Goal: Task Accomplishment & Management: Use online tool/utility

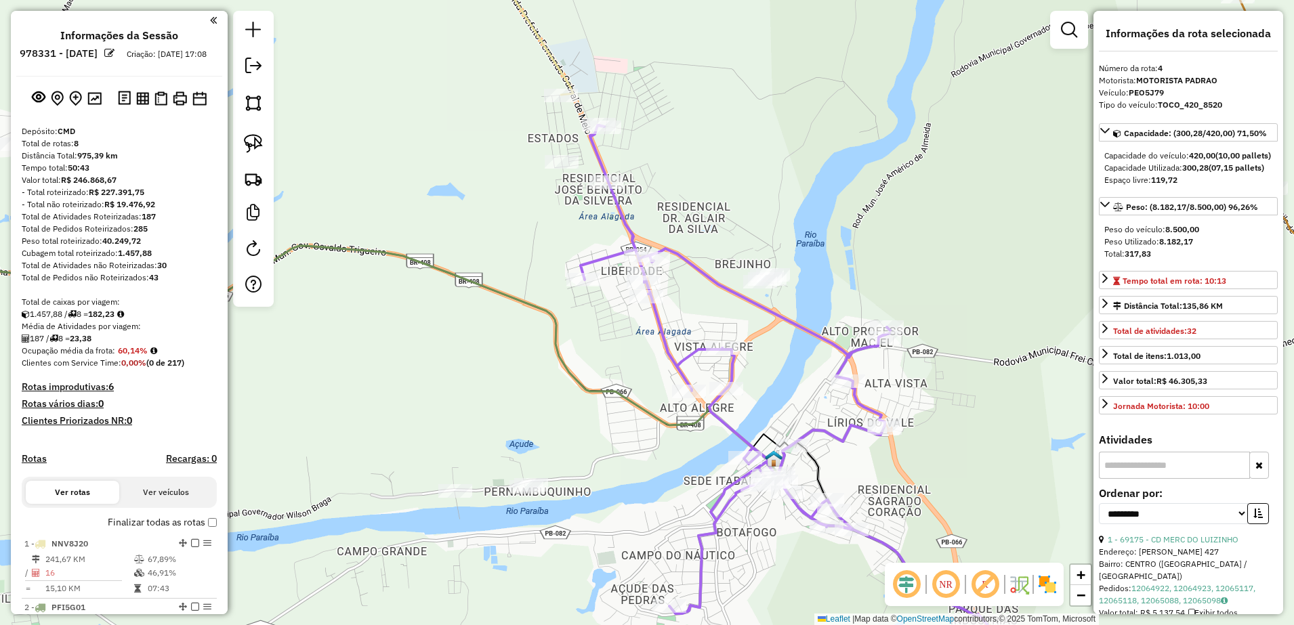
select select "**********"
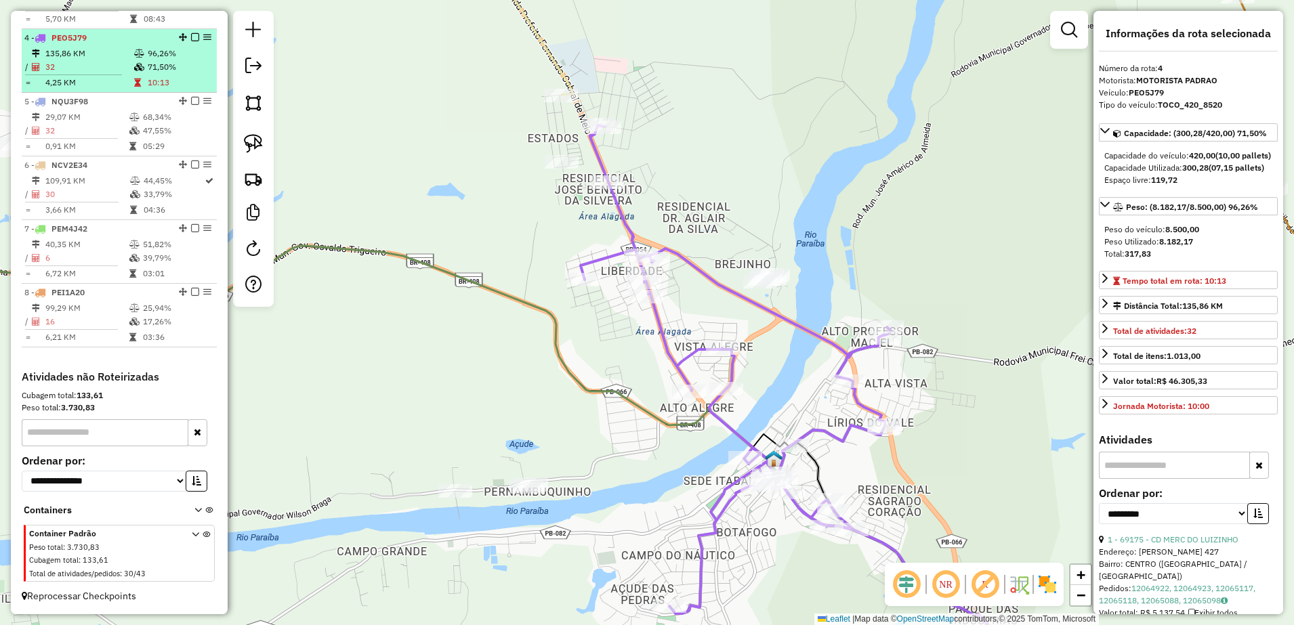
click at [97, 58] on td "135,86 KM" at bounding box center [89, 54] width 89 height 14
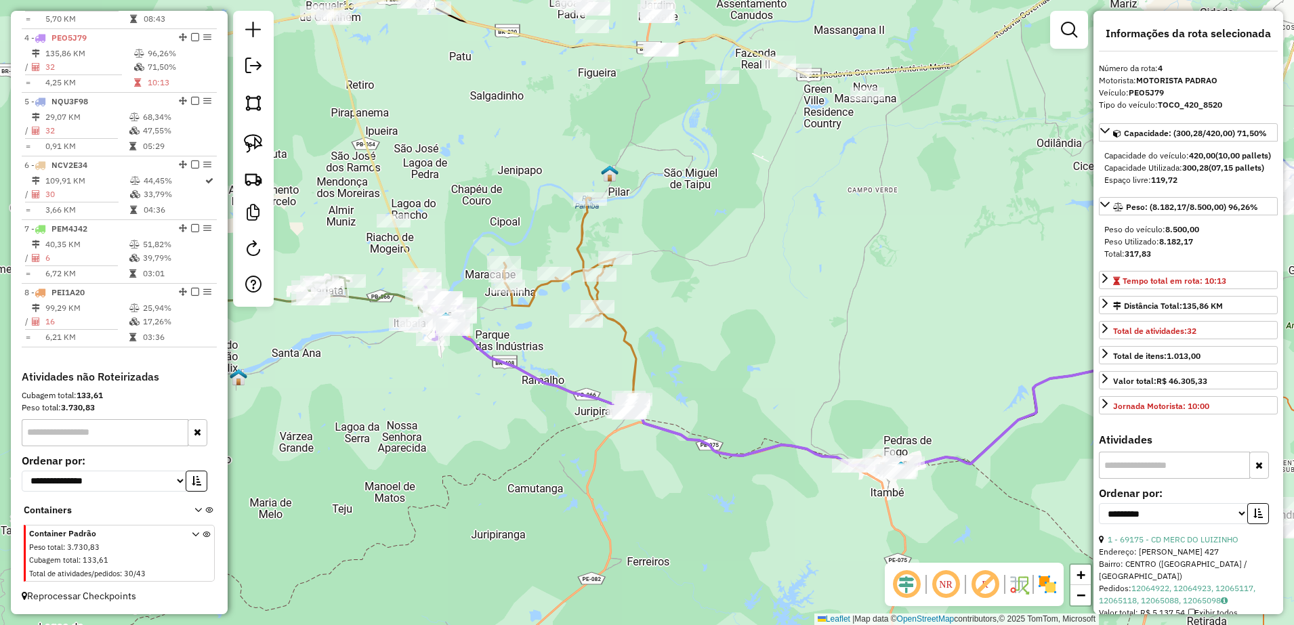
drag, startPoint x: 542, startPoint y: 312, endPoint x: 726, endPoint y: 326, distance: 184.8
click at [726, 326] on div "Janela de atendimento Grade de atendimento Capacidade Transportadoras Veículos …" at bounding box center [647, 312] width 1294 height 625
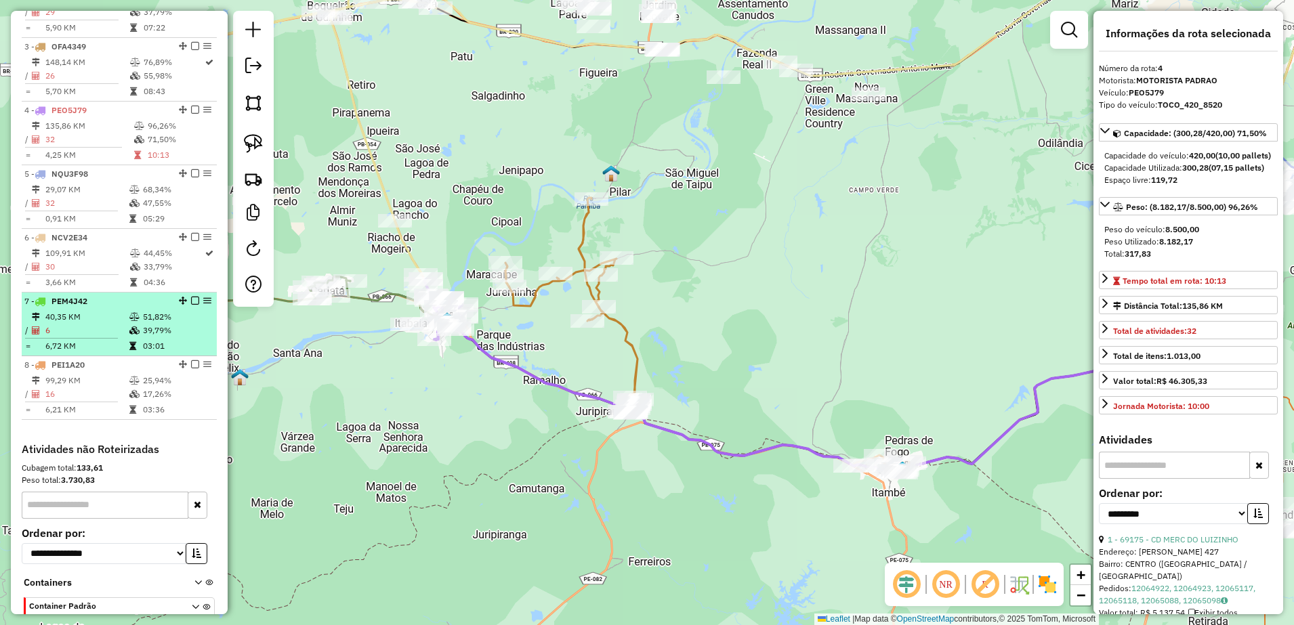
scroll to position [540, 0]
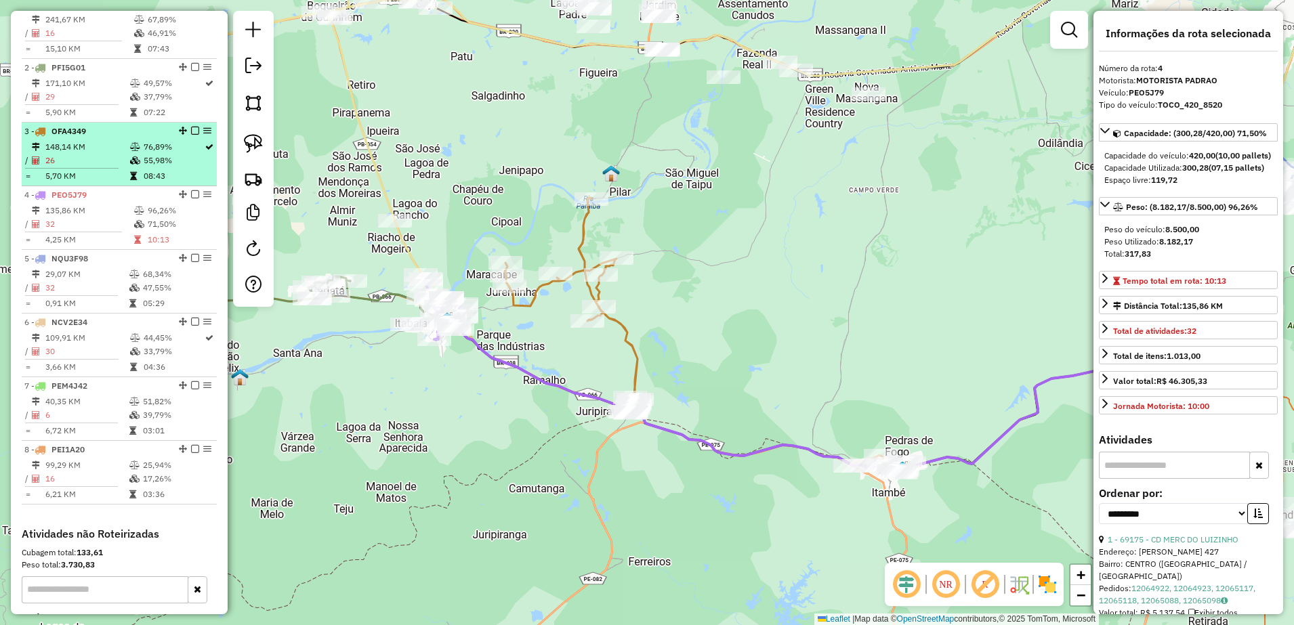
click at [94, 153] on td "148,14 KM" at bounding box center [87, 147] width 85 height 14
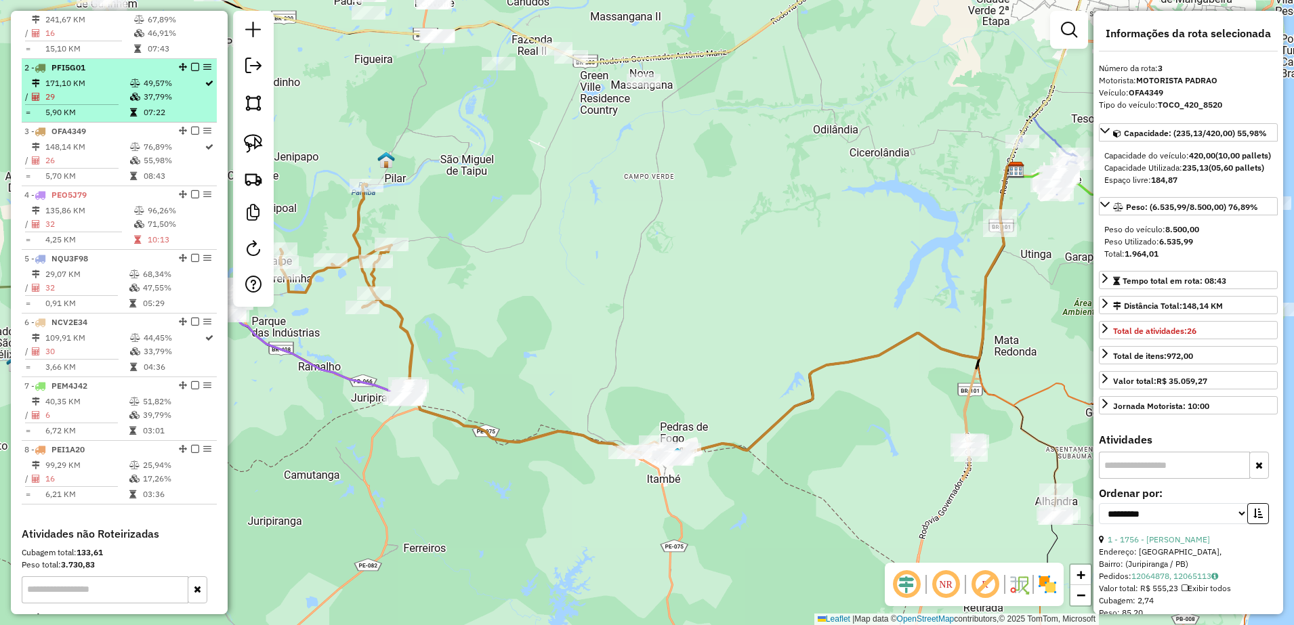
click at [89, 90] on td "171,10 KM" at bounding box center [87, 84] width 85 height 14
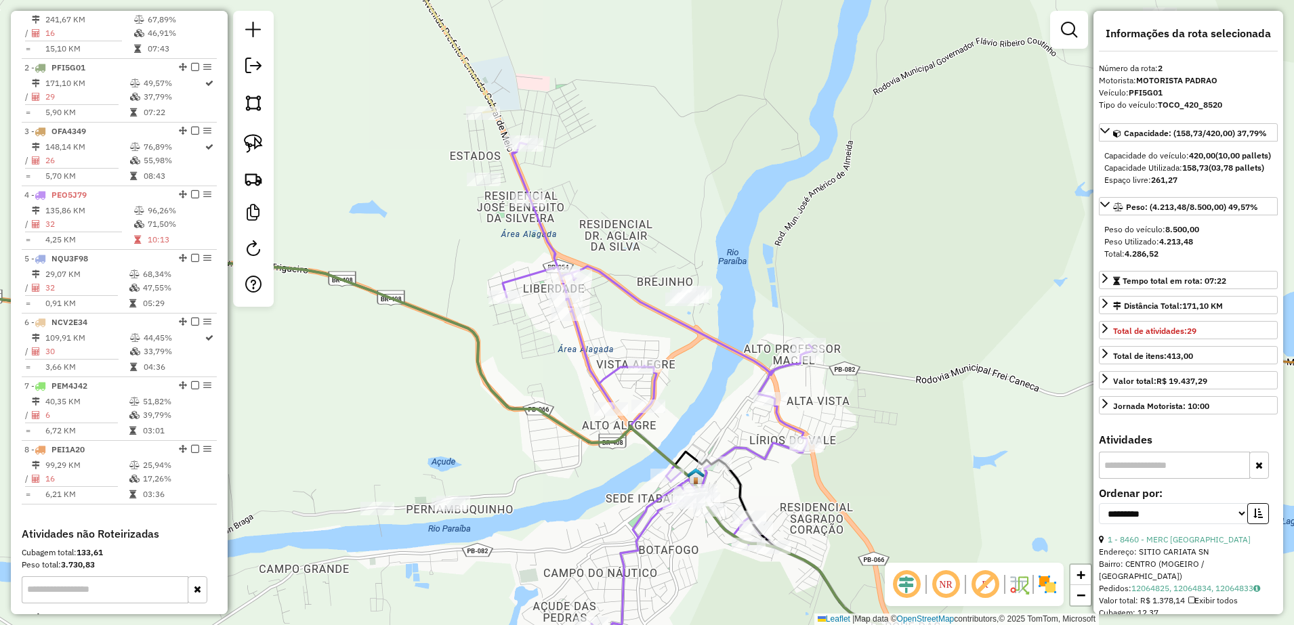
drag, startPoint x: 714, startPoint y: 368, endPoint x: 715, endPoint y: 411, distance: 42.7
click at [715, 411] on div "Janela de atendimento Grade de atendimento Capacidade Transportadoras Veículos …" at bounding box center [647, 312] width 1294 height 625
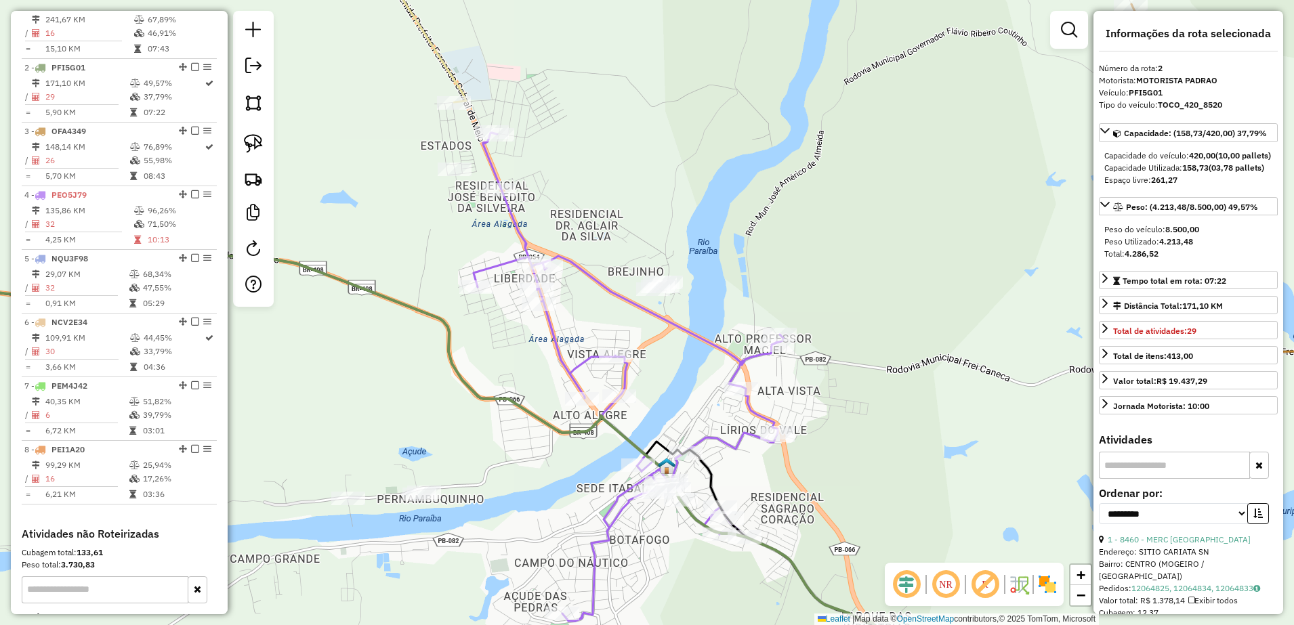
drag, startPoint x: 691, startPoint y: 415, endPoint x: 661, endPoint y: 405, distance: 30.9
click at [661, 405] on div "Janela de atendimento Grade de atendimento Capacidade Transportadoras Veículos …" at bounding box center [647, 312] width 1294 height 625
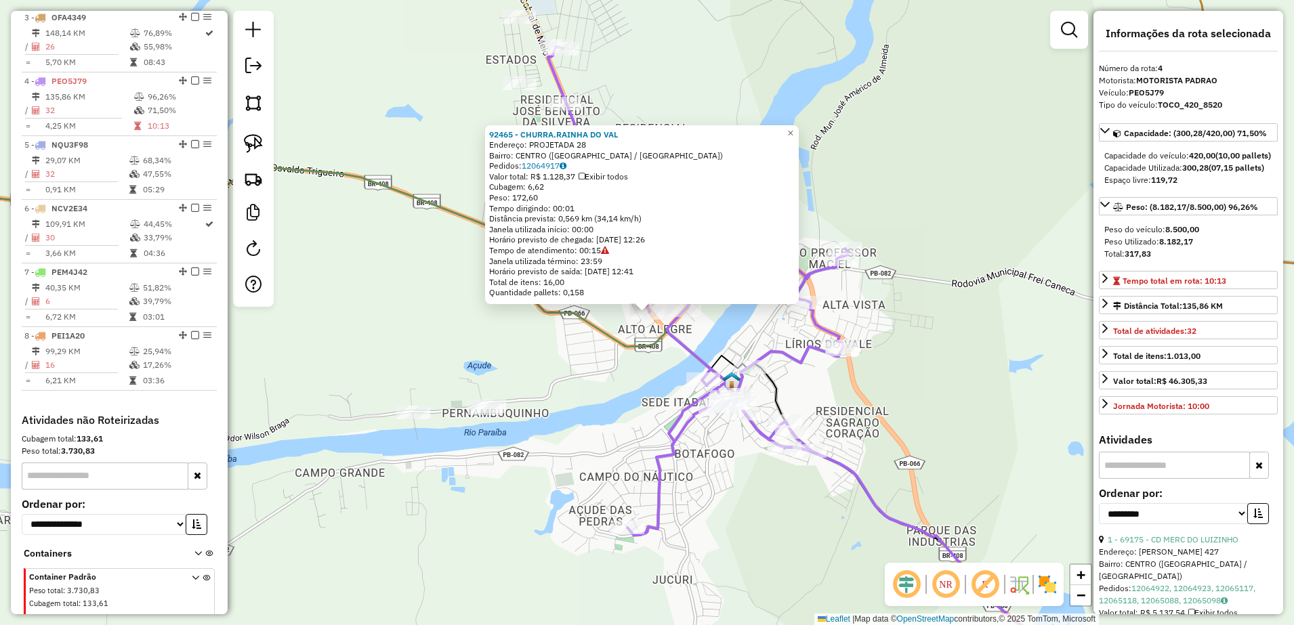
scroll to position [710, 0]
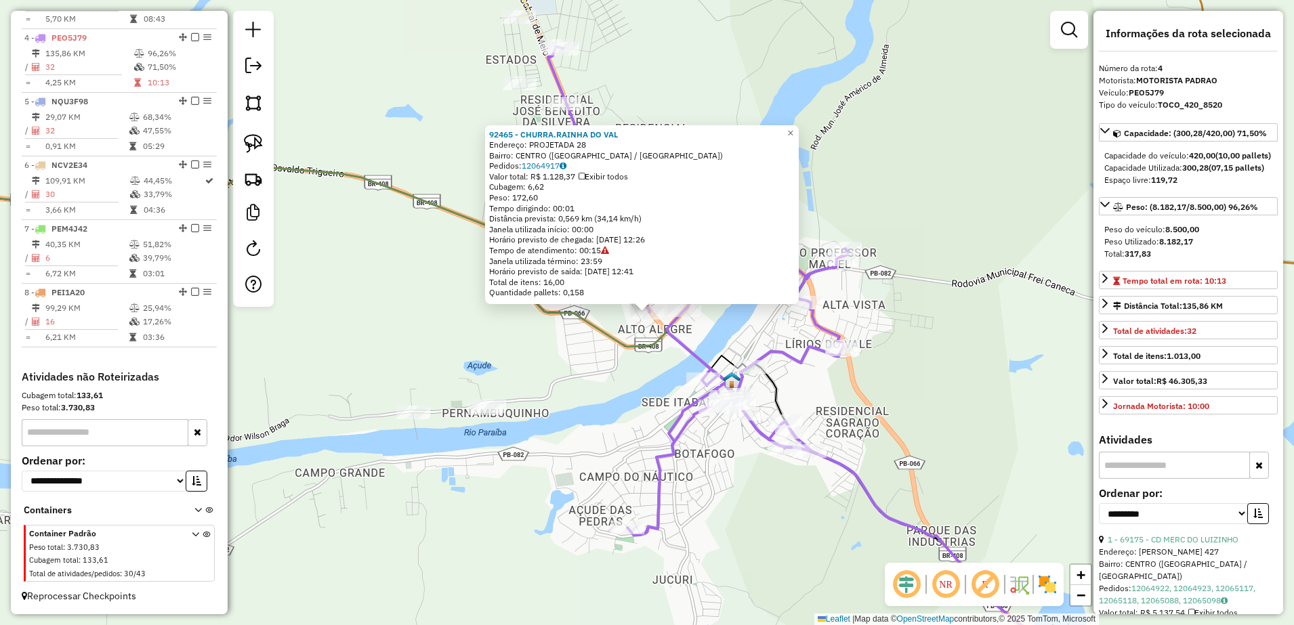
click at [654, 358] on div "92465 - [GEOGRAPHIC_DATA]RAINHA DO VAL Endereço: PROJETADA 28 Bairro: [GEOGRAPH…" at bounding box center [647, 312] width 1294 height 625
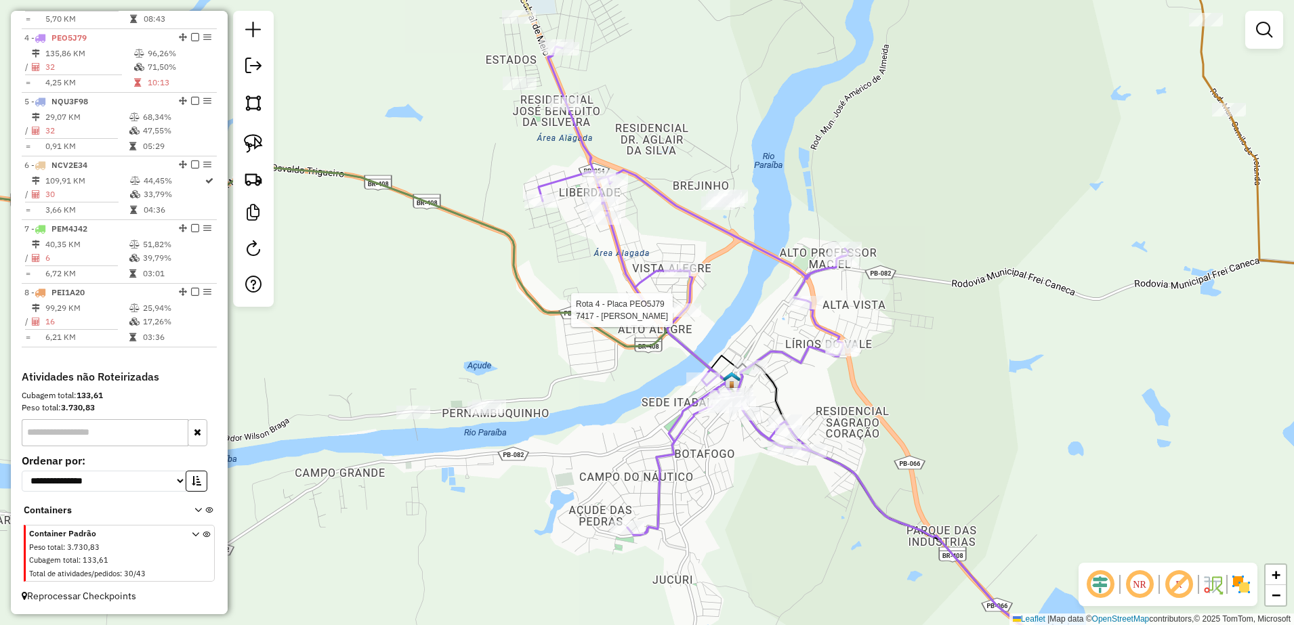
select select "**********"
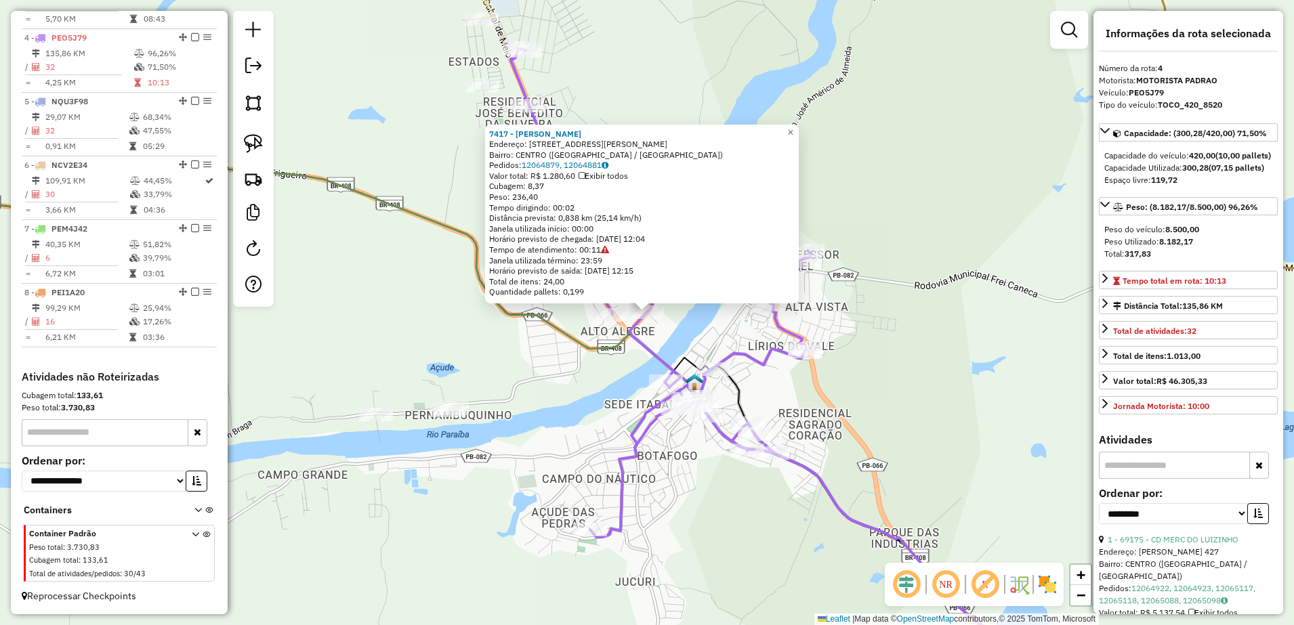
click at [709, 326] on div "7417 - [PERSON_NAME]: [STREET_ADDRESS][PERSON_NAME] Bairro: [GEOGRAPHIC_DATA] (…" at bounding box center [647, 312] width 1294 height 625
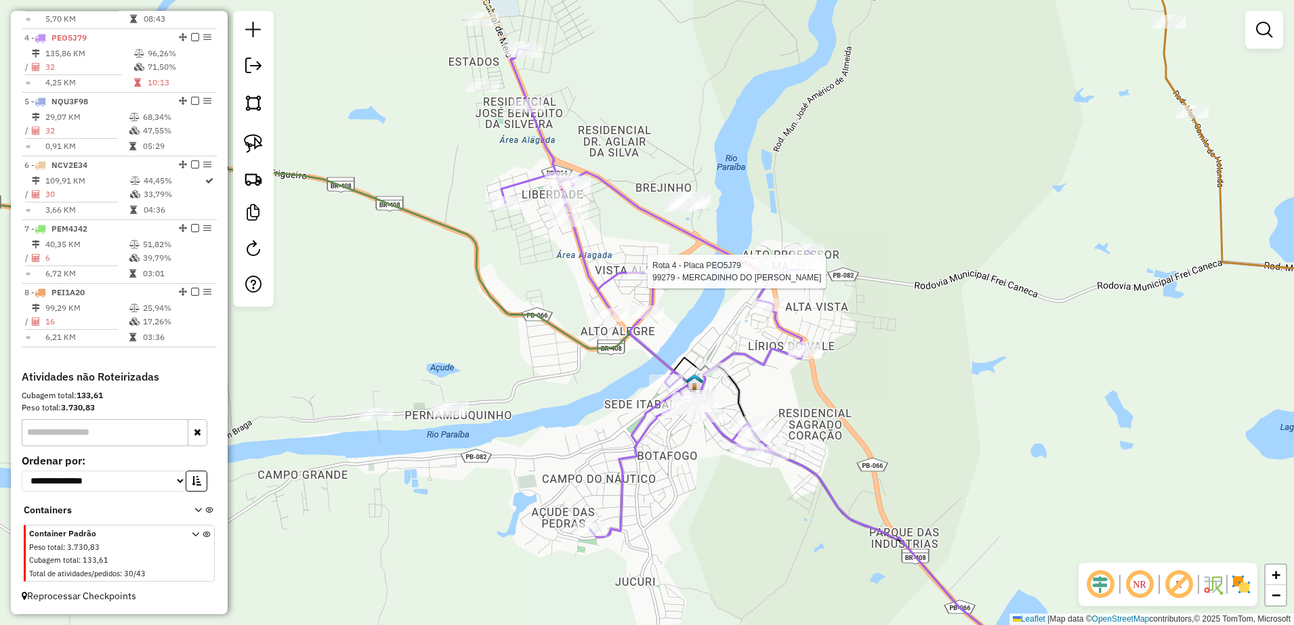
select select "**********"
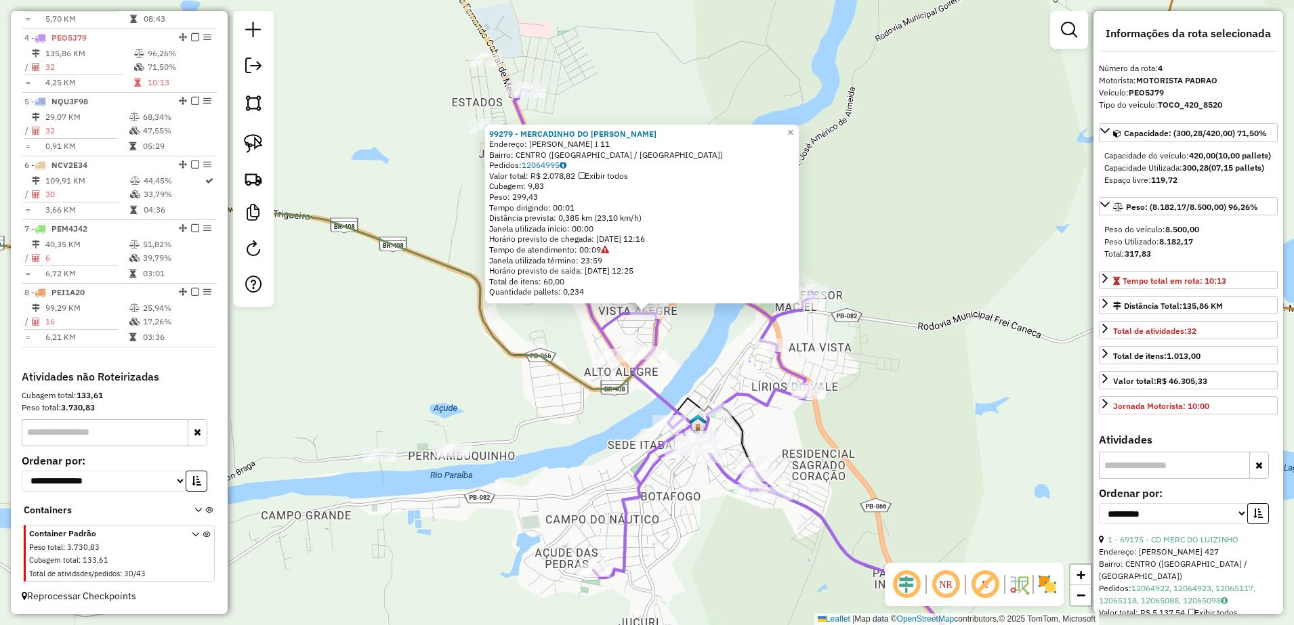
click at [701, 330] on div "99279 - MERCADINHO DO [PERSON_NAME]: [PERSON_NAME] I 11 Bairro: CENTRO ([GEOGRA…" at bounding box center [647, 312] width 1294 height 625
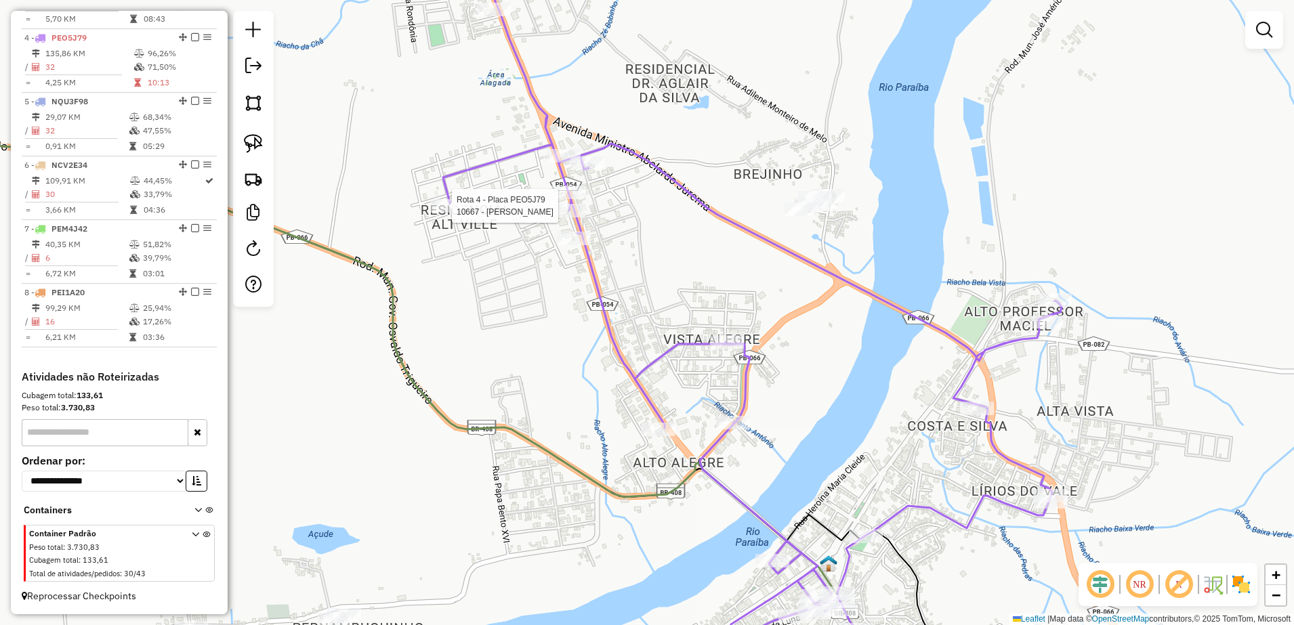
select select "**********"
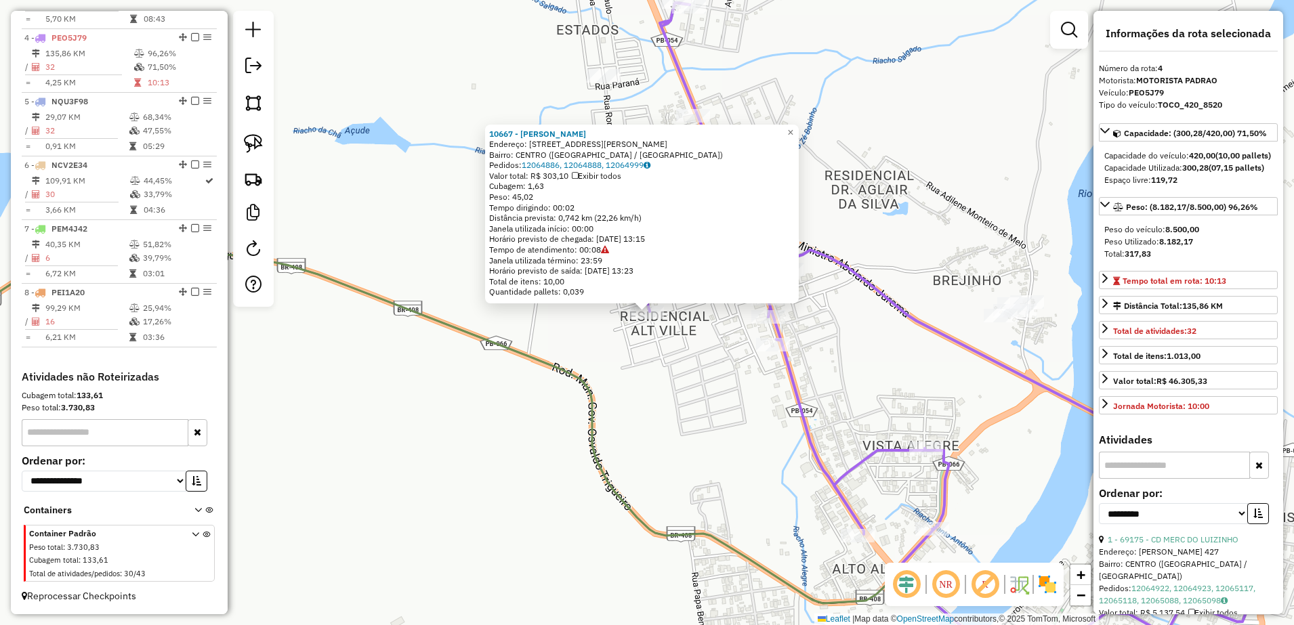
click at [655, 363] on div "10667 - [PERSON_NAME] Endereço: [STREET_ADDRESS][PERSON_NAME] Bairro: [GEOGRAPH…" at bounding box center [647, 312] width 1294 height 625
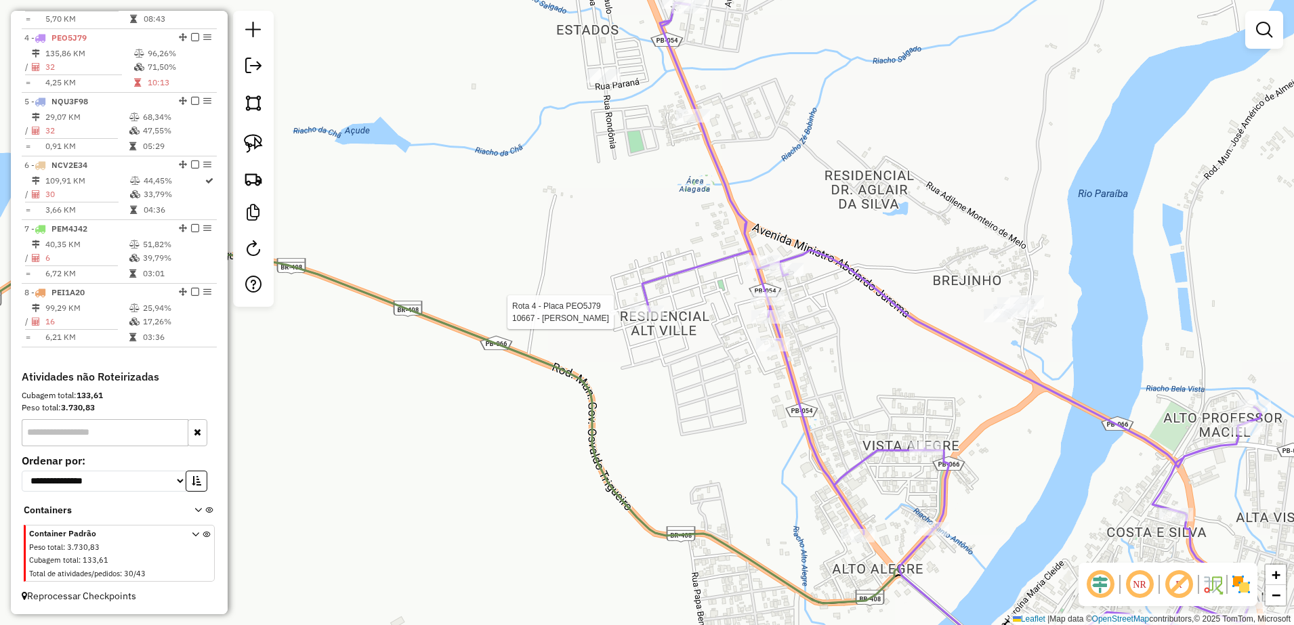
select select "**********"
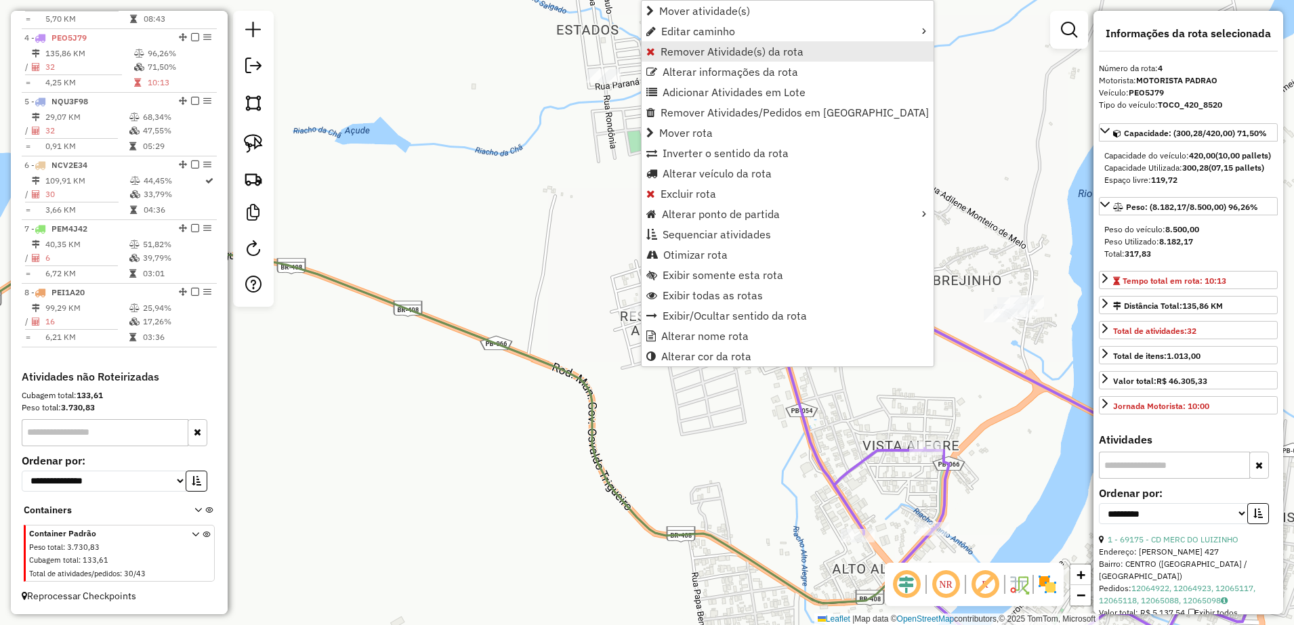
click at [695, 46] on span "Remover Atividade(s) da rota" at bounding box center [732, 51] width 143 height 11
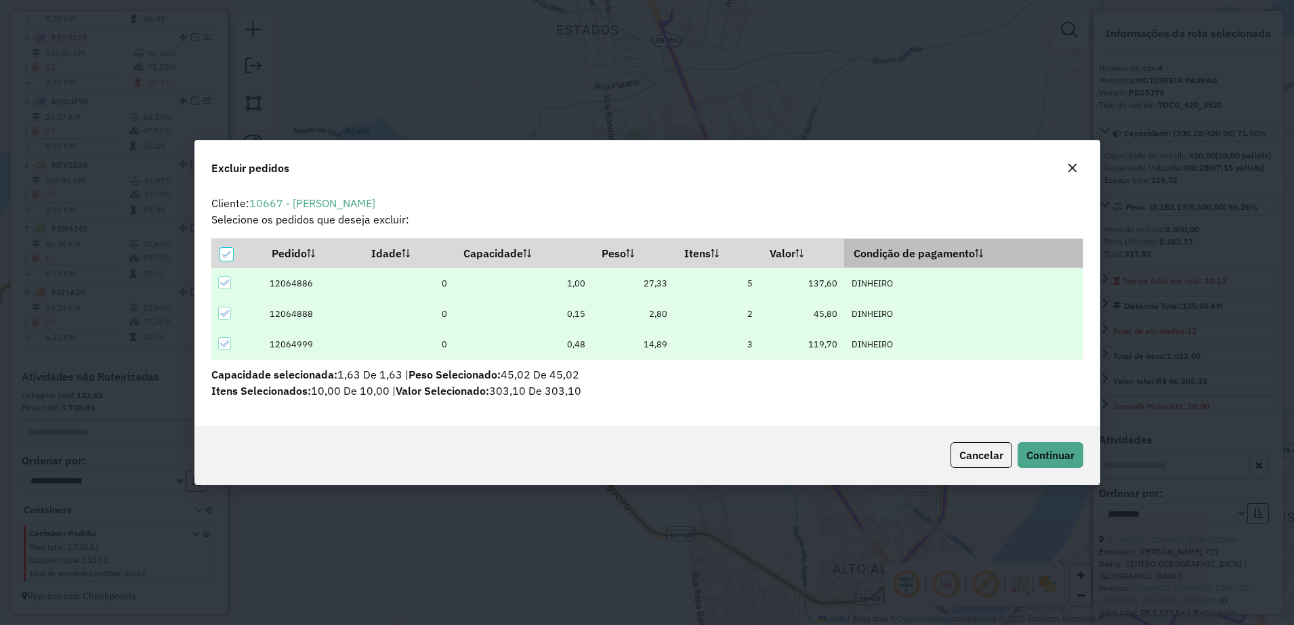
scroll to position [0, 0]
click at [1059, 455] on span "Continuar" at bounding box center [1051, 456] width 48 height 14
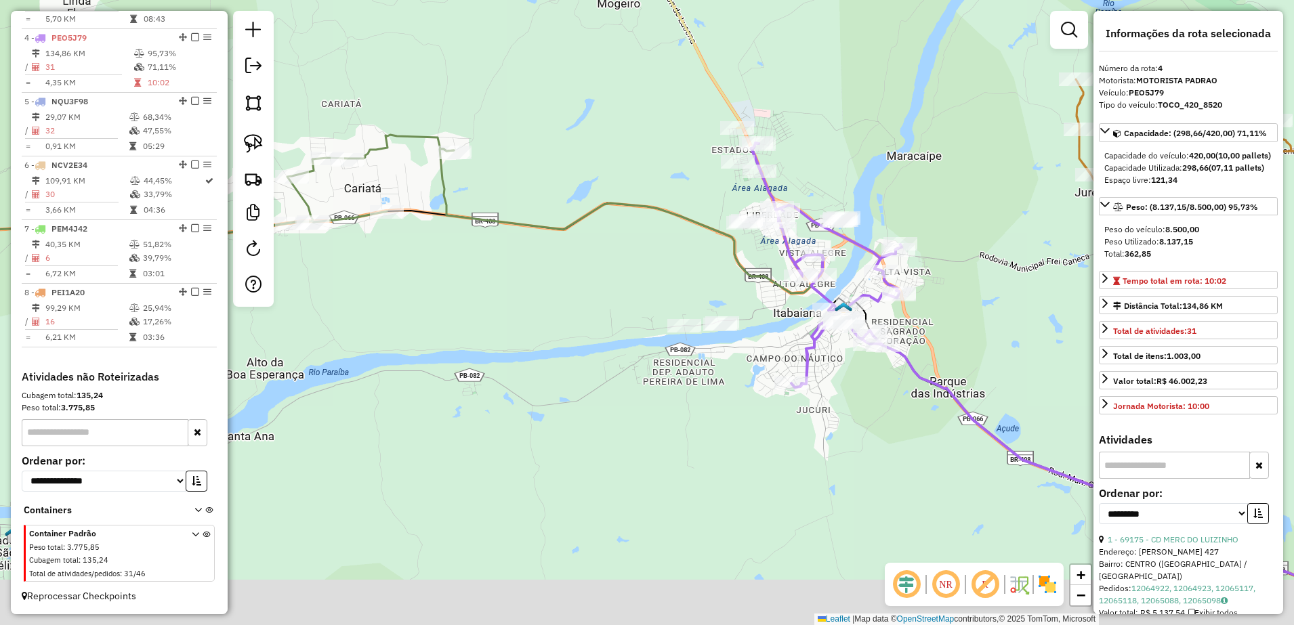
drag, startPoint x: 861, startPoint y: 251, endPoint x: 750, endPoint y: 124, distance: 168.6
click at [750, 124] on div "Janela de atendimento Grade de atendimento Capacidade Transportadoras Veículos …" at bounding box center [647, 312] width 1294 height 625
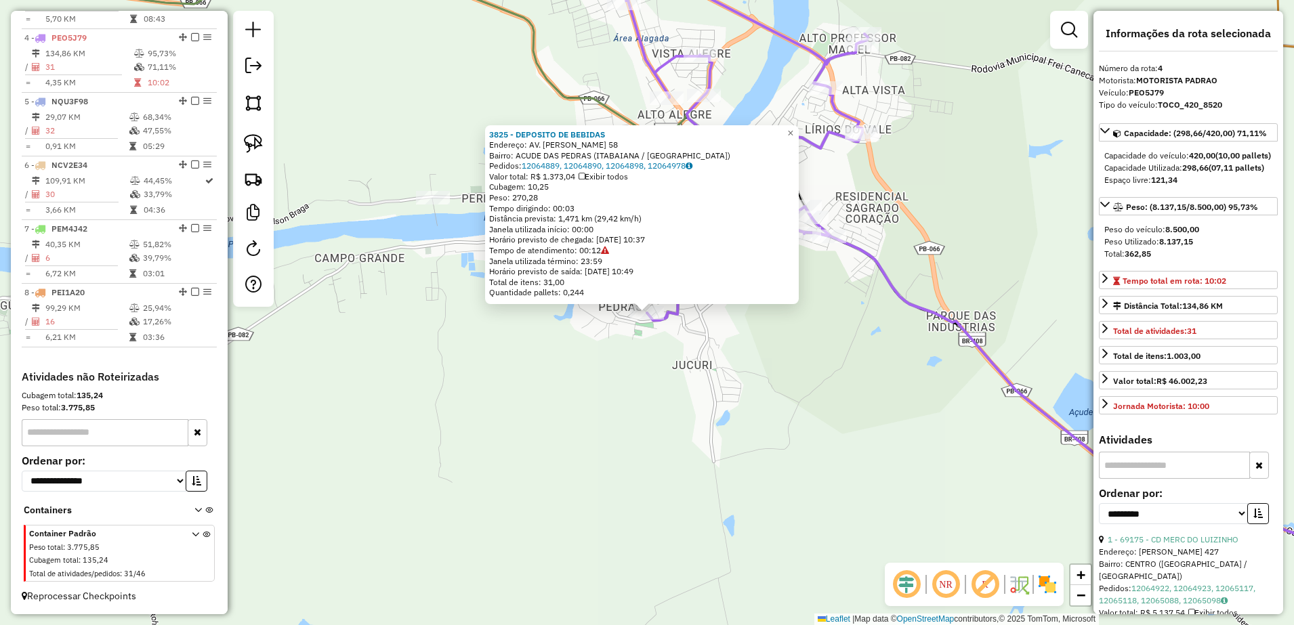
click at [709, 388] on div "3825 - DEPOSITO DE BEBIDAS Endereço: AV. [PERSON_NAME] 58 Bairro: ACUDE DAS PED…" at bounding box center [647, 312] width 1294 height 625
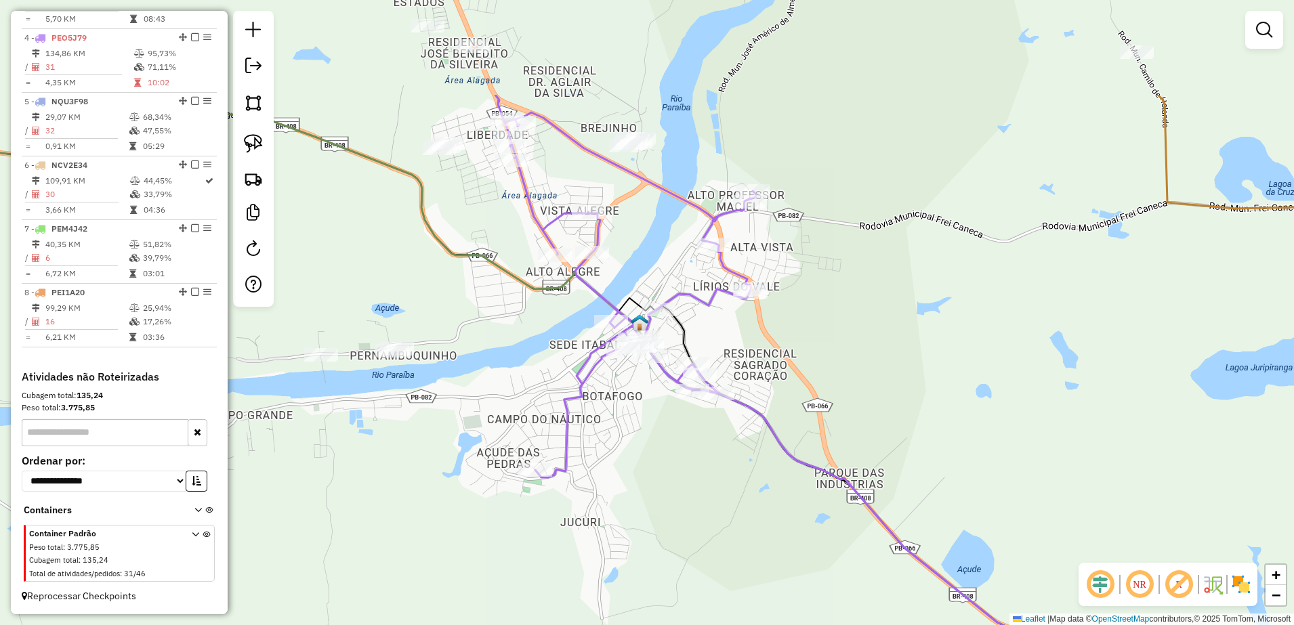
drag, startPoint x: 836, startPoint y: 338, endPoint x: 723, endPoint y: 504, distance: 200.0
click at [723, 504] on div "Janela de atendimento Grade de atendimento Capacidade Transportadoras Veículos …" at bounding box center [647, 312] width 1294 height 625
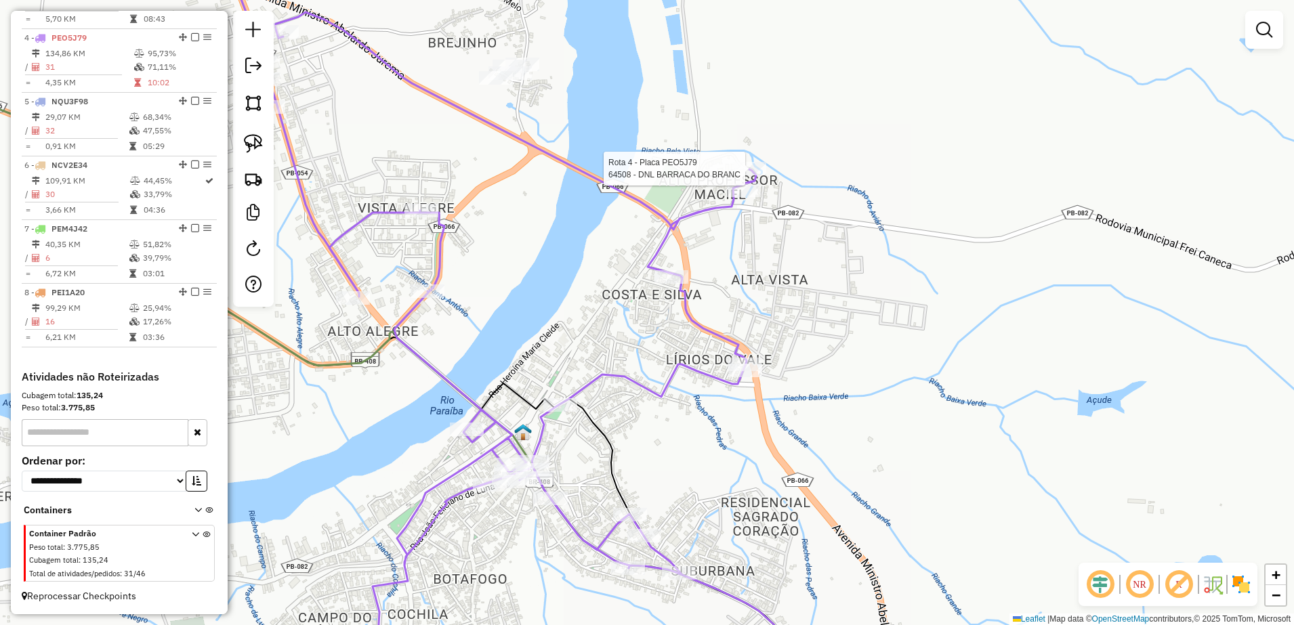
select select "**********"
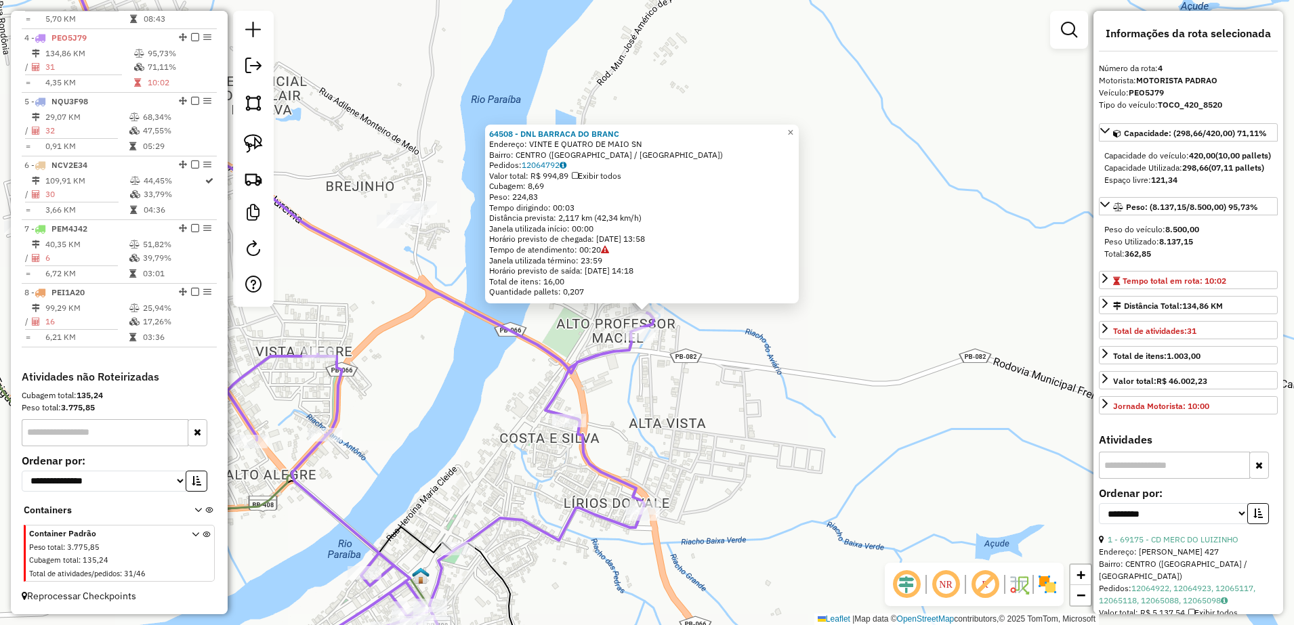
click at [788, 339] on div "64508 - DNL BARRACA DO BRANC Endereço: VINTE E QUATRO DE MAIO SN Bairro: [GEOGR…" at bounding box center [647, 312] width 1294 height 625
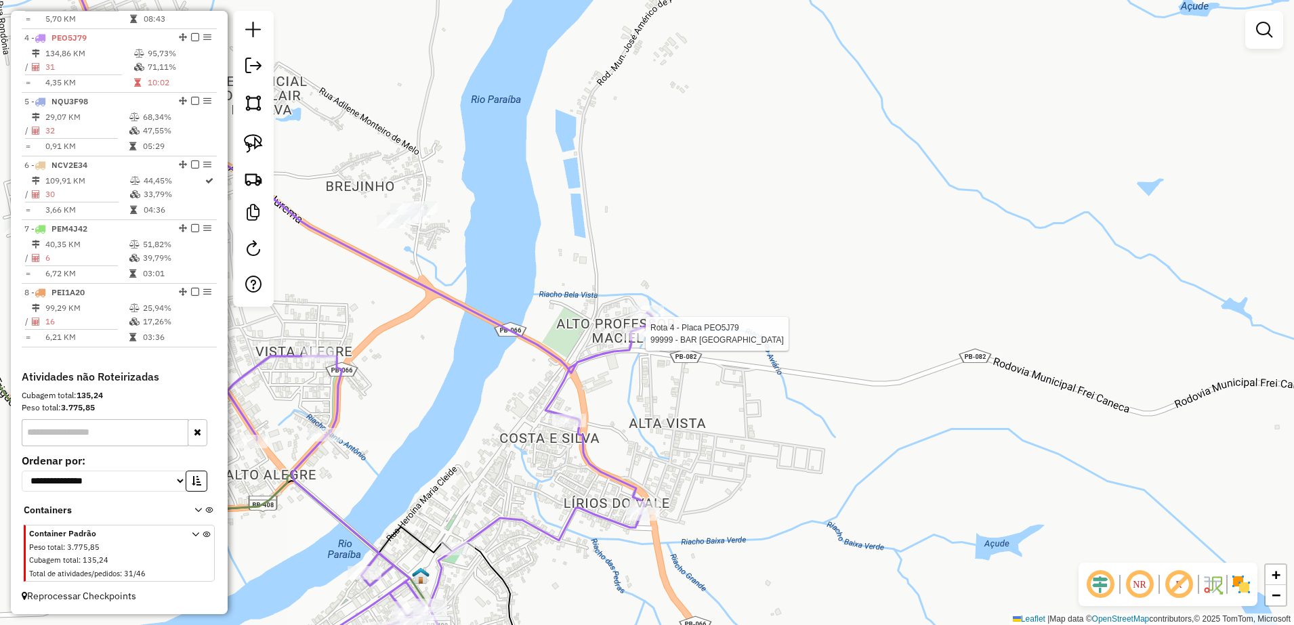
select select "**********"
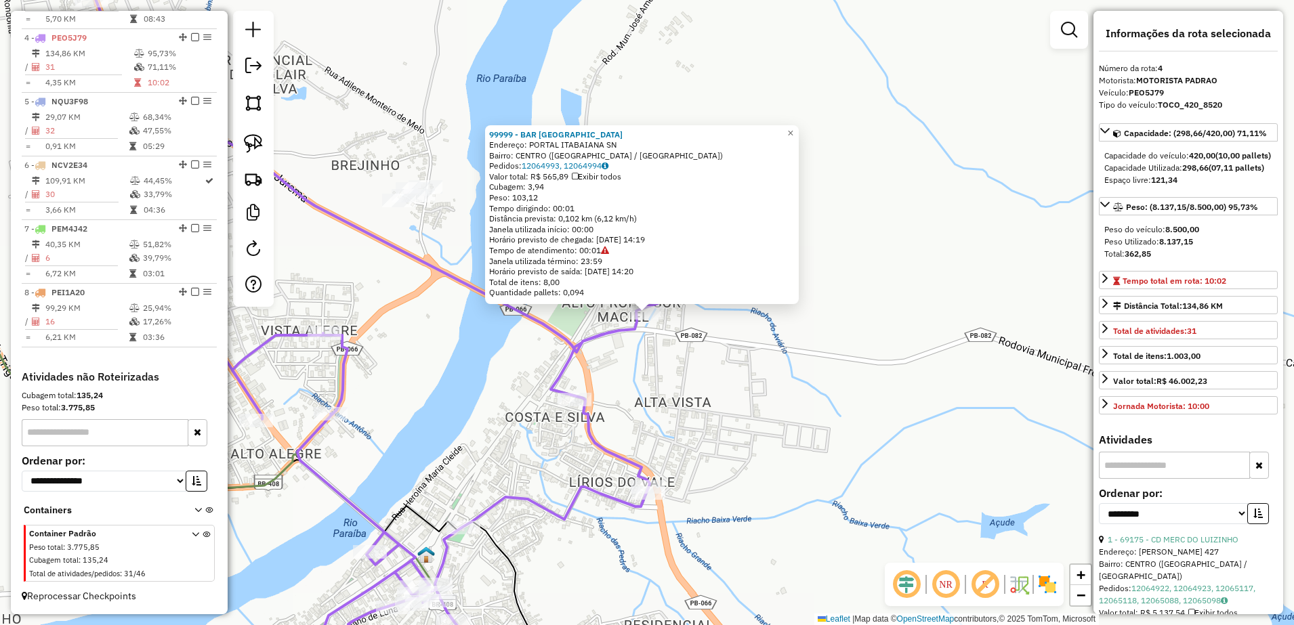
click at [689, 370] on div "99999 - BAR DO [PERSON_NAME]: PORTAL ITABAIANA SN Bairro: [GEOGRAPHIC_DATA] ([G…" at bounding box center [647, 312] width 1294 height 625
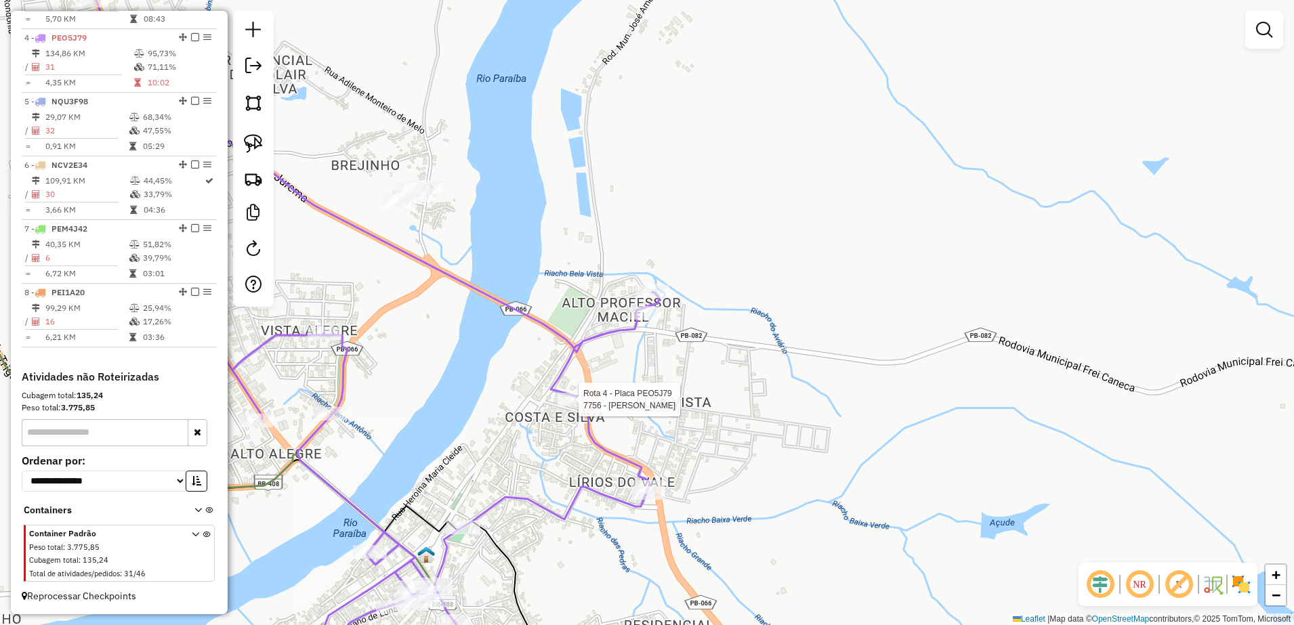
click at [575, 407] on div at bounding box center [575, 400] width 34 height 14
select select "**********"
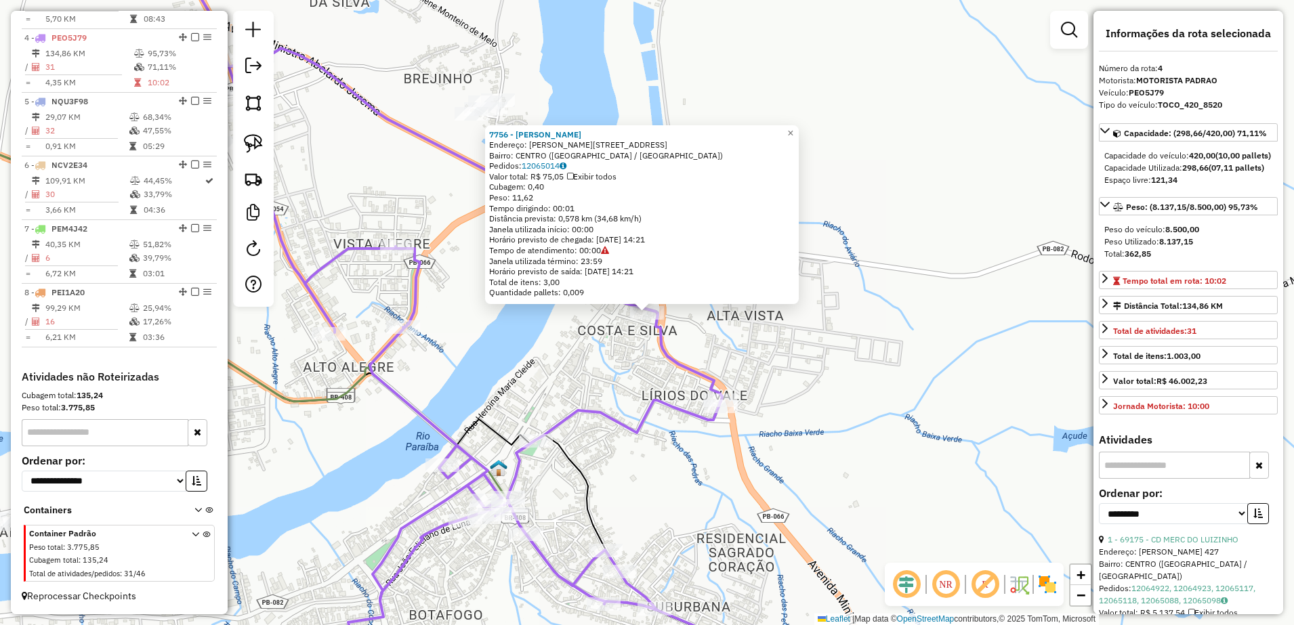
click at [659, 395] on icon at bounding box center [455, 313] width 554 height 751
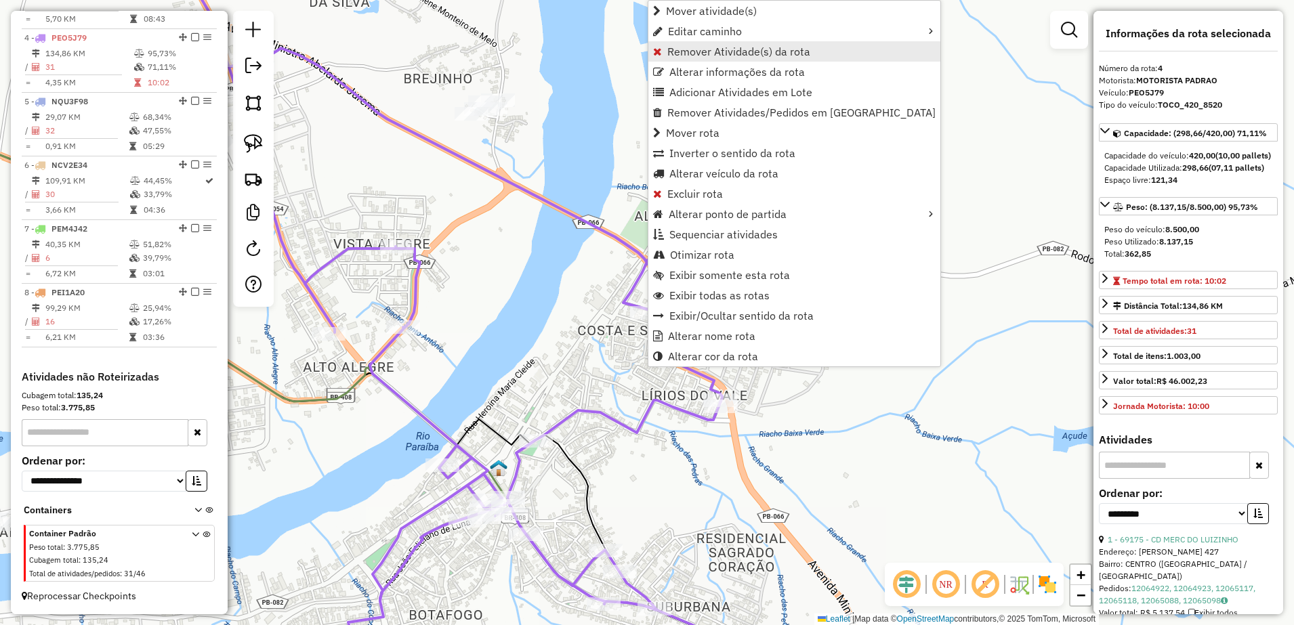
click at [703, 54] on span "Remover Atividade(s) da rota" at bounding box center [739, 51] width 143 height 11
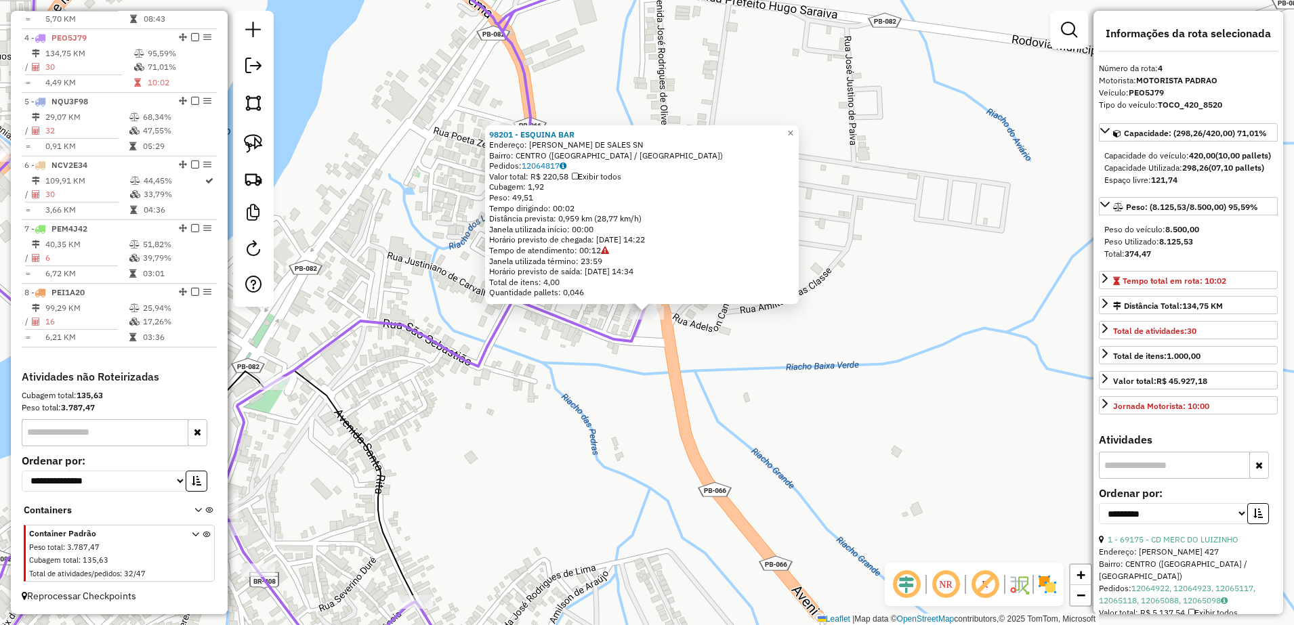
click at [657, 350] on div "98201 - ESQUINA BAR Endereço: TELMA ARAUJO COUTINHO DE SALES SN Bairro: [GEOGRA…" at bounding box center [647, 312] width 1294 height 625
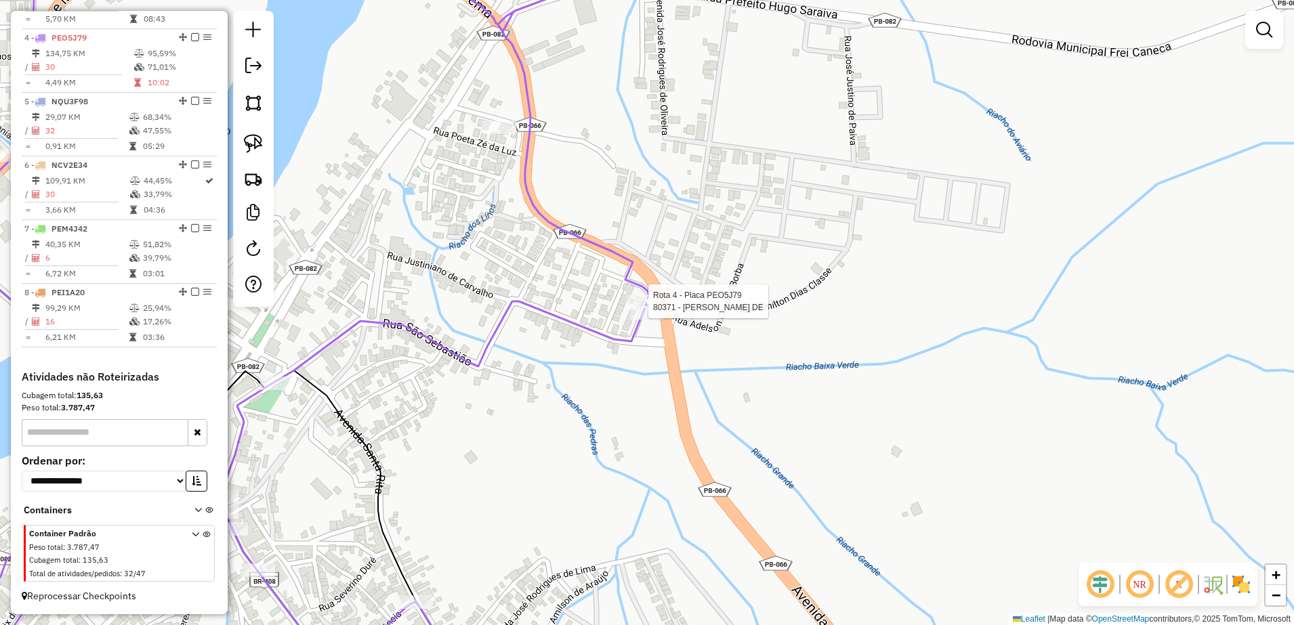
select select "**********"
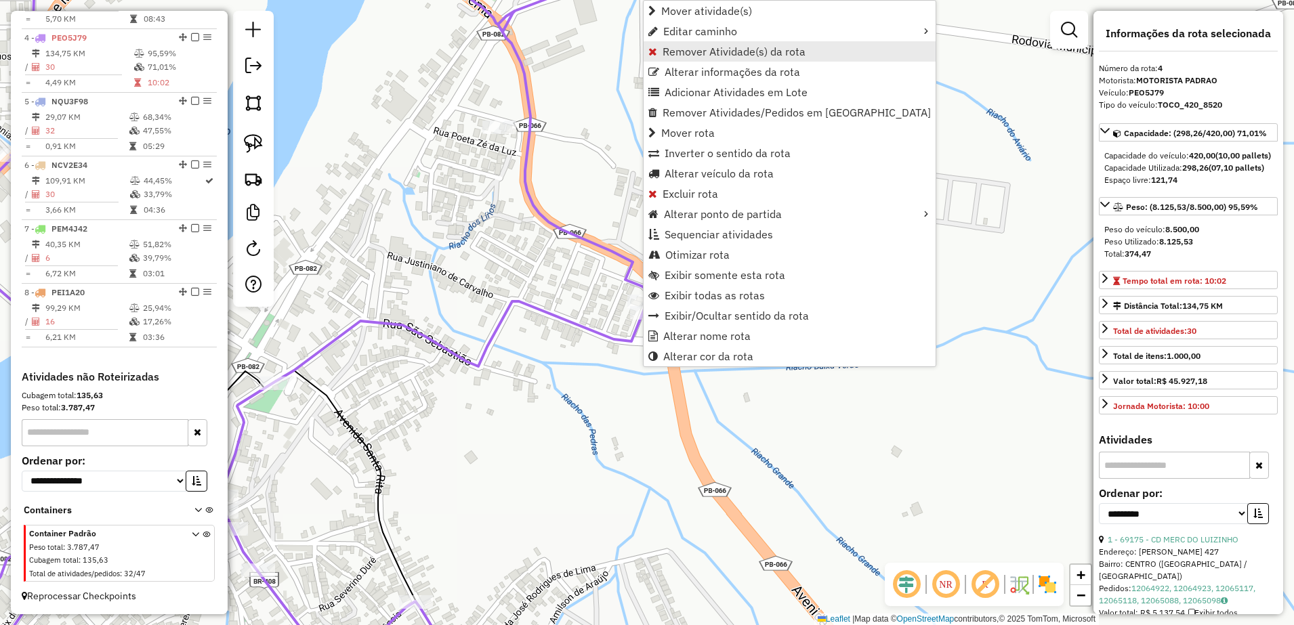
click at [713, 54] on span "Remover Atividade(s) da rota" at bounding box center [734, 51] width 143 height 11
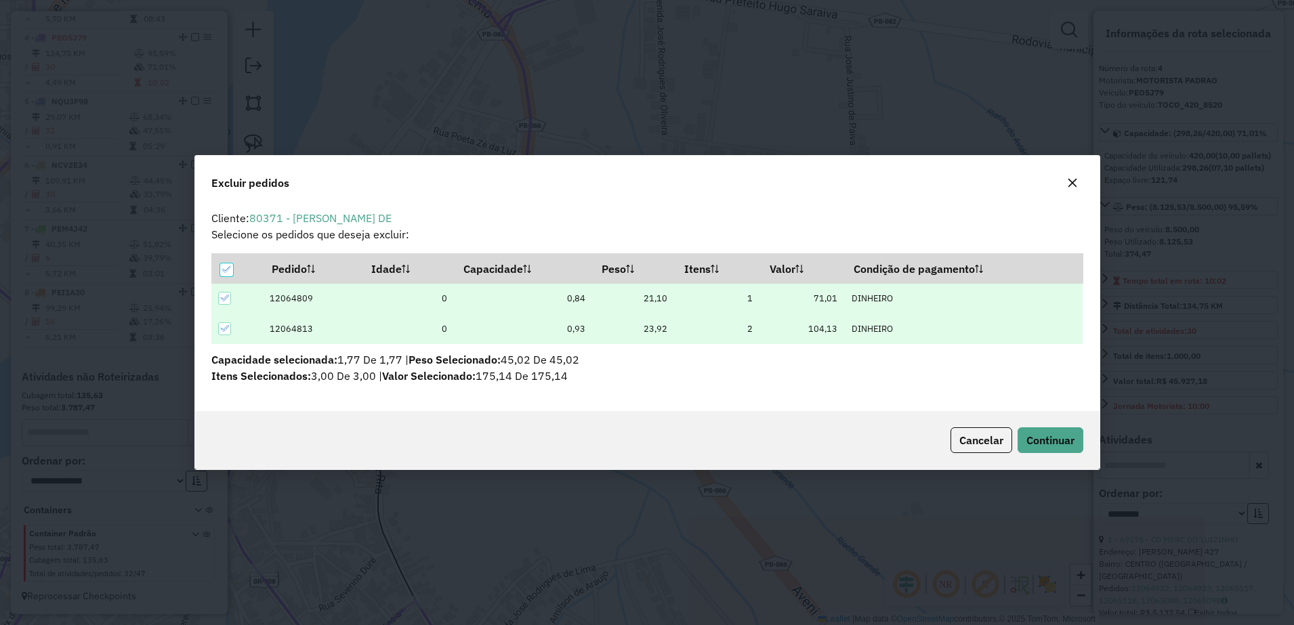
click at [1038, 426] on div "Cancelar Continuar" at bounding box center [647, 440] width 905 height 58
click at [1038, 431] on button "Continuar" at bounding box center [1051, 441] width 66 height 26
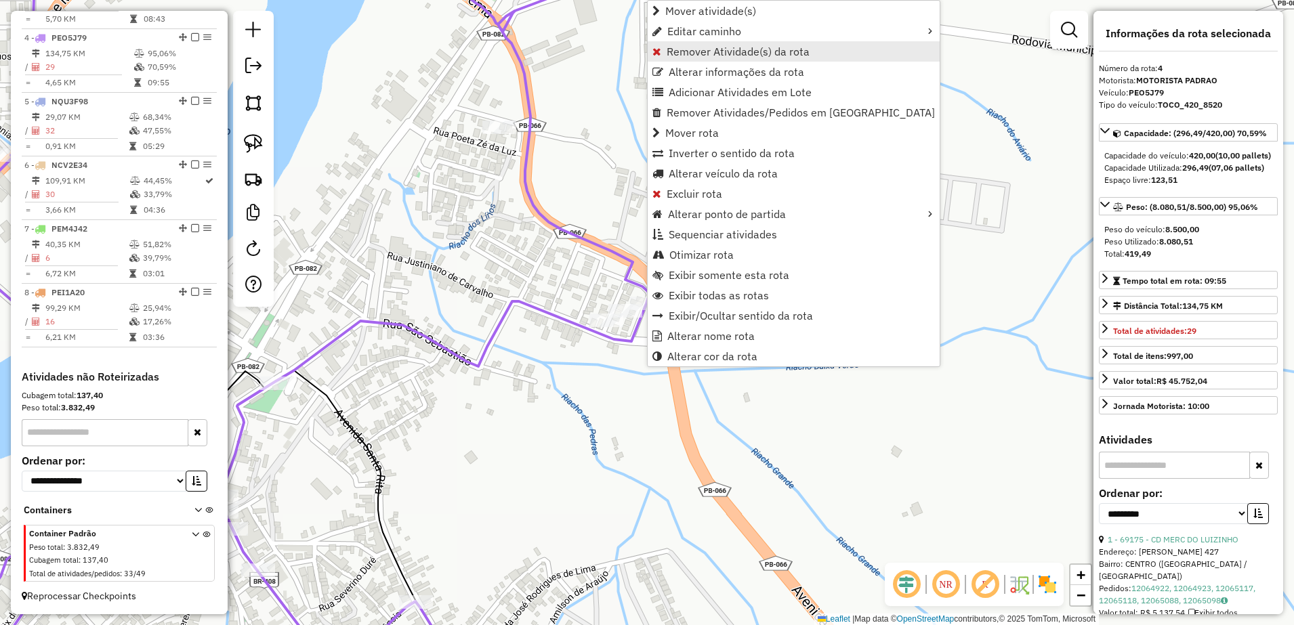
click at [705, 52] on span "Remover Atividade(s) da rota" at bounding box center [738, 51] width 143 height 11
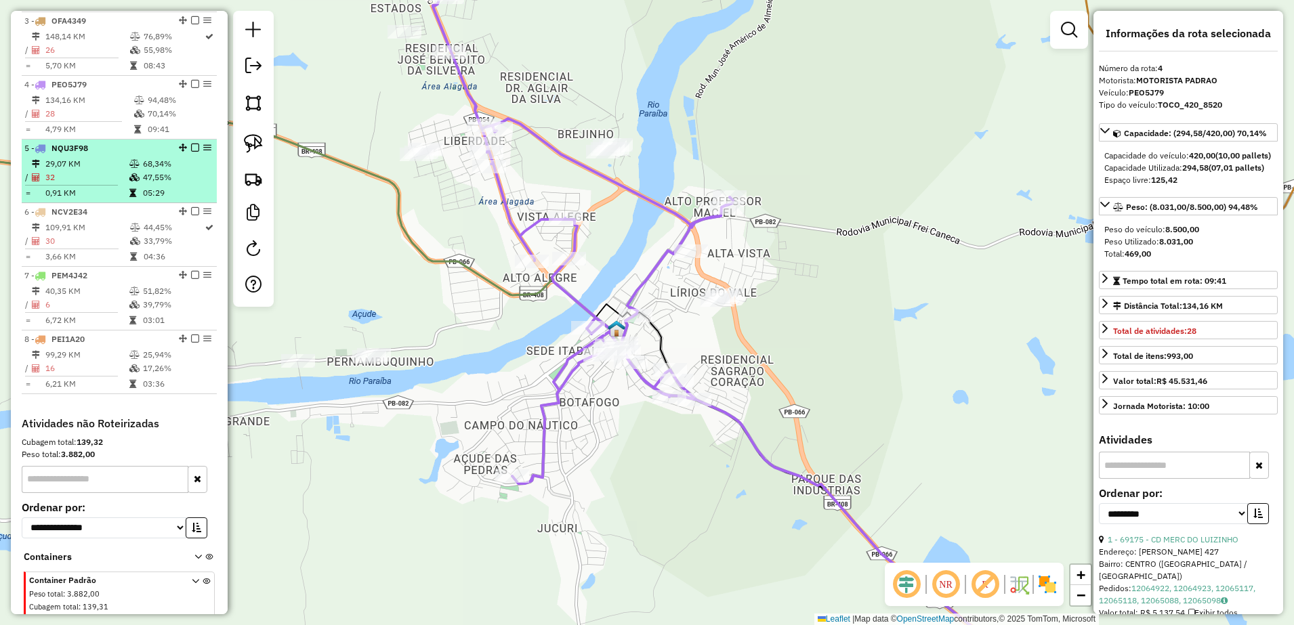
scroll to position [625, 0]
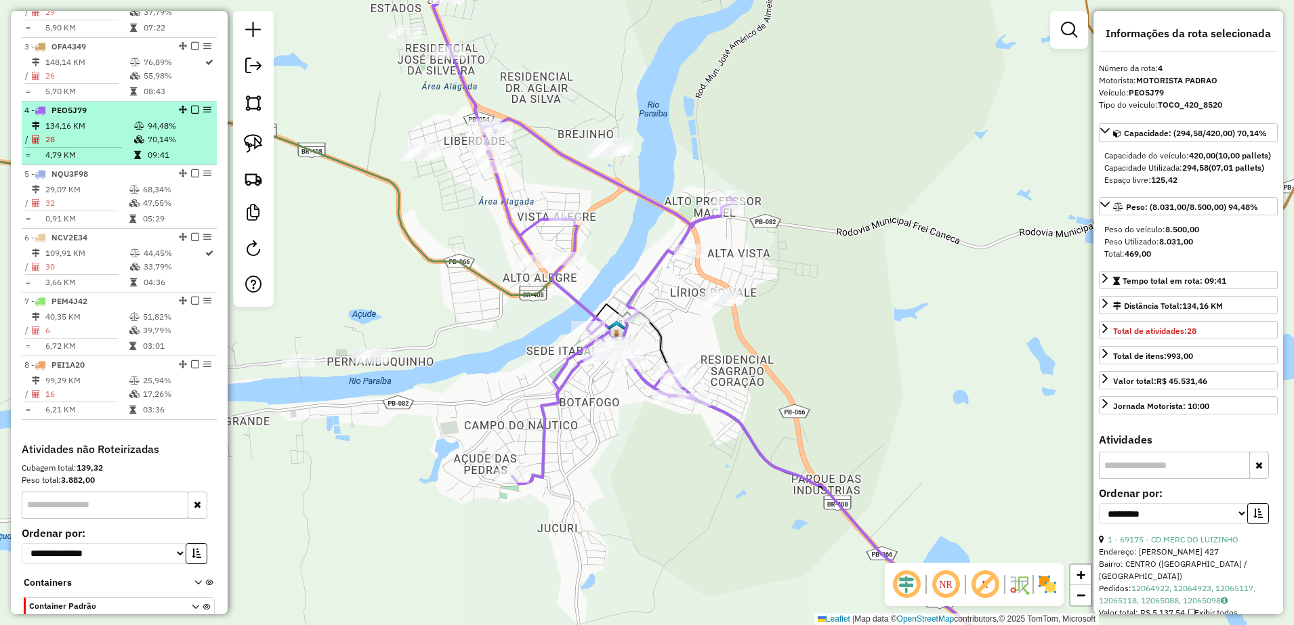
click at [112, 129] on li "4 - PEO5J79 134,16 KM 94,48% / 28 70,14% = 4,79 KM 09:41" at bounding box center [119, 134] width 195 height 64
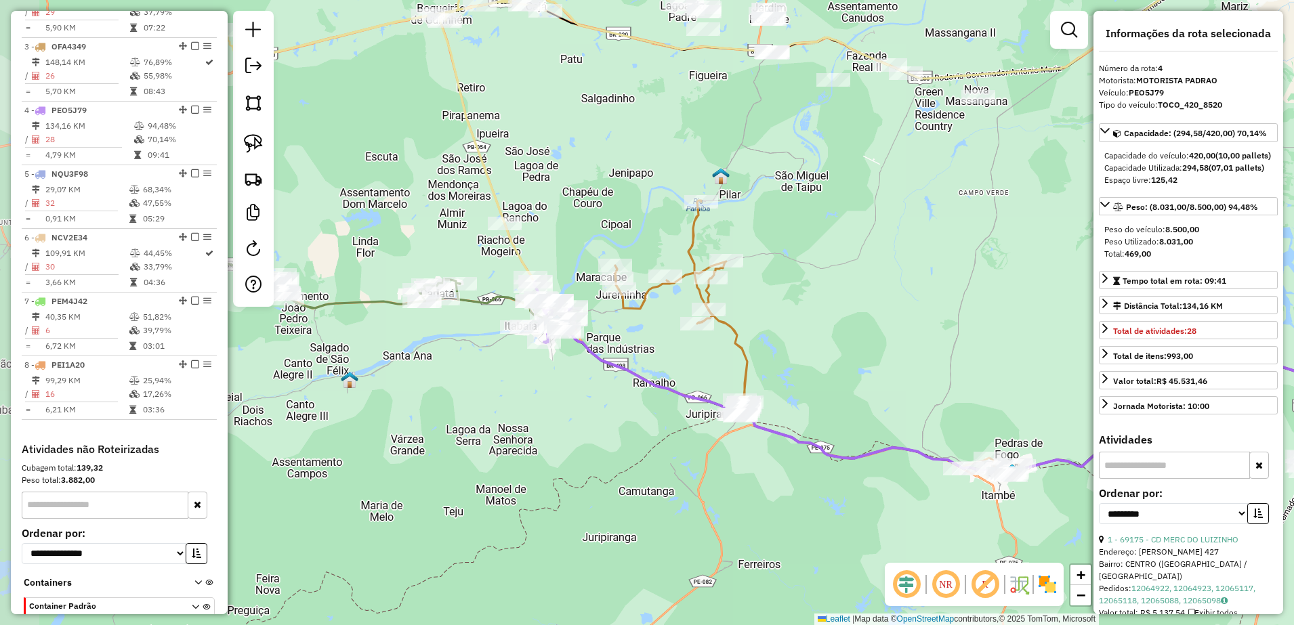
drag, startPoint x: 603, startPoint y: 377, endPoint x: 872, endPoint y: 394, distance: 269.5
click at [872, 394] on div "Janela de atendimento Grade de atendimento Capacidade Transportadoras Veículos …" at bounding box center [647, 312] width 1294 height 625
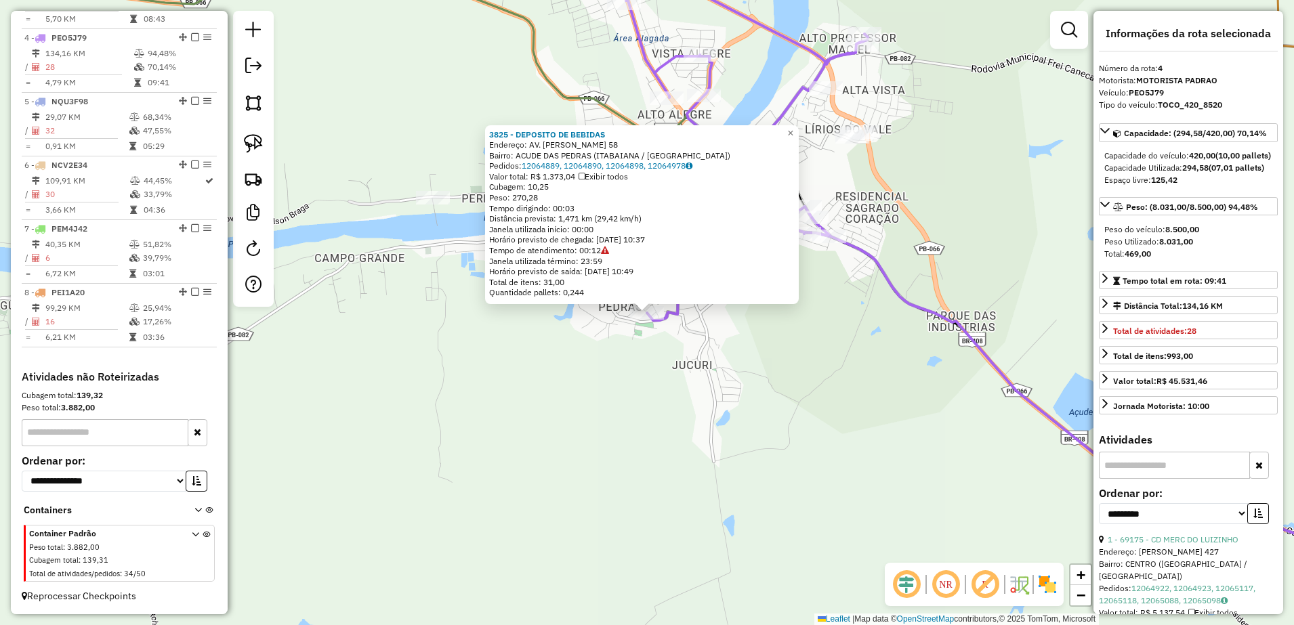
scroll to position [710, 0]
click at [781, 352] on div "3825 - DEPOSITO DE BEBIDAS Endereço: AV. [PERSON_NAME] 58 Bairro: ACUDE DAS PED…" at bounding box center [647, 312] width 1294 height 625
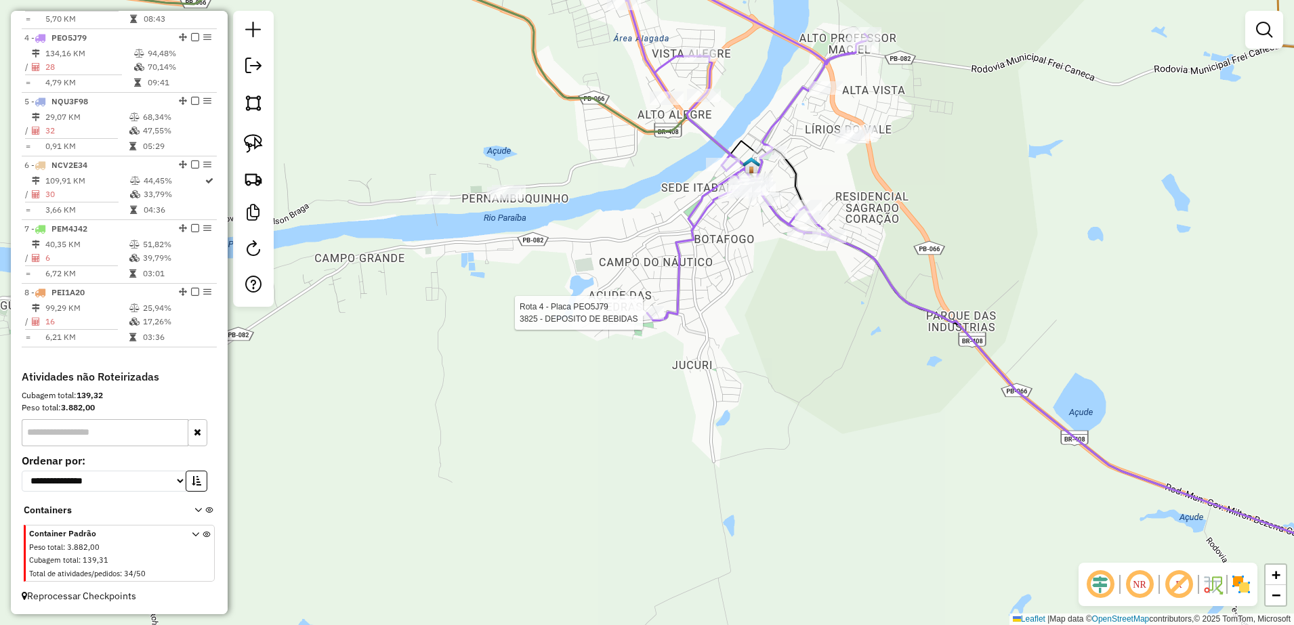
select select "**********"
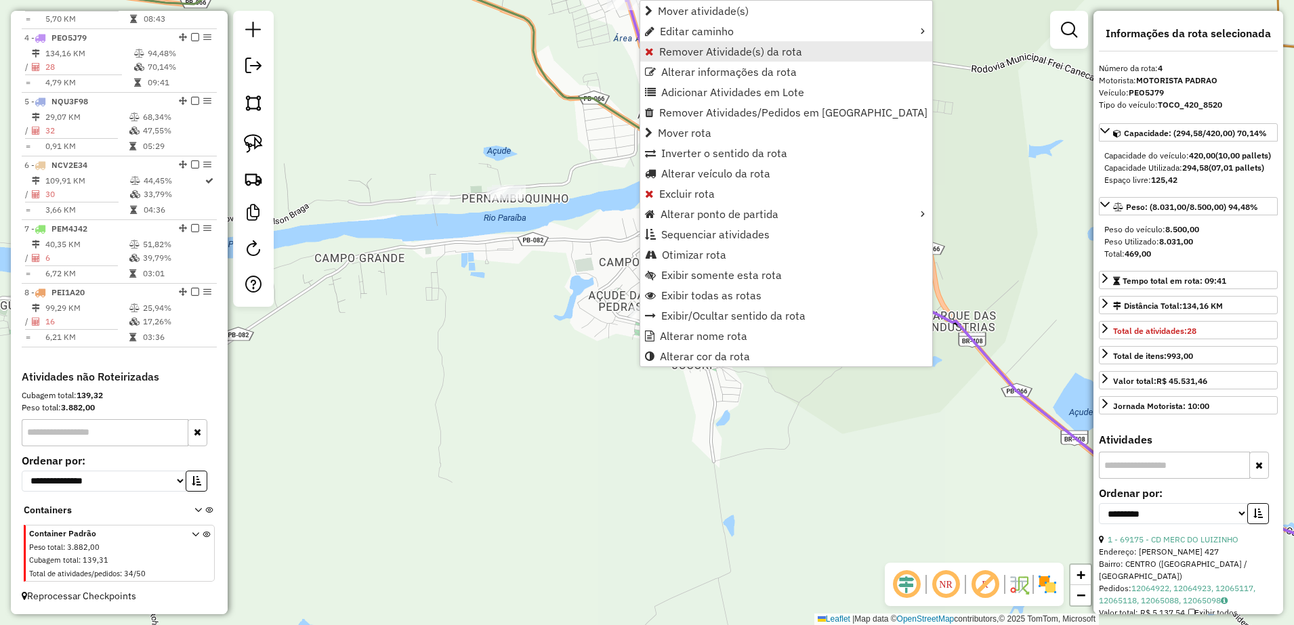
click at [710, 46] on span "Remover Atividade(s) da rota" at bounding box center [730, 51] width 143 height 11
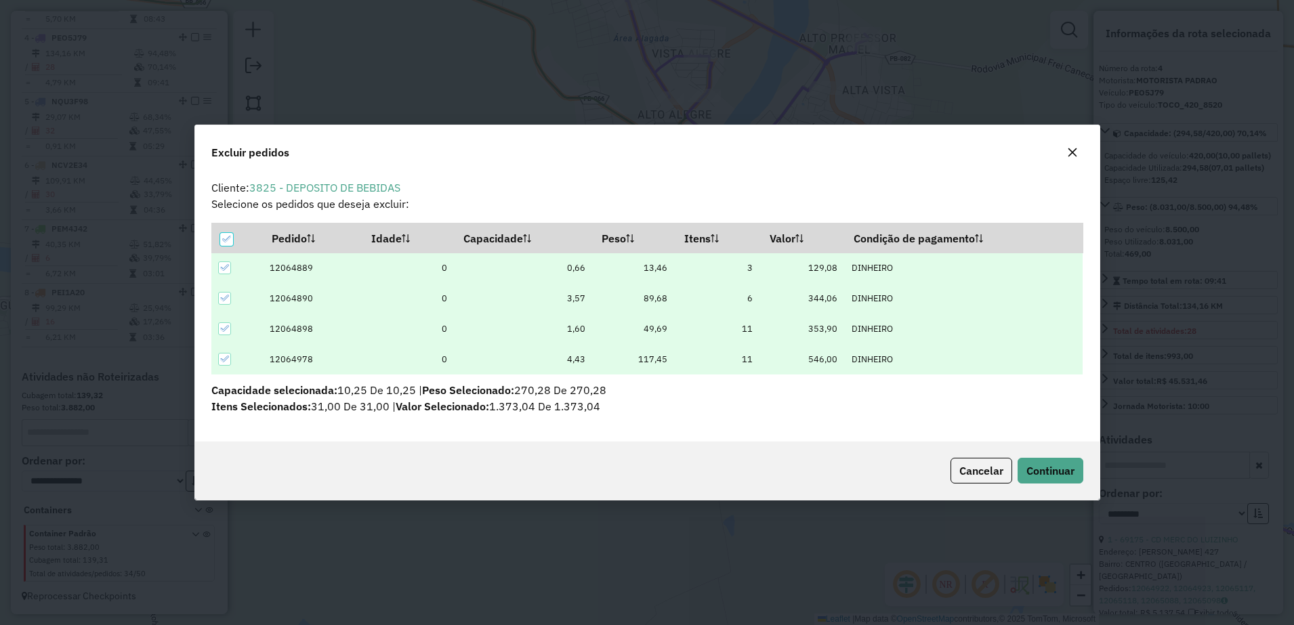
scroll to position [0, 0]
click at [1044, 465] on span "Continuar" at bounding box center [1051, 471] width 48 height 14
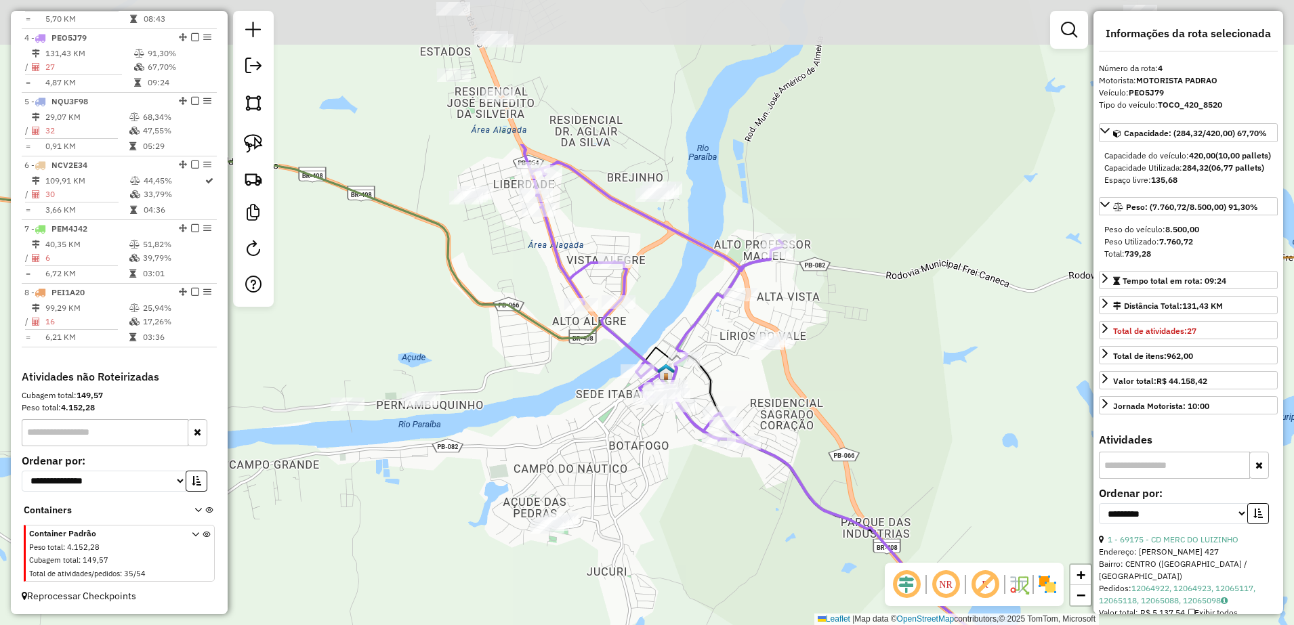
drag, startPoint x: 818, startPoint y: 302, endPoint x: 690, endPoint y: 537, distance: 267.2
click at [690, 537] on div "Janela de atendimento Grade de atendimento Capacidade Transportadoras Veículos …" at bounding box center [647, 312] width 1294 height 625
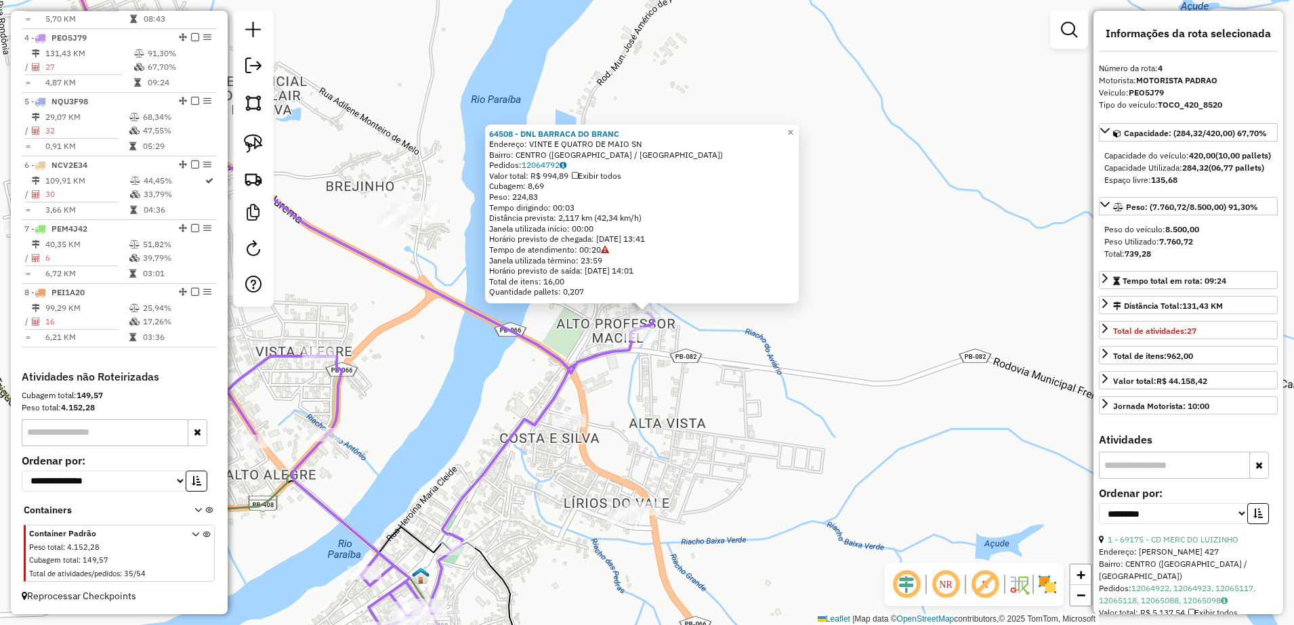
click at [715, 342] on div "64508 - DNL BARRACA DO BRANC Endereço: VINTE E QUATRO DE MAIO SN Bairro: [GEOGR…" at bounding box center [647, 312] width 1294 height 625
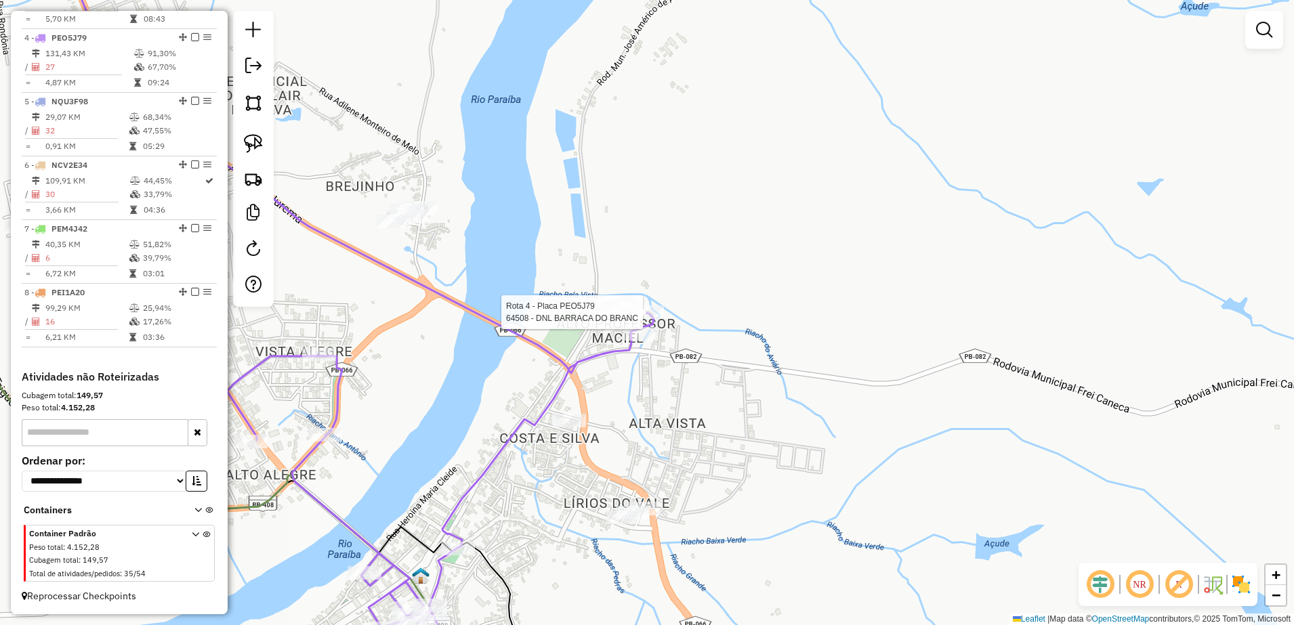
select select "**********"
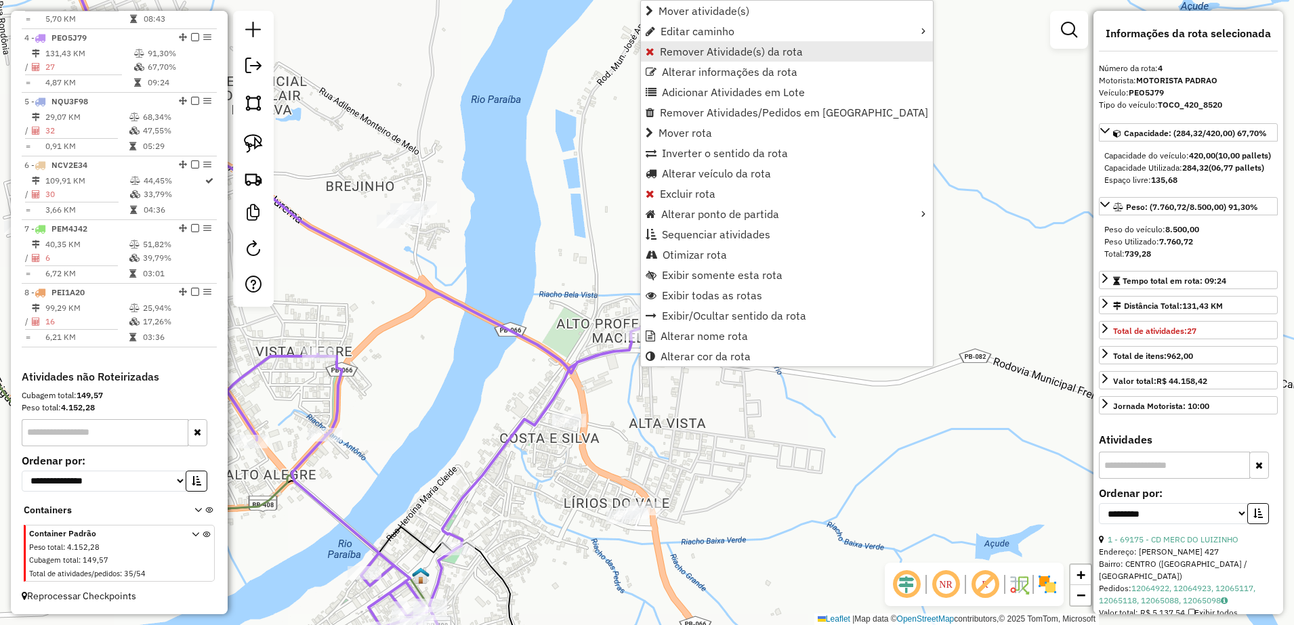
click at [706, 51] on span "Remover Atividade(s) da rota" at bounding box center [731, 51] width 143 height 11
click at [707, 49] on span "Remover Atividade(s) da rota" at bounding box center [735, 51] width 143 height 11
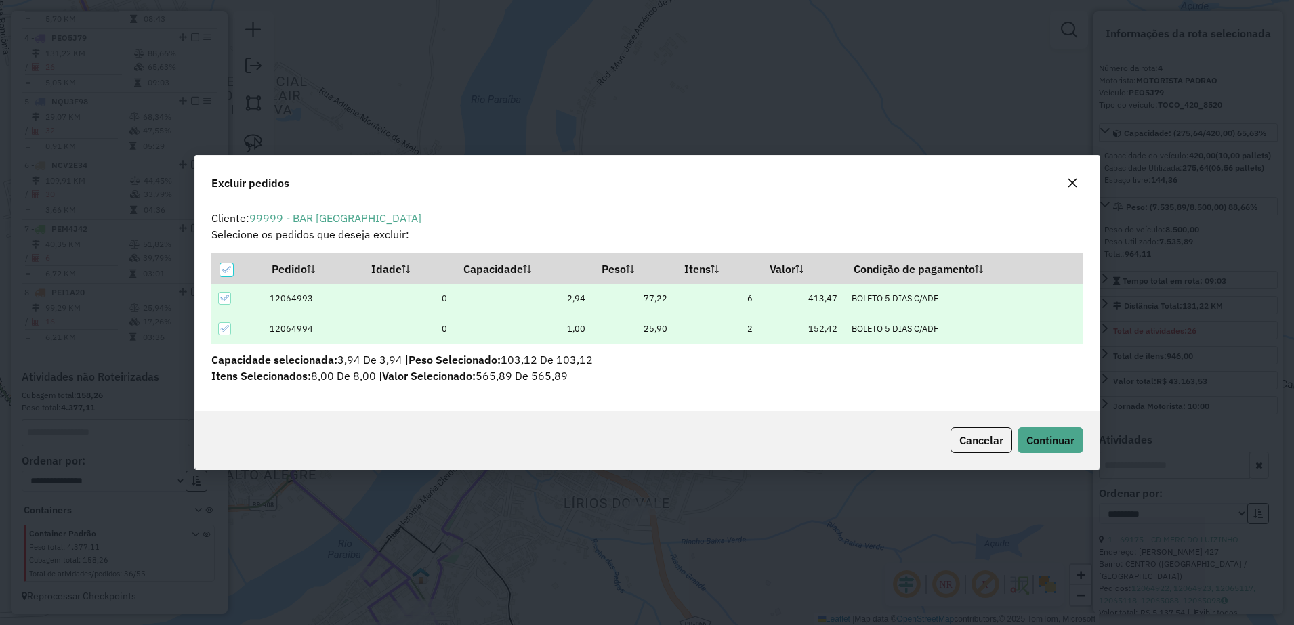
scroll to position [7, 4]
click at [1047, 440] on span "Continuar" at bounding box center [1051, 441] width 48 height 14
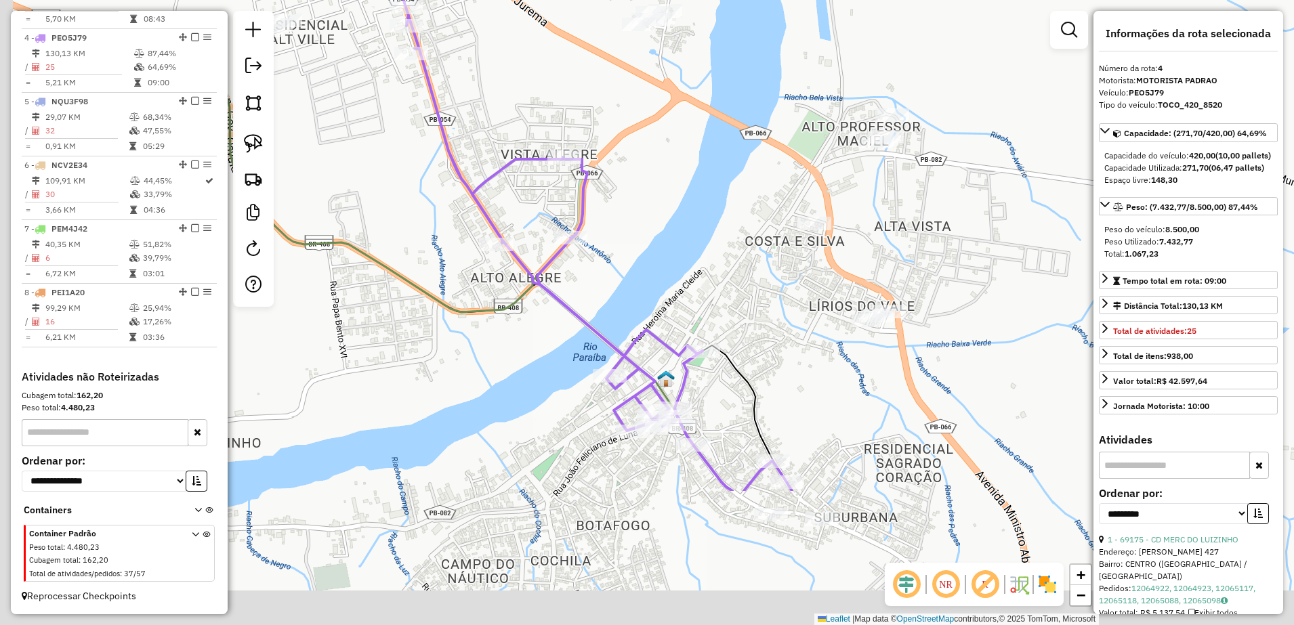
drag, startPoint x: 520, startPoint y: 474, endPoint x: 767, endPoint y: 257, distance: 328.9
click at [767, 258] on div "Janela de atendimento Grade de atendimento Capacidade Transportadoras Veículos …" at bounding box center [647, 312] width 1294 height 625
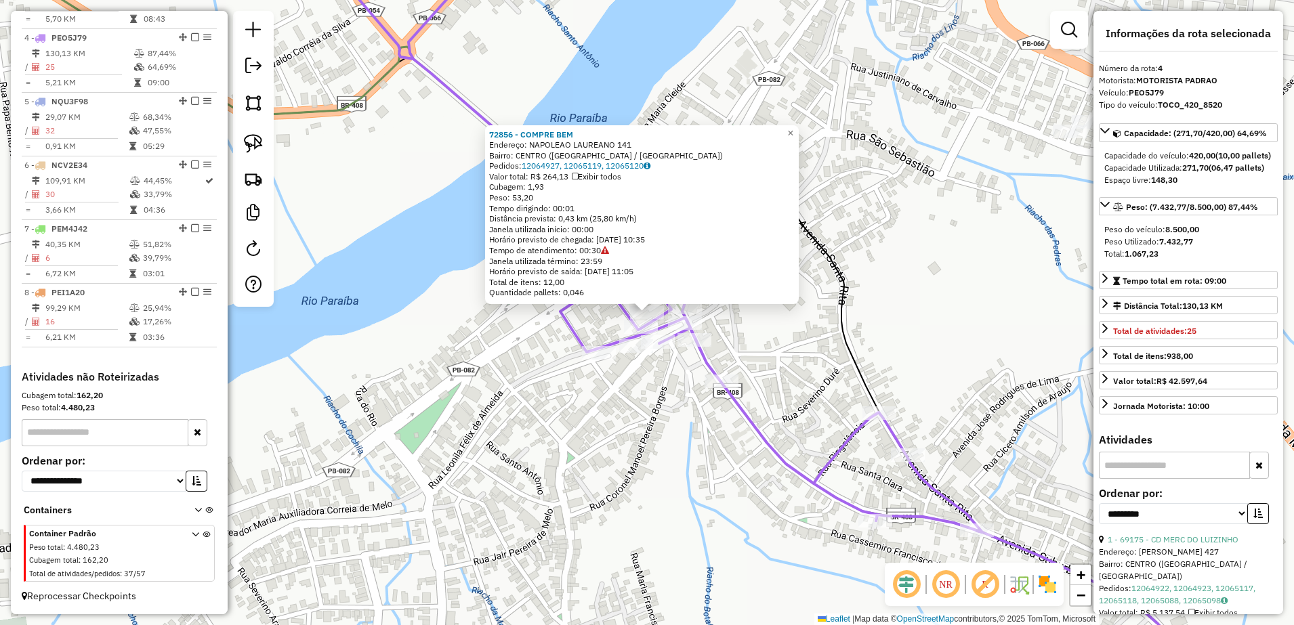
click at [695, 409] on div "72856 - COMPRE BEM Endereço: NAPOLEAO LAUREANO 141 Bairro: [GEOGRAPHIC_DATA] ([…" at bounding box center [647, 312] width 1294 height 625
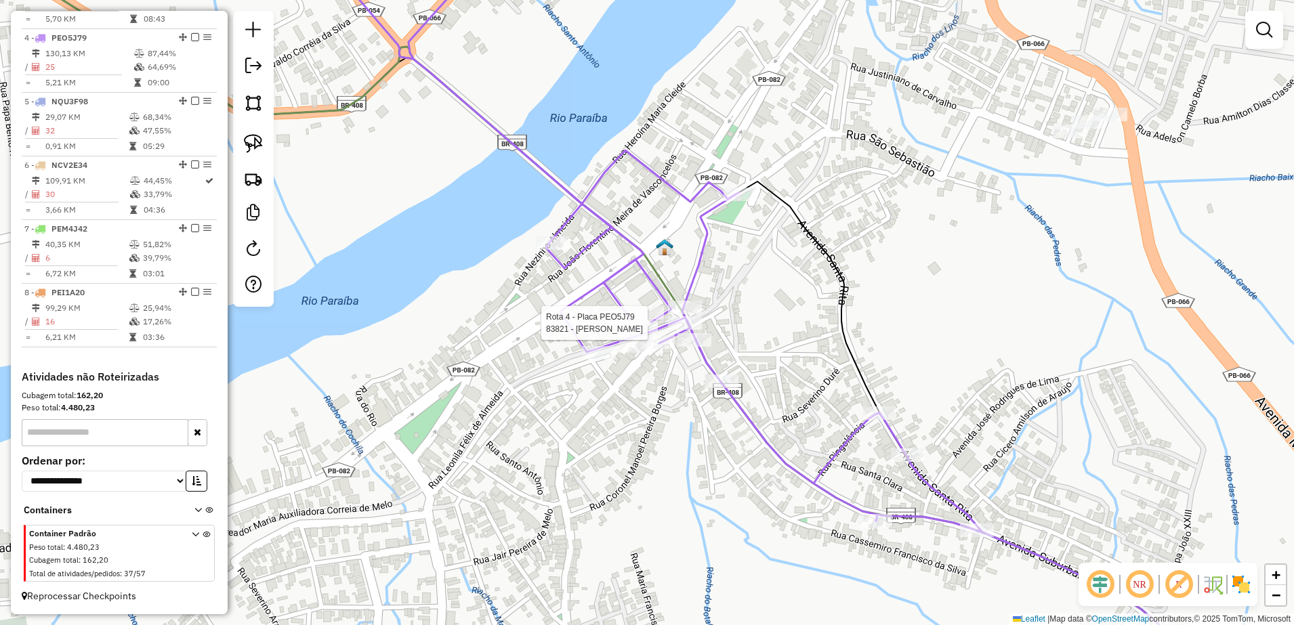
select select "**********"
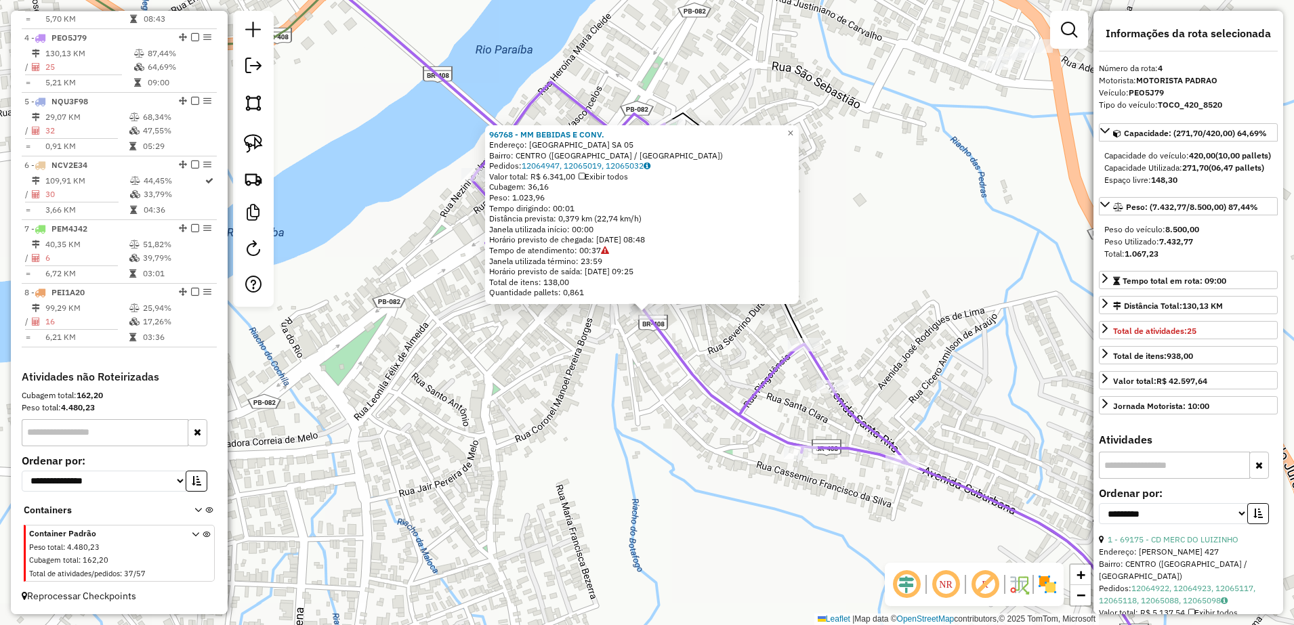
click at [677, 382] on div "96768 - MM BEBIDAS E CONV. Endereço: [GEOGRAPHIC_DATA][PERSON_NAME] DE SA 05 Ba…" at bounding box center [647, 312] width 1294 height 625
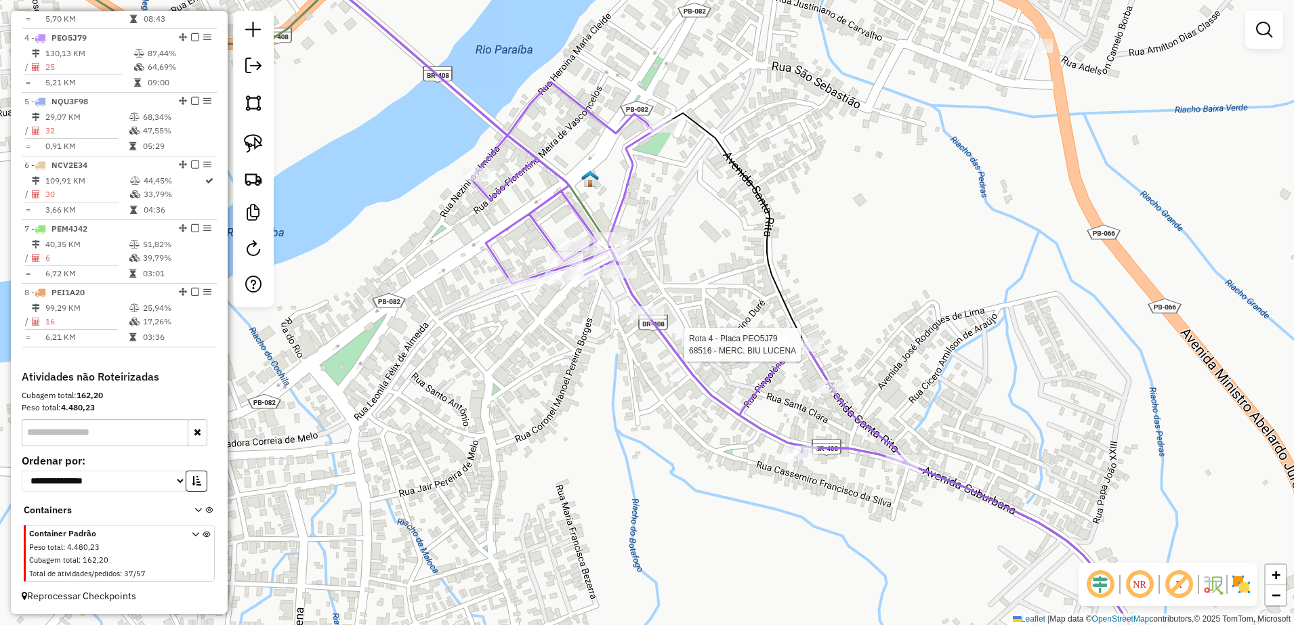
select select "**********"
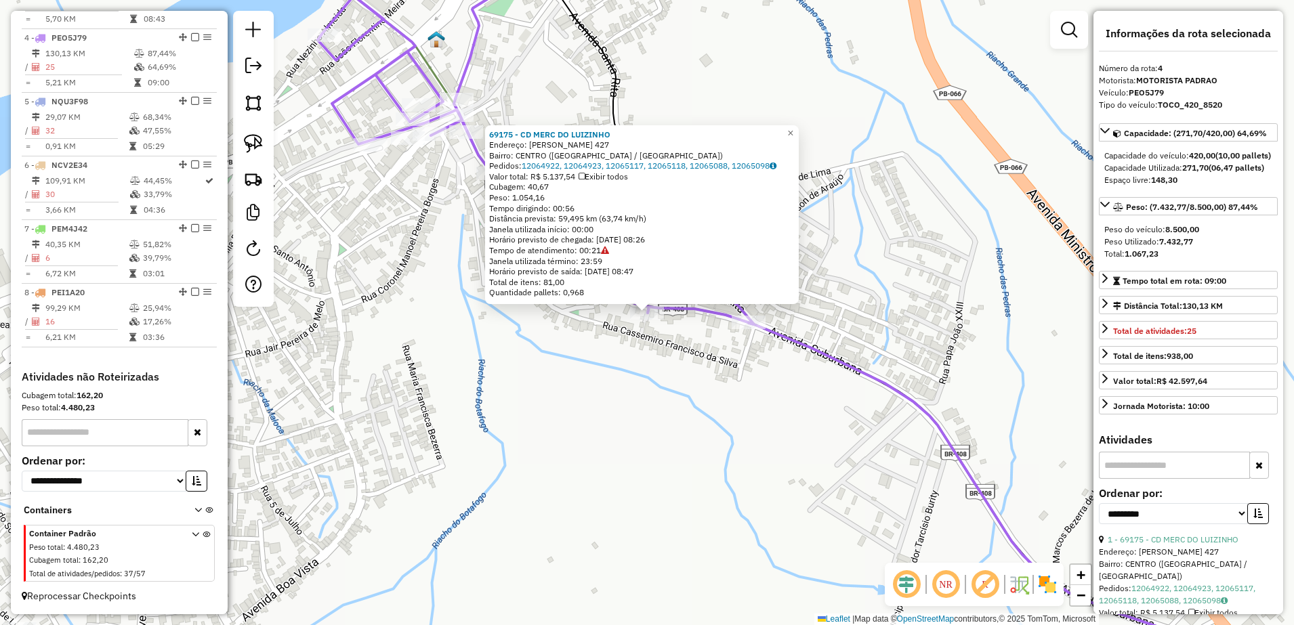
click at [716, 358] on div "69175 - CD MERC DO [PERSON_NAME]: [PERSON_NAME] 427 Bairro: [GEOGRAPHIC_DATA] (…" at bounding box center [647, 312] width 1294 height 625
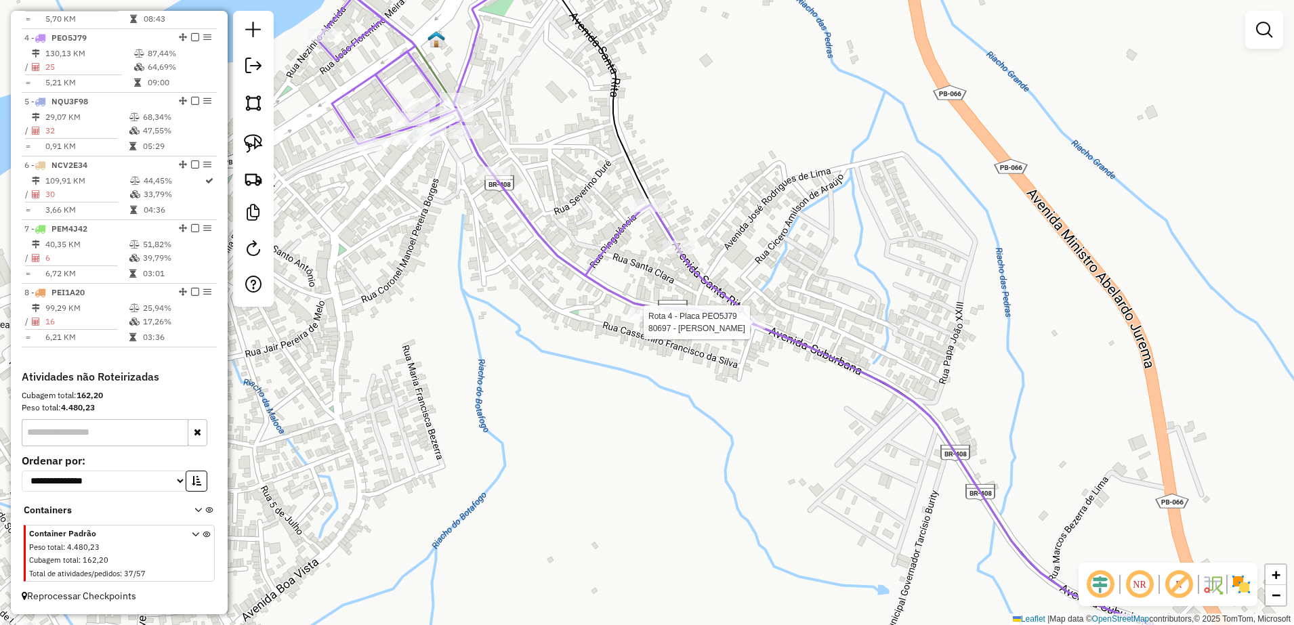
select select "**********"
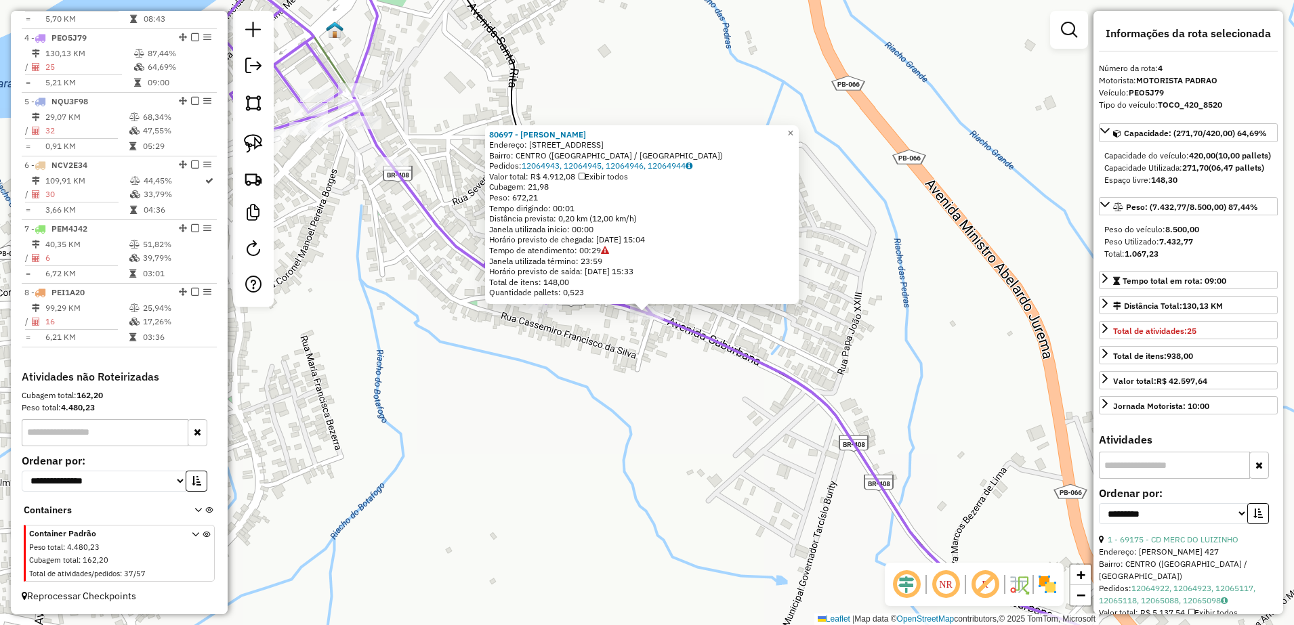
click at [710, 413] on div "80697 - [PERSON_NAME] Endereço: [STREET_ADDRESS] Bairro: [GEOGRAPHIC_DATA] ([GE…" at bounding box center [647, 312] width 1294 height 625
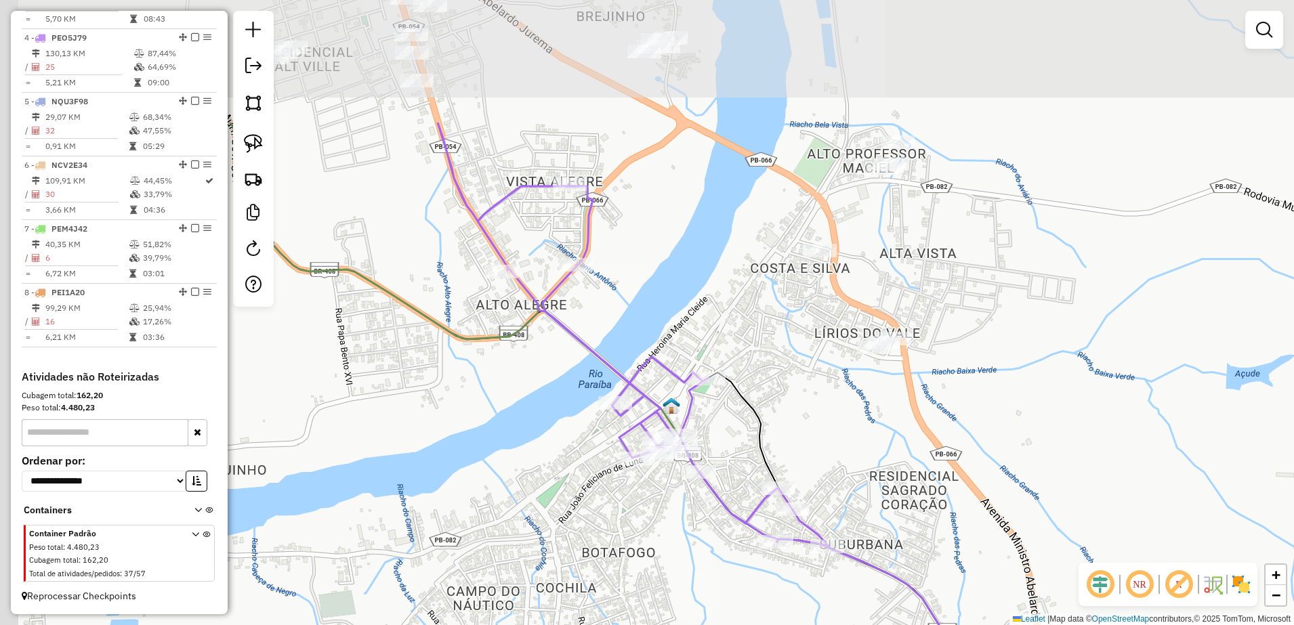
drag, startPoint x: 734, startPoint y: 455, endPoint x: 774, endPoint y: 525, distance: 80.4
click at [840, 611] on div "Janela de atendimento Grade de atendimento Capacidade Transportadoras Veículos …" at bounding box center [647, 312] width 1294 height 625
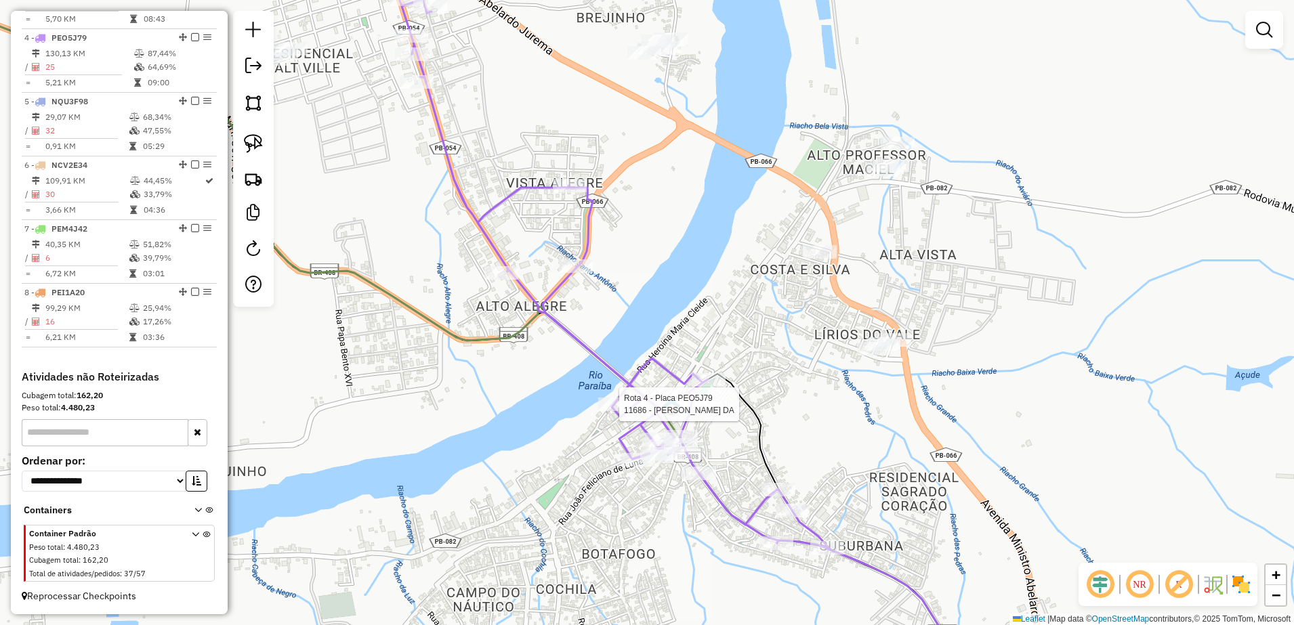
select select "**********"
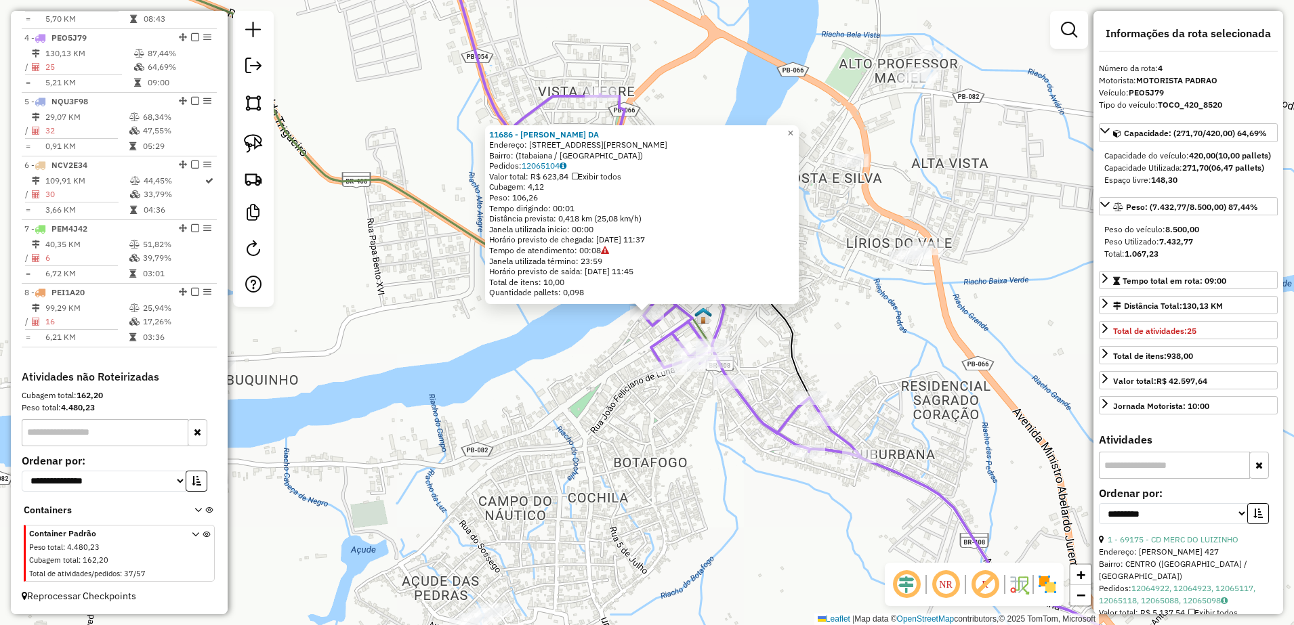
click at [633, 429] on div "11686 - [PERSON_NAME][GEOGRAPHIC_DATA] DA Endereço: [STREET_ADDRESS][PERSON_NAM…" at bounding box center [647, 312] width 1294 height 625
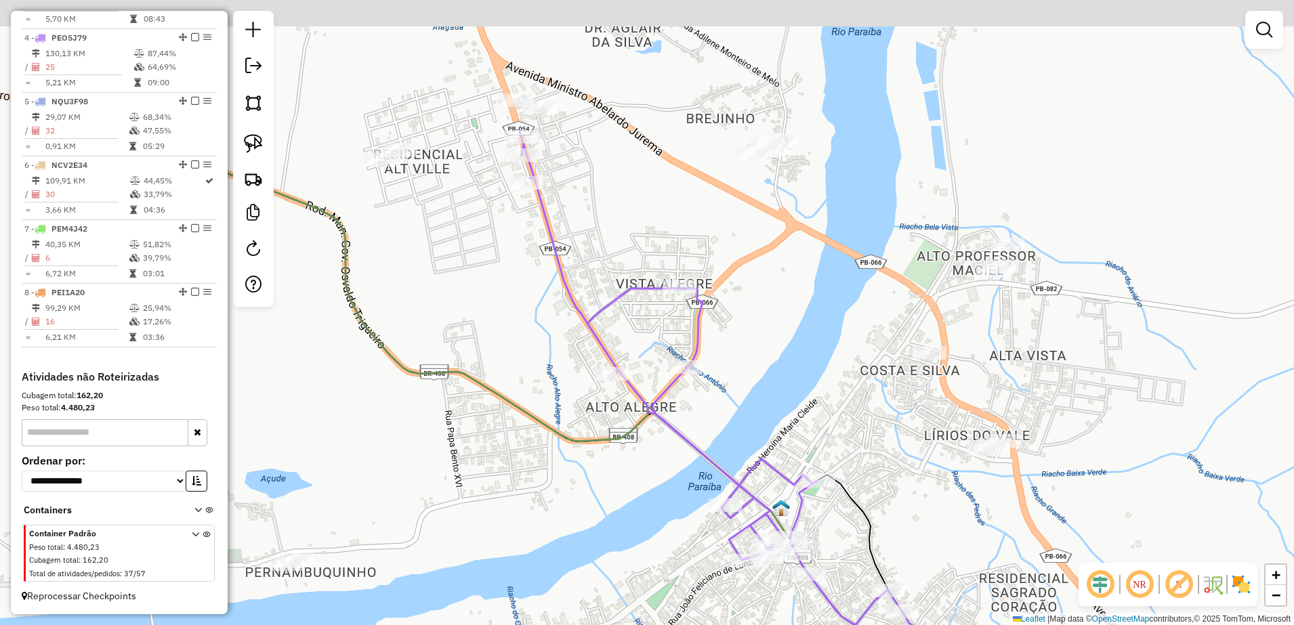
drag, startPoint x: 693, startPoint y: 281, endPoint x: 783, endPoint y: 501, distance: 238.0
click at [783, 501] on icon at bounding box center [729, 390] width 421 height 520
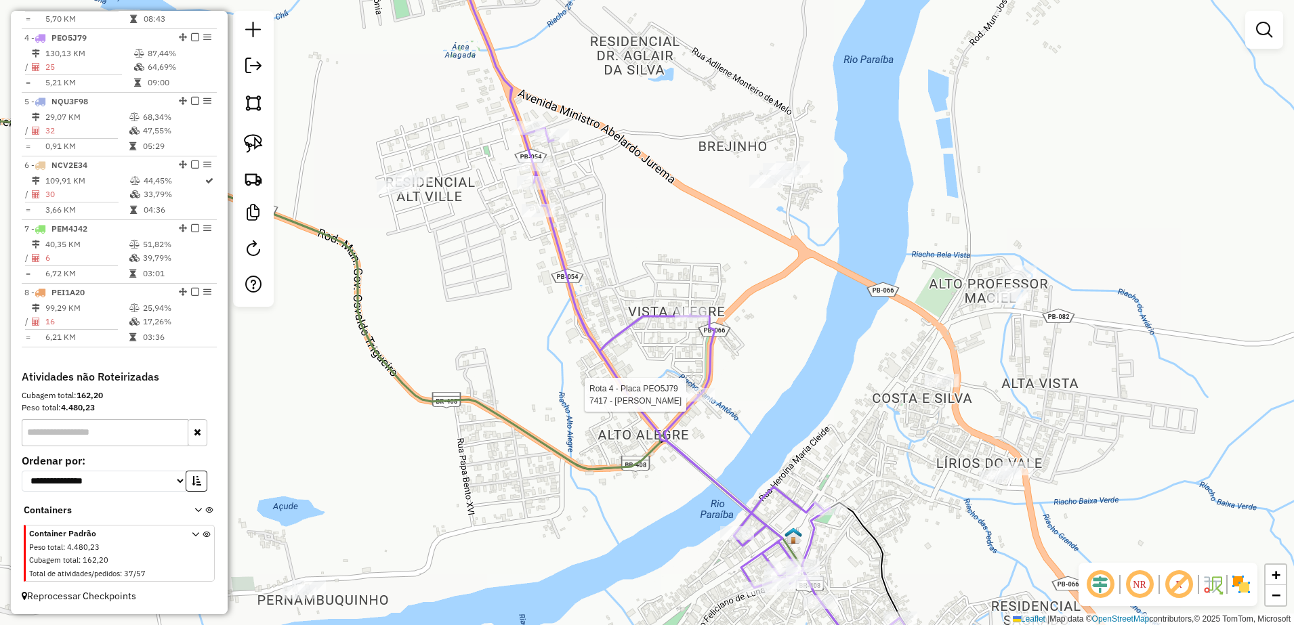
select select "**********"
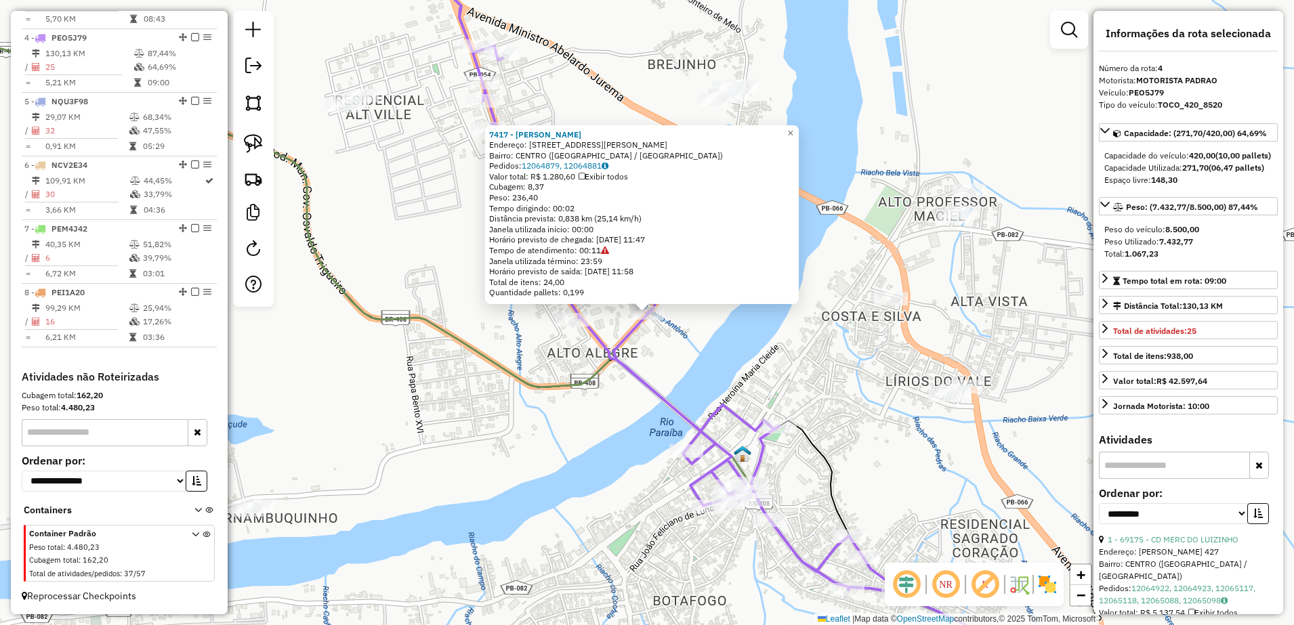
click at [712, 360] on div "7417 - [PERSON_NAME]: [STREET_ADDRESS][PERSON_NAME] Bairro: [GEOGRAPHIC_DATA] (…" at bounding box center [647, 312] width 1294 height 625
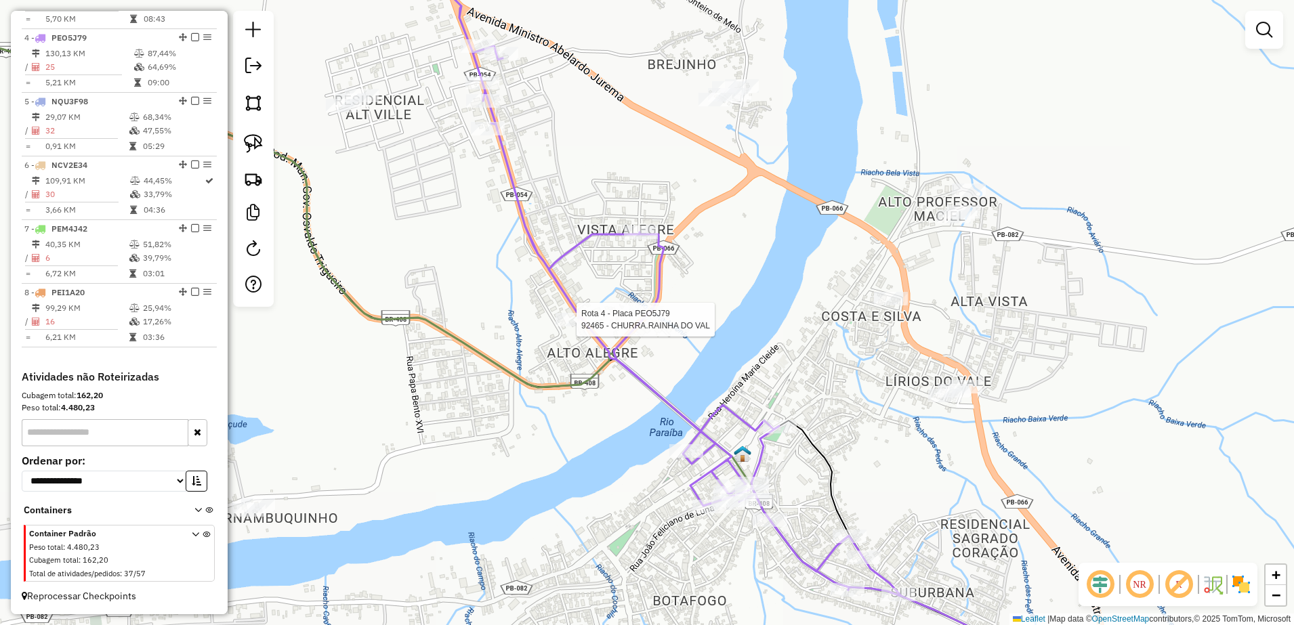
select select "**********"
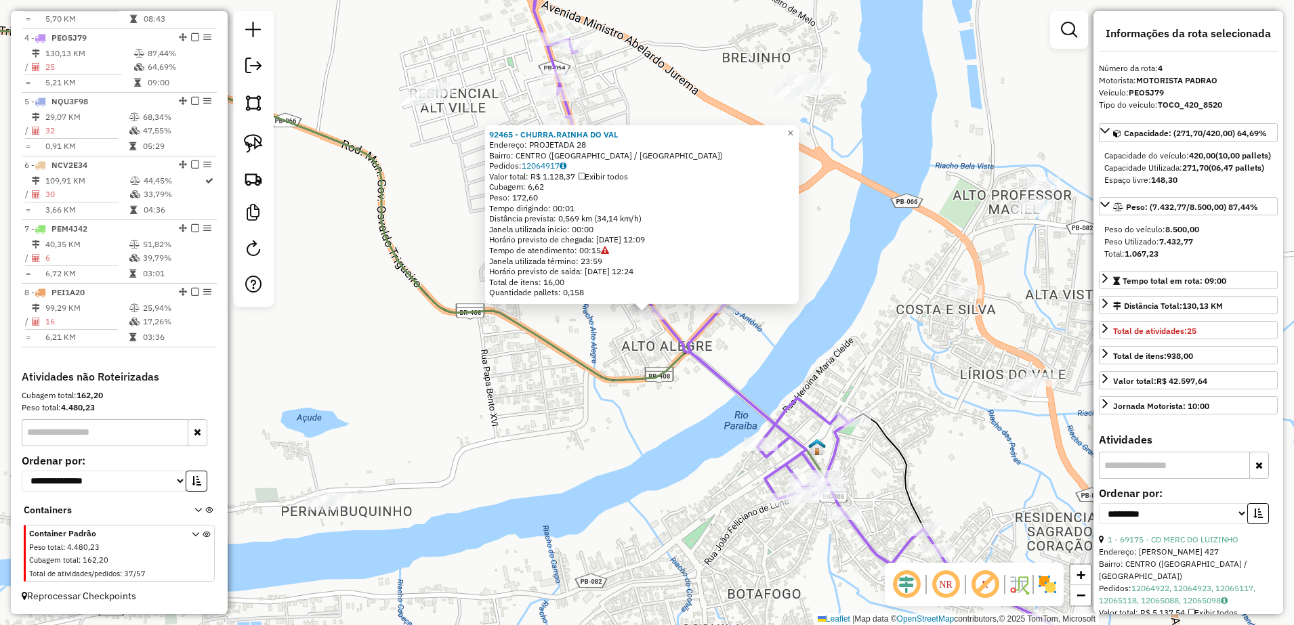
click at [672, 392] on div "92465 - [GEOGRAPHIC_DATA]RAINHA DO VAL Endereço: PROJETADA 28 Bairro: [GEOGRAPH…" at bounding box center [647, 312] width 1294 height 625
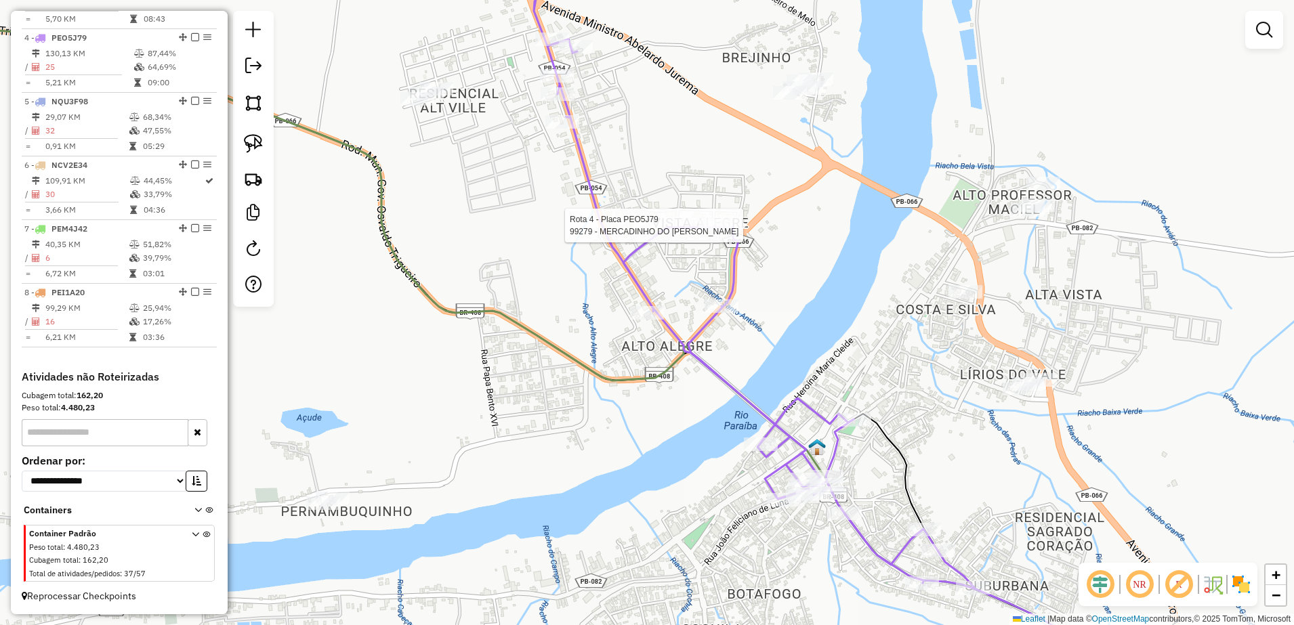
select select "**********"
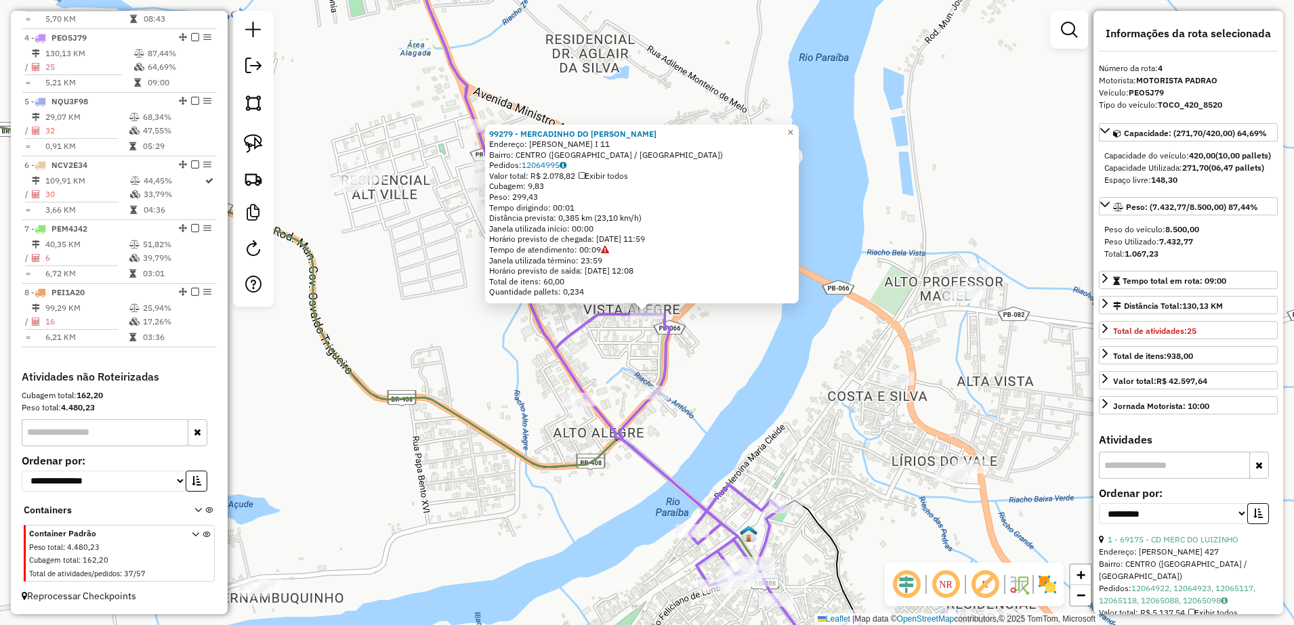
click at [739, 362] on div "99279 - MERCADINHO DO [PERSON_NAME]: [PERSON_NAME] I 11 Bairro: CENTRO ([GEOGRA…" at bounding box center [647, 312] width 1294 height 625
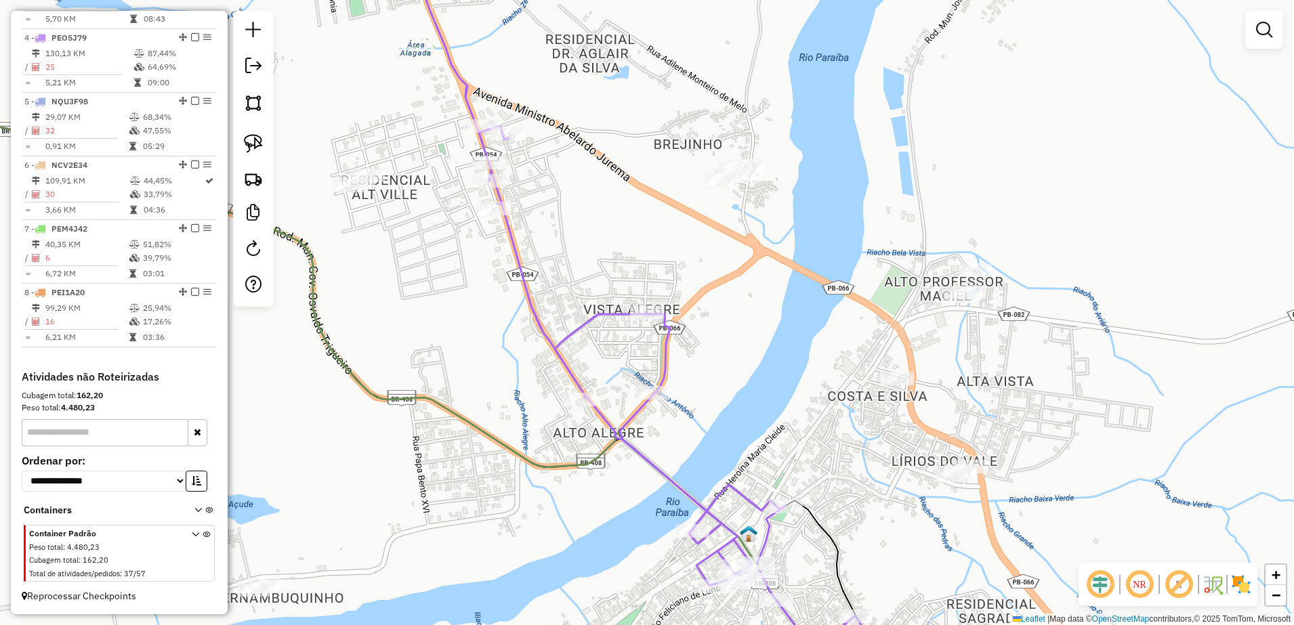
drag, startPoint x: 615, startPoint y: 243, endPoint x: 722, endPoint y: 360, distance: 158.8
click at [721, 360] on div "Rota 4 - Placa PEO5J79 99279 - MERCADINHO DO [PERSON_NAME] de atendimento Grade…" at bounding box center [647, 312] width 1294 height 625
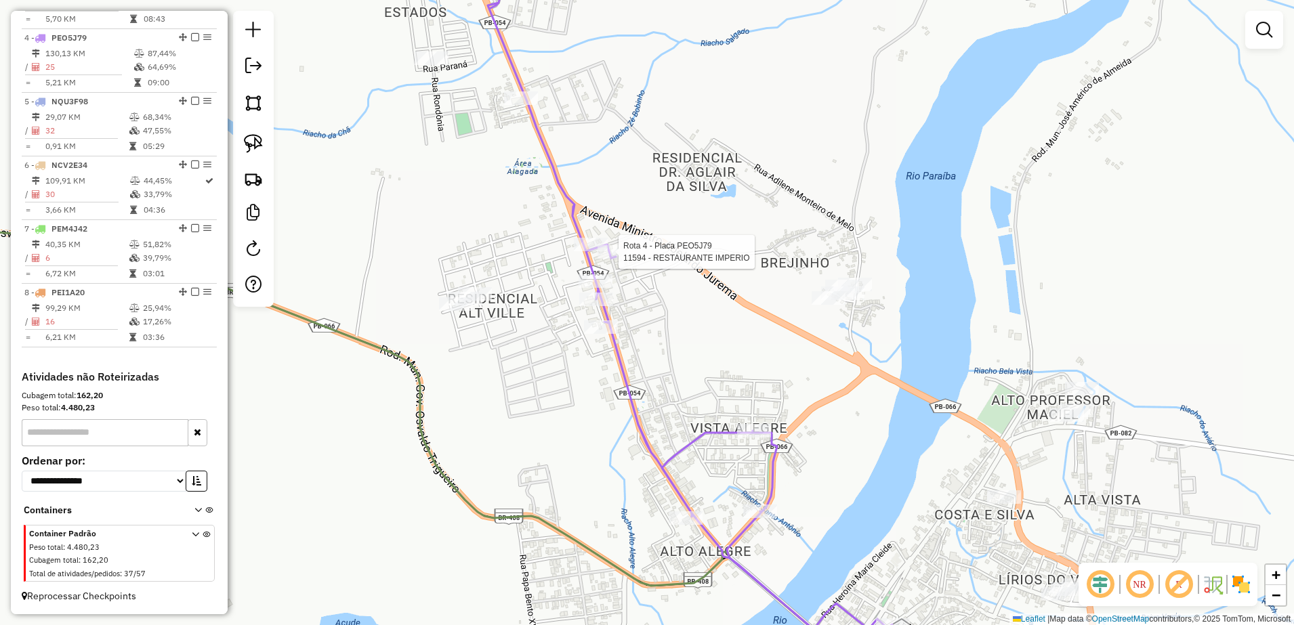
click at [620, 258] on div at bounding box center [615, 252] width 34 height 14
select select "**********"
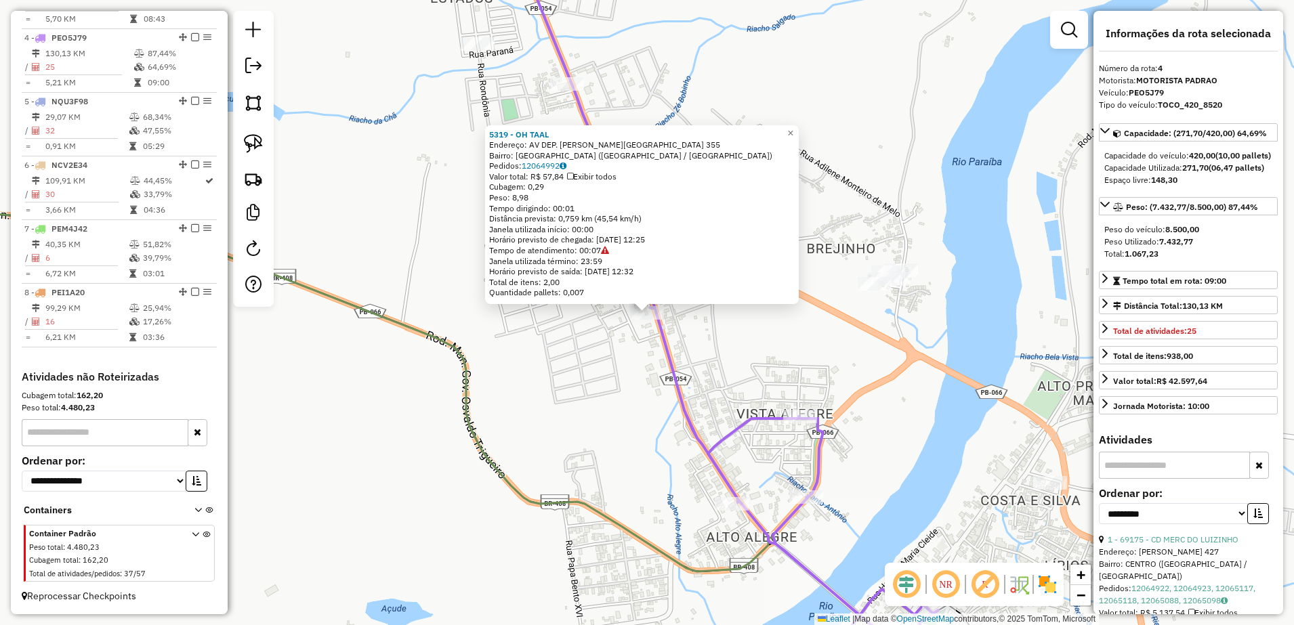
click at [709, 356] on div "5319 - OH TAAL Endereço: AV DEP. [PERSON_NAME] 355 Bairro: [GEOGRAPHIC_DATA] ([…" at bounding box center [647, 312] width 1294 height 625
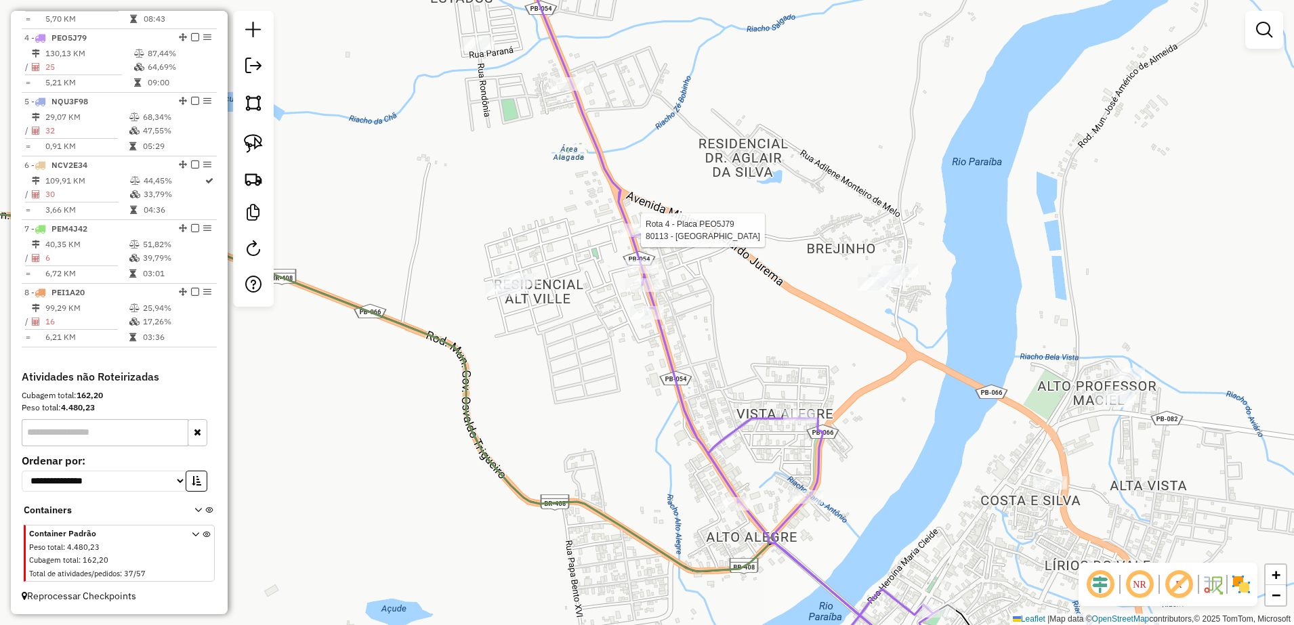
select select "**********"
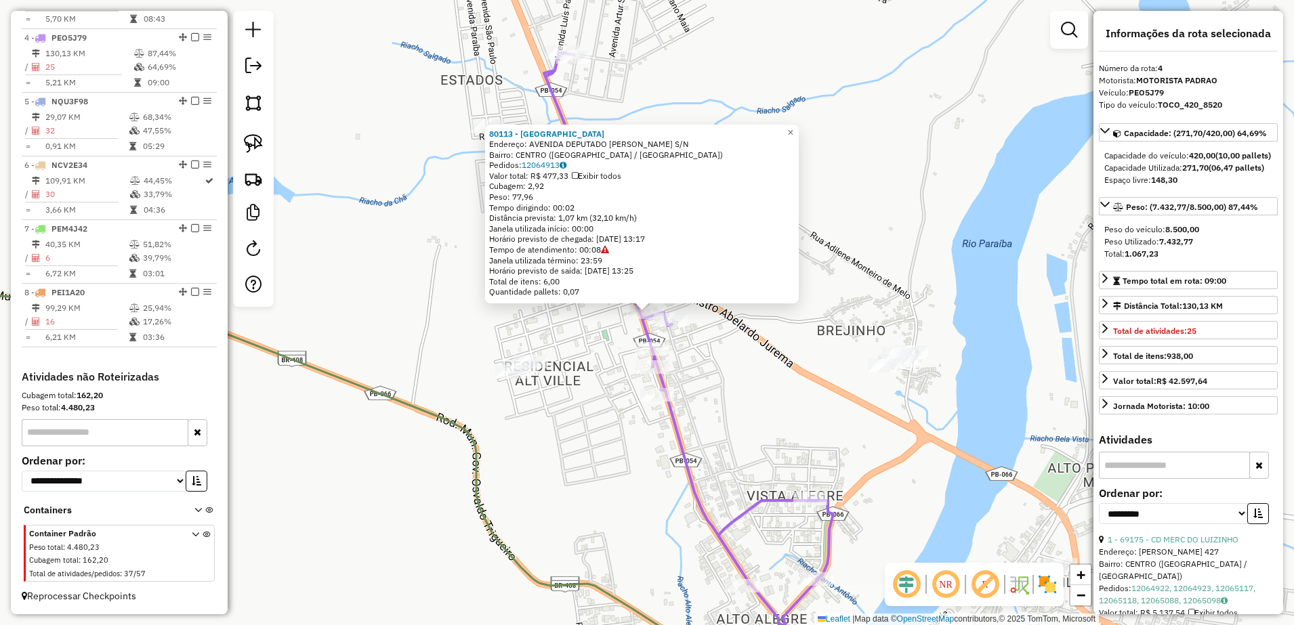
click at [738, 352] on div "80113 - [GEOGRAPHIC_DATA]: AVENIDA DEPUTADO [PERSON_NAME] S/[GEOGRAPHIC_DATA]: …" at bounding box center [647, 312] width 1294 height 625
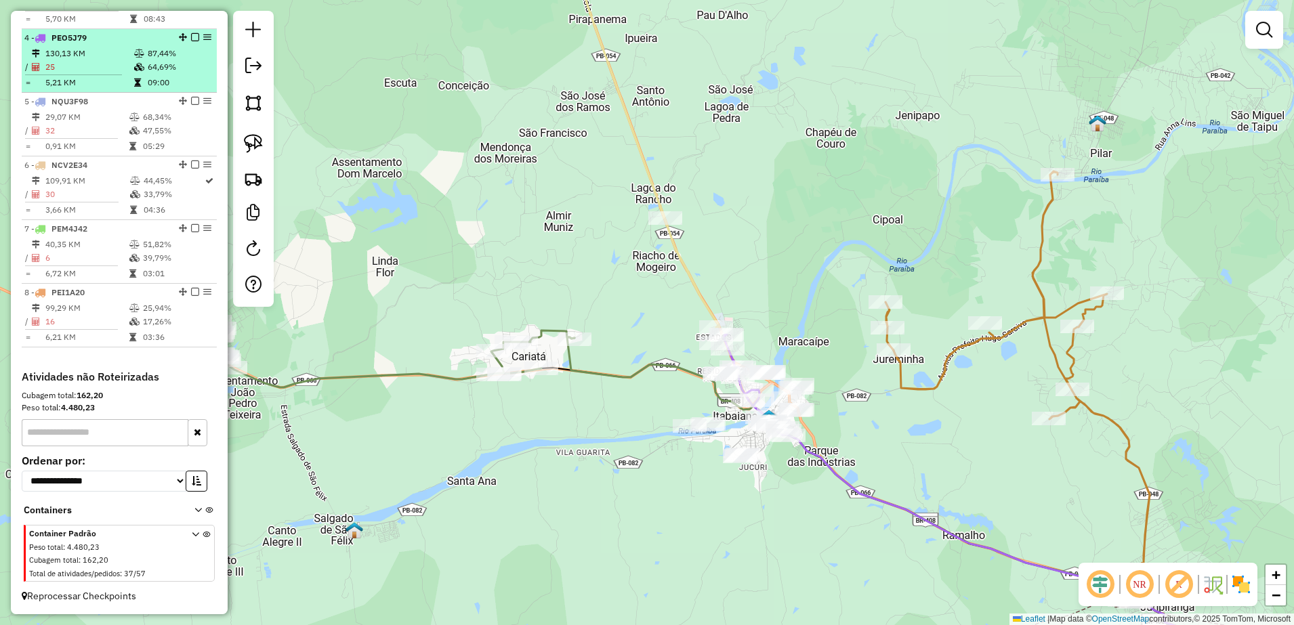
click at [77, 51] on td "130,13 KM" at bounding box center [89, 54] width 89 height 14
select select "**********"
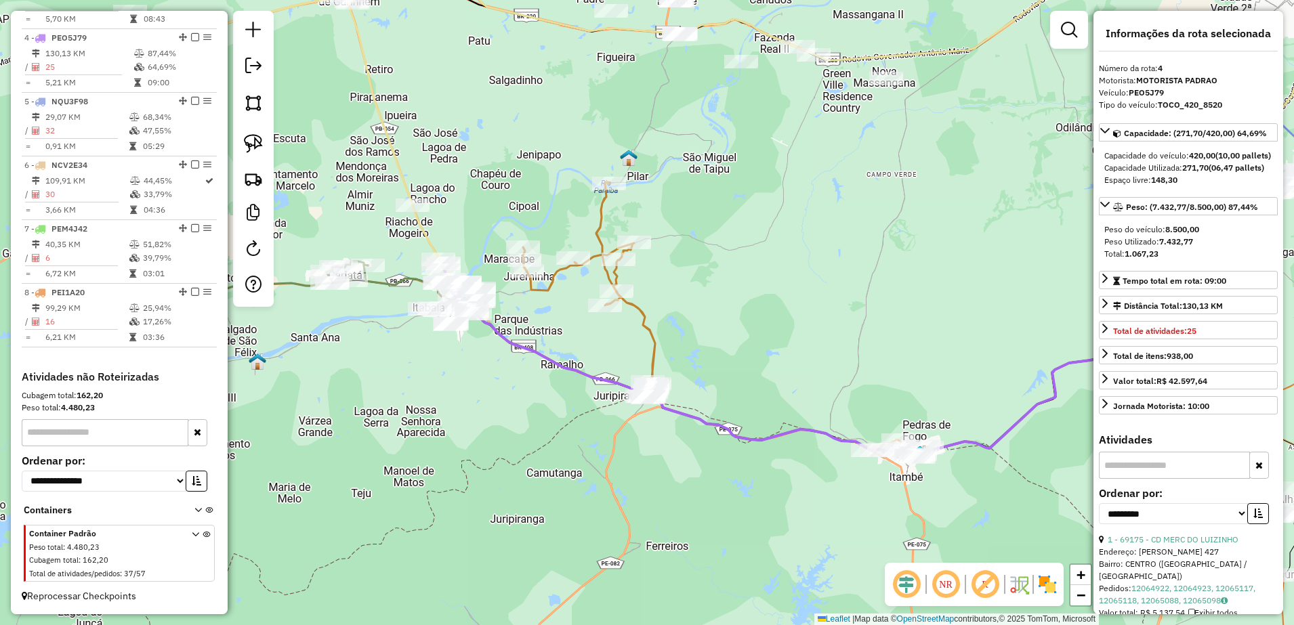
drag, startPoint x: 533, startPoint y: 347, endPoint x: 733, endPoint y: 345, distance: 200.6
click at [733, 345] on div "Janela de atendimento Grade de atendimento Capacidade Transportadoras Veículos …" at bounding box center [647, 312] width 1294 height 625
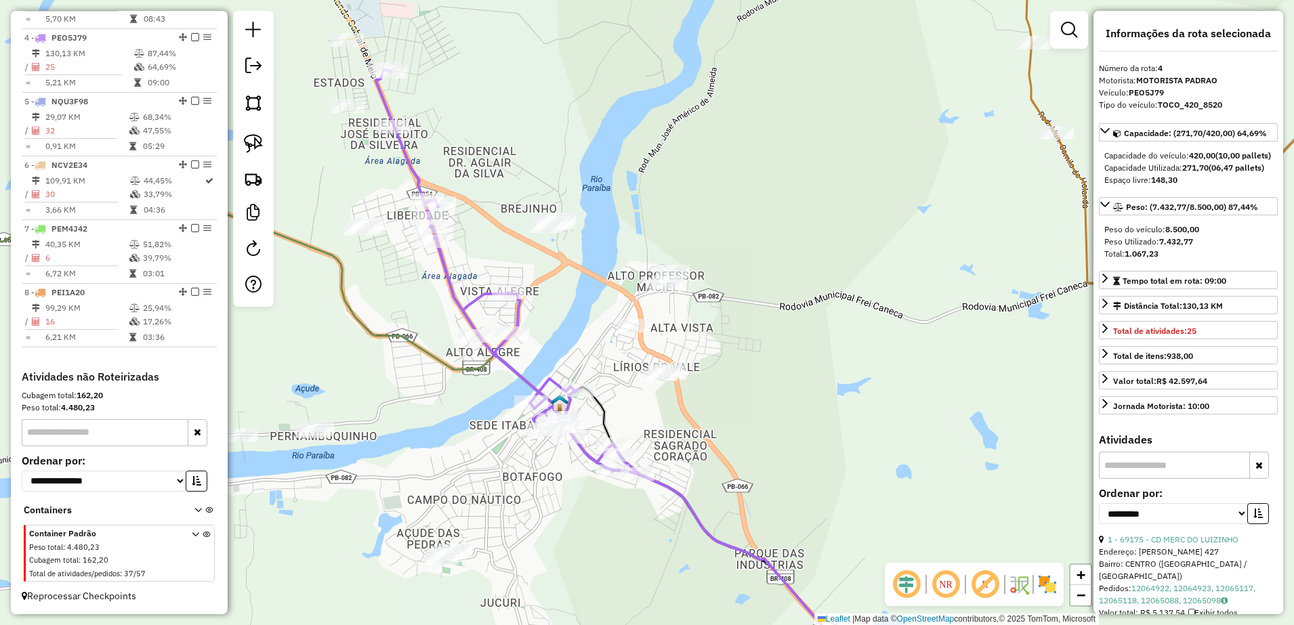
drag, startPoint x: 499, startPoint y: 325, endPoint x: 604, endPoint y: 353, distance: 109.5
click at [604, 353] on div "Janela de atendimento Grade de atendimento Capacidade Transportadoras Veículos …" at bounding box center [647, 312] width 1294 height 625
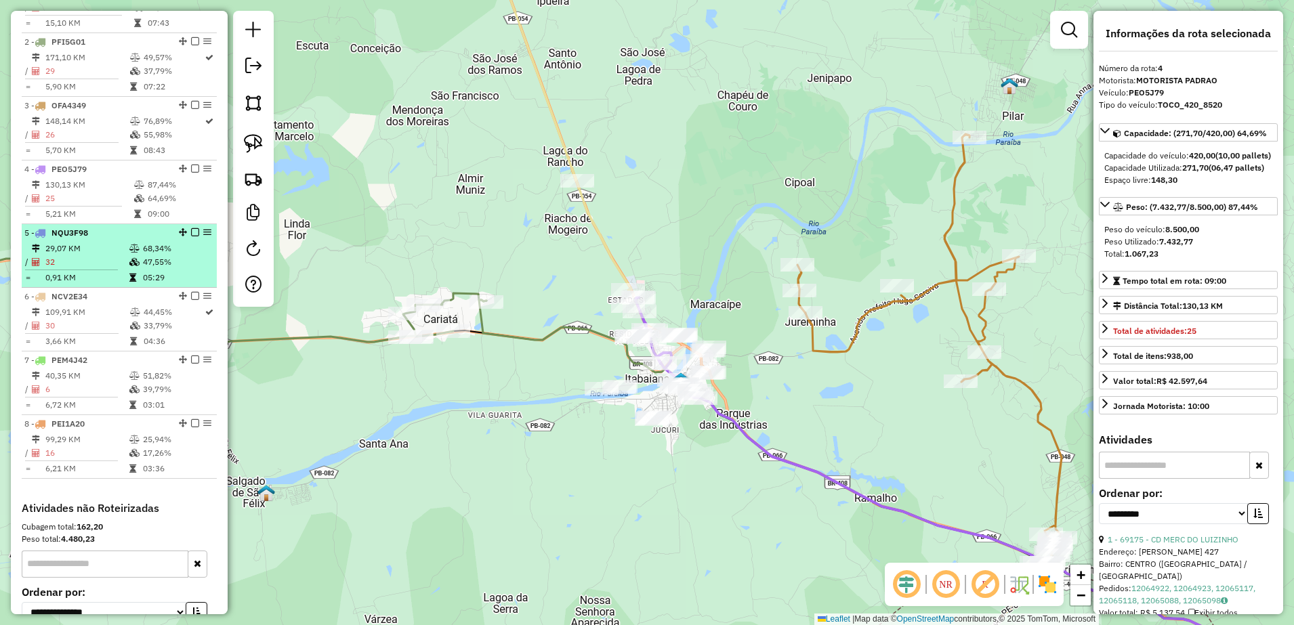
scroll to position [540, 0]
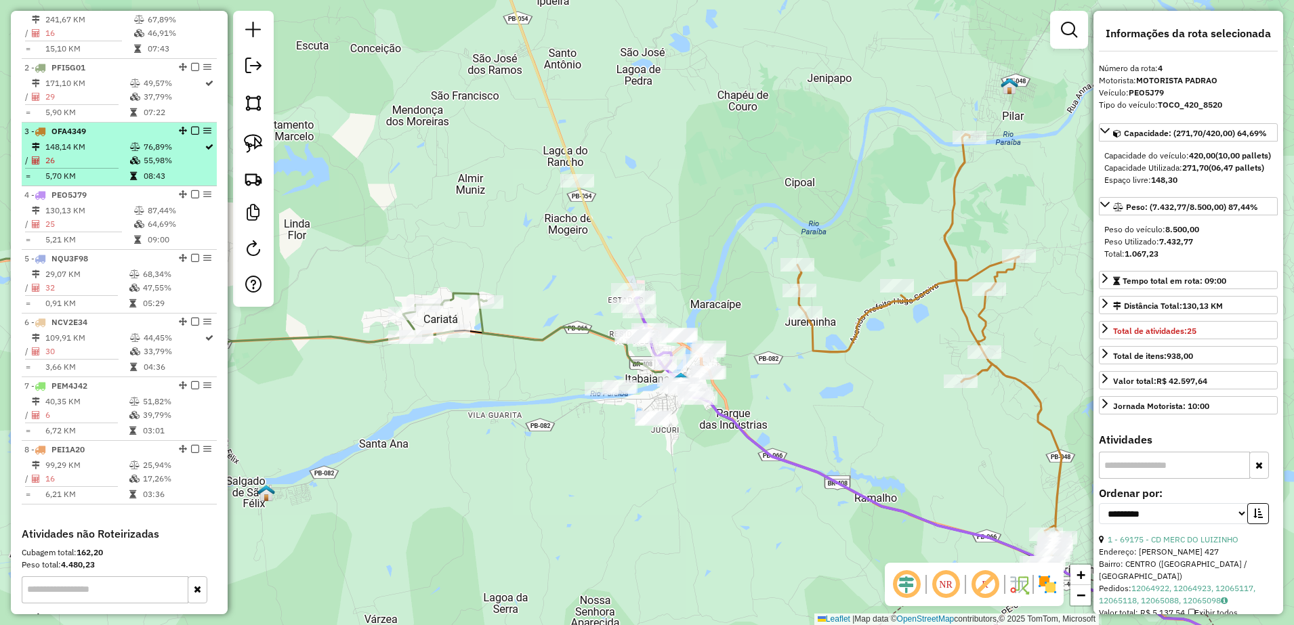
click at [104, 152] on td "148,14 KM" at bounding box center [87, 147] width 85 height 14
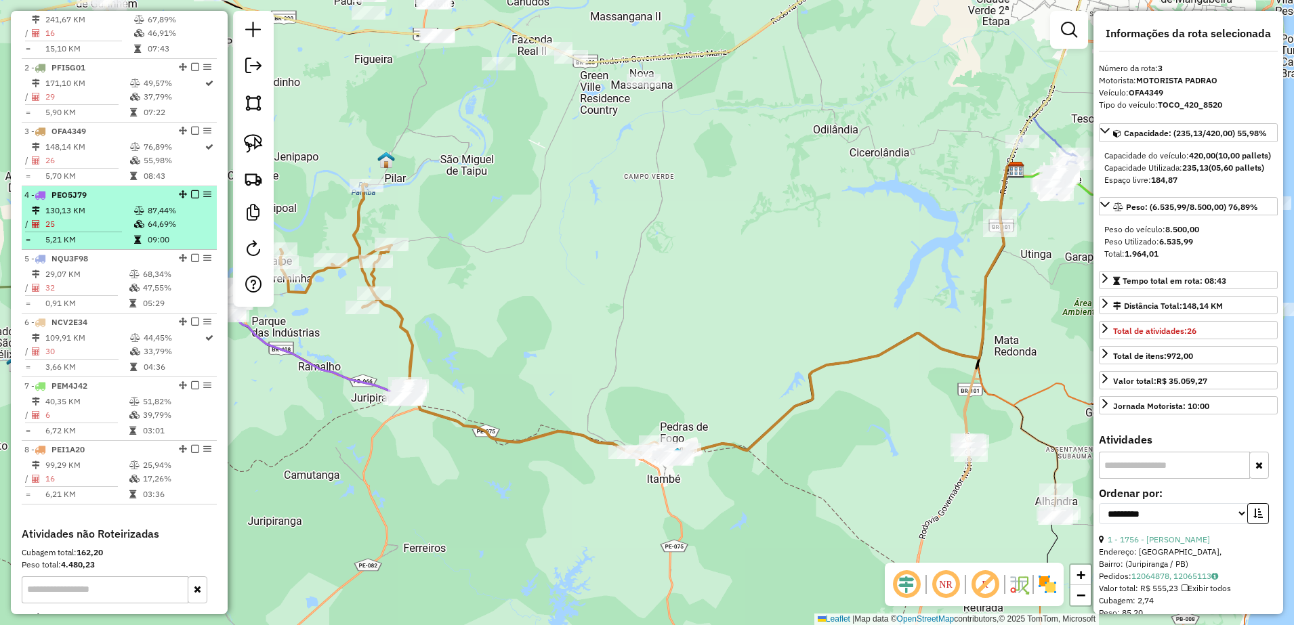
click at [96, 214] on li "4 - PEO5J79 130,13 KM 87,44% / 25 64,69% = 5,21 KM 09:00" at bounding box center [119, 218] width 195 height 64
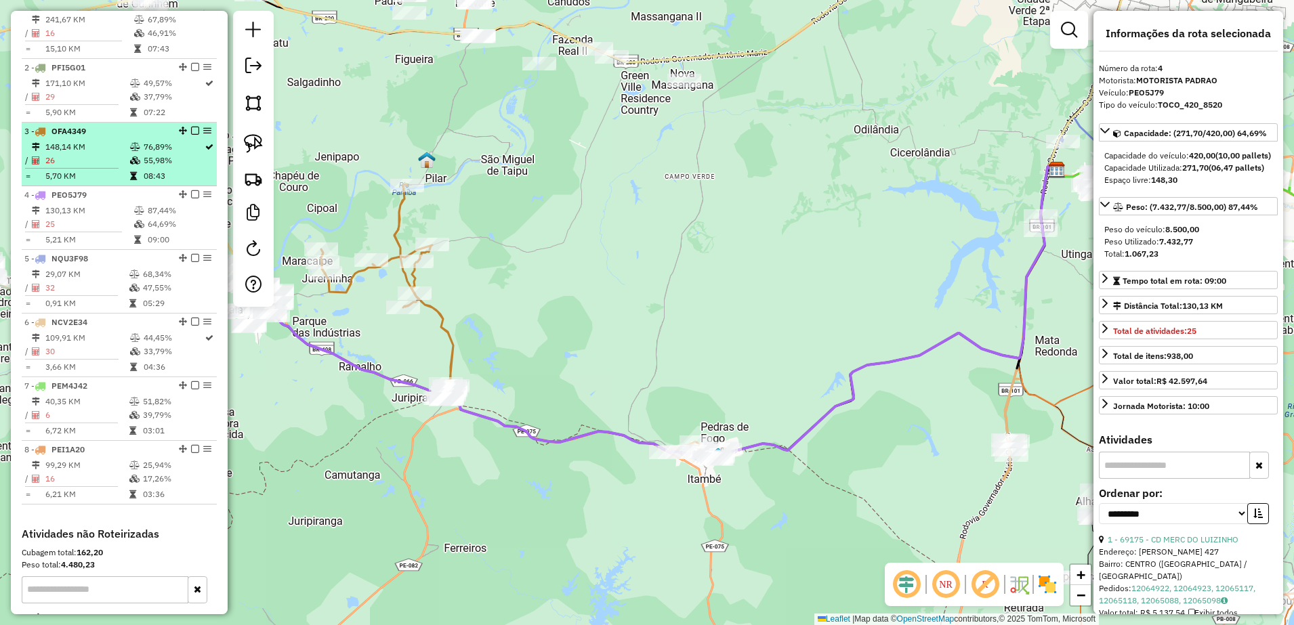
click at [95, 154] on td "148,14 KM" at bounding box center [87, 147] width 85 height 14
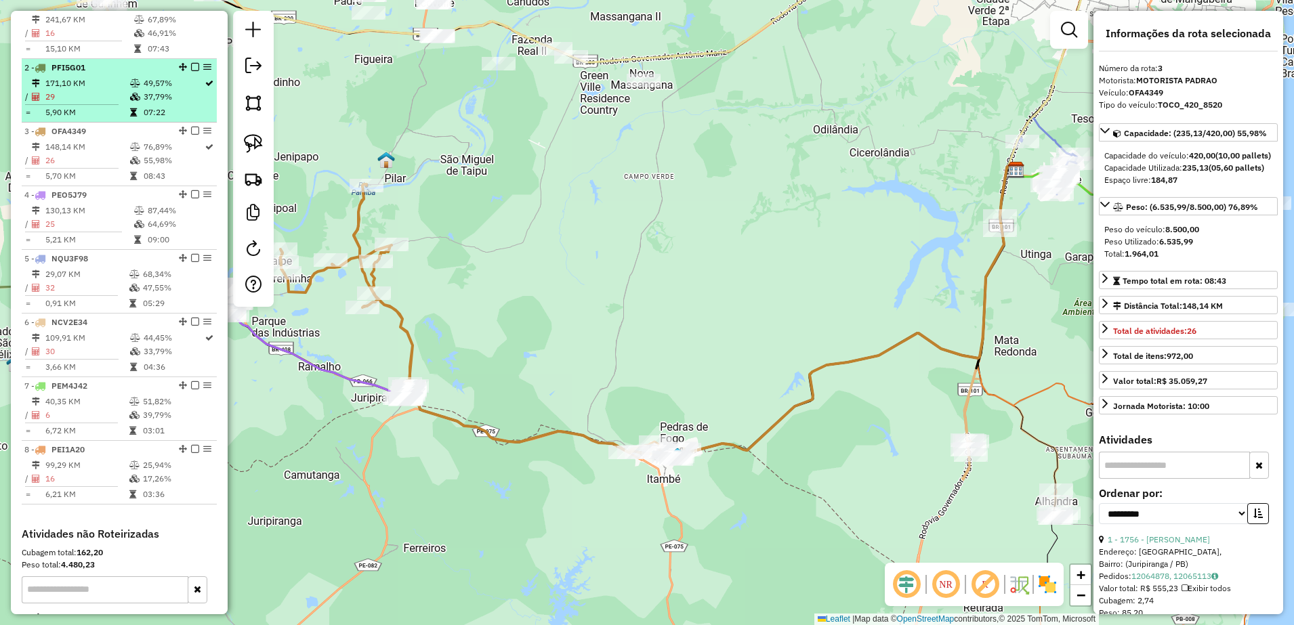
click at [85, 90] on td "171,10 KM" at bounding box center [87, 84] width 85 height 14
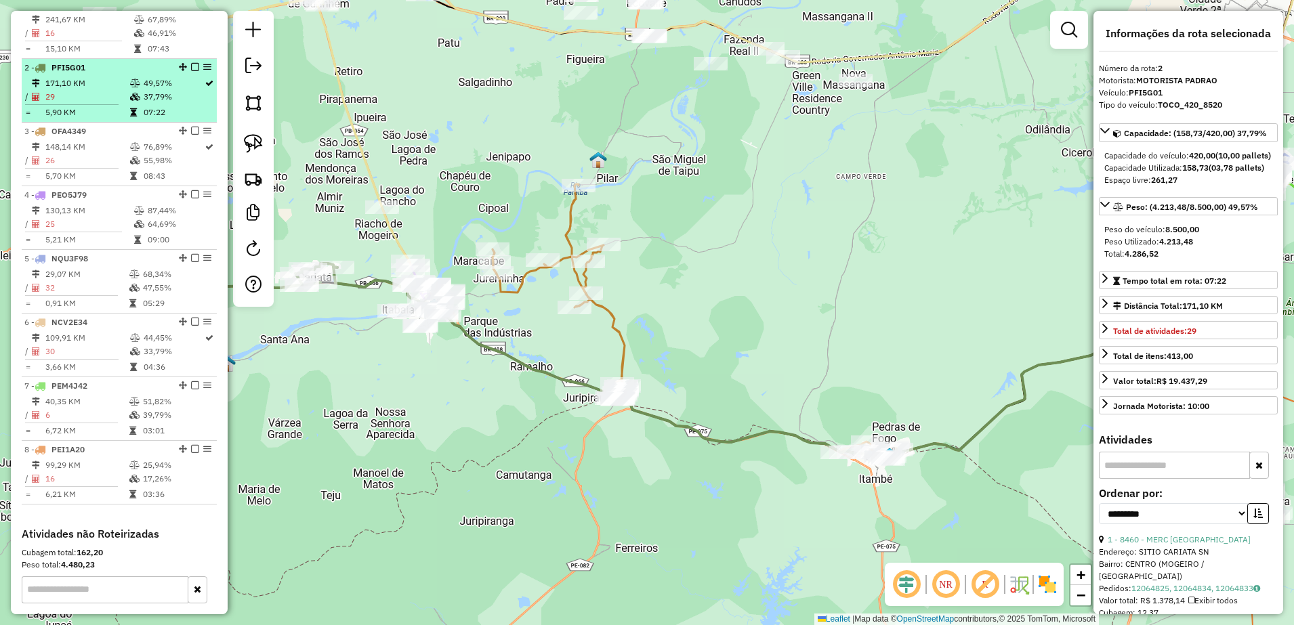
scroll to position [455, 0]
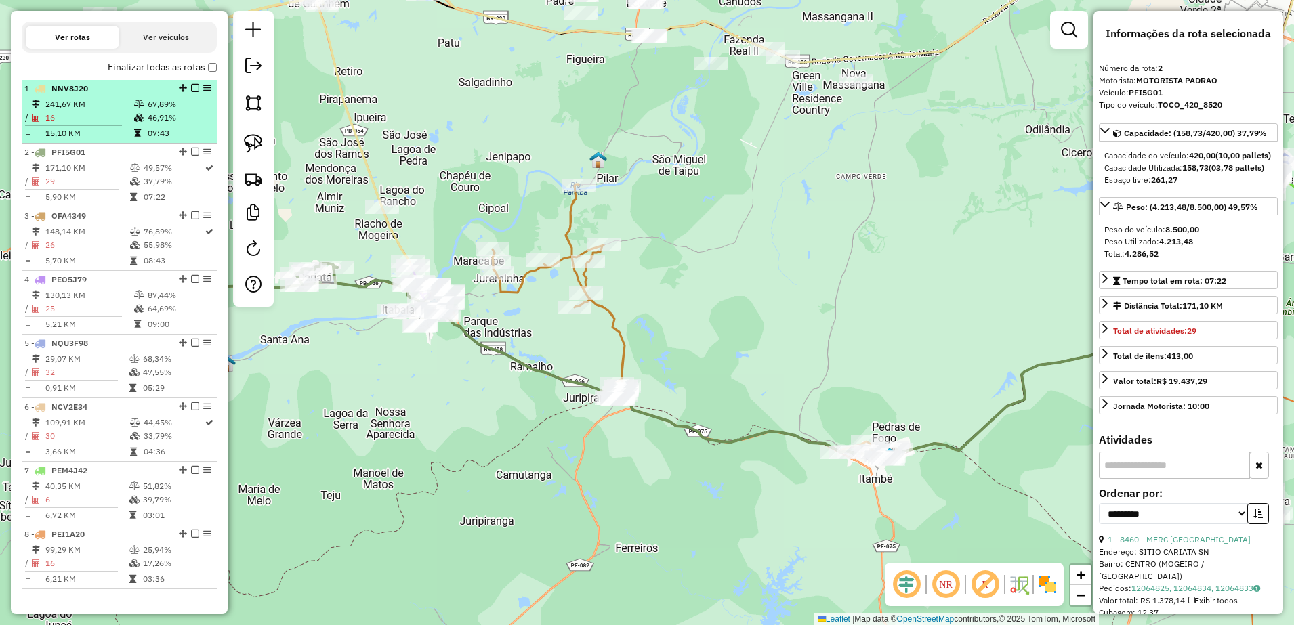
click at [83, 111] on td "241,67 KM" at bounding box center [89, 105] width 89 height 14
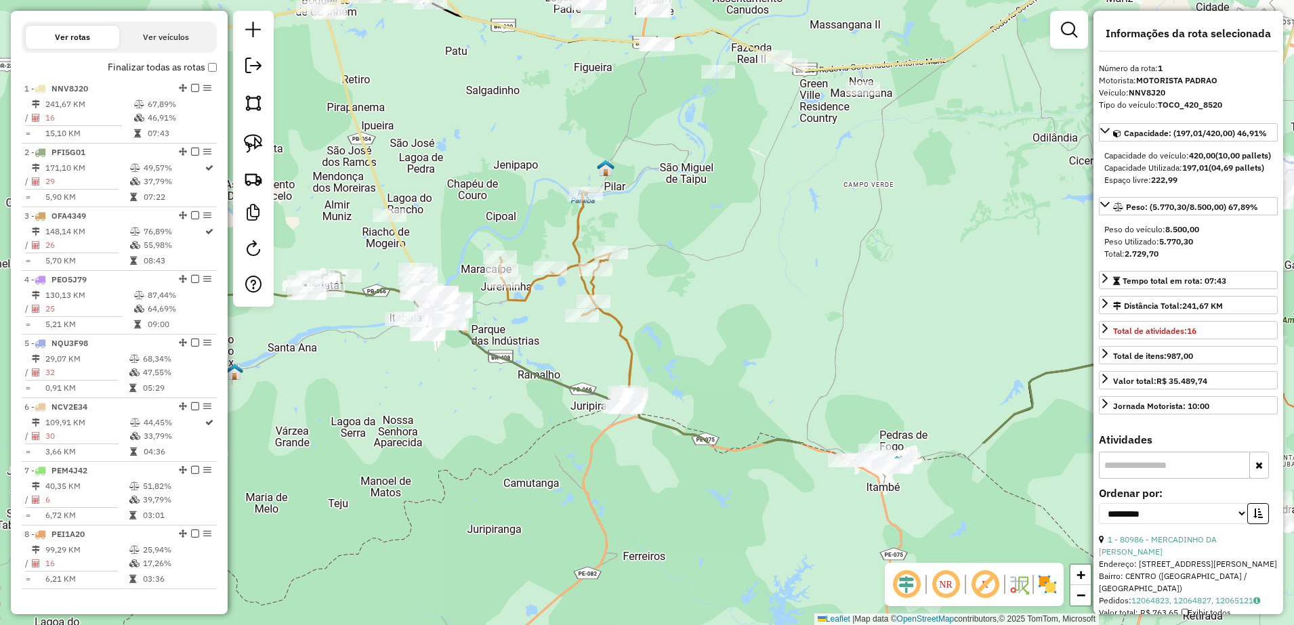
drag, startPoint x: 569, startPoint y: 387, endPoint x: 625, endPoint y: 142, distance: 251.2
click at [625, 142] on div "Janela de atendimento Grade de atendimento Capacidade Transportadoras Veículos …" at bounding box center [647, 312] width 1294 height 625
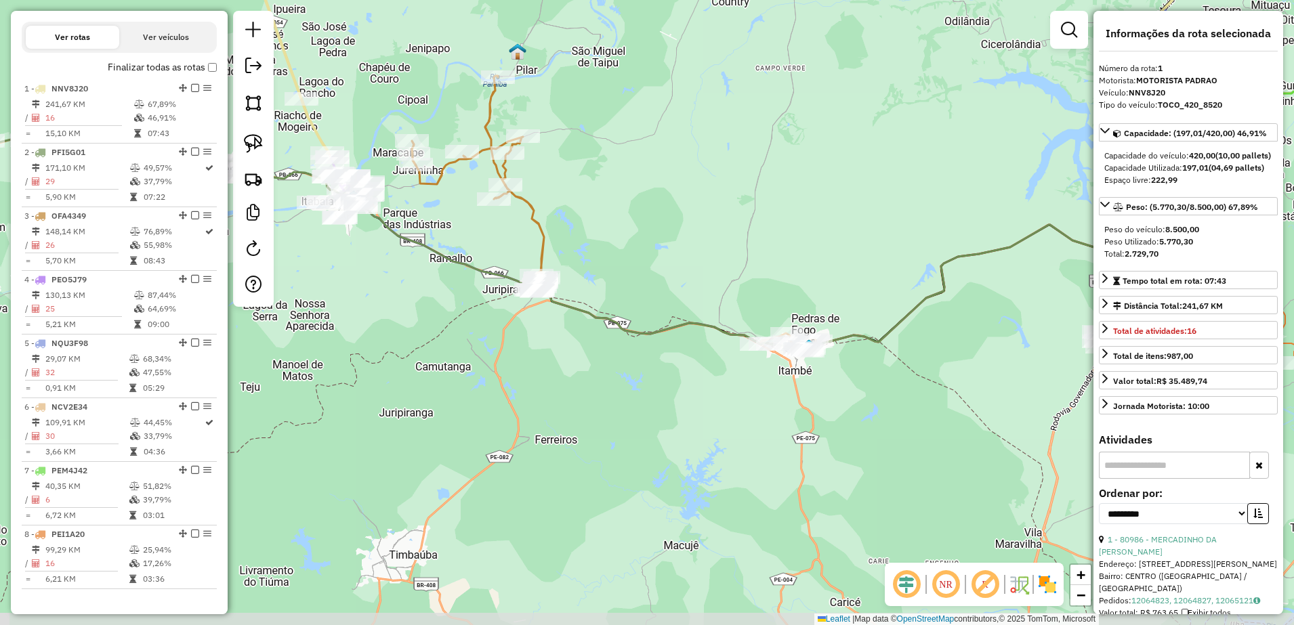
drag, startPoint x: 707, startPoint y: 302, endPoint x: 598, endPoint y: 173, distance: 167.8
click at [600, 175] on div "Janela de atendimento Grade de atendimento Capacidade Transportadoras Veículos …" at bounding box center [647, 312] width 1294 height 625
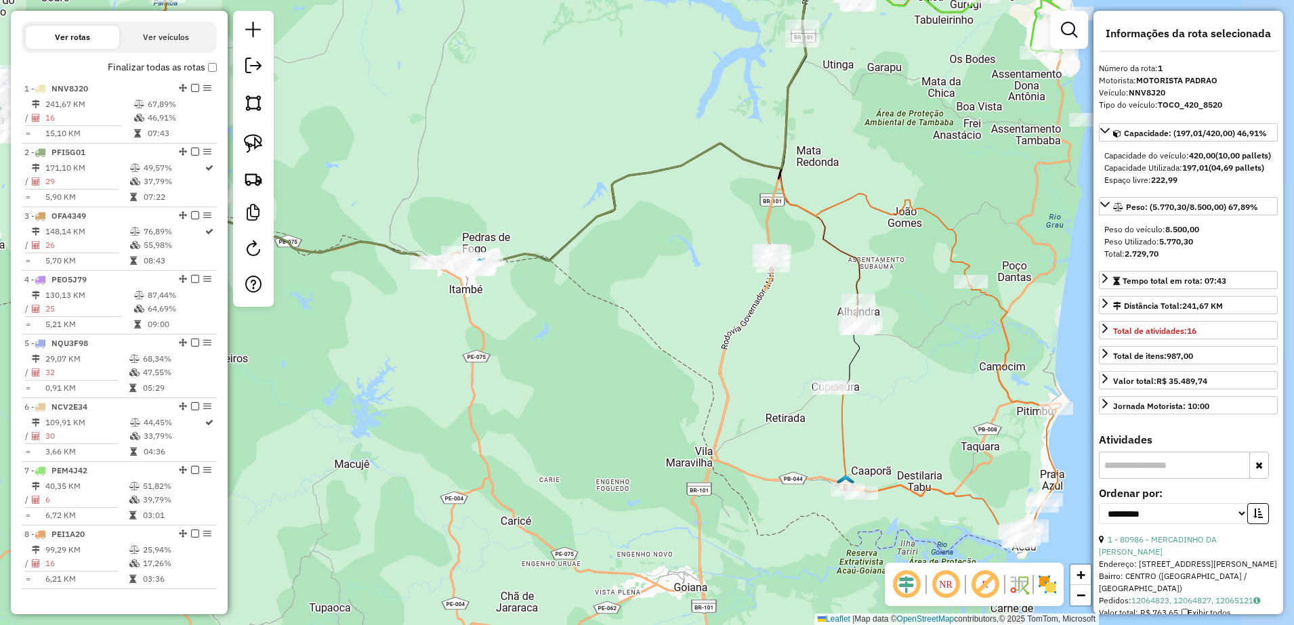
drag, startPoint x: 771, startPoint y: 258, endPoint x: 459, endPoint y: 188, distance: 319.6
click at [460, 188] on div "Janela de atendimento Grade de atendimento Capacidade Transportadoras Veículos …" at bounding box center [647, 312] width 1294 height 625
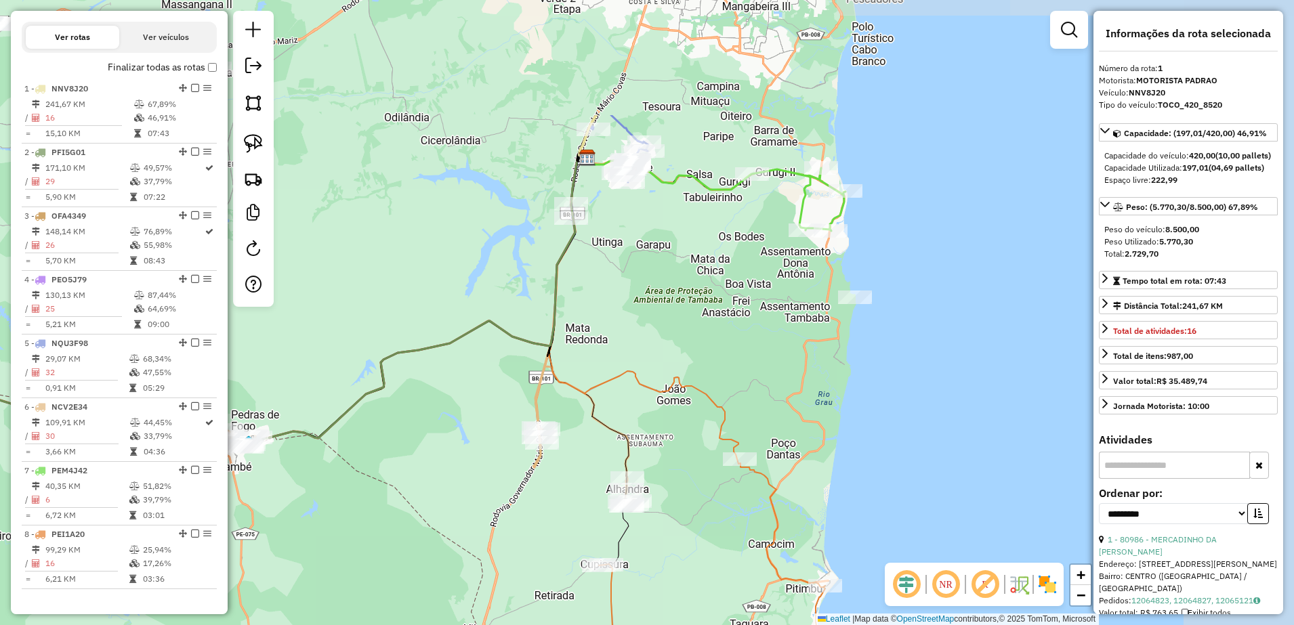
drag, startPoint x: 707, startPoint y: 187, endPoint x: 476, endPoint y: 365, distance: 291.8
click at [476, 365] on div "Janela de atendimento Grade de atendimento Capacidade Transportadoras Veículos …" at bounding box center [647, 312] width 1294 height 625
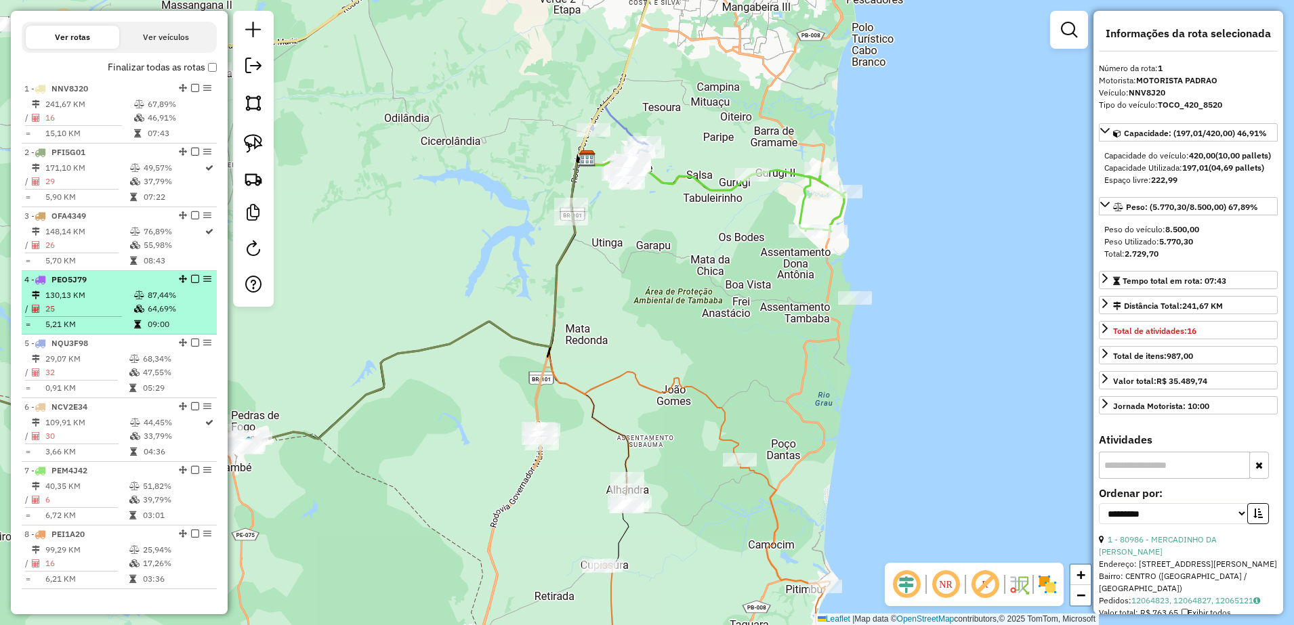
scroll to position [540, 0]
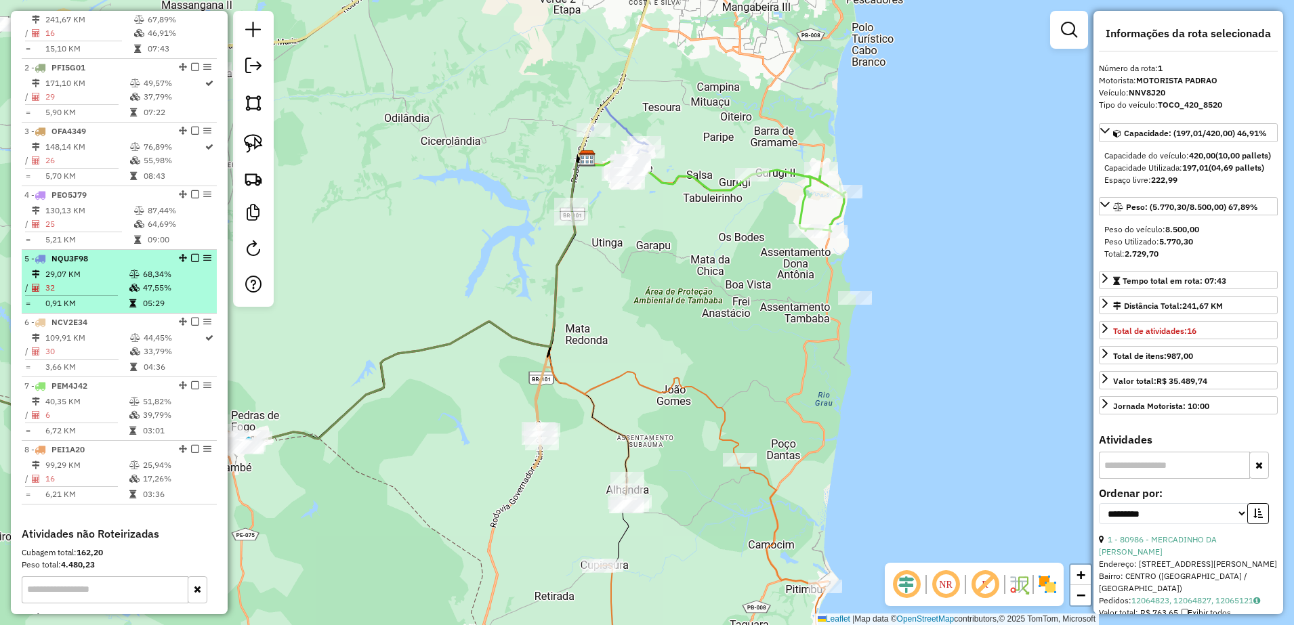
click at [94, 281] on td "29,07 KM" at bounding box center [87, 275] width 84 height 14
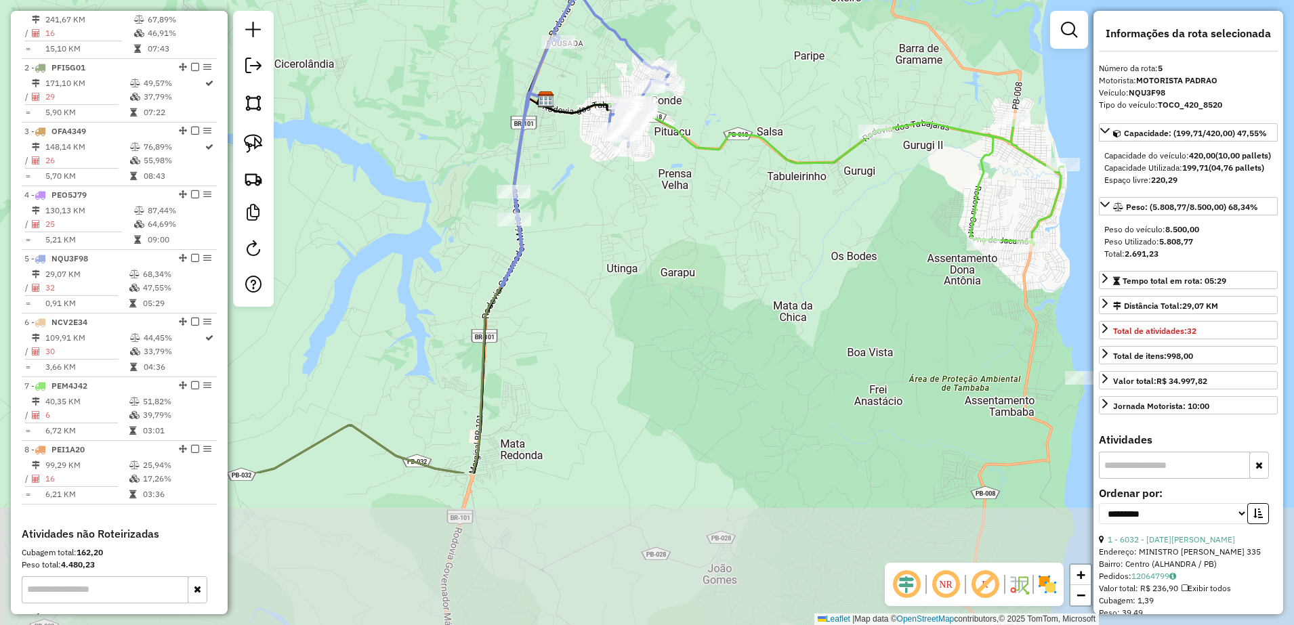
drag, startPoint x: 867, startPoint y: 427, endPoint x: 857, endPoint y: 96, distance: 331.5
click at [834, 121] on div "Janela de atendimento Grade de atendimento Capacidade Transportadoras Veículos …" at bounding box center [647, 312] width 1294 height 625
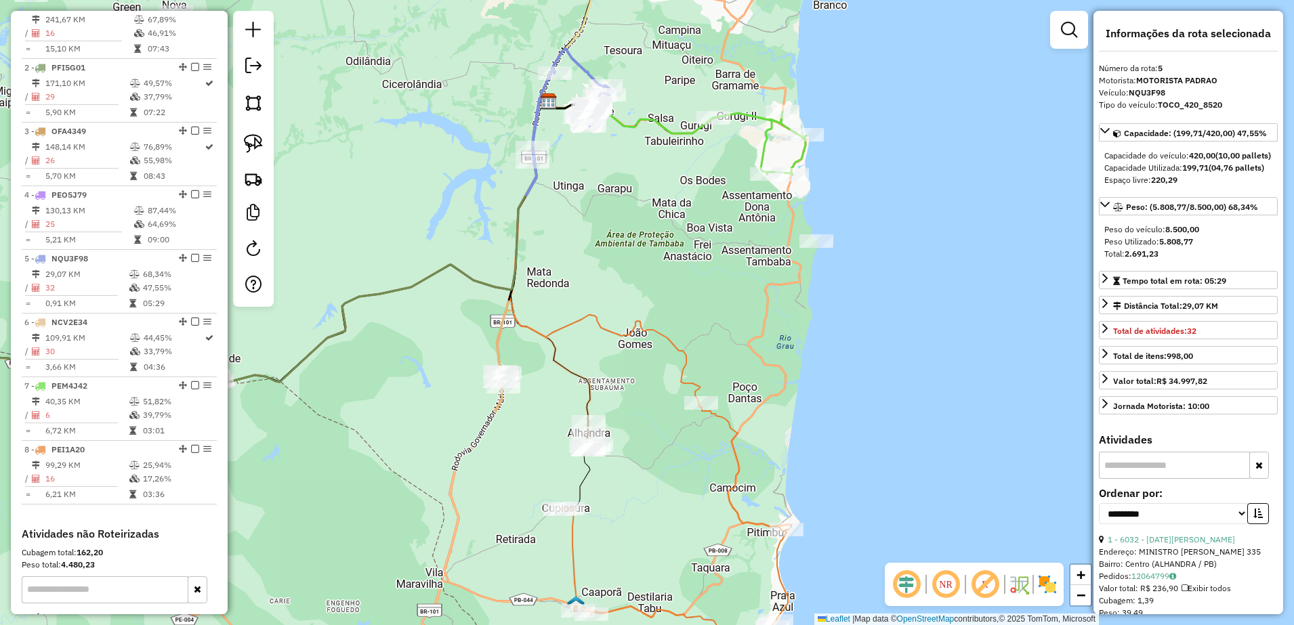
drag, startPoint x: 825, startPoint y: 226, endPoint x: 617, endPoint y: 281, distance: 214.5
click at [617, 281] on div "Janela de atendimento Grade de atendimento Capacidade Transportadoras Veículos …" at bounding box center [647, 312] width 1294 height 625
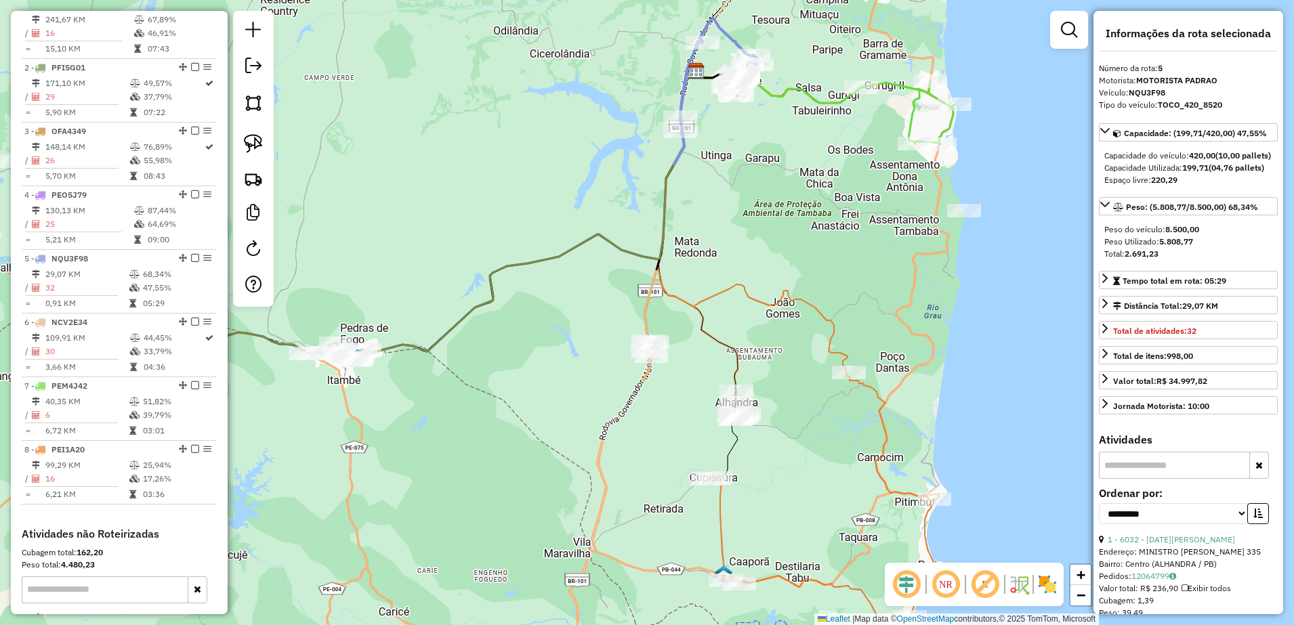
drag, startPoint x: 640, startPoint y: 266, endPoint x: 755, endPoint y: 241, distance: 117.1
click at [754, 226] on div "Janela de atendimento Grade de atendimento Capacidade Transportadoras Veículos …" at bounding box center [647, 312] width 1294 height 625
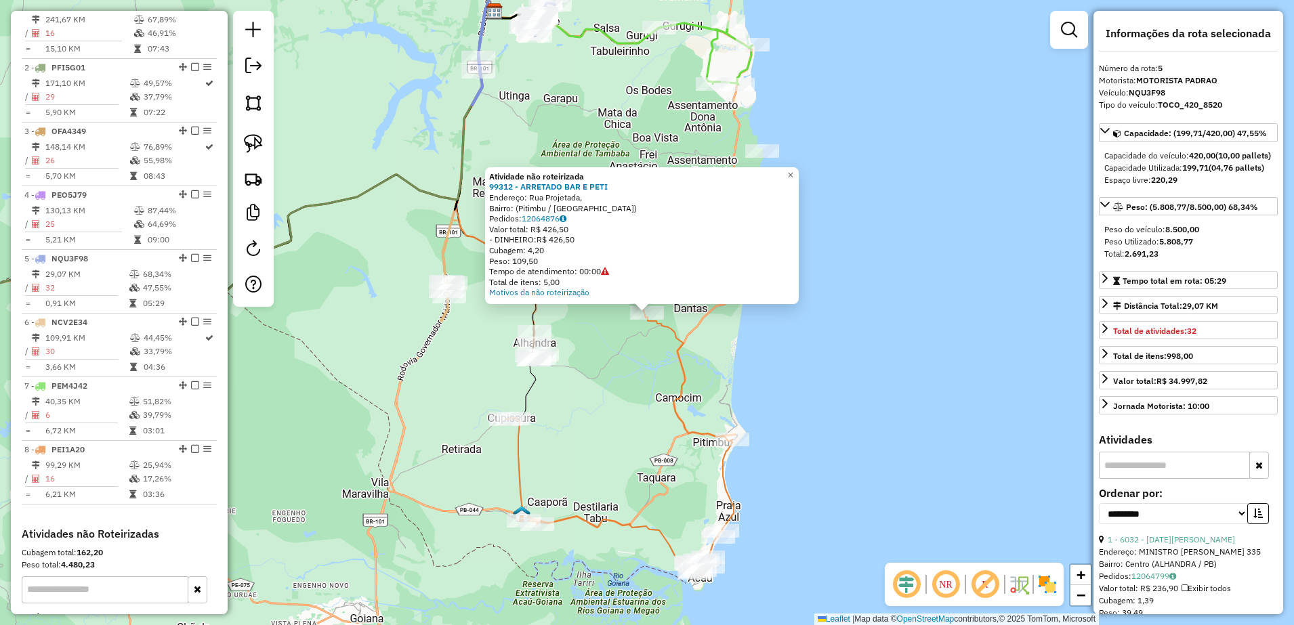
click at [657, 379] on div "Atividade não roteirizada 99312 - ARRETADO BAR E PETI Endereço: Rua Projetada, …" at bounding box center [647, 312] width 1294 height 625
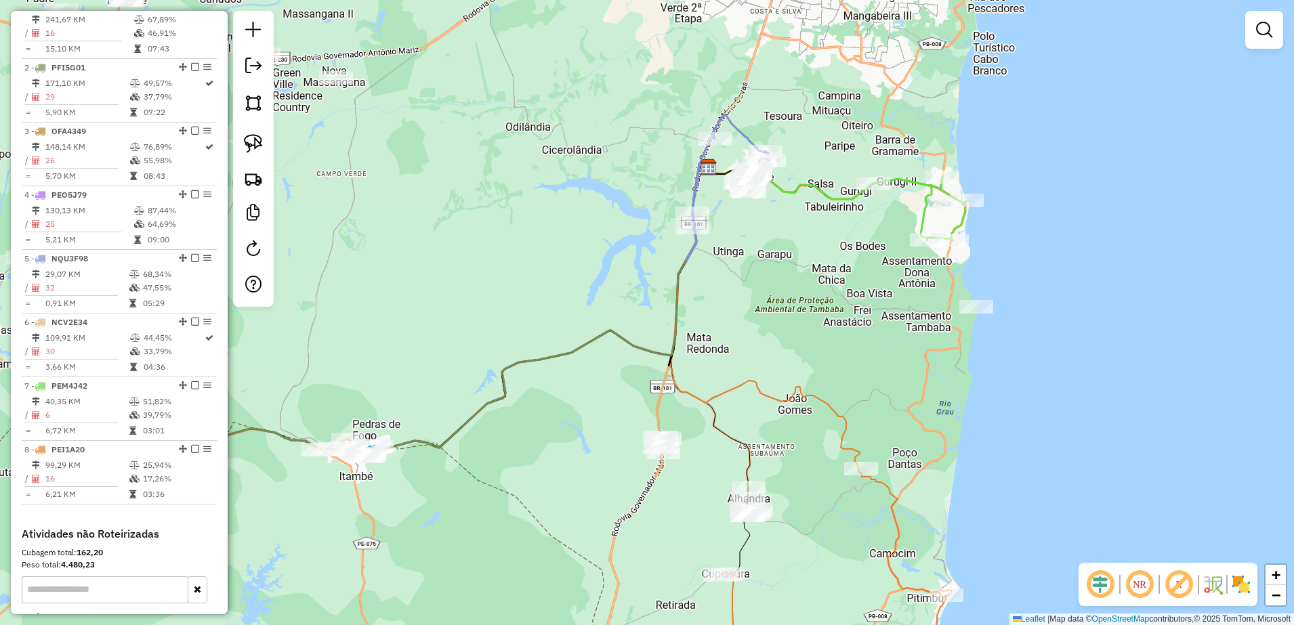
drag, startPoint x: 576, startPoint y: 205, endPoint x: 789, endPoint y: 361, distance: 264.3
click at [789, 361] on div "Janela de atendimento Grade de atendimento Capacidade Transportadoras Veículos …" at bounding box center [647, 312] width 1294 height 625
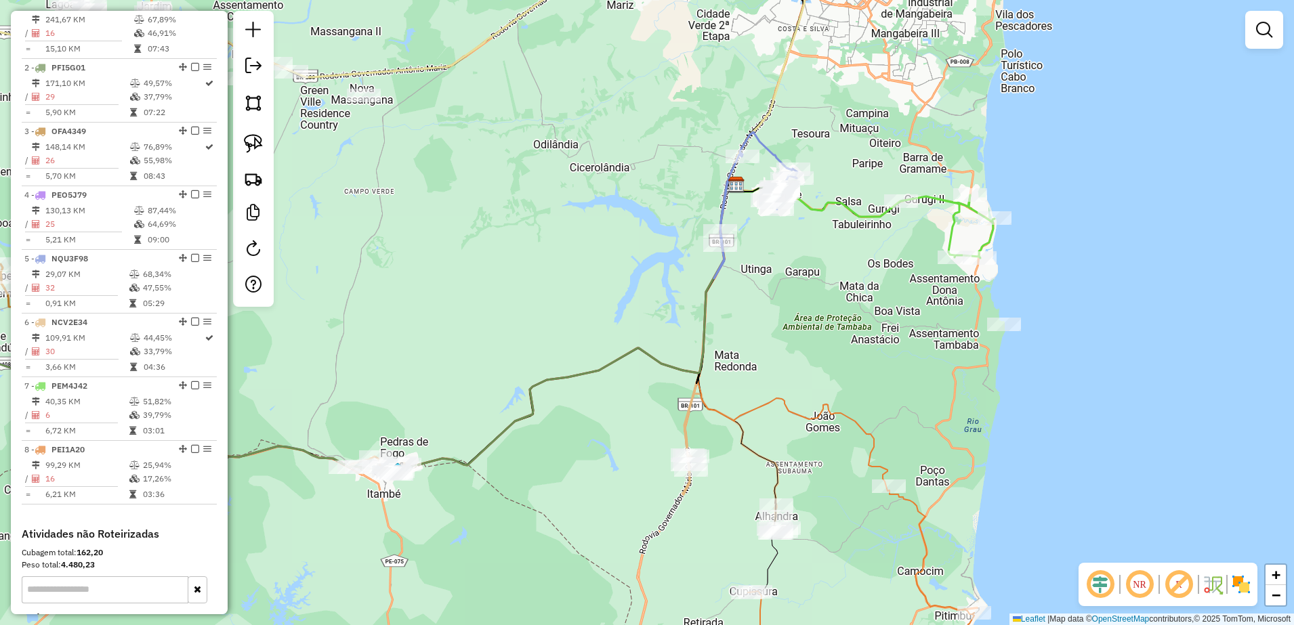
drag, startPoint x: 752, startPoint y: 301, endPoint x: 805, endPoint y: 369, distance: 86.5
click at [802, 363] on div "Janela de atendimento Grade de atendimento Capacidade Transportadoras Veículos …" at bounding box center [647, 312] width 1294 height 625
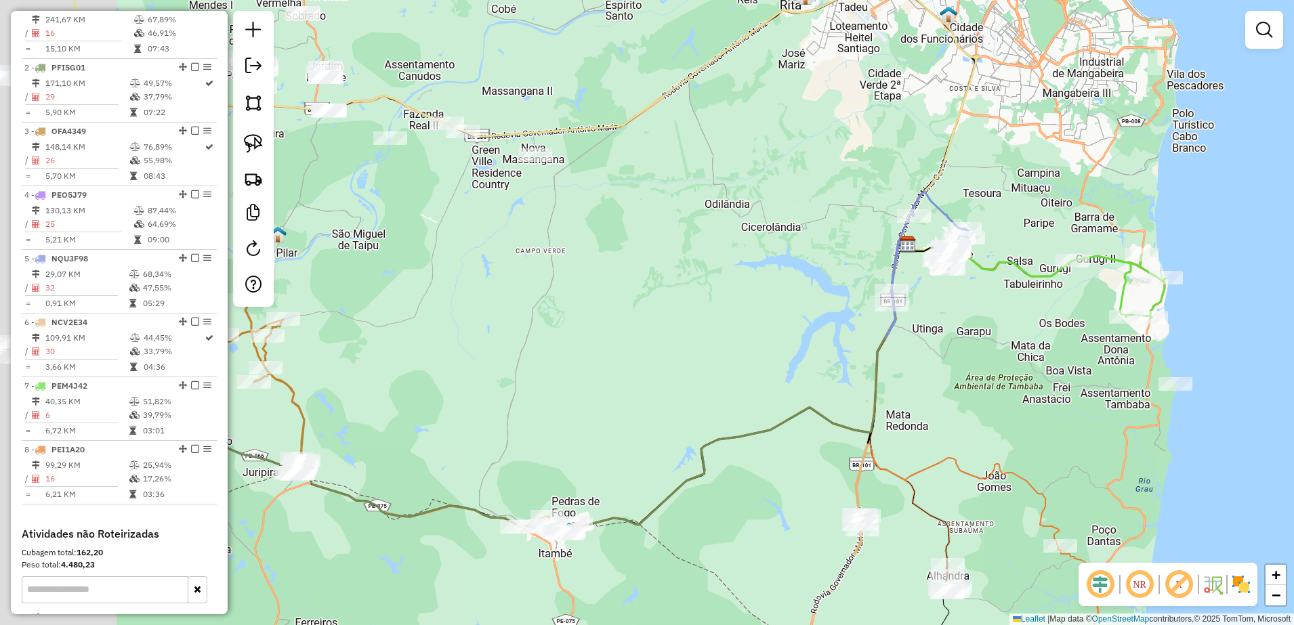
drag, startPoint x: 872, startPoint y: 348, endPoint x: 989, endPoint y: 323, distance: 119.1
click at [989, 323] on div "Janela de atendimento Grade de atendimento Capacidade Transportadoras Veículos …" at bounding box center [647, 312] width 1294 height 625
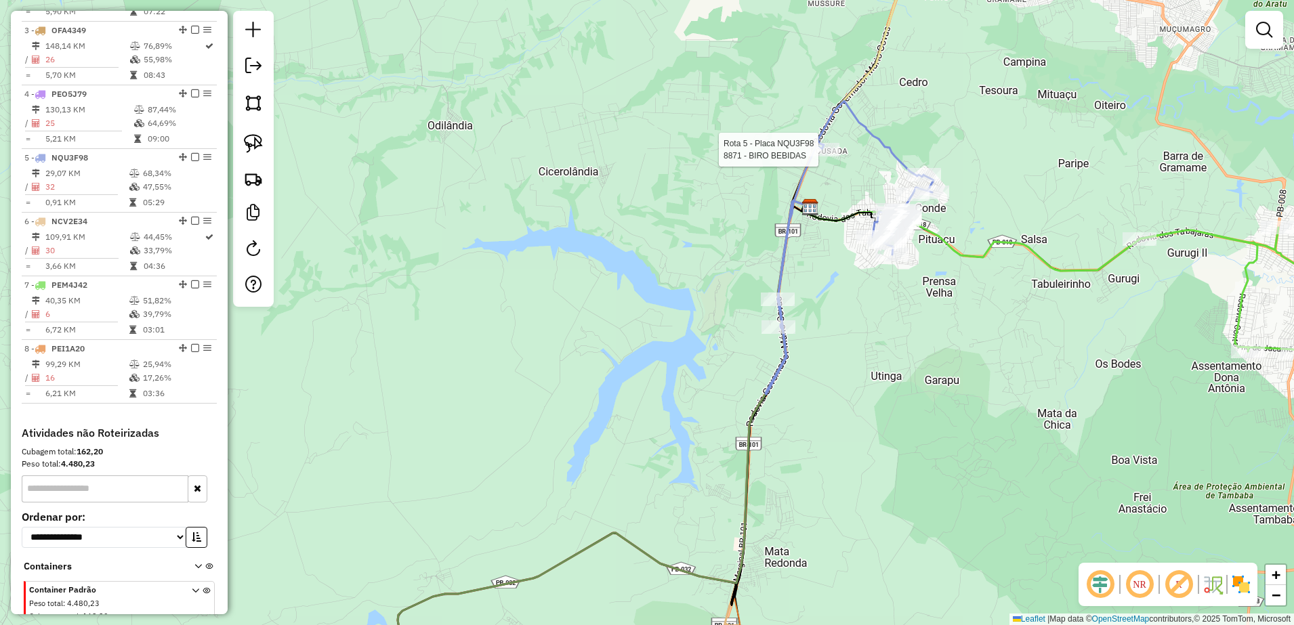
select select "**********"
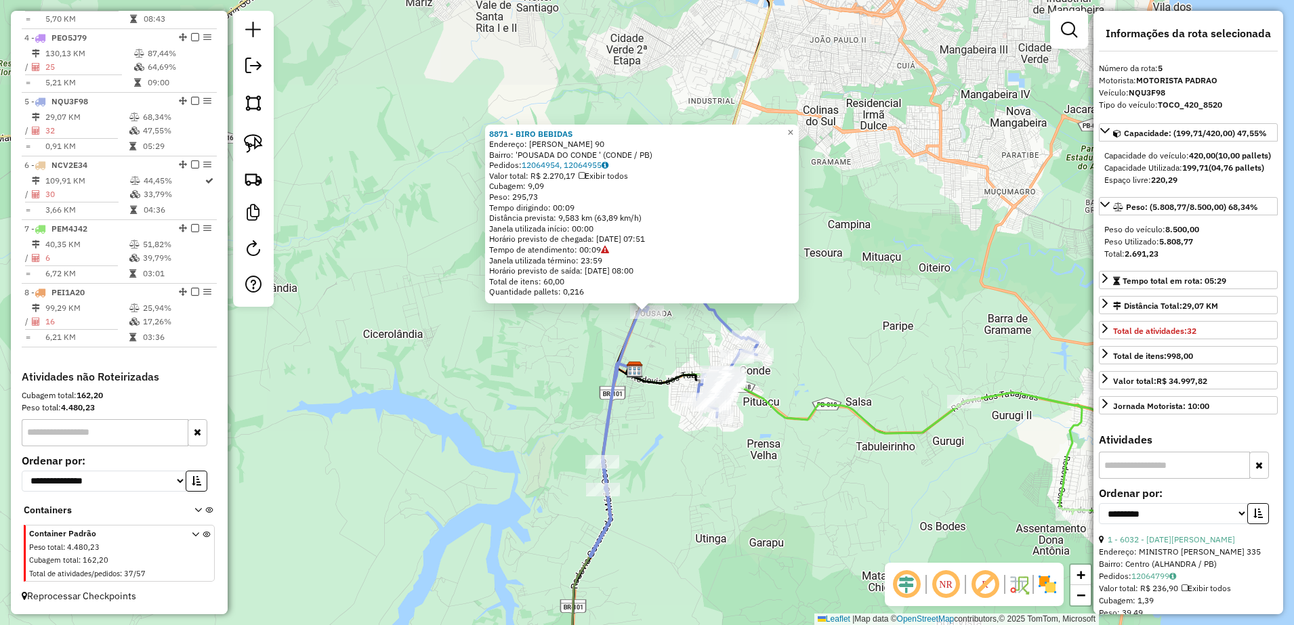
scroll to position [710, 0]
click at [653, 443] on div "8871 - BIRO BEBIDAS Endereço: [PERSON_NAME] 90 Bairro: 'POUSADA DO CONDE ' (CON…" at bounding box center [647, 312] width 1294 height 625
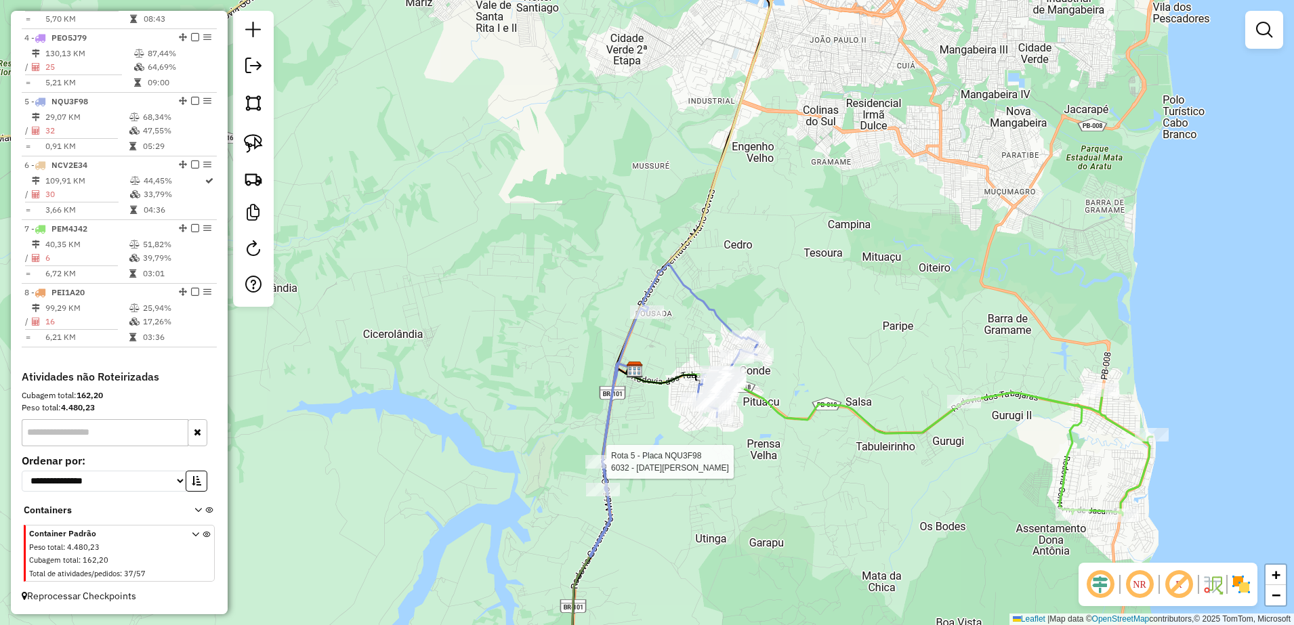
select select "**********"
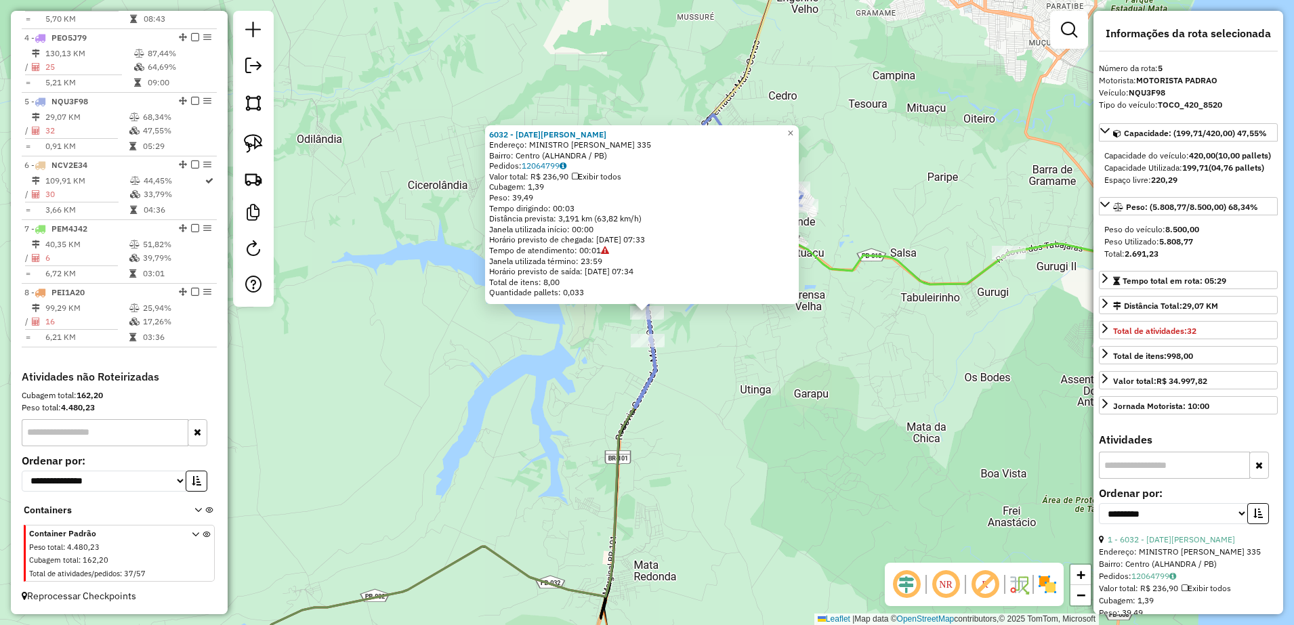
click at [743, 401] on div "6032 - [DATE][PERSON_NAME]: MINISTRO [PERSON_NAME] 335 Bairro: Centro ([GEOGRAP…" at bounding box center [647, 312] width 1294 height 625
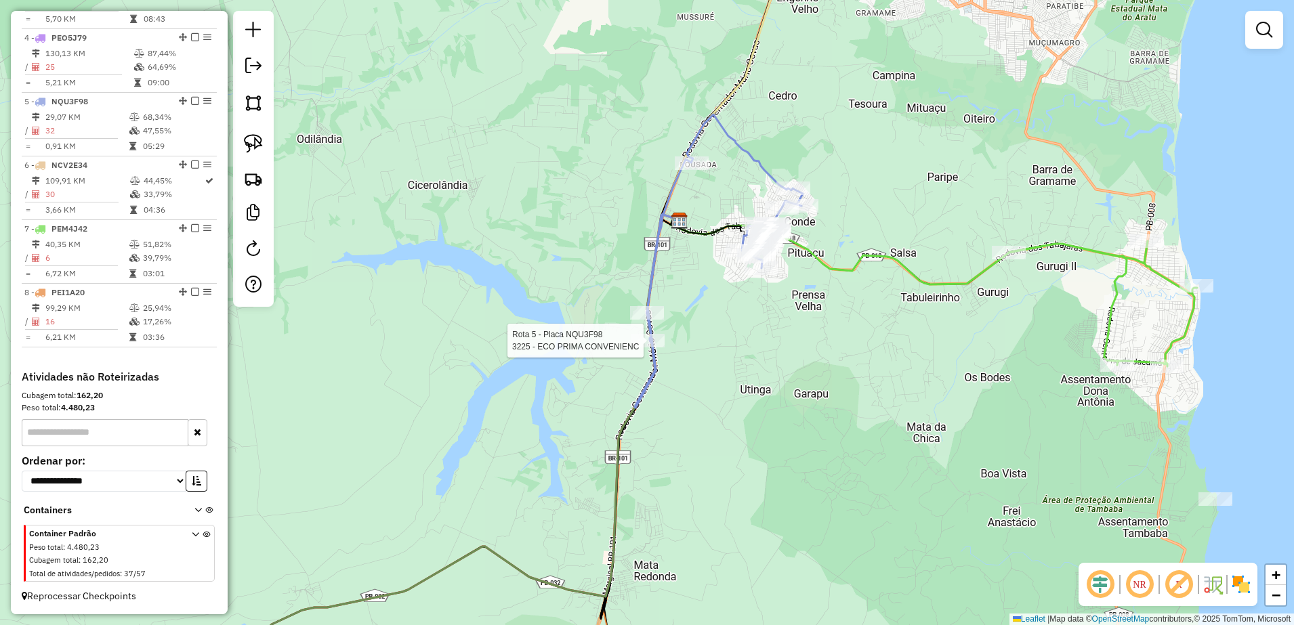
select select "**********"
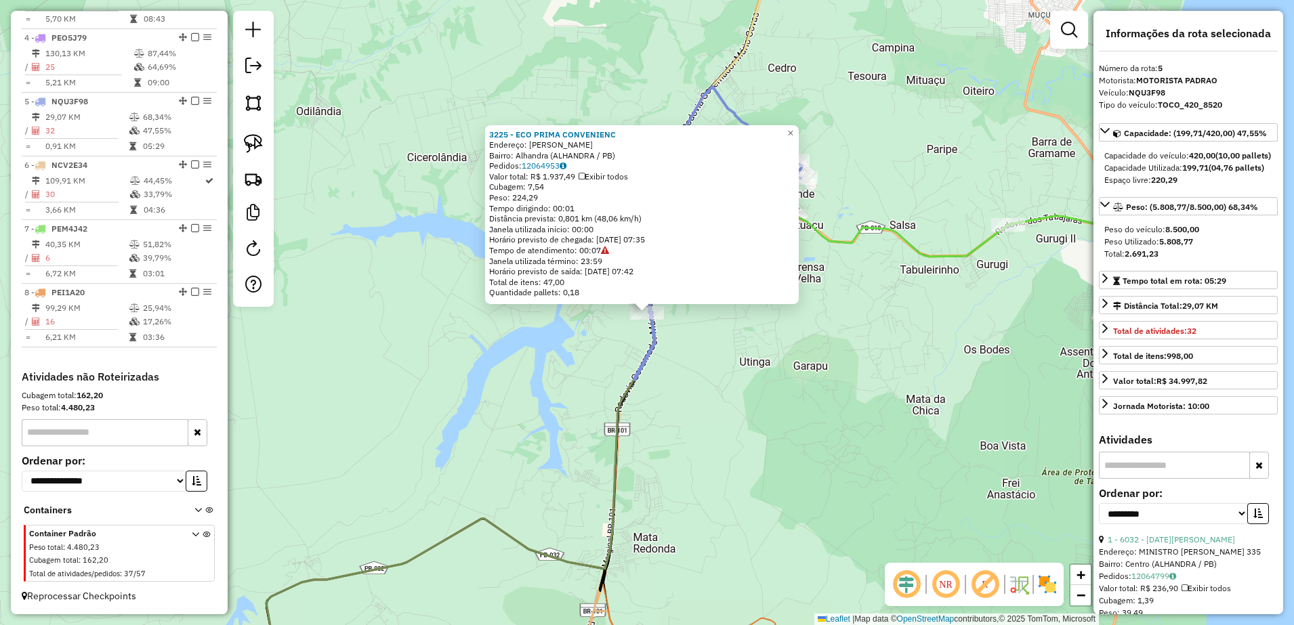
click at [720, 381] on div "3225 - ECO PRIMA CONVENIENC Endereço: [PERSON_NAME] DE MELO SN Bairro: Alhandra…" at bounding box center [647, 312] width 1294 height 625
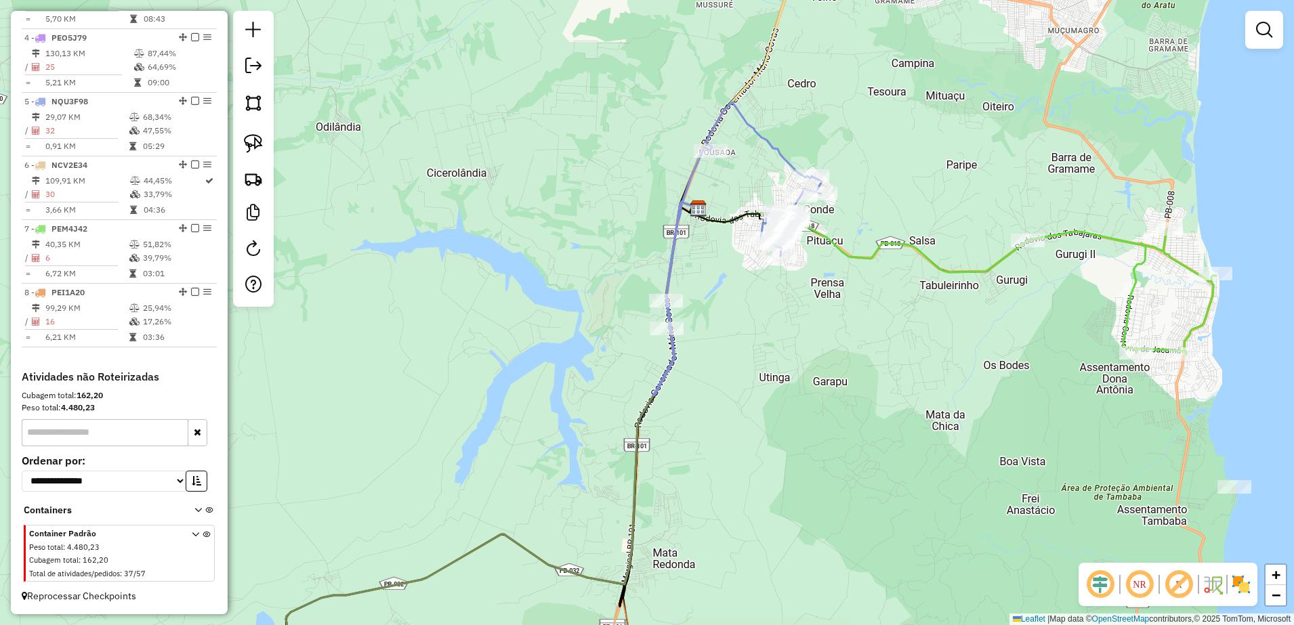
drag, startPoint x: 735, startPoint y: 376, endPoint x: 750, endPoint y: 390, distance: 20.1
click at [750, 390] on div "Janela de atendimento Grade de atendimento Capacidade Transportadoras Veículos …" at bounding box center [647, 312] width 1294 height 625
drag, startPoint x: 247, startPoint y: 138, endPoint x: 289, endPoint y: 156, distance: 45.6
click at [248, 139] on img at bounding box center [253, 143] width 19 height 19
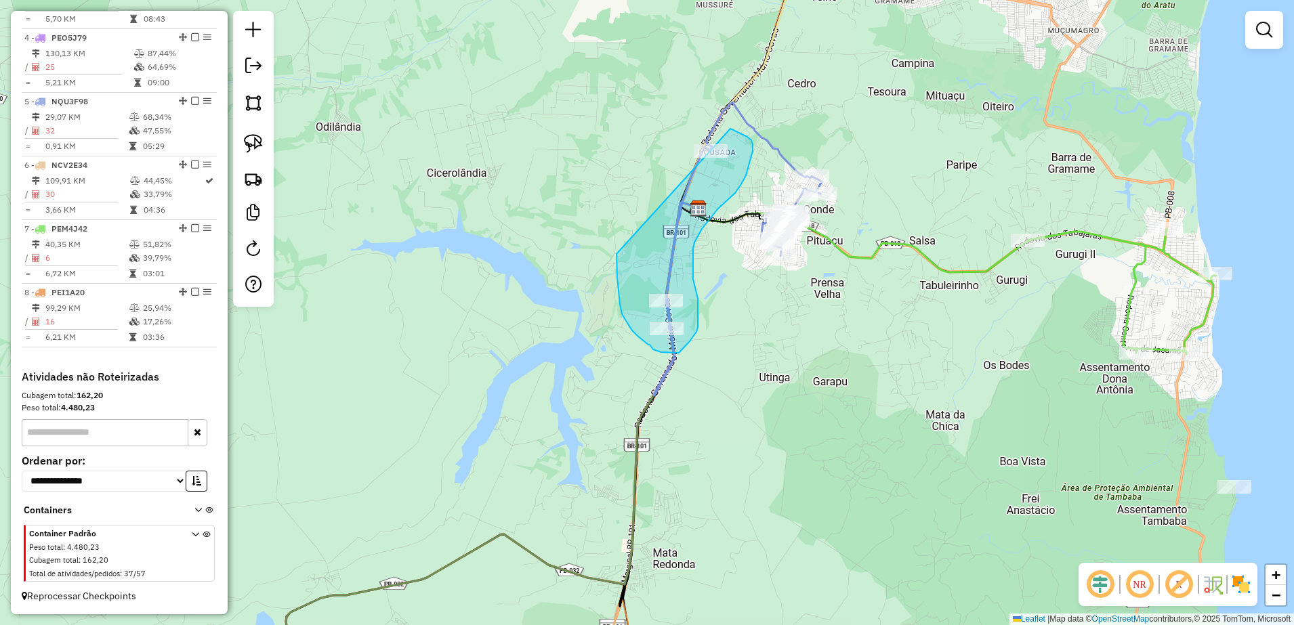
drag, startPoint x: 617, startPoint y: 254, endPoint x: 695, endPoint y: 122, distance: 153.4
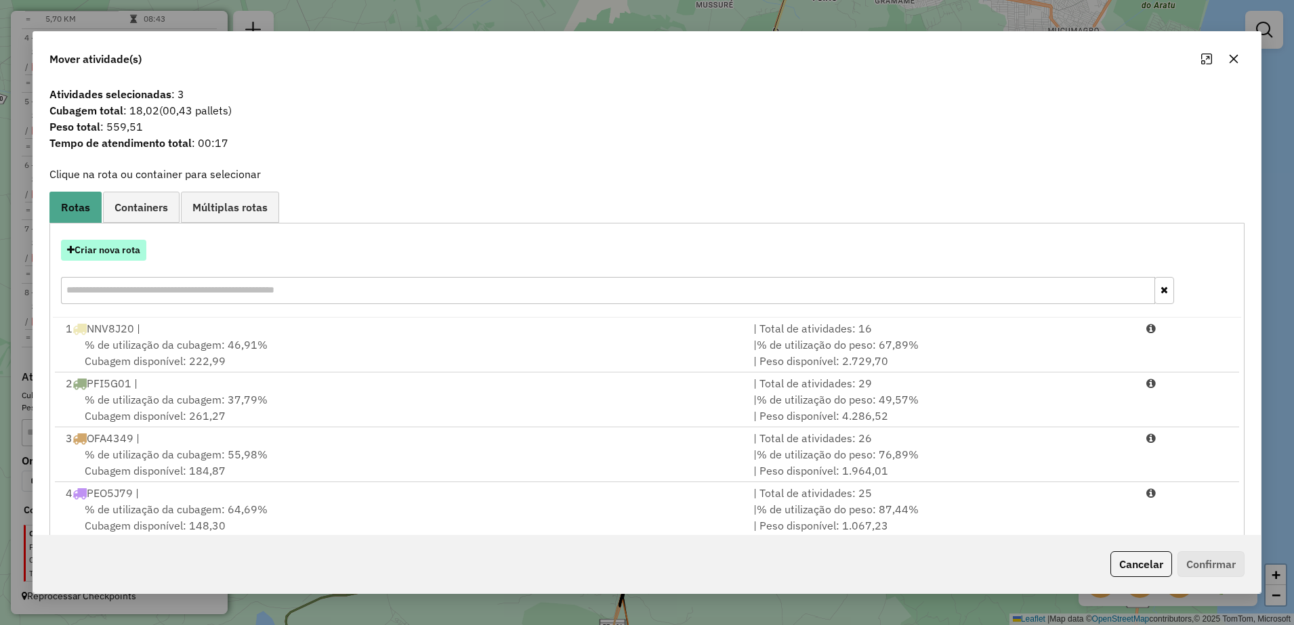
click at [117, 253] on button "Criar nova rota" at bounding box center [103, 250] width 85 height 21
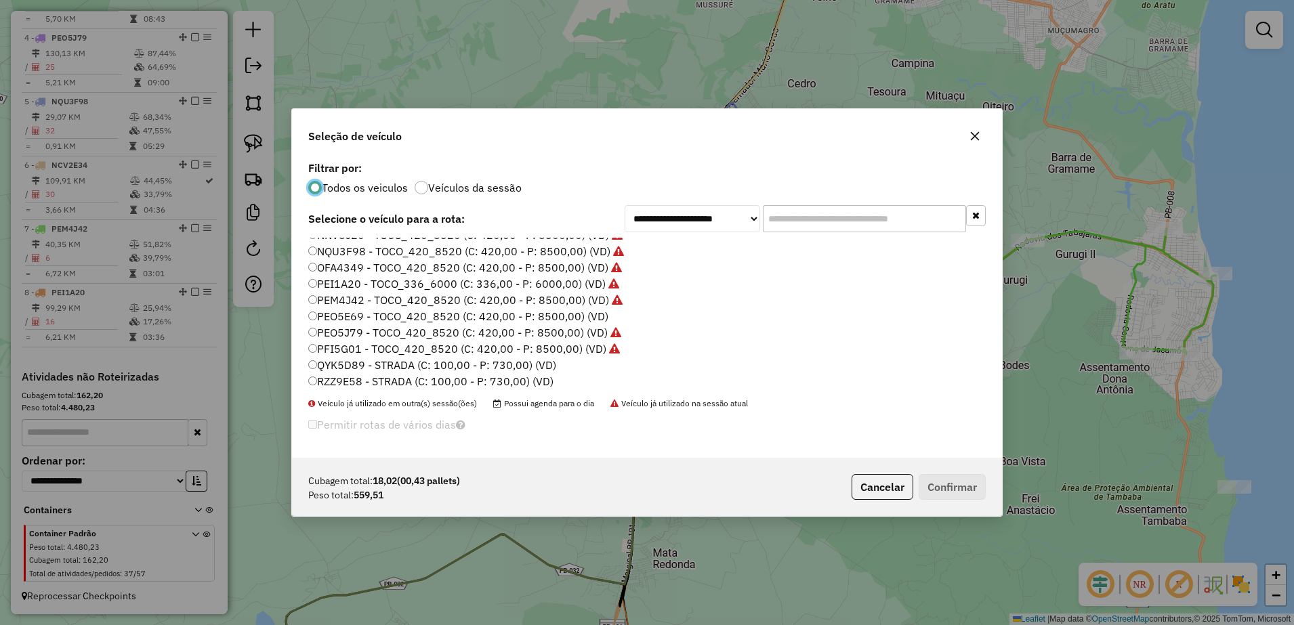
scroll to position [46, 0]
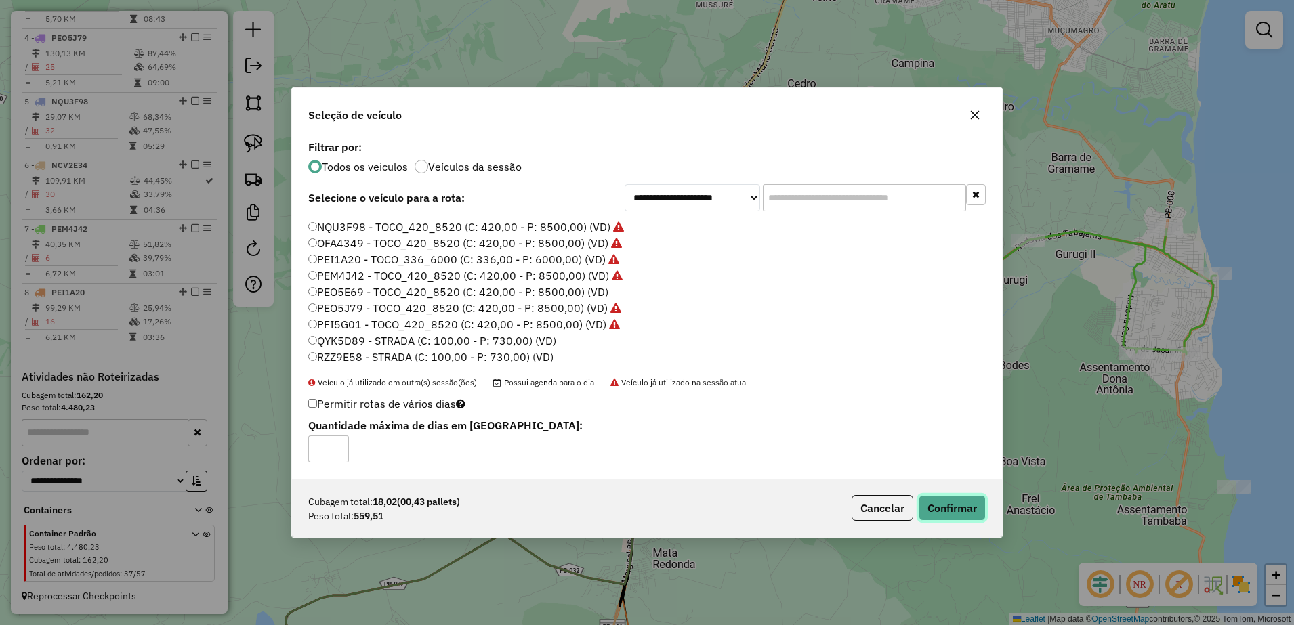
click at [924, 507] on button "Confirmar" at bounding box center [952, 508] width 67 height 26
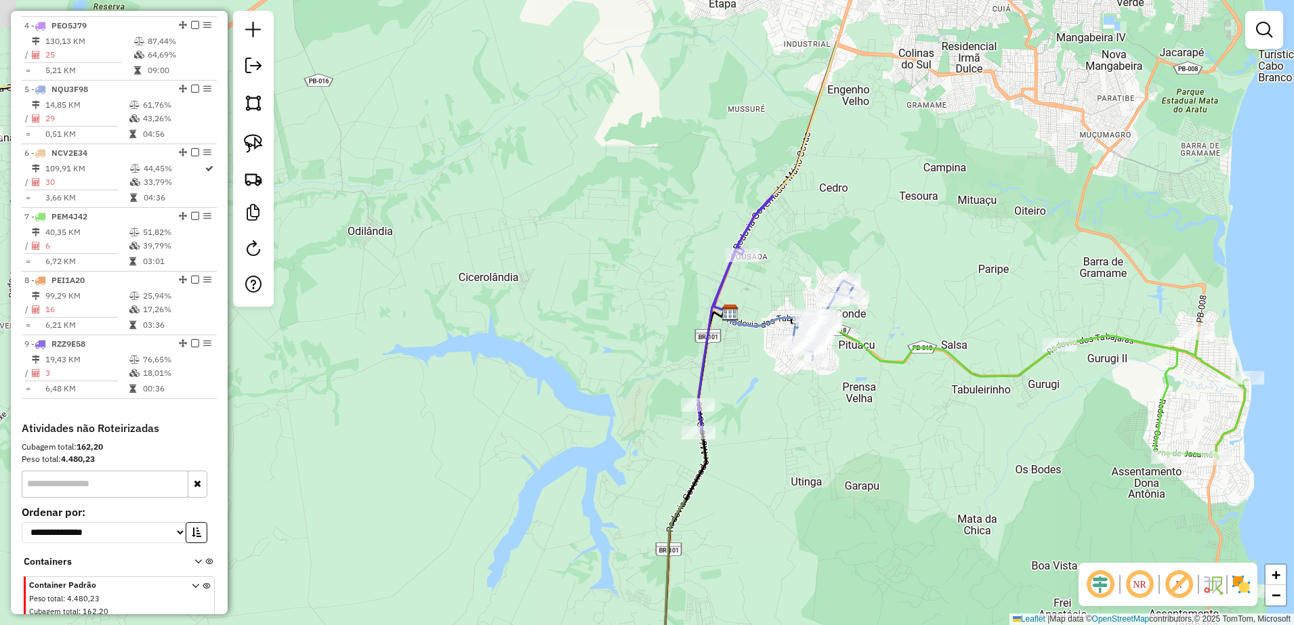
drag, startPoint x: 803, startPoint y: 344, endPoint x: 770, endPoint y: 474, distance: 134.3
click at [782, 474] on div "Janela de atendimento Grade de atendimento Capacidade Transportadoras Veículos …" at bounding box center [647, 312] width 1294 height 625
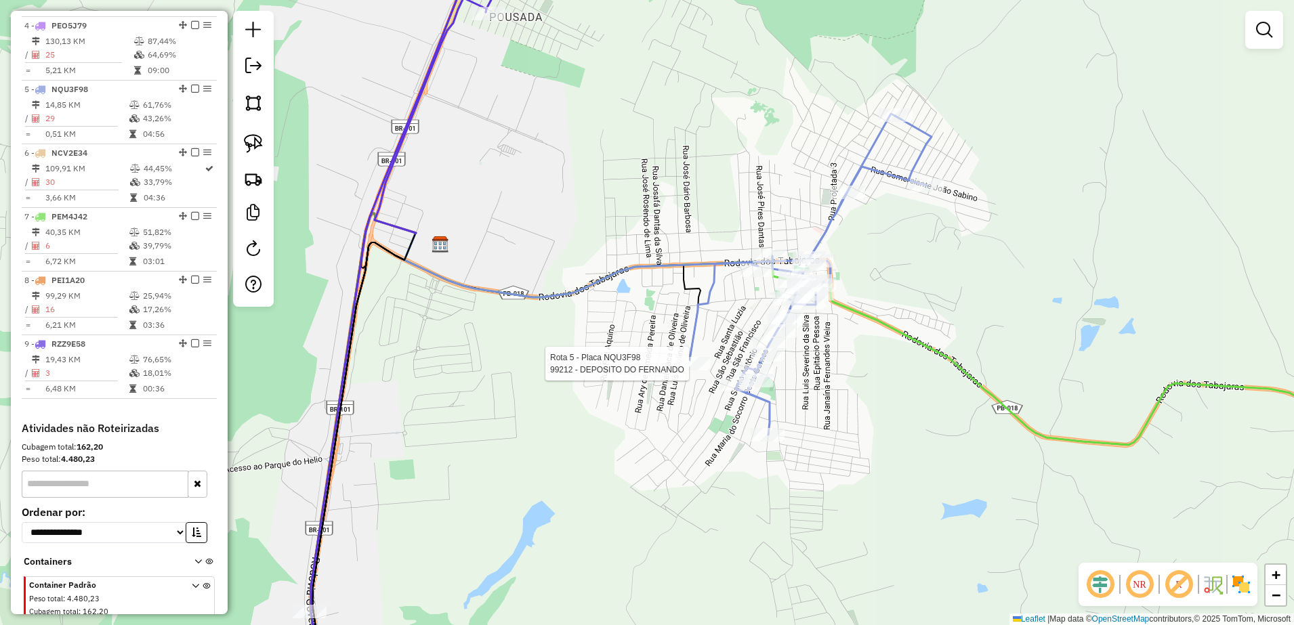
select select "**********"
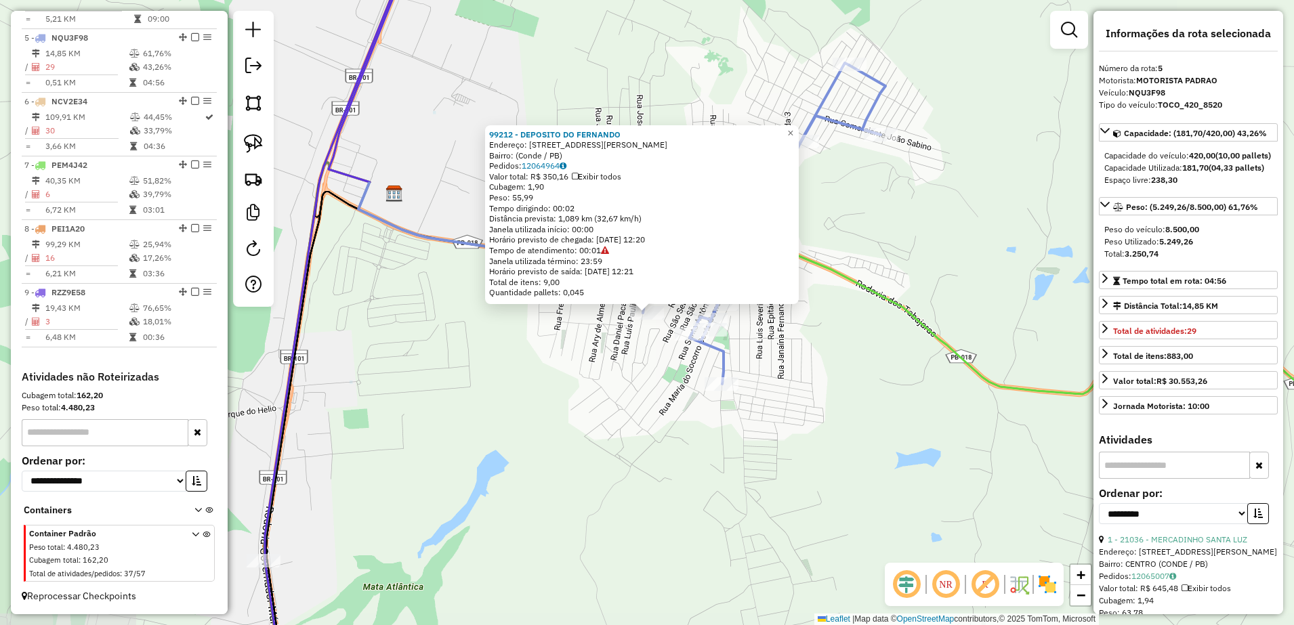
scroll to position [773, 0]
click at [611, 361] on div "99212 - DEPOSITO DO [PERSON_NAME]: Rua Projetada Dezenove, Bairro: (Conde / PB)…" at bounding box center [647, 312] width 1294 height 625
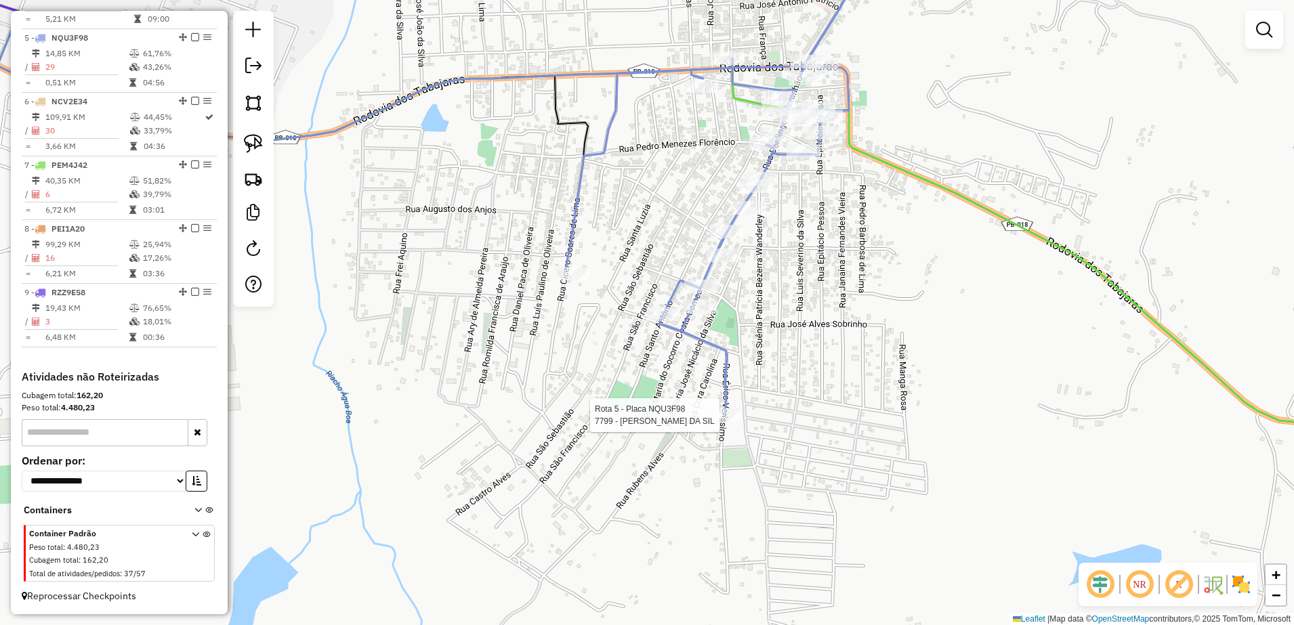
select select "**********"
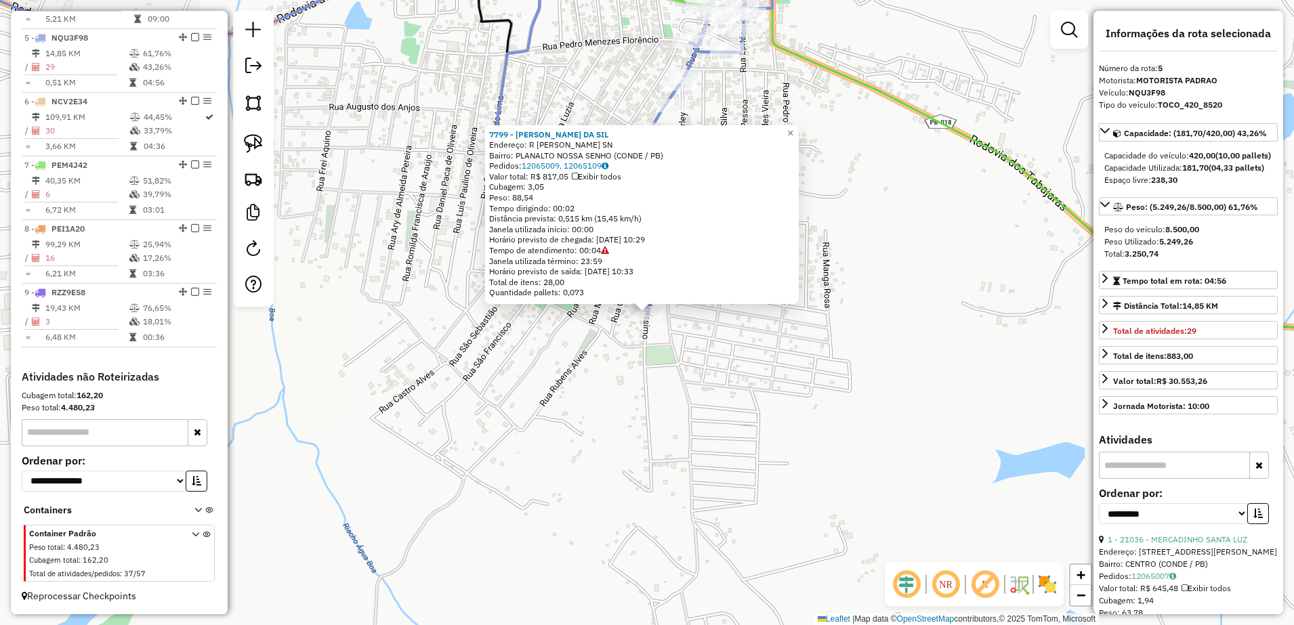
click at [743, 366] on div "7799 - [PERSON_NAME] DA SIL Endereço: R [PERSON_NAME] SN Bairro: PLANALTO NOSSA…" at bounding box center [647, 312] width 1294 height 625
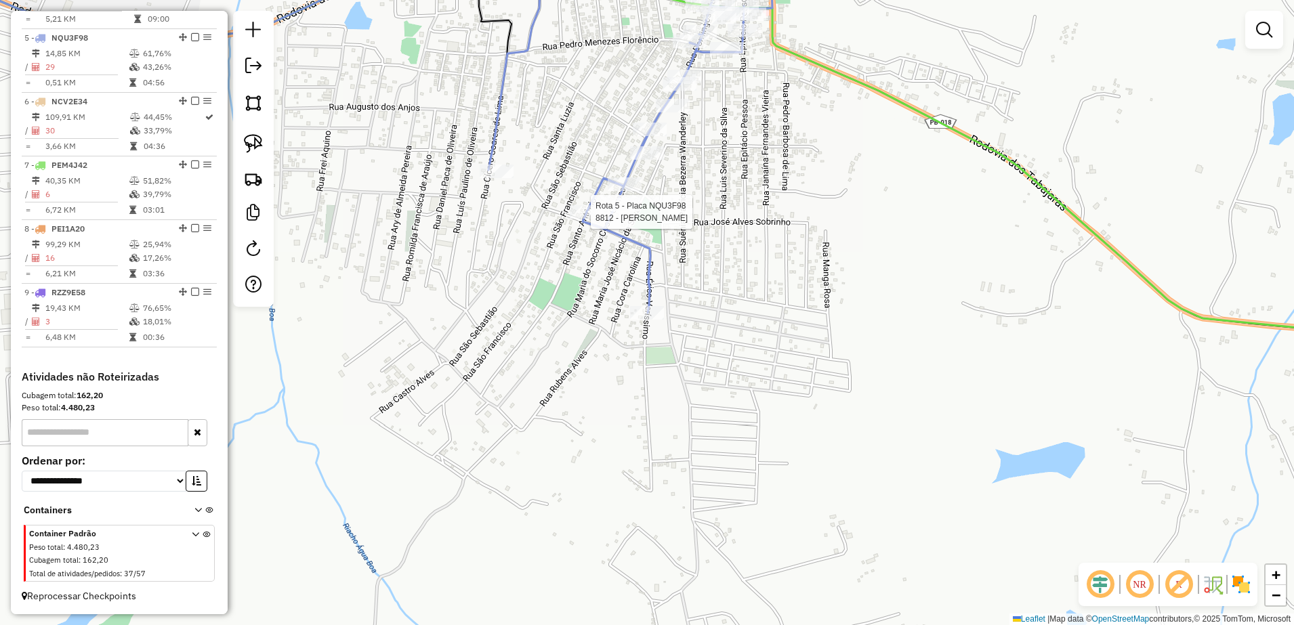
select select "**********"
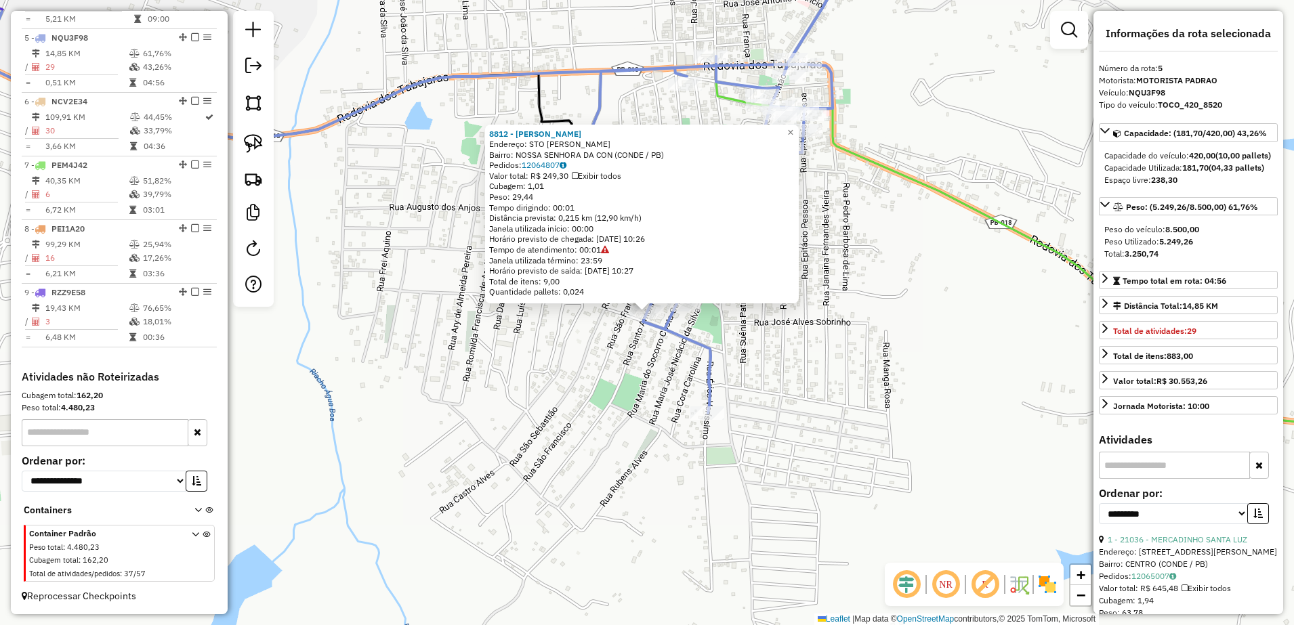
click at [821, 373] on div "8812 - [PERSON_NAME]: STO [PERSON_NAME]: NOSSA SENHORA DA CON (CONDE / PB) Pedi…" at bounding box center [647, 312] width 1294 height 625
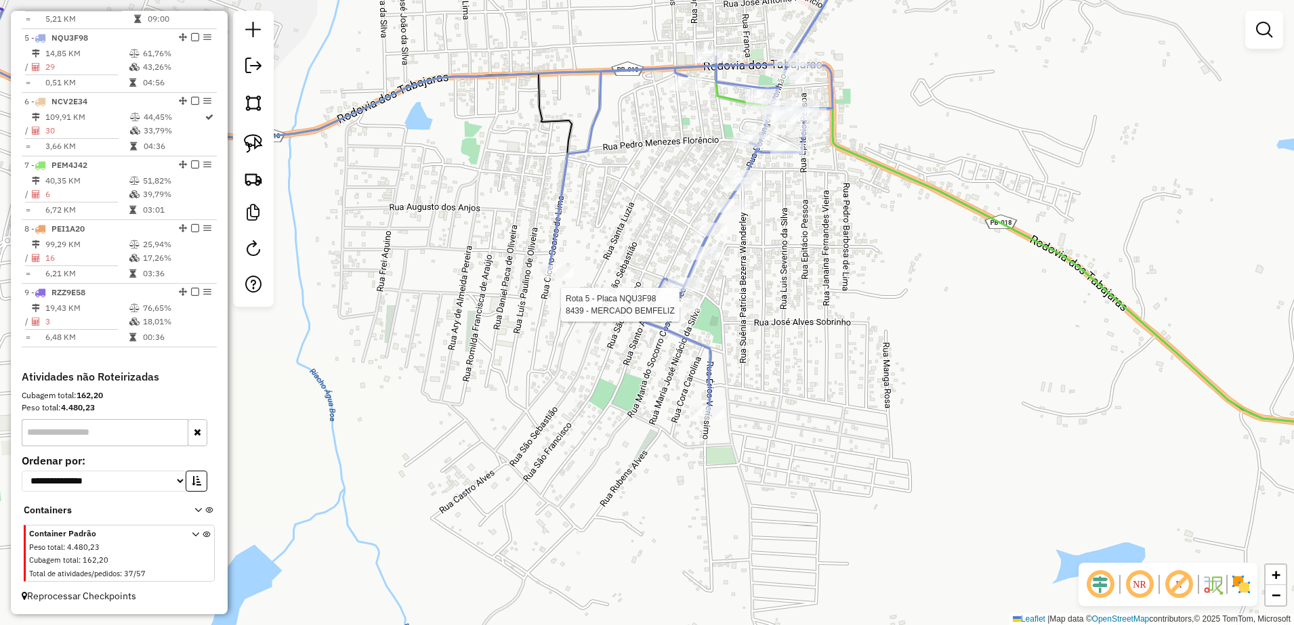
select select "**********"
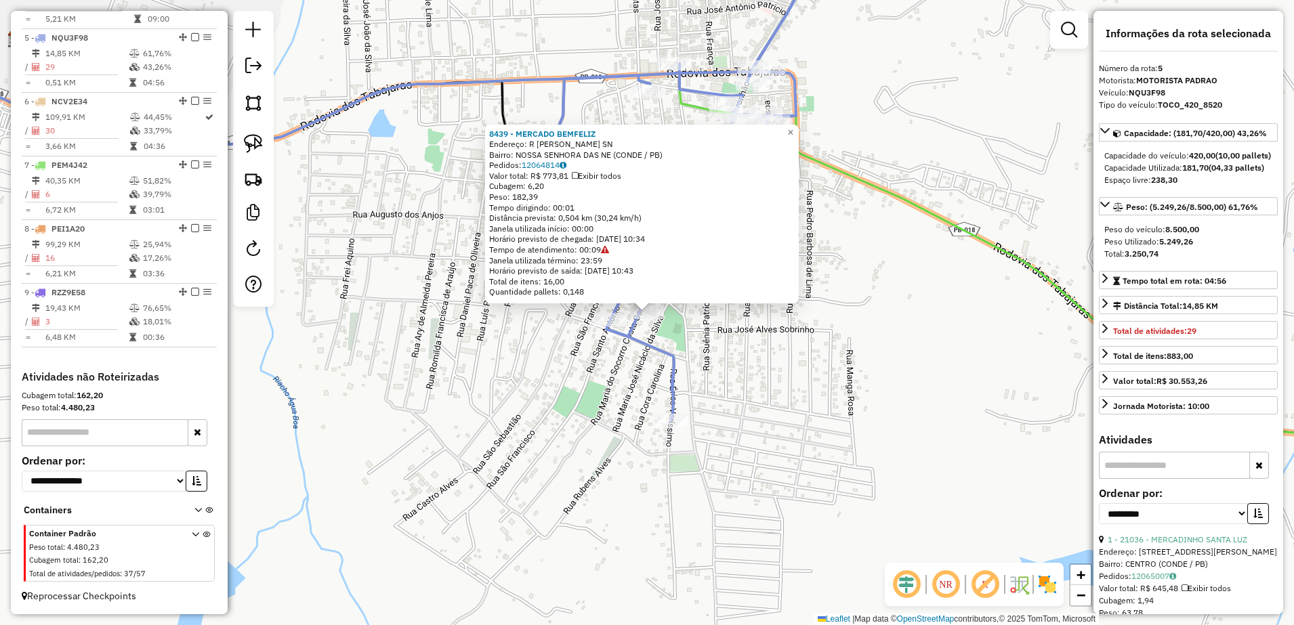
click at [711, 366] on div "8439 - MERCADO BEMFELIZ Endereço: R [PERSON_NAME] SN Bairro: [GEOGRAPHIC_DATA] …" at bounding box center [647, 312] width 1294 height 625
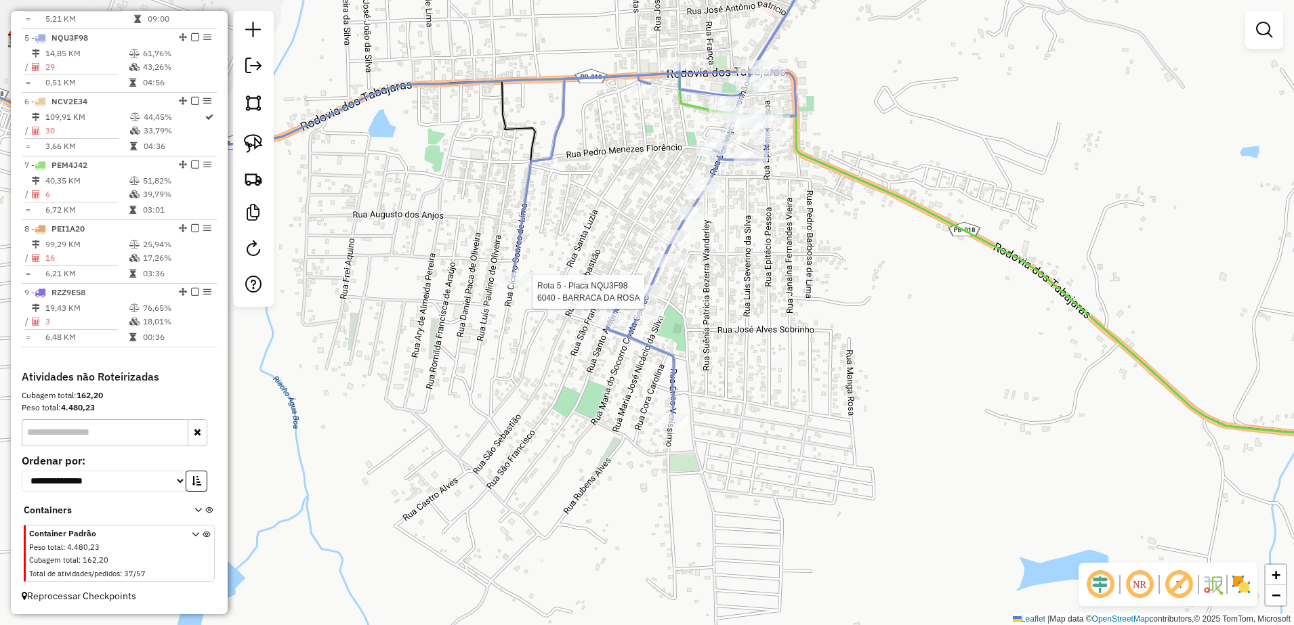
select select "**********"
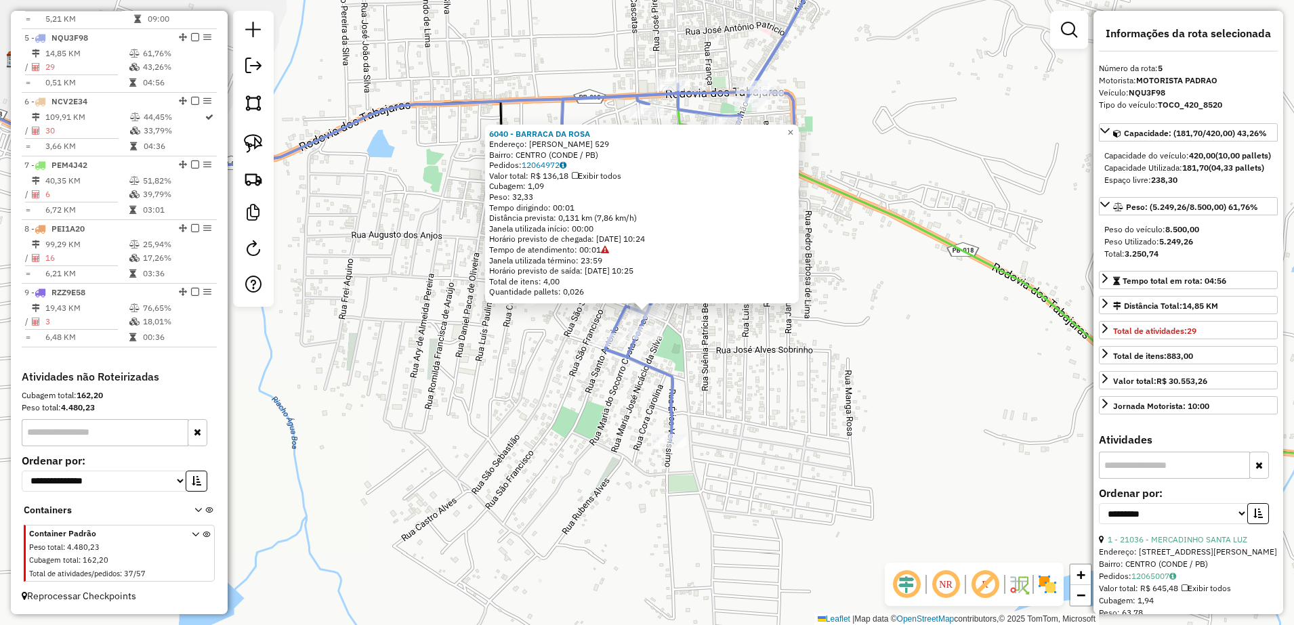
click at [716, 326] on div "6040 - BARRACA DA [PERSON_NAME]: [PERSON_NAME] 529 Bairro: [GEOGRAPHIC_DATA] (C…" at bounding box center [647, 312] width 1294 height 625
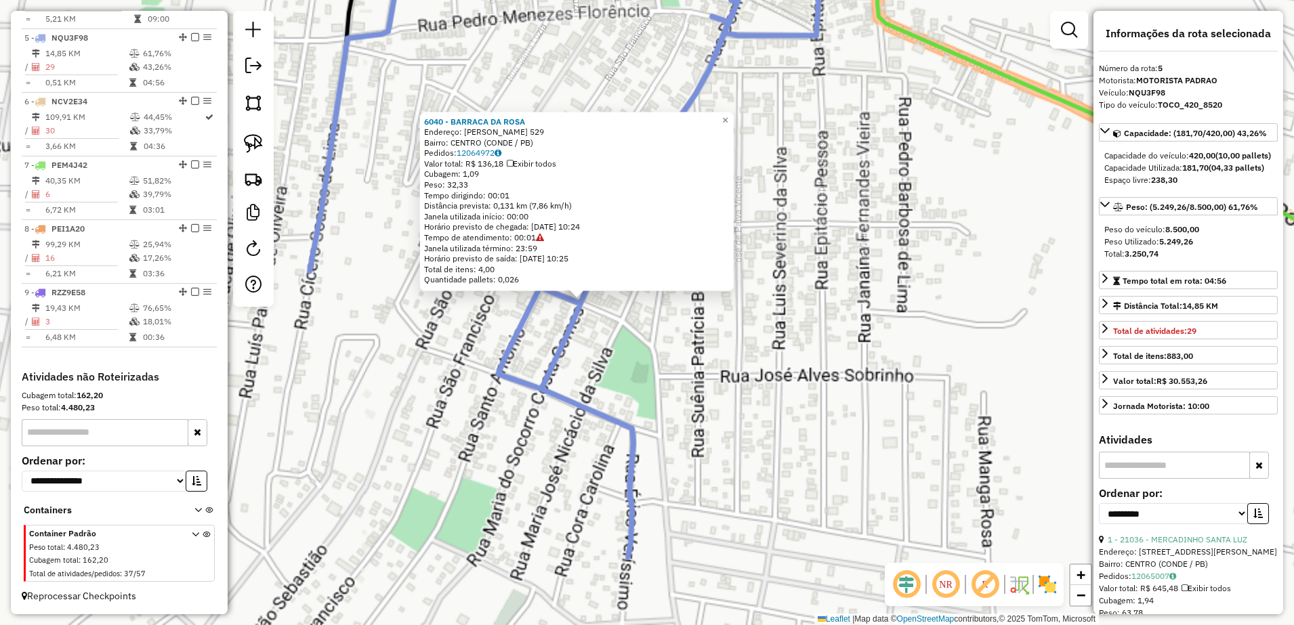
click at [715, 326] on div "6040 - BARRACA DA [PERSON_NAME]: [PERSON_NAME] 529 Bairro: [GEOGRAPHIC_DATA] (C…" at bounding box center [647, 312] width 1294 height 625
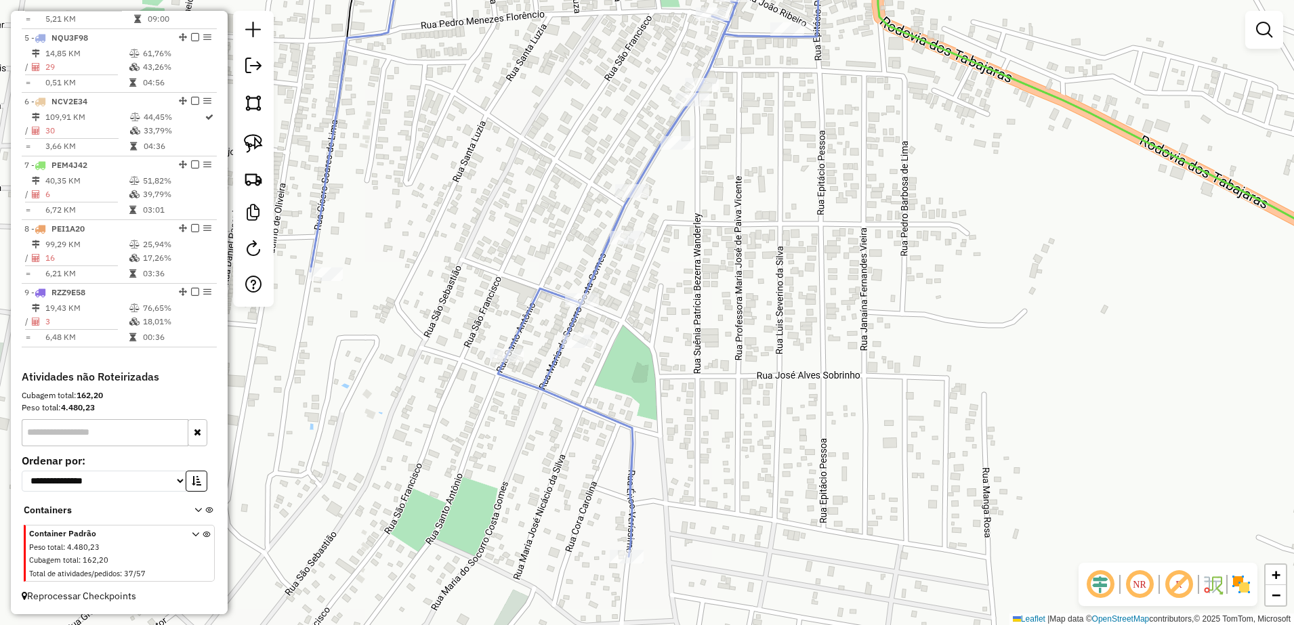
drag, startPoint x: 702, startPoint y: 340, endPoint x: 736, endPoint y: 381, distance: 53.4
click at [736, 381] on div "Janela de atendimento Grade de atendimento Capacidade Transportadoras Veículos …" at bounding box center [647, 312] width 1294 height 625
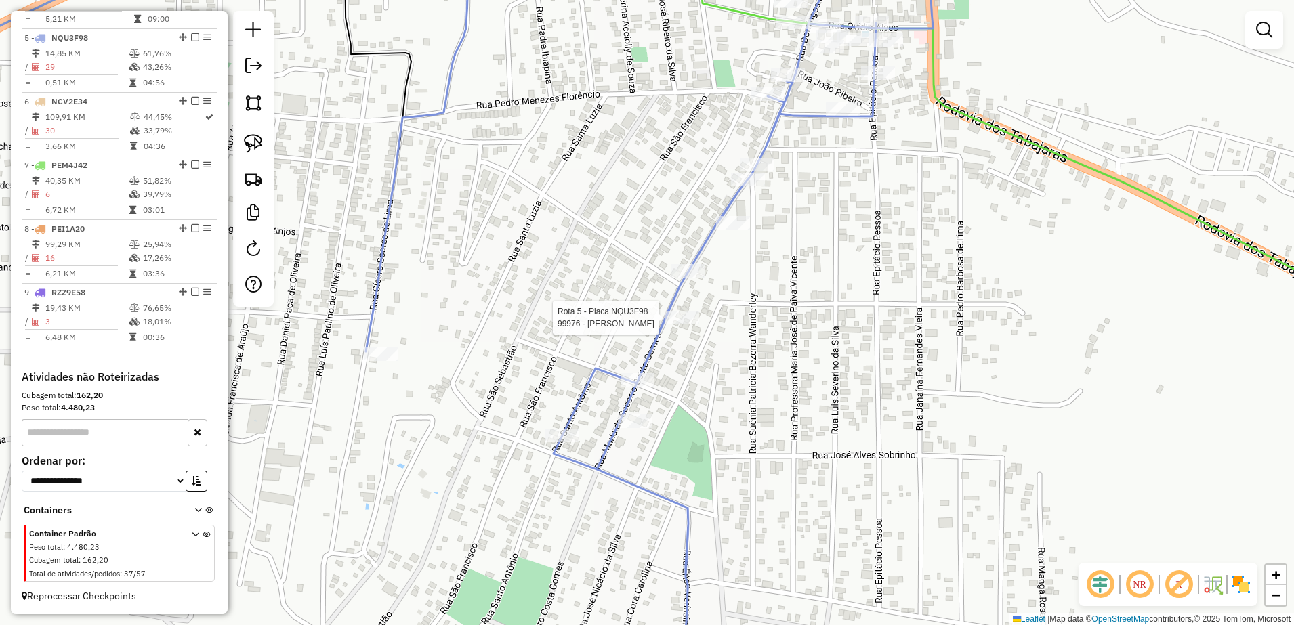
select select "**********"
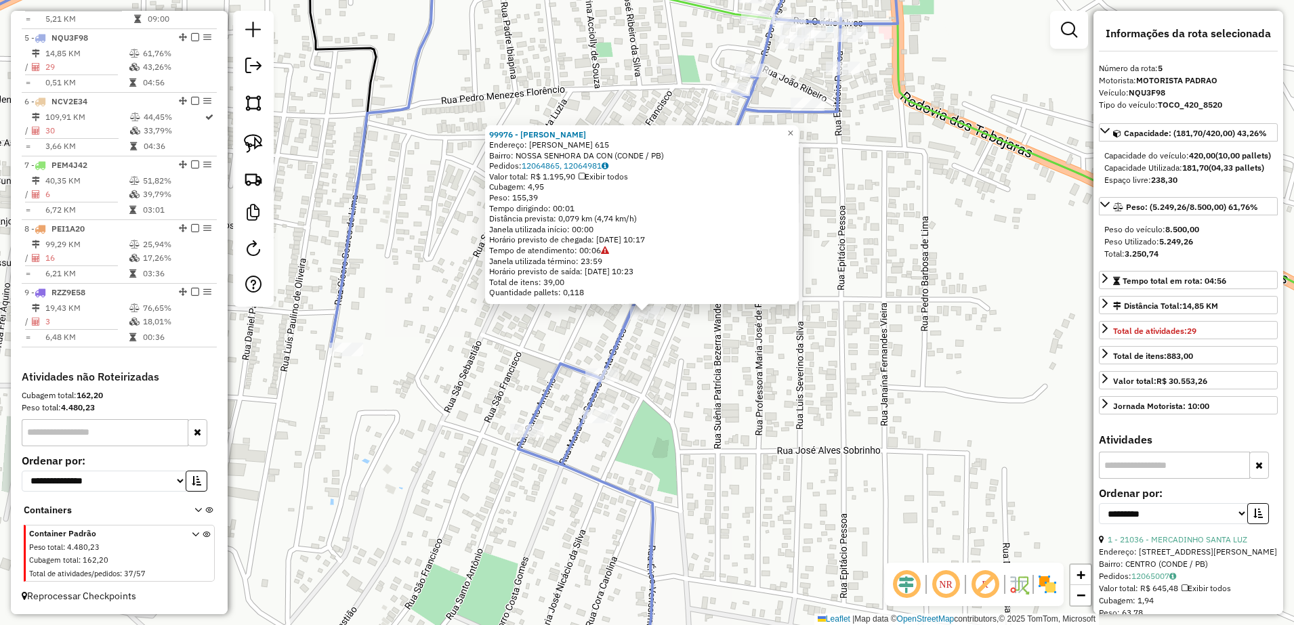
click at [701, 390] on div "99976 - CONVIENCIA [PERSON_NAME]: [PERSON_NAME] 615 Bairro: NOSSA SENHORA DA CO…" at bounding box center [647, 312] width 1294 height 625
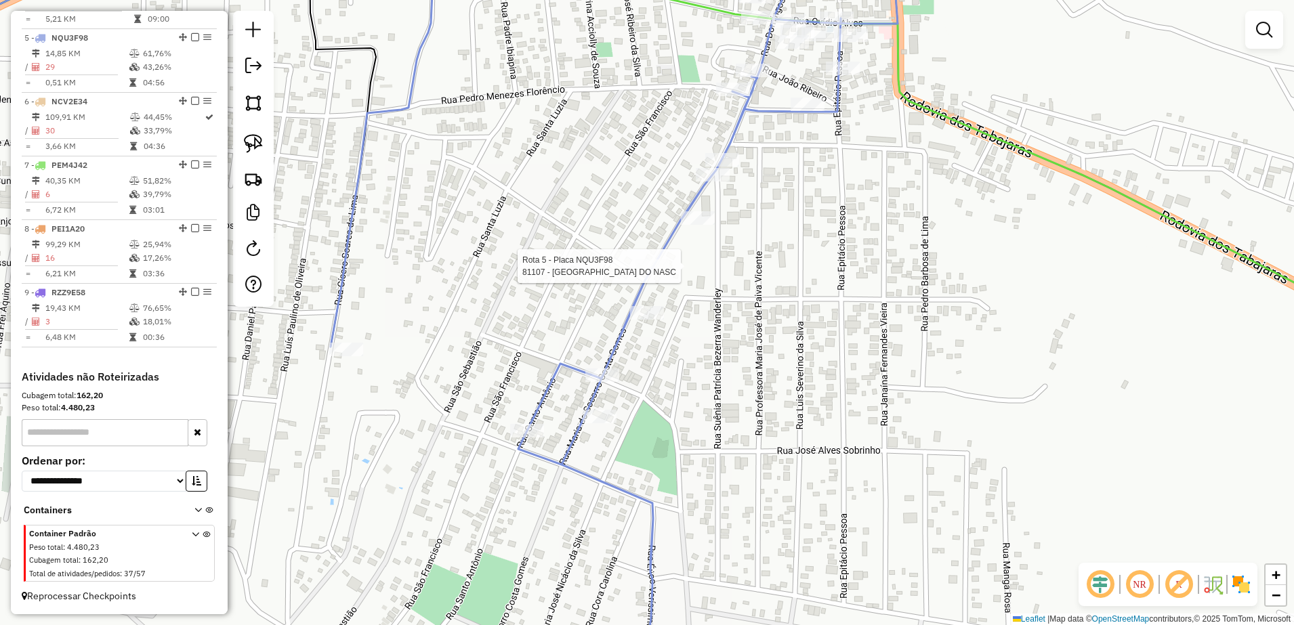
select select "**********"
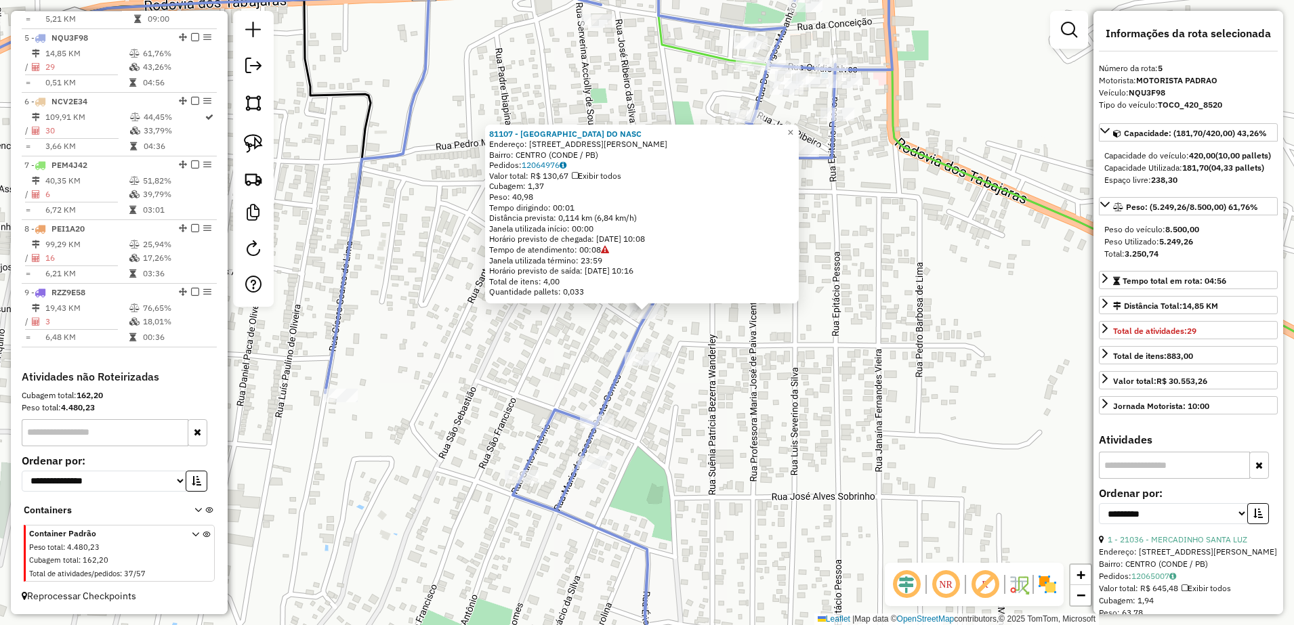
click at [750, 390] on div "81107 - [GEOGRAPHIC_DATA] DO NASC Endereço: [STREET_ADDRESS] Pedidos: 12064976 …" at bounding box center [647, 312] width 1294 height 625
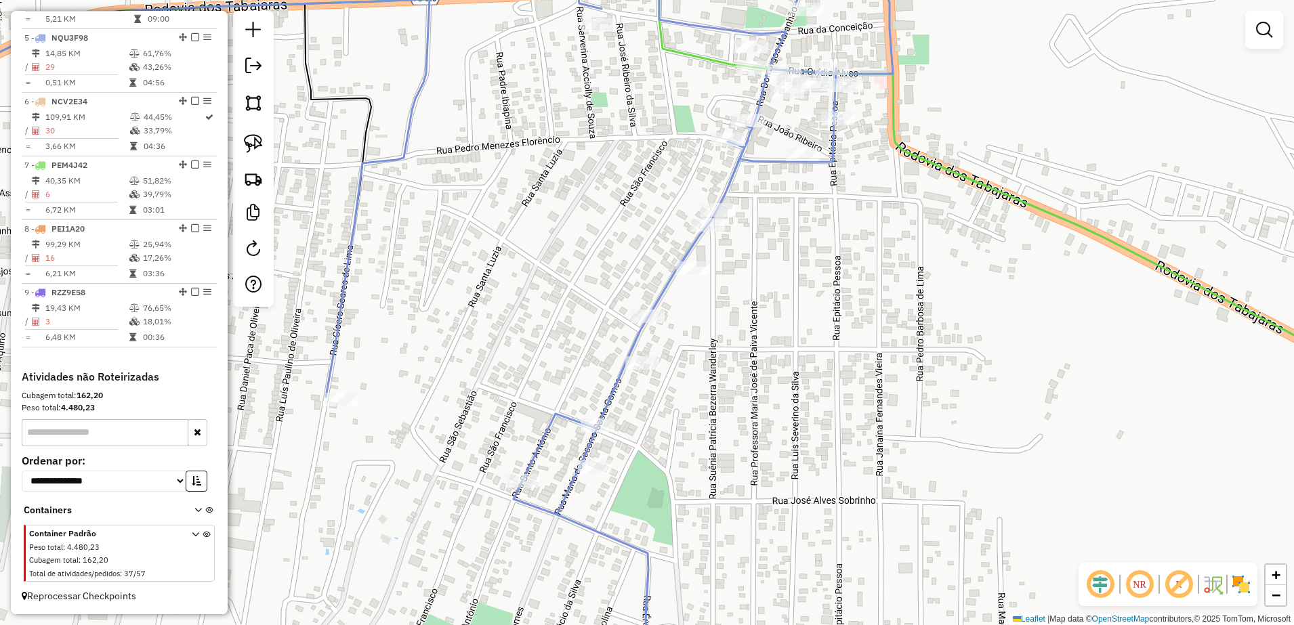
drag, startPoint x: 733, startPoint y: 417, endPoint x: 732, endPoint y: 466, distance: 49.5
click at [732, 466] on div "Janela de atendimento Grade de atendimento Capacidade Transportadoras Veículos …" at bounding box center [647, 312] width 1294 height 625
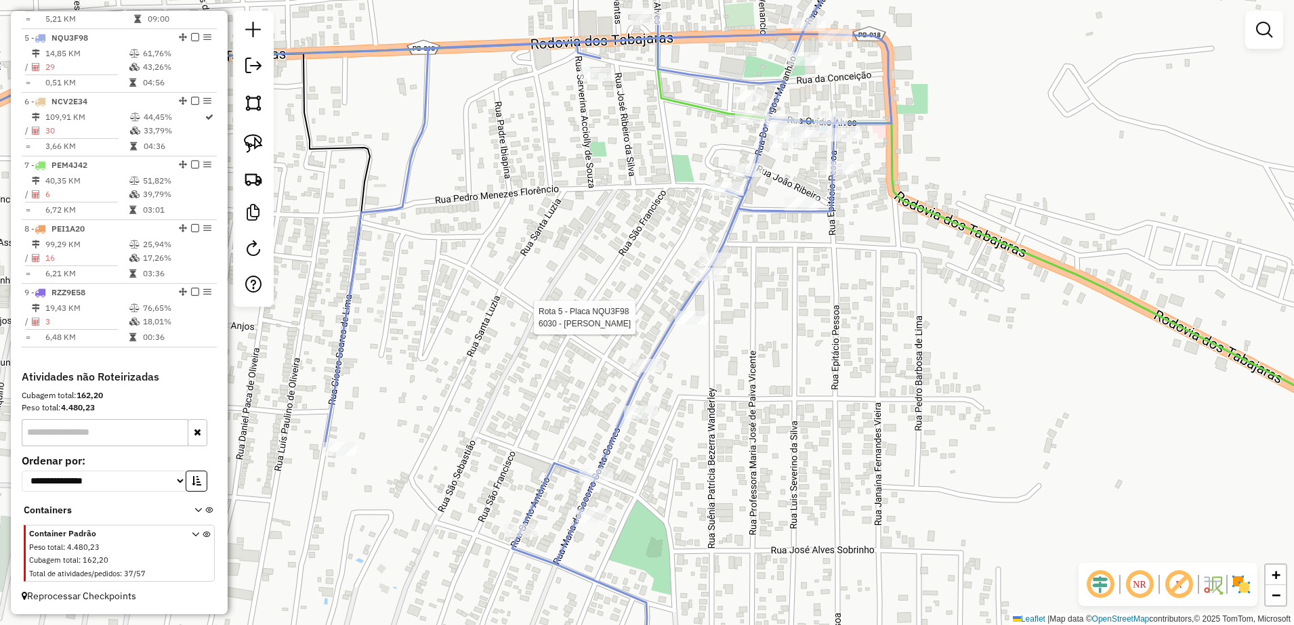
select select "**********"
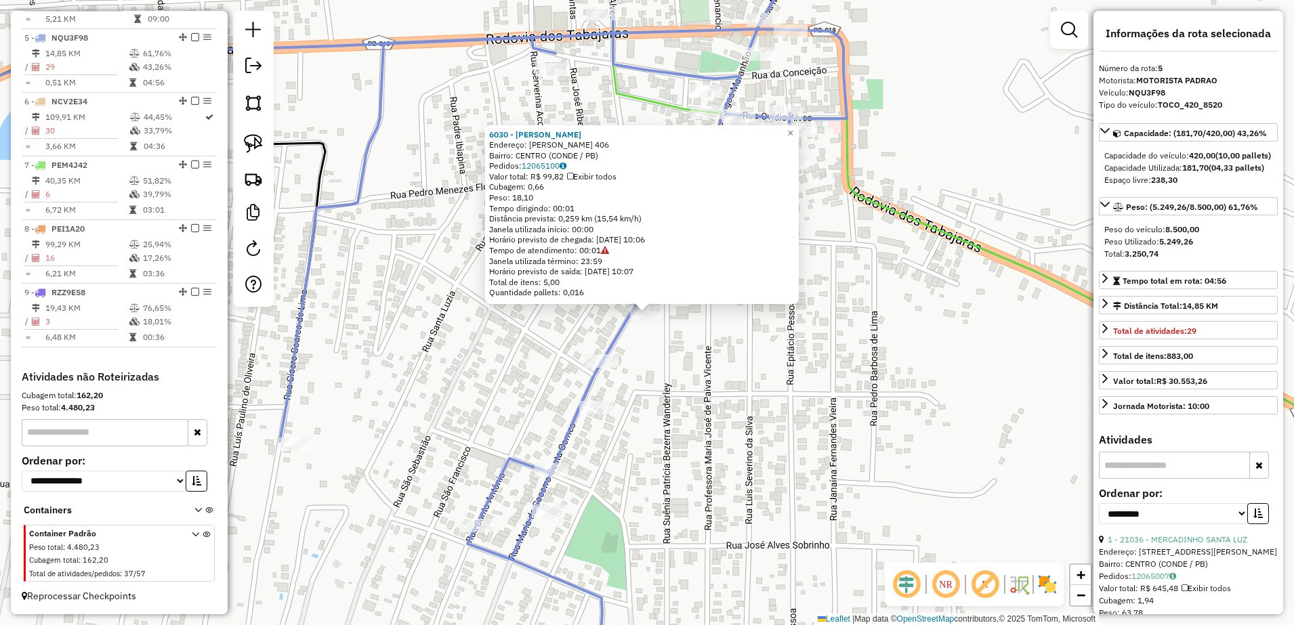
click at [705, 384] on div "6030 - [PERSON_NAME] DO MONTE Endereço: [PERSON_NAME] 406 Bairro: [GEOGRAPHIC_D…" at bounding box center [647, 312] width 1294 height 625
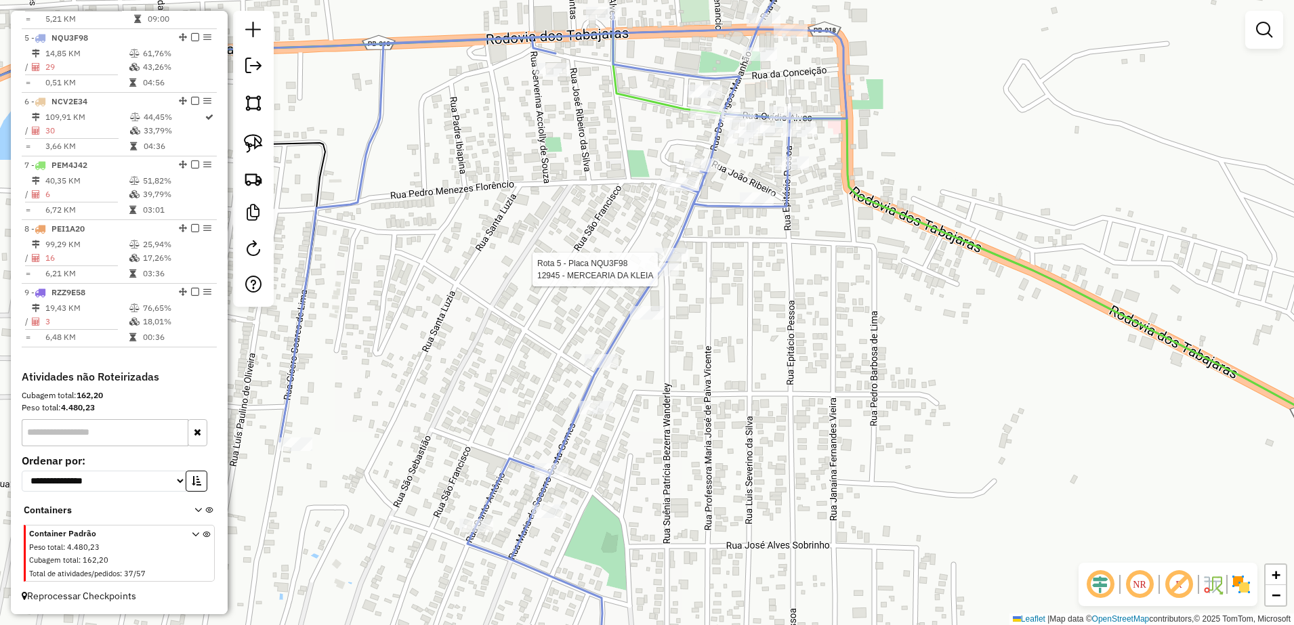
click at [659, 276] on div at bounding box center [662, 270] width 34 height 14
select select "**********"
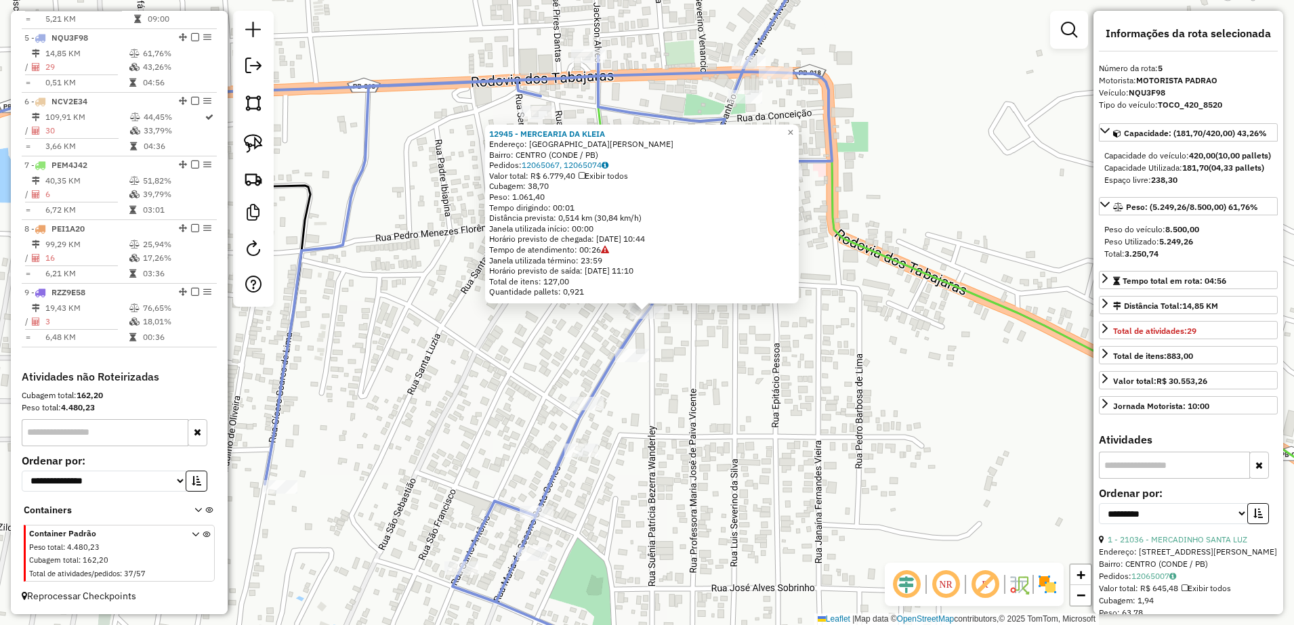
click at [721, 370] on div "12945 - MERCEARIA DA KLEIA Endereço: [GEOGRAPHIC_DATA][PERSON_NAME] SN Bairro: …" at bounding box center [647, 312] width 1294 height 625
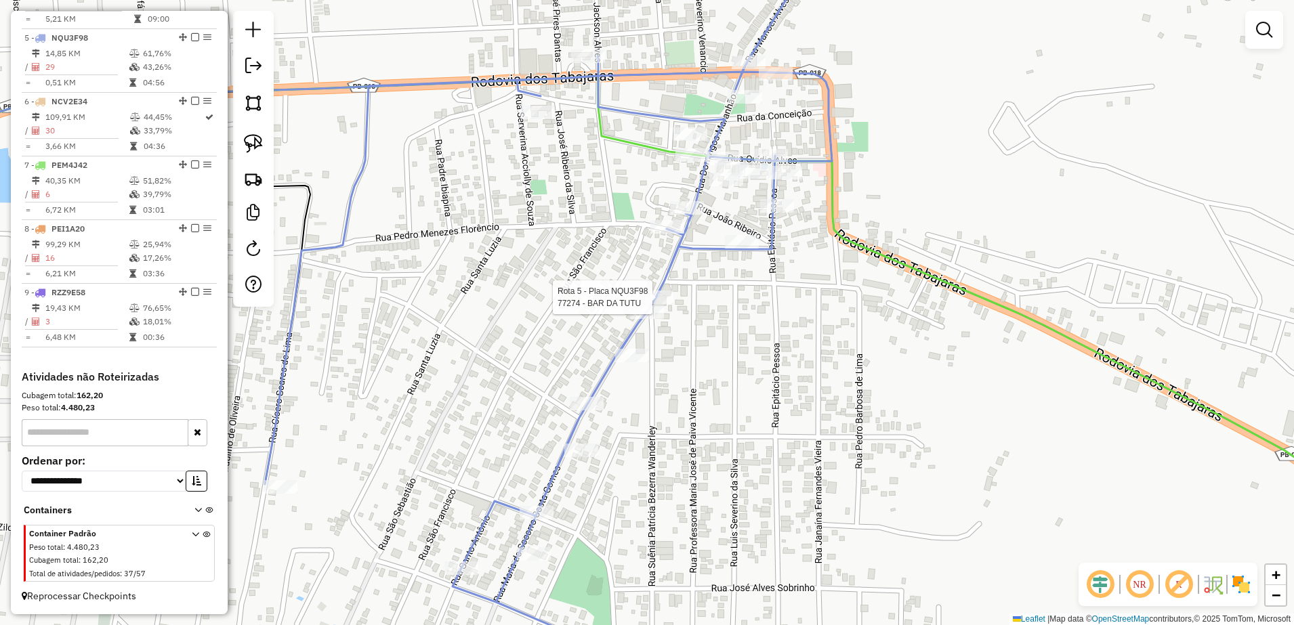
select select "**********"
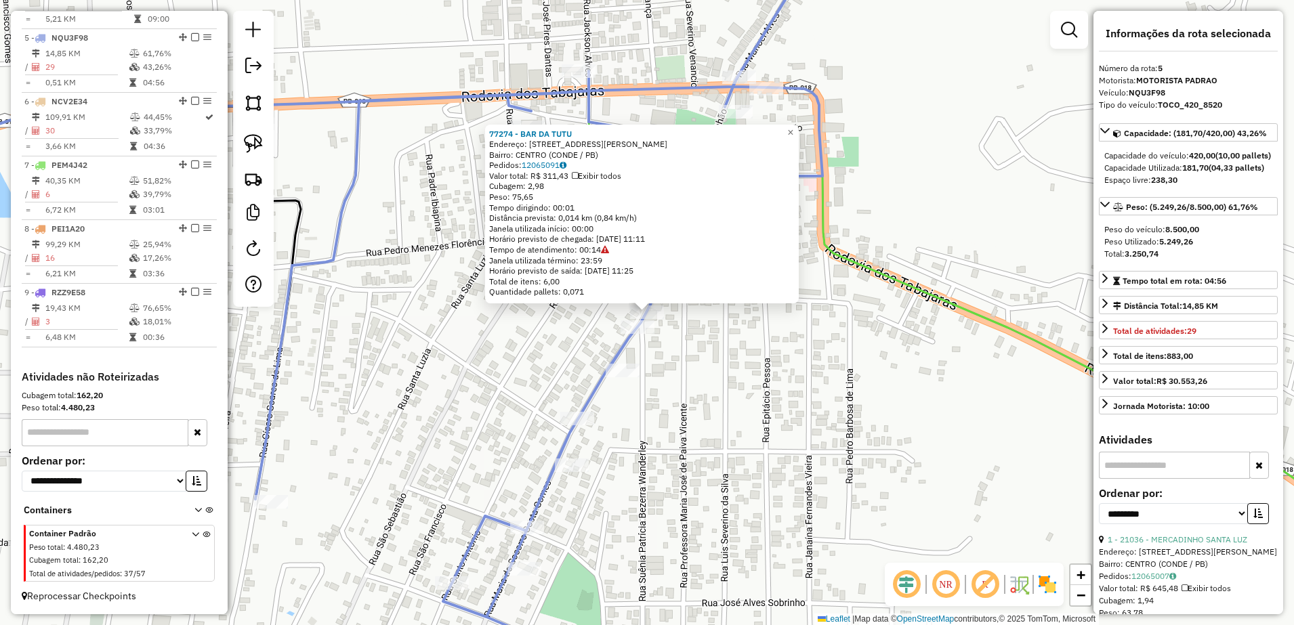
click at [759, 356] on div "77274 - BAR DA [PERSON_NAME]: [STREET_ADDRESS][PERSON_NAME] Pedidos: 12065091 V…" at bounding box center [647, 312] width 1294 height 625
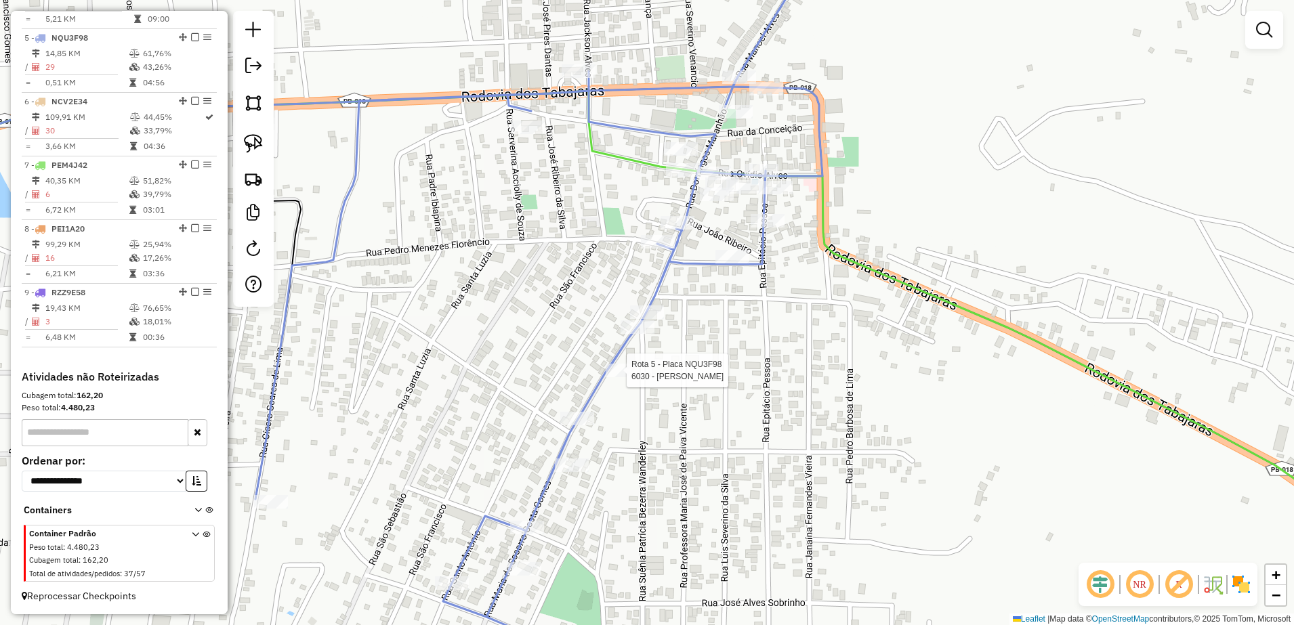
select select "**********"
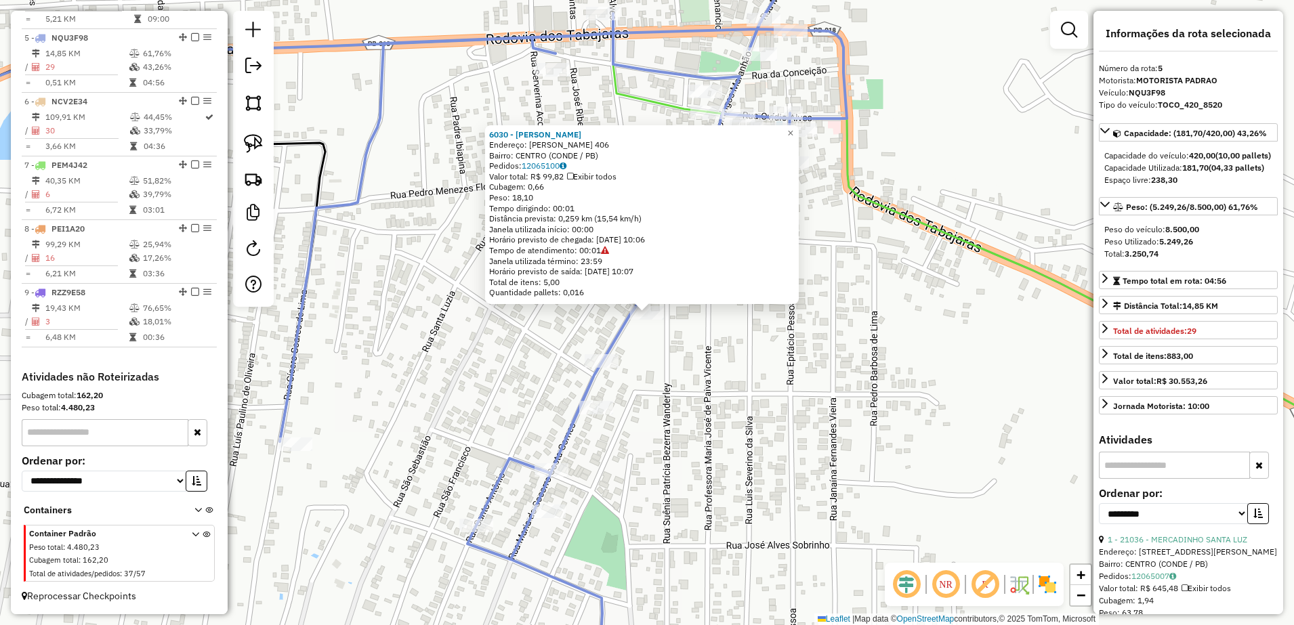
click at [762, 407] on div "6030 - [PERSON_NAME] DO MONTE Endereço: [PERSON_NAME] 406 Bairro: [GEOGRAPHIC_D…" at bounding box center [647, 312] width 1294 height 625
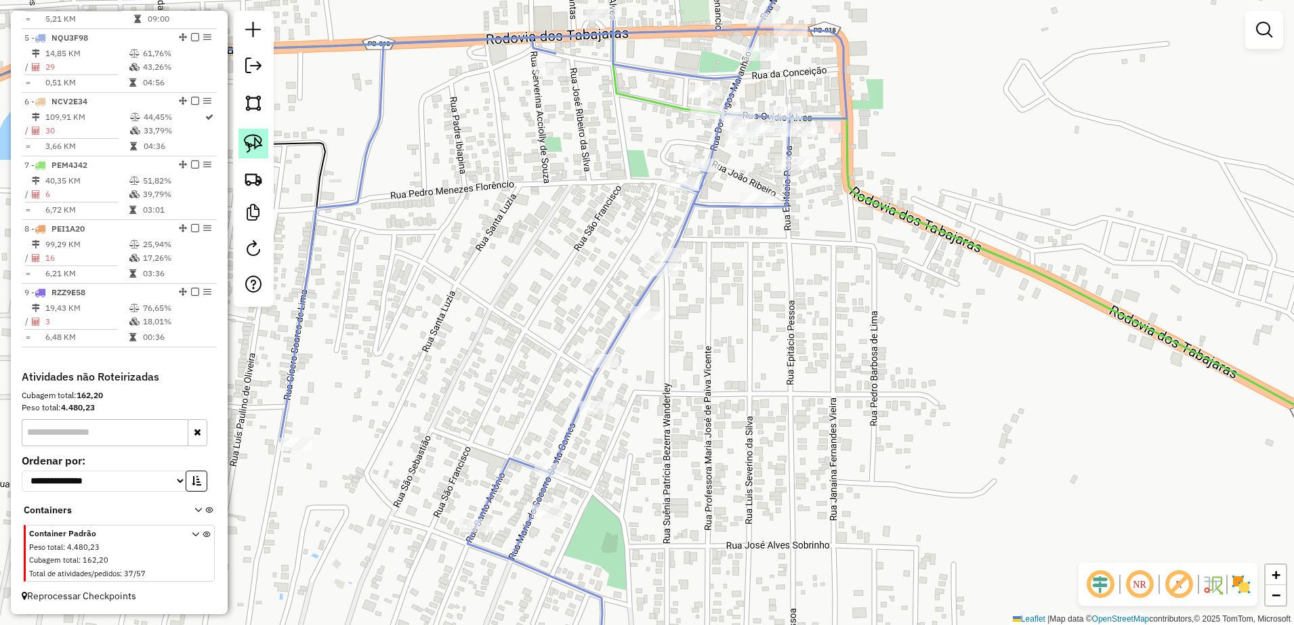
click at [263, 148] on link at bounding box center [254, 144] width 30 height 30
drag, startPoint x: 604, startPoint y: 300, endPoint x: 640, endPoint y: 300, distance: 35.9
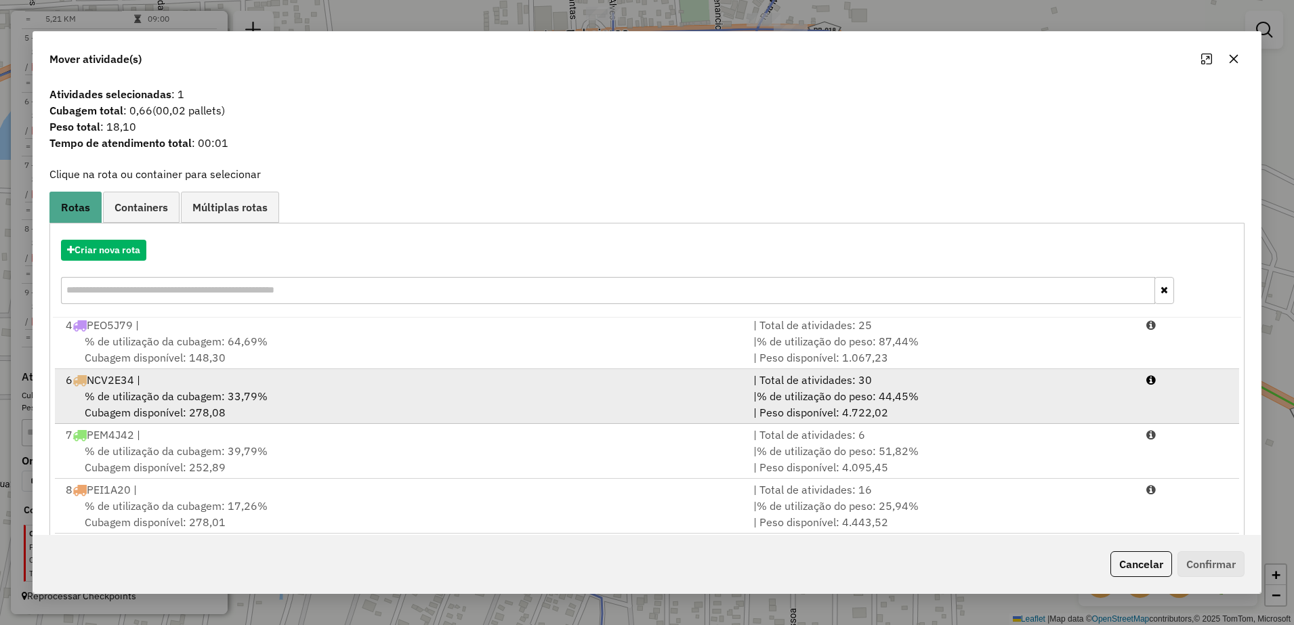
scroll to position [77, 0]
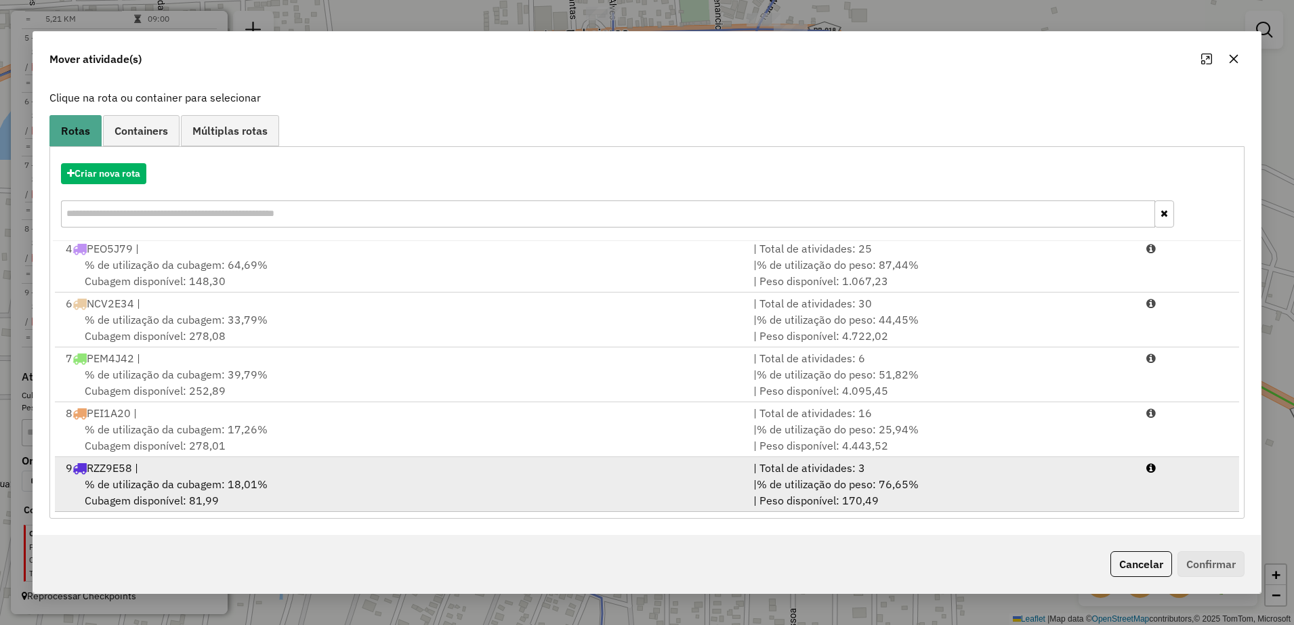
click at [414, 478] on div "% de utilização da cubagem: 18,01% Cubagem disponível: 81,99" at bounding box center [402, 492] width 688 height 33
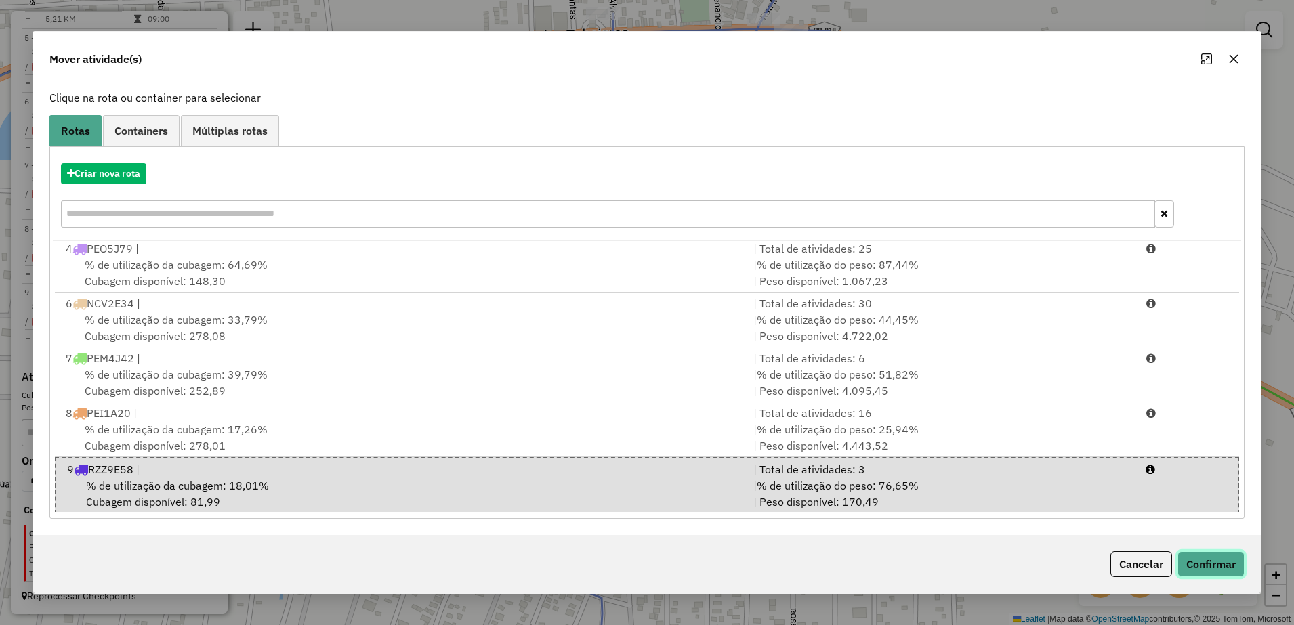
click at [1231, 562] on button "Confirmar" at bounding box center [1211, 565] width 67 height 26
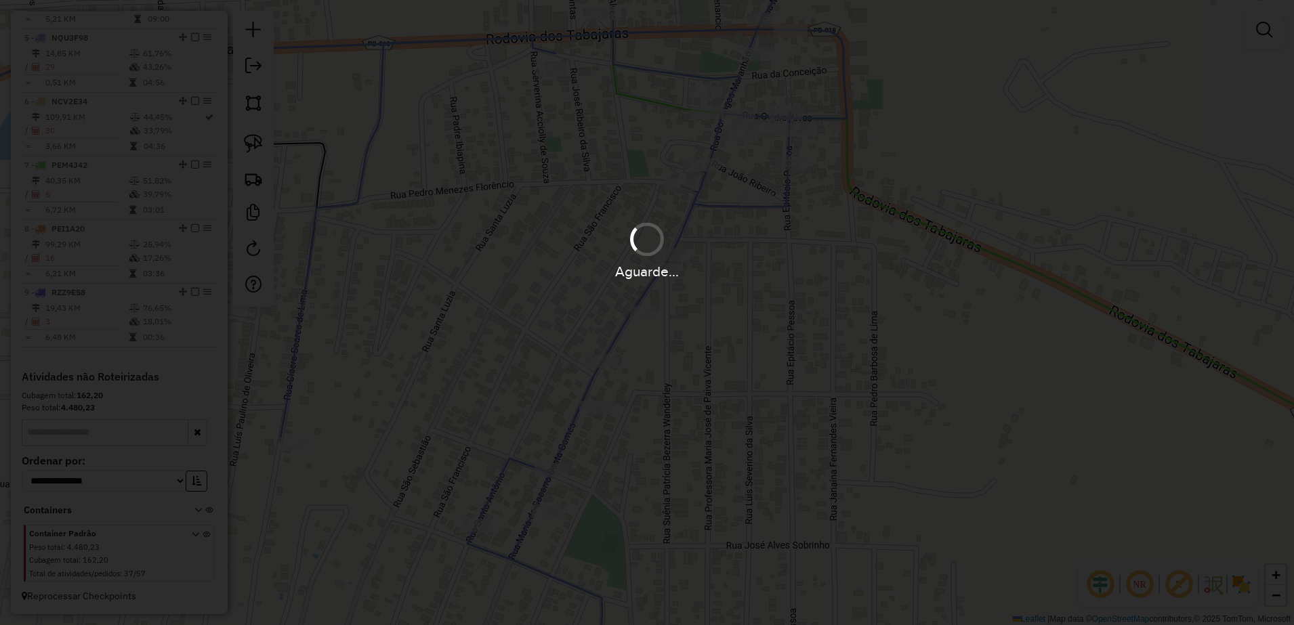
scroll to position [0, 0]
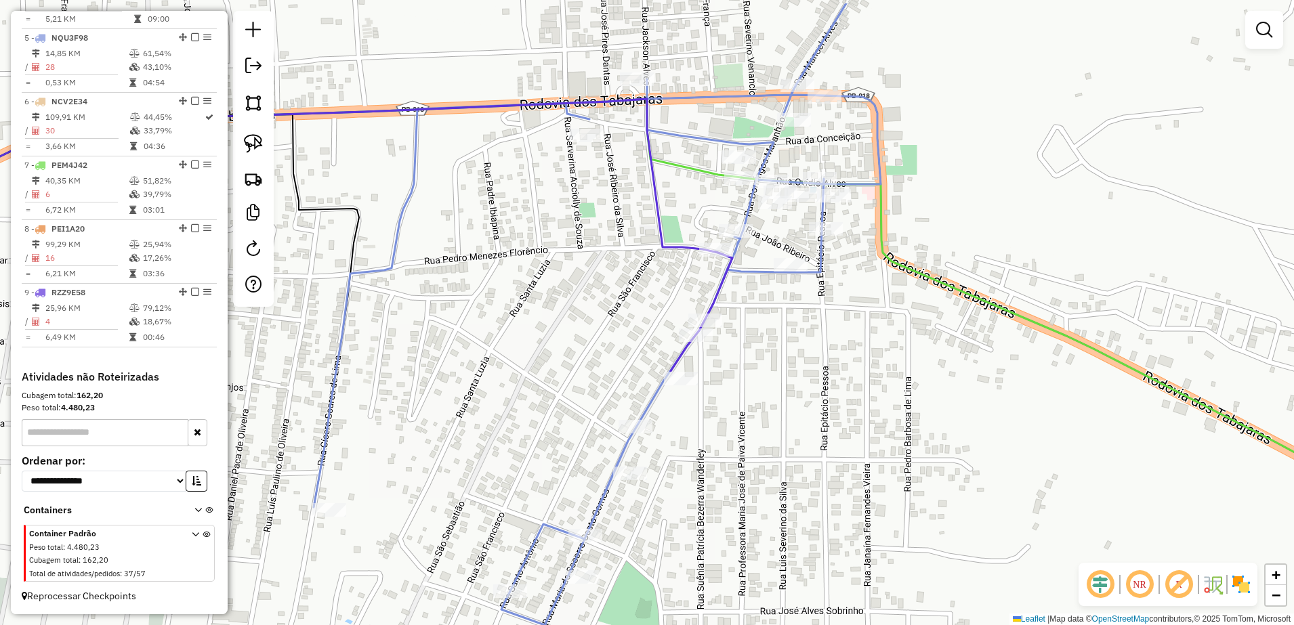
drag, startPoint x: 897, startPoint y: 374, endPoint x: 949, endPoint y: 428, distance: 75.2
click at [949, 428] on div "Janela de atendimento Grade de atendimento Capacidade Transportadoras Veículos …" at bounding box center [647, 312] width 1294 height 625
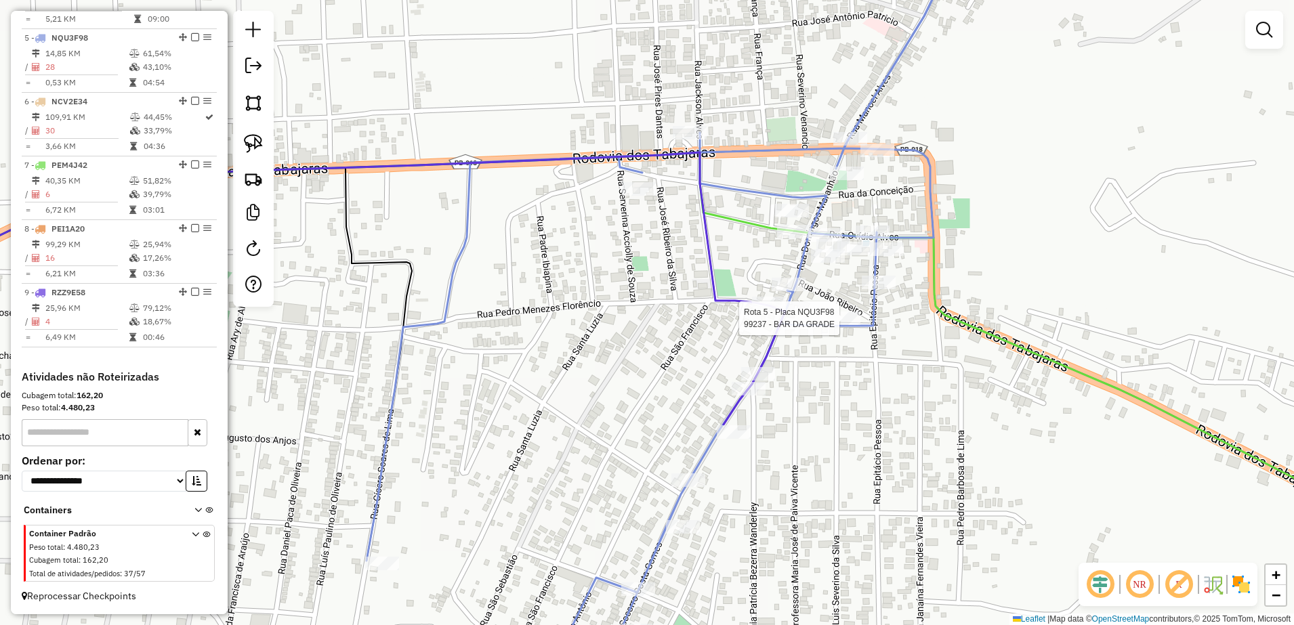
select select "**********"
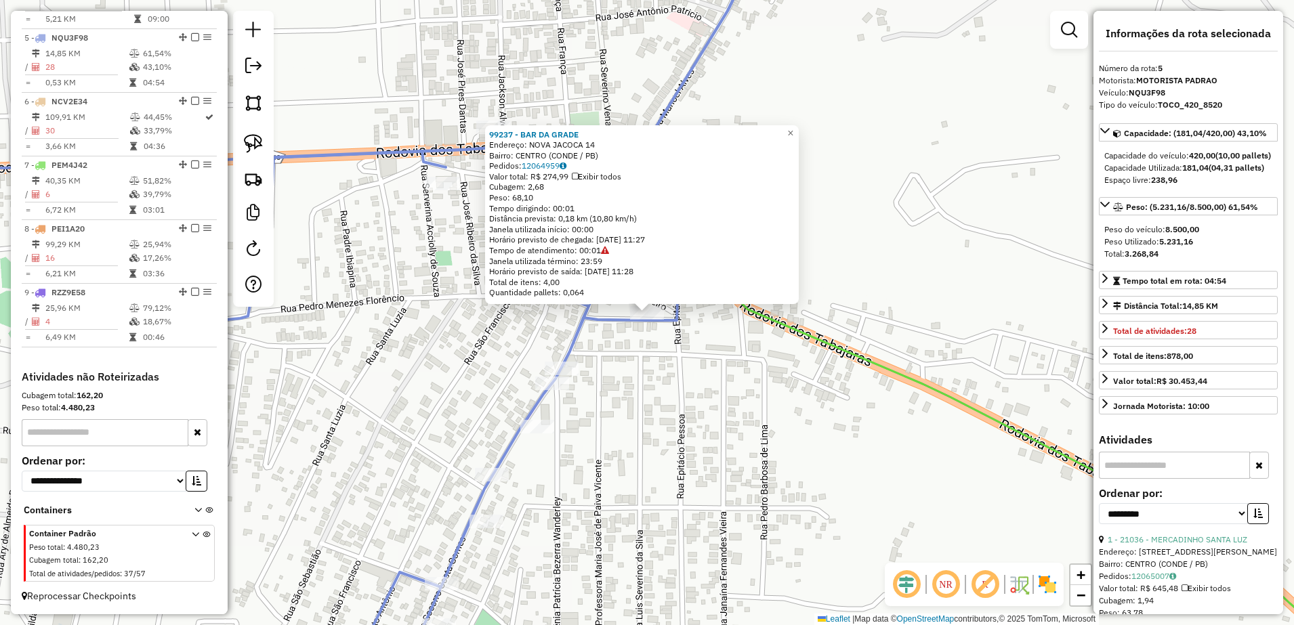
click at [661, 405] on div "99237 - BAR DA GRADE Endereço: [GEOGRAPHIC_DATA] 14 Bairro: [GEOGRAPHIC_DATA] (…" at bounding box center [647, 312] width 1294 height 625
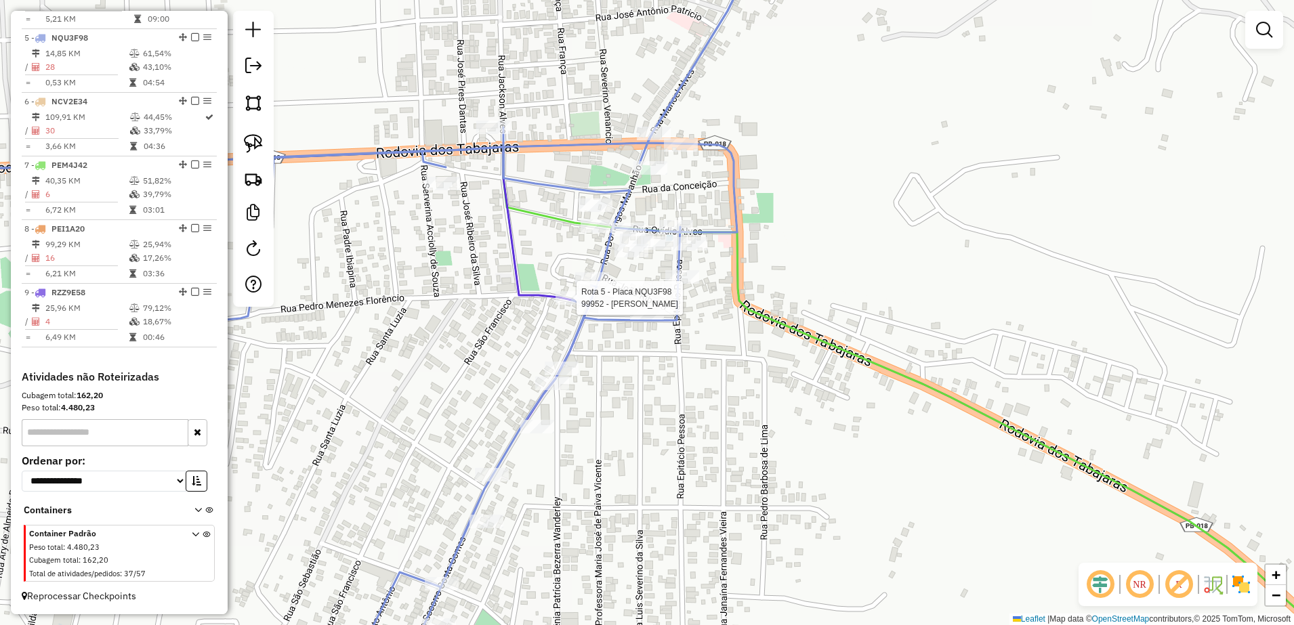
select select "**********"
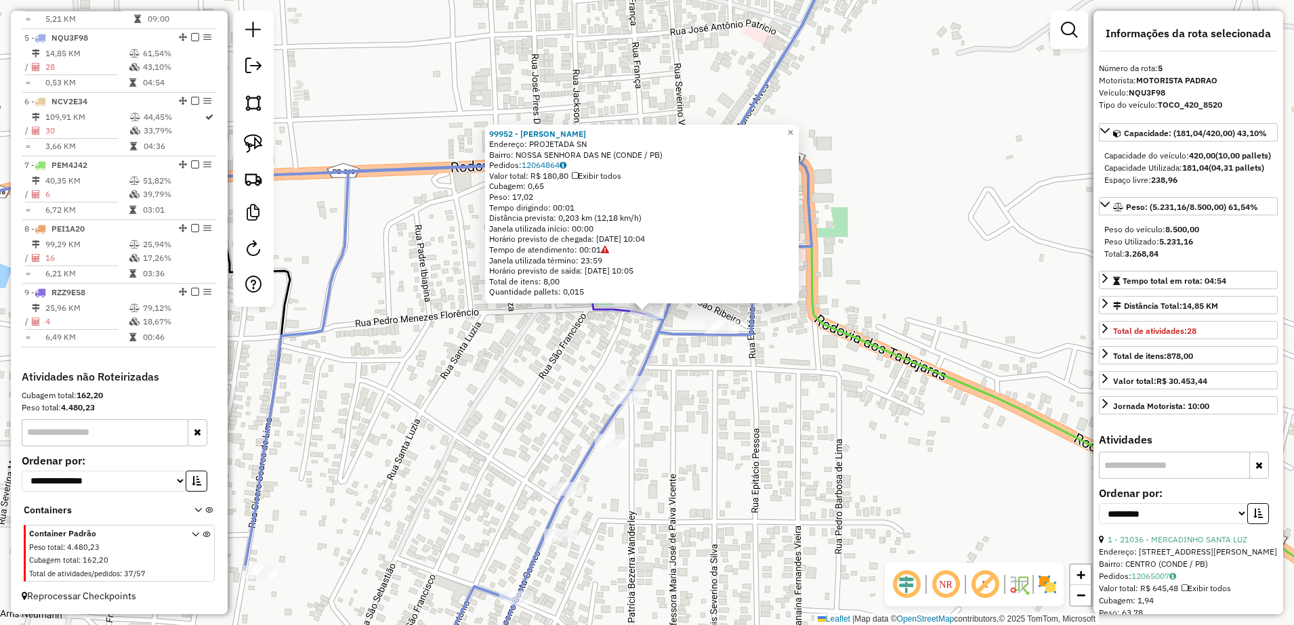
click at [745, 406] on div "99952 - [PERSON_NAME]: PROJETADA SN Bairro: NOSSA SENHORA DAS NE (CONDE / PB) P…" at bounding box center [647, 312] width 1294 height 625
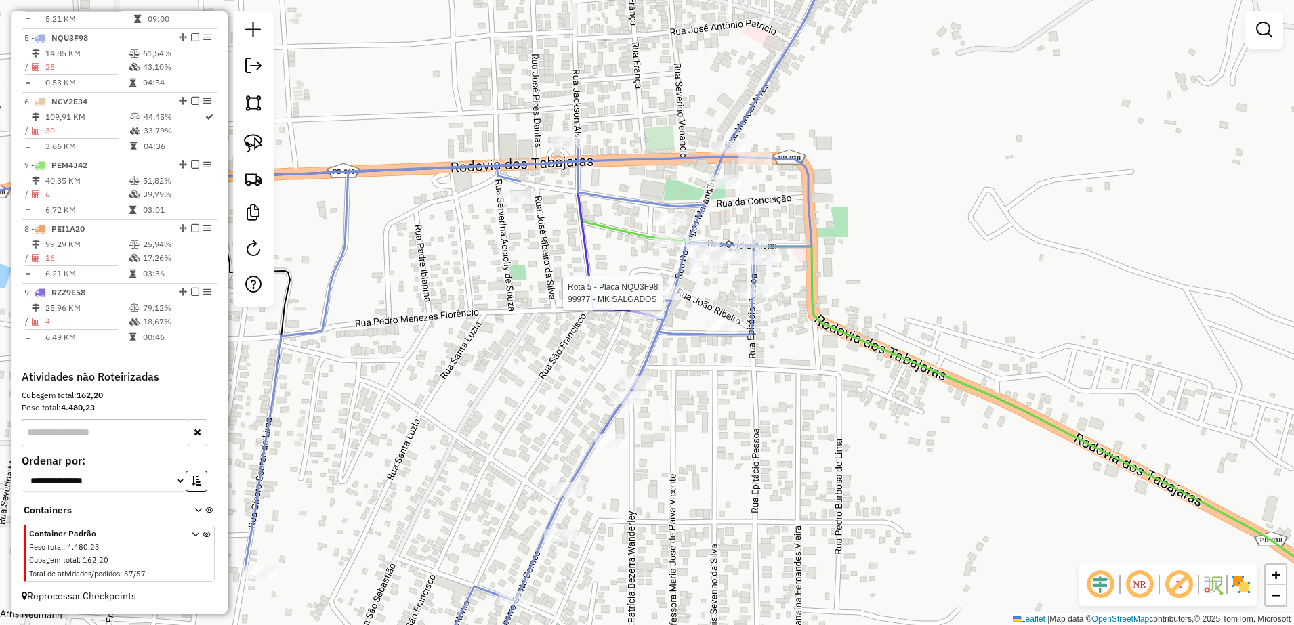
select select "**********"
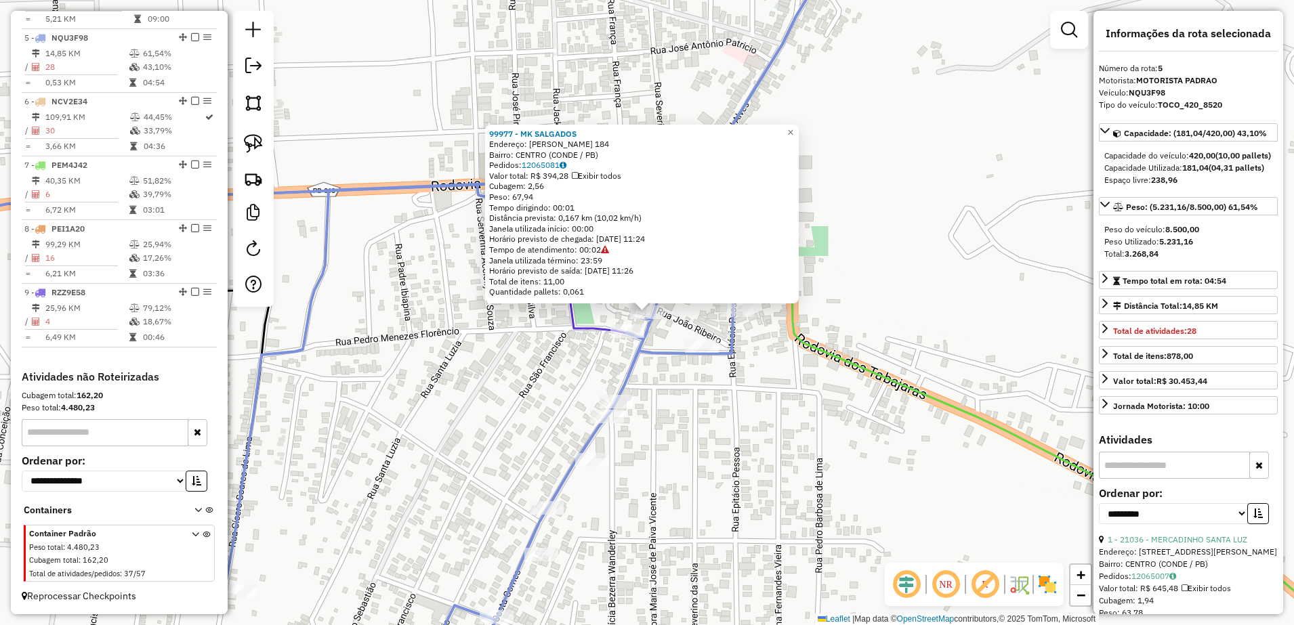
click at [652, 349] on icon at bounding box center [532, 313] width 615 height 751
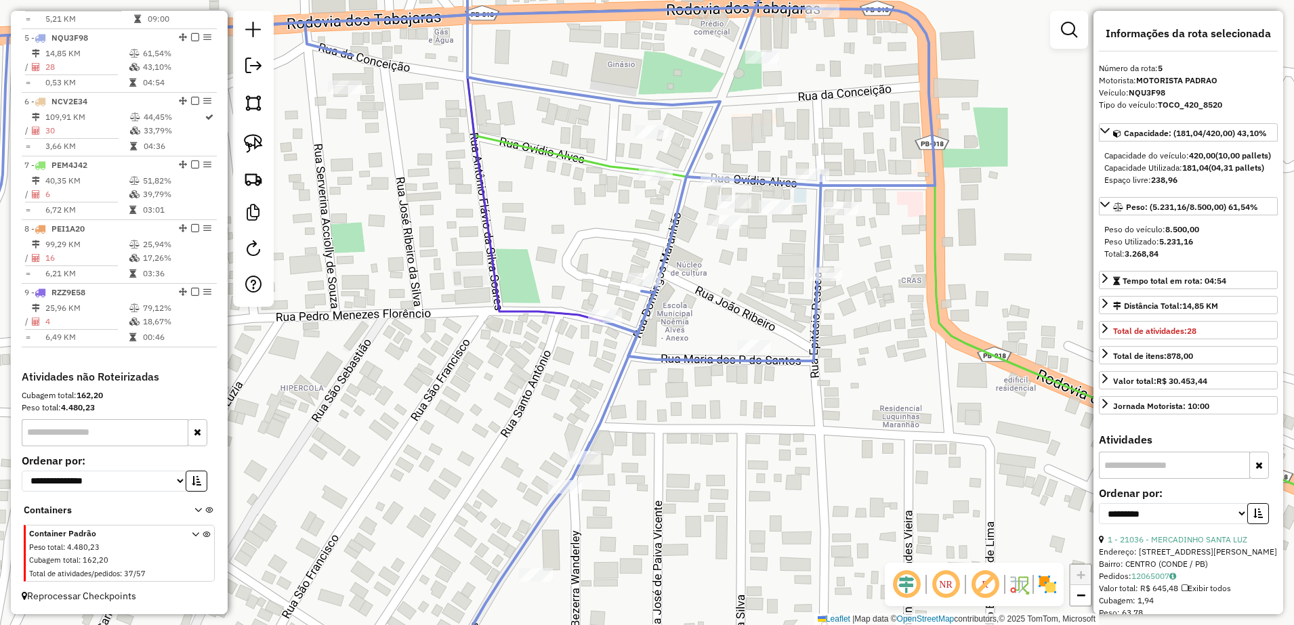
drag, startPoint x: 255, startPoint y: 152, endPoint x: 580, endPoint y: 290, distance: 352.8
click at [255, 151] on img at bounding box center [253, 143] width 19 height 19
drag, startPoint x: 569, startPoint y: 304, endPoint x: 628, endPoint y: 313, distance: 58.9
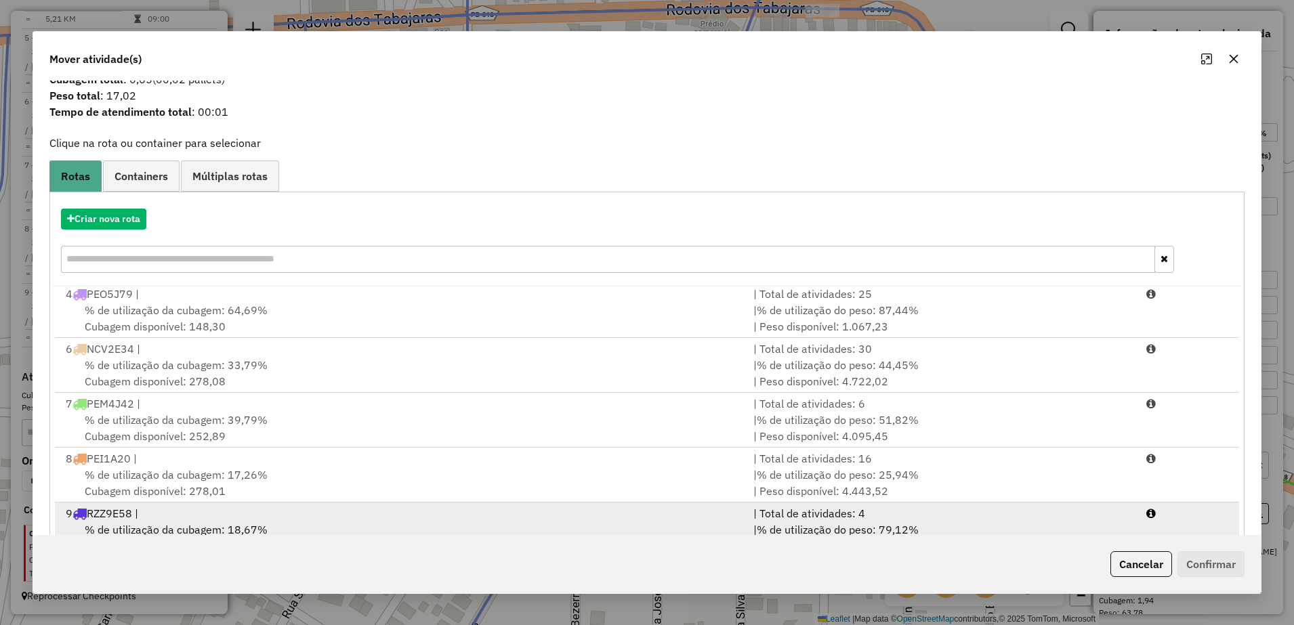
scroll to position [77, 0]
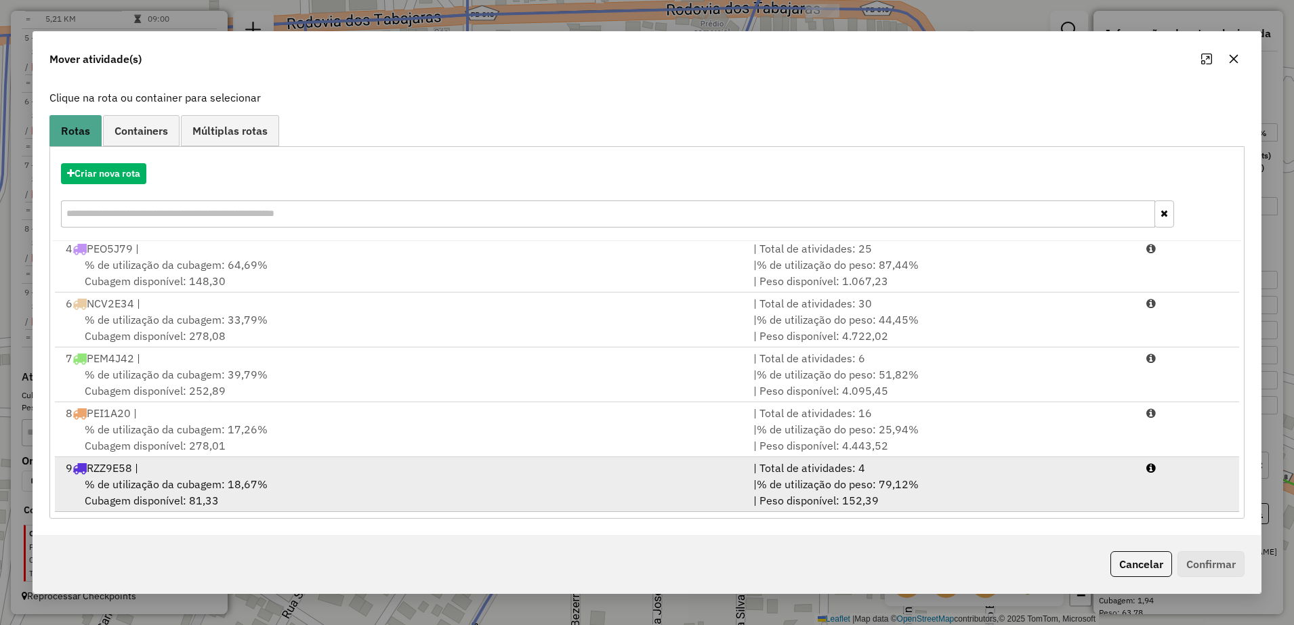
click at [360, 478] on div "% de utilização da cubagem: 18,67% Cubagem disponível: 81,33" at bounding box center [402, 492] width 688 height 33
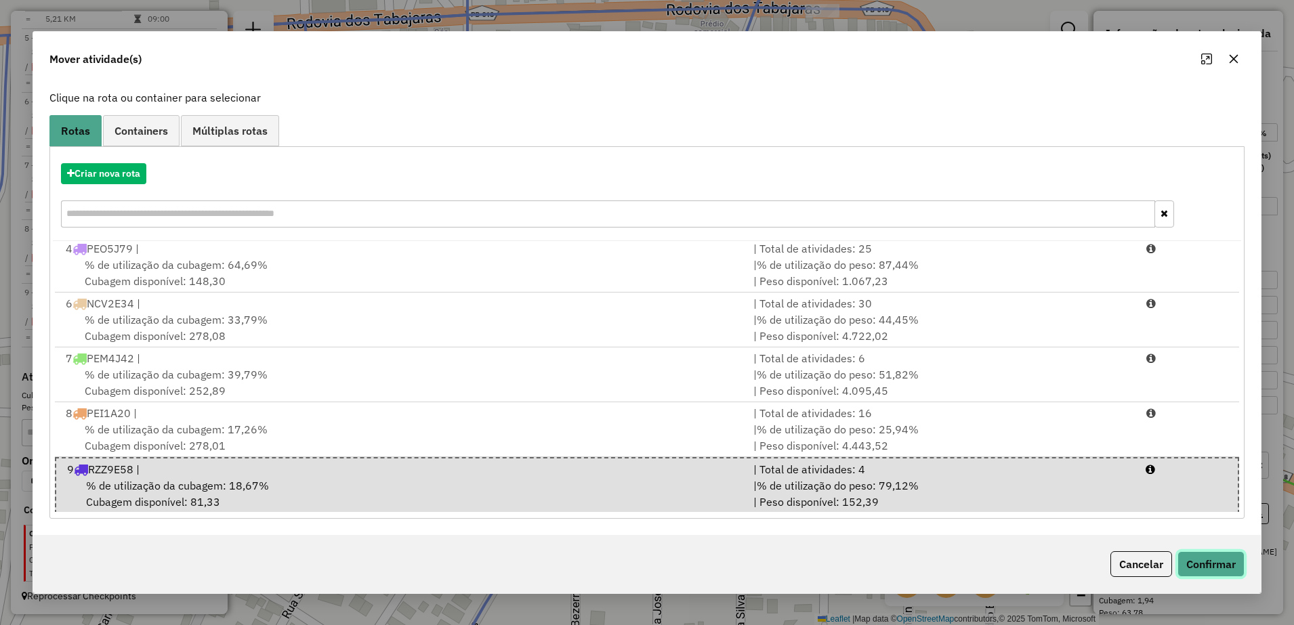
click at [1197, 558] on button "Confirmar" at bounding box center [1211, 565] width 67 height 26
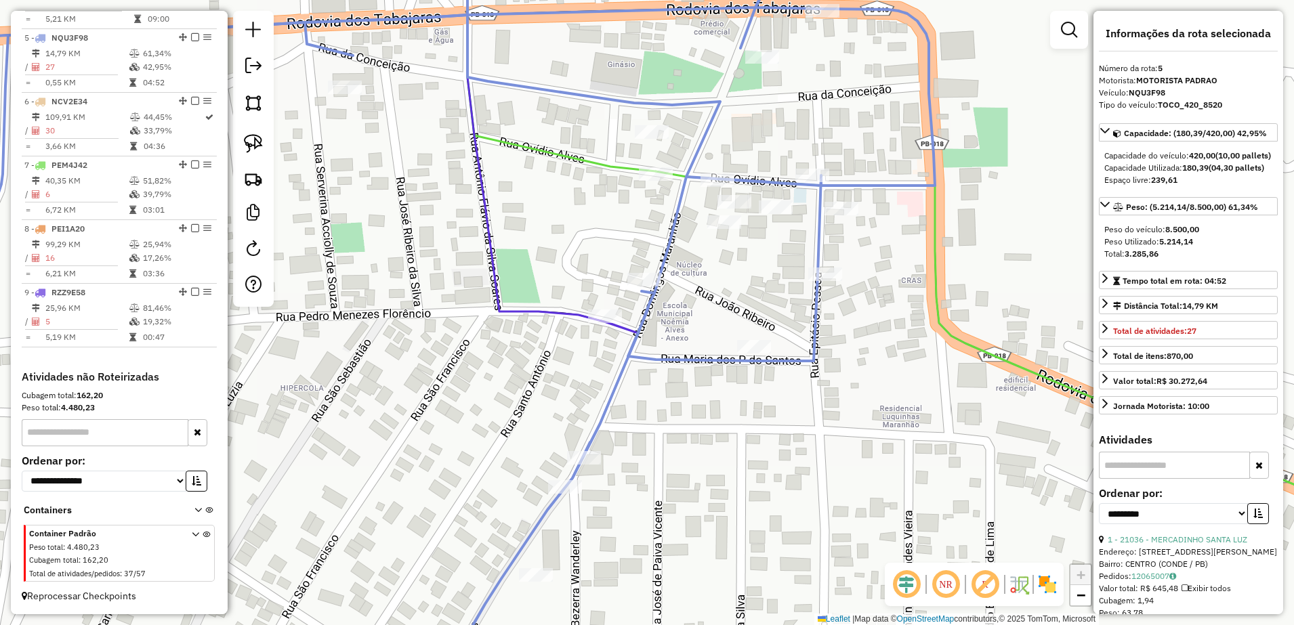
scroll to position [0, 0]
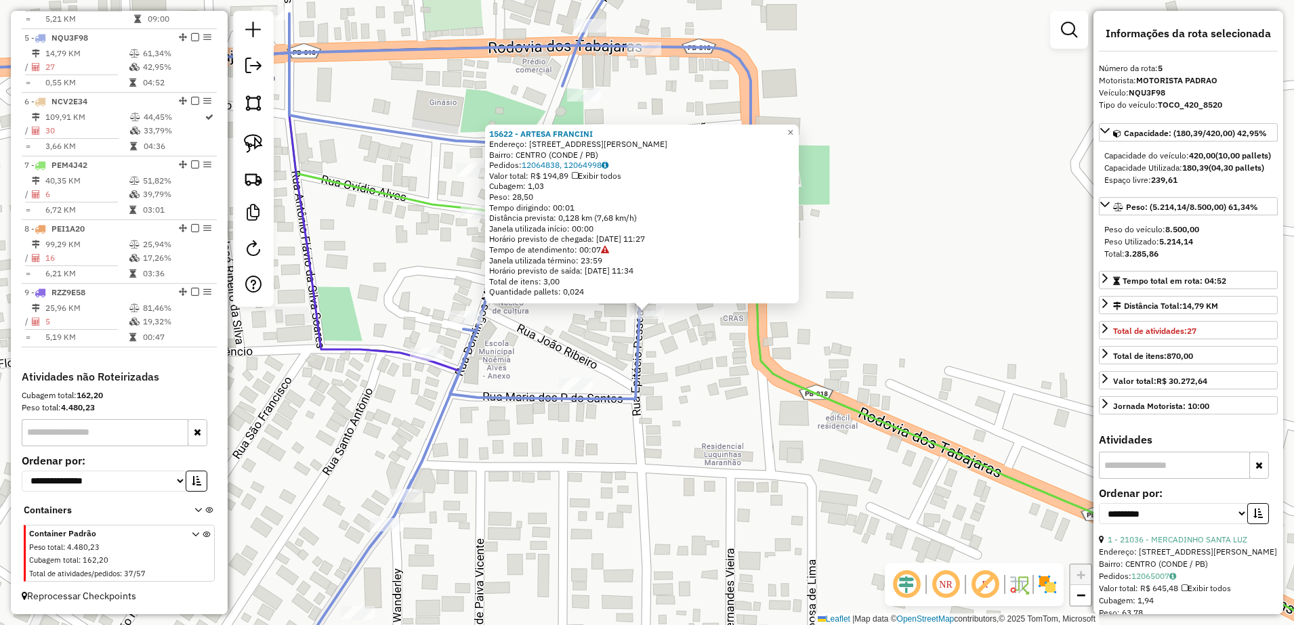
drag, startPoint x: 678, startPoint y: 390, endPoint x: 684, endPoint y: 371, distance: 19.9
click at [679, 390] on div "15622 - ARTESA FRANCINI Endereço: [STREET_ADDRESS]) Pedidos: 12064838, 12064998…" at bounding box center [647, 312] width 1294 height 625
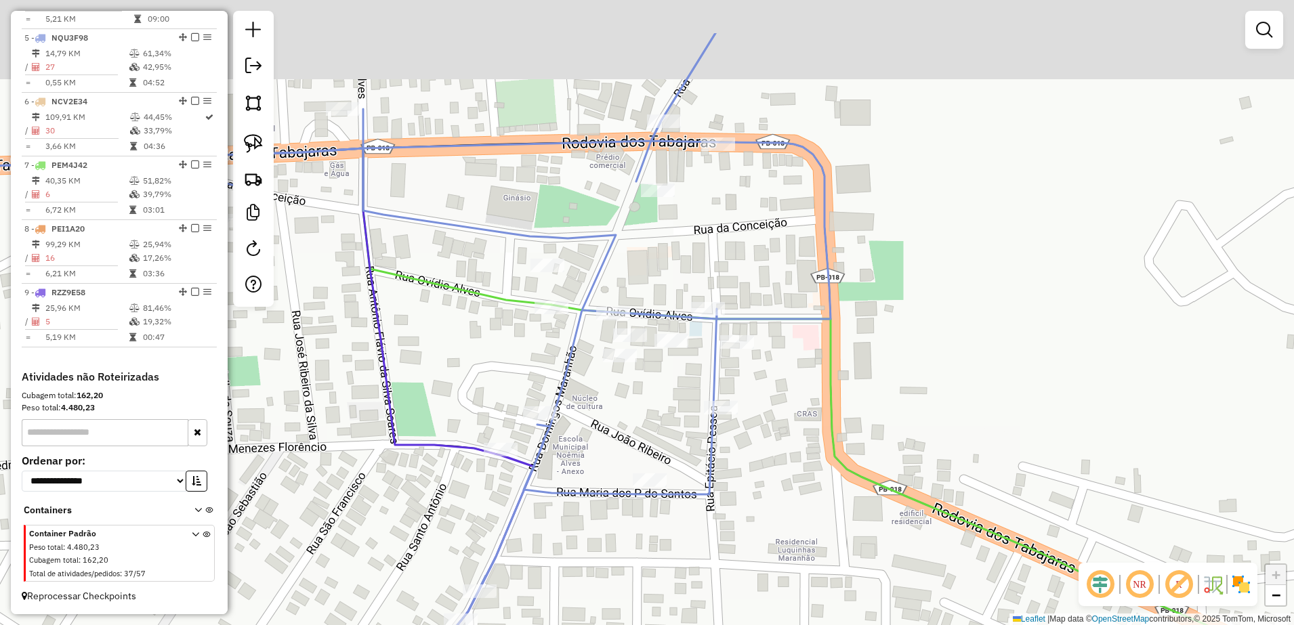
drag, startPoint x: 690, startPoint y: 364, endPoint x: 764, endPoint y: 463, distance: 123.9
click at [764, 463] on div "Janela de atendimento Grade de atendimento Capacidade Transportadoras Veículos …" at bounding box center [647, 312] width 1294 height 625
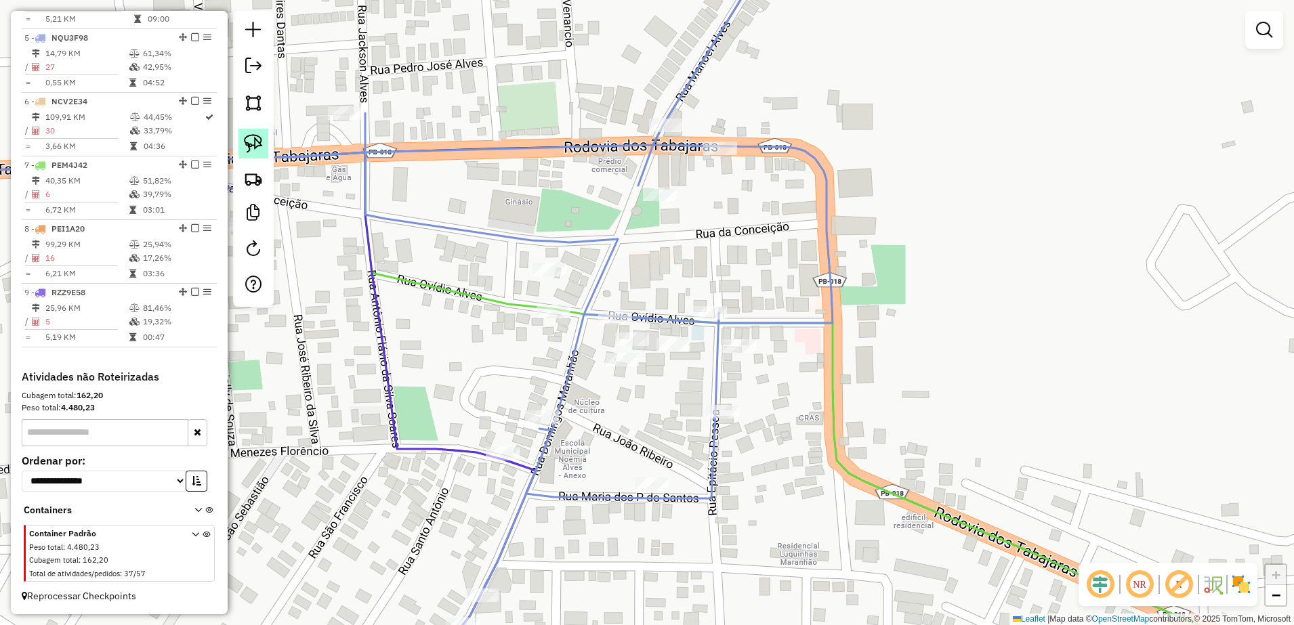
click at [250, 147] on img at bounding box center [253, 143] width 19 height 19
drag, startPoint x: 705, startPoint y: 389, endPoint x: 766, endPoint y: 398, distance: 61.0
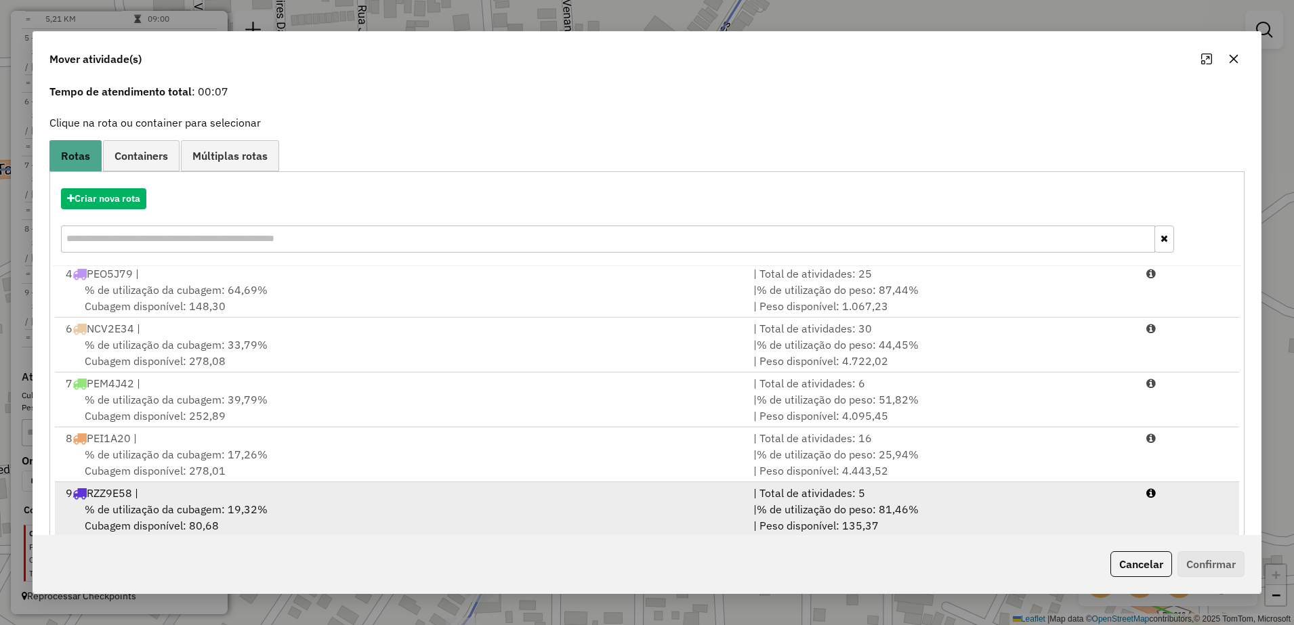
scroll to position [77, 0]
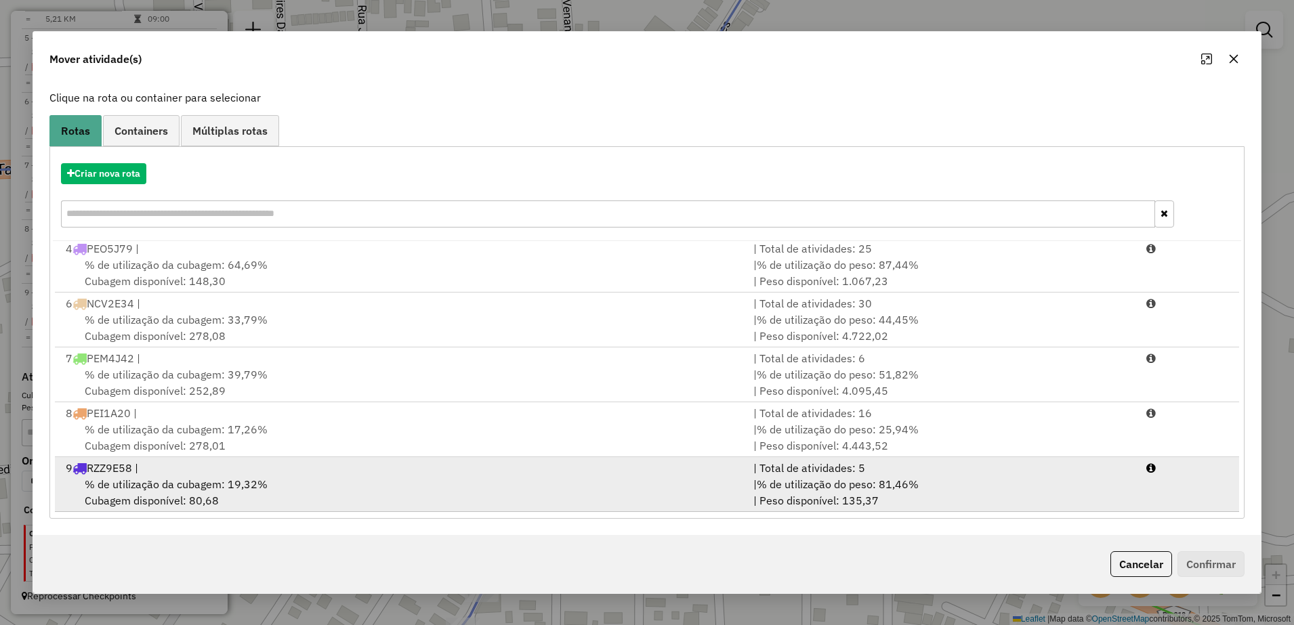
click at [326, 482] on div "% de utilização da cubagem: 19,32% Cubagem disponível: 80,68" at bounding box center [402, 492] width 688 height 33
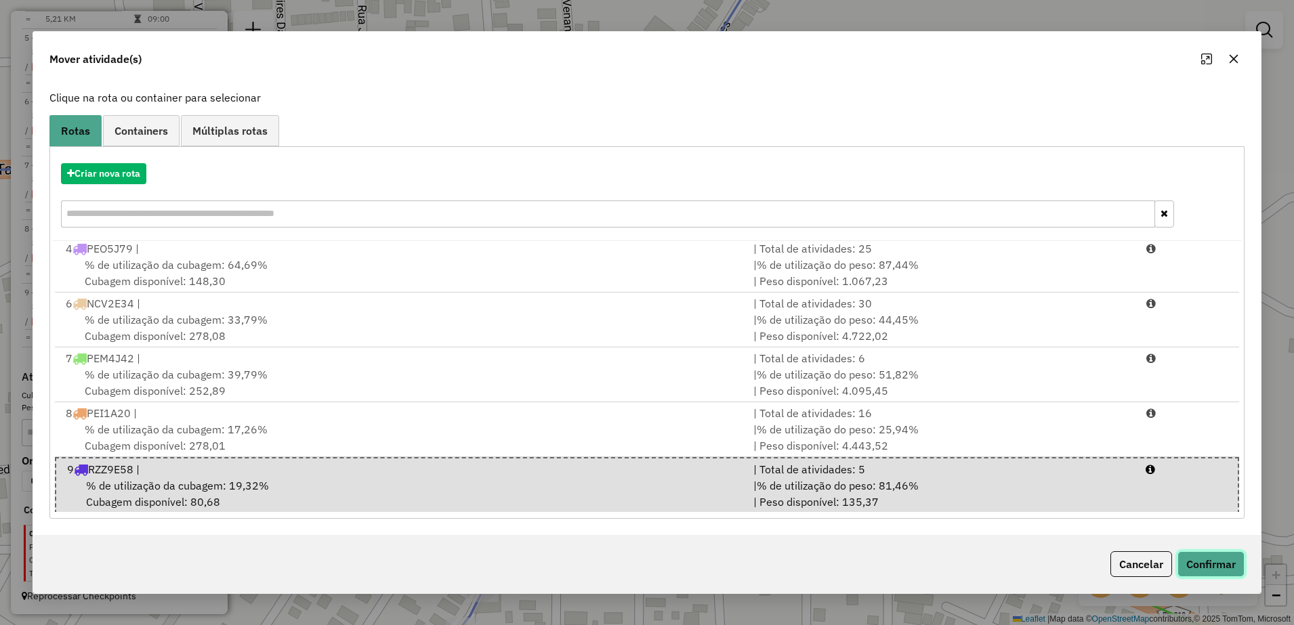
click at [1206, 557] on button "Confirmar" at bounding box center [1211, 565] width 67 height 26
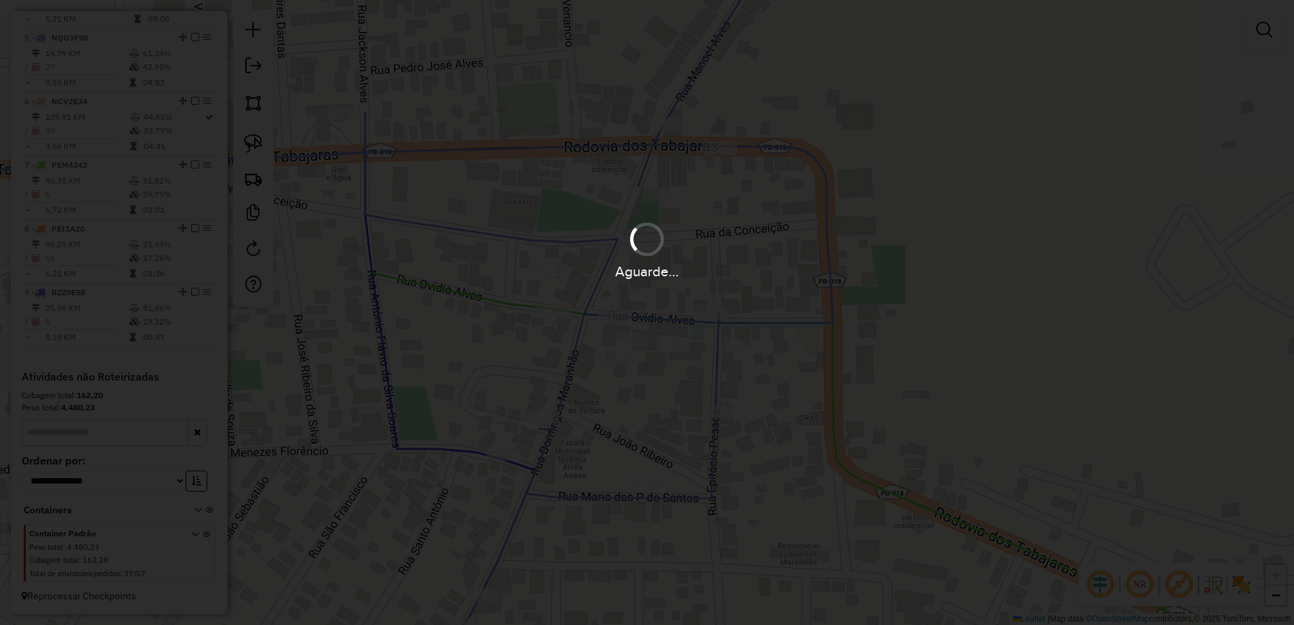
scroll to position [0, 0]
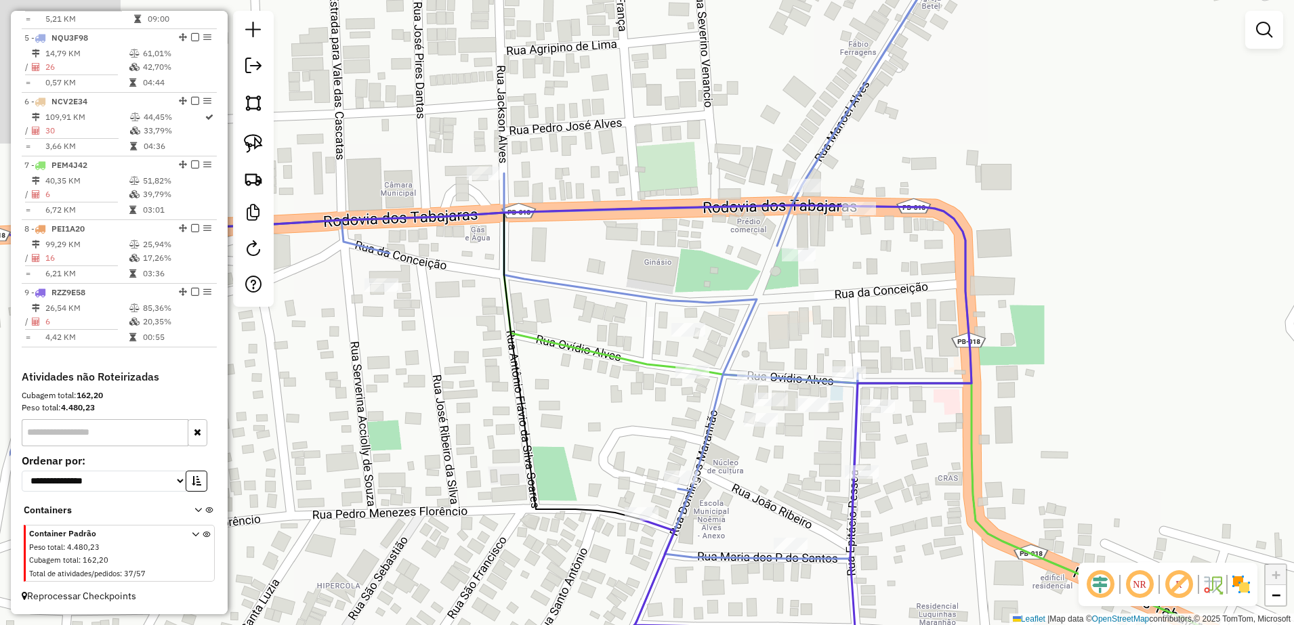
drag, startPoint x: 968, startPoint y: 464, endPoint x: 1003, endPoint y: 472, distance: 35.4
click at [1003, 472] on div "Janela de atendimento Grade de atendimento Capacidade Transportadoras Veículos …" at bounding box center [647, 312] width 1294 height 625
select select "**********"
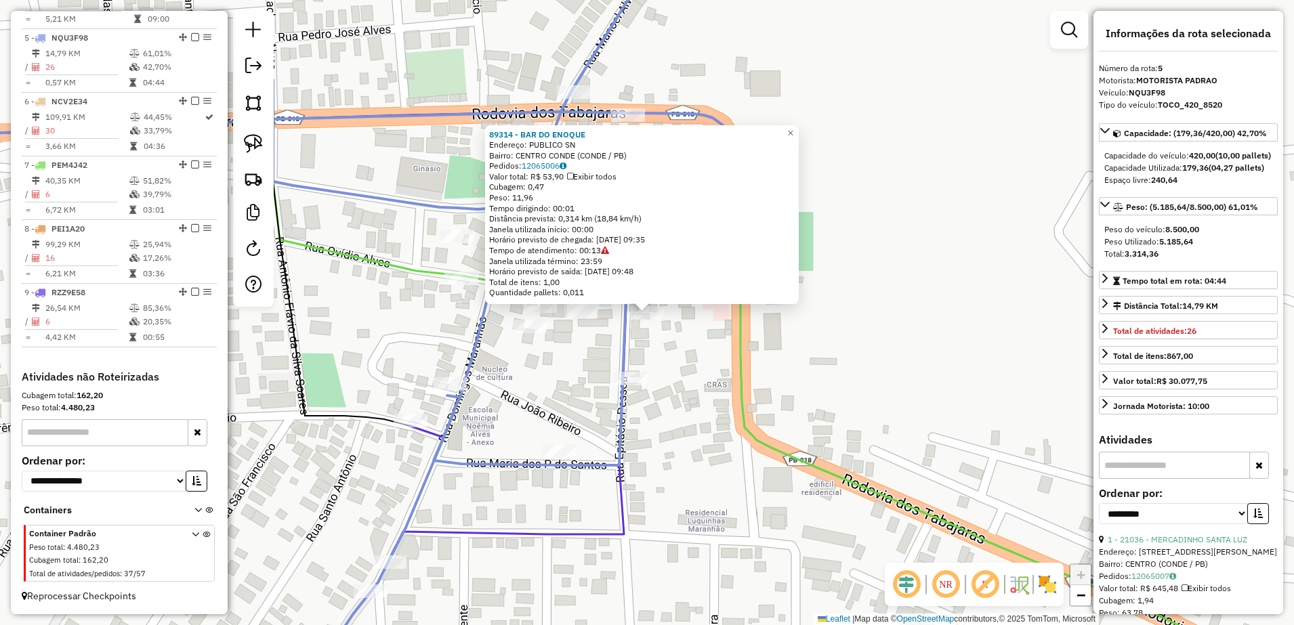
click at [837, 448] on div "89314 - BAR DO ENOQUE Endereço: PUBLICO SN Bairro: CENTRO CONDE (CONDE / PB) Pe…" at bounding box center [647, 312] width 1294 height 625
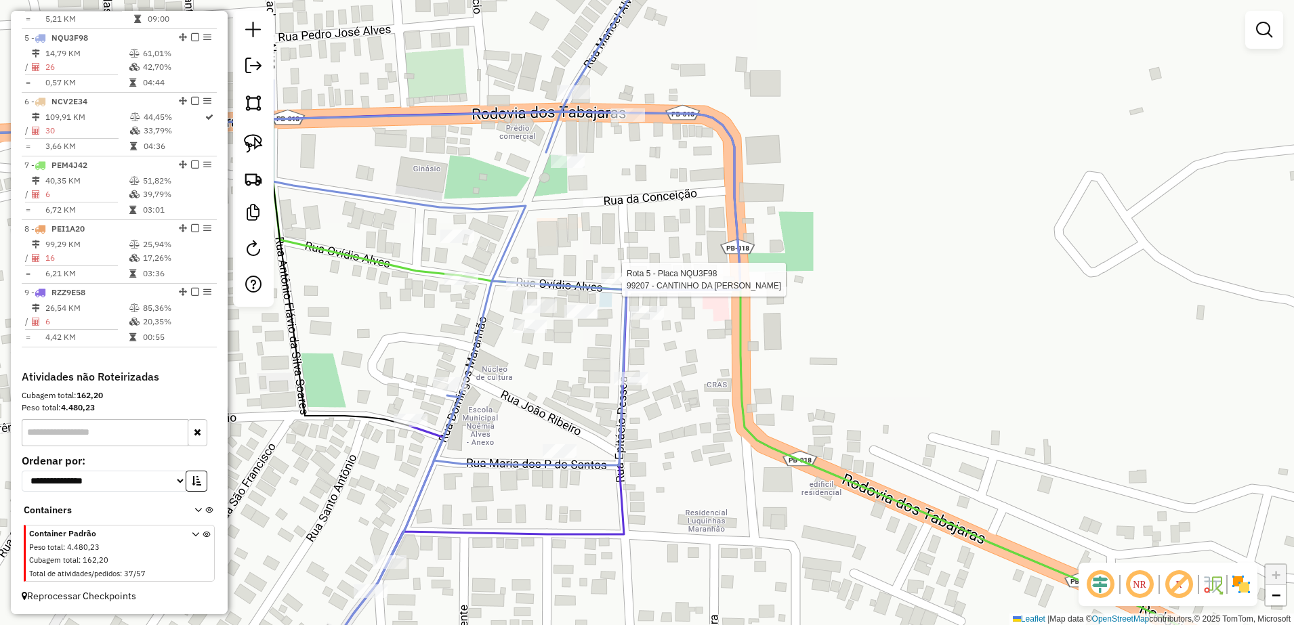
select select "**********"
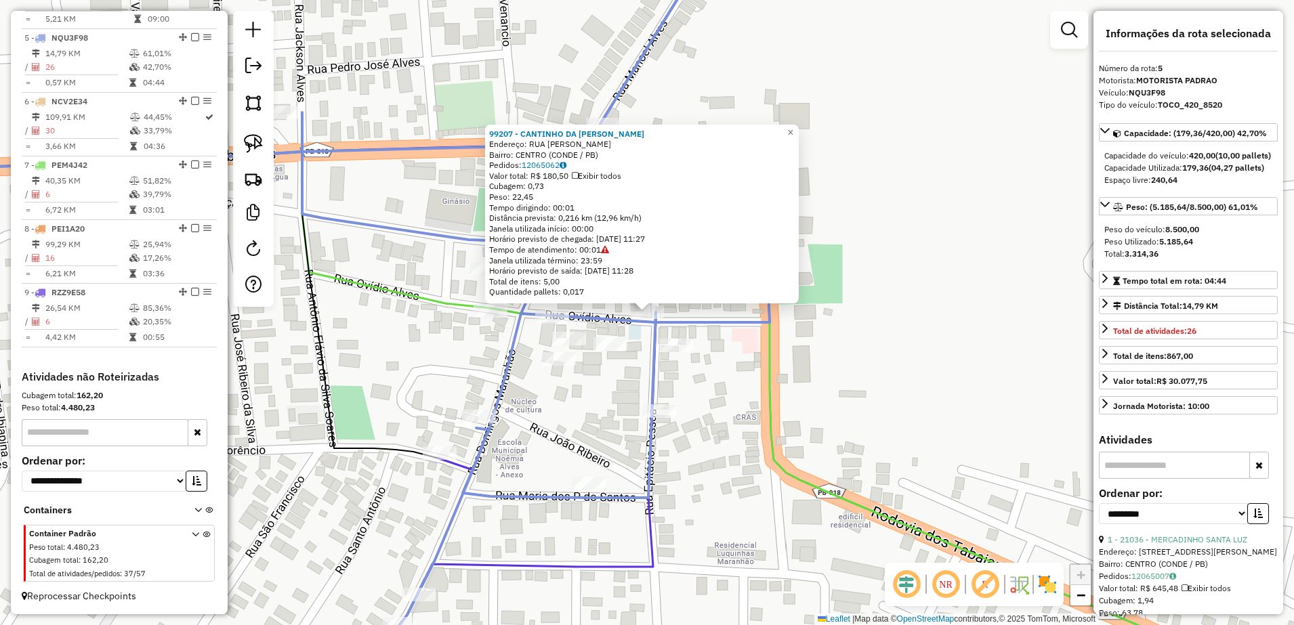
click at [701, 334] on div "99207 - CANTINHO DA [PERSON_NAME]: RUA [PERSON_NAME]: CENTRO (CONDE / PB) Pedid…" at bounding box center [647, 312] width 1294 height 625
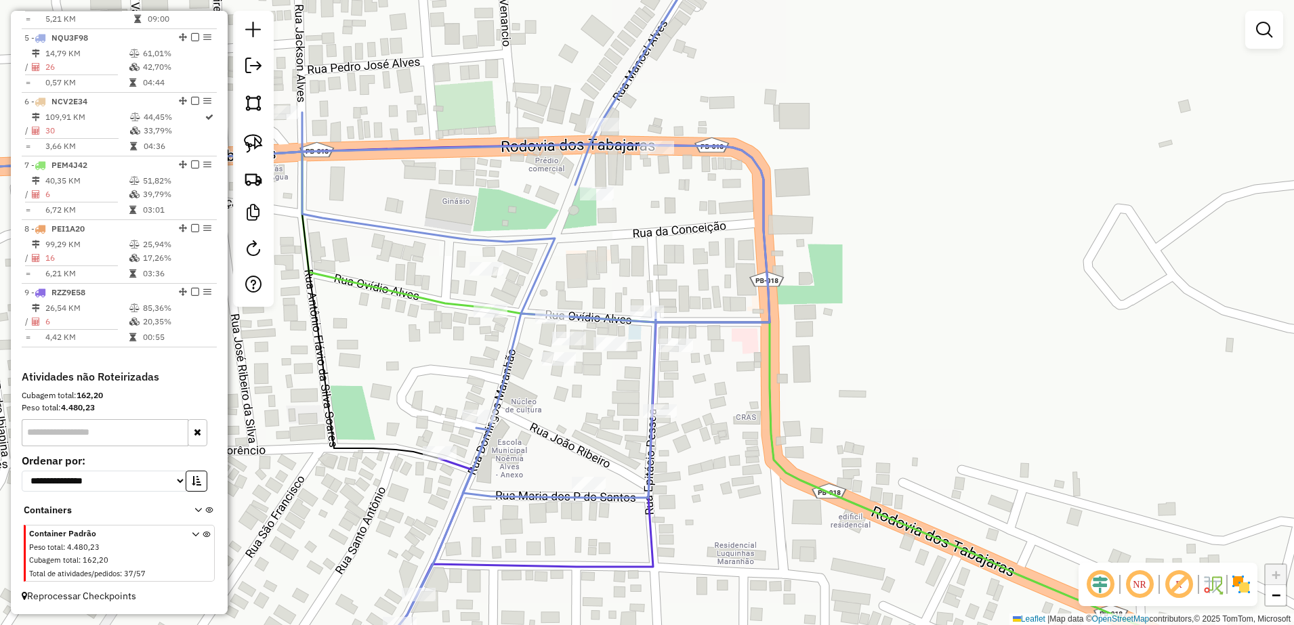
drag, startPoint x: 253, startPoint y: 149, endPoint x: 401, endPoint y: 217, distance: 162.5
click at [253, 149] on img at bounding box center [253, 143] width 19 height 19
drag, startPoint x: 648, startPoint y: 288, endPoint x: 702, endPoint y: 350, distance: 82.6
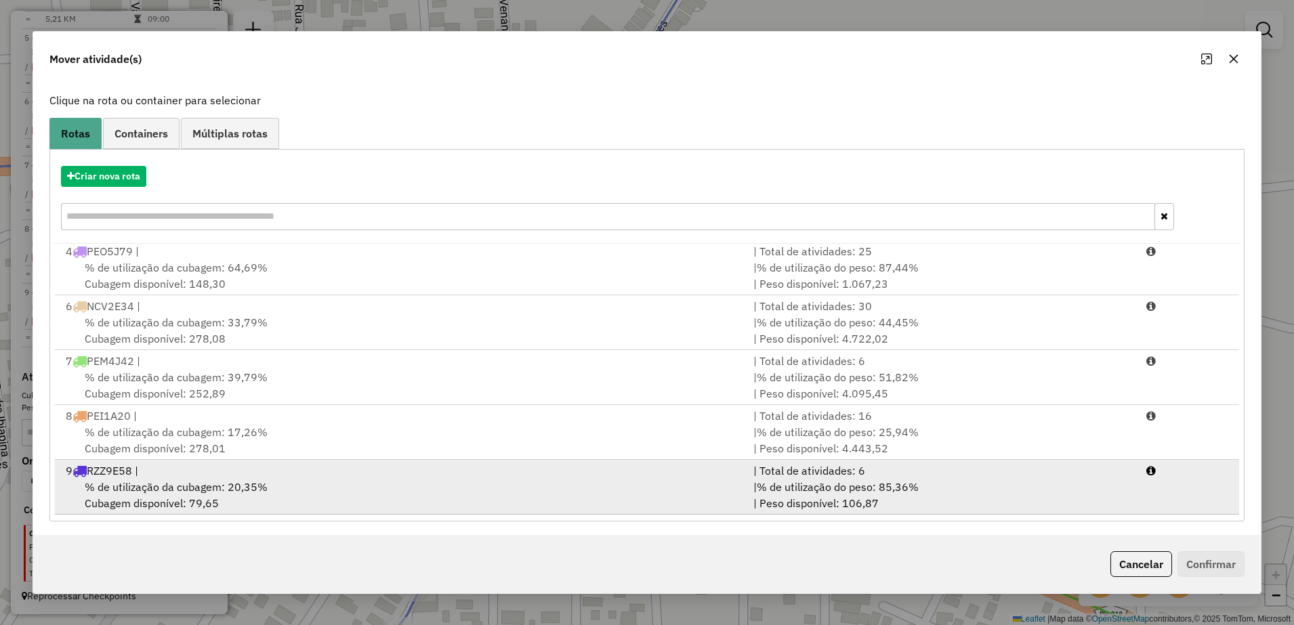
scroll to position [77, 0]
click at [281, 484] on div "% de utilização da cubagem: 20,35% Cubagem disponível: 79,65" at bounding box center [402, 492] width 688 height 33
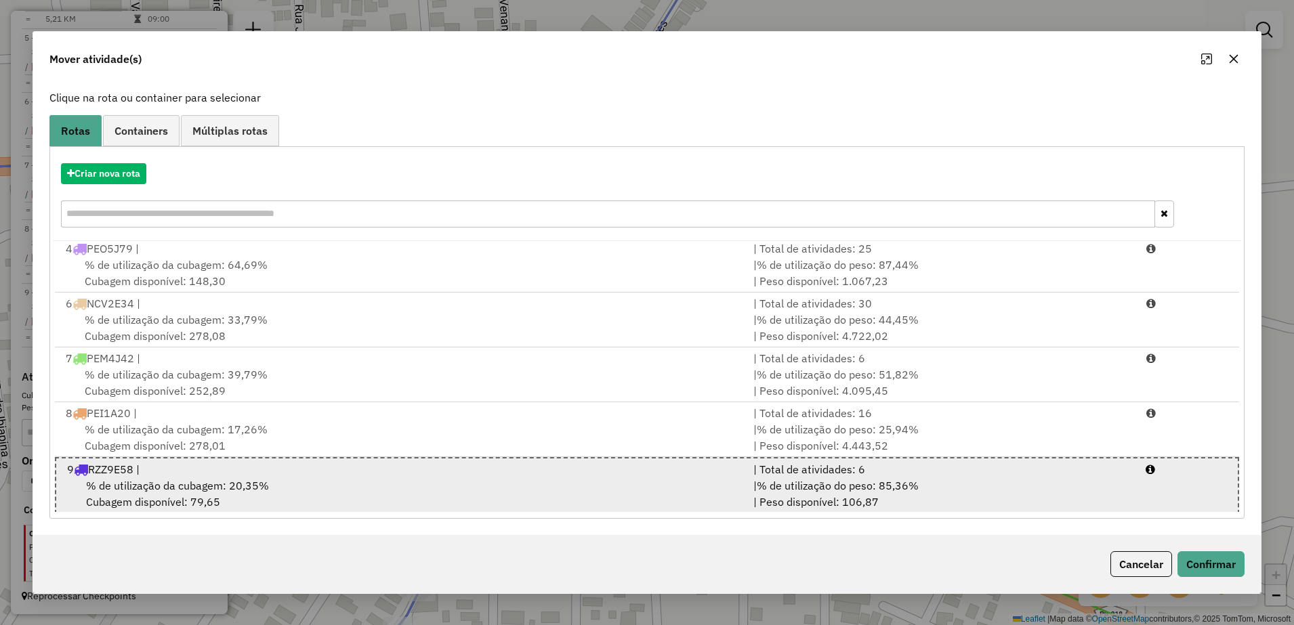
scroll to position [170, 0]
click at [293, 473] on div "9 RZZ9E58 |" at bounding box center [402, 467] width 686 height 16
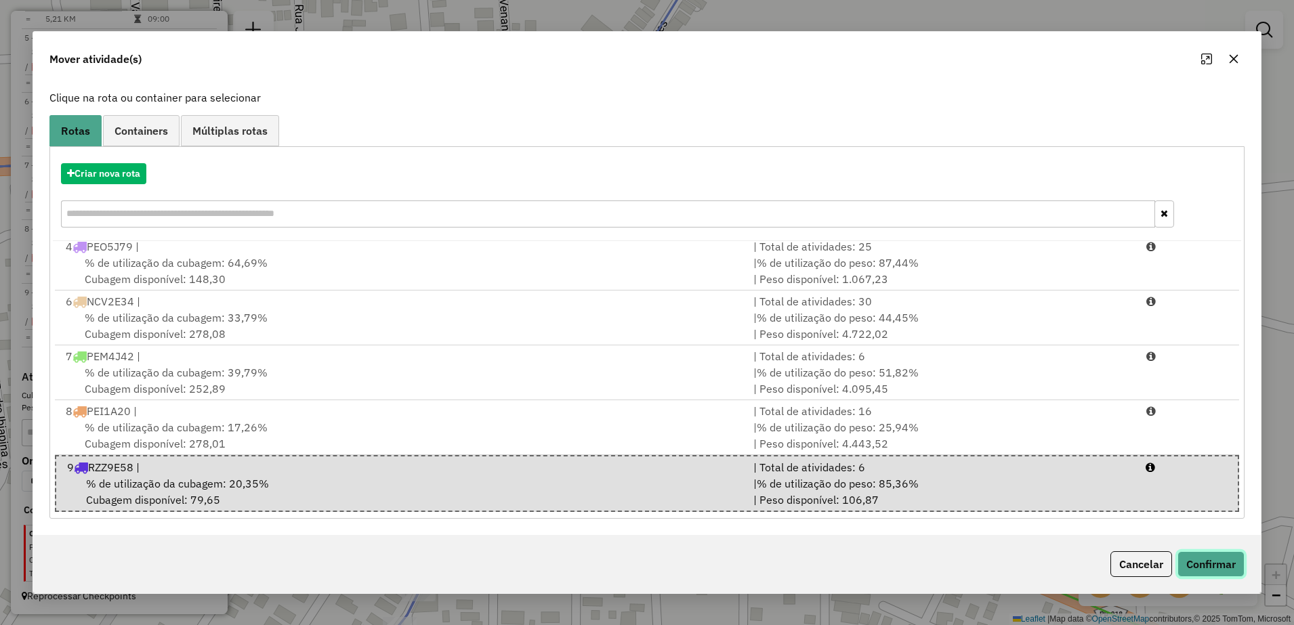
click at [1210, 567] on button "Confirmar" at bounding box center [1211, 565] width 67 height 26
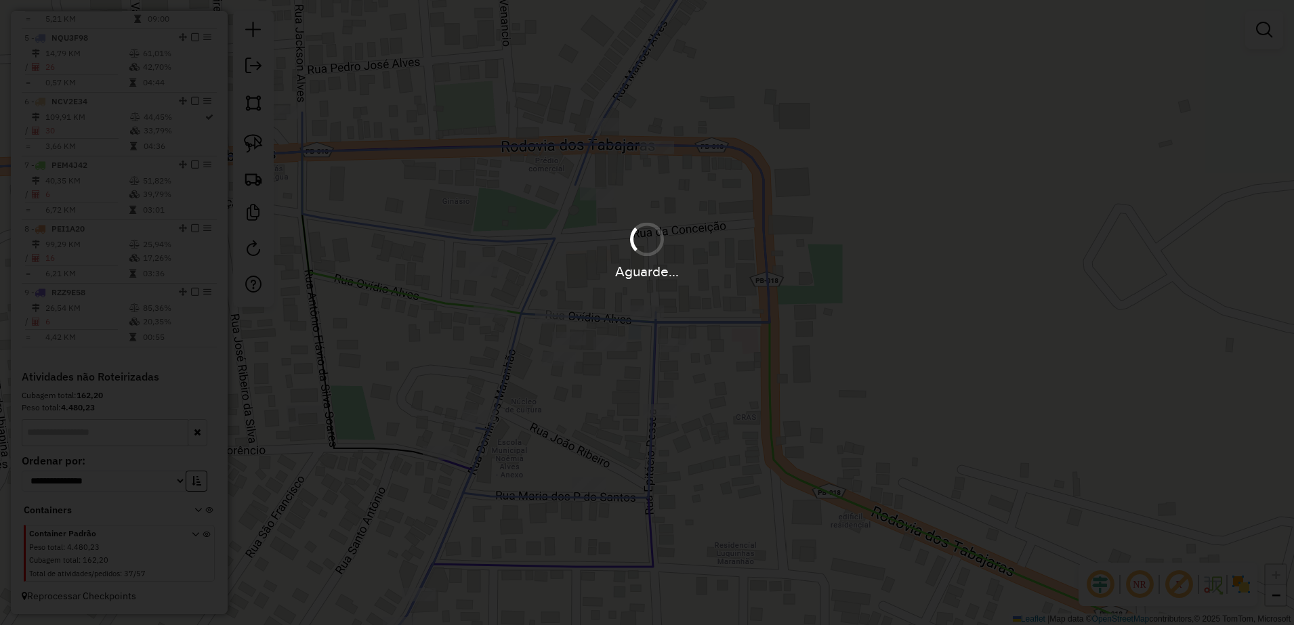
scroll to position [0, 0]
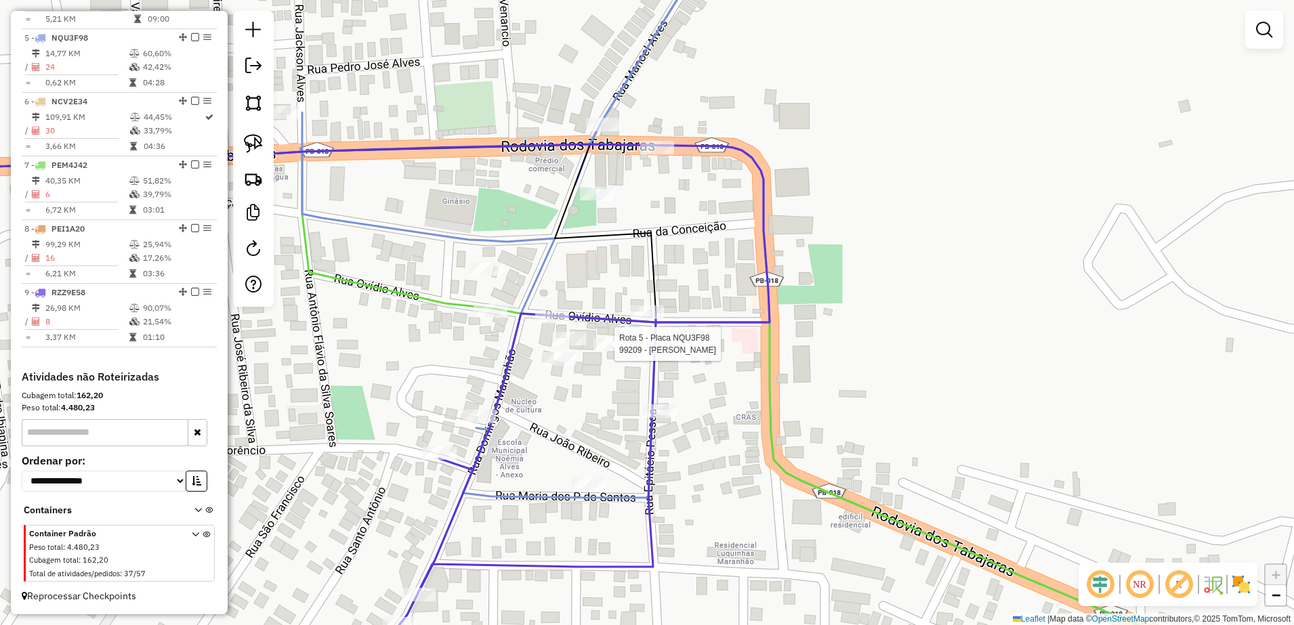
select select "**********"
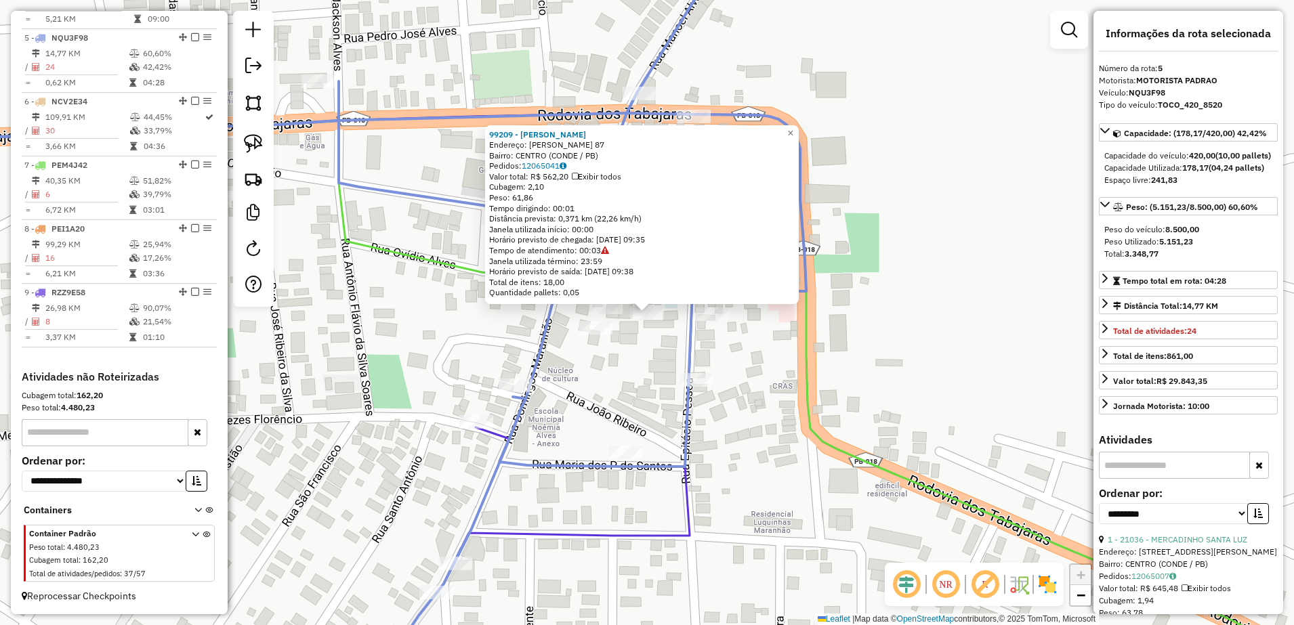
click at [615, 351] on div "99209 - [PERSON_NAME]: [PERSON_NAME] 87 Bairro: CENTRO (CONDE / PB) Pedidos: 12…" at bounding box center [647, 312] width 1294 height 625
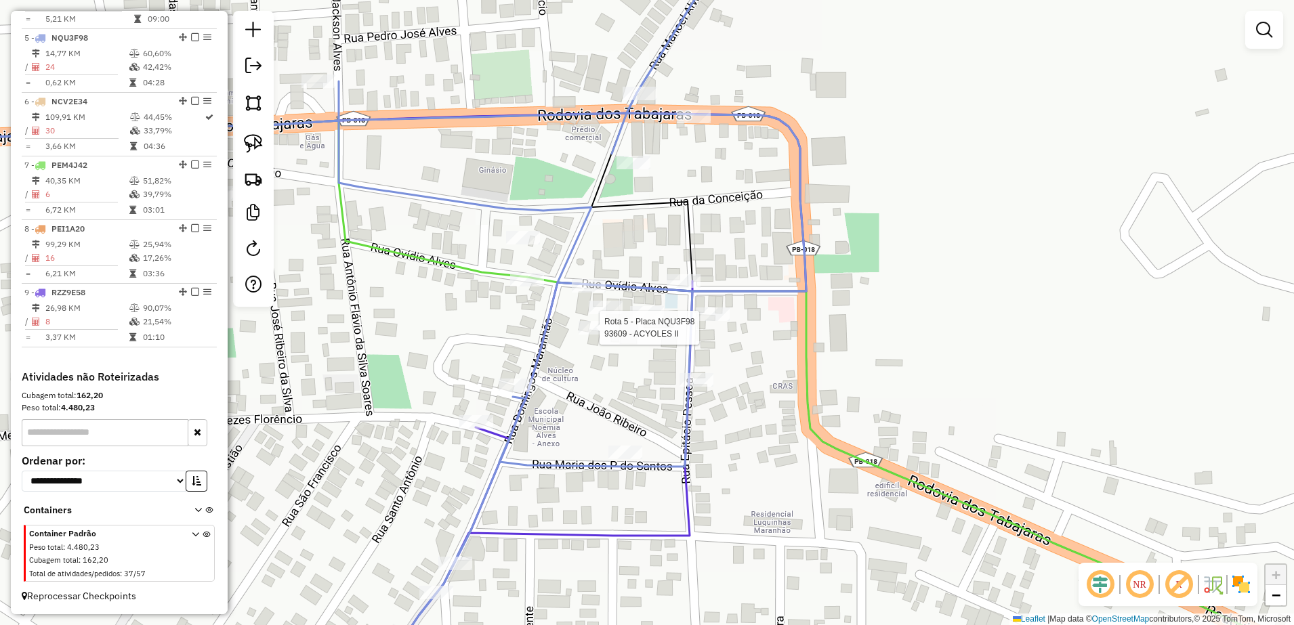
select select "**********"
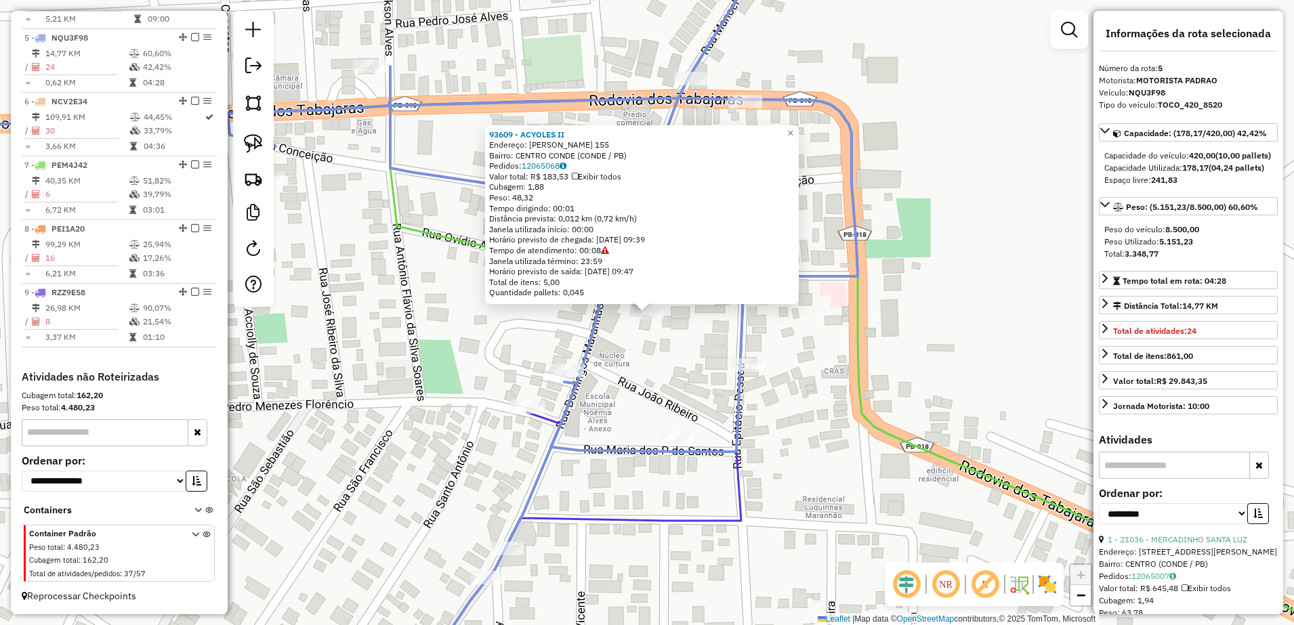
click at [665, 361] on div "93609 - ACYOLES II Endereço: [PERSON_NAME] 155 Bairro: CENTRO CONDE (CONDE / PB…" at bounding box center [647, 312] width 1294 height 625
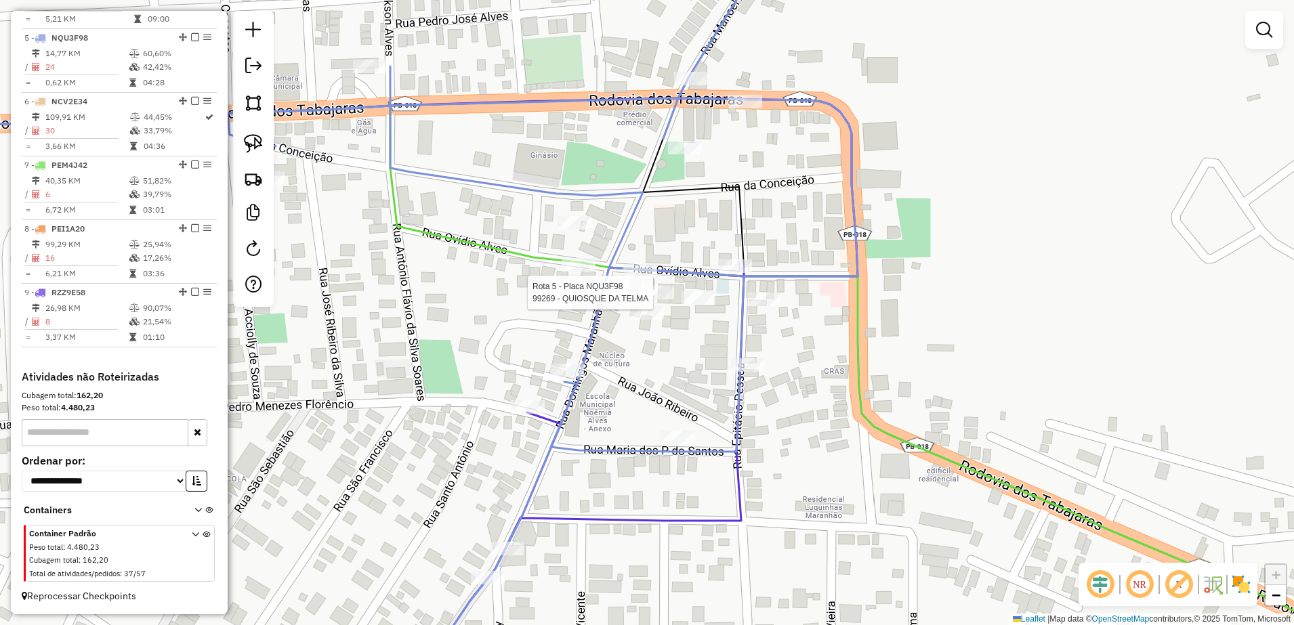
select select "**********"
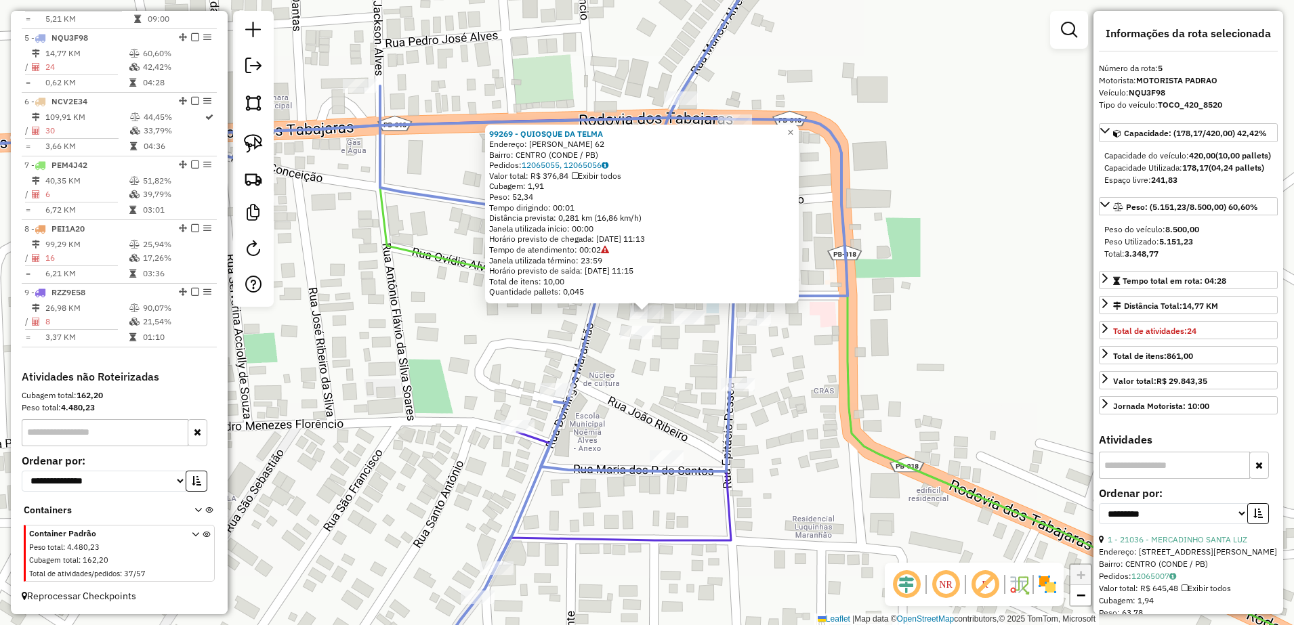
drag, startPoint x: 672, startPoint y: 372, endPoint x: 672, endPoint y: 356, distance: 16.3
click at [672, 371] on div "99269 - QUIOSQUE DA TELMA Endereço: DOMINGS MARIOANO 62 Bairro: CENTRO (CONDE /…" at bounding box center [647, 312] width 1294 height 625
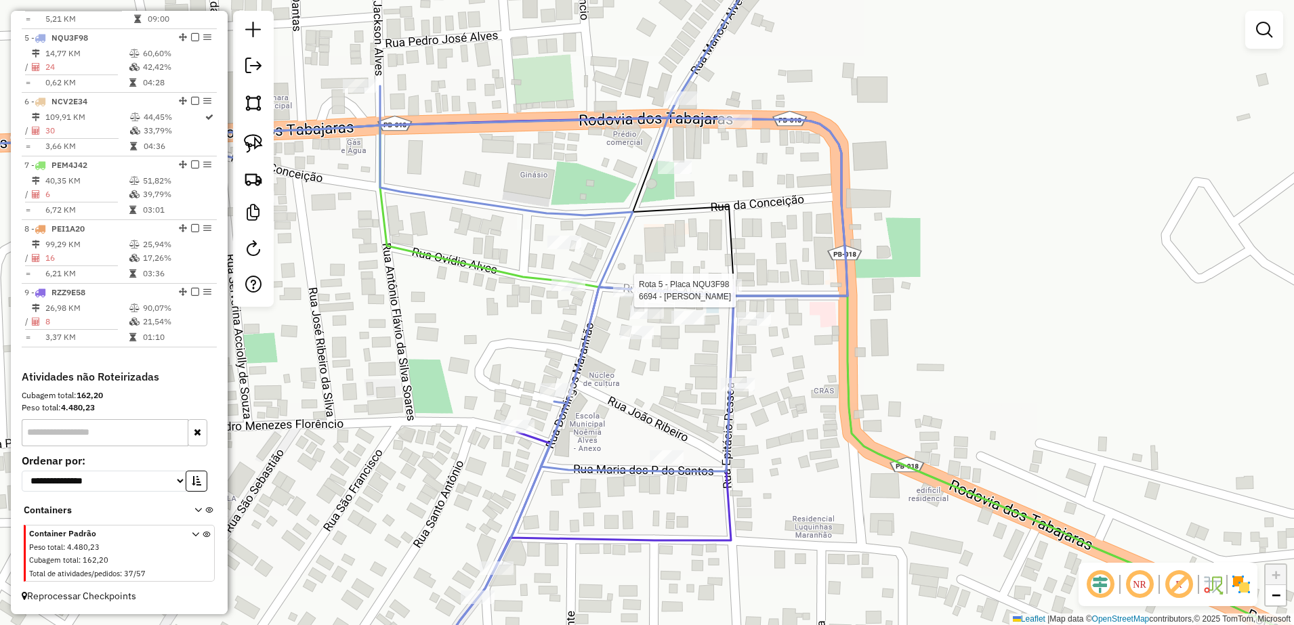
select select "**********"
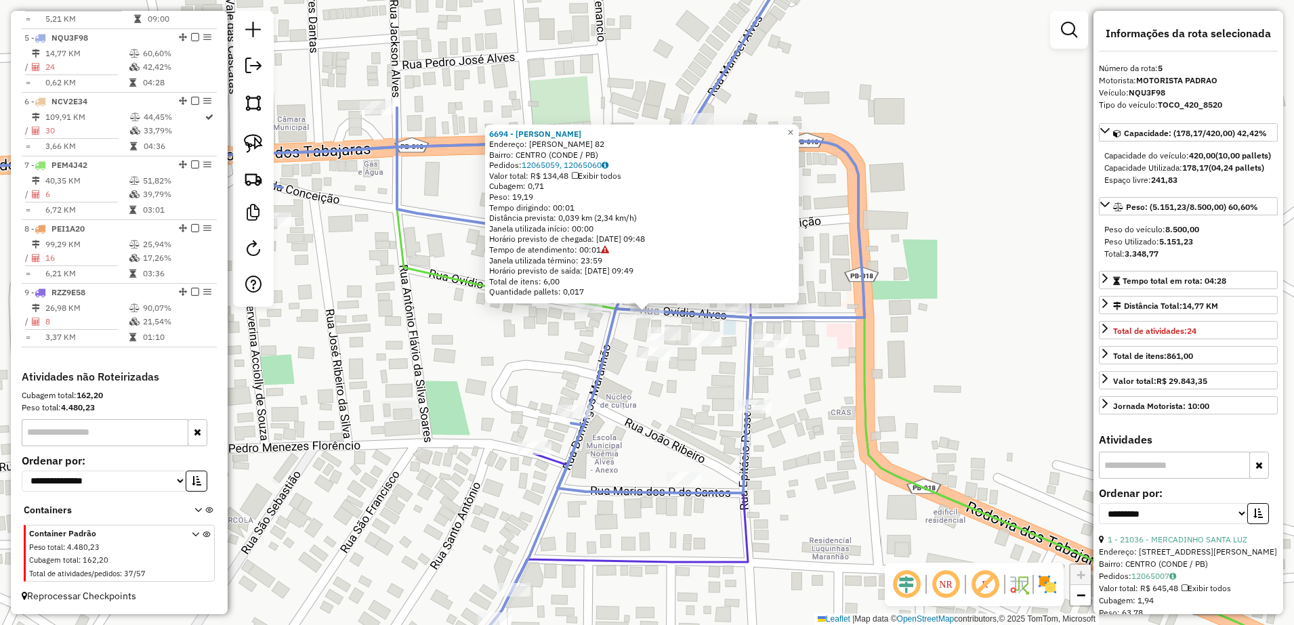
drag, startPoint x: 623, startPoint y: 373, endPoint x: 623, endPoint y: 356, distance: 16.9
click at [623, 374] on div "6694 - [PERSON_NAME] Endereço: [PERSON_NAME] 82 Bairro: CENTRO (CONDE / [GEOGRA…" at bounding box center [647, 312] width 1294 height 625
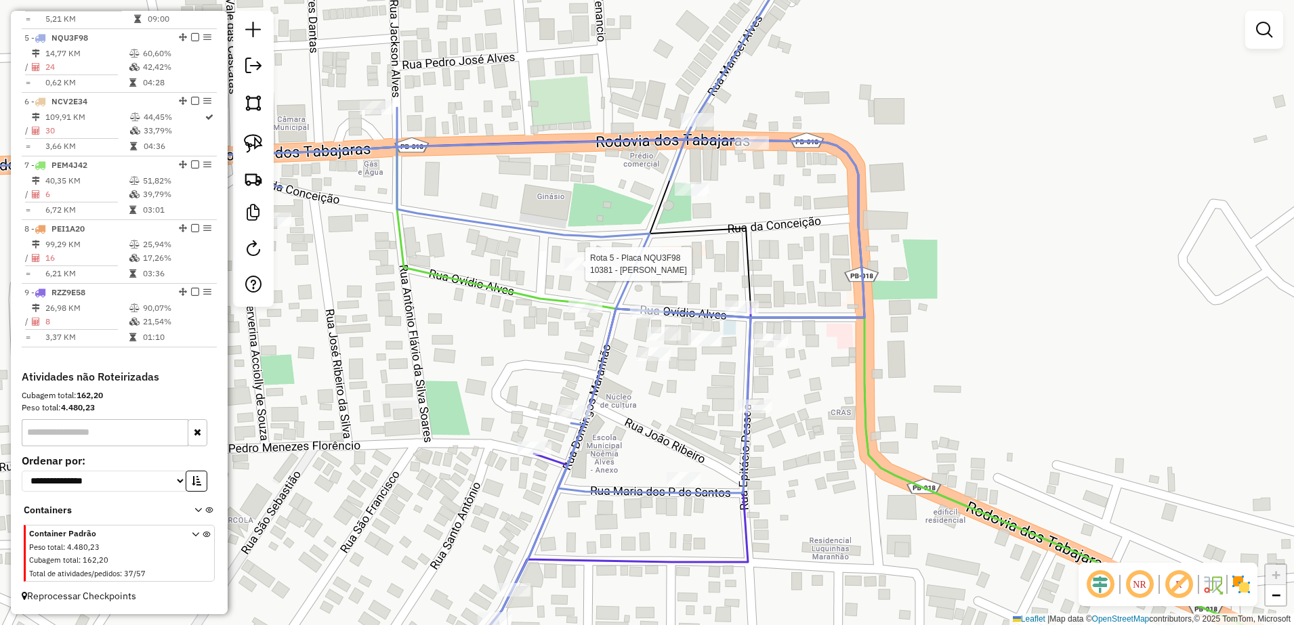
select select "**********"
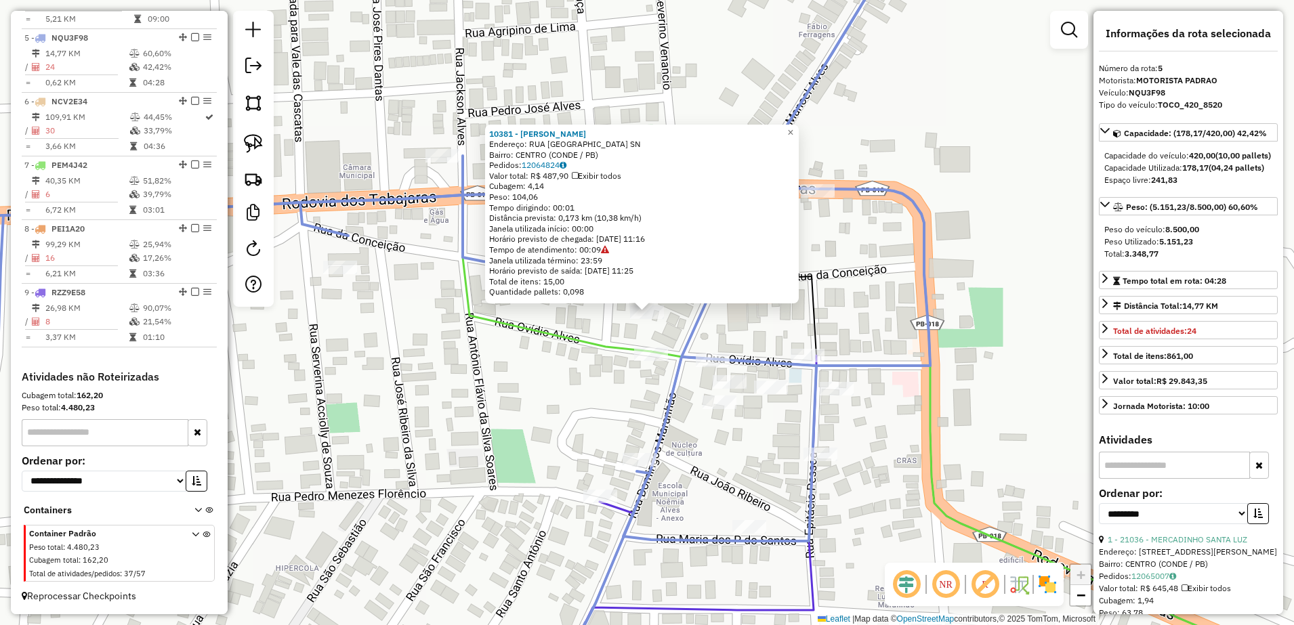
click at [739, 335] on div "10381 - ANA ESPETOS Endereço: RUA [GEOGRAPHIC_DATA] SN Bairro: CENTRO (CONDE / …" at bounding box center [647, 312] width 1294 height 625
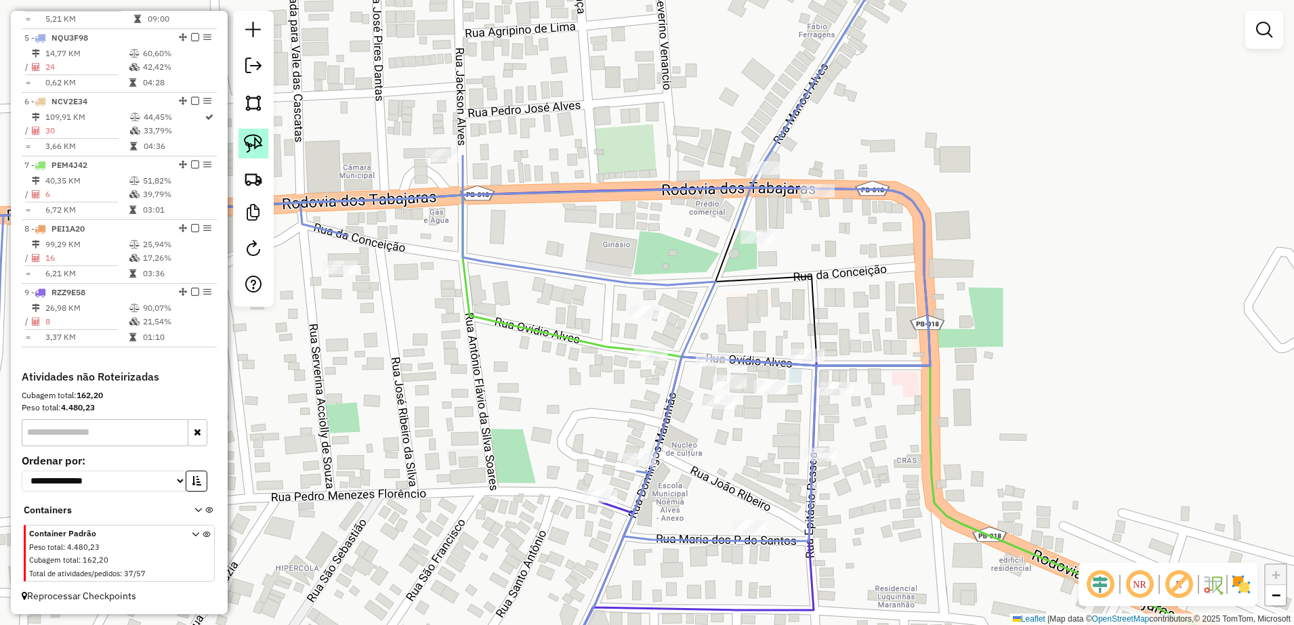
click at [260, 144] on img at bounding box center [253, 143] width 19 height 19
drag, startPoint x: 703, startPoint y: 337, endPoint x: 732, endPoint y: 358, distance: 36.3
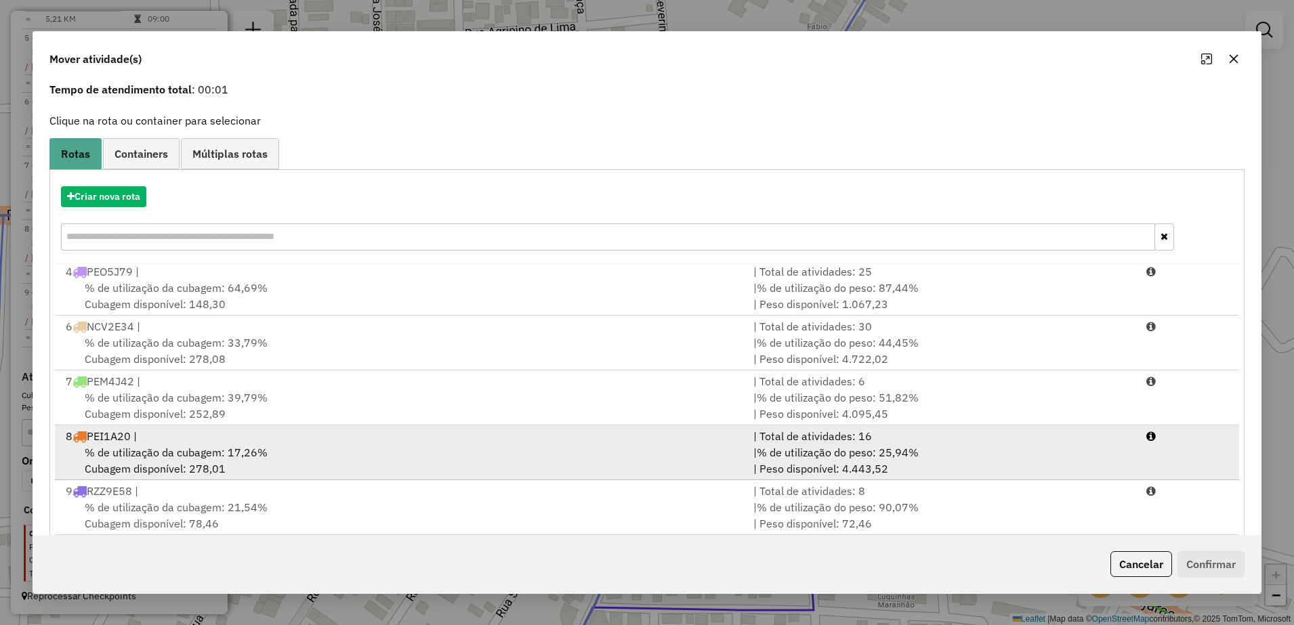
scroll to position [77, 0]
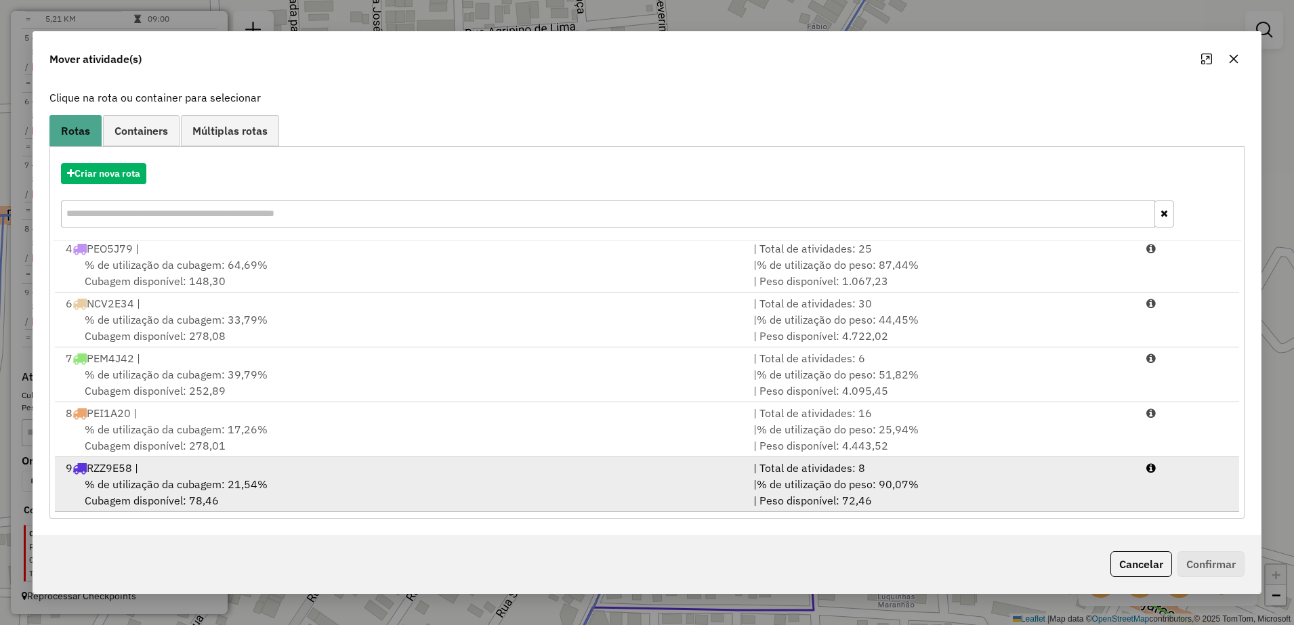
click at [391, 489] on div "% de utilização da cubagem: 21,54% Cubagem disponível: 78,46" at bounding box center [402, 492] width 688 height 33
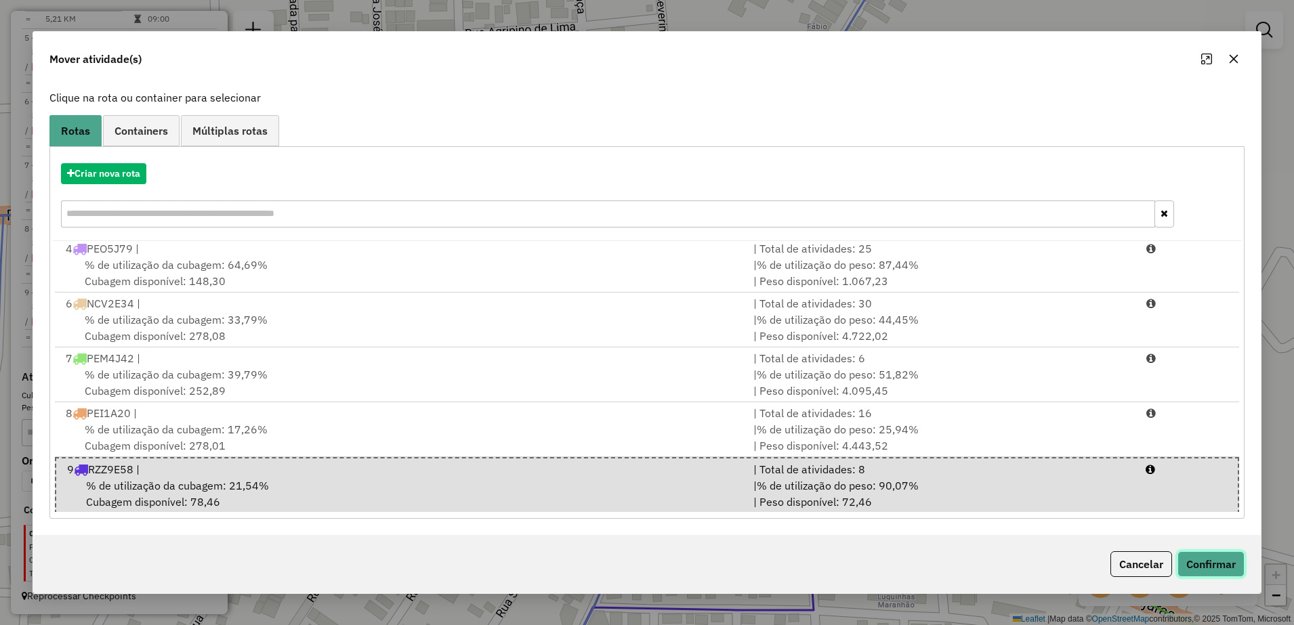
click at [1198, 566] on button "Confirmar" at bounding box center [1211, 565] width 67 height 26
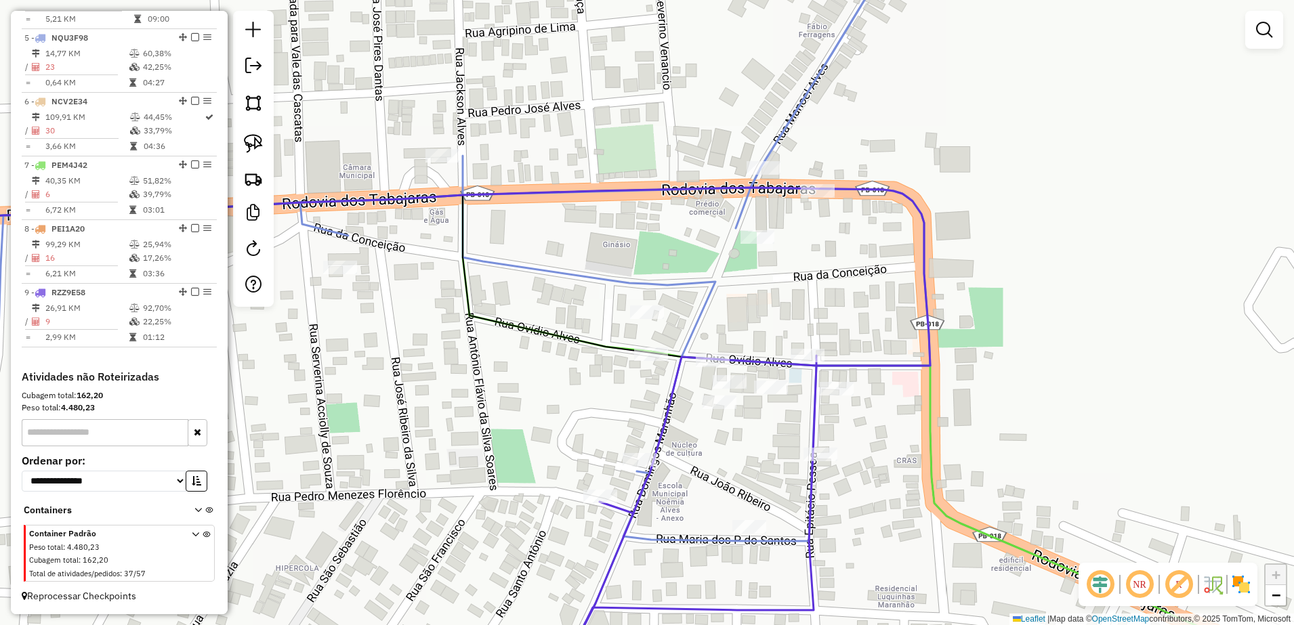
scroll to position [0, 0]
select select "**********"
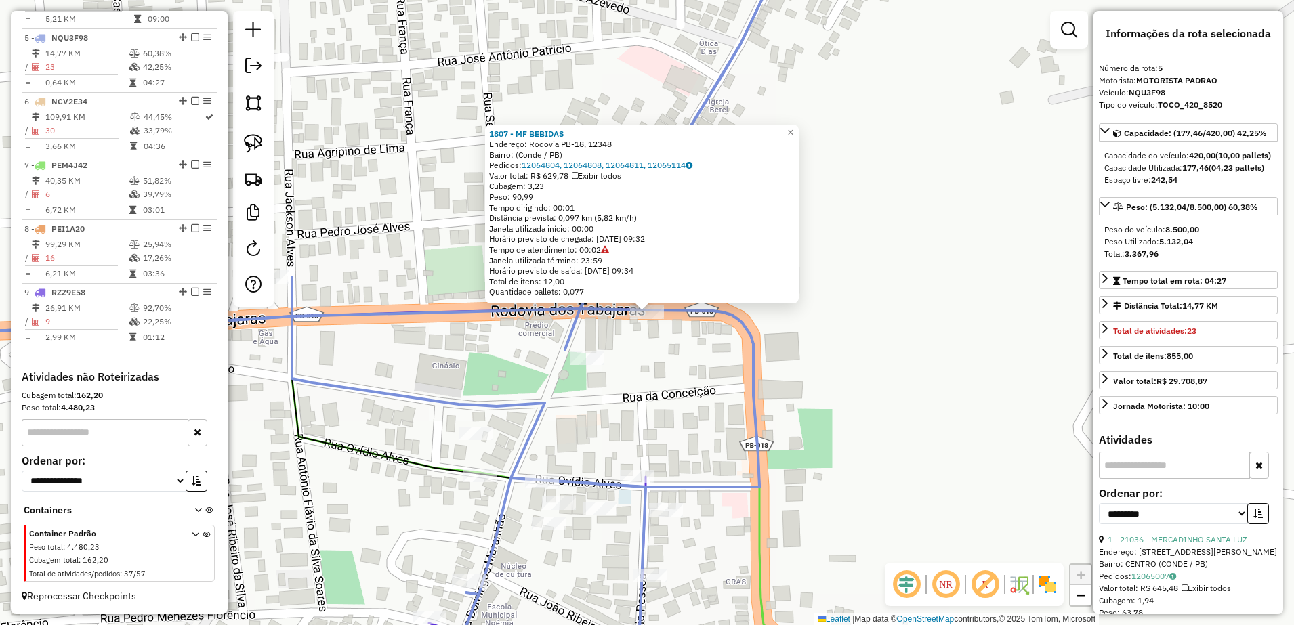
click at [713, 390] on div "1807 - MF BEBIDAS Endereço: Rodovia PB-18, 12348 Bairro: (Conde / PB) Pedidos: …" at bounding box center [647, 312] width 1294 height 625
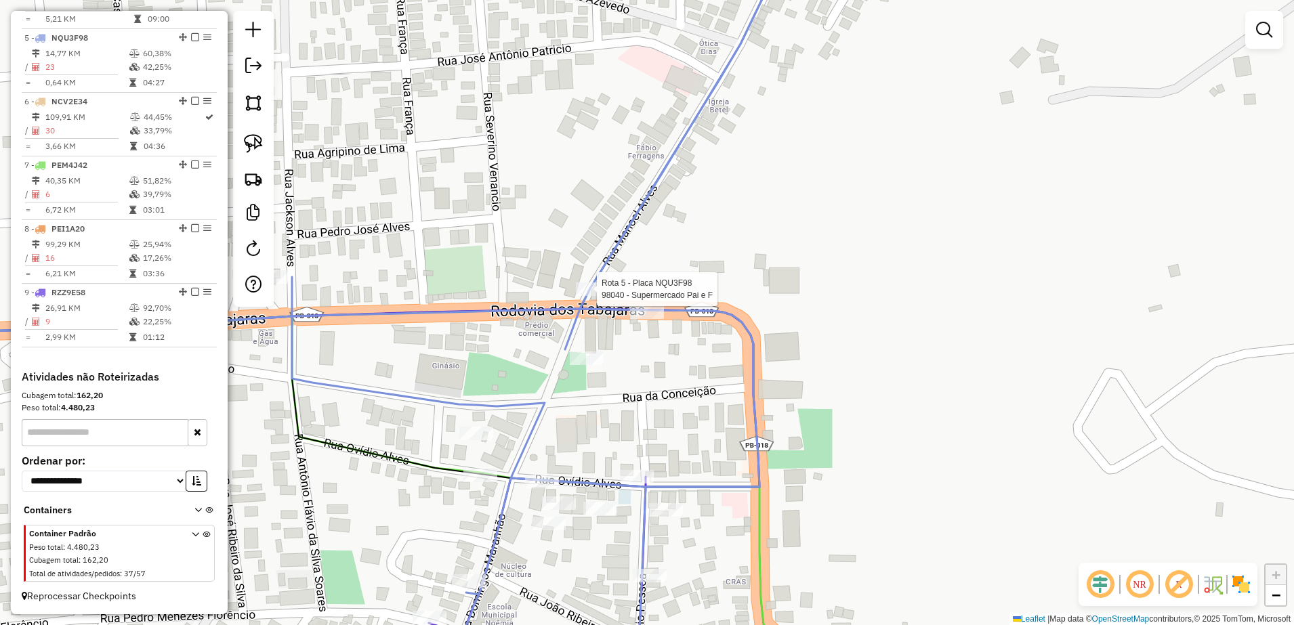
select select "**********"
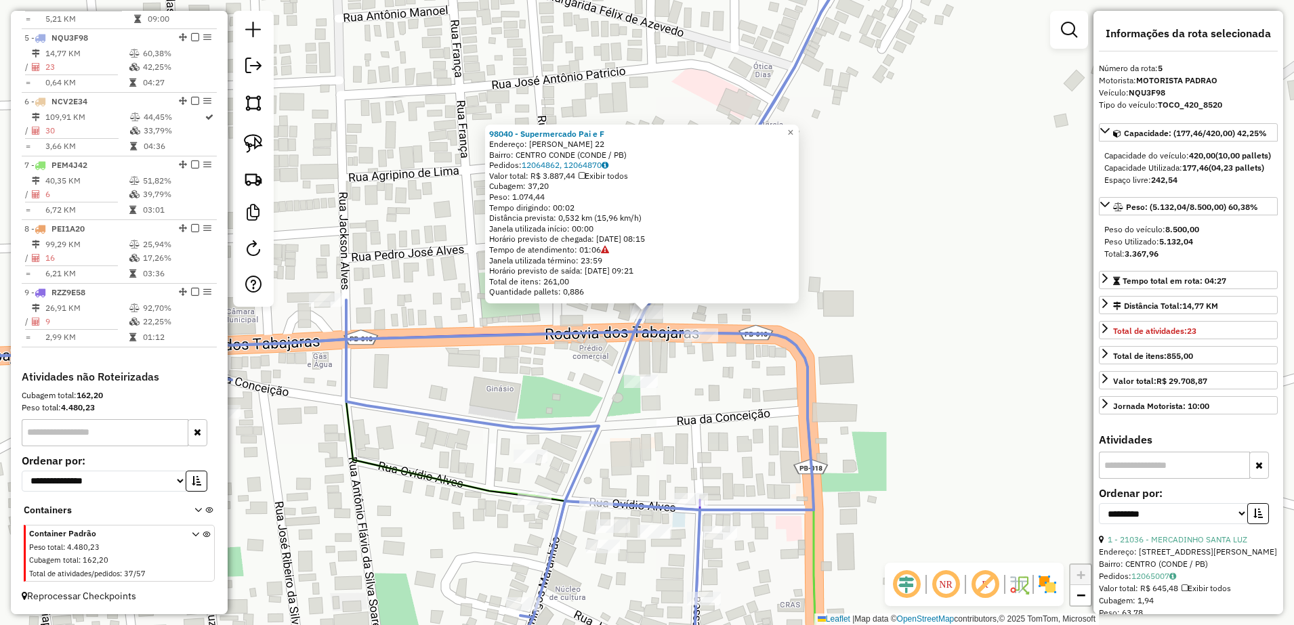
click at [640, 392] on div "Rota 5 - Placa NQU3F98 3507 - MR [PERSON_NAME] 98040 - Supermercado Pai e F End…" at bounding box center [647, 312] width 1294 height 625
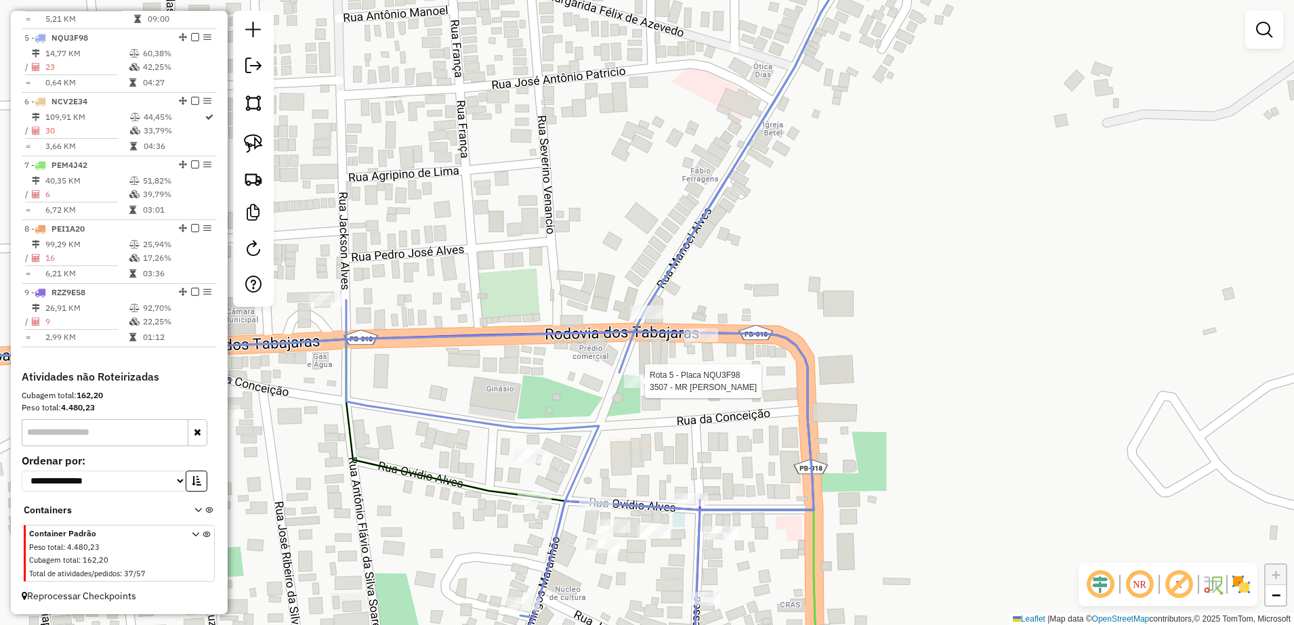
select select "**********"
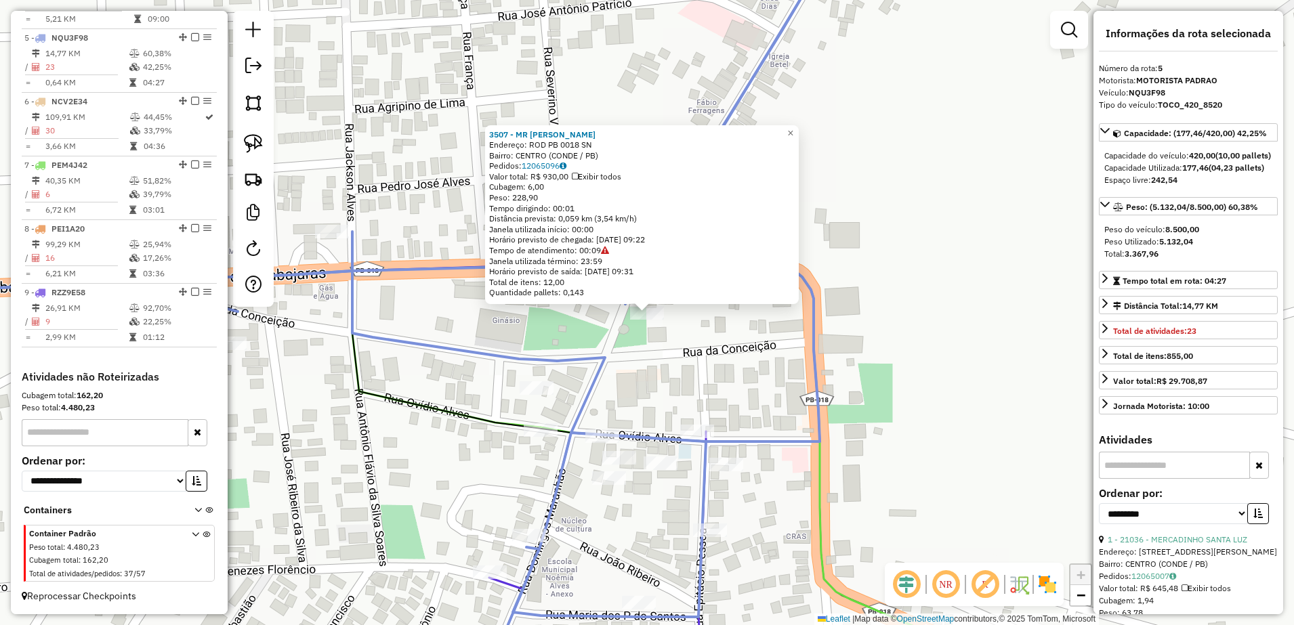
click at [686, 339] on div "3507 - MR [PERSON_NAME] Endereço: ROD PB 0018 SN Bairro: CENTRO (CONDE / PB) Pe…" at bounding box center [647, 312] width 1294 height 625
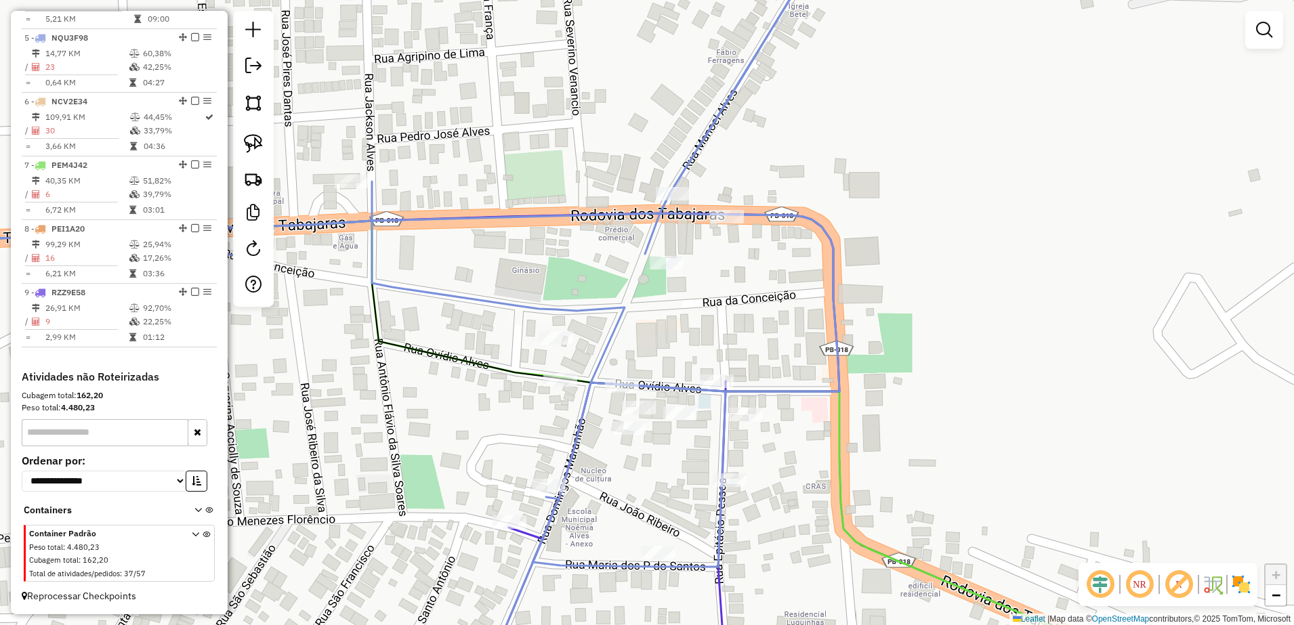
drag, startPoint x: 687, startPoint y: 396, endPoint x: 703, endPoint y: 310, distance: 87.5
click at [703, 310] on div "Janela de atendimento Grade de atendimento Capacidade Transportadoras Veículos …" at bounding box center [647, 312] width 1294 height 625
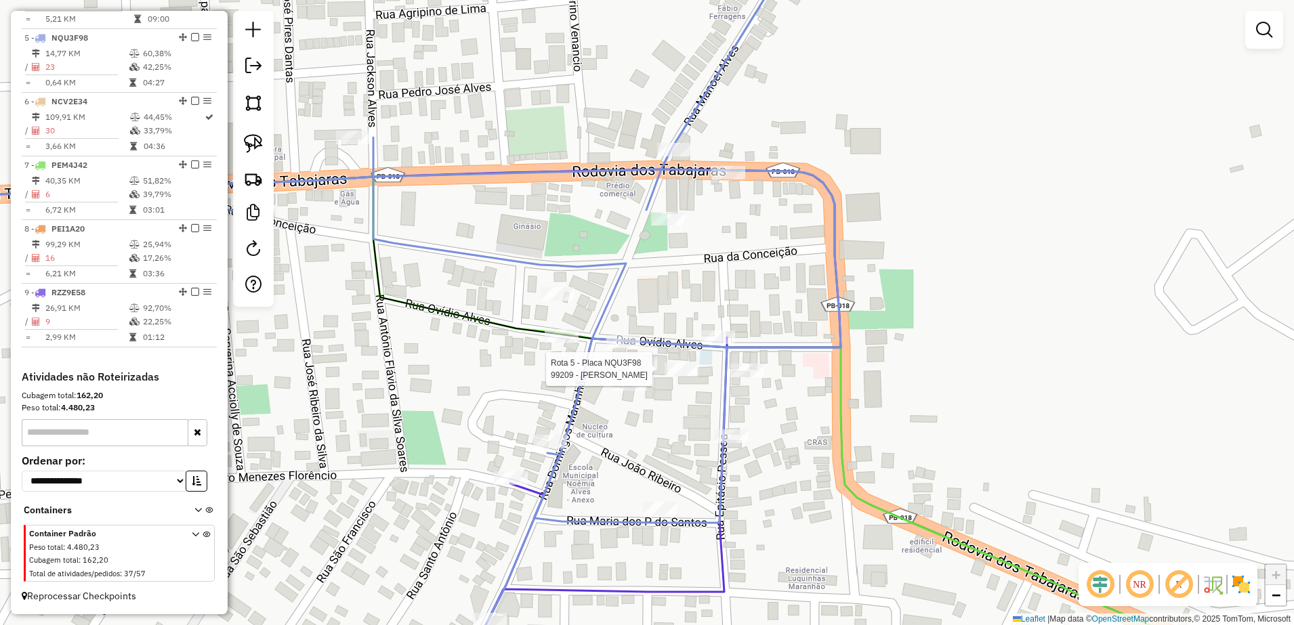
select select "**********"
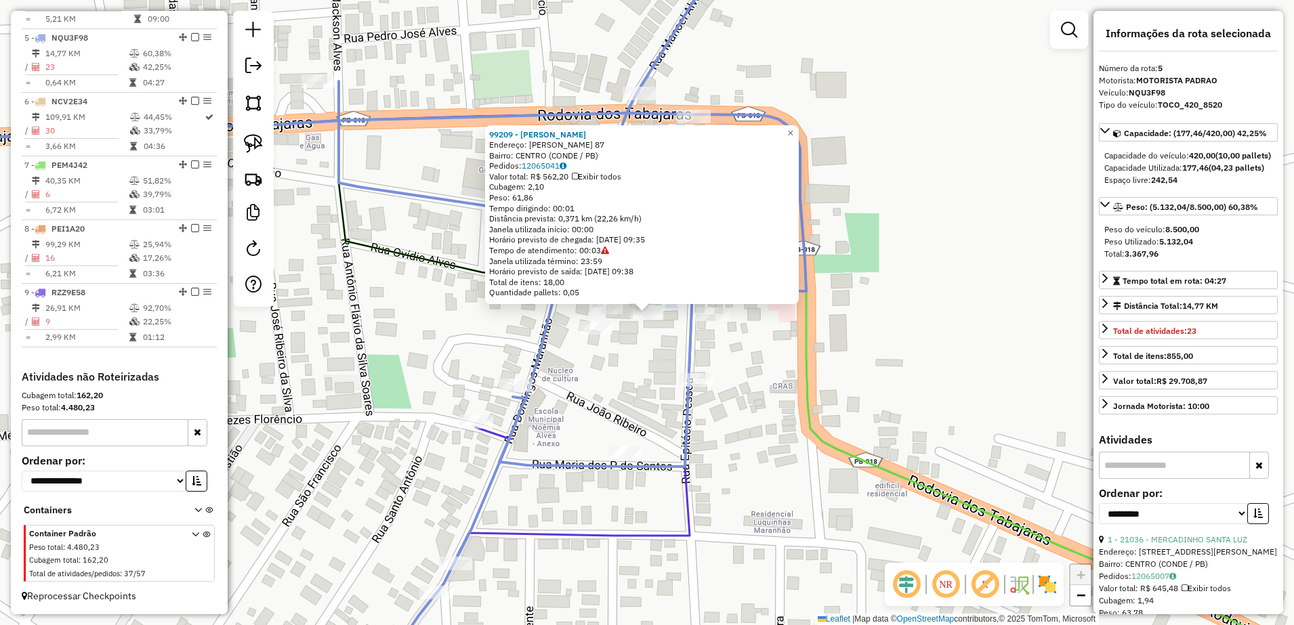
click at [623, 371] on div "99209 - [PERSON_NAME]: [PERSON_NAME] 87 Bairro: CENTRO (CONDE / PB) Pedidos: 12…" at bounding box center [647, 312] width 1294 height 625
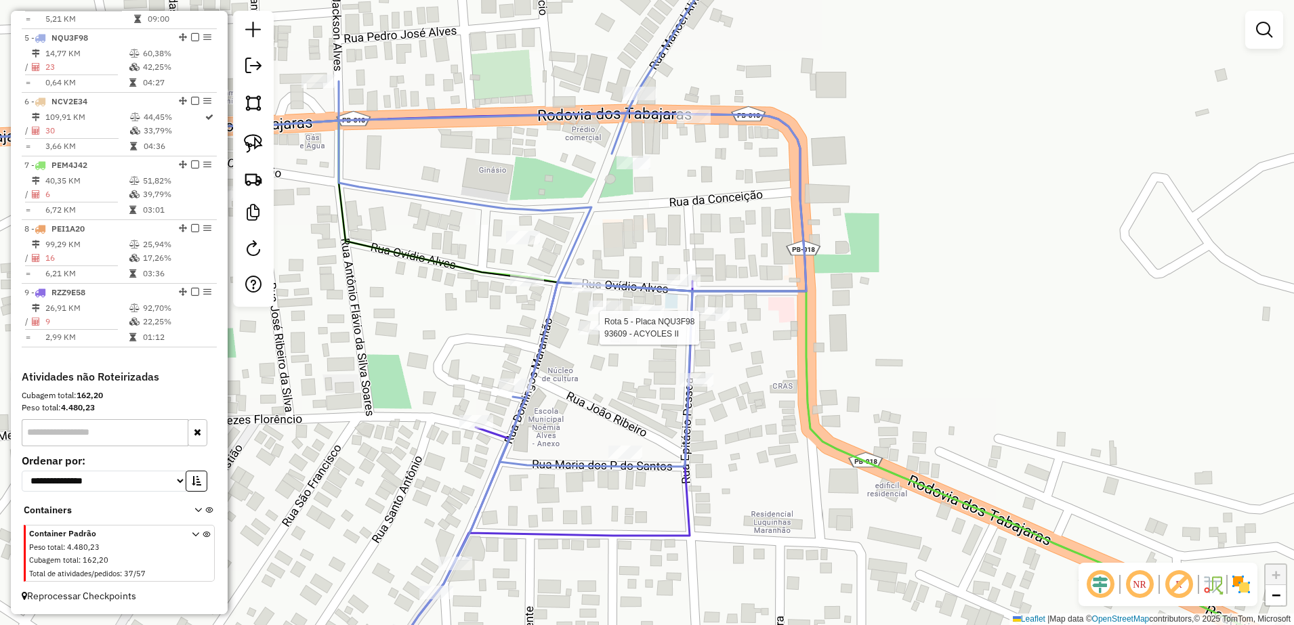
select select "**********"
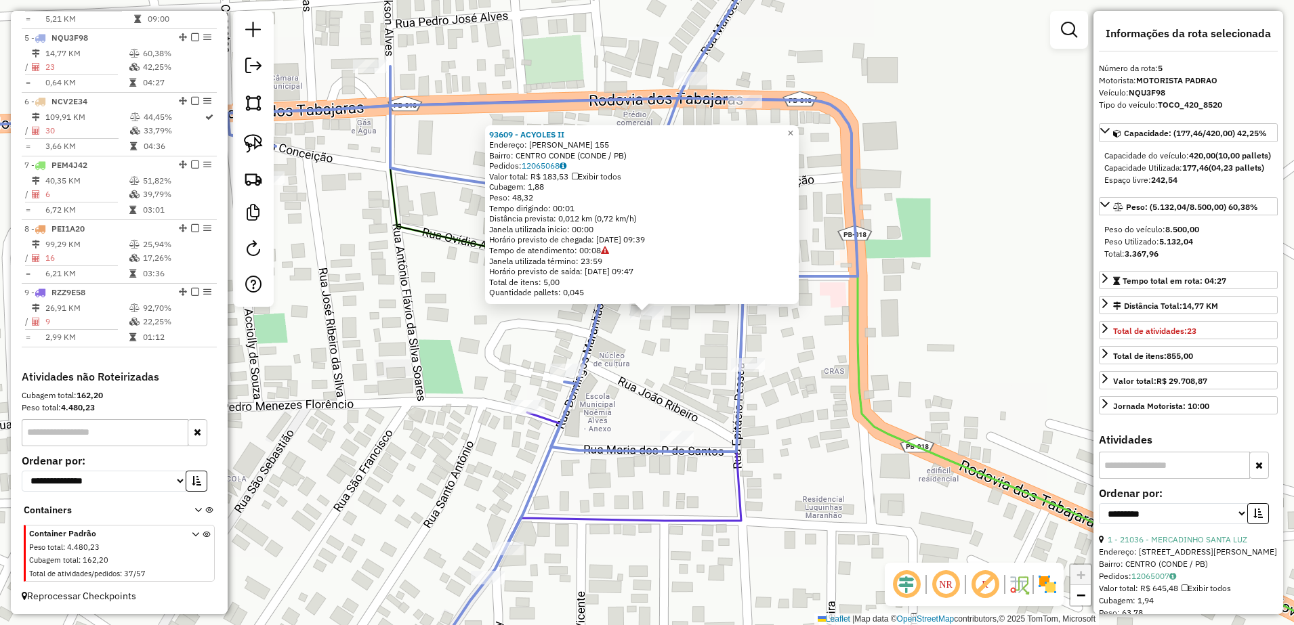
click at [621, 353] on div "93609 - ACYOLES II Endereço: [PERSON_NAME] 155 Bairro: CENTRO CONDE (CONDE / PB…" at bounding box center [647, 312] width 1294 height 625
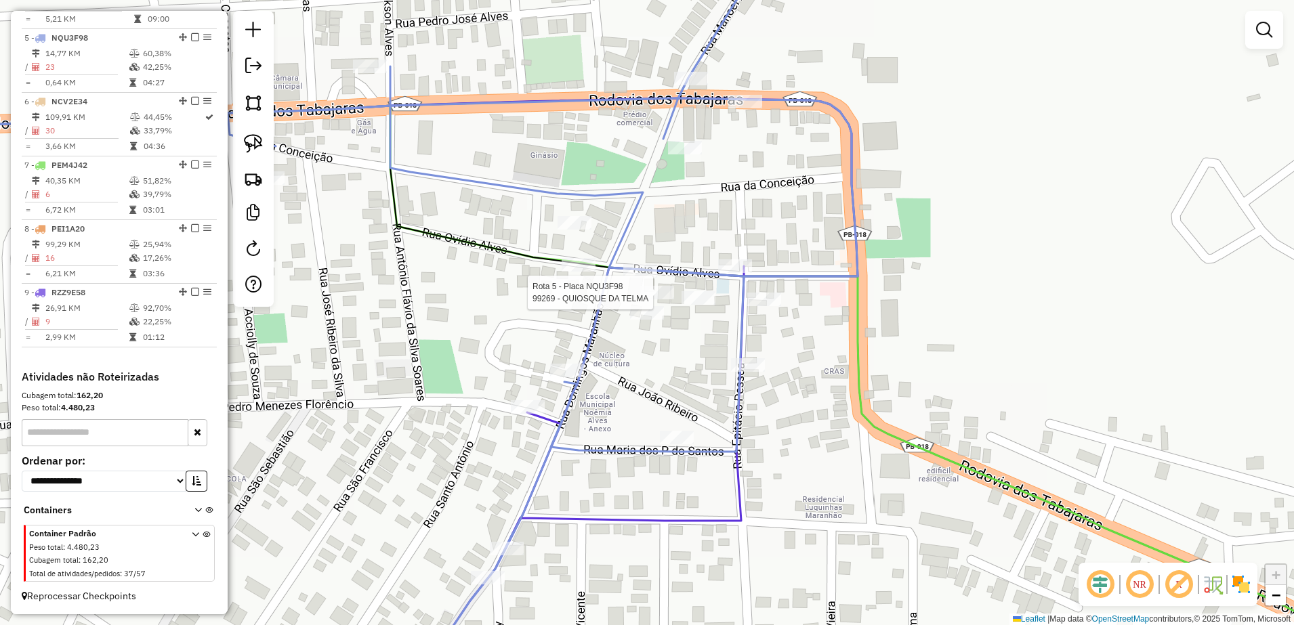
select select "**********"
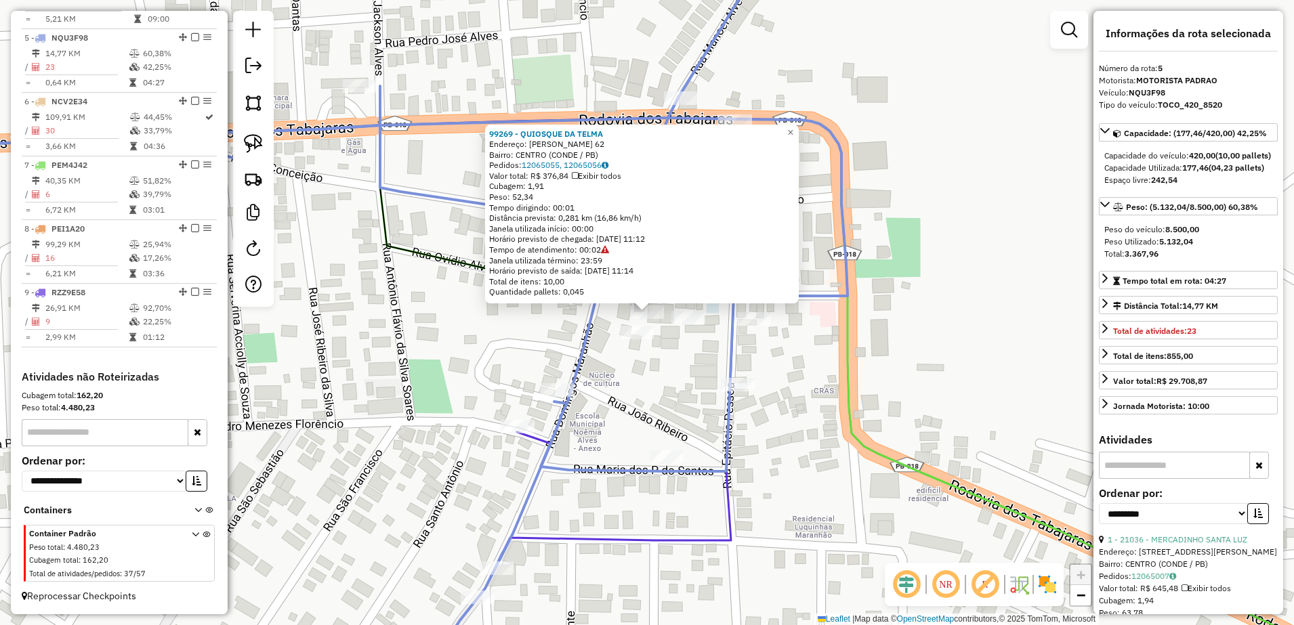
drag, startPoint x: 649, startPoint y: 367, endPoint x: 594, endPoint y: 350, distance: 56.6
click at [650, 367] on div "Rota 5 - Placa NQU3F98 93609 - ACYOLES II 99269 - [GEOGRAPHIC_DATA] DA TELMA En…" at bounding box center [647, 312] width 1294 height 625
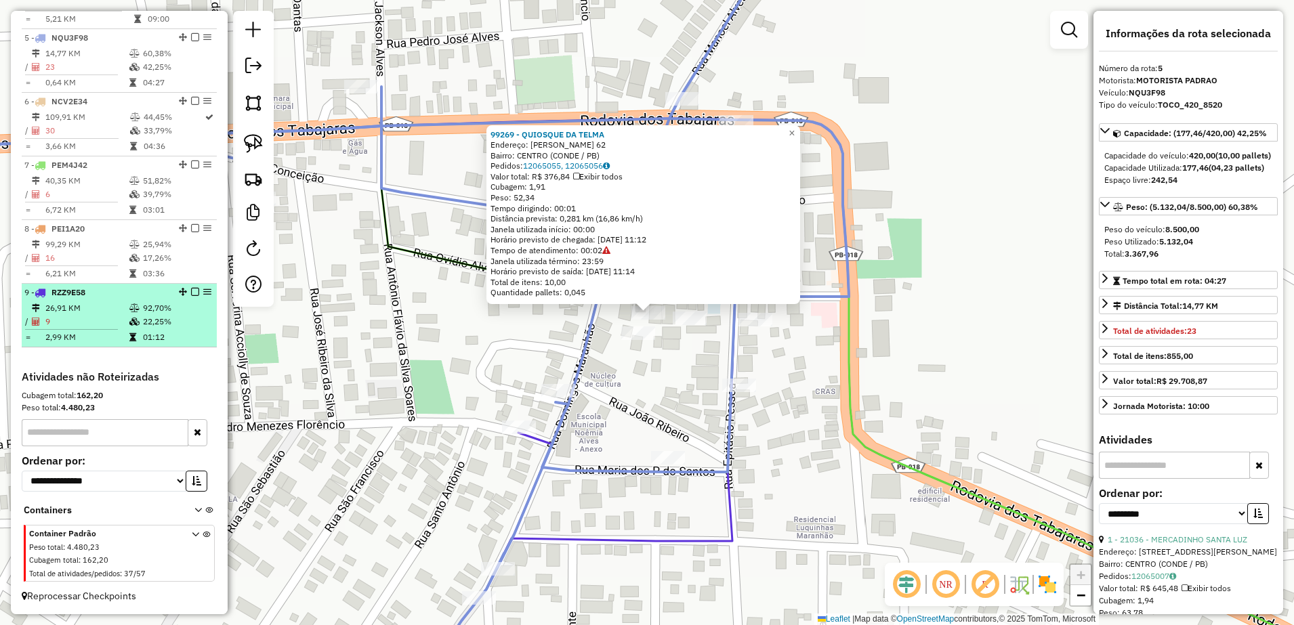
click at [82, 294] on span "RZZ9E58" at bounding box center [69, 292] width 34 height 10
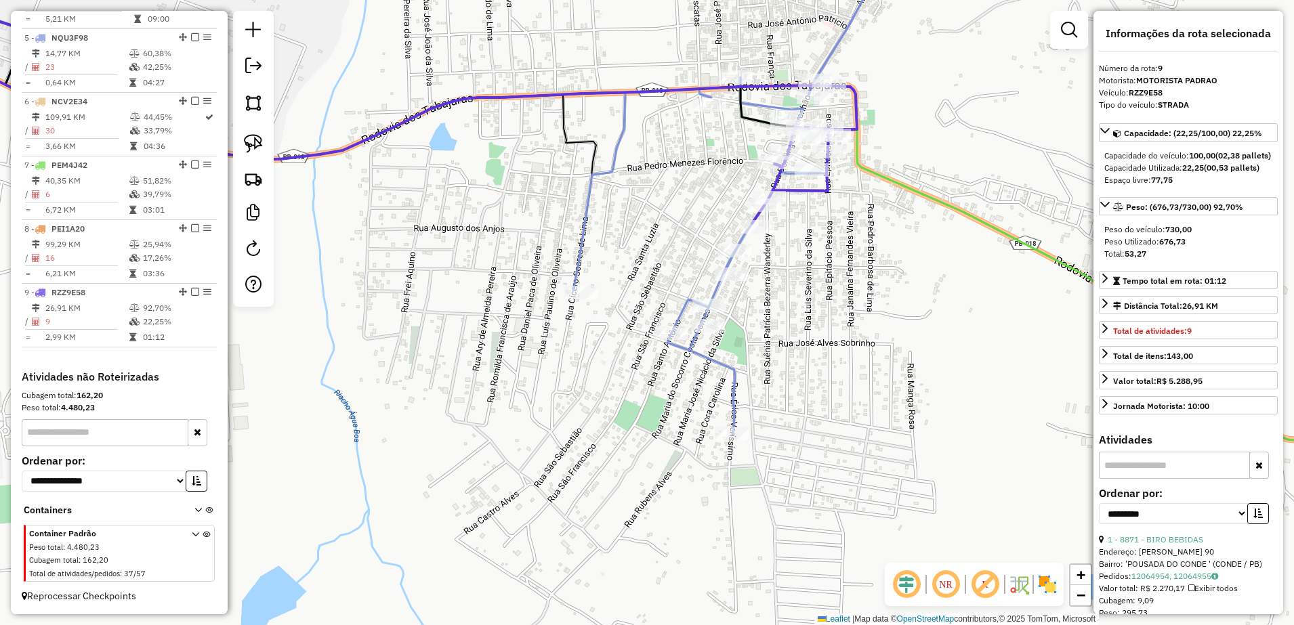
drag, startPoint x: 731, startPoint y: 181, endPoint x: 715, endPoint y: 246, distance: 66.9
click at [715, 246] on div "Janela de atendimento Grade de atendimento Capacidade Transportadoras Veículos …" at bounding box center [647, 312] width 1294 height 625
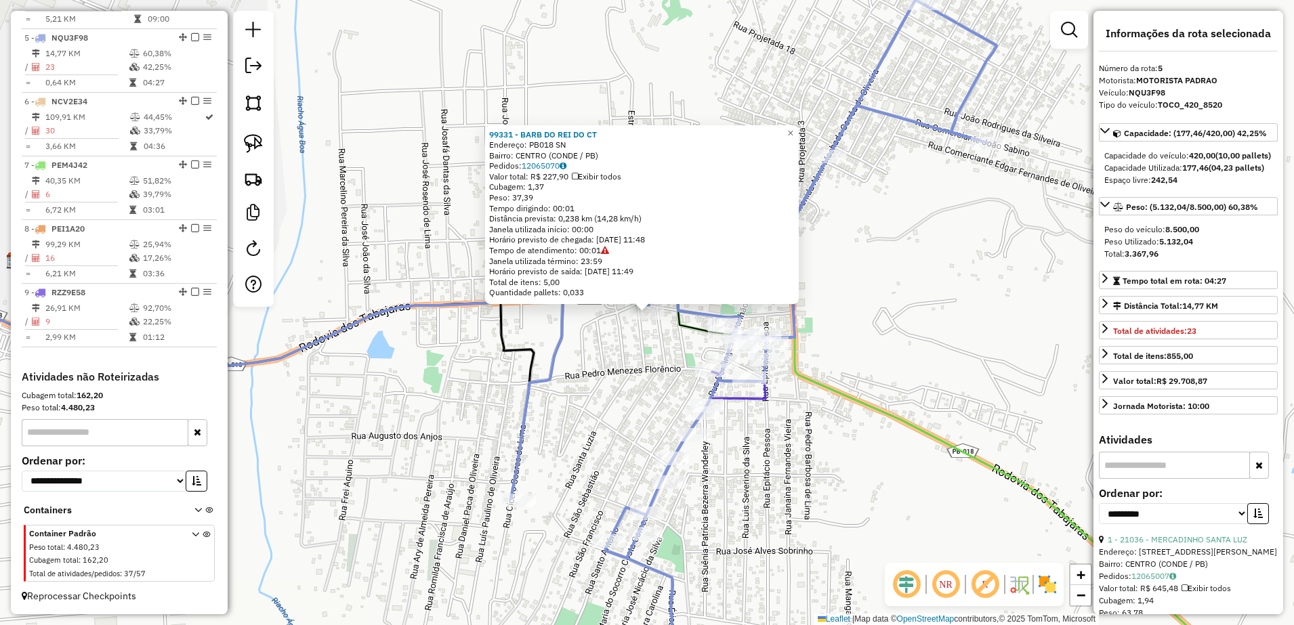
click at [594, 366] on div "99331 - BARB DO REI DO CT Endereço: PB018 SN Bairro: CENTRO (CONDE / PB) Pedido…" at bounding box center [647, 312] width 1294 height 625
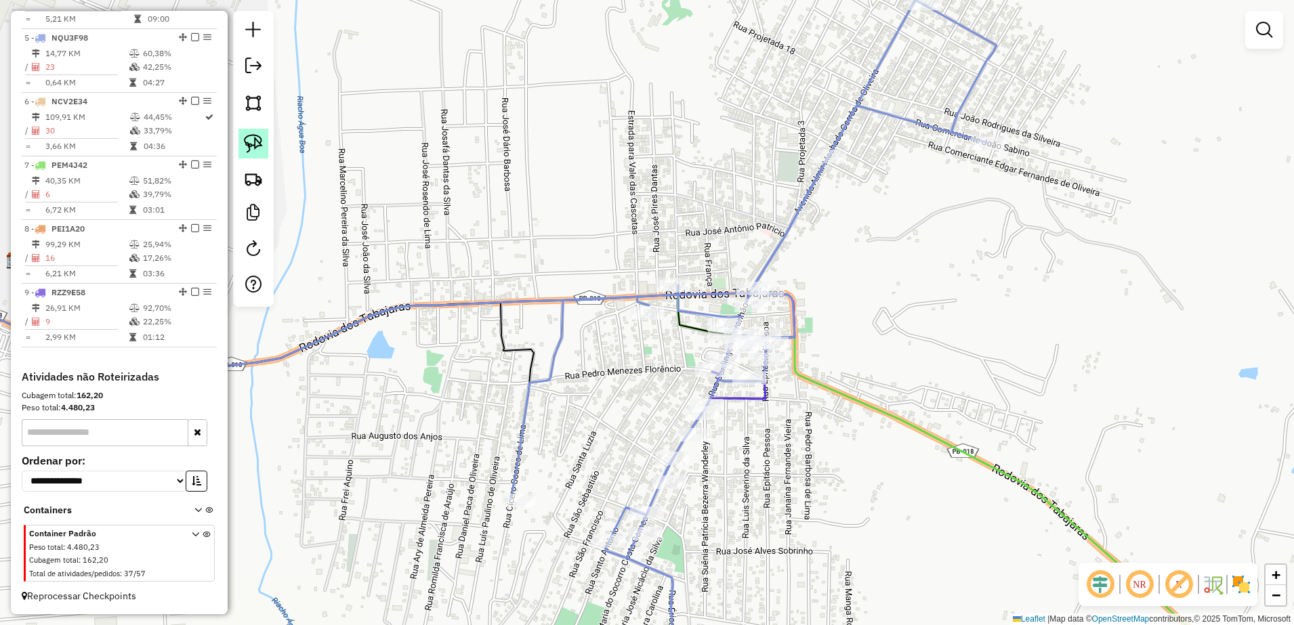
click at [265, 151] on link at bounding box center [254, 144] width 30 height 30
drag, startPoint x: 604, startPoint y: 312, endPoint x: 651, endPoint y: 302, distance: 48.7
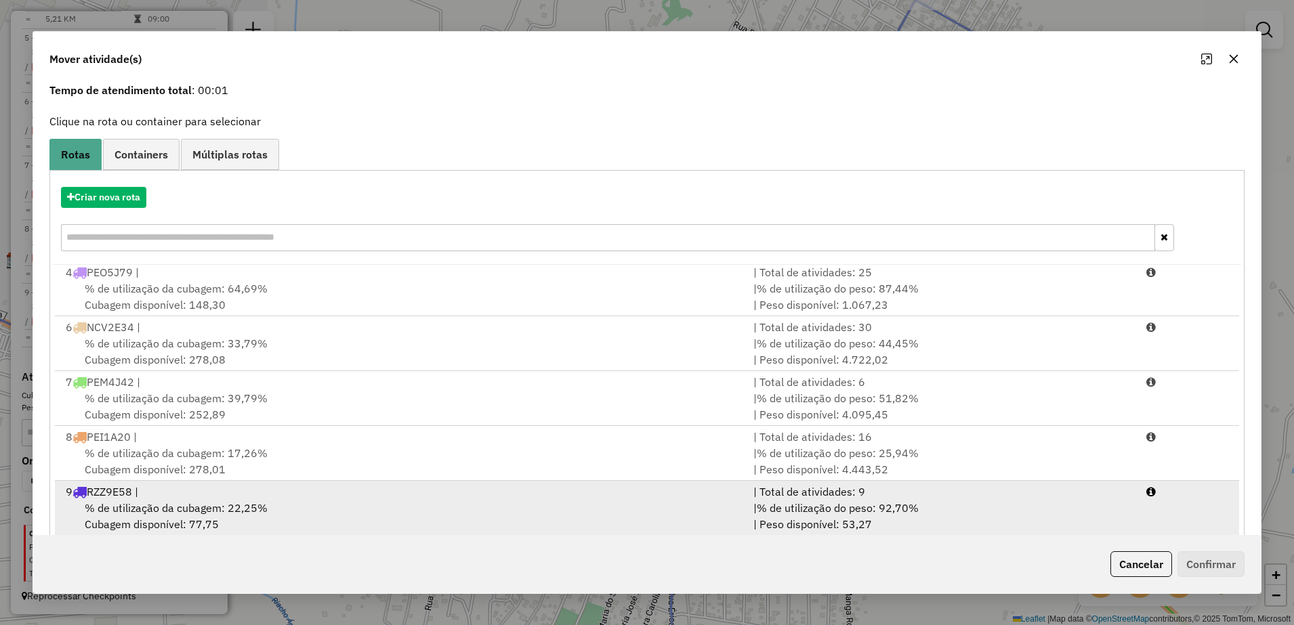
scroll to position [77, 0]
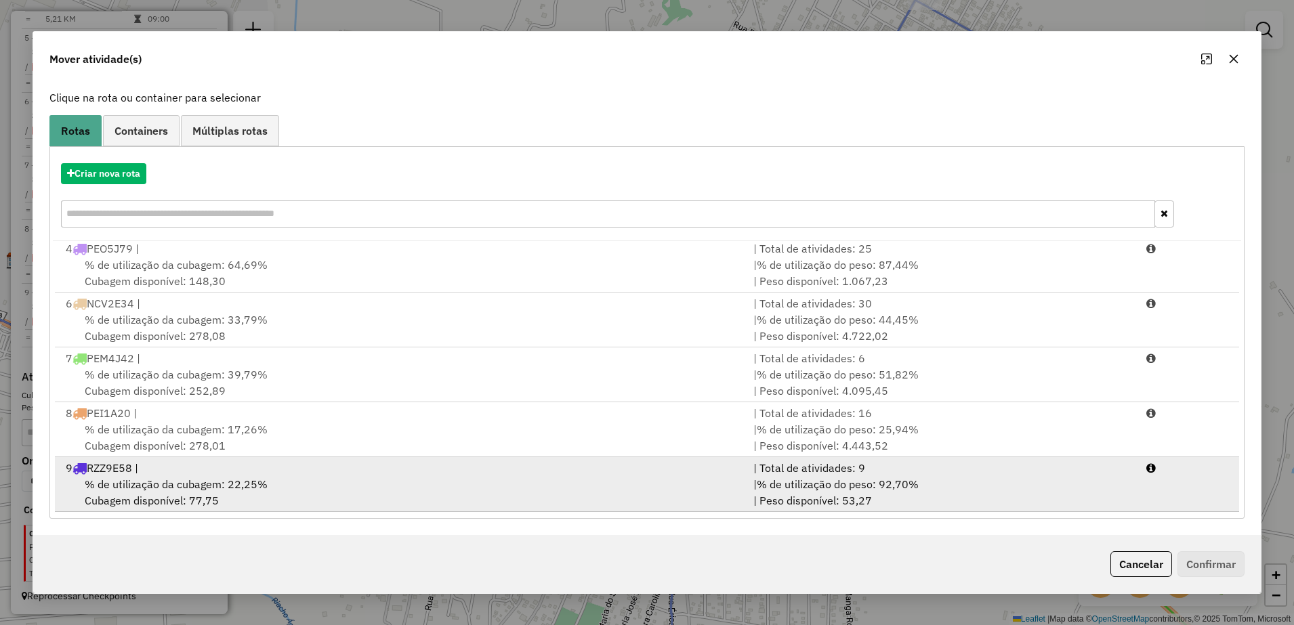
click at [512, 482] on div "% de utilização da cubagem: 22,25% Cubagem disponível: 77,75" at bounding box center [402, 492] width 688 height 33
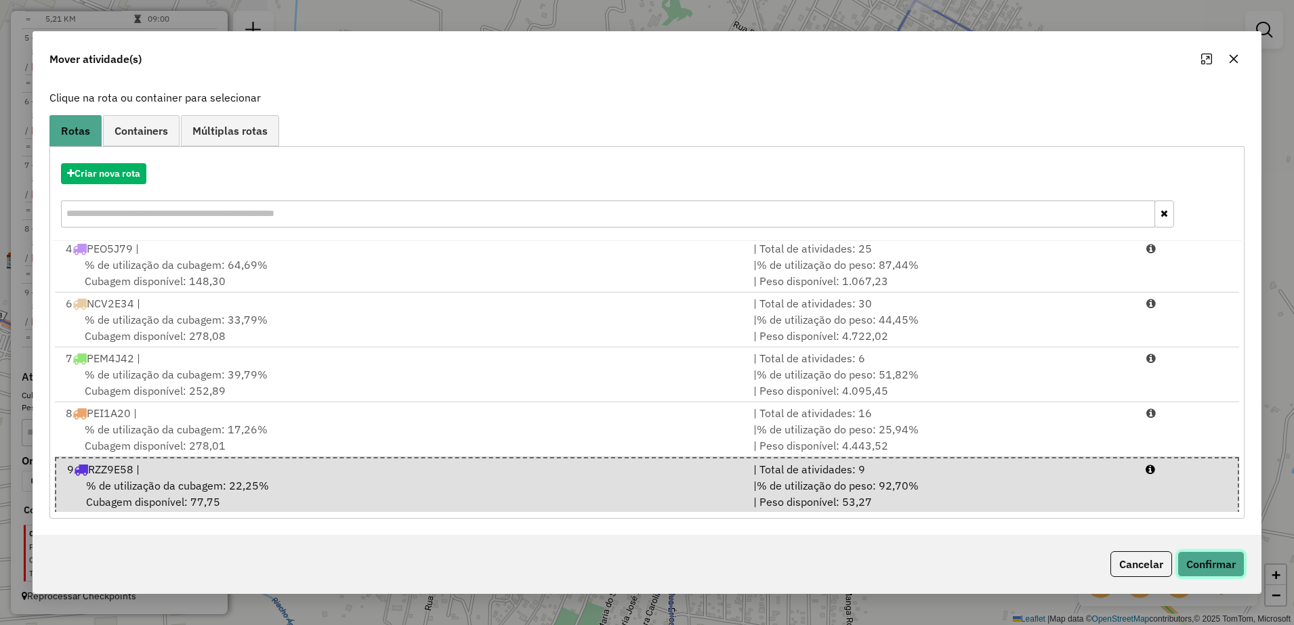
click at [1204, 569] on button "Confirmar" at bounding box center [1211, 565] width 67 height 26
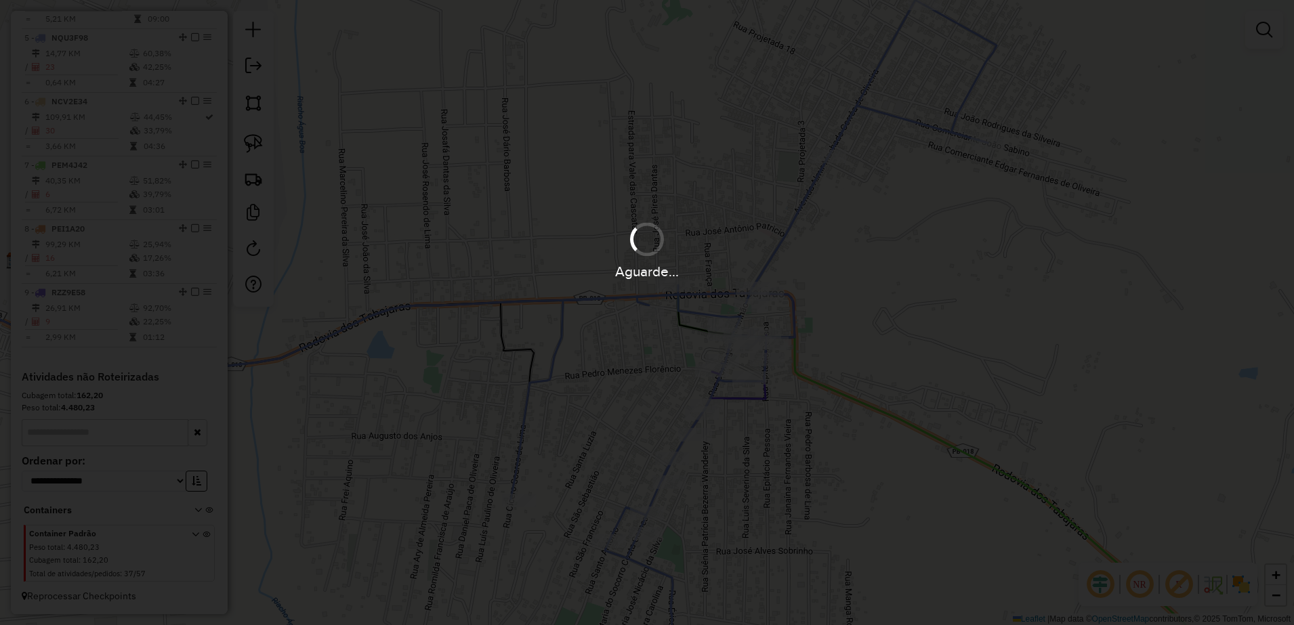
scroll to position [0, 0]
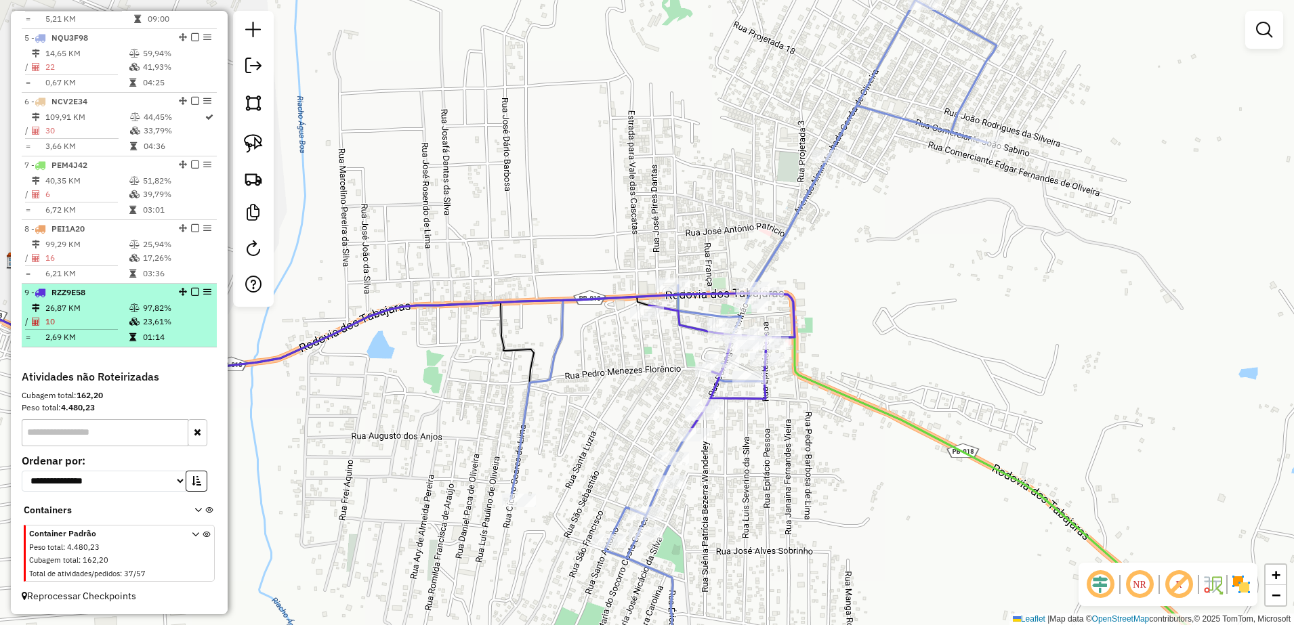
click at [91, 300] on li "9 - RZZ9E58 26,87 KM 97,82% / 10 23,61% = 2,69 KM 01:14" at bounding box center [119, 316] width 195 height 64
select select "**********"
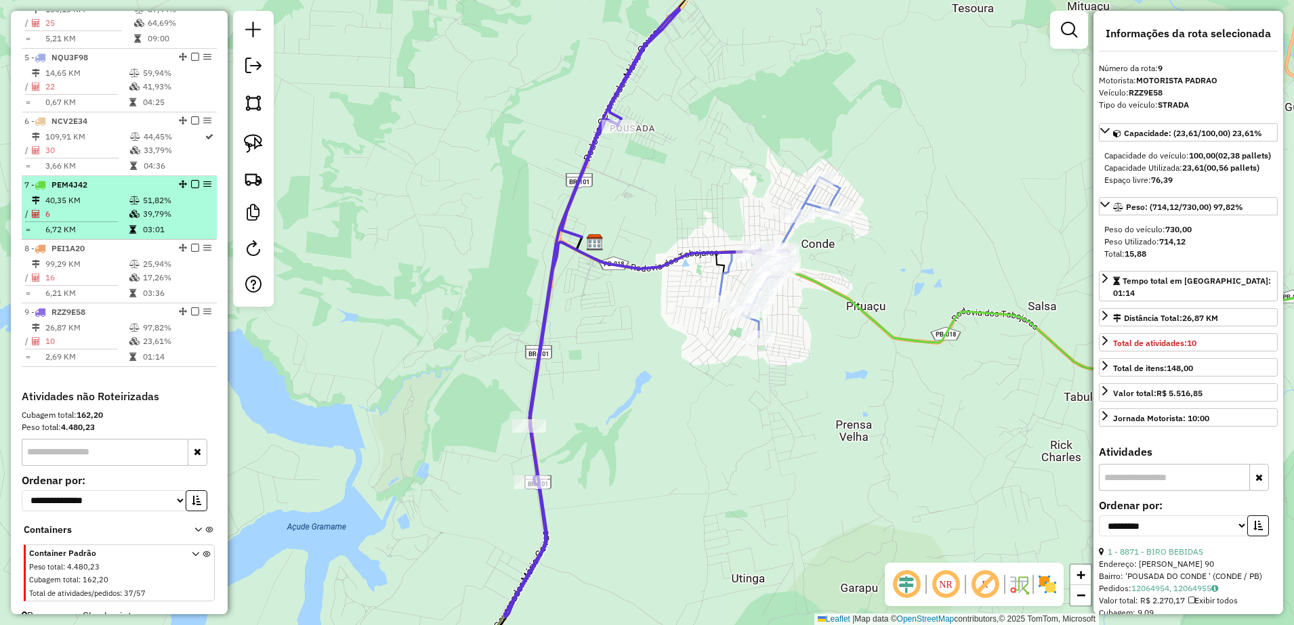
scroll to position [689, 0]
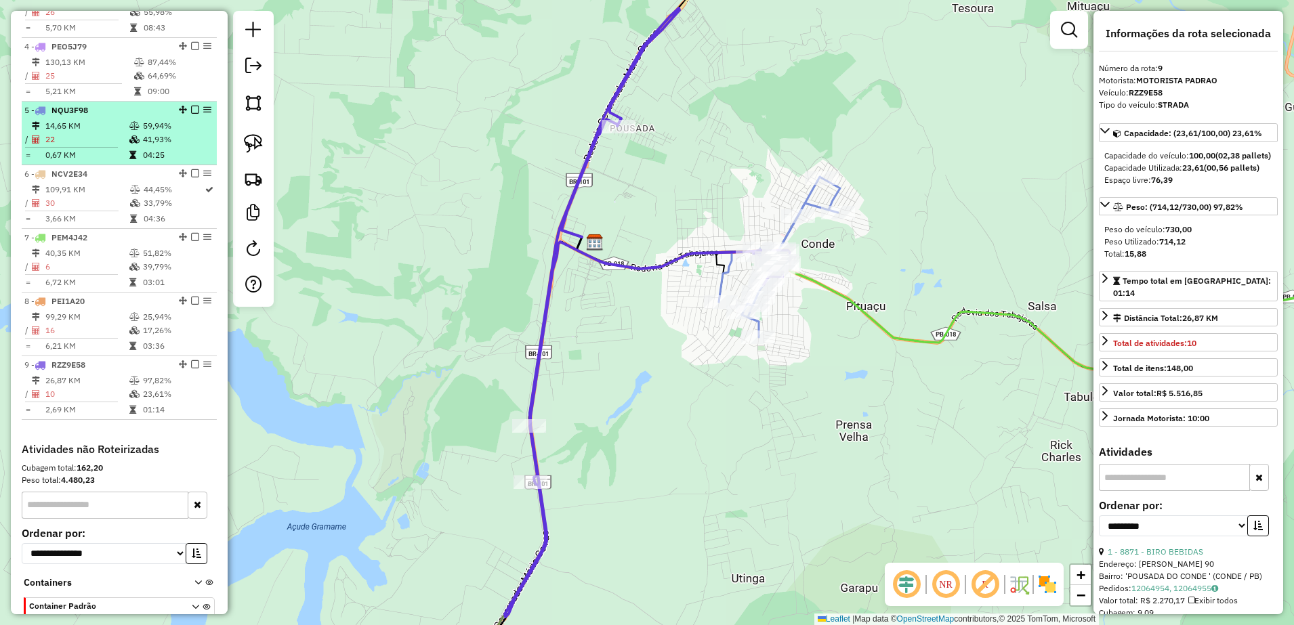
click at [88, 115] on span "NQU3F98" at bounding box center [70, 110] width 37 height 10
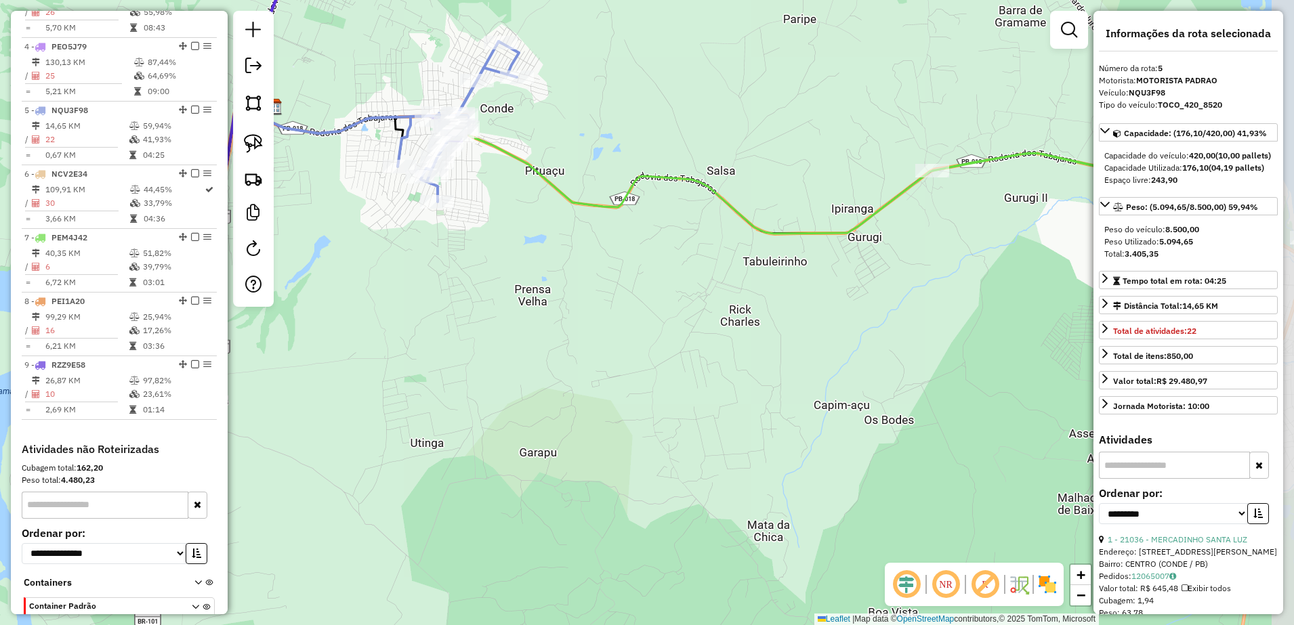
drag, startPoint x: 839, startPoint y: 250, endPoint x: 608, endPoint y: 142, distance: 255.3
click at [608, 142] on div "Janela de atendimento Grade de atendimento Capacidade Transportadoras Veículos …" at bounding box center [647, 312] width 1294 height 625
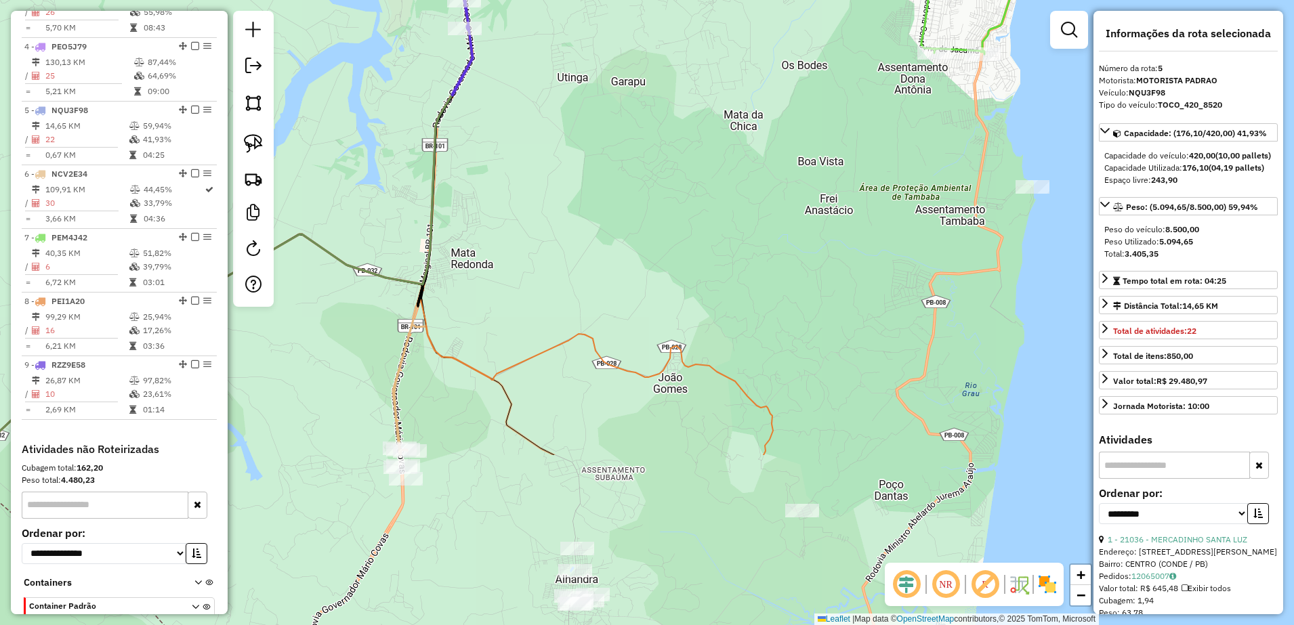
drag, startPoint x: 728, startPoint y: 381, endPoint x: 762, endPoint y: 152, distance: 230.9
click at [750, 138] on div "Janela de atendimento Grade de atendimento Capacidade Transportadoras Veículos …" at bounding box center [647, 312] width 1294 height 625
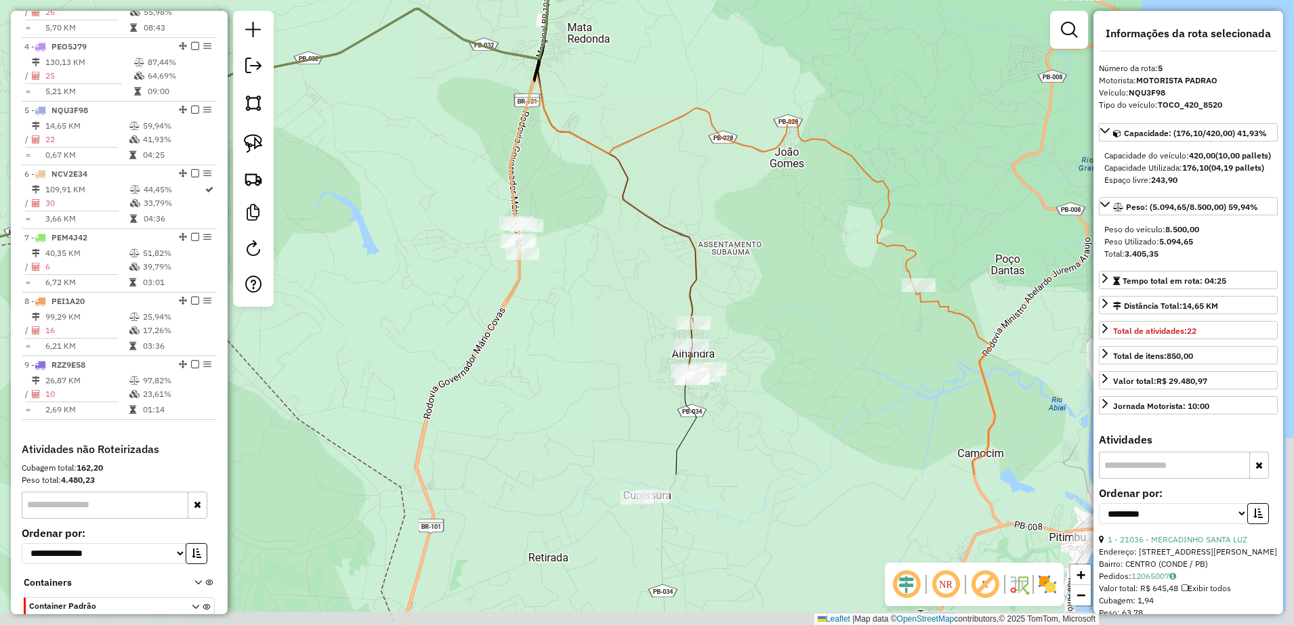
drag, startPoint x: 611, startPoint y: 364, endPoint x: 707, endPoint y: 147, distance: 237.0
click at [707, 148] on div "Janela de atendimento Grade de atendimento Capacidade Transportadoras Veículos …" at bounding box center [647, 312] width 1294 height 625
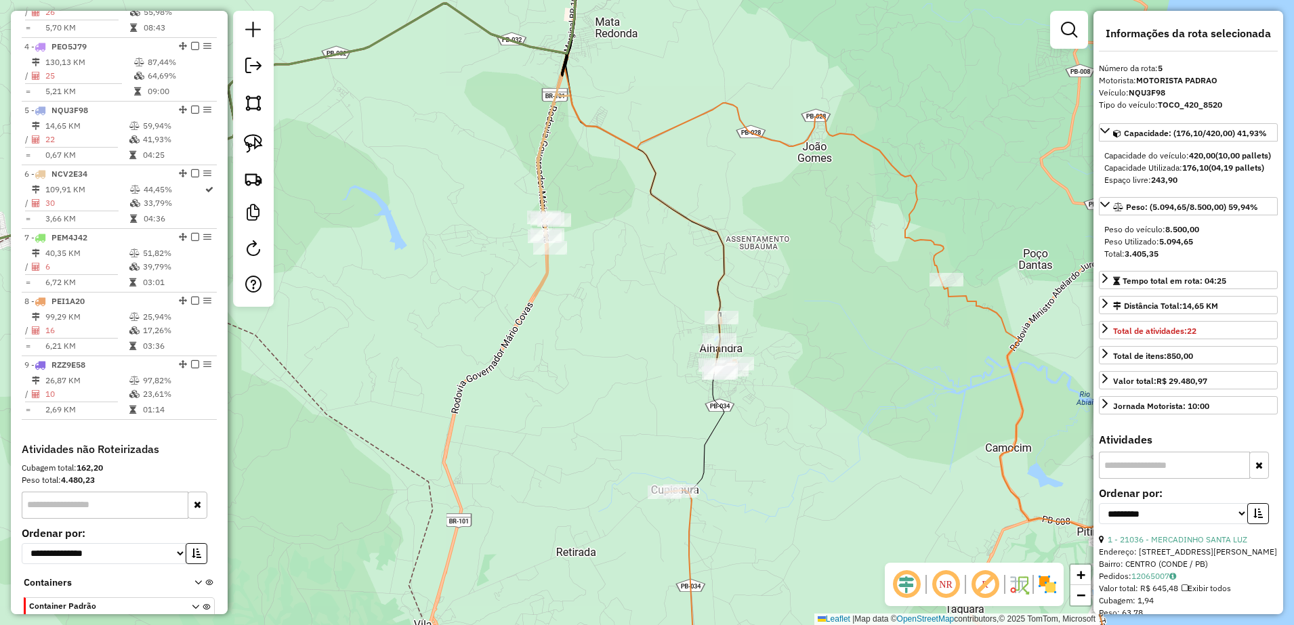
drag, startPoint x: 710, startPoint y: 189, endPoint x: 735, endPoint y: 182, distance: 26.2
click at [735, 182] on div "Janela de atendimento Grade de atendimento Capacidade Transportadoras Veículos …" at bounding box center [647, 312] width 1294 height 625
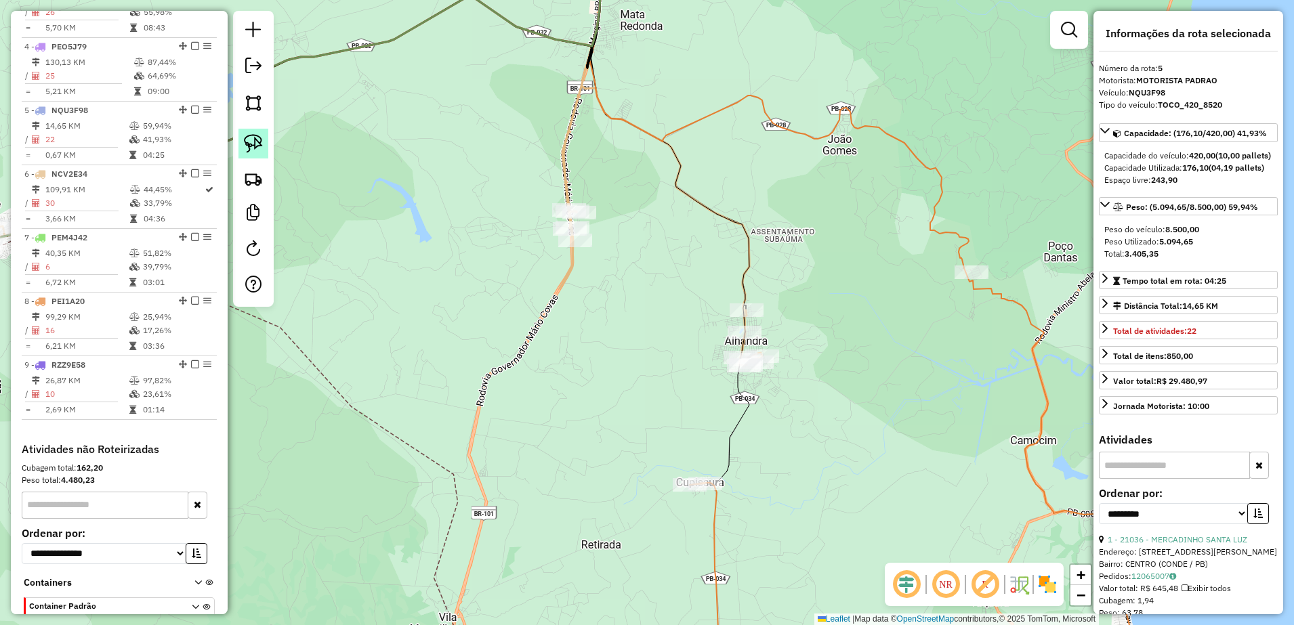
click at [256, 139] on img at bounding box center [253, 143] width 19 height 19
drag, startPoint x: 883, startPoint y: 261, endPoint x: 1005, endPoint y: 237, distance: 124.3
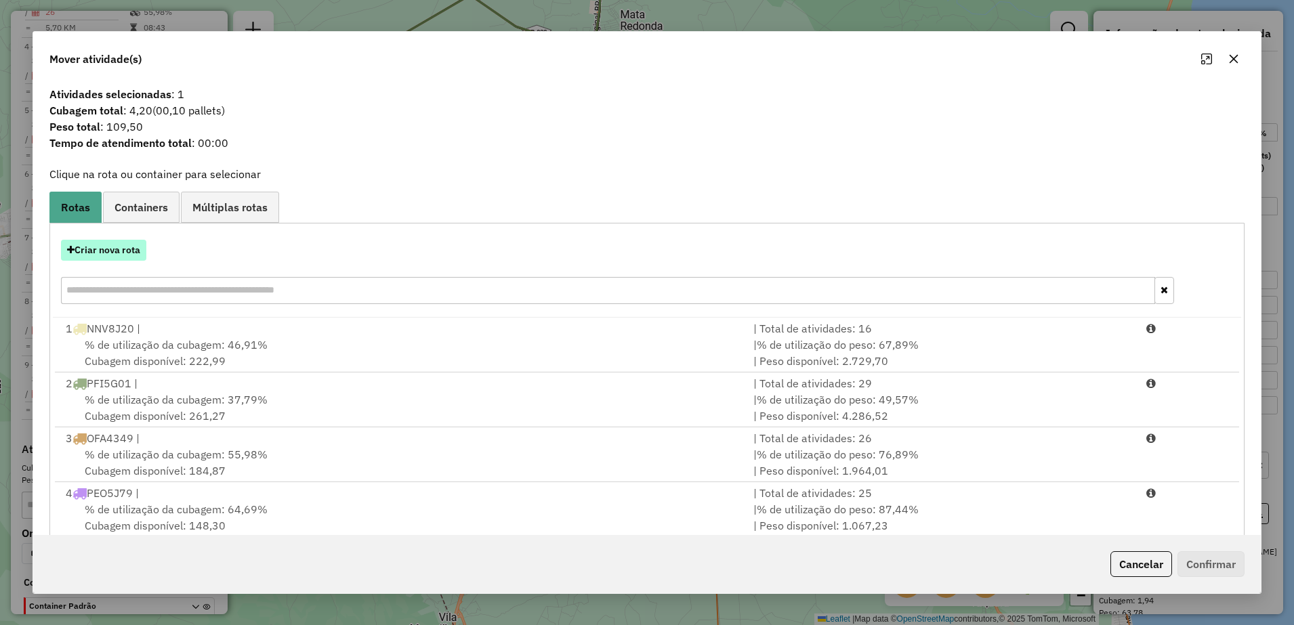
click at [141, 252] on button "Criar nova rota" at bounding box center [103, 250] width 85 height 21
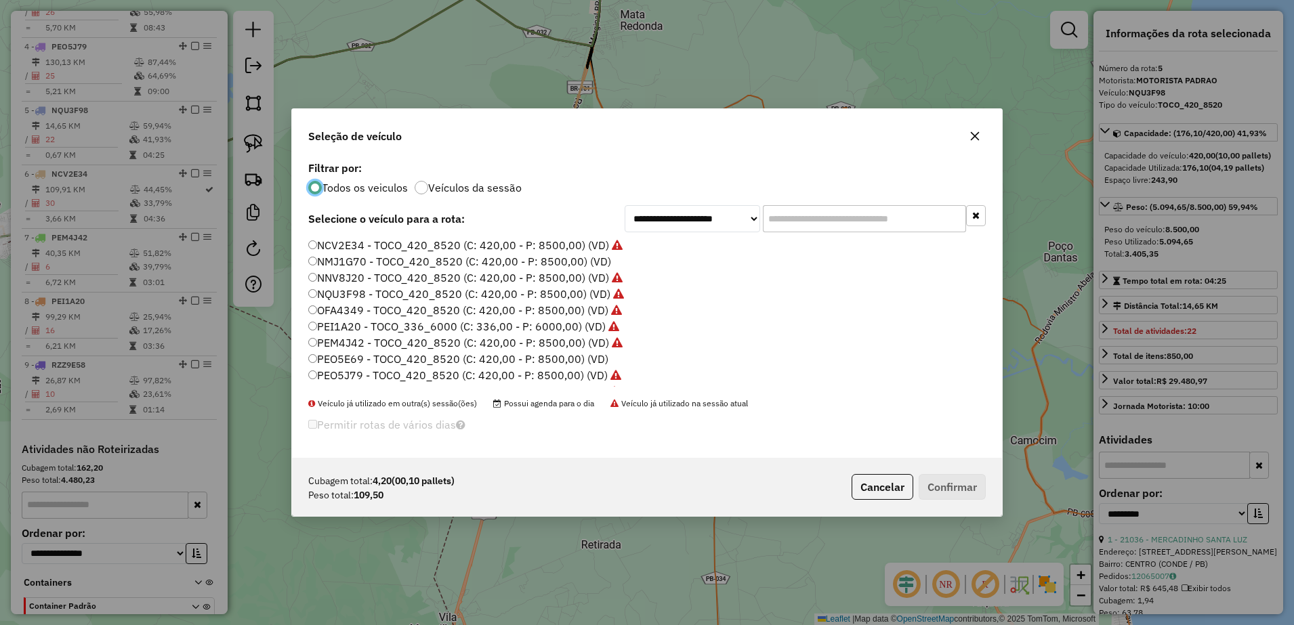
scroll to position [46, 0]
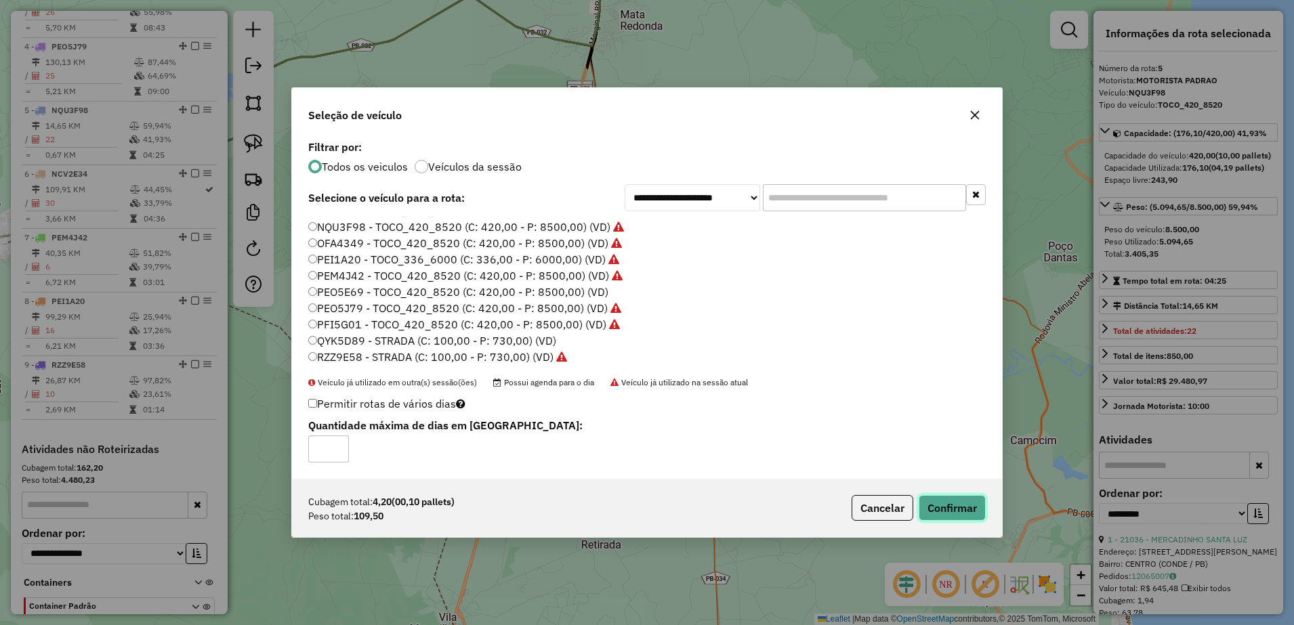
click at [936, 506] on button "Confirmar" at bounding box center [952, 508] width 67 height 26
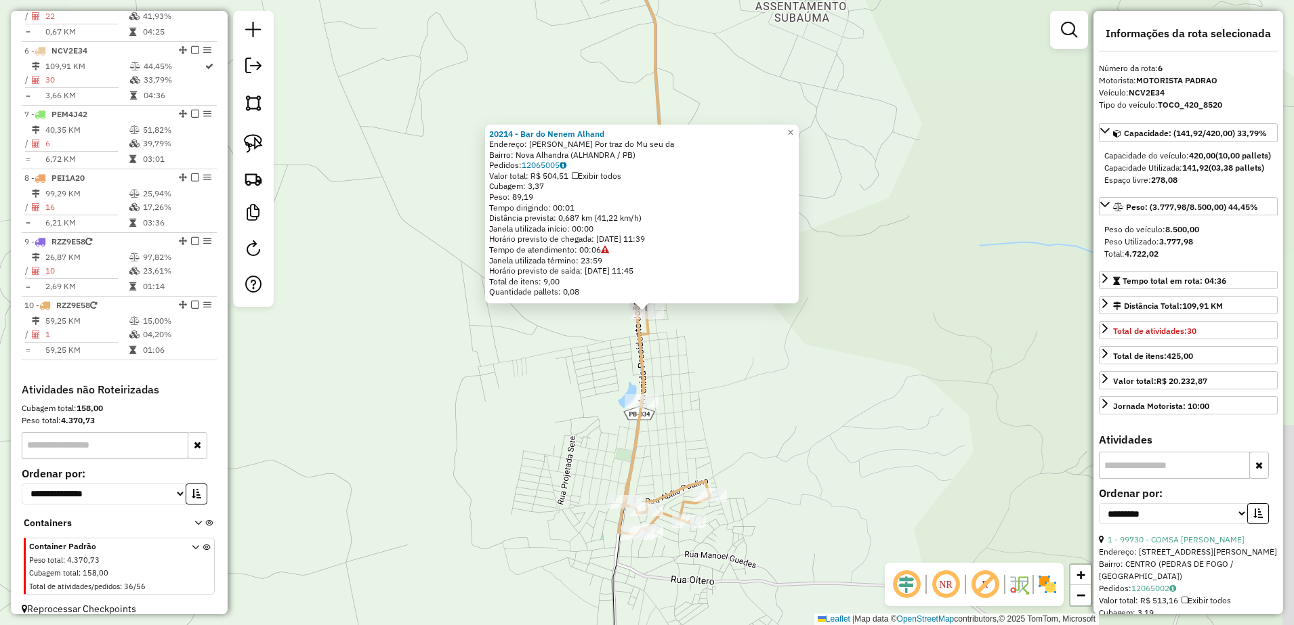
scroll to position [837, 0]
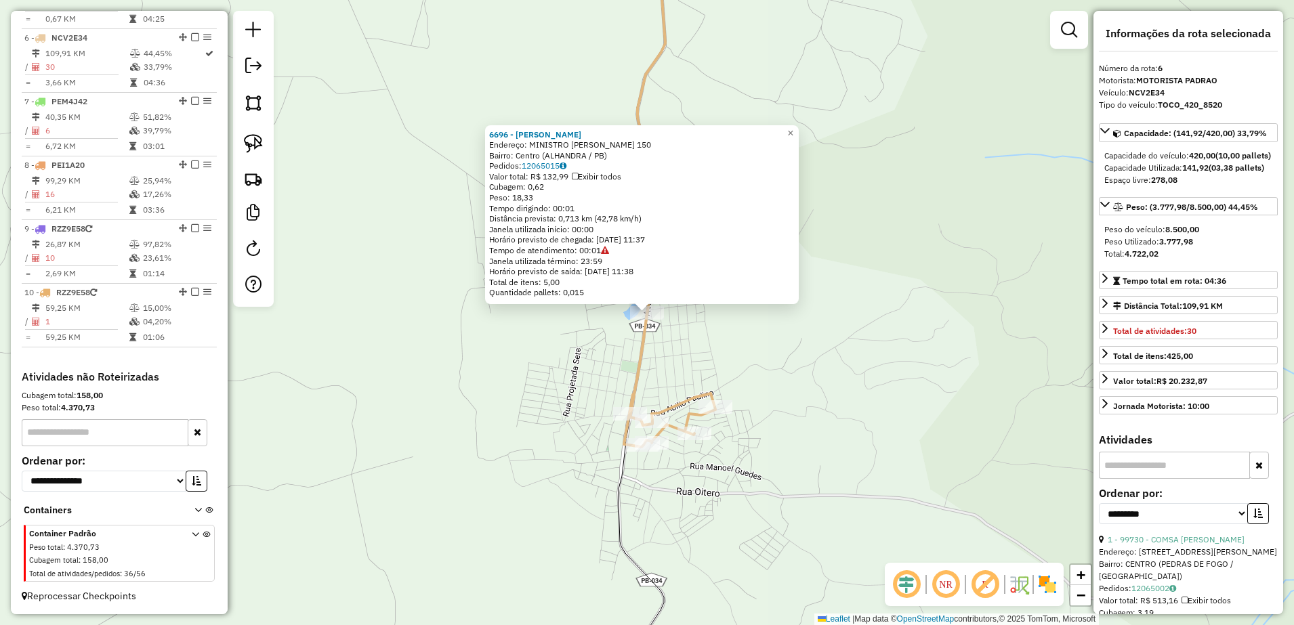
click at [722, 375] on div "6696 - [PERSON_NAME] Endereço: MINISTRO [PERSON_NAME] 150 Bairro: [GEOGRAPHIC_D…" at bounding box center [647, 312] width 1294 height 625
click at [710, 397] on icon at bounding box center [309, 192] width 810 height 508
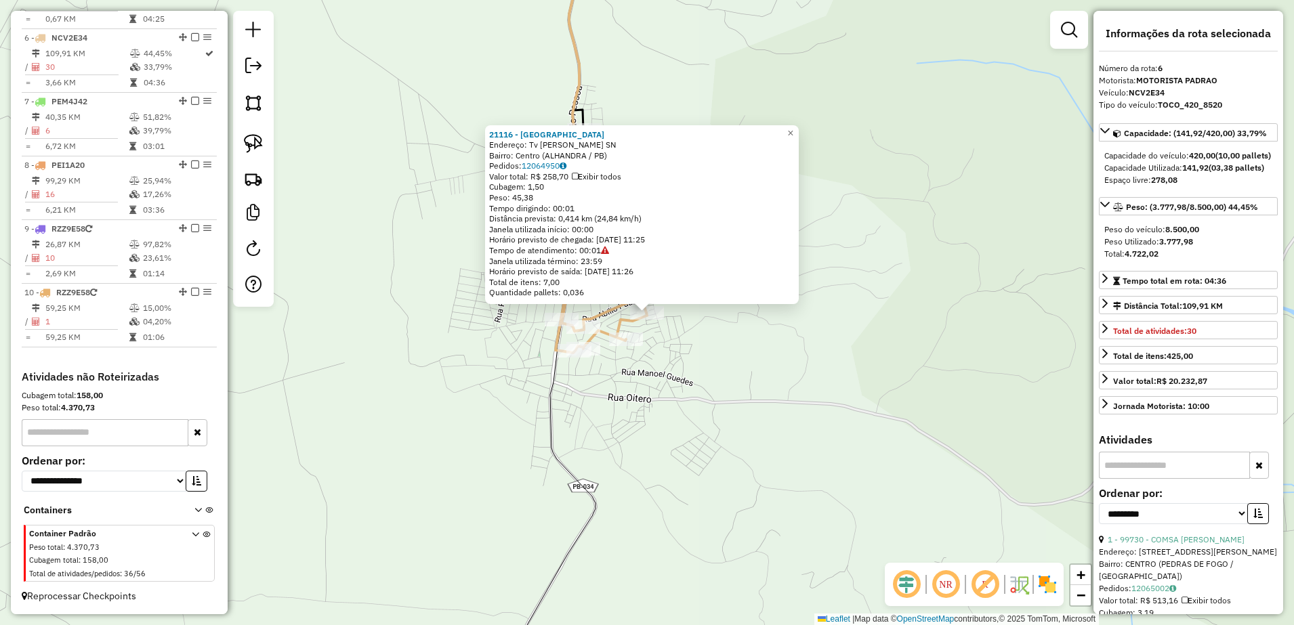
click at [686, 382] on div "21116 - [GEOGRAPHIC_DATA] Endereço: Tv [PERSON_NAME] SN Bairro: [GEOGRAPHIC_DAT…" at bounding box center [647, 312] width 1294 height 625
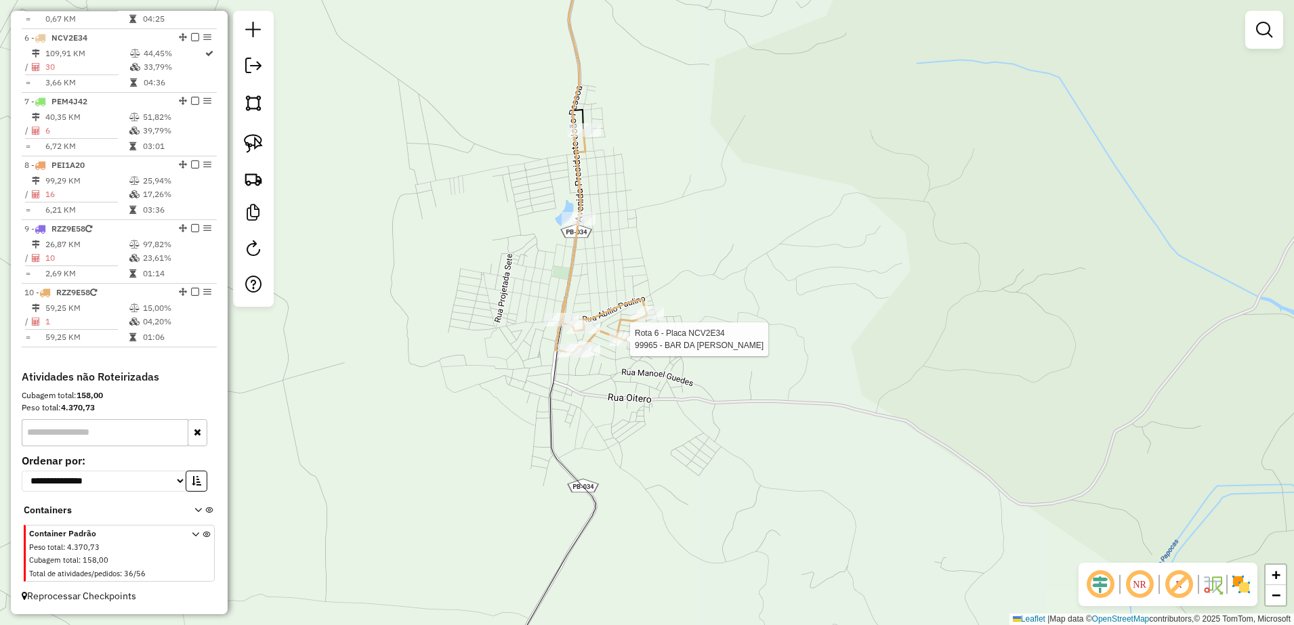
select select "**********"
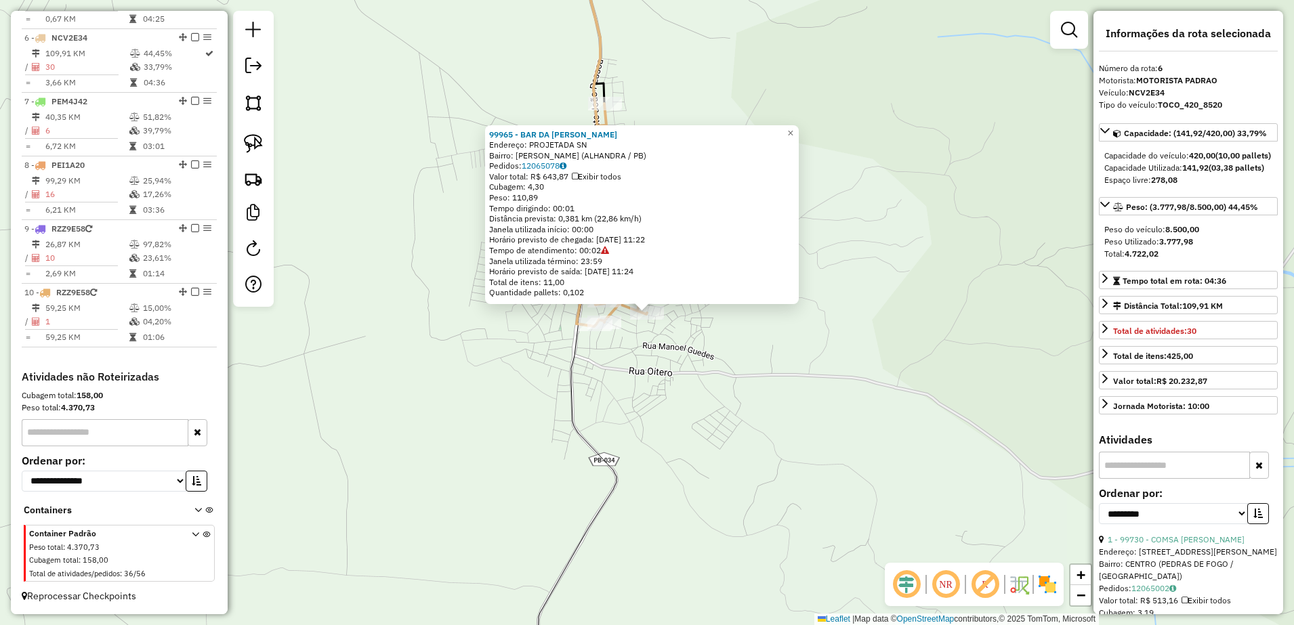
click at [700, 363] on div "99965 - BAR DA [PERSON_NAME]: PROJETADA SN Bairro: Caixa Dagua ([GEOGRAPHIC_DAT…" at bounding box center [647, 312] width 1294 height 625
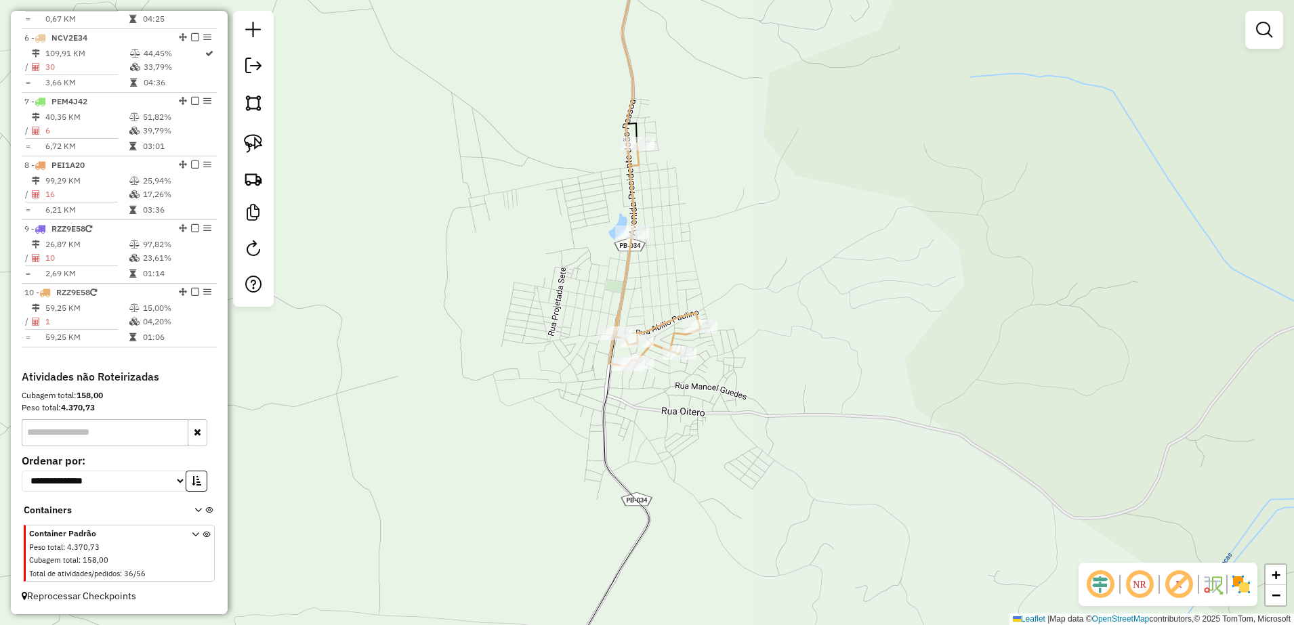
drag, startPoint x: 706, startPoint y: 375, endPoint x: 642, endPoint y: 329, distance: 78.6
click at [714, 384] on div "Janela de atendimento Grade de atendimento Capacidade Transportadoras Veículos …" at bounding box center [647, 312] width 1294 height 625
click at [253, 142] on img at bounding box center [253, 143] width 19 height 19
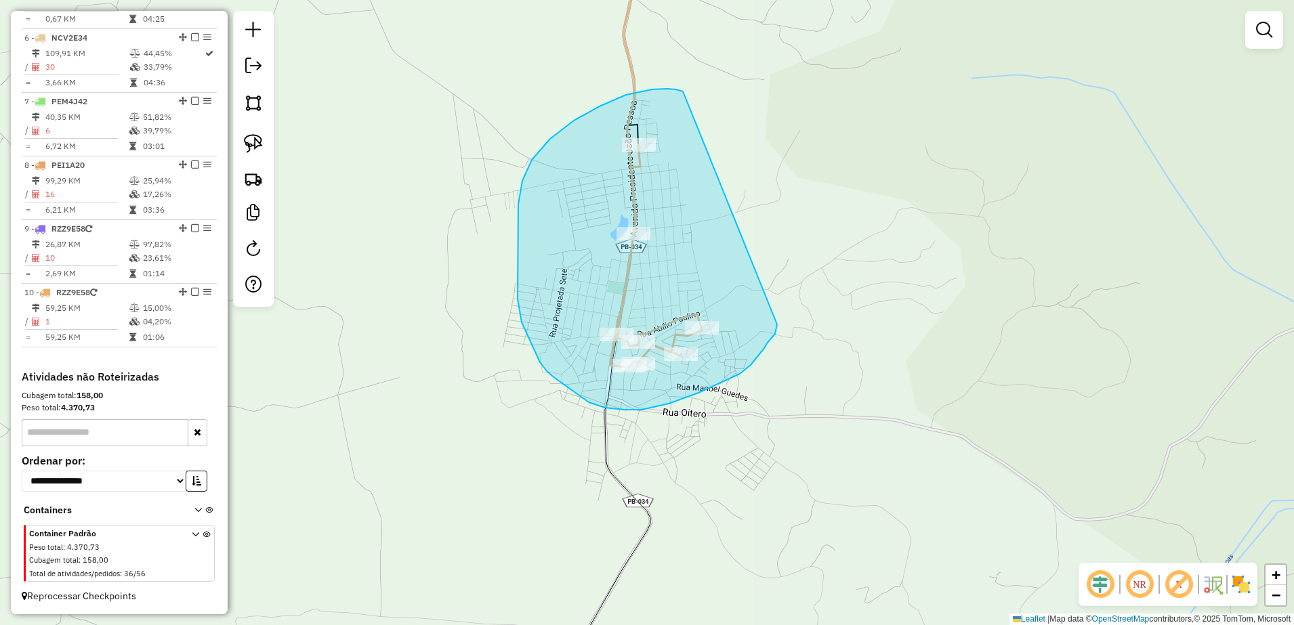
drag, startPoint x: 676, startPoint y: 89, endPoint x: 777, endPoint y: 325, distance: 256.2
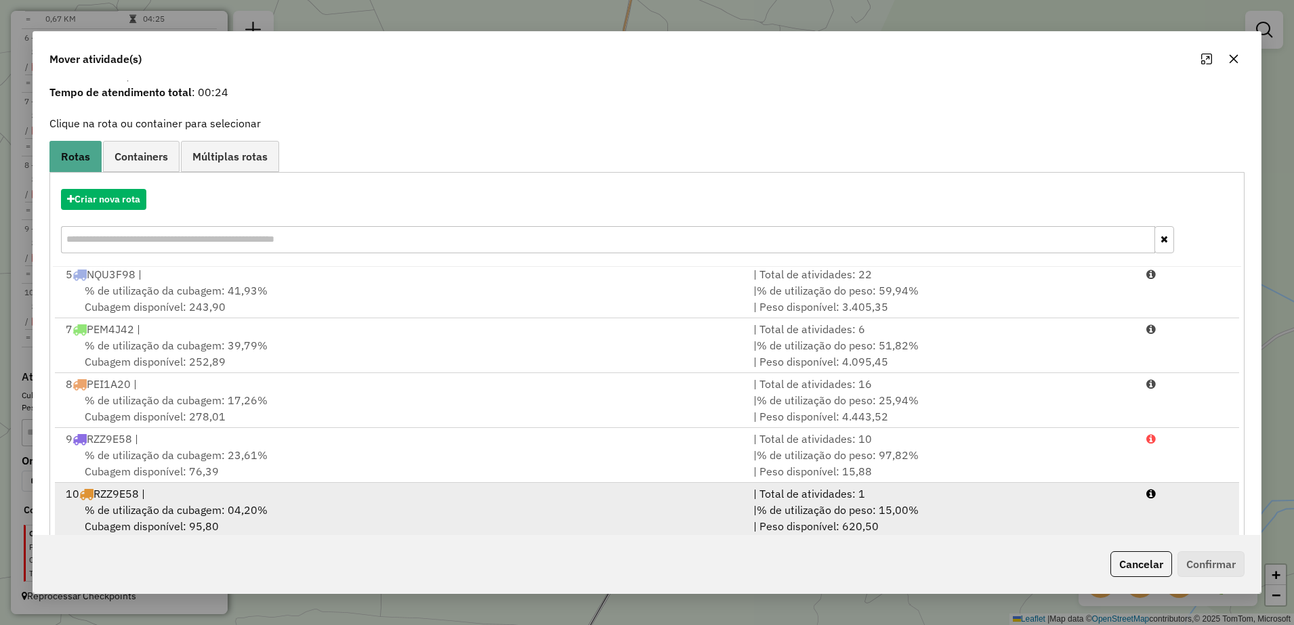
scroll to position [77, 0]
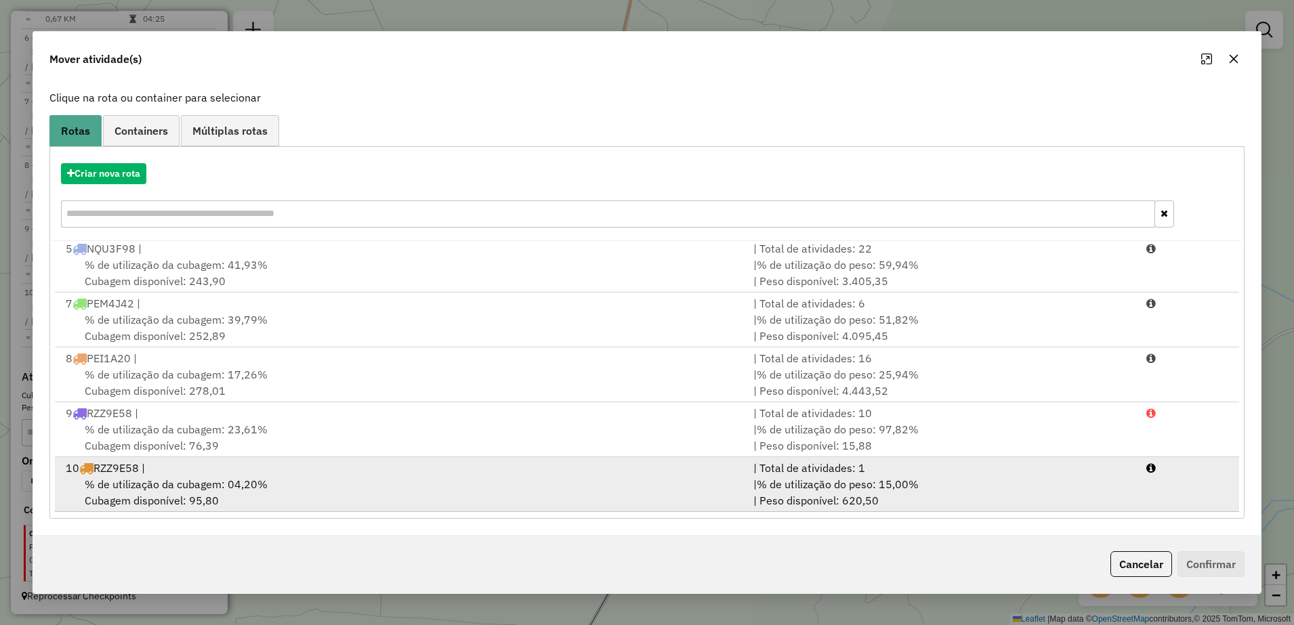
click at [304, 495] on div "% de utilização da cubagem: 04,20% Cubagem disponível: 95,80" at bounding box center [402, 492] width 688 height 33
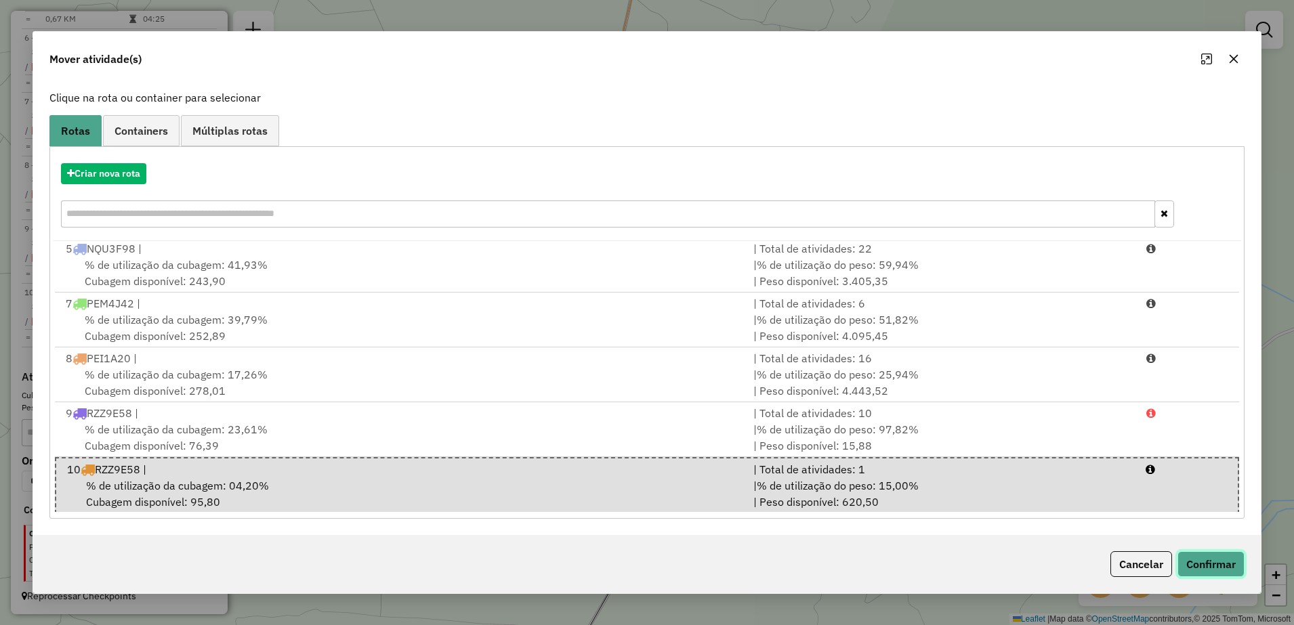
click at [1224, 571] on button "Confirmar" at bounding box center [1211, 565] width 67 height 26
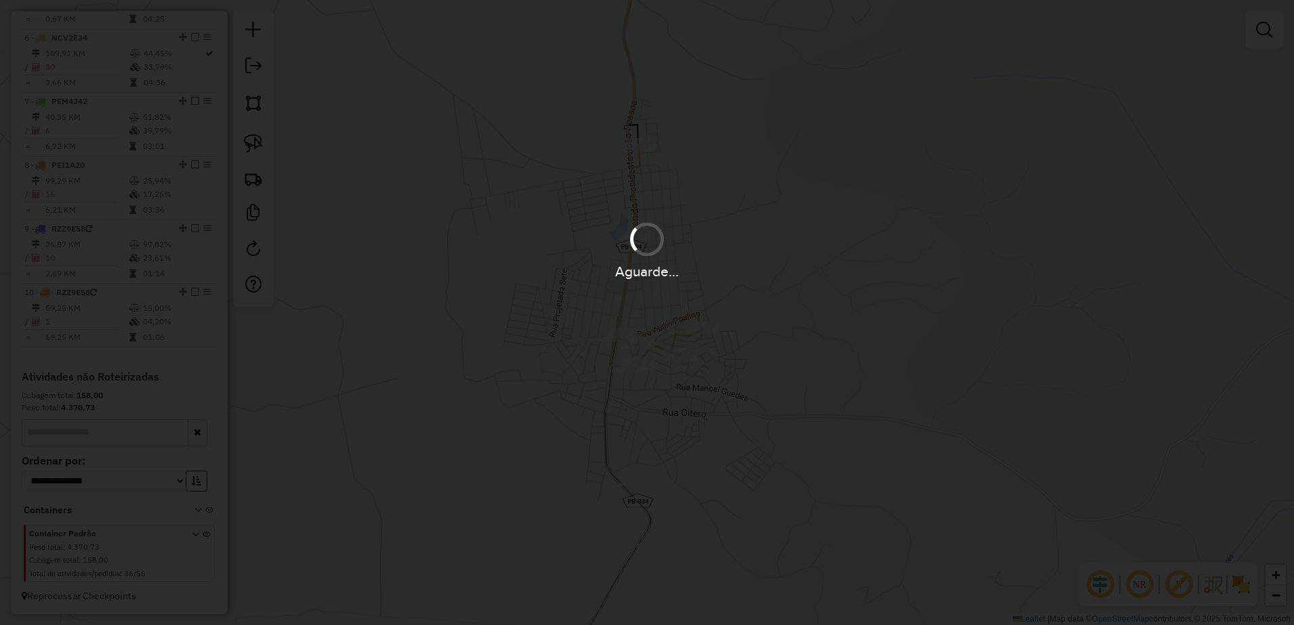
scroll to position [0, 0]
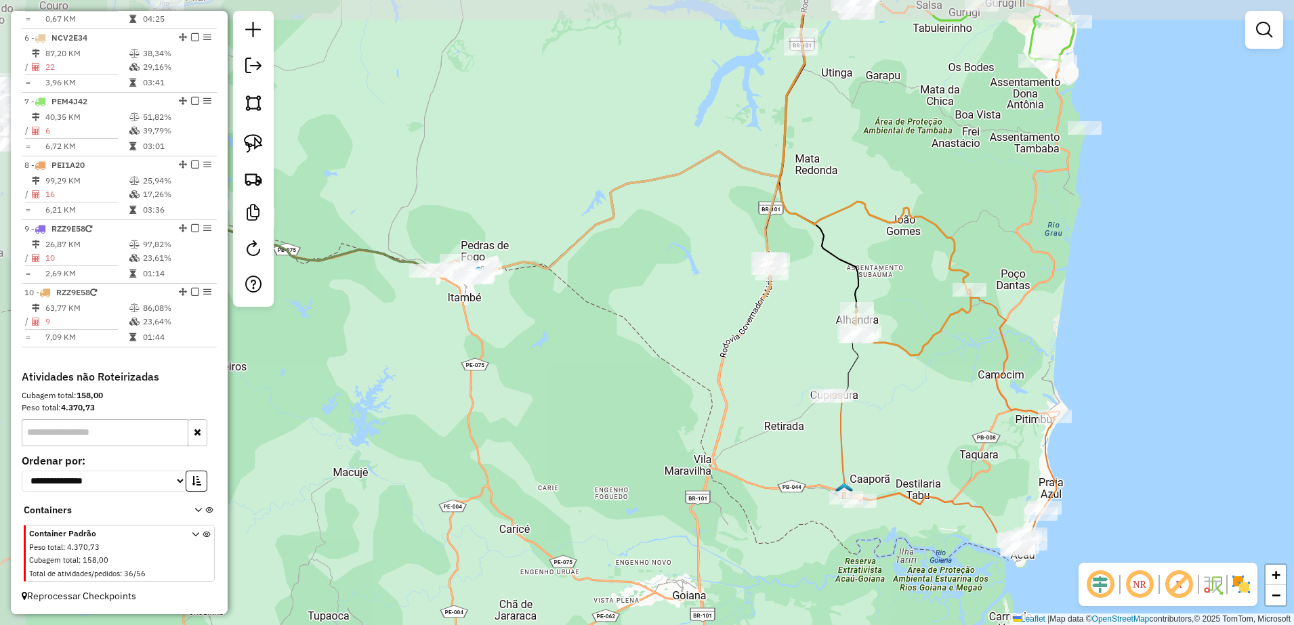
drag, startPoint x: 855, startPoint y: 234, endPoint x: 897, endPoint y: 312, distance: 88.2
click at [897, 312] on div "Janela de atendimento Grade de atendimento Capacidade Transportadoras Veículos …" at bounding box center [647, 312] width 1294 height 625
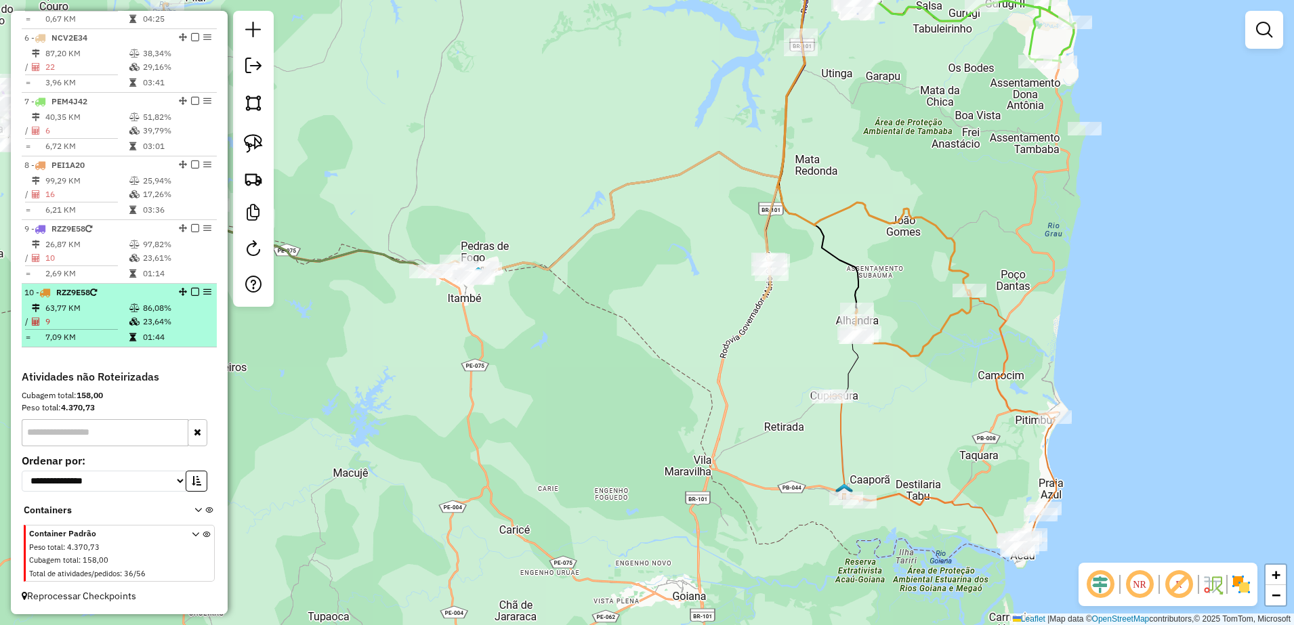
click at [106, 322] on td "9" at bounding box center [87, 322] width 84 height 14
select select "**********"
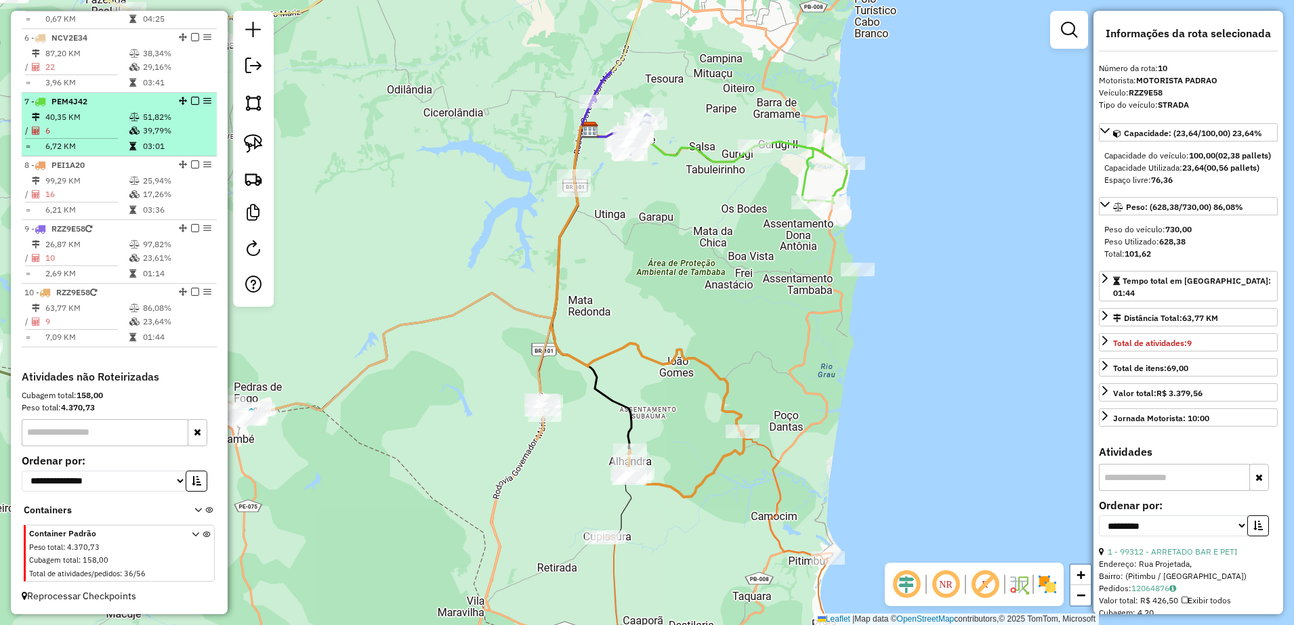
click at [89, 124] on td "6" at bounding box center [87, 131] width 84 height 14
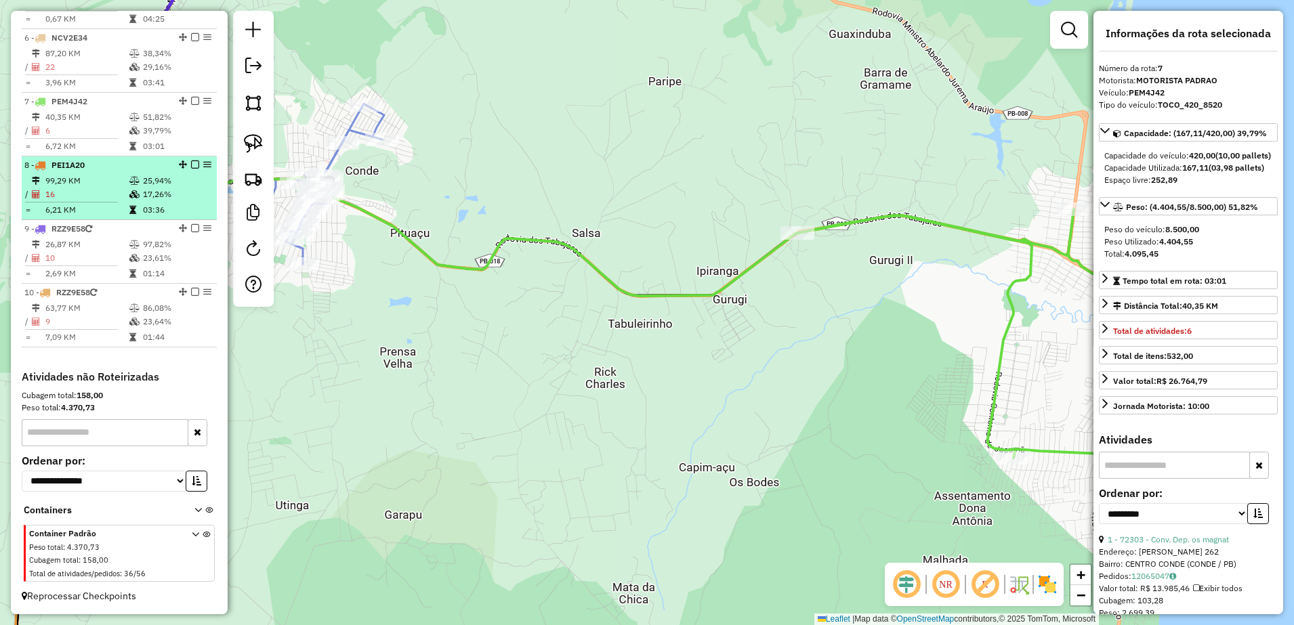
click at [75, 198] on td "16" at bounding box center [87, 195] width 84 height 14
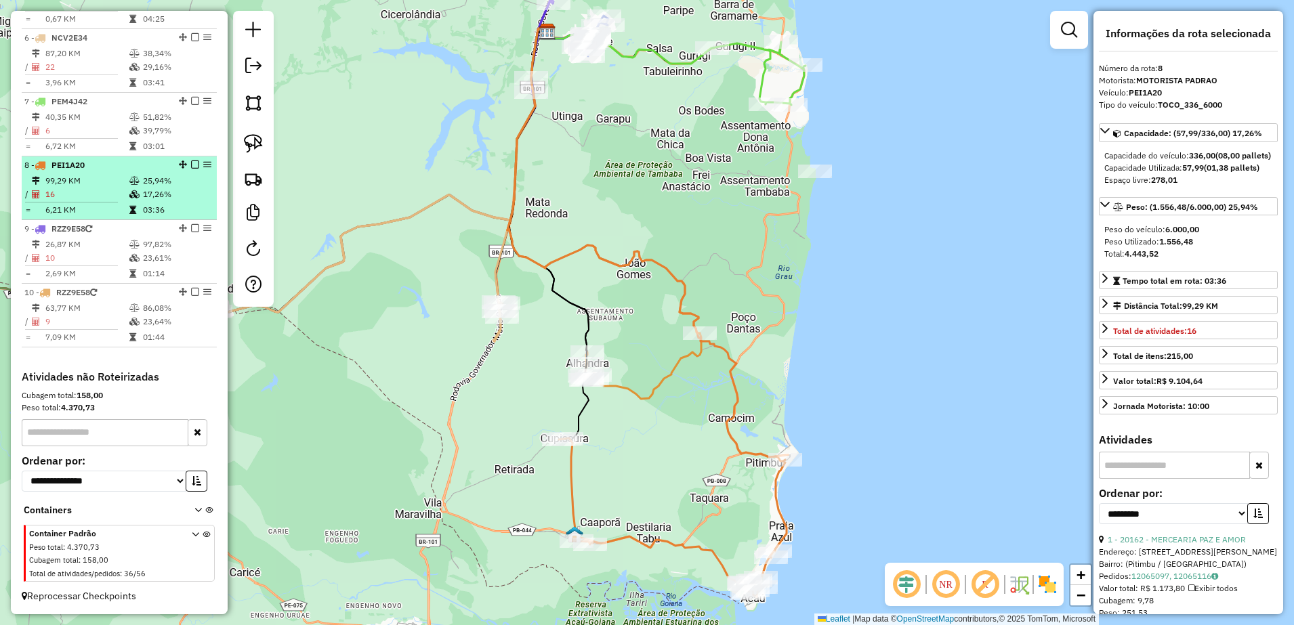
scroll to position [668, 0]
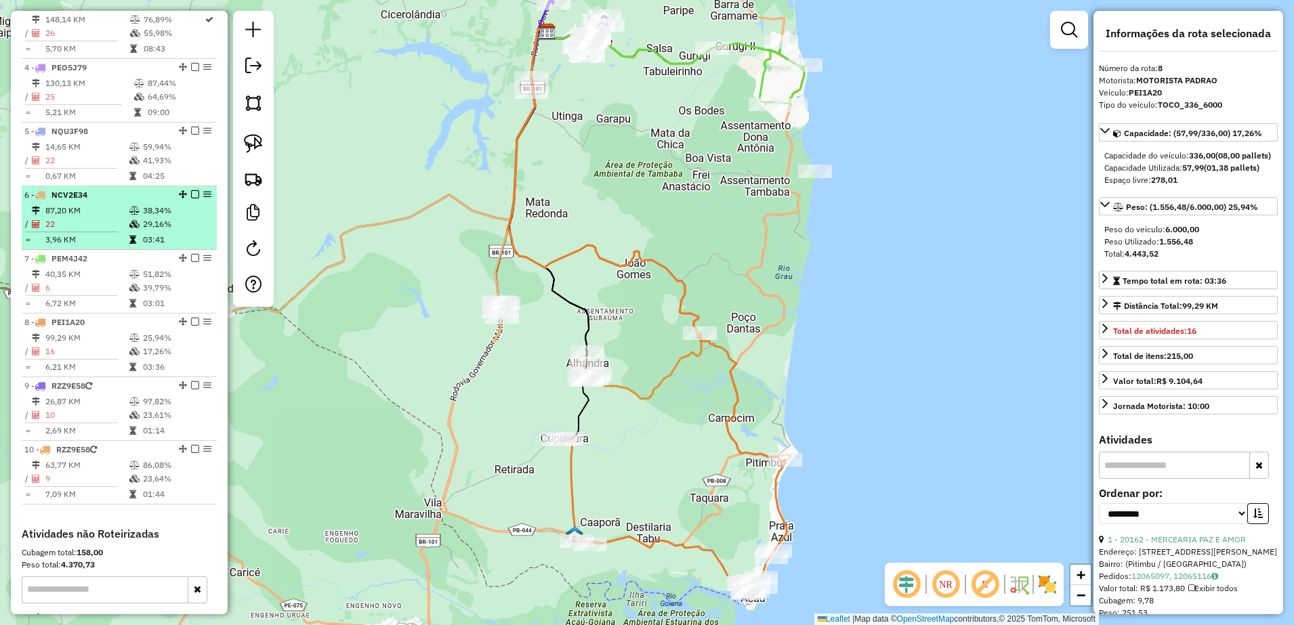
click at [83, 218] on td "87,20 KM" at bounding box center [87, 211] width 84 height 14
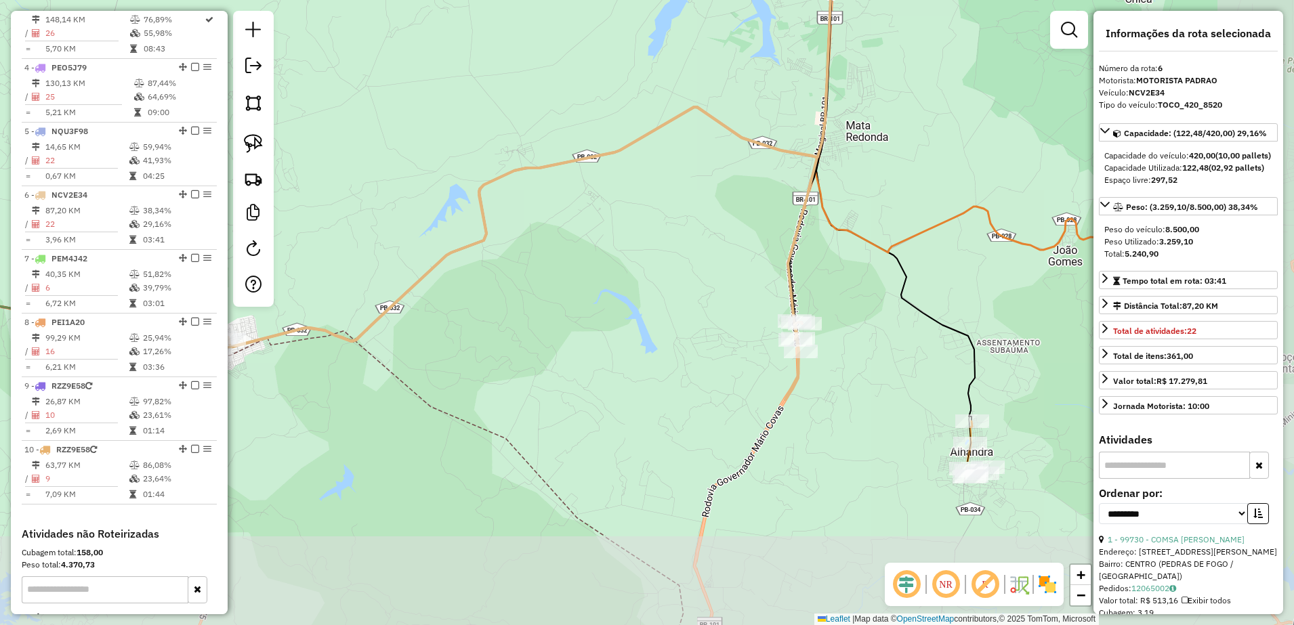
drag, startPoint x: 571, startPoint y: 319, endPoint x: 426, endPoint y: 93, distance: 269.2
click at [426, 93] on div "Janela de atendimento Grade de atendimento Capacidade Transportadoras Veículos …" at bounding box center [647, 312] width 1294 height 625
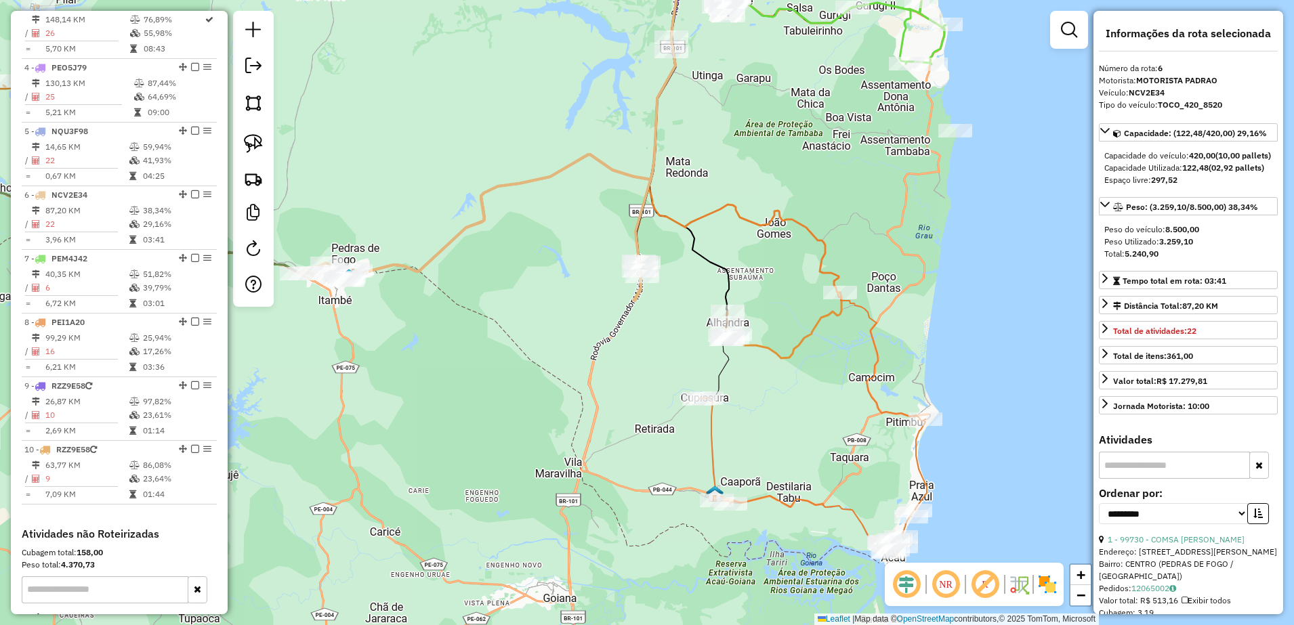
drag, startPoint x: 907, startPoint y: 188, endPoint x: 747, endPoint y: 211, distance: 160.9
click at [747, 211] on icon at bounding box center [787, 204] width 278 height 433
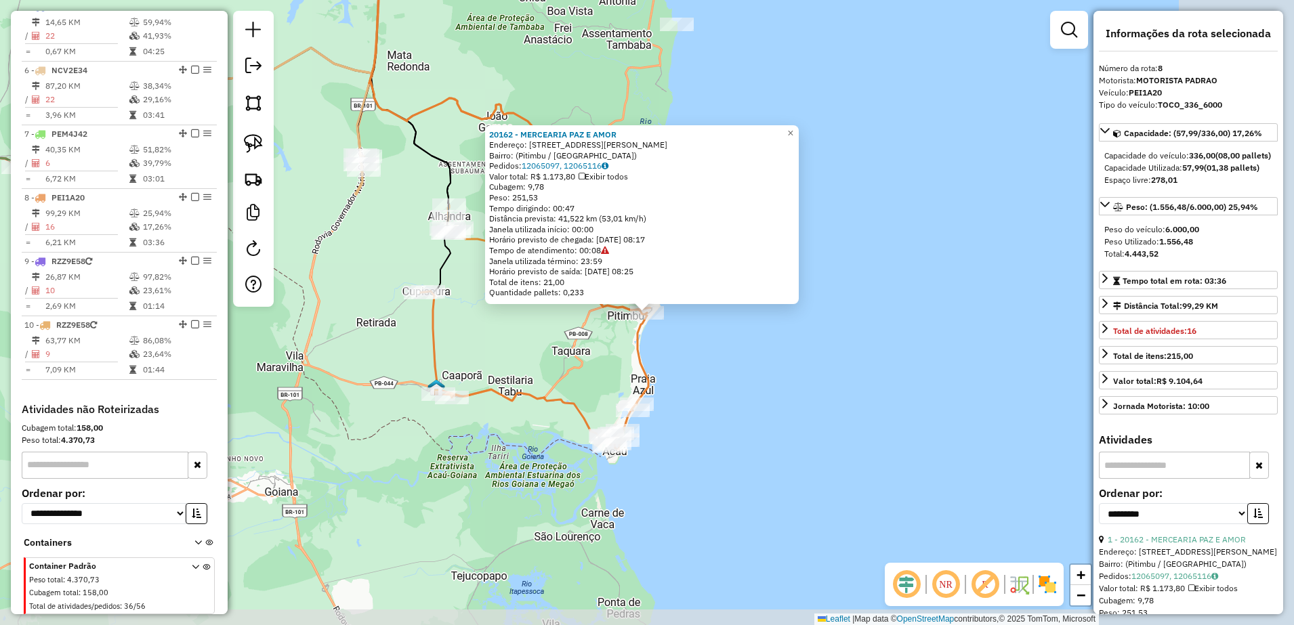
scroll to position [837, 0]
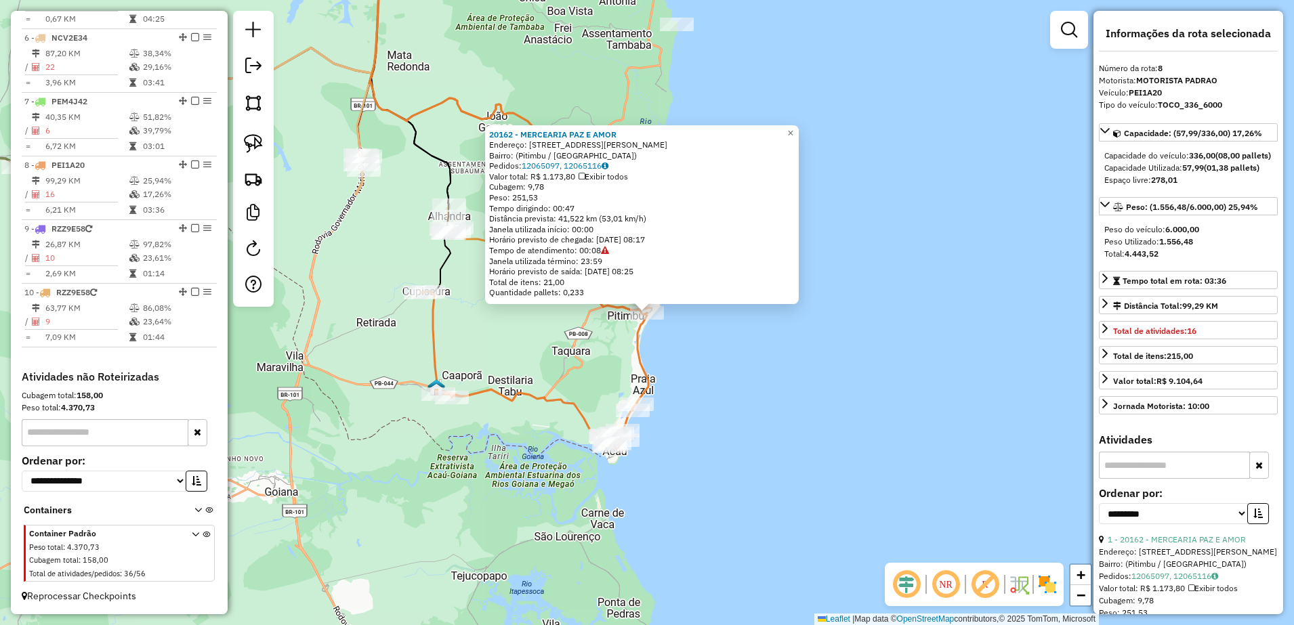
click at [644, 347] on icon at bounding box center [535, 370] width 228 height 159
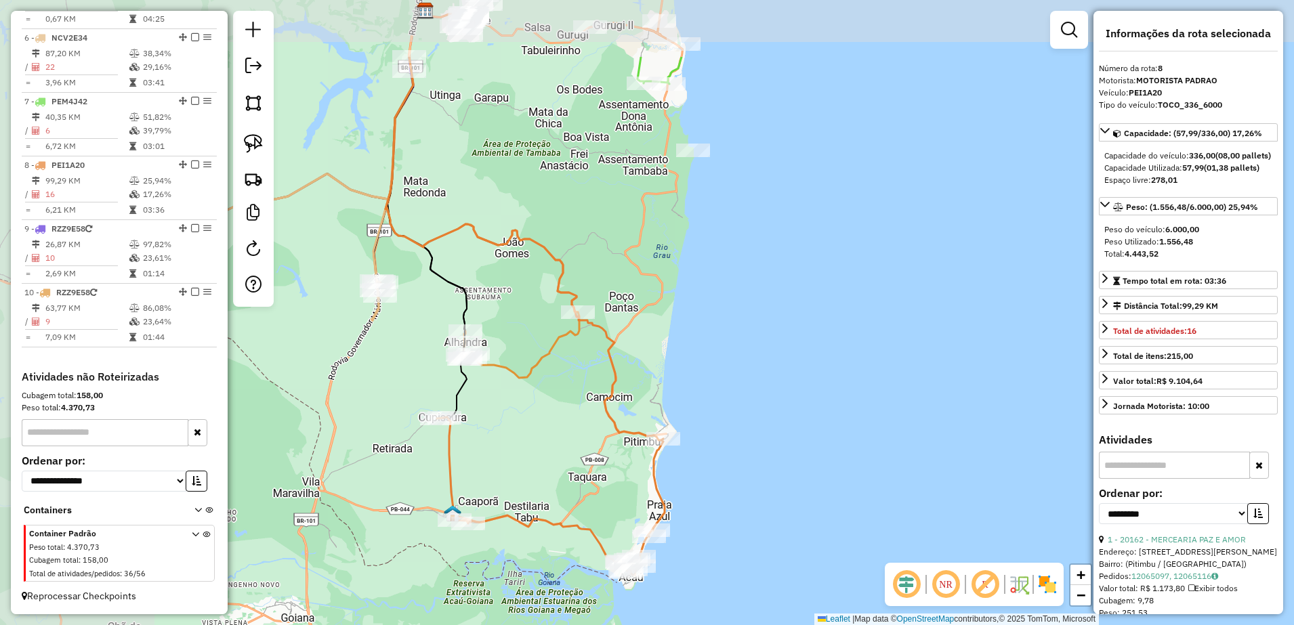
drag, startPoint x: 498, startPoint y: 238, endPoint x: 632, endPoint y: 340, distance: 168.2
click at [632, 340] on div "Janela de atendimento Grade de atendimento Capacidade Transportadoras Veículos …" at bounding box center [647, 312] width 1294 height 625
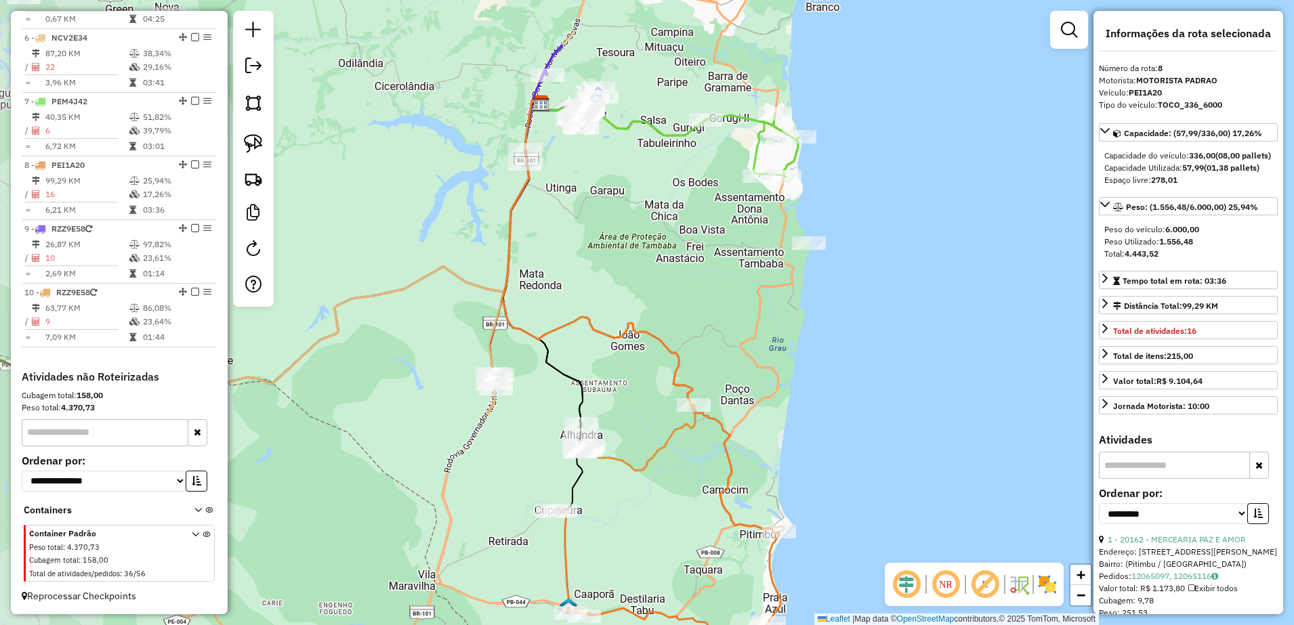
drag, startPoint x: 617, startPoint y: 193, endPoint x: 733, endPoint y: 285, distance: 148.1
click at [733, 285] on div "Janela de atendimento Grade de atendimento Capacidade Transportadoras Veículos …" at bounding box center [647, 312] width 1294 height 625
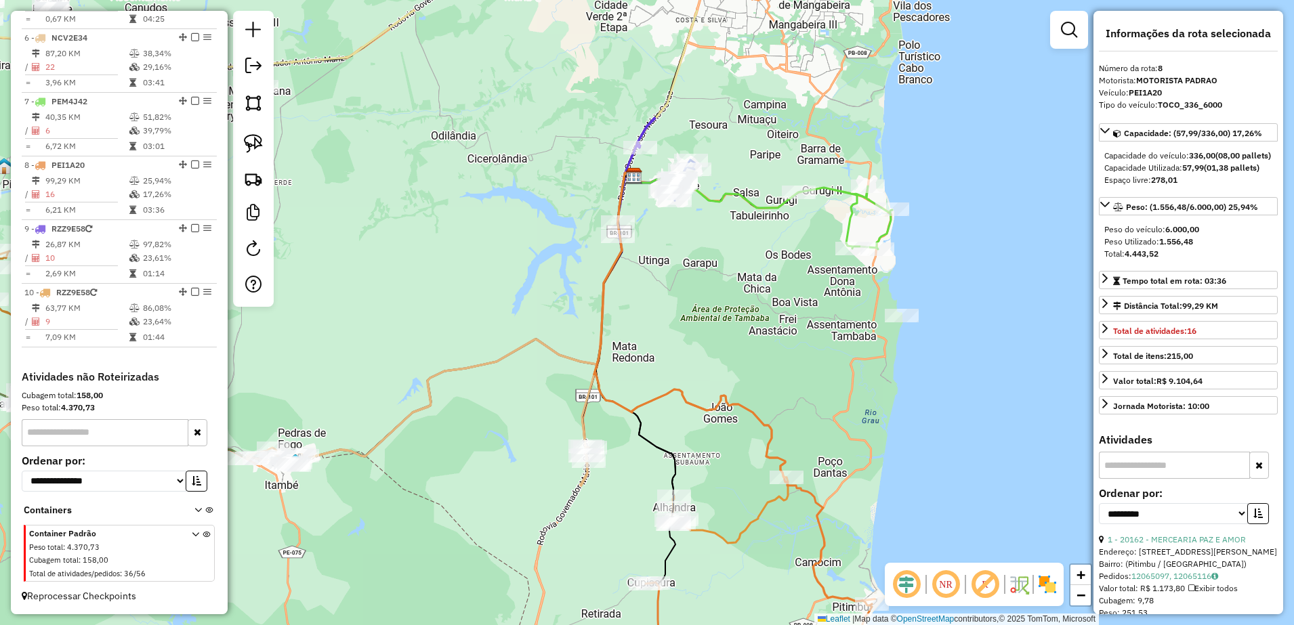
drag, startPoint x: 705, startPoint y: 282, endPoint x: 798, endPoint y: 354, distance: 117.8
click at [798, 354] on div "Janela de atendimento Grade de atendimento Capacidade Transportadoras Veículos …" at bounding box center [647, 312] width 1294 height 625
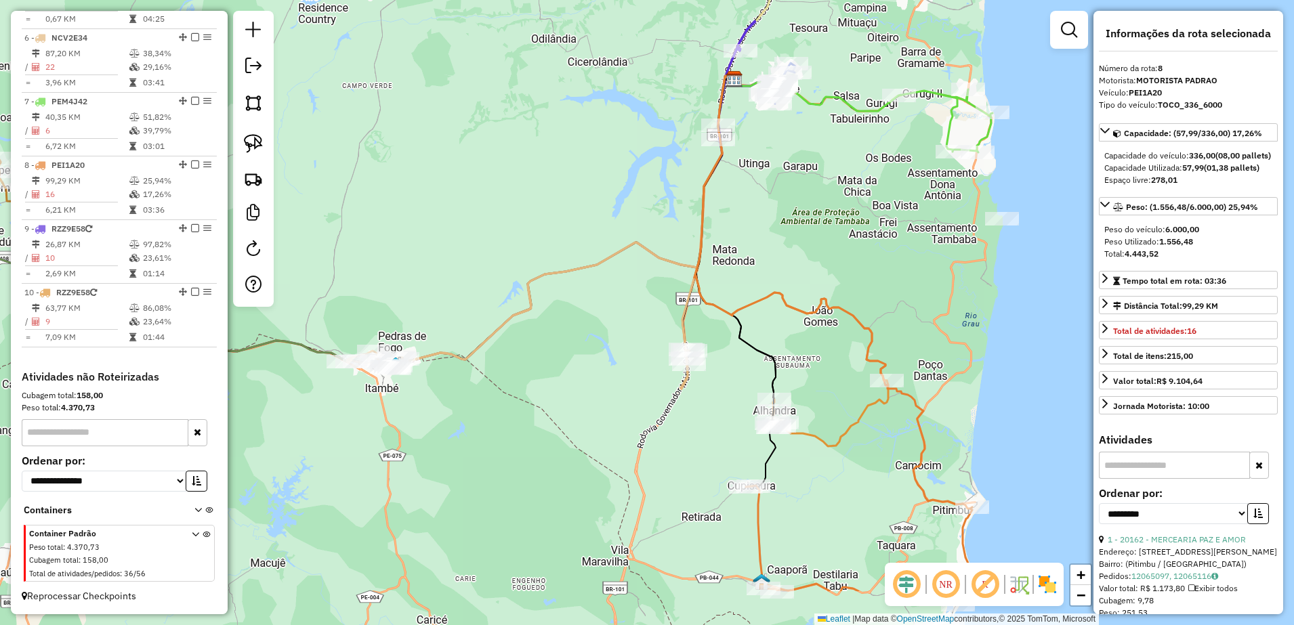
drag, startPoint x: 735, startPoint y: 287, endPoint x: 804, endPoint y: 180, distance: 127.1
click at [808, 181] on div "Janela de atendimento Grade de atendimento Capacidade Transportadoras Veículos …" at bounding box center [647, 312] width 1294 height 625
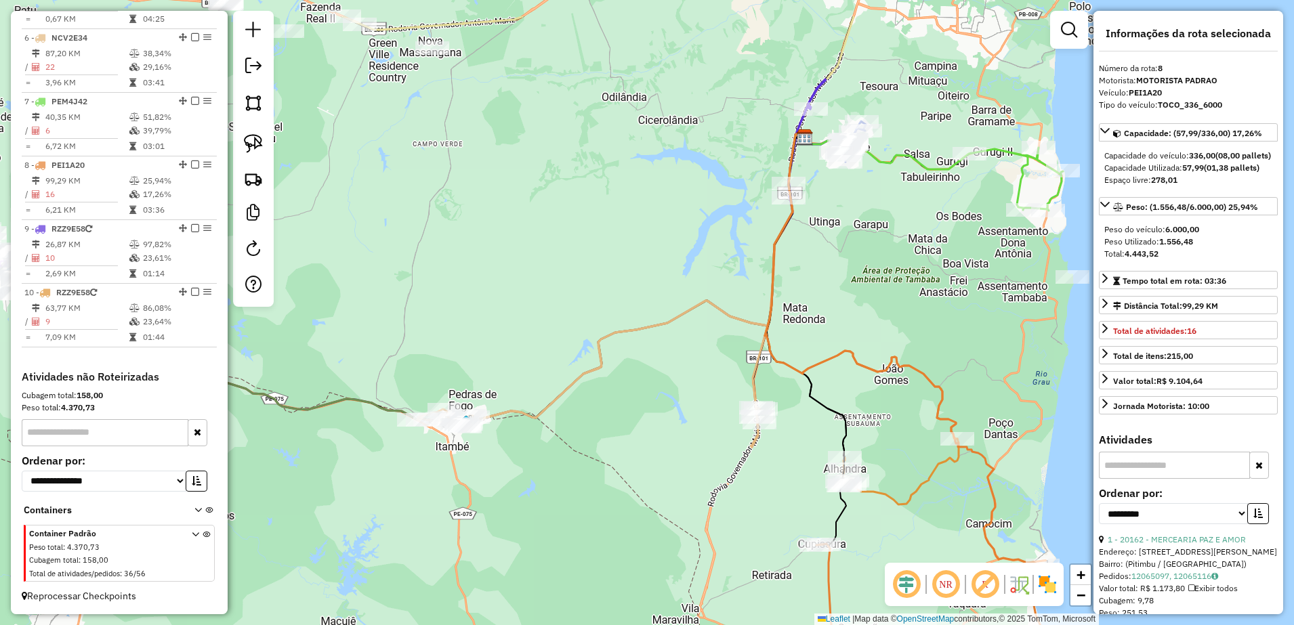
drag, startPoint x: 672, startPoint y: 240, endPoint x: 655, endPoint y: 316, distance: 78.4
click at [659, 327] on icon at bounding box center [592, 374] width 350 height 146
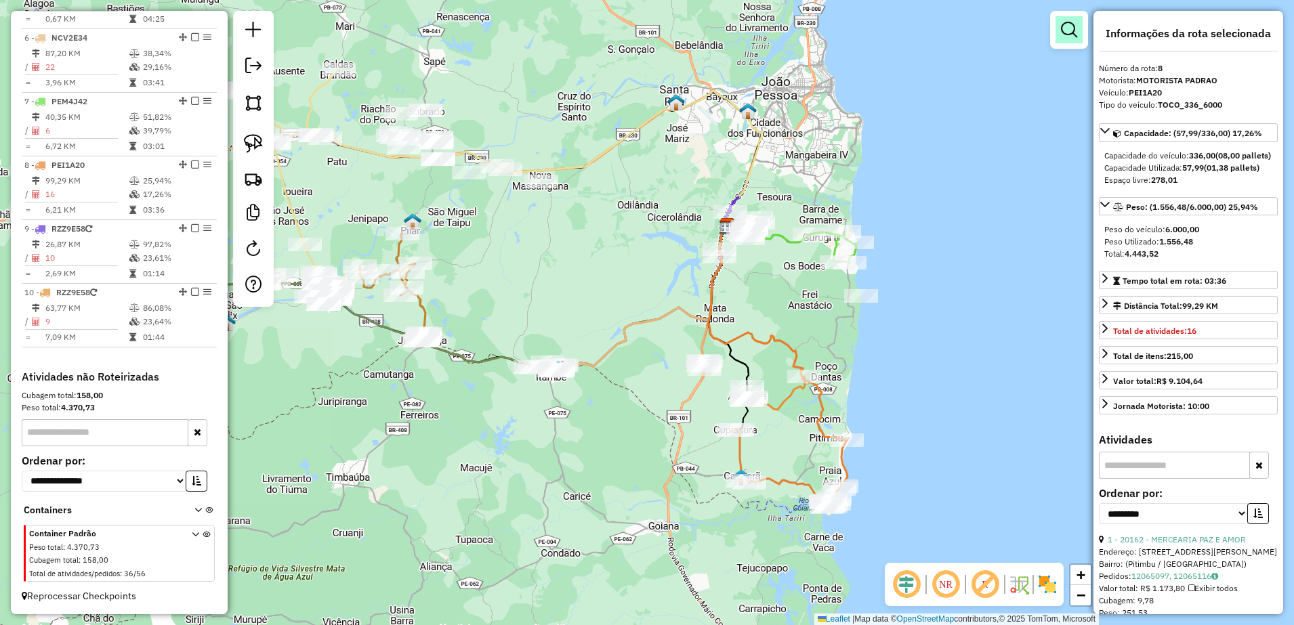
click at [1060, 25] on link at bounding box center [1069, 29] width 27 height 27
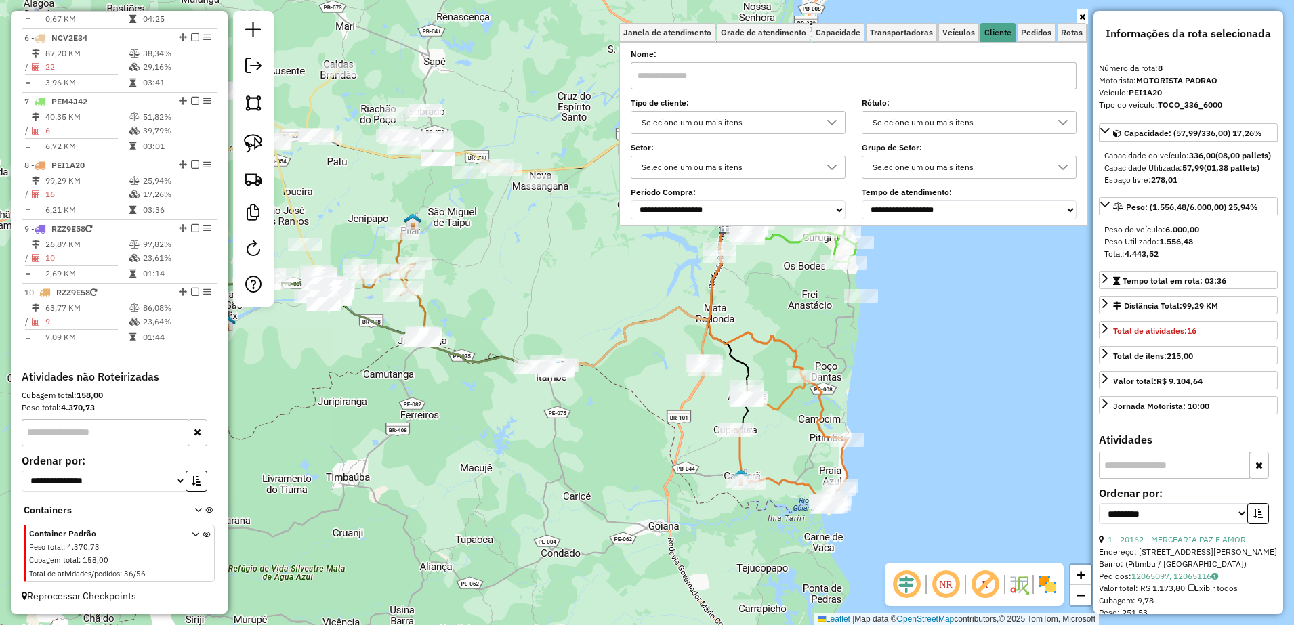
click at [750, 73] on input "text" at bounding box center [854, 75] width 446 height 27
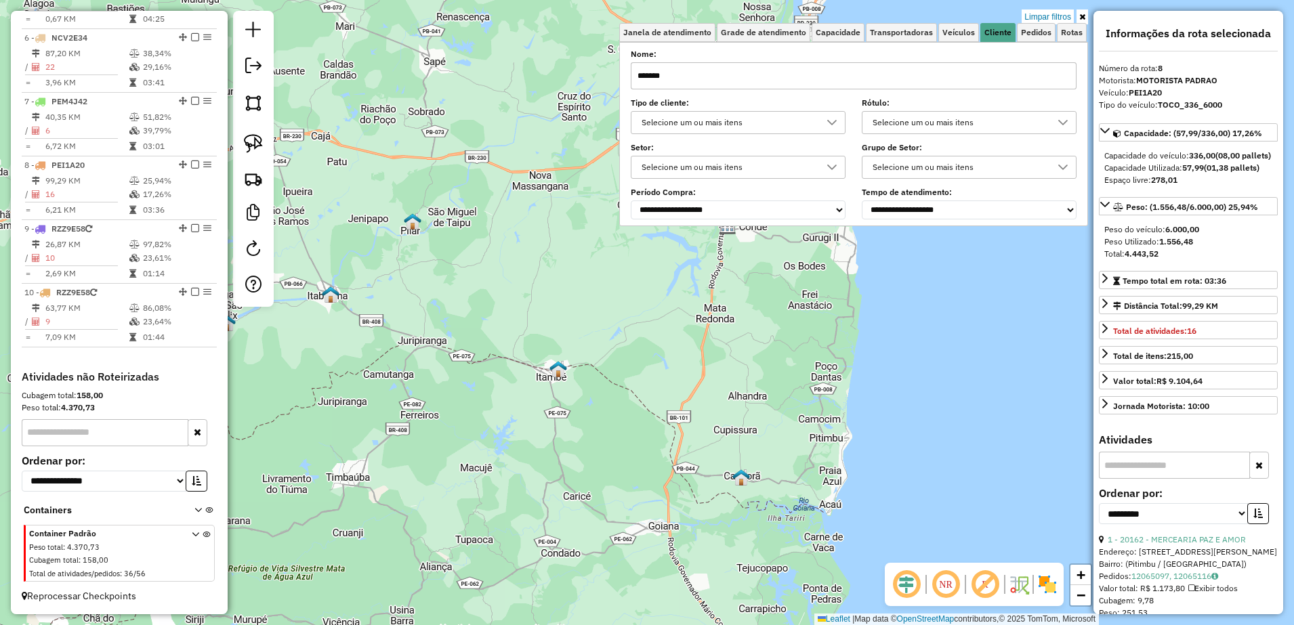
type input "*******"
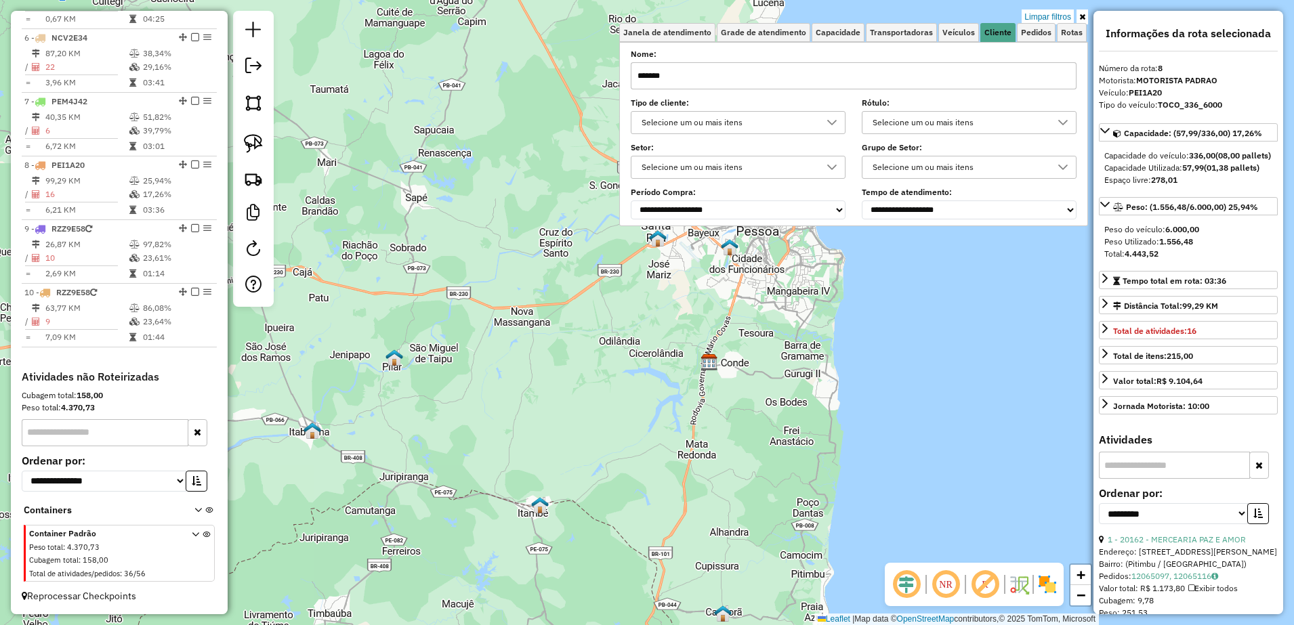
drag, startPoint x: 754, startPoint y: 300, endPoint x: 735, endPoint y: 436, distance: 138.1
click at [735, 436] on div "Limpar filtros Janela de atendimento Grade de atendimento Capacidade Transporta…" at bounding box center [647, 312] width 1294 height 625
click at [1047, 17] on link "Limpar filtros" at bounding box center [1048, 16] width 52 height 15
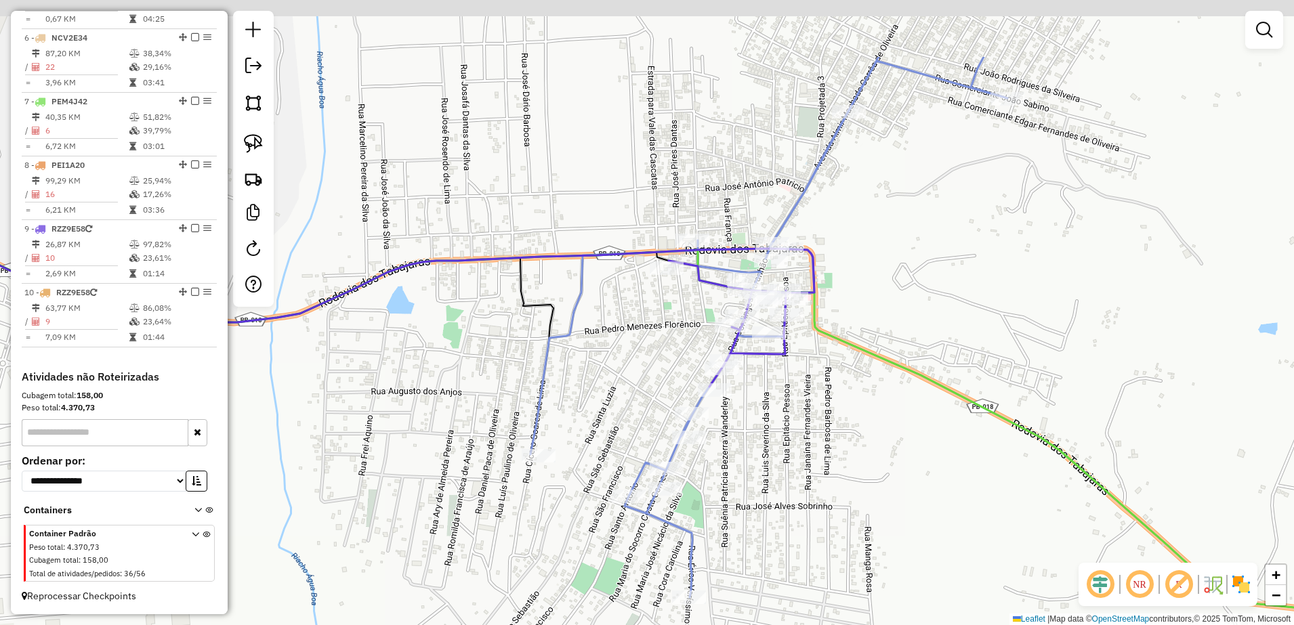
drag, startPoint x: 785, startPoint y: 289, endPoint x: 789, endPoint y: 407, distance: 118.0
click at [789, 407] on div "Janela de atendimento Grade de atendimento Capacidade Transportadoras Veículos …" at bounding box center [647, 312] width 1294 height 625
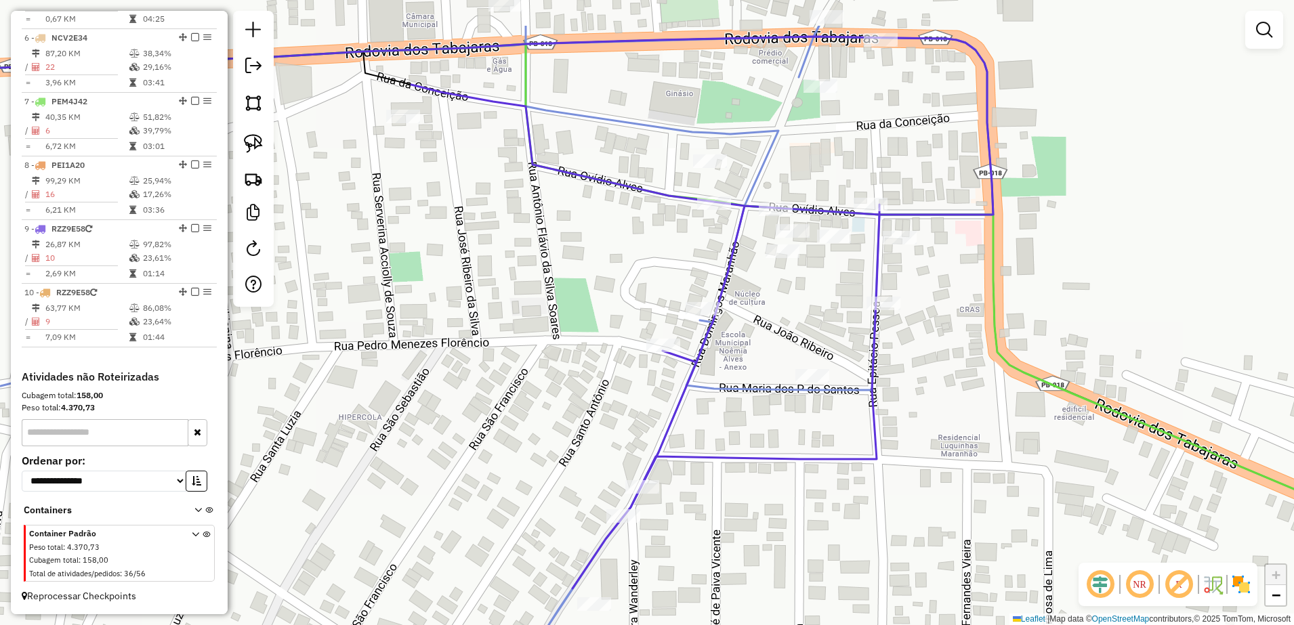
drag, startPoint x: 712, startPoint y: 247, endPoint x: 711, endPoint y: 255, distance: 7.5
click at [711, 255] on div "Janela de atendimento Grade de atendimento Capacidade Transportadoras Veículos …" at bounding box center [647, 312] width 1294 height 625
select select "**********"
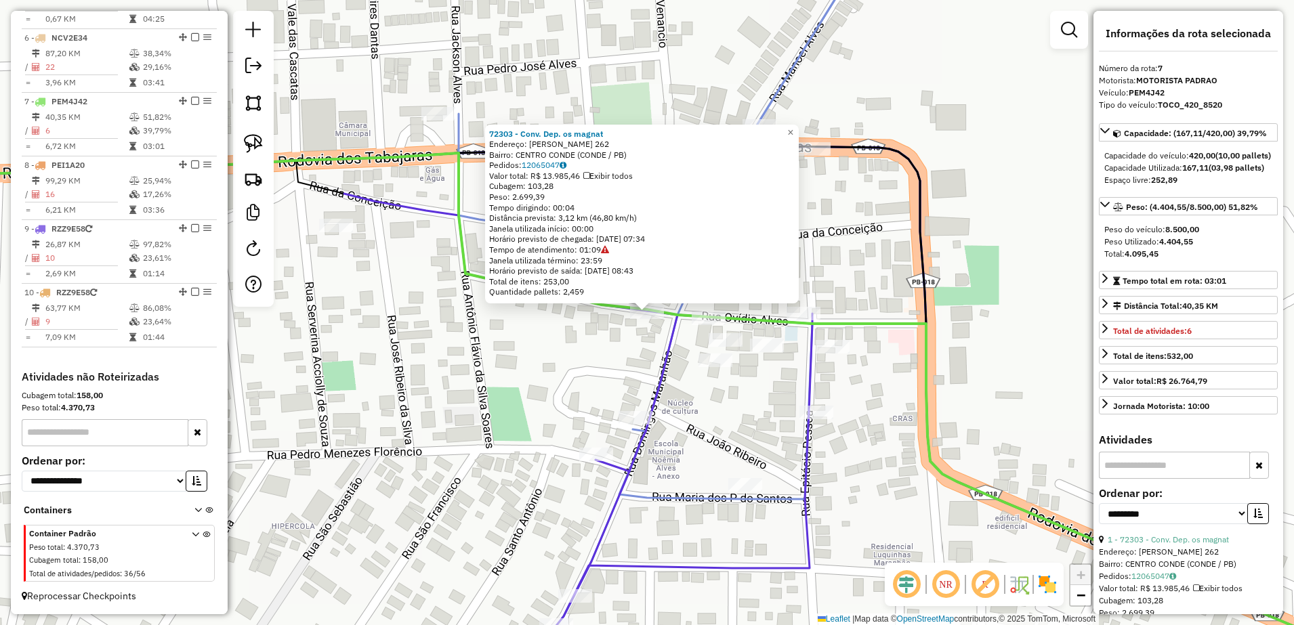
click at [621, 379] on div "72303 - Conv. Dep. os magnat Endereço: [PERSON_NAME] 262 Bairro: CENTRO CONDE (…" at bounding box center [647, 312] width 1294 height 625
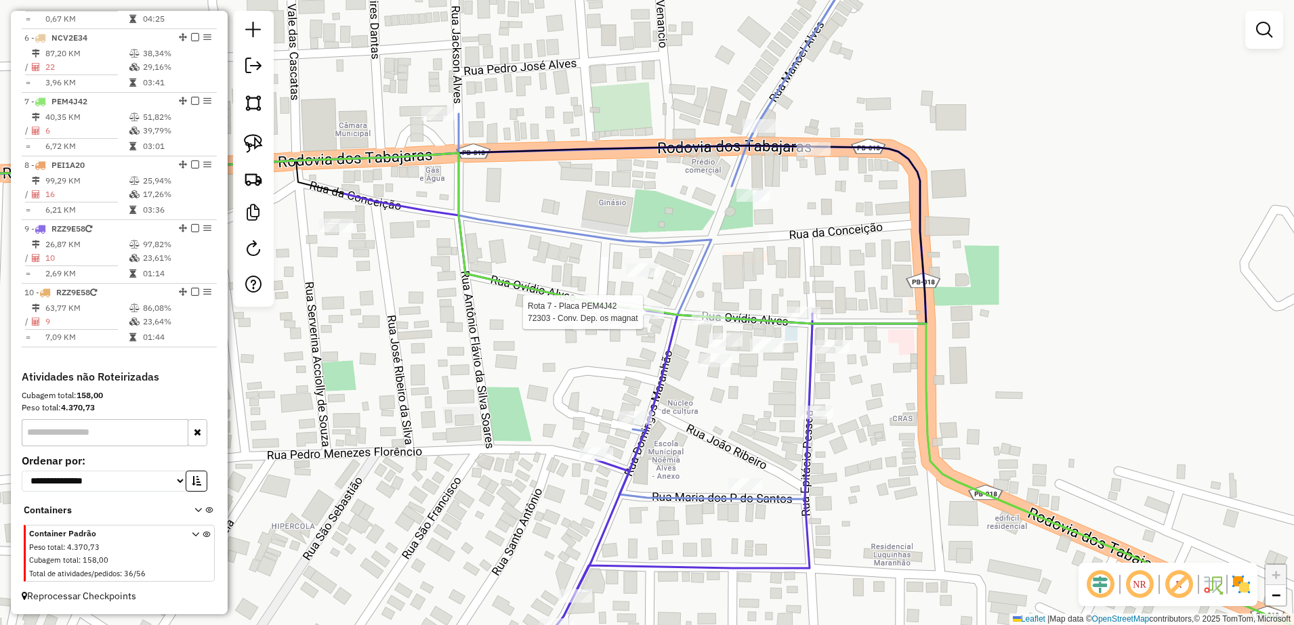
select select "**********"
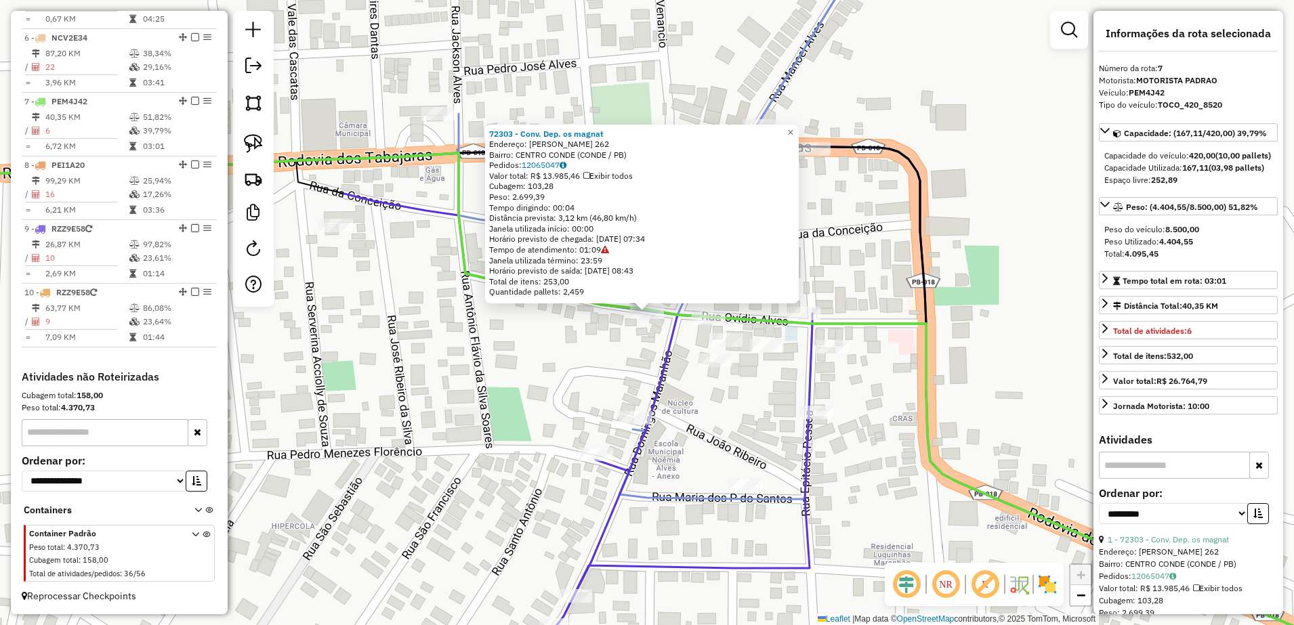
click at [630, 344] on div "72303 - Conv. Dep. os magnat Endereço: [PERSON_NAME] 262 Bairro: CENTRO CONDE (…" at bounding box center [647, 312] width 1294 height 625
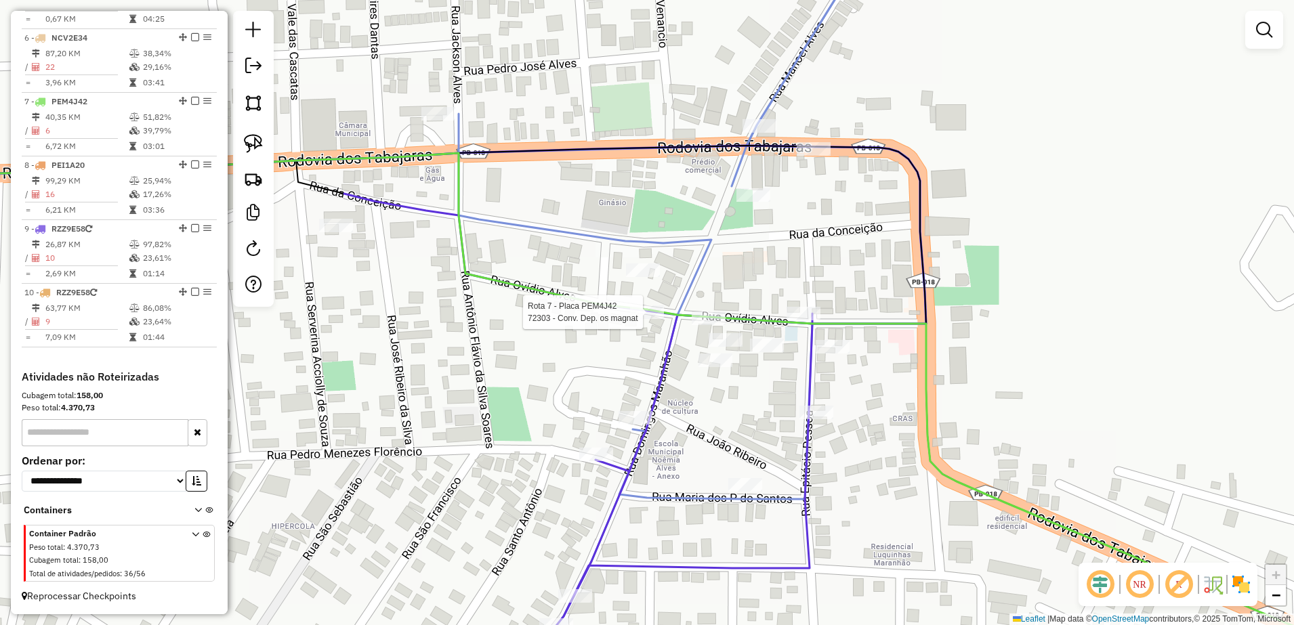
select select "**********"
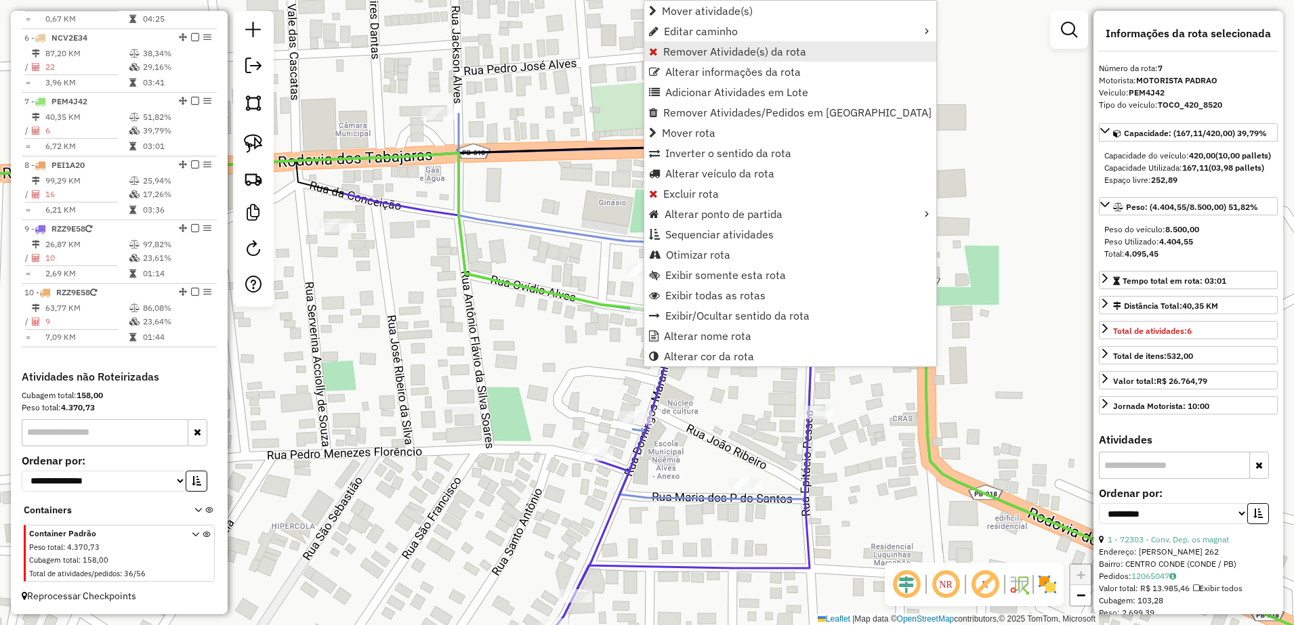
click at [704, 50] on span "Remover Atividade(s) da rota" at bounding box center [734, 51] width 143 height 11
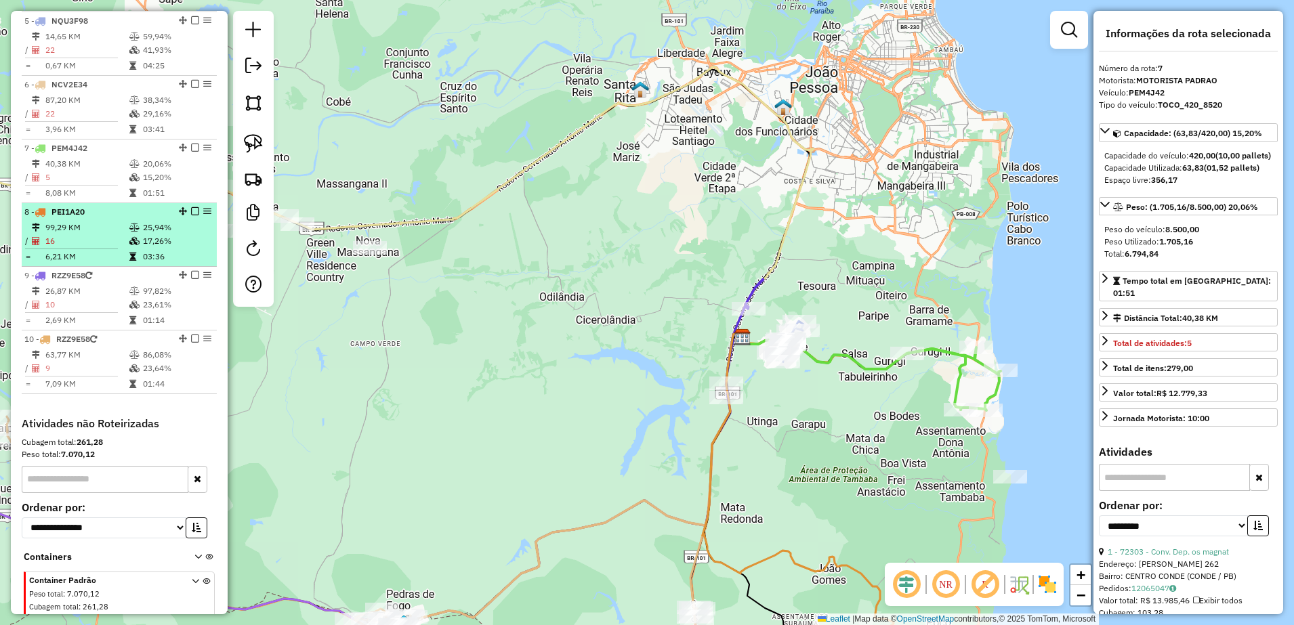
scroll to position [752, 0]
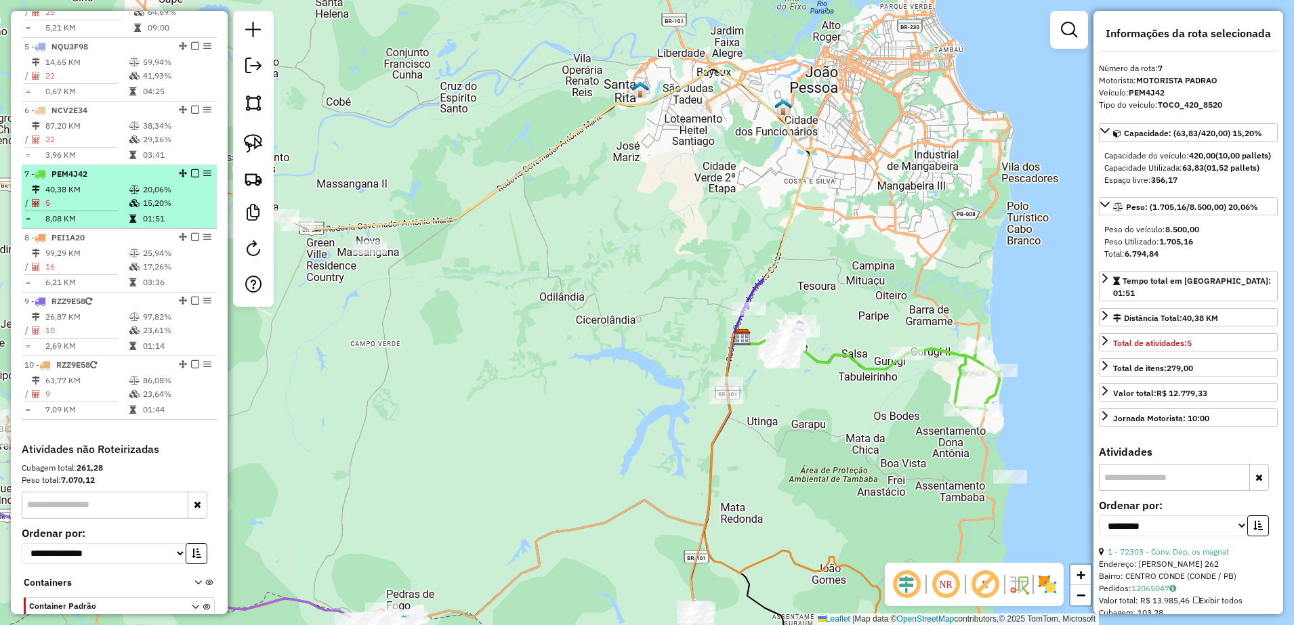
click at [94, 180] on div "7 - PEM4J42" at bounding box center [96, 174] width 144 height 12
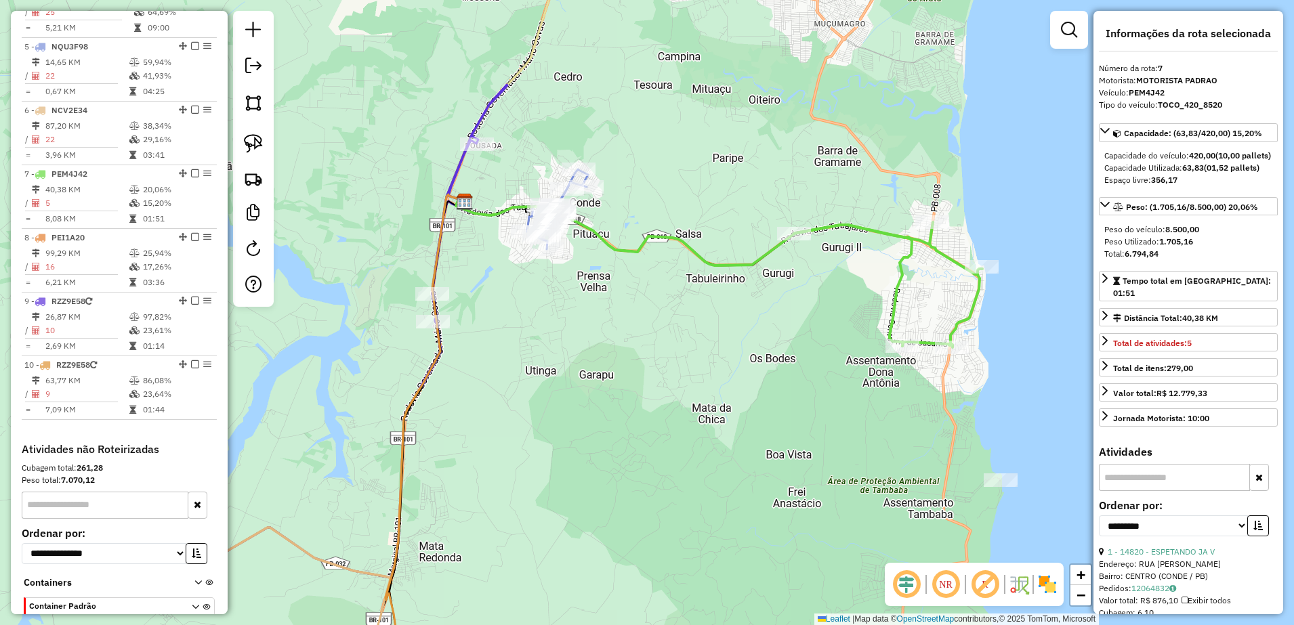
drag, startPoint x: 541, startPoint y: 292, endPoint x: 678, endPoint y: 272, distance: 139.1
click at [678, 276] on div "Janela de atendimento Grade de atendimento Capacidade Transportadoras Veículos …" at bounding box center [647, 312] width 1294 height 625
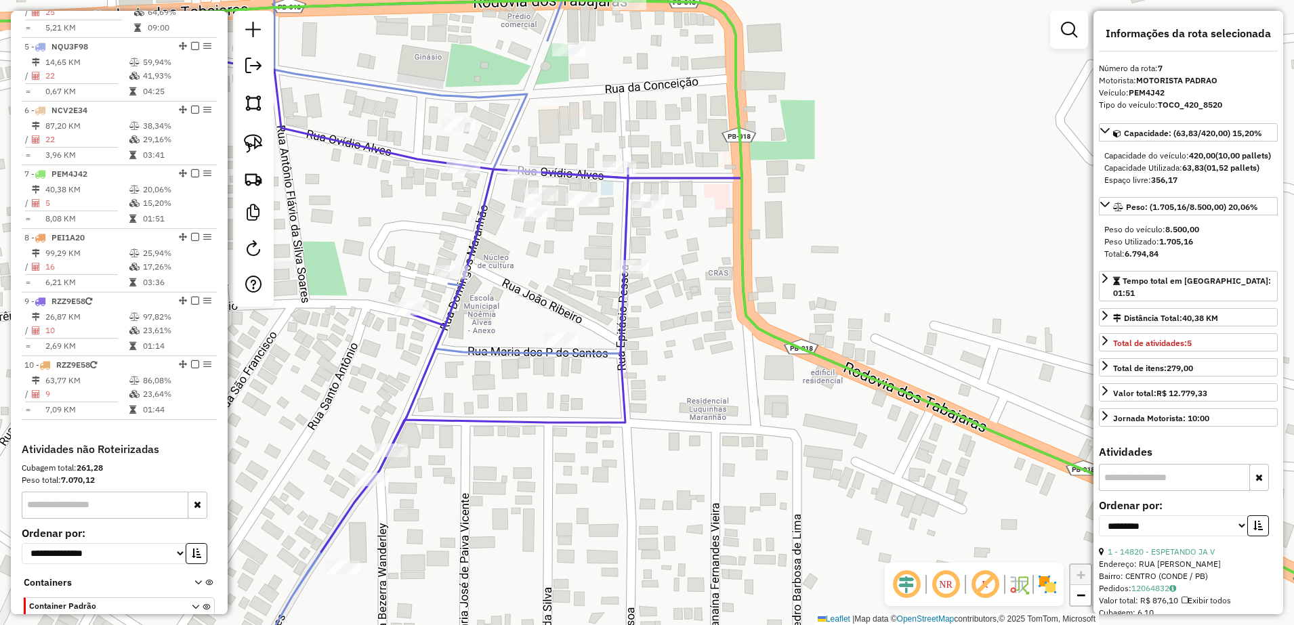
drag, startPoint x: 455, startPoint y: 222, endPoint x: 497, endPoint y: 244, distance: 47.0
click at [497, 244] on div "Janela de atendimento Grade de atendimento Capacidade Transportadoras Veículos …" at bounding box center [647, 312] width 1294 height 625
click at [247, 144] on img at bounding box center [253, 143] width 19 height 19
drag, startPoint x: 443, startPoint y: 152, endPoint x: 488, endPoint y: 161, distance: 45.5
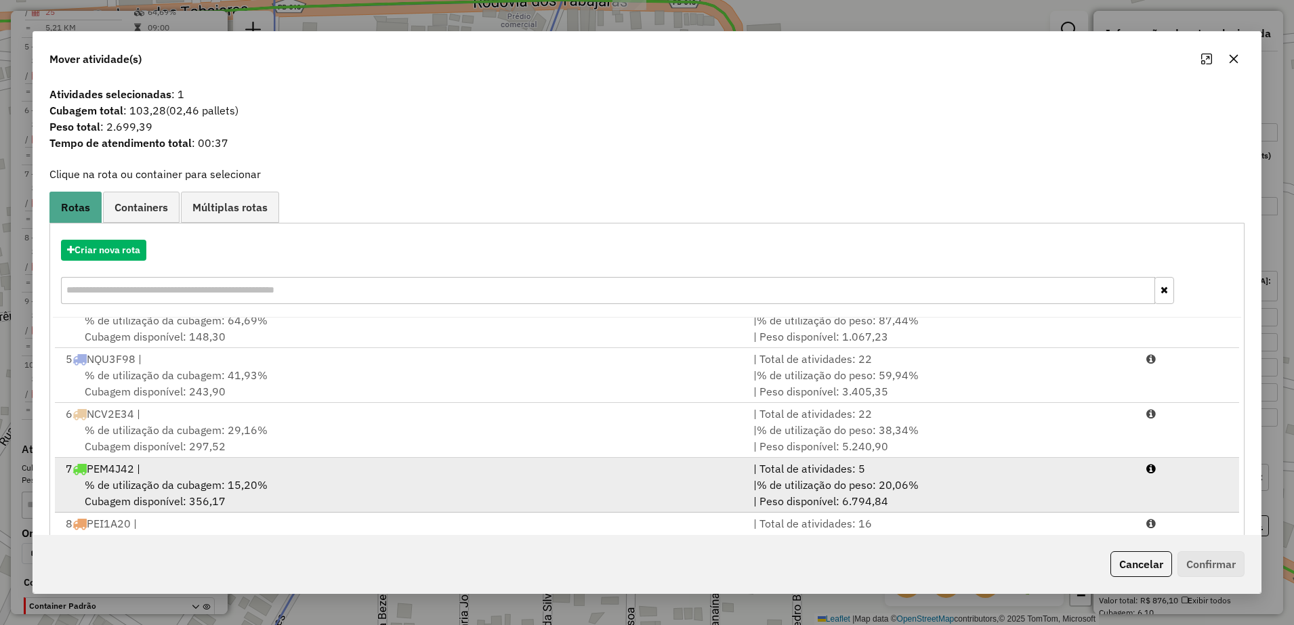
scroll to position [278, 0]
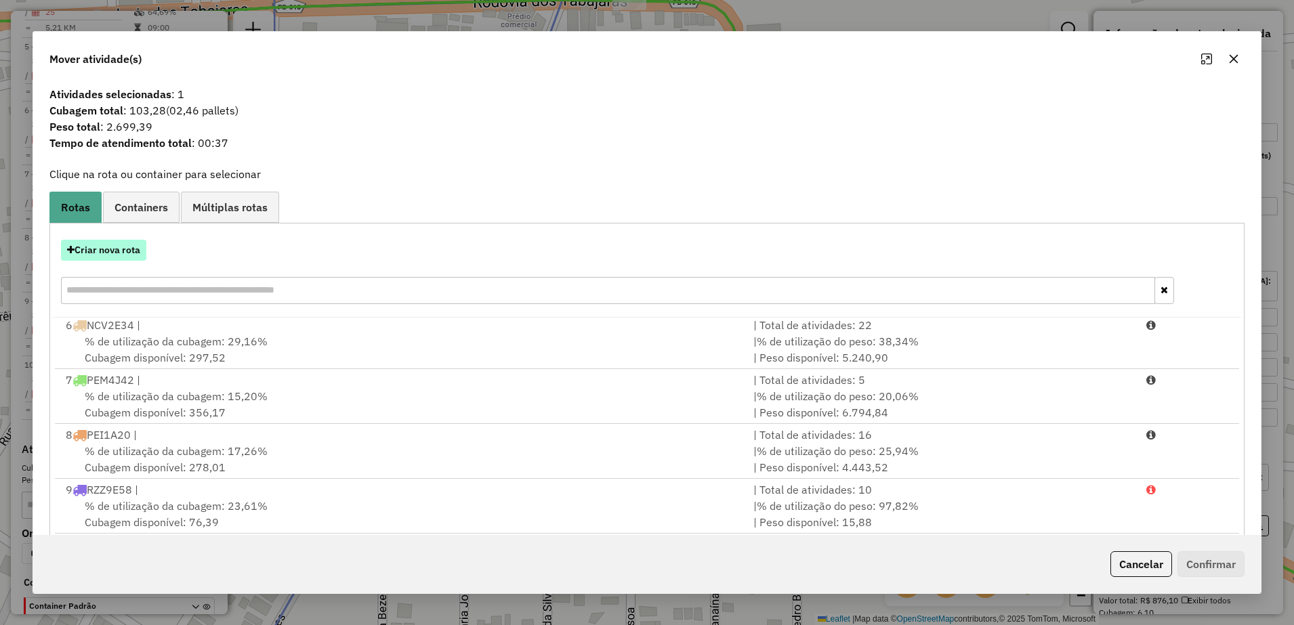
click at [125, 253] on button "Criar nova rota" at bounding box center [103, 250] width 85 height 21
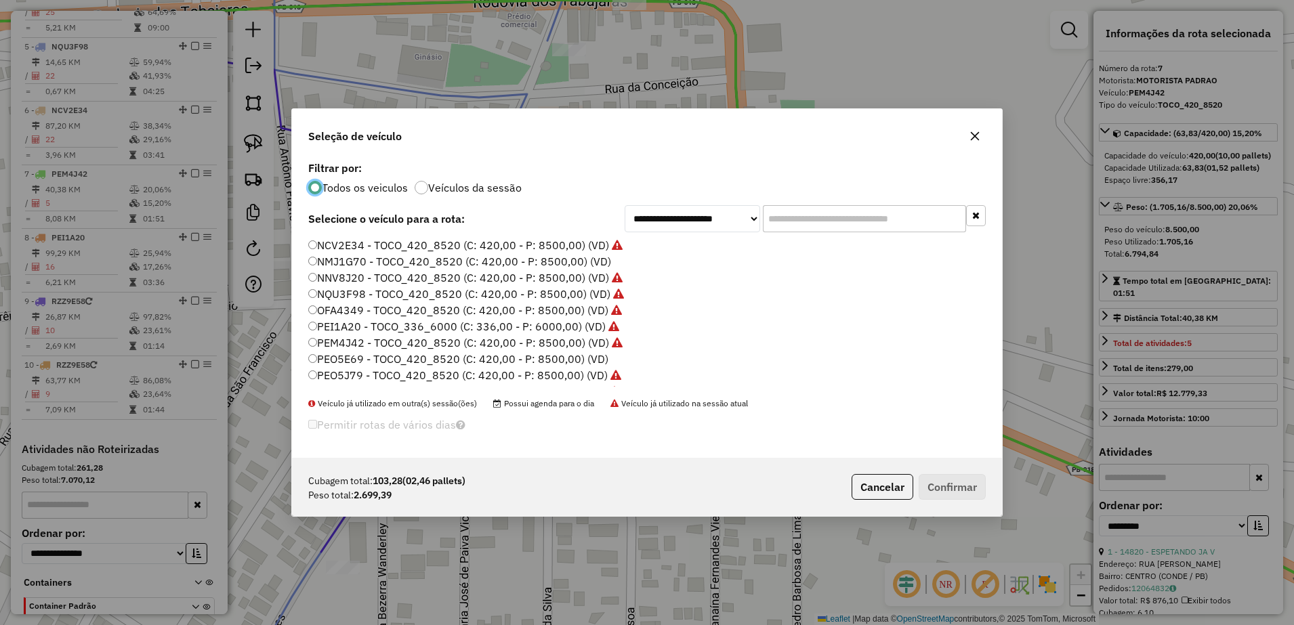
scroll to position [7, 4]
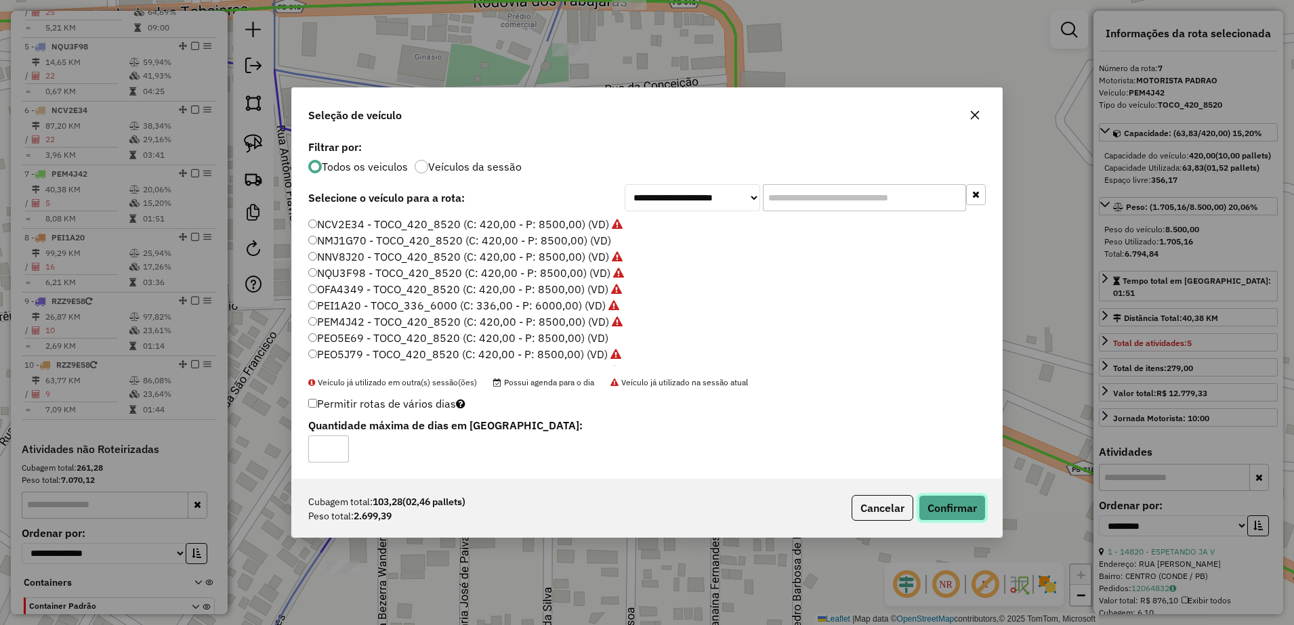
click at [952, 508] on button "Confirmar" at bounding box center [952, 508] width 67 height 26
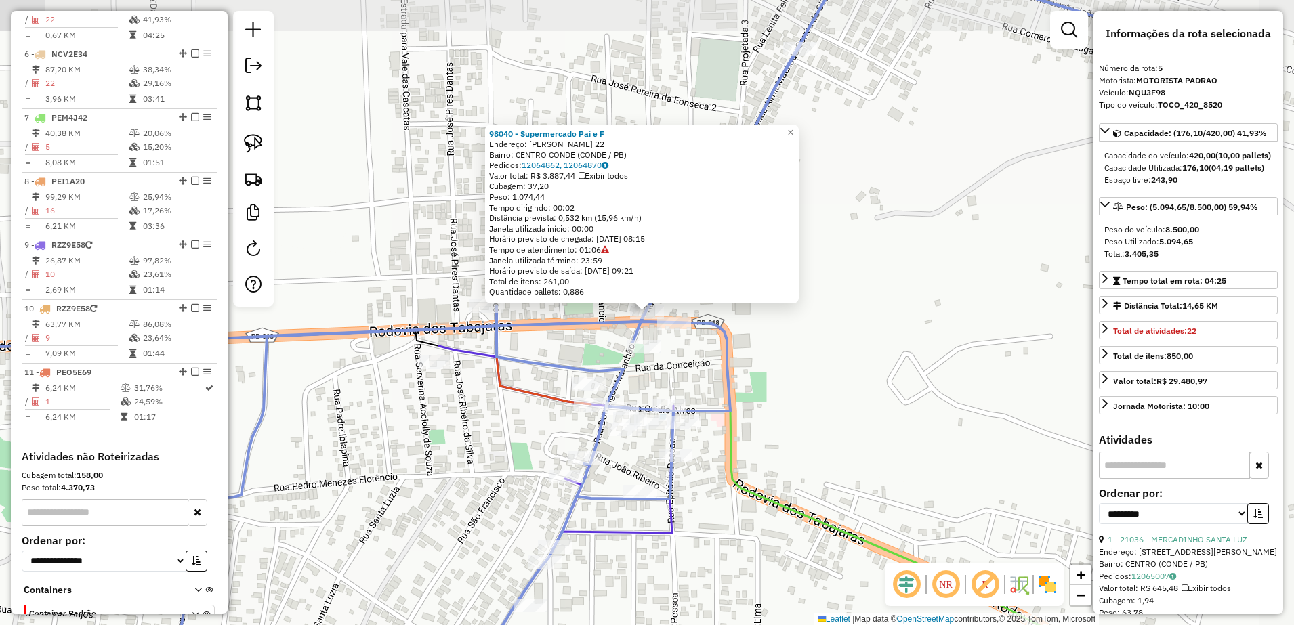
scroll to position [792, 0]
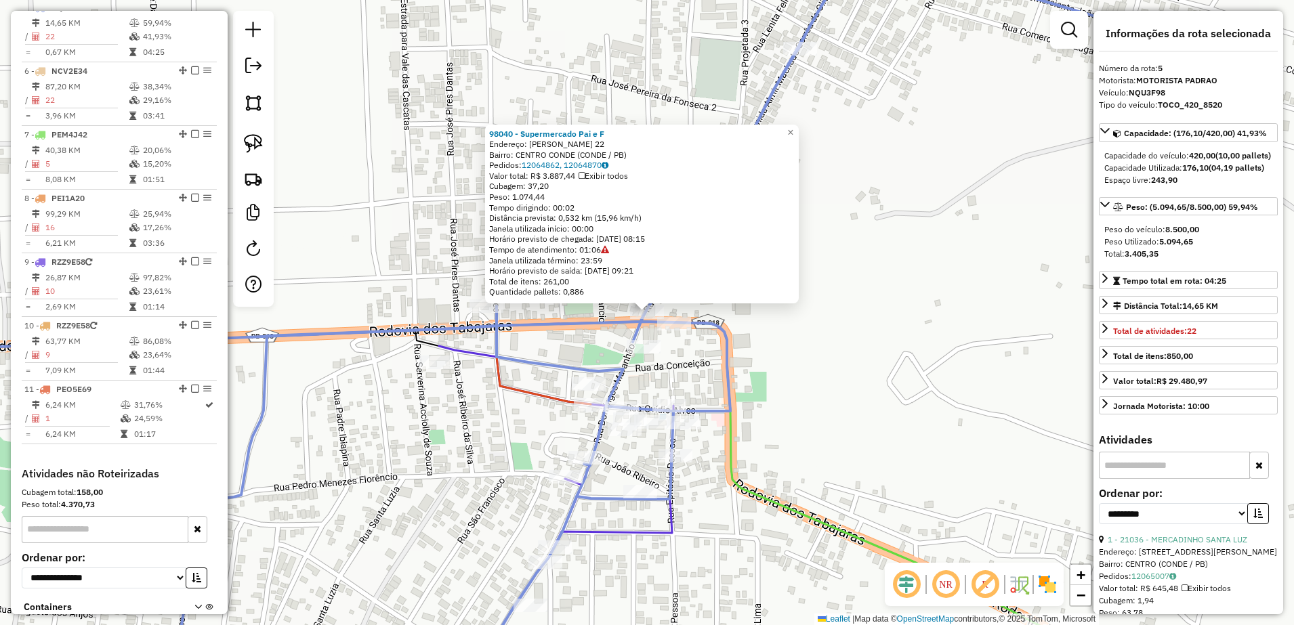
click at [784, 335] on div "98040 - Supermercado Pai e F Endereço: [PERSON_NAME] 22 Bairro: CENTRO CONDE (C…" at bounding box center [647, 312] width 1294 height 625
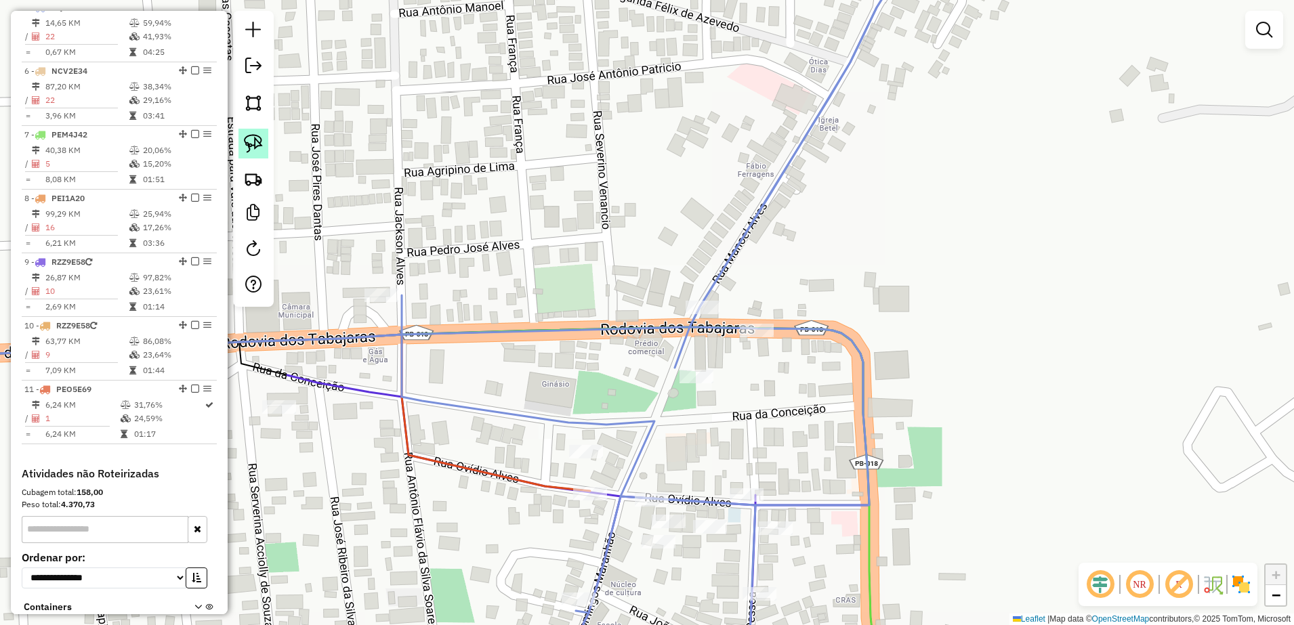
click at [247, 131] on link at bounding box center [254, 144] width 30 height 30
drag, startPoint x: 666, startPoint y: 287, endPoint x: 724, endPoint y: 307, distance: 61.7
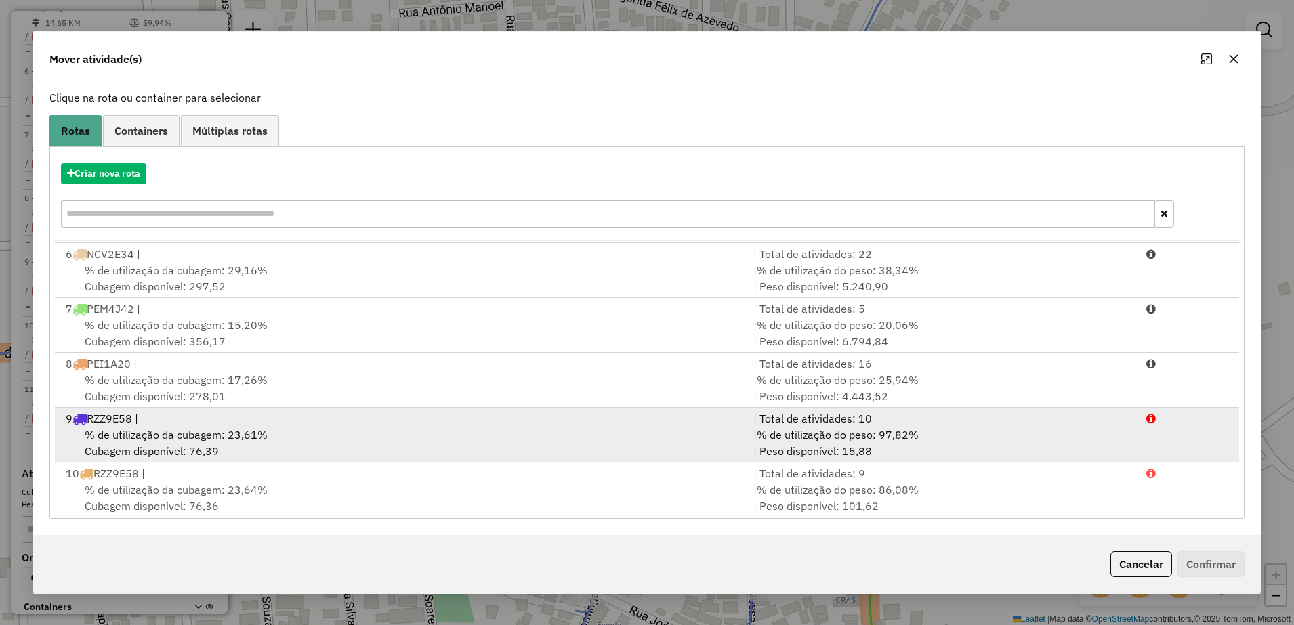
scroll to position [193, 0]
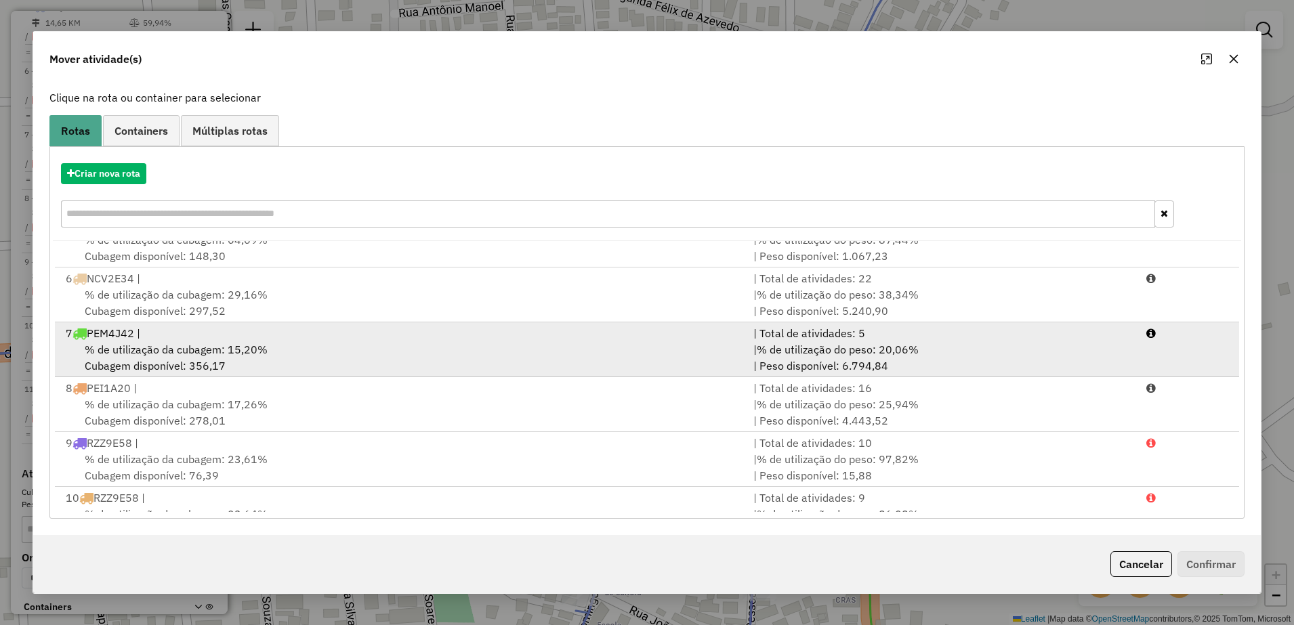
click at [226, 347] on span "% de utilização da cubagem: 15,20%" at bounding box center [176, 350] width 183 height 14
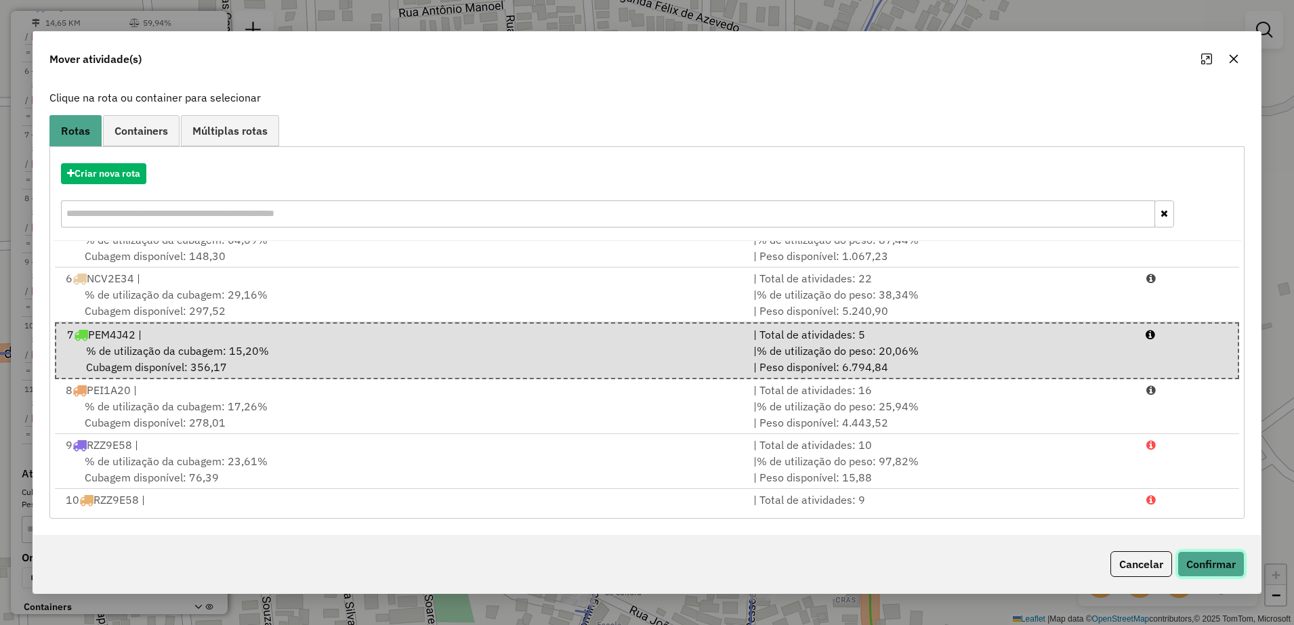
click at [1213, 560] on button "Confirmar" at bounding box center [1211, 565] width 67 height 26
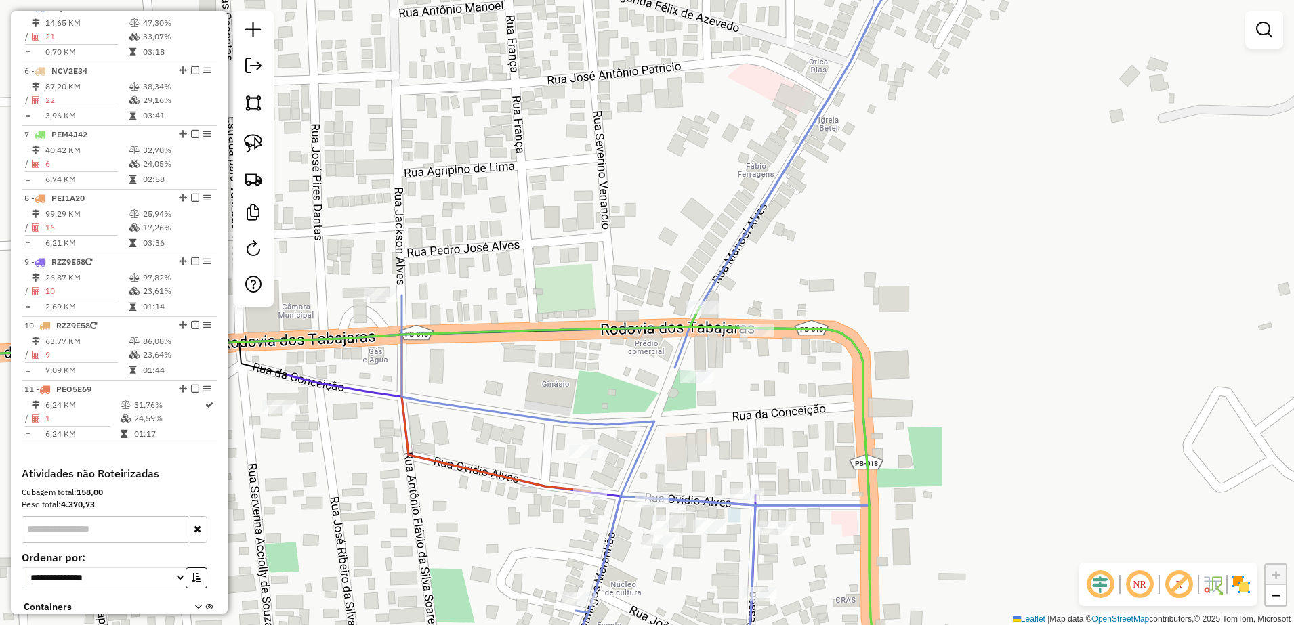
scroll to position [0, 0]
select select "**********"
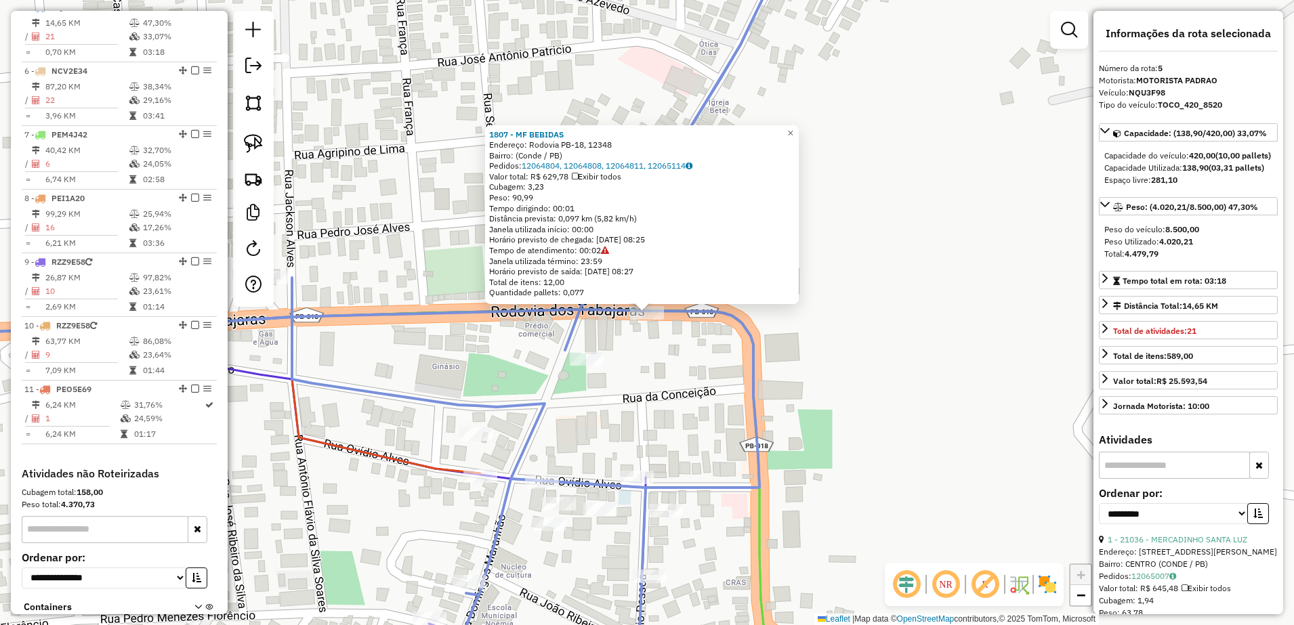
click at [717, 376] on div "1807 - MF BEBIDAS Endereço: Rodovia PB-18, 12348 Bairro: (Conde / PB) Pedidos: …" at bounding box center [647, 312] width 1294 height 625
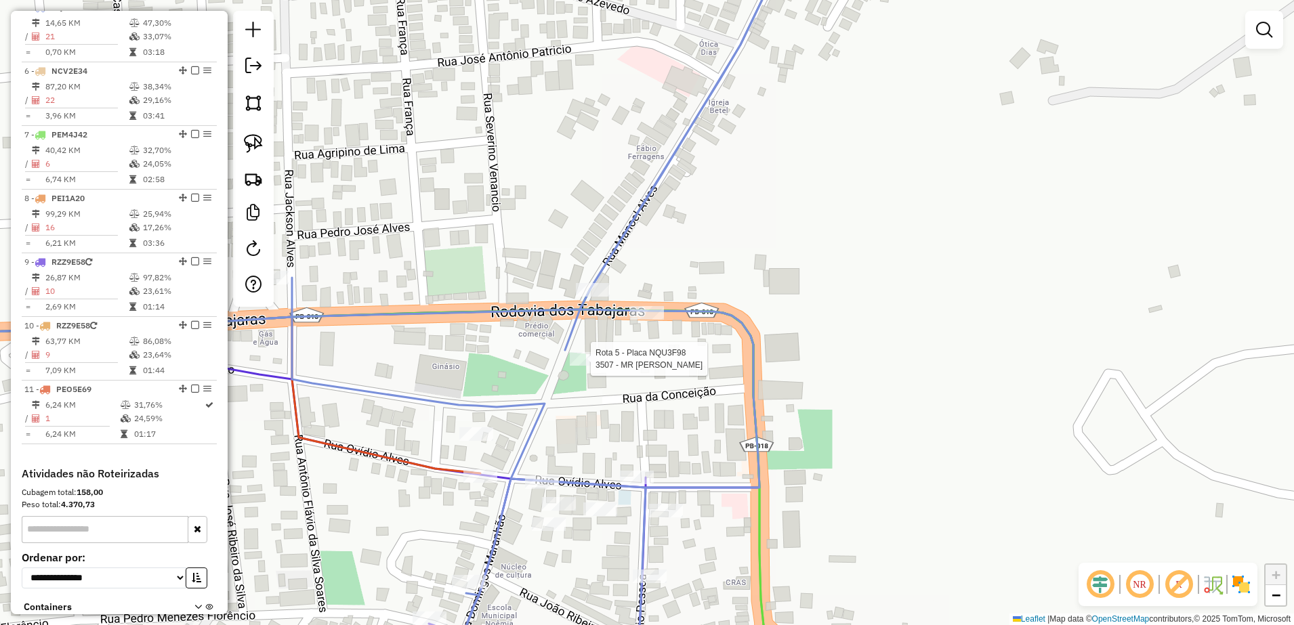
select select "**********"
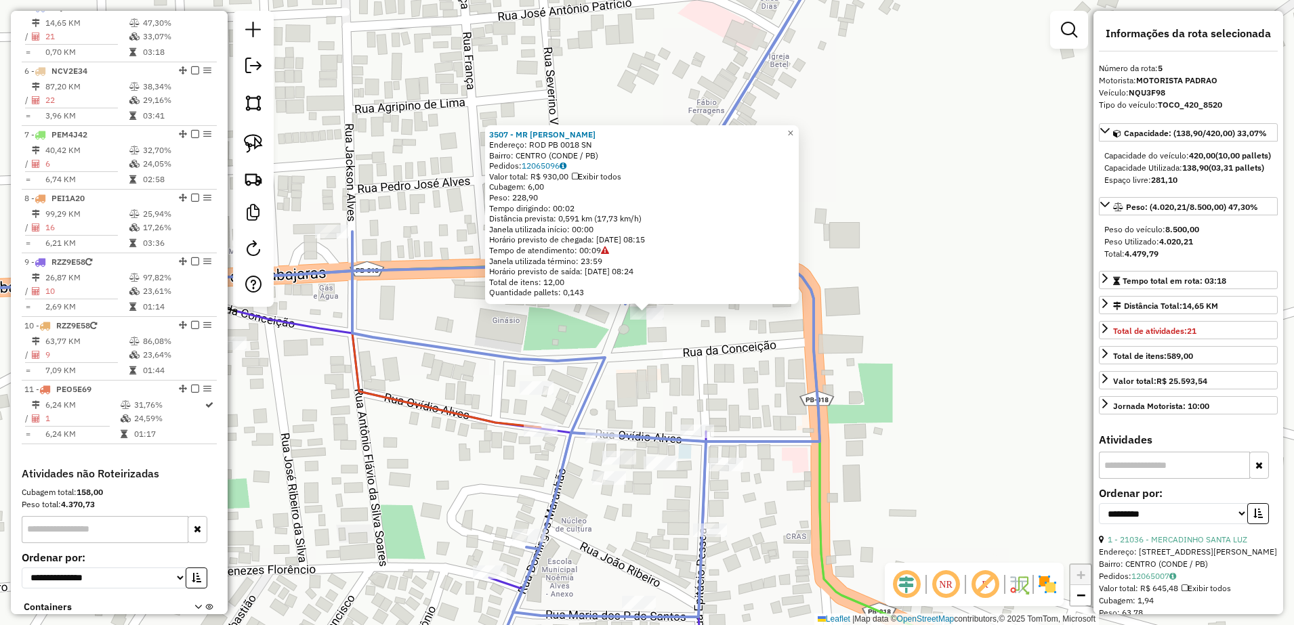
click at [707, 386] on div "3507 - MR [PERSON_NAME] Endereço: ROD PB 0018 SN Bairro: CENTRO (CONDE / PB) Pe…" at bounding box center [647, 312] width 1294 height 625
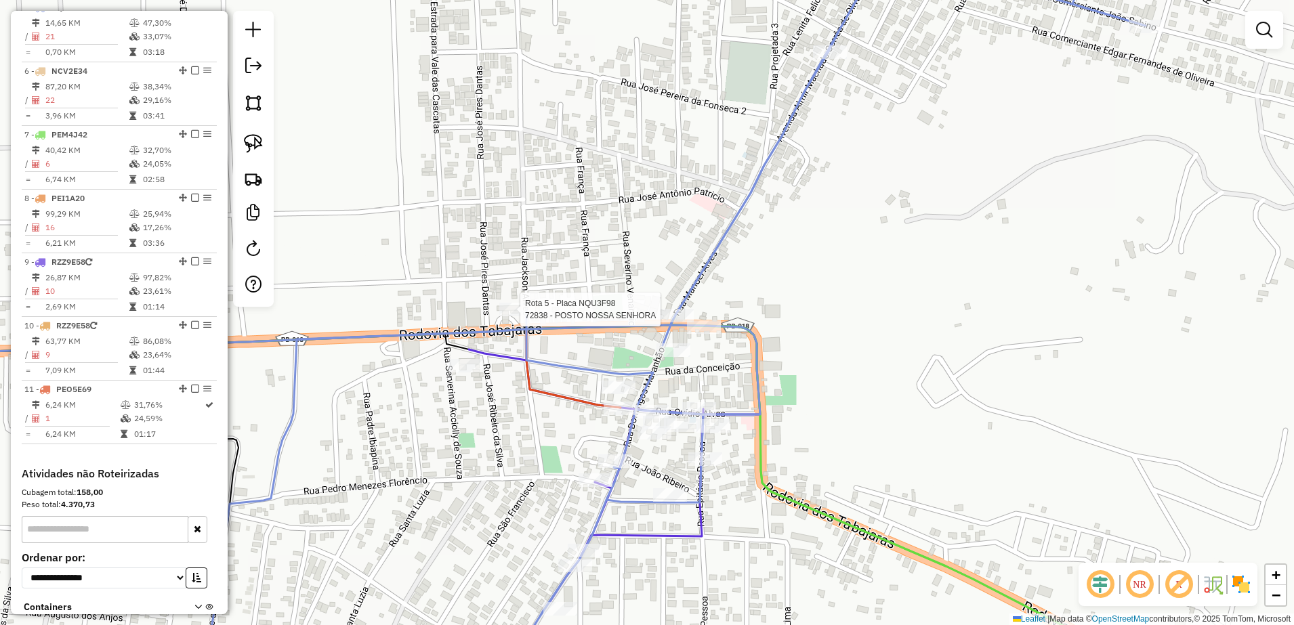
select select "**********"
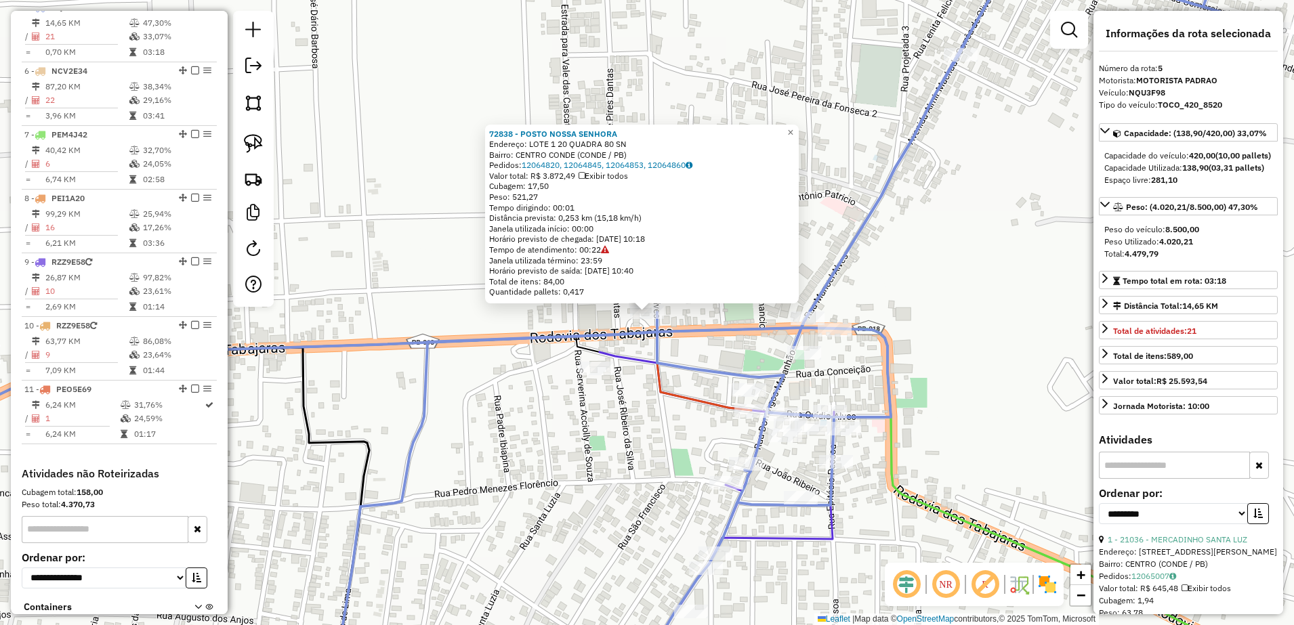
click at [701, 400] on icon at bounding box center [311, 393] width 881 height 123
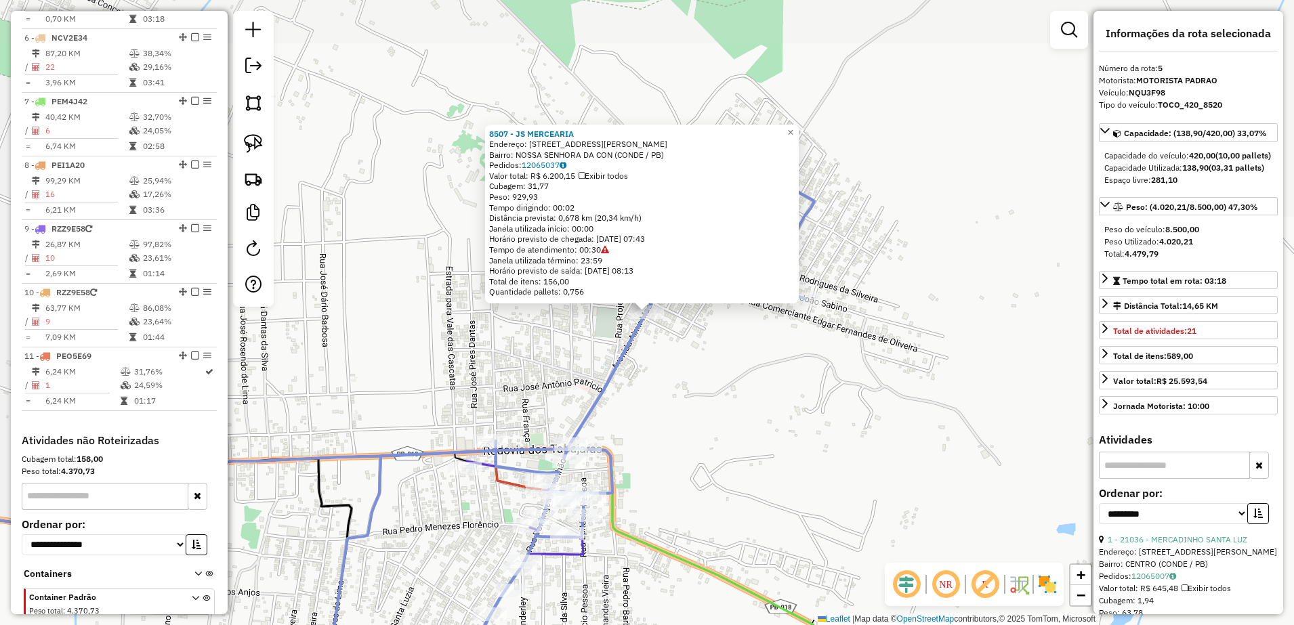
scroll to position [792, 0]
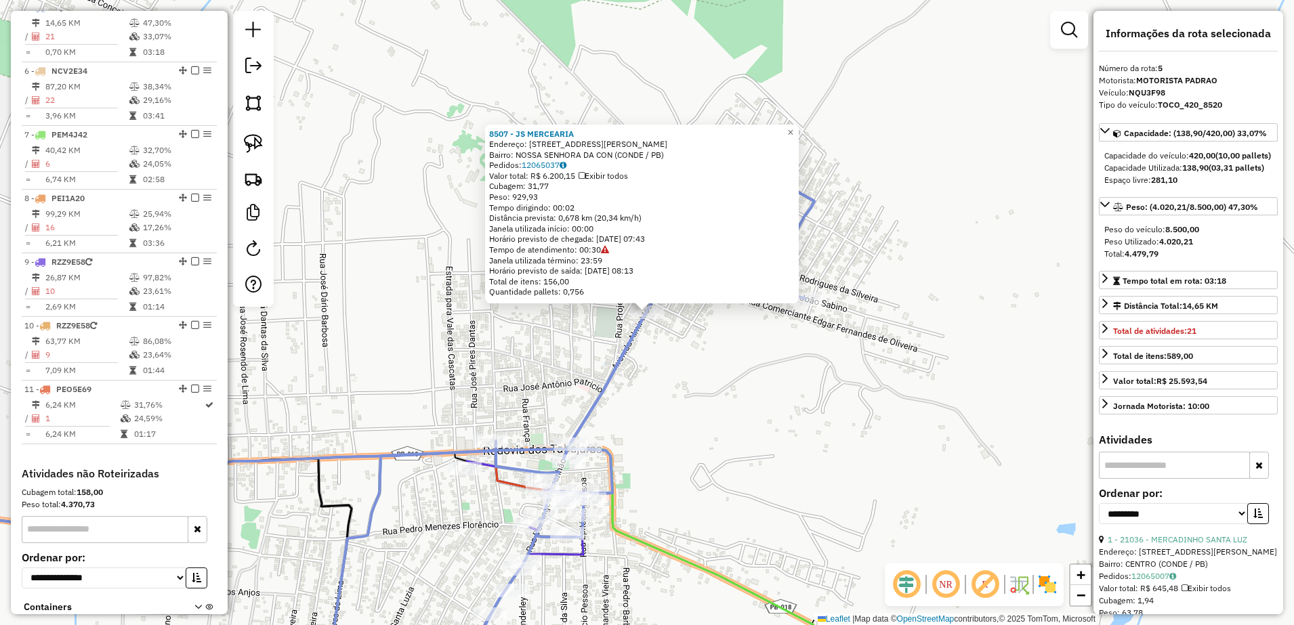
click at [799, 385] on div "8507 - JS MERCEARIA Endereço: [STREET_ADDRESS][PERSON_NAME] Bairro: NOSSA SENHO…" at bounding box center [647, 312] width 1294 height 625
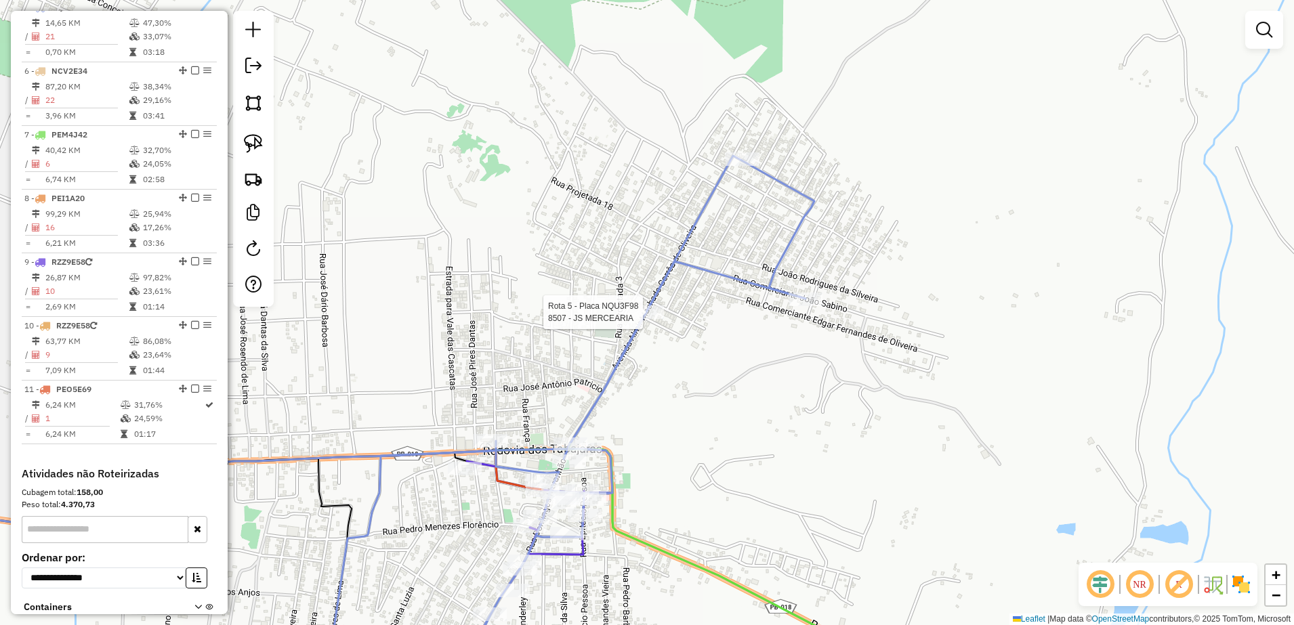
select select "**********"
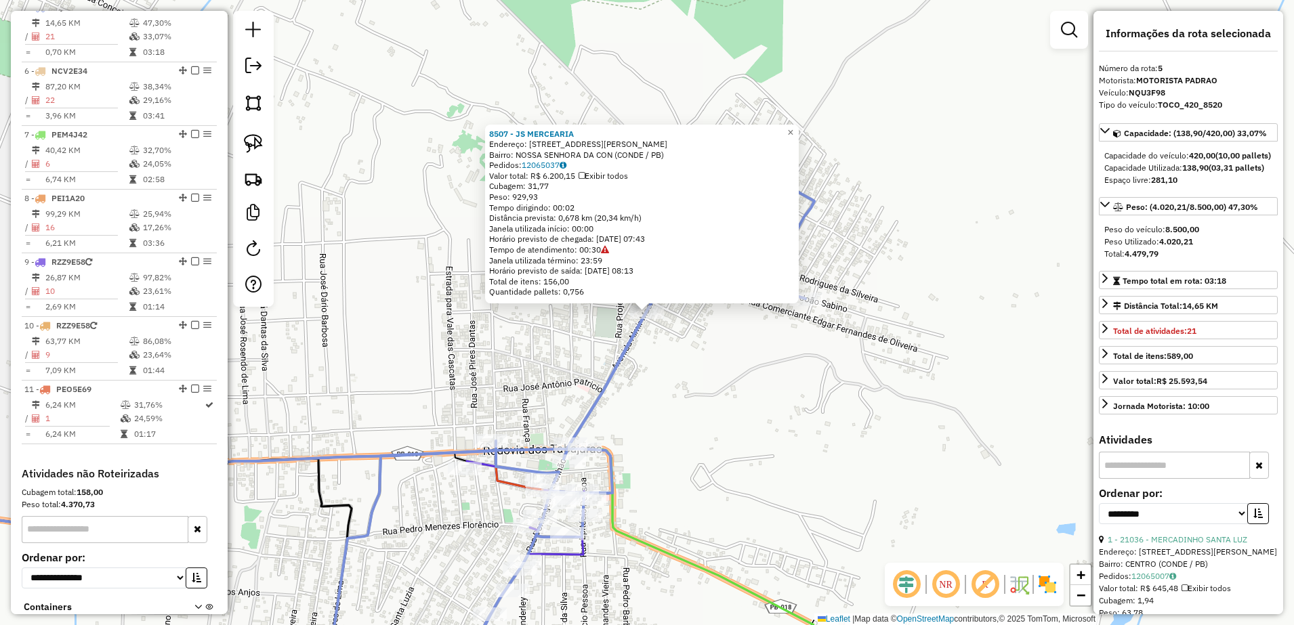
click at [671, 412] on div "8507 - JS MERCEARIA Endereço: [STREET_ADDRESS][PERSON_NAME] Bairro: NOSSA SENHO…" at bounding box center [647, 312] width 1294 height 625
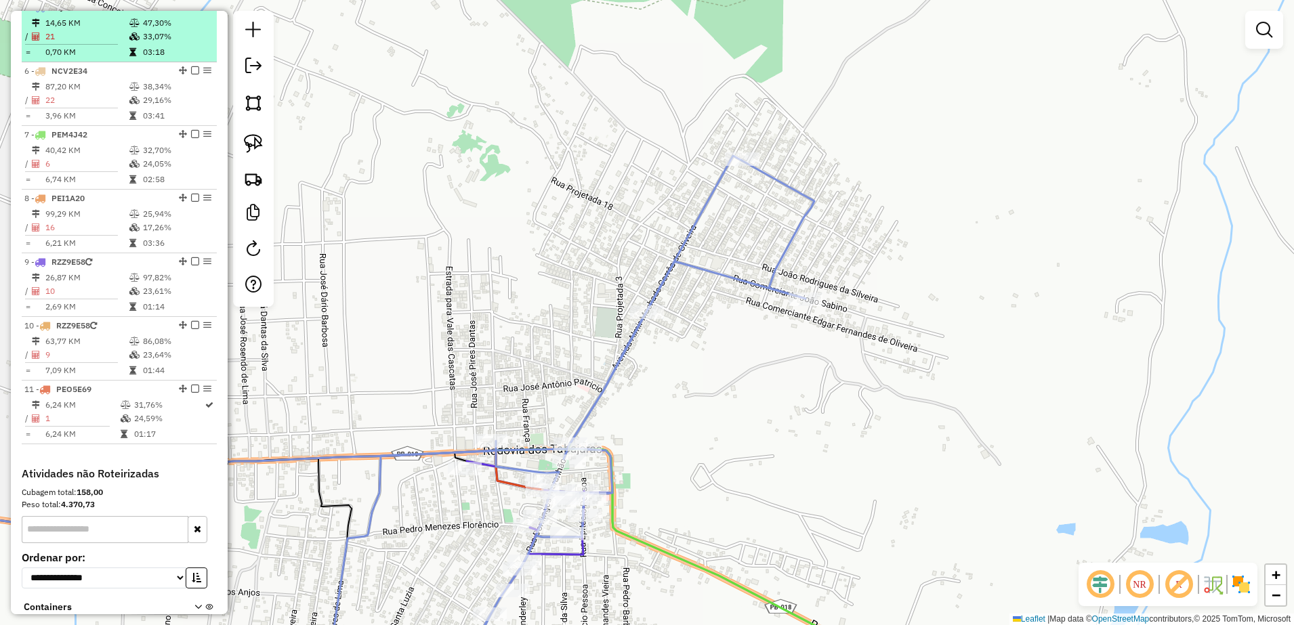
click at [94, 30] on td "14,65 KM" at bounding box center [87, 23] width 84 height 14
select select "**********"
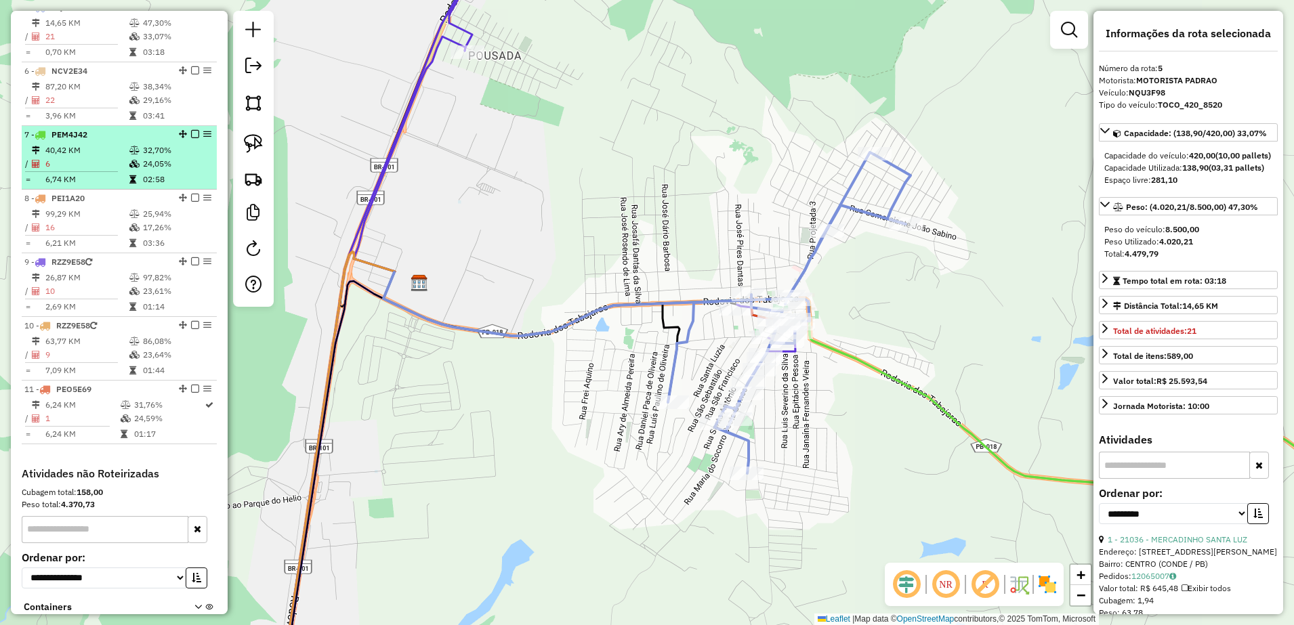
click at [98, 156] on td "40,42 KM" at bounding box center [87, 151] width 84 height 14
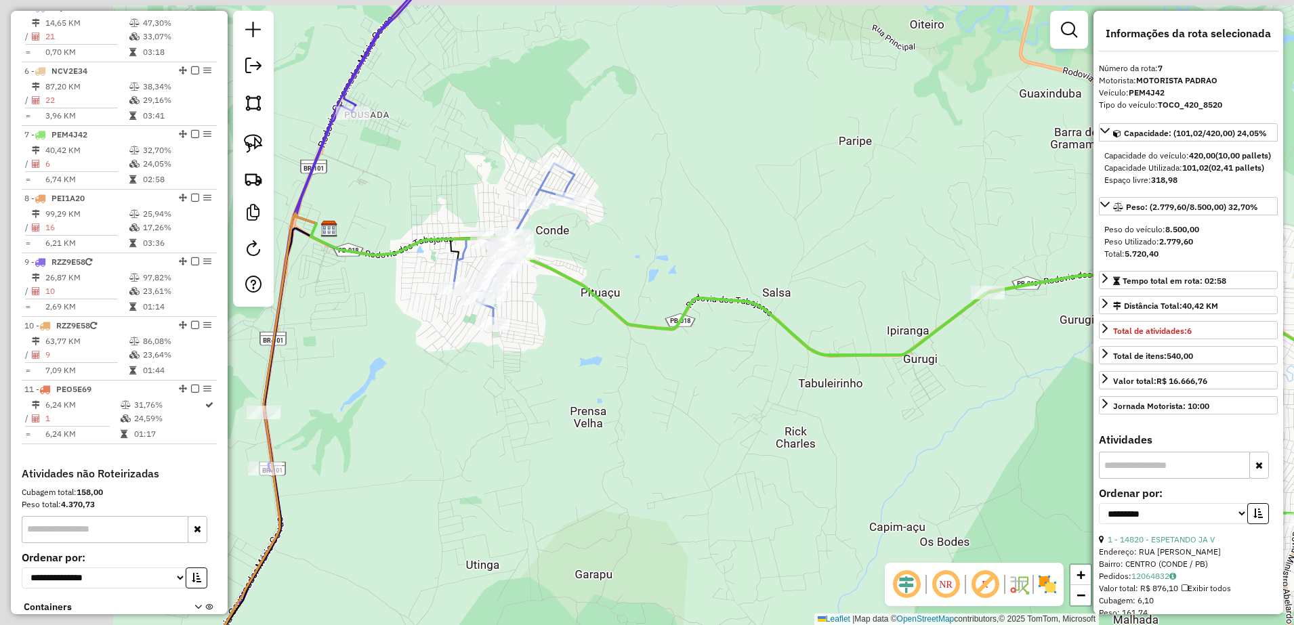
drag, startPoint x: 459, startPoint y: 211, endPoint x: 650, endPoint y: 272, distance: 200.4
click at [650, 272] on div "Janela de atendimento Grade de atendimento Capacidade Transportadoras Veículos …" at bounding box center [647, 312] width 1294 height 625
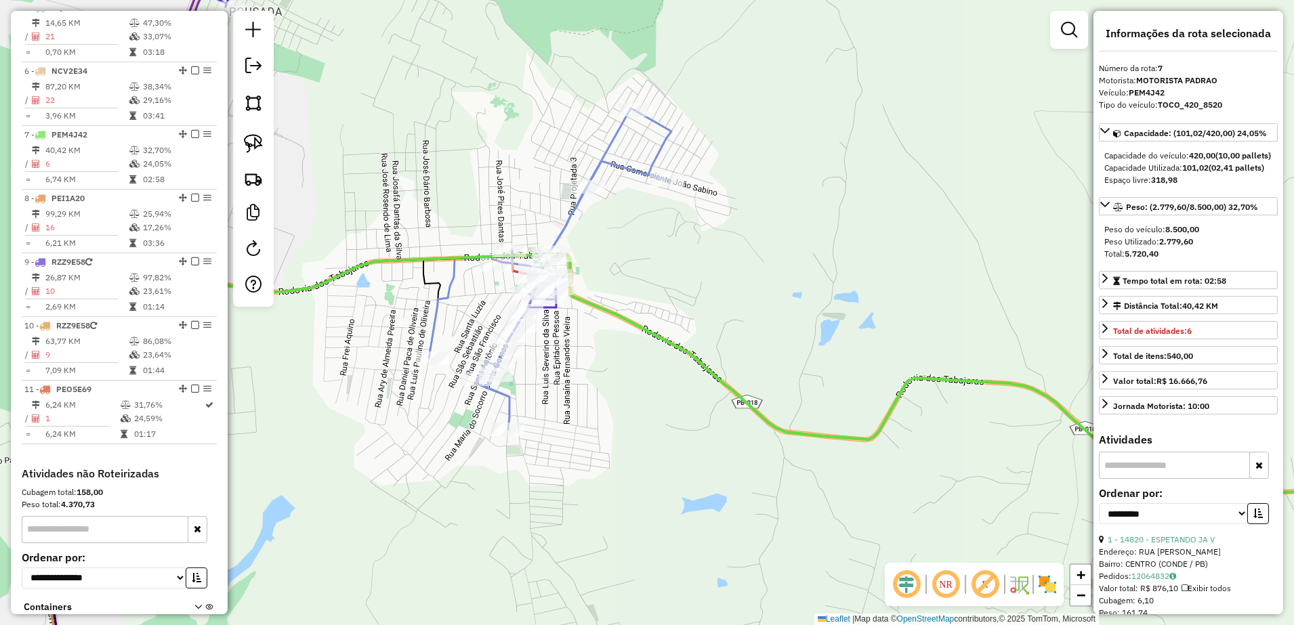
drag, startPoint x: 600, startPoint y: 260, endPoint x: 665, endPoint y: 264, distance: 65.2
click at [665, 264] on div "Janela de atendimento Grade de atendimento Capacidade Transportadoras Veículos …" at bounding box center [647, 312] width 1294 height 625
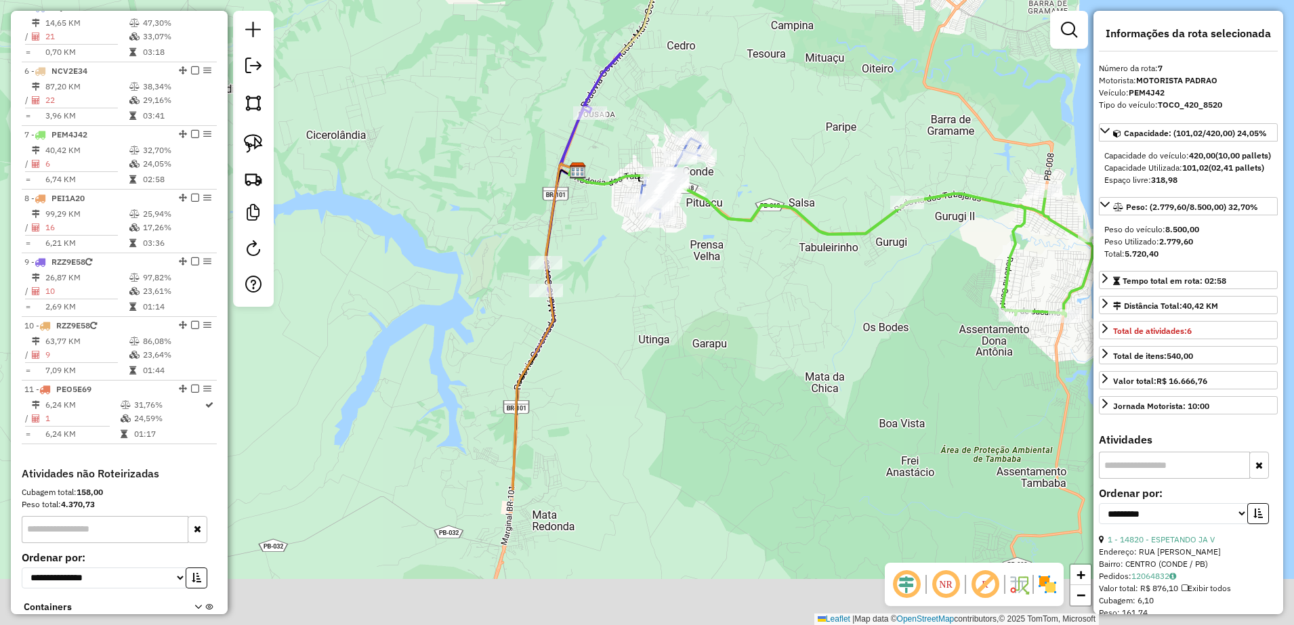
drag, startPoint x: 799, startPoint y: 485, endPoint x: 766, endPoint y: 246, distance: 240.7
click at [768, 258] on div "Janela de atendimento Grade de atendimento Capacidade Transportadoras Veículos …" at bounding box center [647, 312] width 1294 height 625
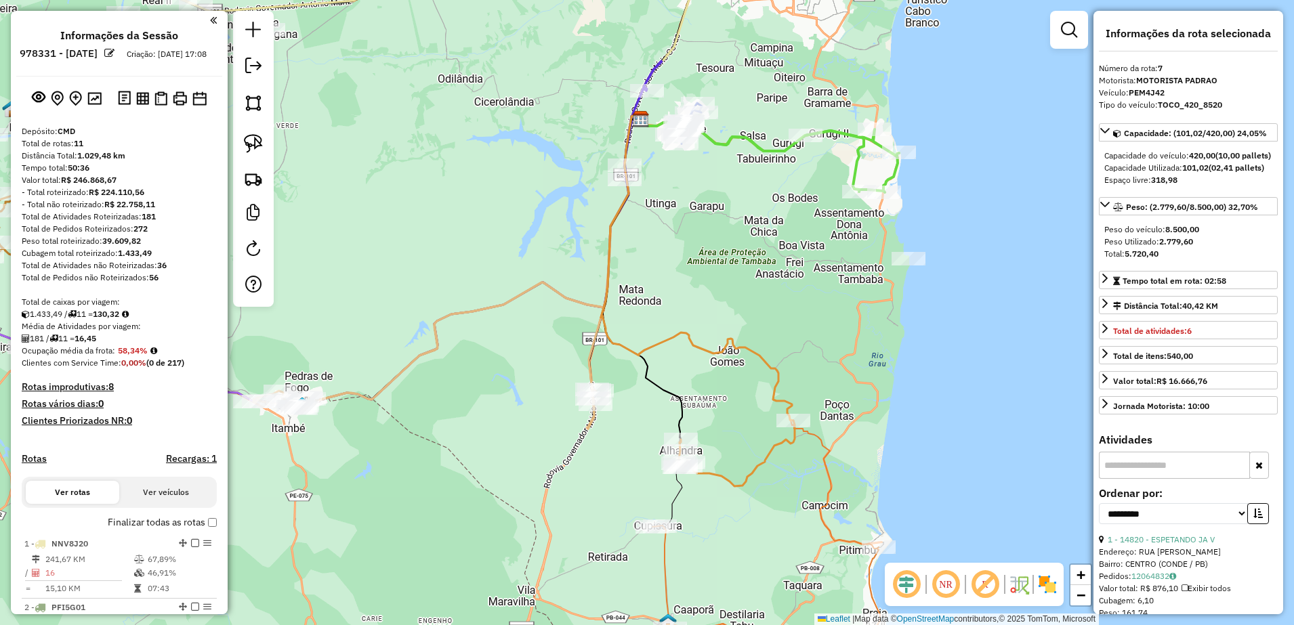
select select "**********"
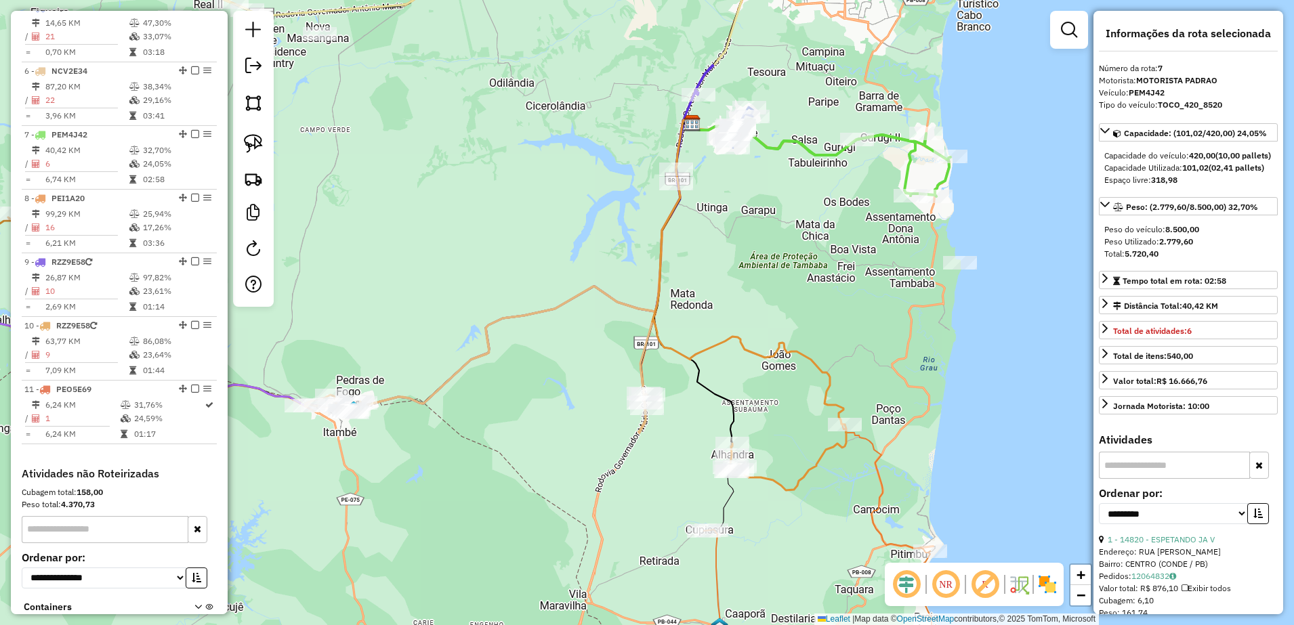
drag, startPoint x: 754, startPoint y: 270, endPoint x: 804, endPoint y: 257, distance: 51.1
click at [794, 264] on div "Janela de atendimento Grade de atendimento Capacidade Transportadoras Veículos …" at bounding box center [647, 312] width 1294 height 625
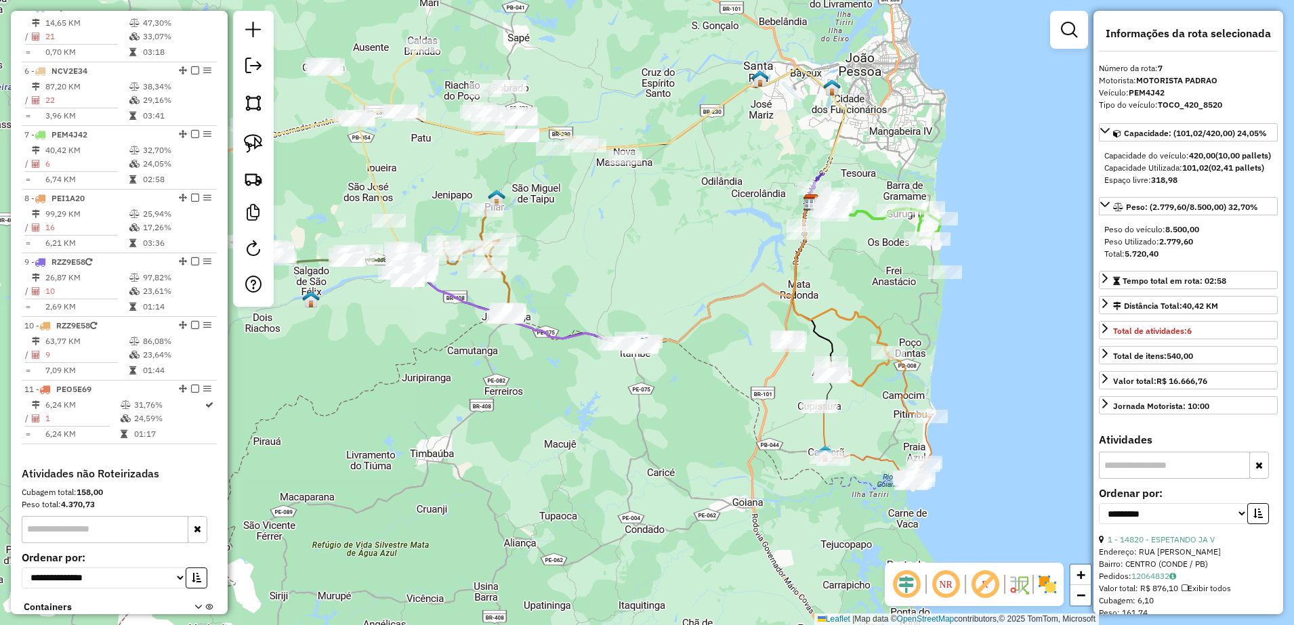
drag, startPoint x: 605, startPoint y: 226, endPoint x: 660, endPoint y: 245, distance: 57.9
click at [660, 245] on div "Janela de atendimento Grade de atendimento Capacidade Transportadoras Veículos …" at bounding box center [647, 312] width 1294 height 625
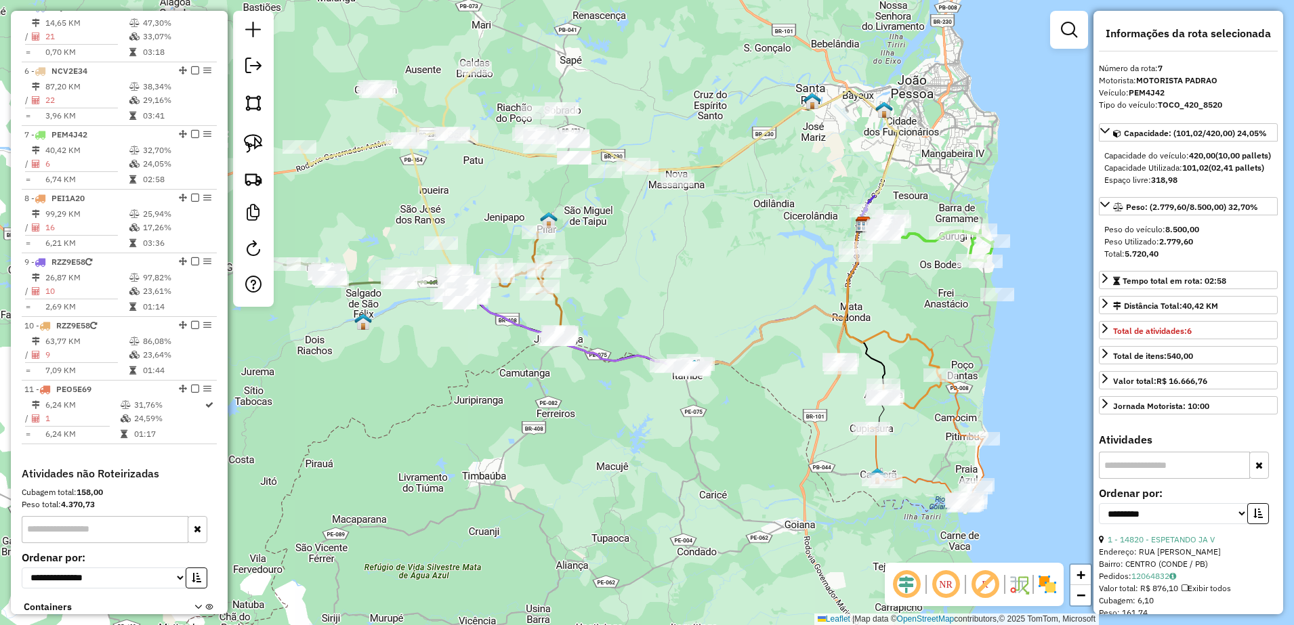
drag, startPoint x: 676, startPoint y: 249, endPoint x: 728, endPoint y: 272, distance: 57.0
click at [728, 272] on div "Janela de atendimento Grade de atendimento Capacidade Transportadoras Veículos …" at bounding box center [647, 312] width 1294 height 625
drag, startPoint x: 1061, startPoint y: 37, endPoint x: 1055, endPoint y: 42, distance: 7.7
click at [1061, 37] on em at bounding box center [1069, 30] width 16 height 16
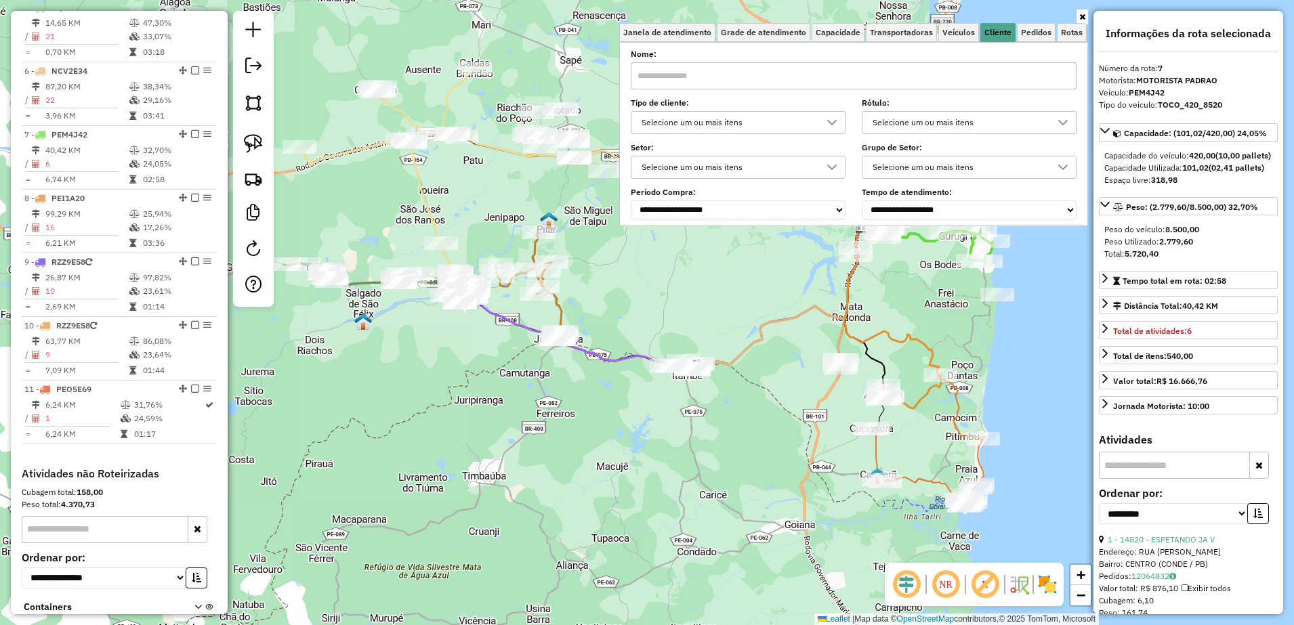
click at [840, 86] on input "text" at bounding box center [854, 75] width 446 height 27
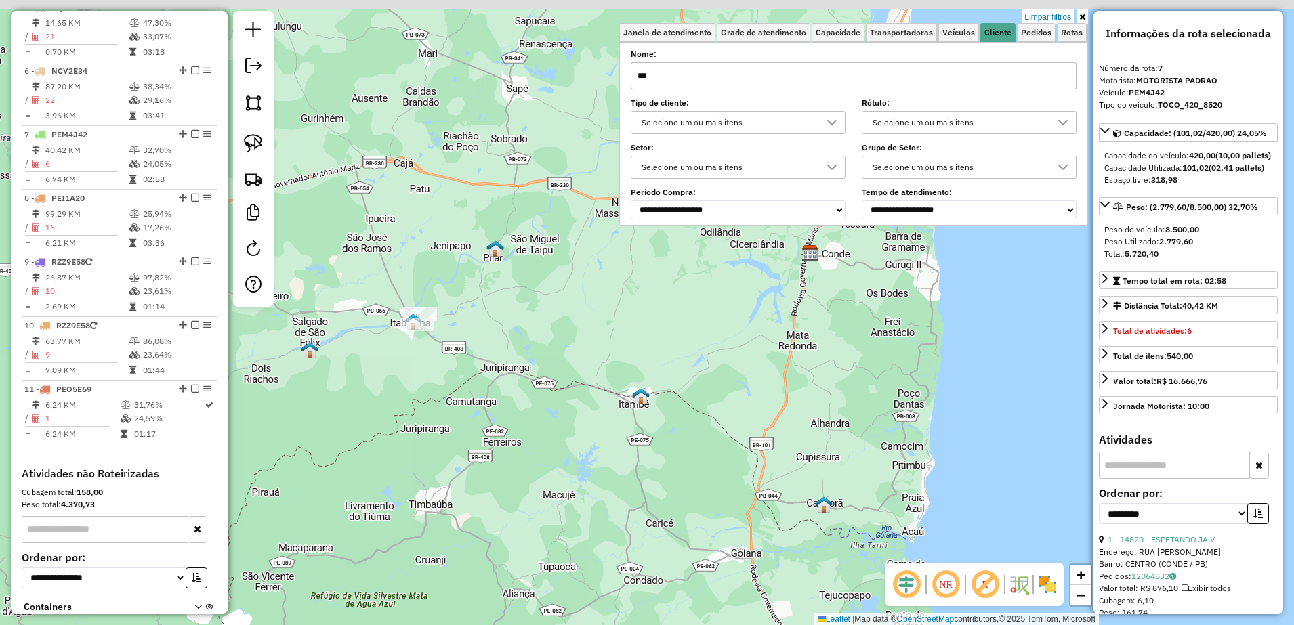
drag, startPoint x: 889, startPoint y: 323, endPoint x: 817, endPoint y: 360, distance: 81.5
click at [817, 360] on div "Limpar filtros Janela de atendimento Grade de atendimento Capacidade Transporta…" at bounding box center [647, 312] width 1294 height 625
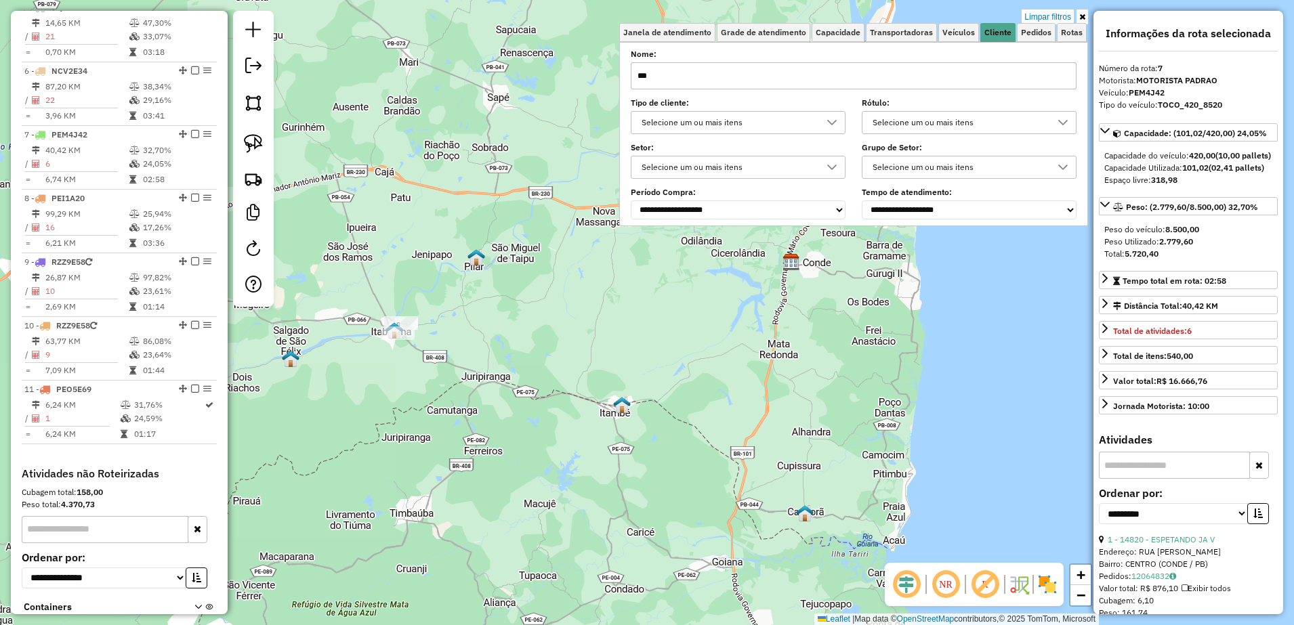
click at [731, 78] on input "***" at bounding box center [854, 75] width 446 height 27
type input "*"
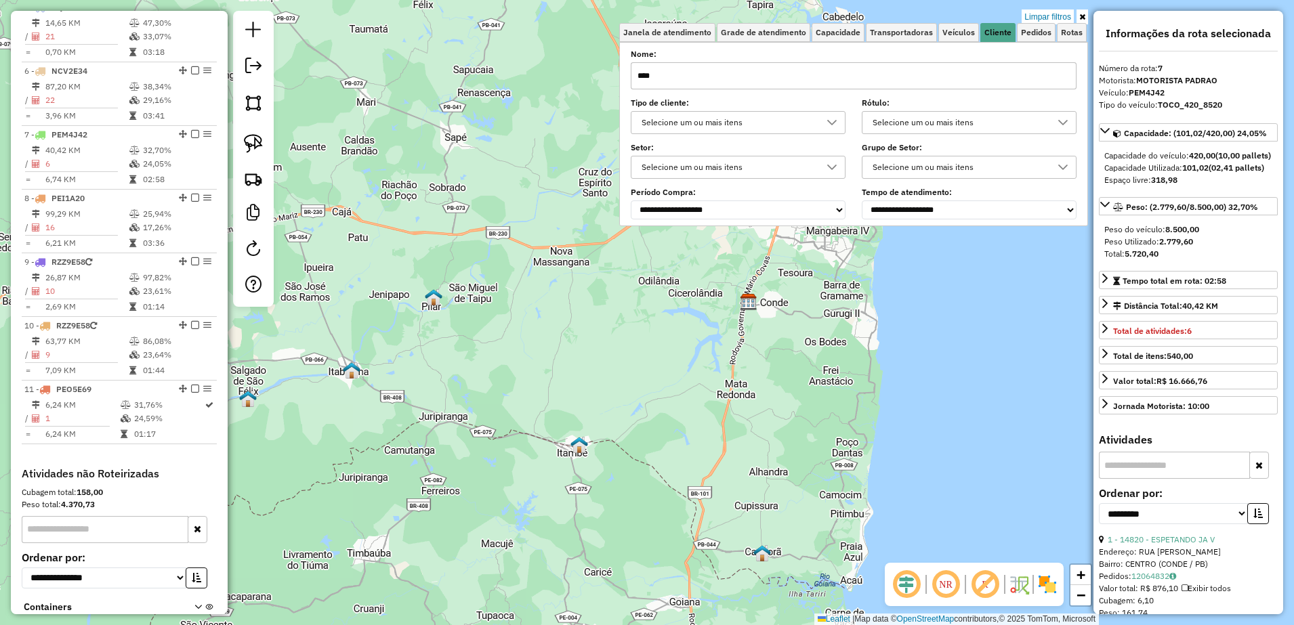
drag, startPoint x: 861, startPoint y: 371, endPoint x: 823, endPoint y: 405, distance: 50.9
click at [823, 405] on div "Limpar filtros Janela de atendimento Grade de atendimento Capacidade Transporta…" at bounding box center [647, 312] width 1294 height 625
click at [731, 73] on input "****" at bounding box center [854, 75] width 446 height 27
type input "*"
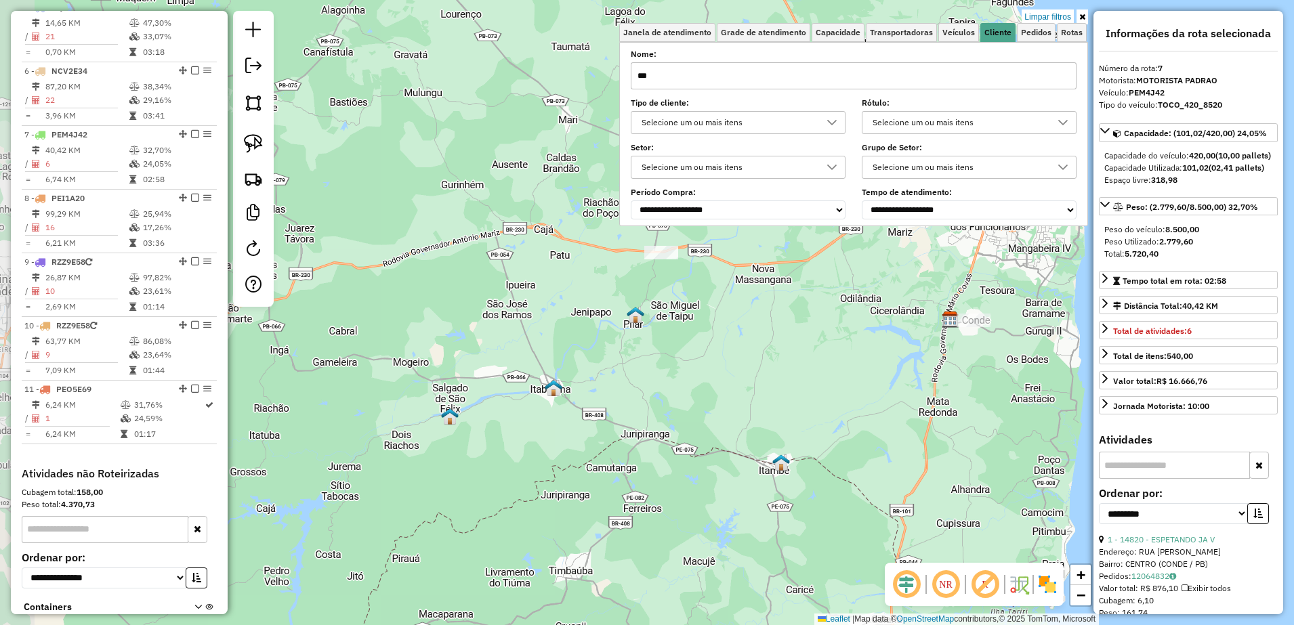
drag, startPoint x: 596, startPoint y: 379, endPoint x: 798, endPoint y: 397, distance: 202.7
click at [798, 397] on div "Limpar filtros Janela de atendimento Grade de atendimento Capacidade Transporta…" at bounding box center [647, 312] width 1294 height 625
click at [698, 76] on input "***" at bounding box center [854, 75] width 446 height 27
type input "*"
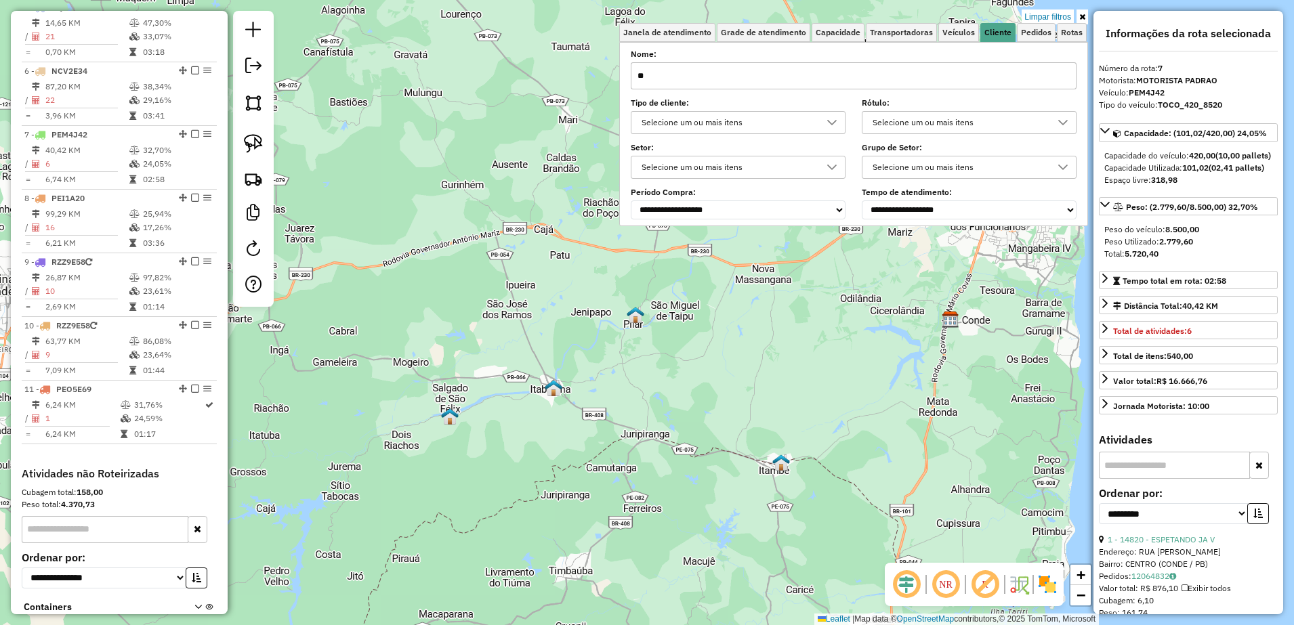
type input "*"
type input "***"
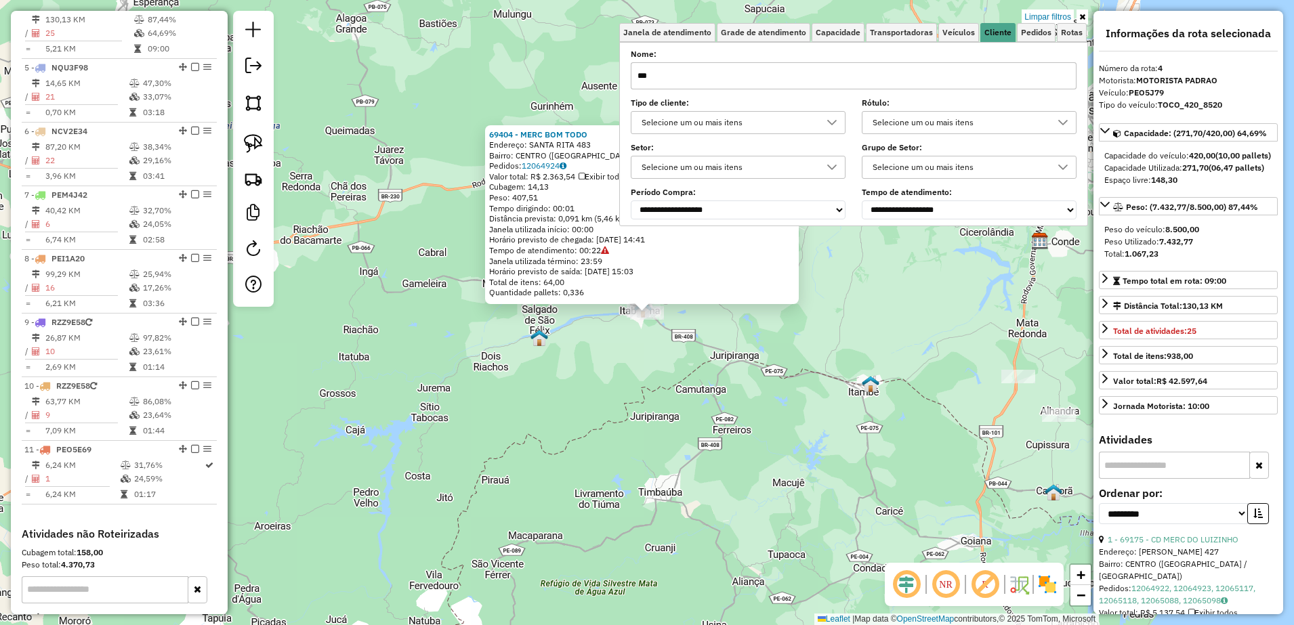
scroll to position [728, 0]
drag, startPoint x: 581, startPoint y: 396, endPoint x: 615, endPoint y: 335, distance: 70.0
click at [582, 396] on div "69404 - MERC BOM TODO Endereço: SANTA RITA 483 Bairro: CENTRO (ITABAIANA / PB) …" at bounding box center [647, 312] width 1294 height 625
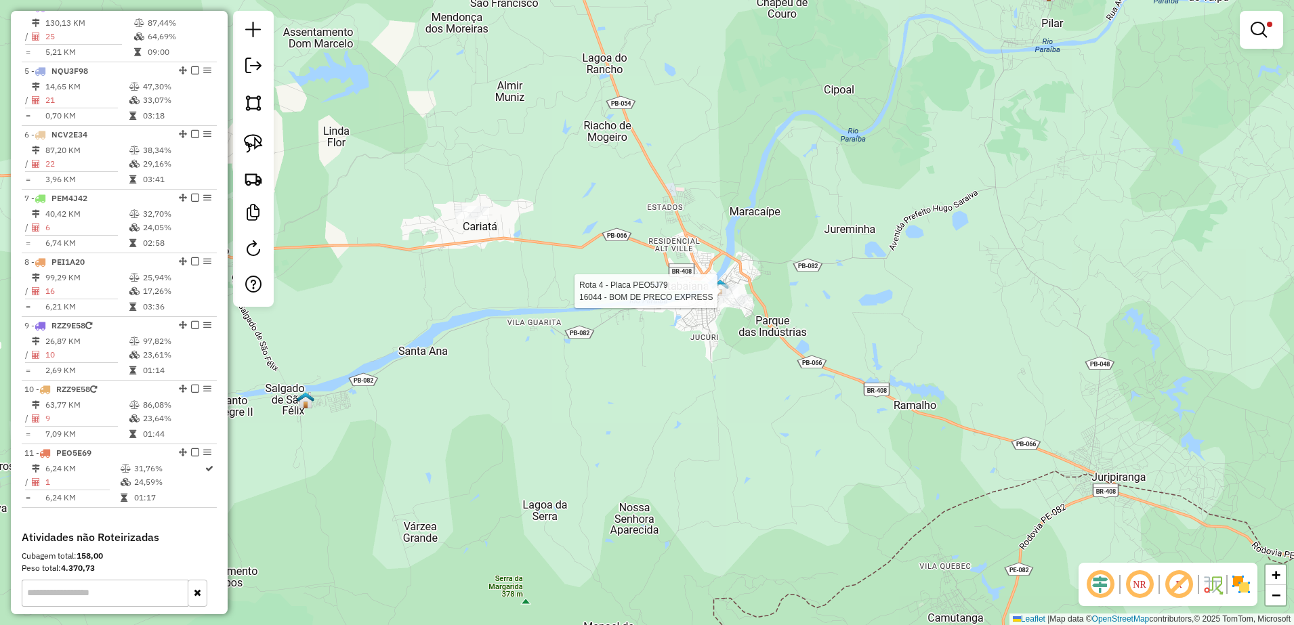
select select "**********"
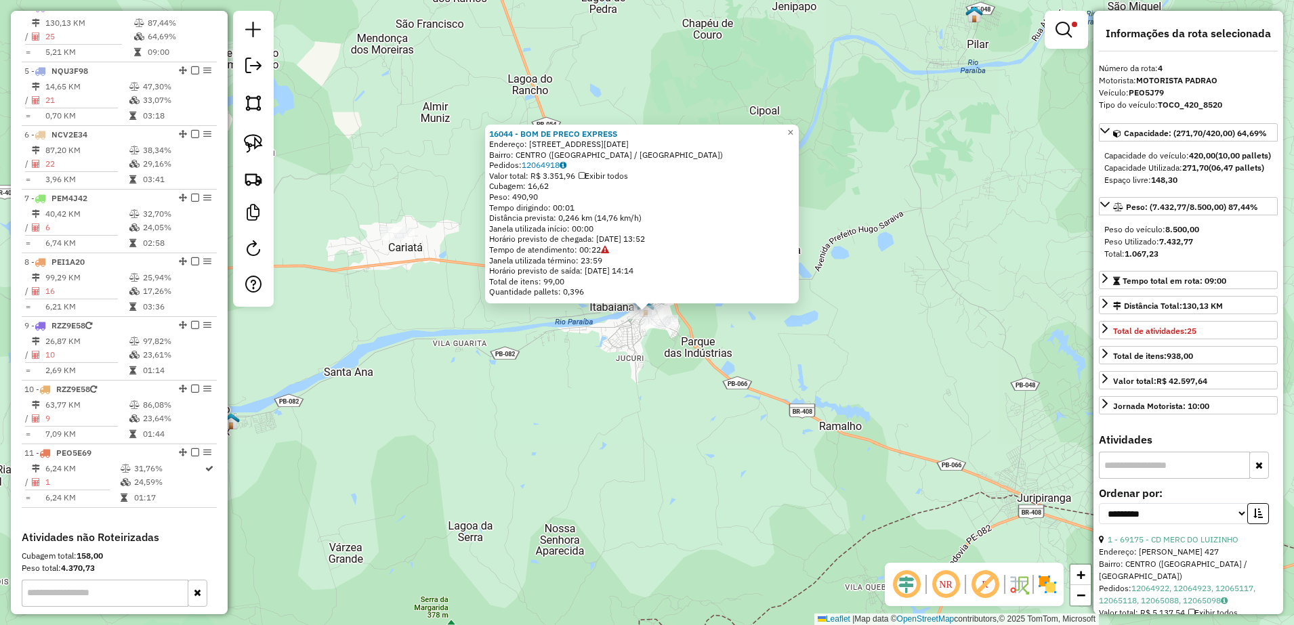
click at [665, 377] on div "16044 - BOM DE PRECO EXPRESS Endereço: RUA 13 DE MAIO 48 Bairro: CENTRO (ITABAI…" at bounding box center [647, 312] width 1294 height 625
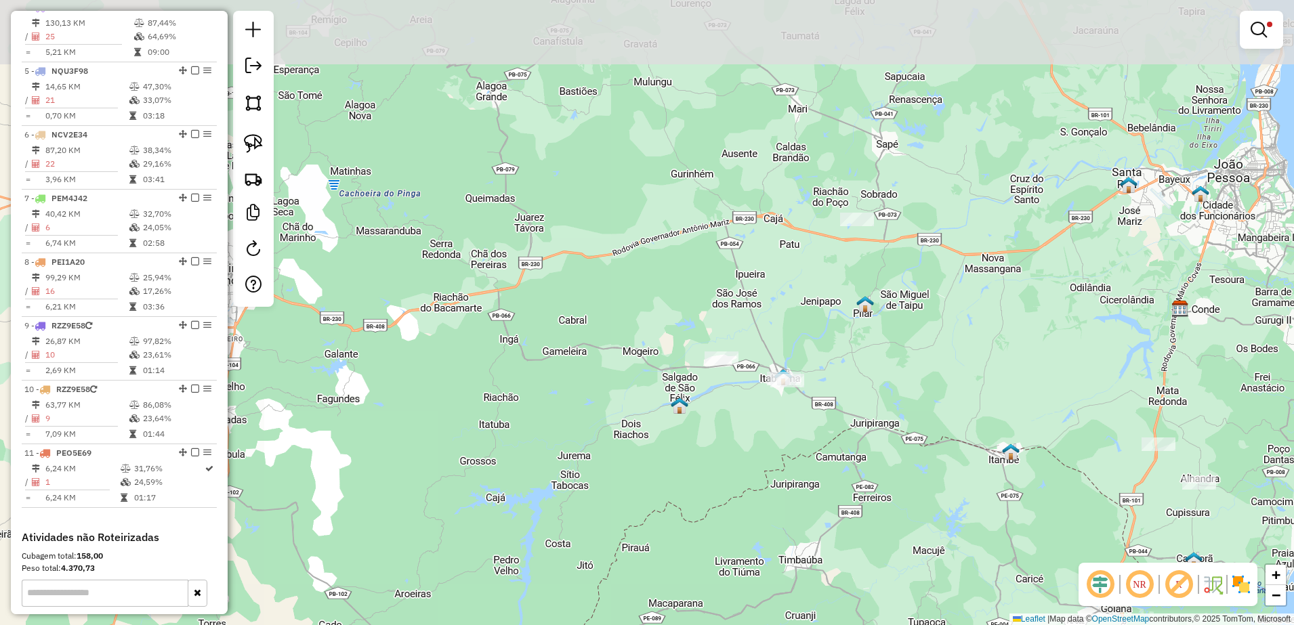
drag, startPoint x: 1136, startPoint y: 119, endPoint x: 1028, endPoint y: 250, distance: 170.0
click at [1023, 272] on div "Limpar filtros Janela de atendimento Grade de atendimento Capacidade Transporta…" at bounding box center [647, 312] width 1294 height 625
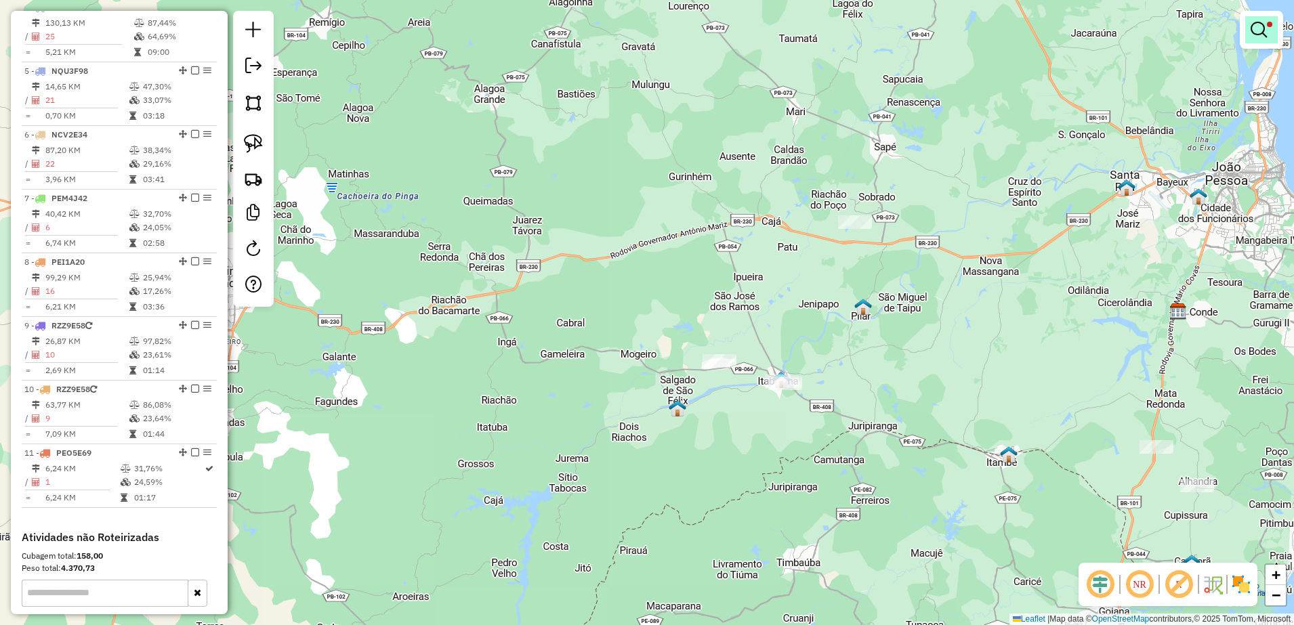
click at [1269, 29] on link at bounding box center [1262, 29] width 33 height 27
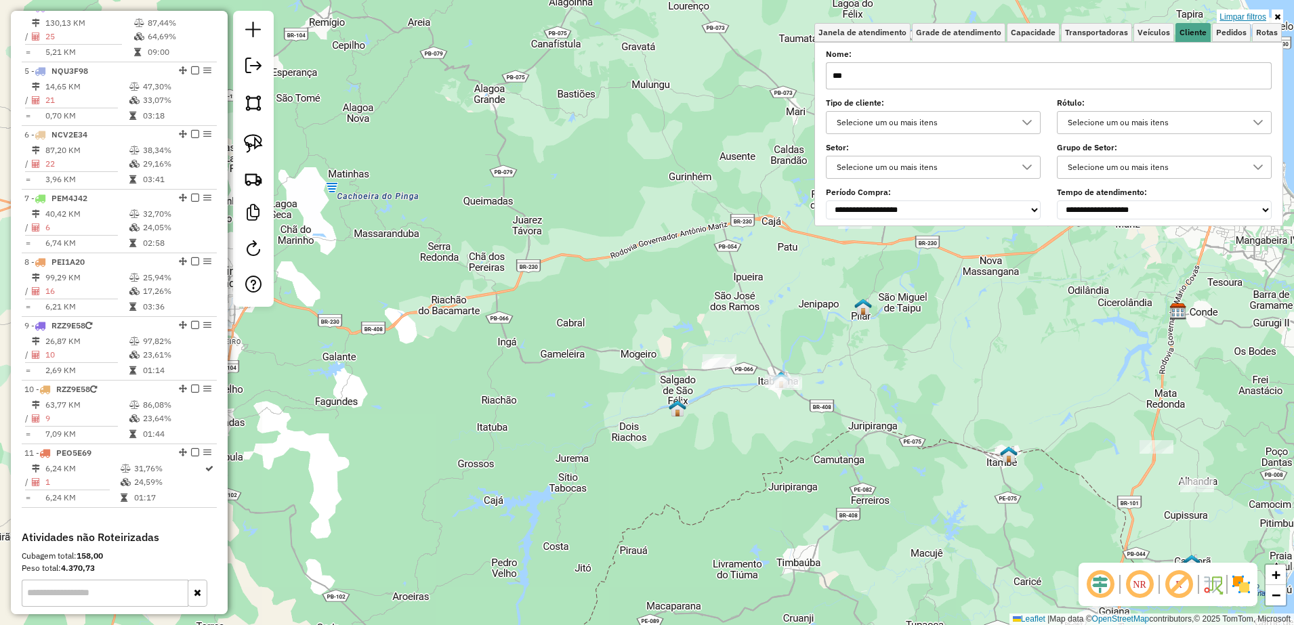
click at [1253, 16] on link "Limpar filtros" at bounding box center [1243, 16] width 52 height 15
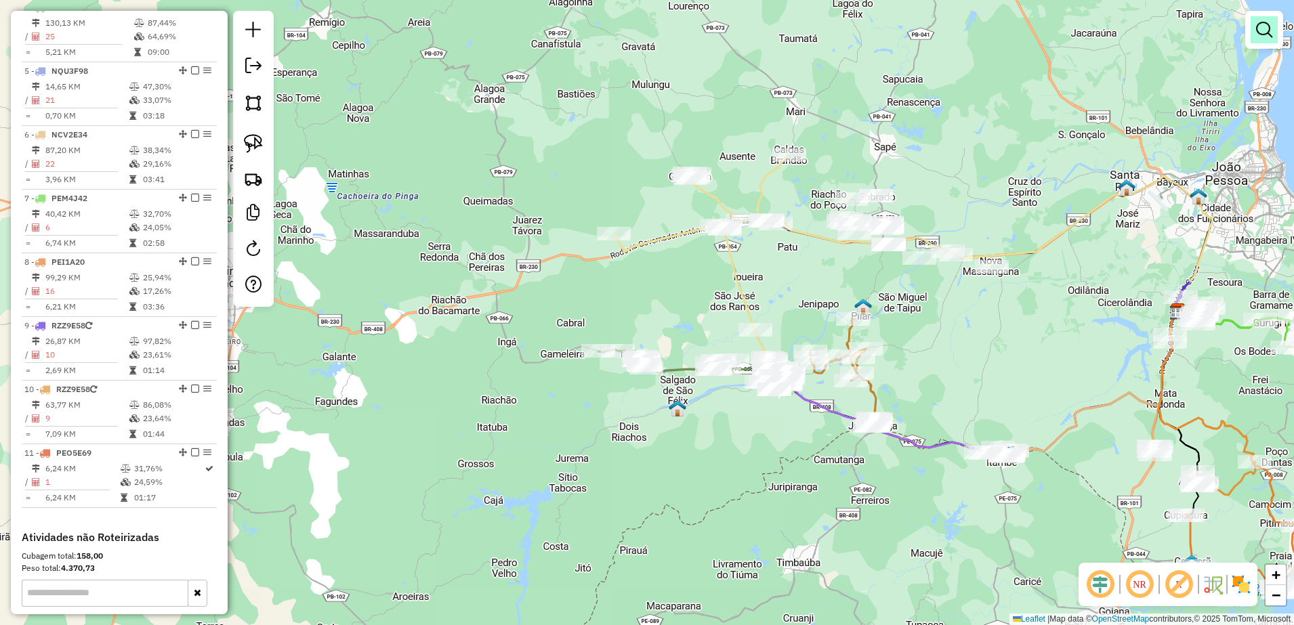
click at [1271, 22] on em at bounding box center [1264, 30] width 16 height 16
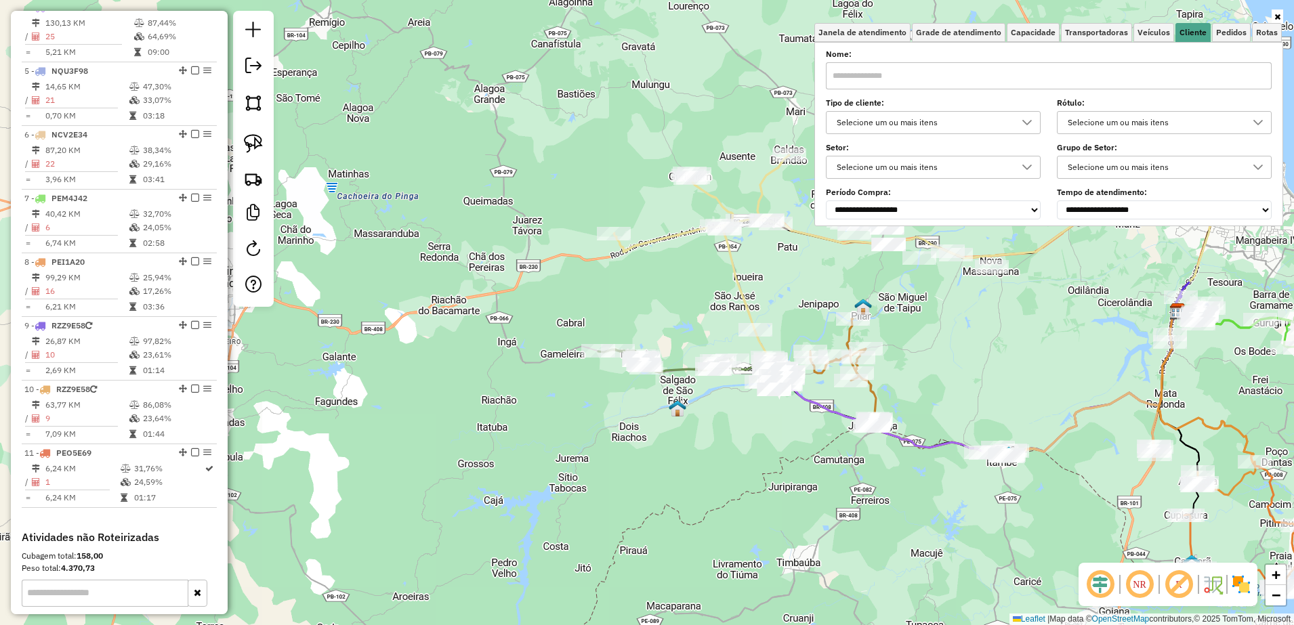
click at [1111, 74] on input "text" at bounding box center [1049, 75] width 446 height 27
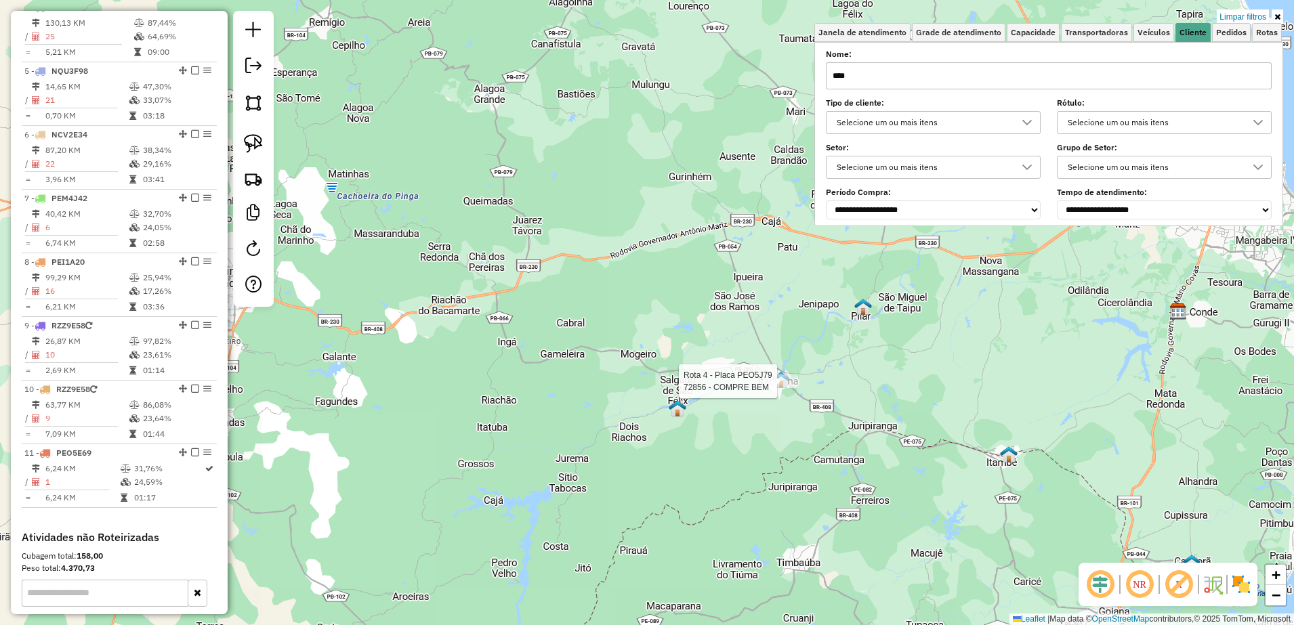
type input "****"
select select "**********"
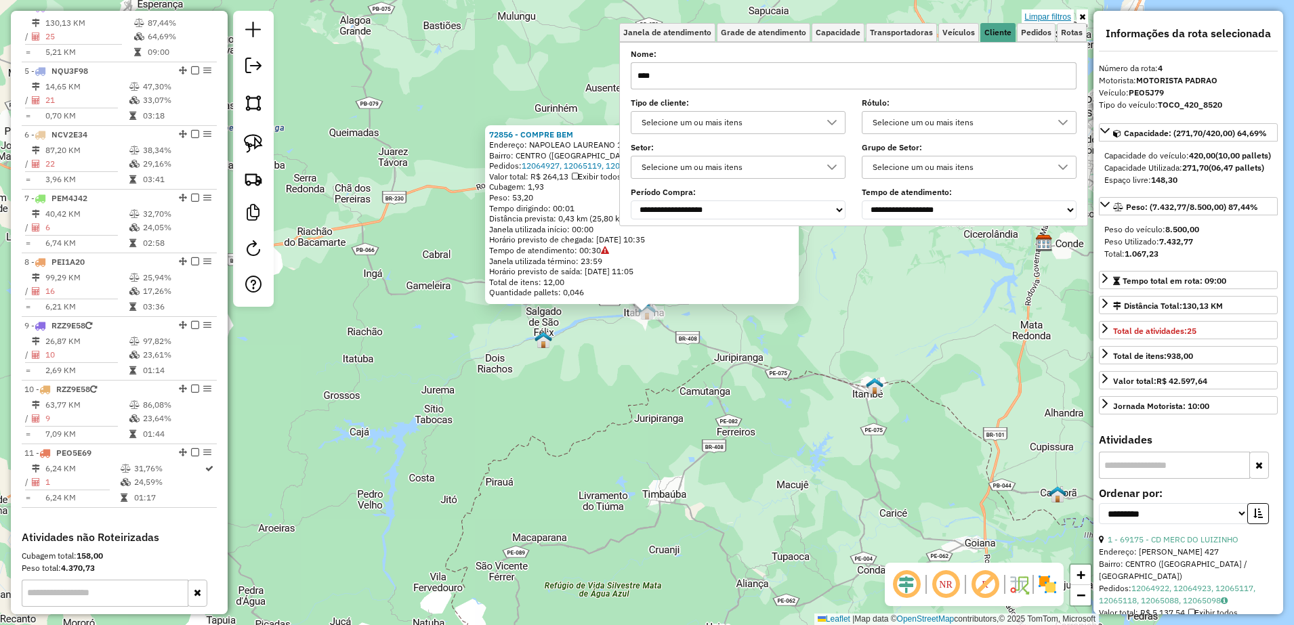
click at [1045, 19] on link "Limpar filtros" at bounding box center [1048, 16] width 52 height 15
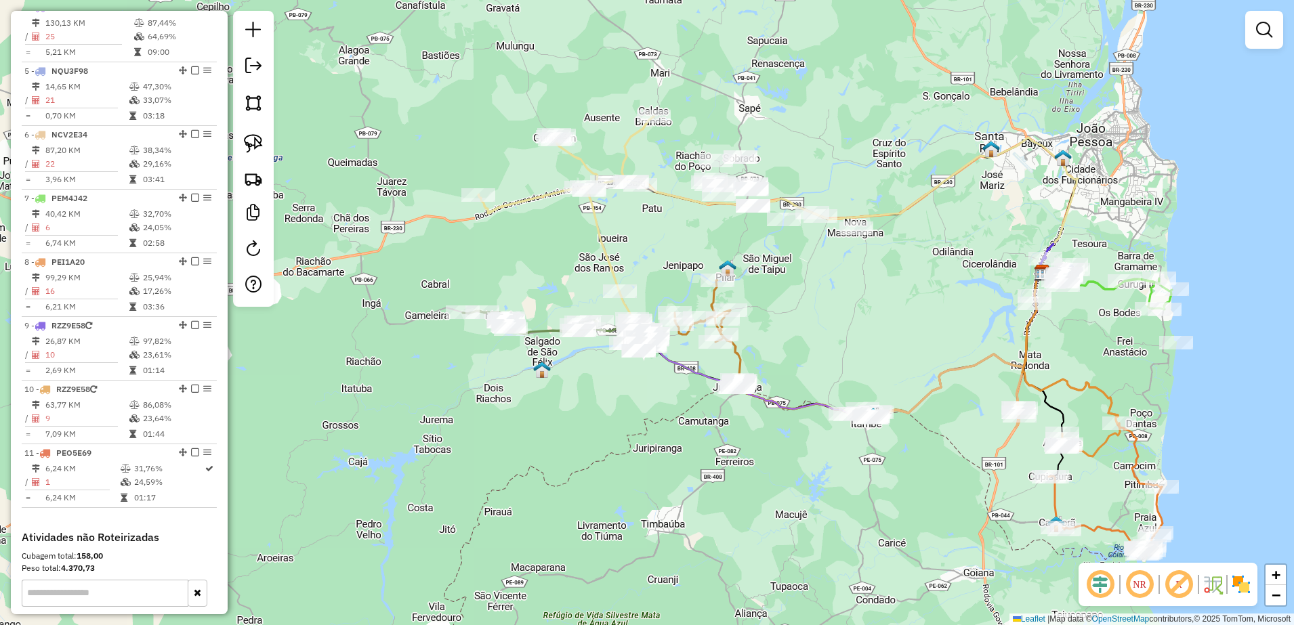
drag, startPoint x: 844, startPoint y: 262, endPoint x: 843, endPoint y: 292, distance: 29.8
click at [843, 292] on div "Janela de atendimento Grade de atendimento Capacidade Transportadoras Veículos …" at bounding box center [647, 312] width 1294 height 625
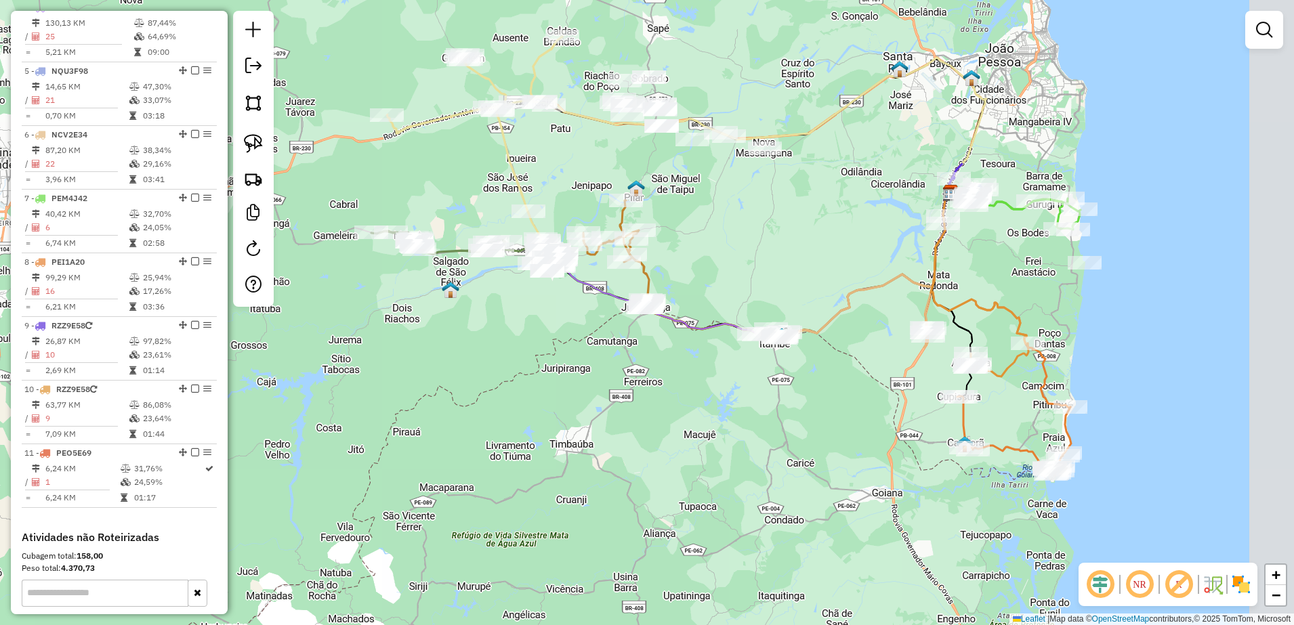
drag, startPoint x: 882, startPoint y: 308, endPoint x: 733, endPoint y: 224, distance: 171.1
click at [733, 224] on div "Janela de atendimento Grade de atendimento Capacidade Transportadoras Veículos …" at bounding box center [647, 312] width 1294 height 625
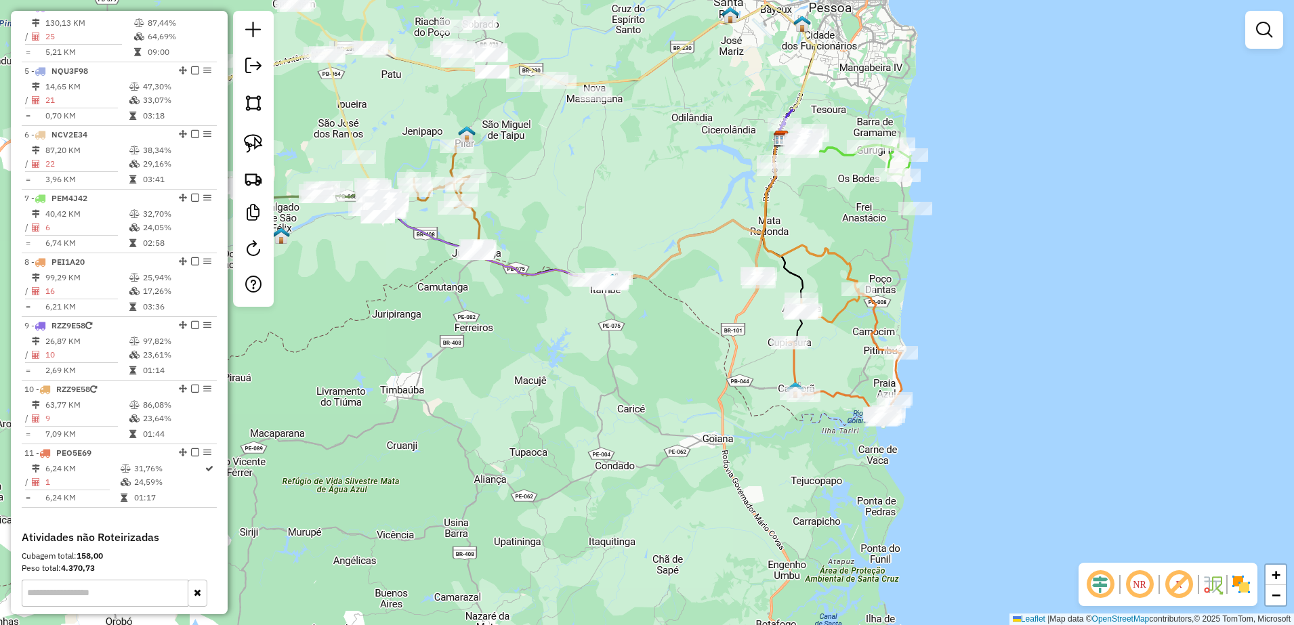
drag, startPoint x: 951, startPoint y: 262, endPoint x: 840, endPoint y: 213, distance: 122.3
click at [840, 213] on div "Janela de atendimento Grade de atendimento Capacidade Transportadoras Veículos …" at bounding box center [647, 312] width 1294 height 625
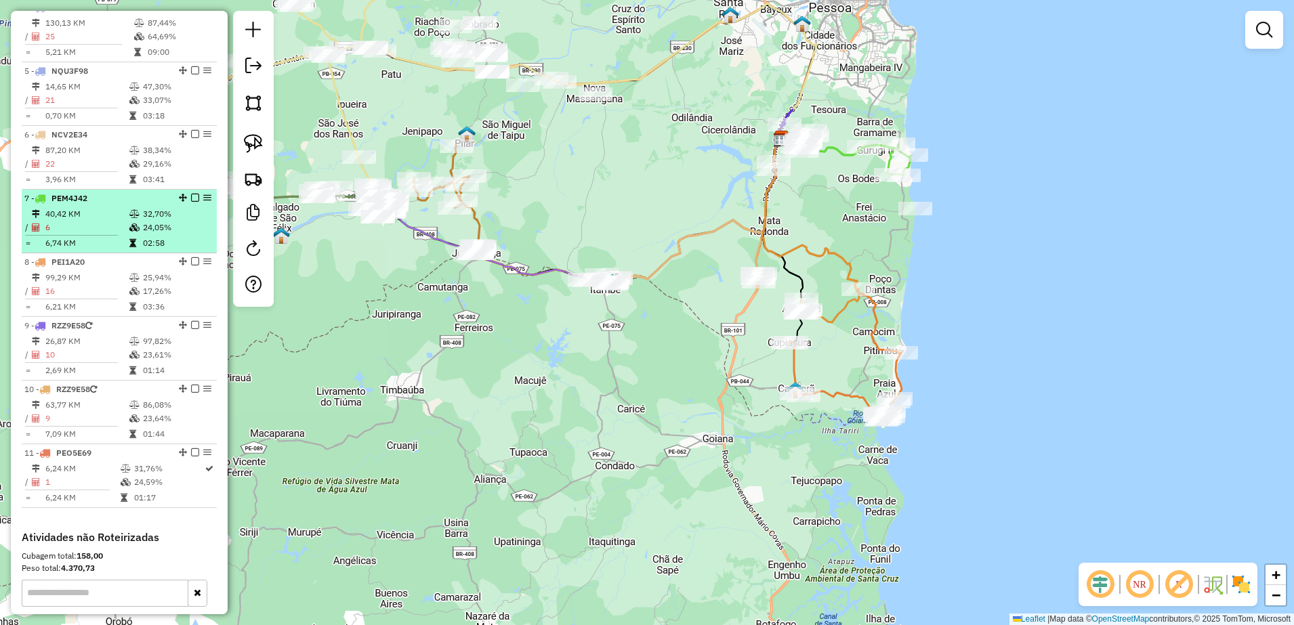
click at [104, 218] on li "7 - PEM4J42 40,42 KM 32,70% / 6 24,05% = 6,74 KM 02:58" at bounding box center [119, 222] width 195 height 64
select select "**********"
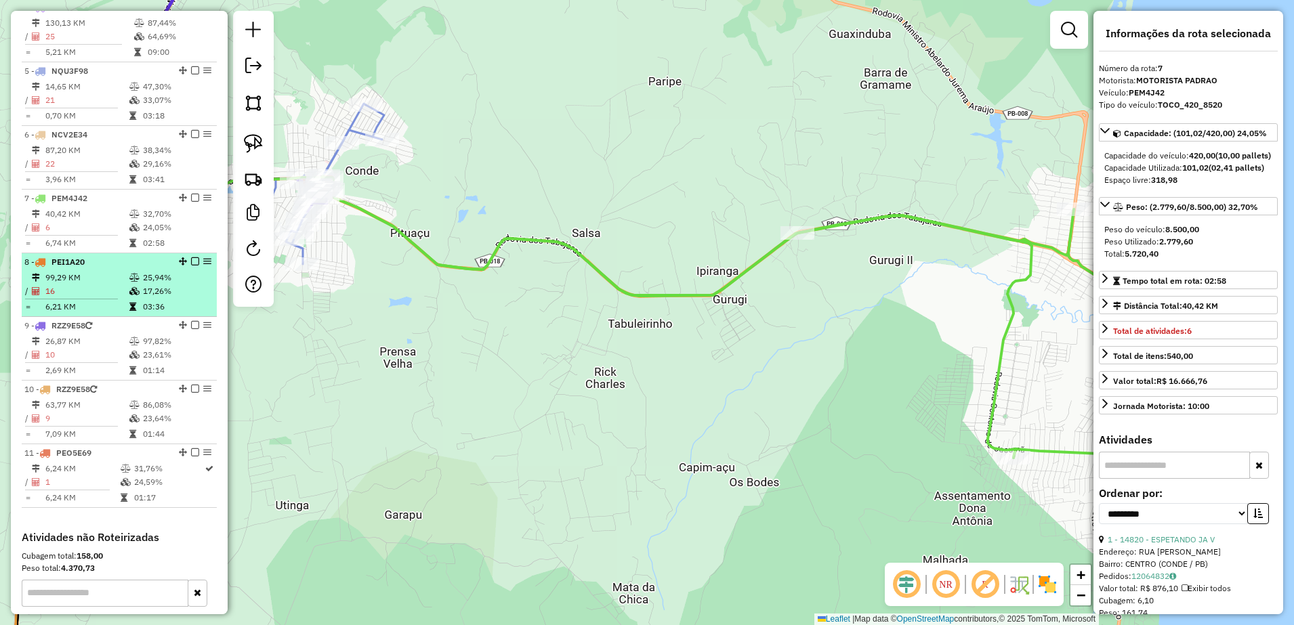
click at [92, 285] on td "99,29 KM" at bounding box center [87, 278] width 84 height 14
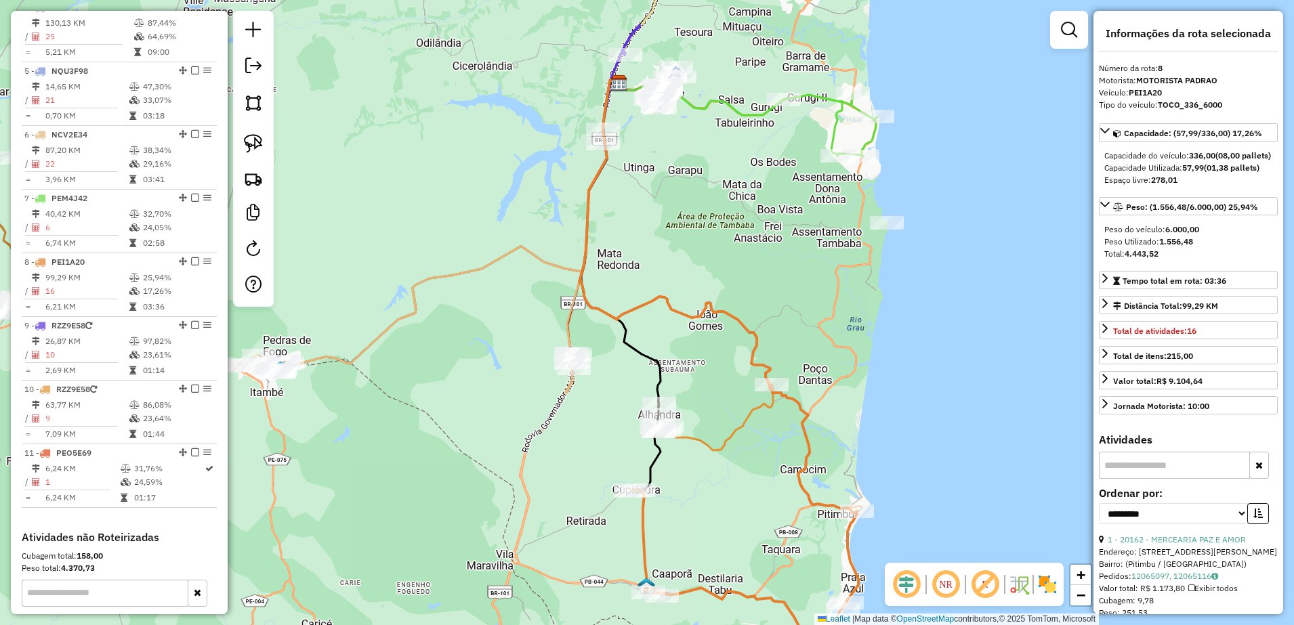
drag, startPoint x: 659, startPoint y: 169, endPoint x: 731, endPoint y: 221, distance: 88.8
click at [731, 221] on div "Janela de atendimento Grade de atendimento Capacidade Transportadoras Veículos …" at bounding box center [647, 312] width 1294 height 625
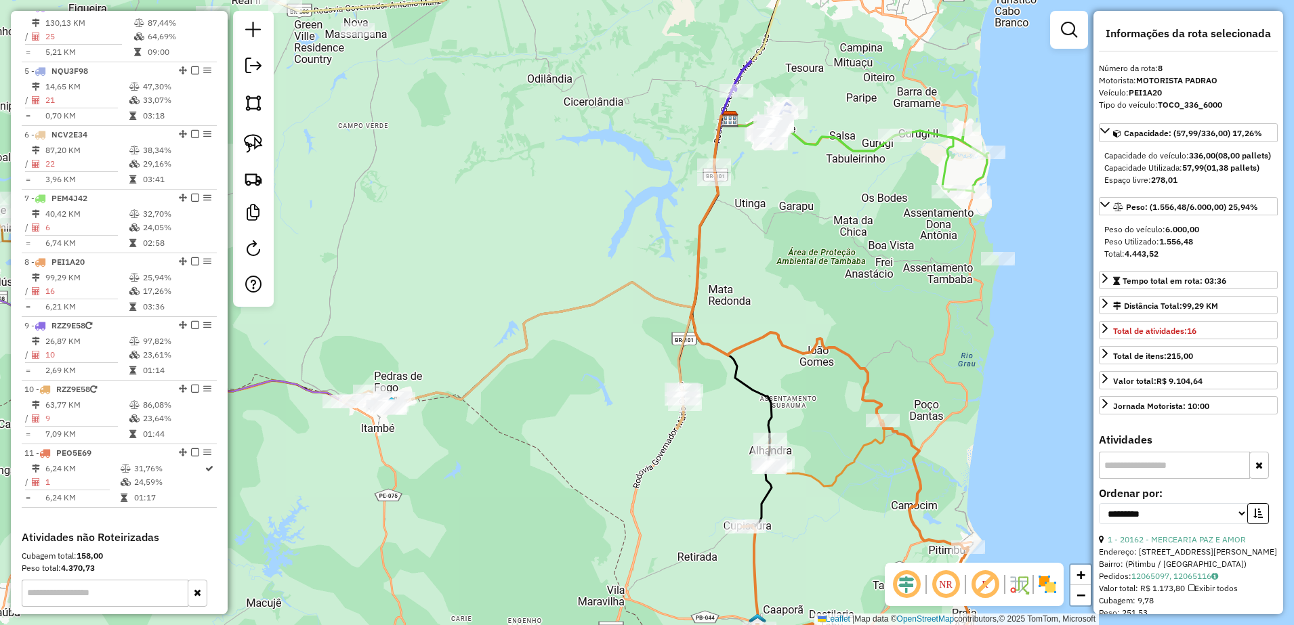
drag, startPoint x: 707, startPoint y: 207, endPoint x: 801, endPoint y: 234, distance: 97.2
click at [801, 234] on div "Janela de atendimento Grade de atendimento Capacidade Transportadoras Veículos …" at bounding box center [647, 312] width 1294 height 625
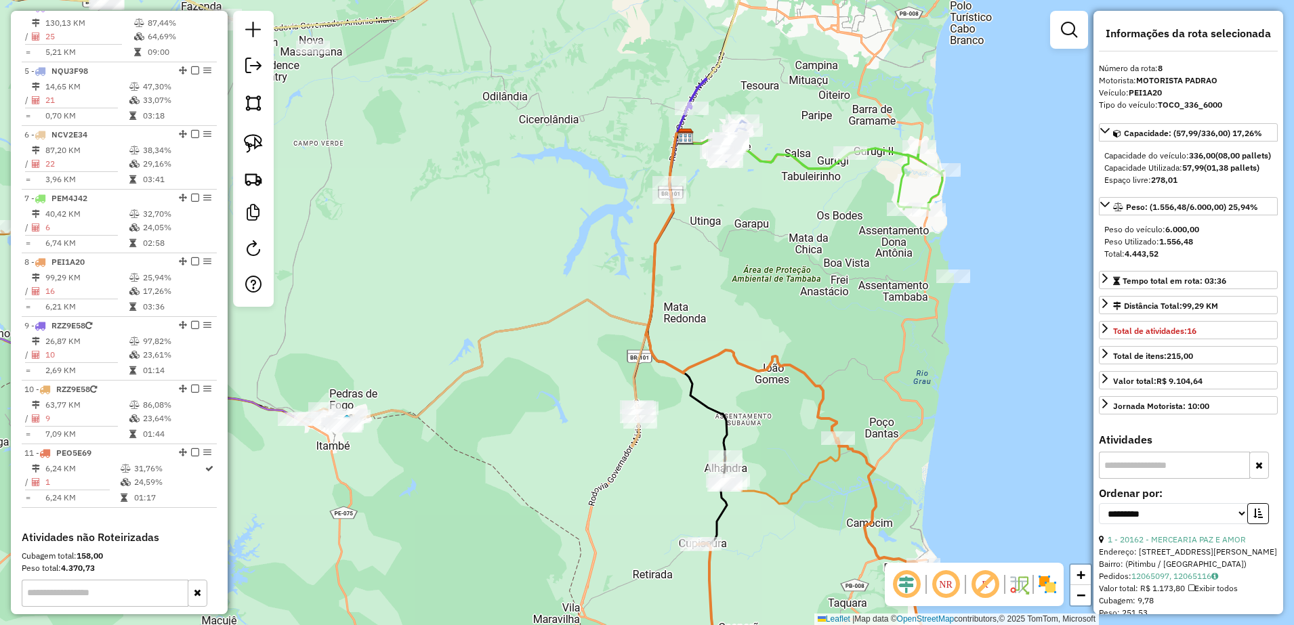
drag, startPoint x: 801, startPoint y: 226, endPoint x: 756, endPoint y: 243, distance: 48.1
click at [756, 243] on div "Janela de atendimento Grade de atendimento Capacidade Transportadoras Veículos …" at bounding box center [647, 312] width 1294 height 625
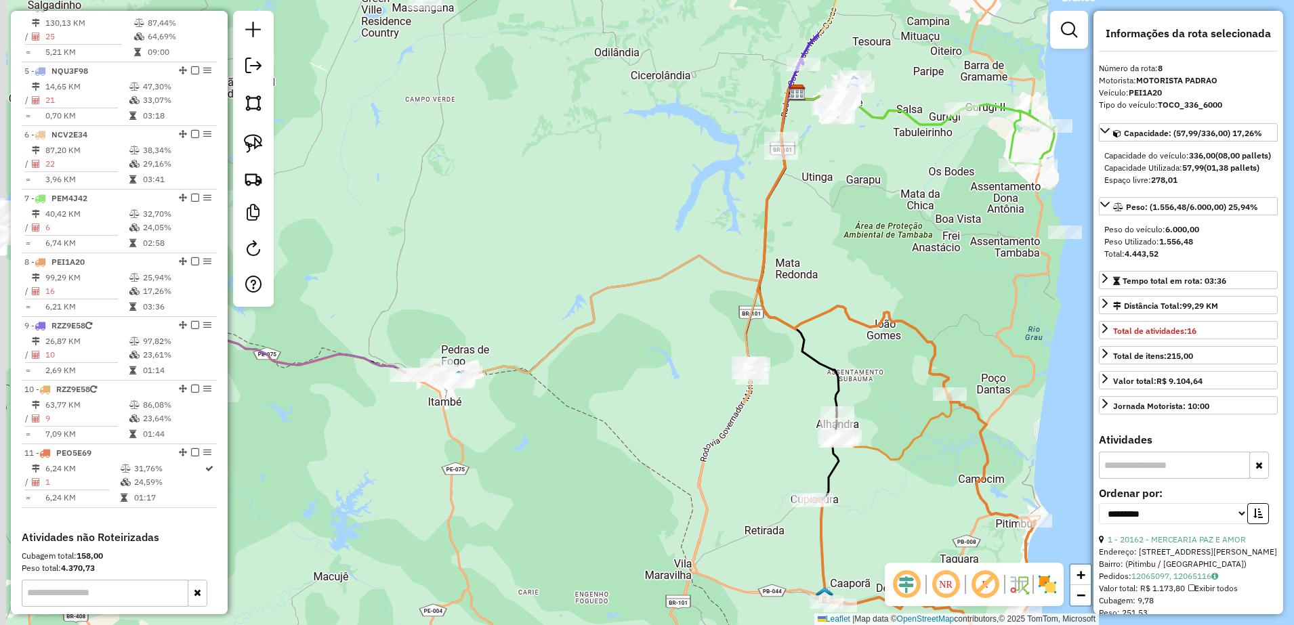
drag, startPoint x: 747, startPoint y: 243, endPoint x: 862, endPoint y: 197, distance: 123.7
click at [862, 197] on div "Janela de atendimento Grade de atendimento Capacidade Transportadoras Veículos …" at bounding box center [647, 312] width 1294 height 625
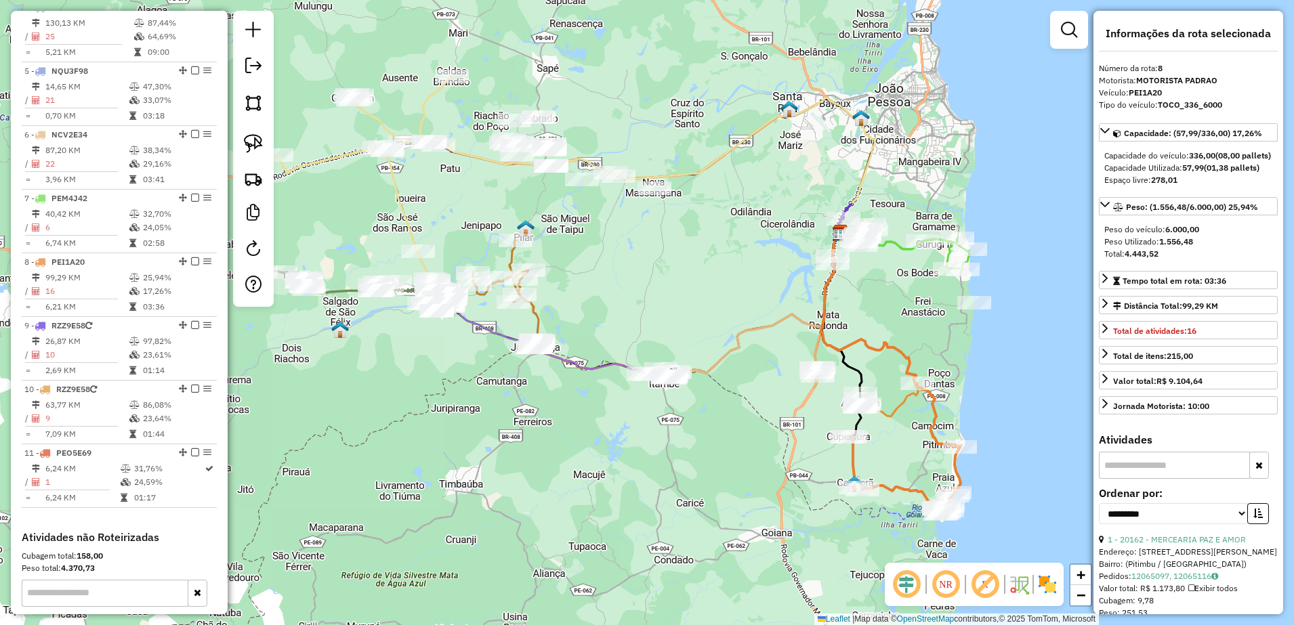
drag, startPoint x: 672, startPoint y: 229, endPoint x: 682, endPoint y: 314, distance: 85.4
click at [682, 314] on div "Janela de atendimento Grade de atendimento Capacidade Transportadoras Veículos …" at bounding box center [647, 312] width 1294 height 625
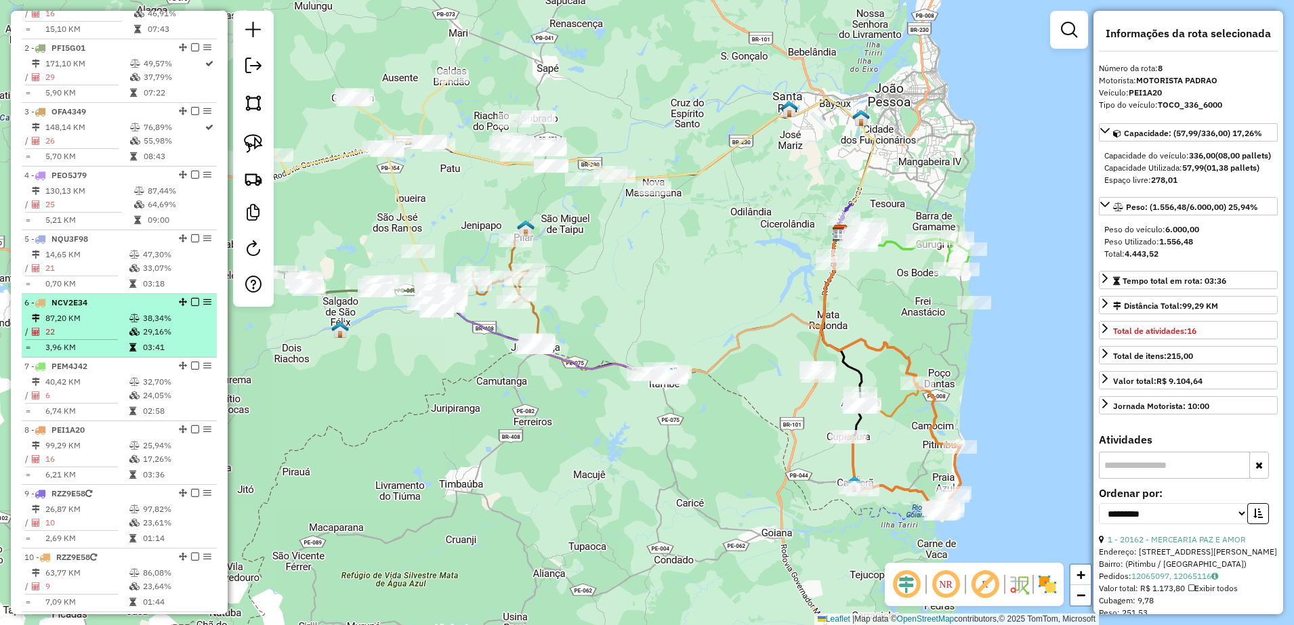
scroll to position [558, 0]
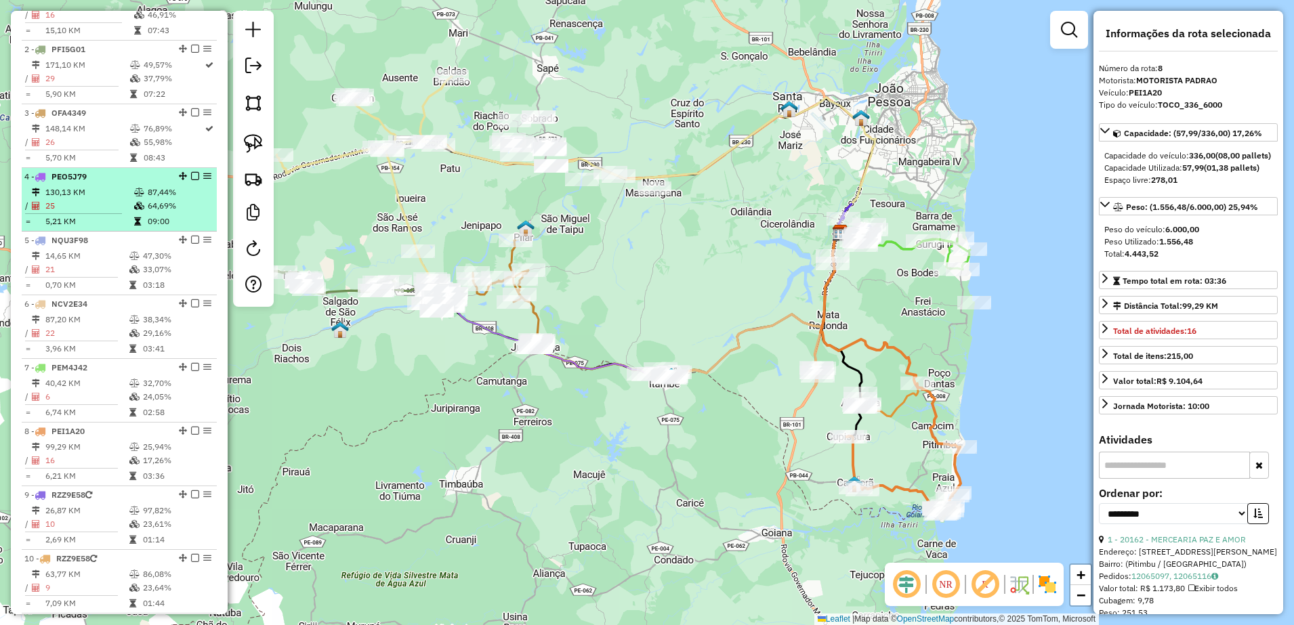
click at [82, 199] on td "130,13 KM" at bounding box center [89, 193] width 89 height 14
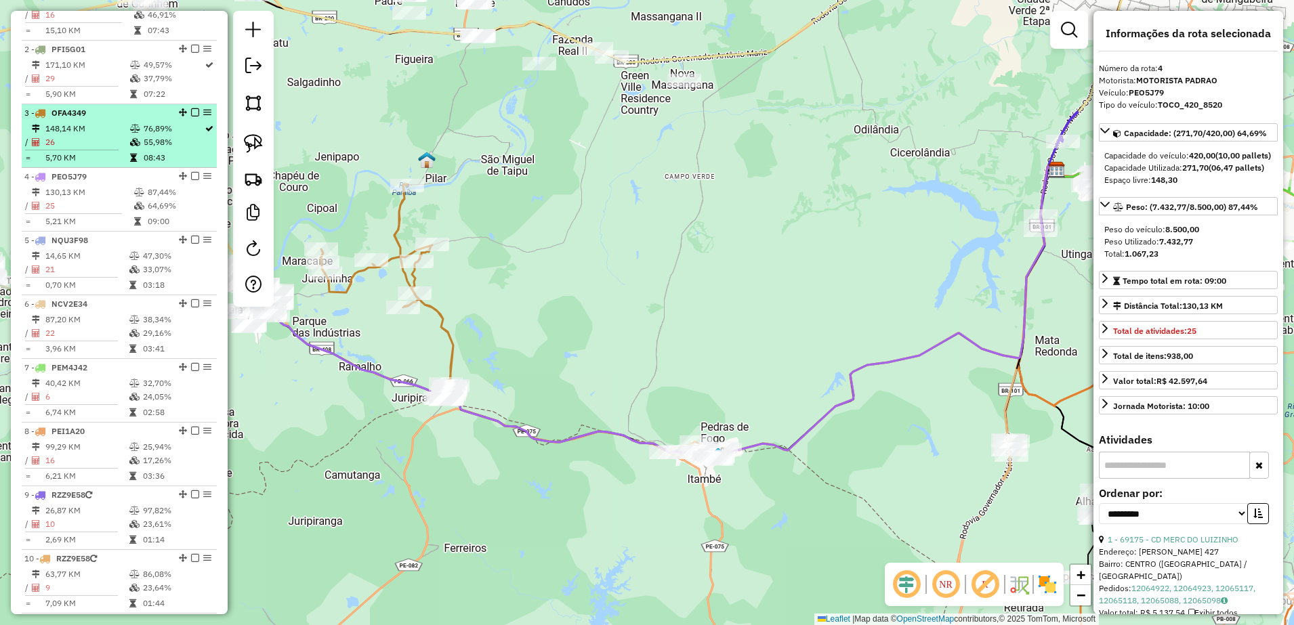
click at [81, 136] on td "148,14 KM" at bounding box center [87, 129] width 85 height 14
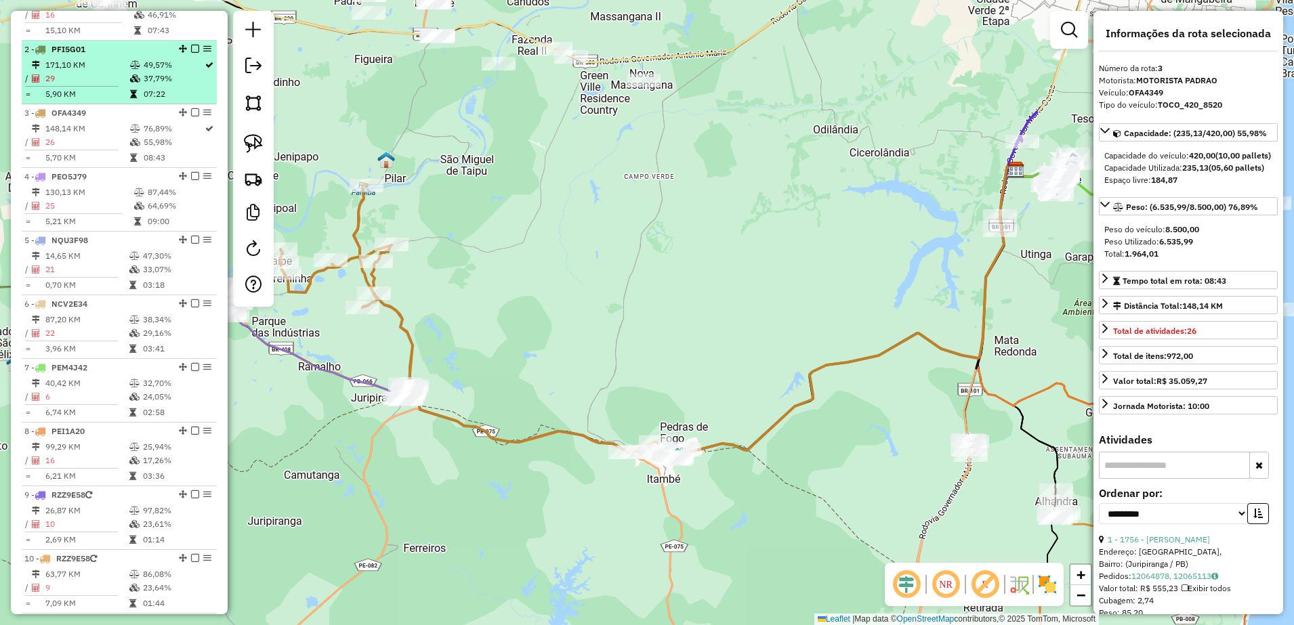
click at [70, 85] on td "29" at bounding box center [87, 79] width 85 height 14
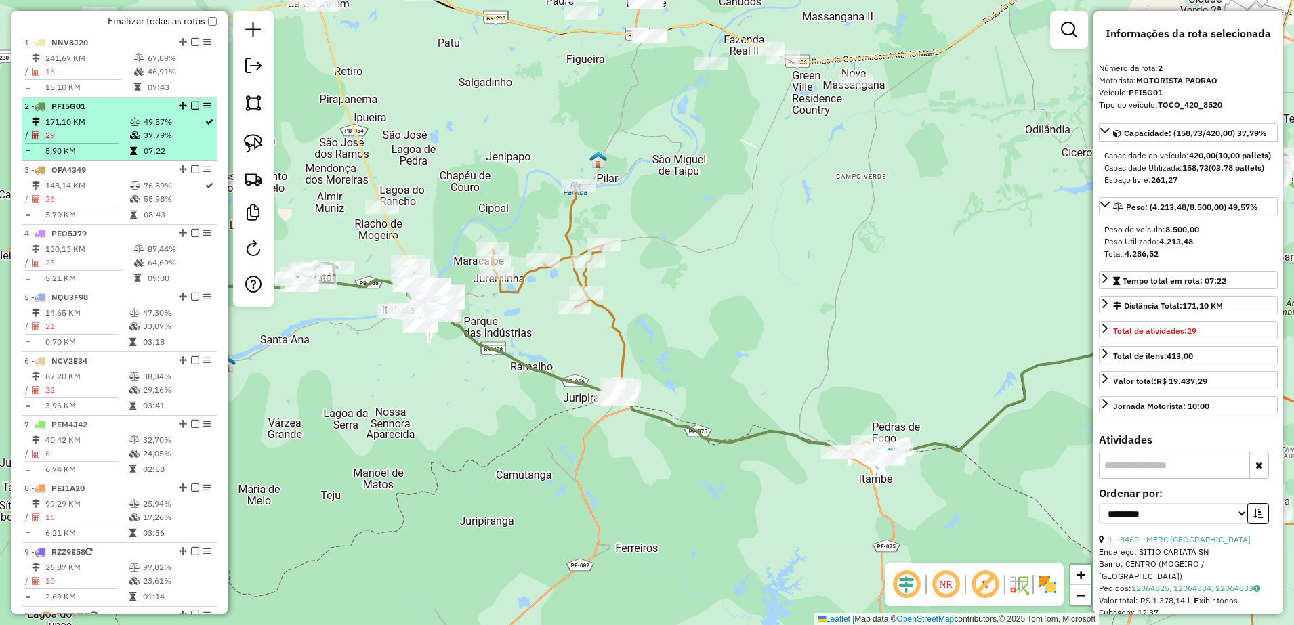
scroll to position [474, 0]
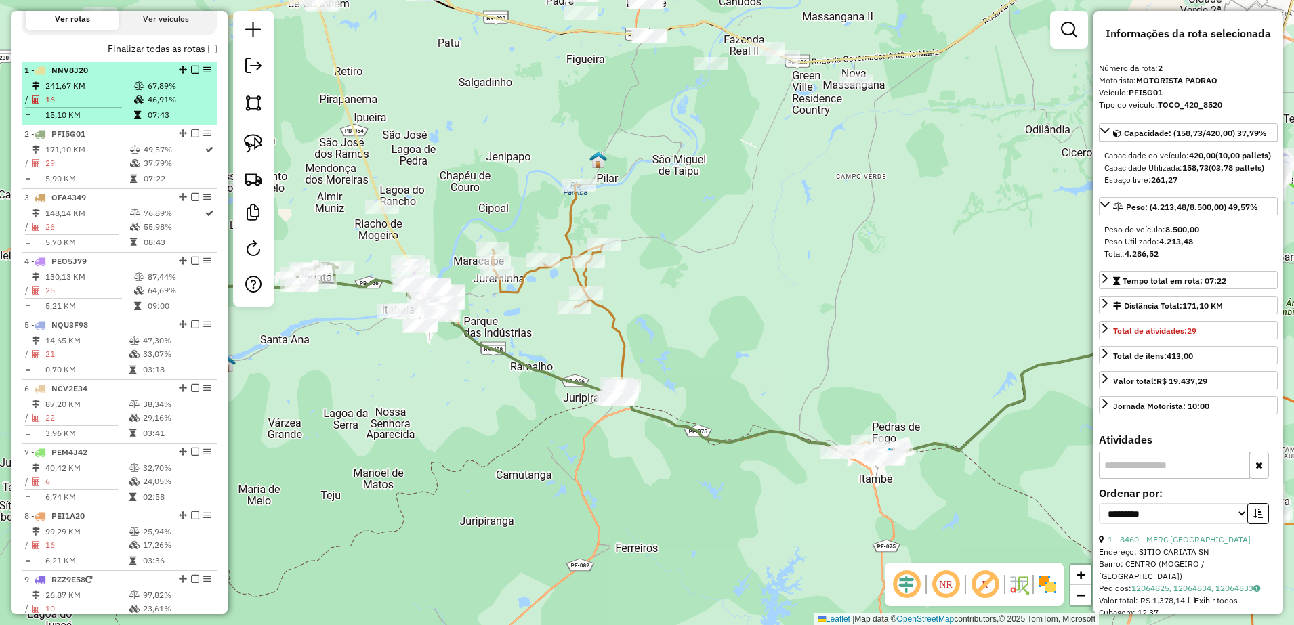
click at [77, 91] on td "241,67 KM" at bounding box center [89, 86] width 89 height 14
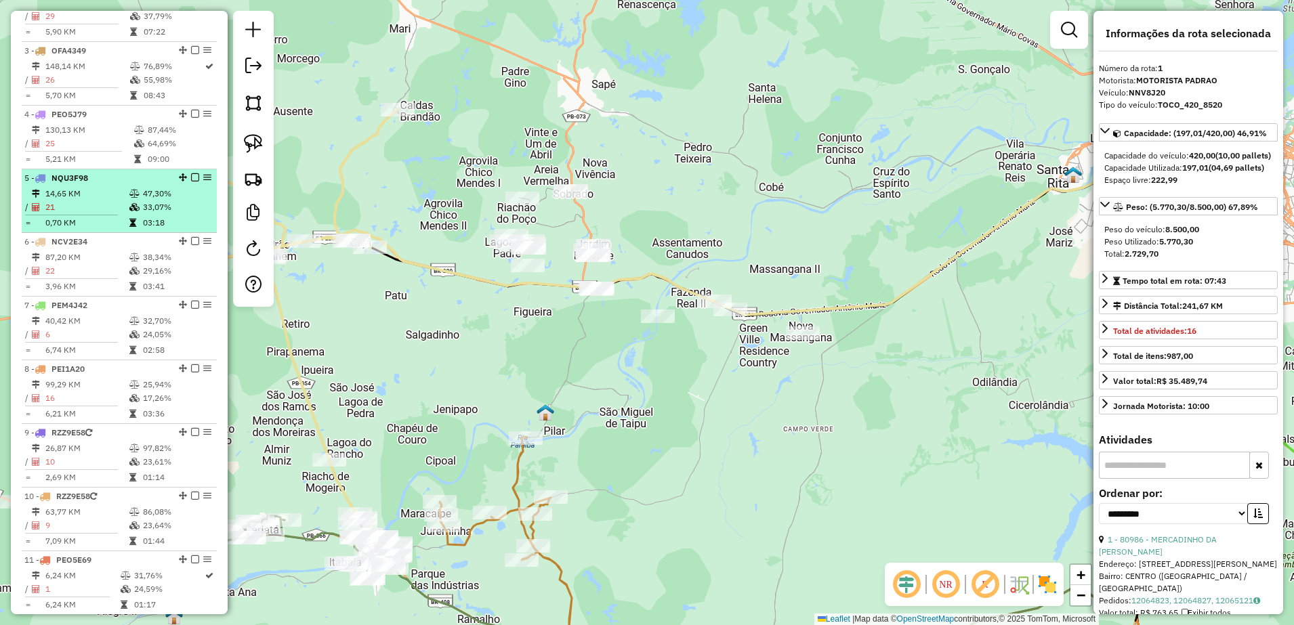
scroll to position [643, 0]
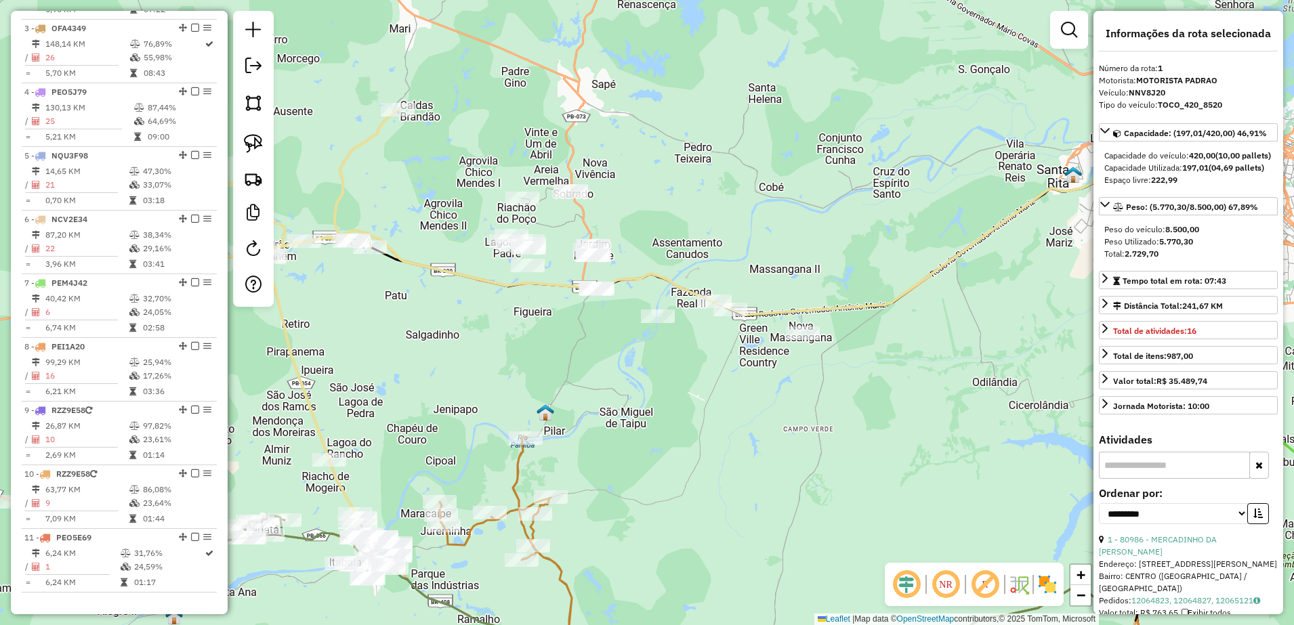
click at [405, 372] on div "Janela de atendimento Grade de atendimento Capacidade Transportadoras Veículos …" at bounding box center [647, 312] width 1294 height 625
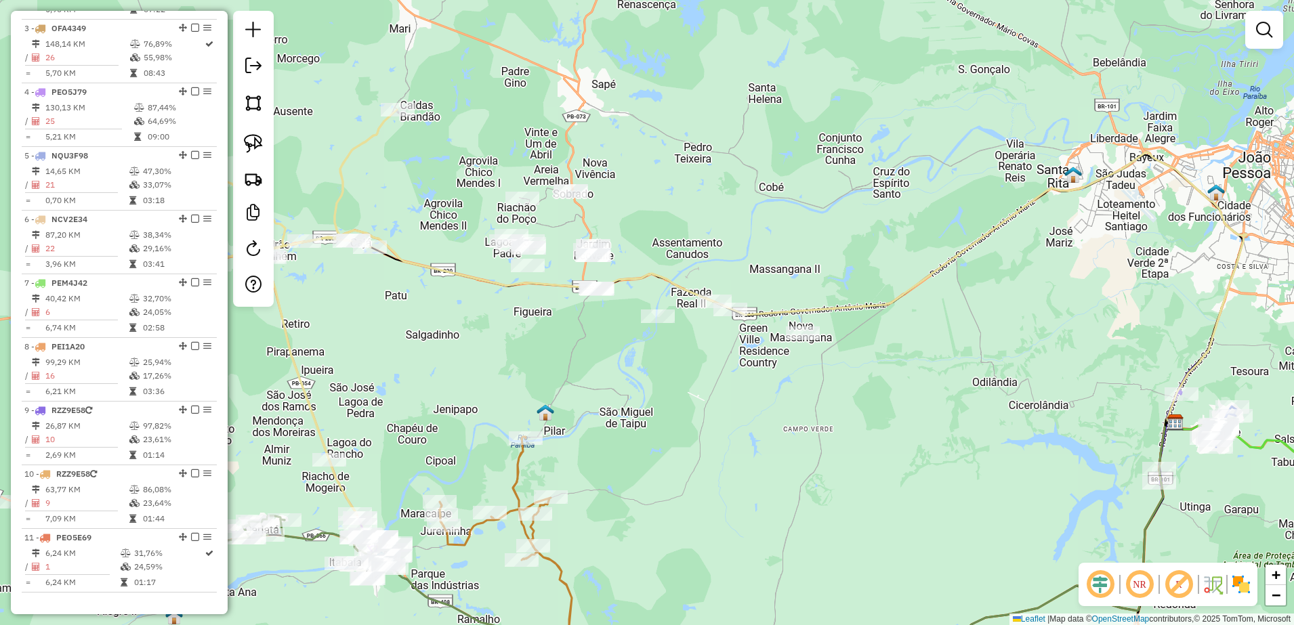
drag, startPoint x: 407, startPoint y: 371, endPoint x: 531, endPoint y: 305, distance: 141.0
click at [514, 319] on div "Janela de atendimento Grade de atendimento Capacidade Transportadoras Veículos …" at bounding box center [647, 312] width 1294 height 625
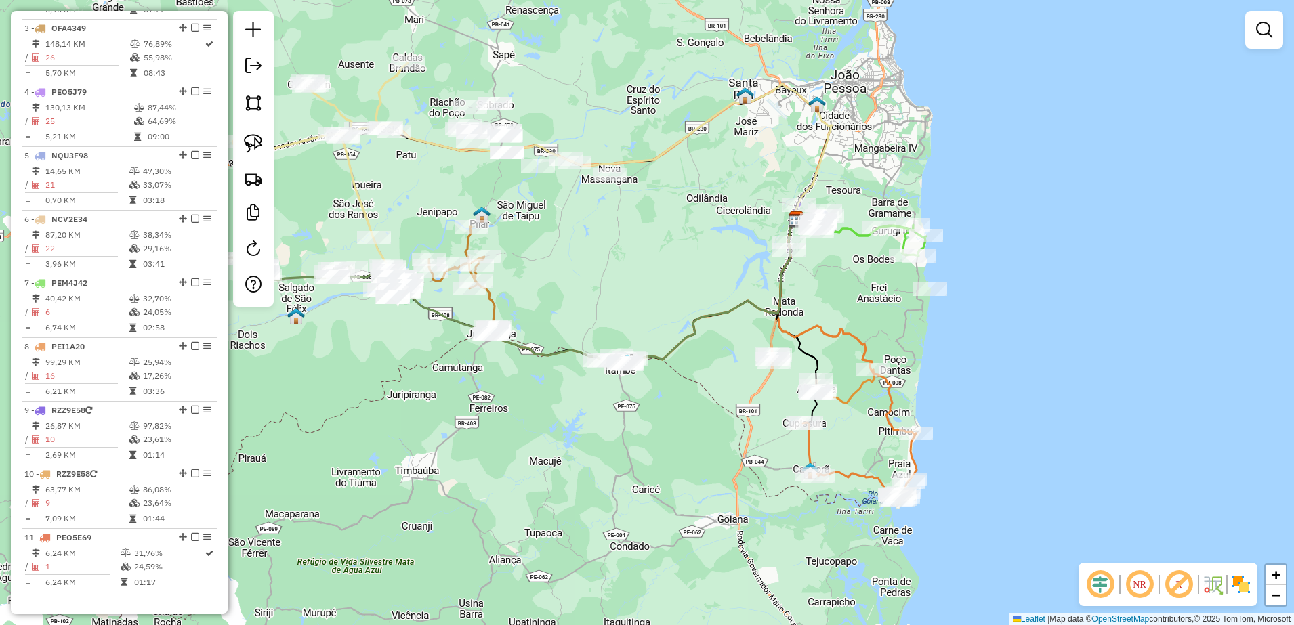
drag, startPoint x: 752, startPoint y: 358, endPoint x: 592, endPoint y: 262, distance: 187.0
click at [592, 262] on div "Janela de atendimento Grade de atendimento Capacidade Transportadoras Veículos …" at bounding box center [647, 312] width 1294 height 625
click at [249, 63] on em at bounding box center [253, 66] width 16 height 16
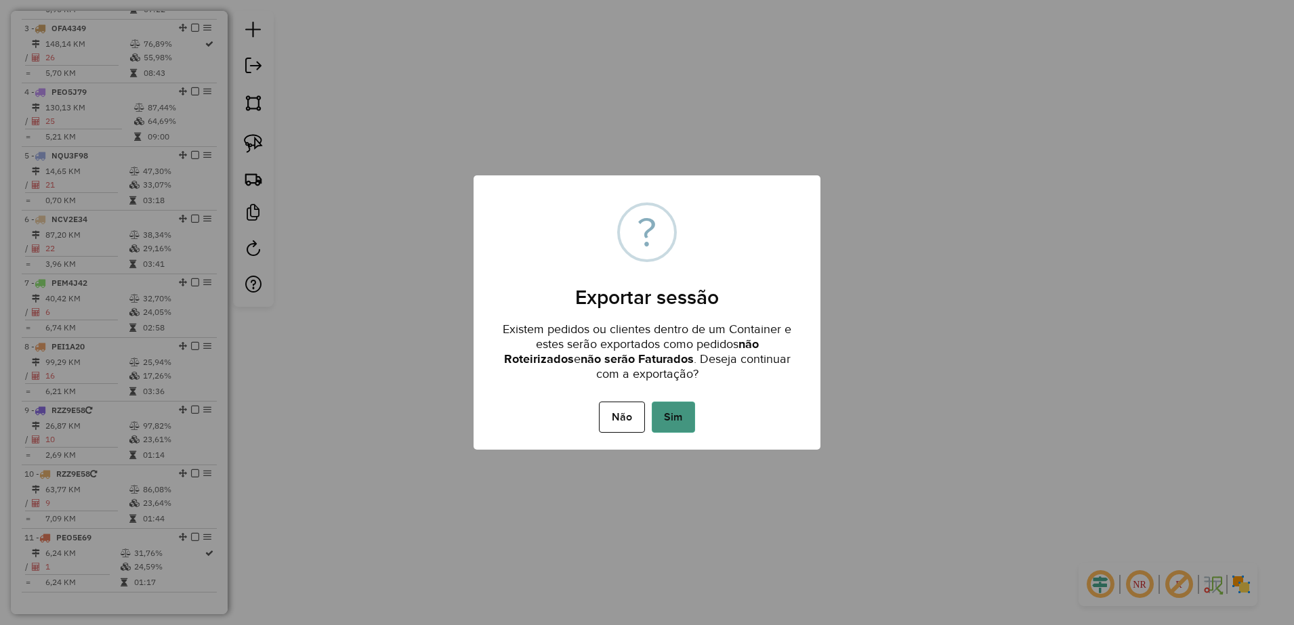
click at [678, 419] on button "Sim" at bounding box center [673, 417] width 43 height 31
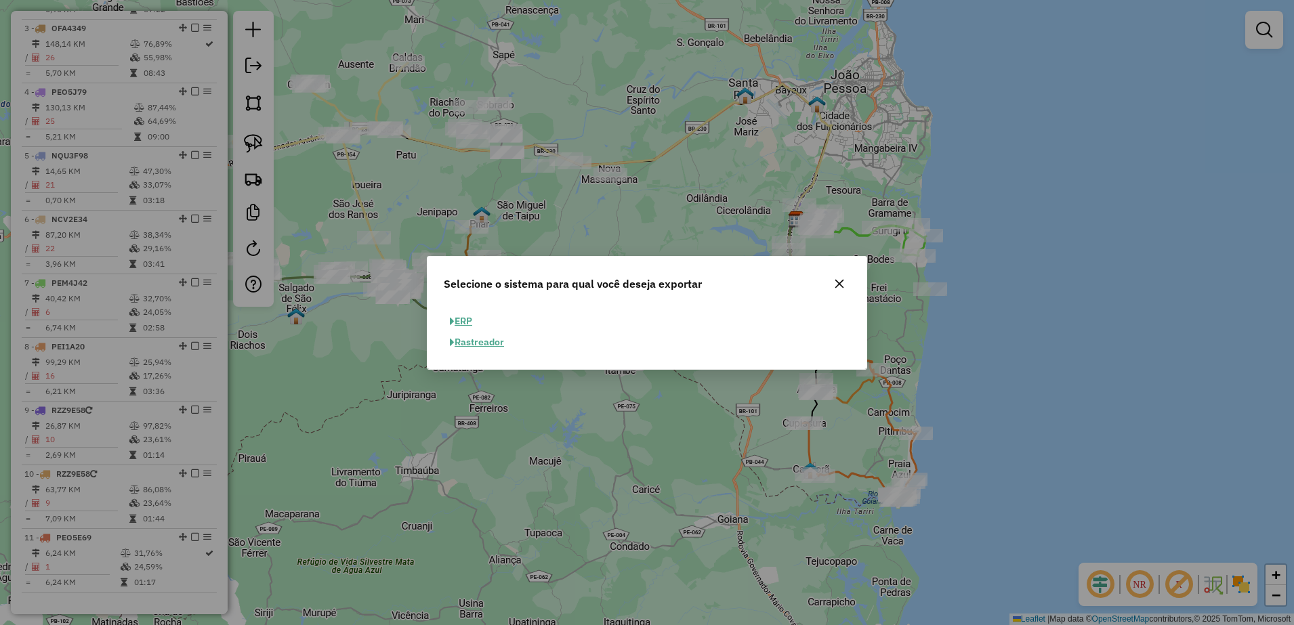
click at [467, 314] on button "ERP" at bounding box center [461, 321] width 35 height 21
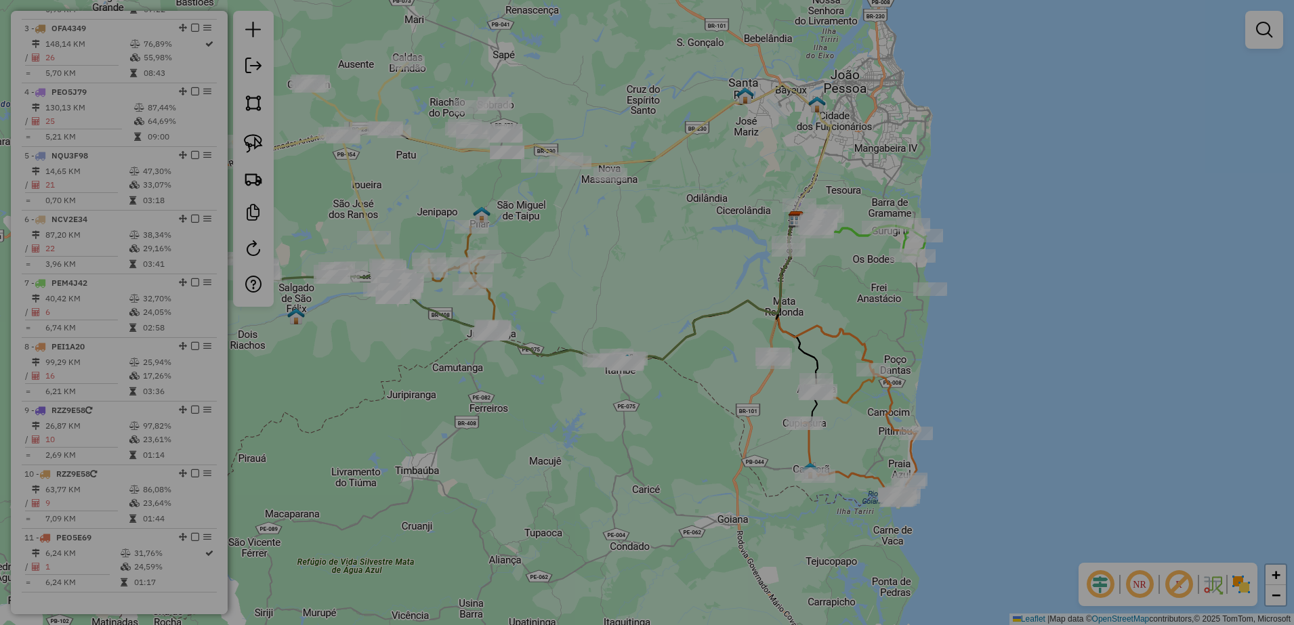
select select "**"
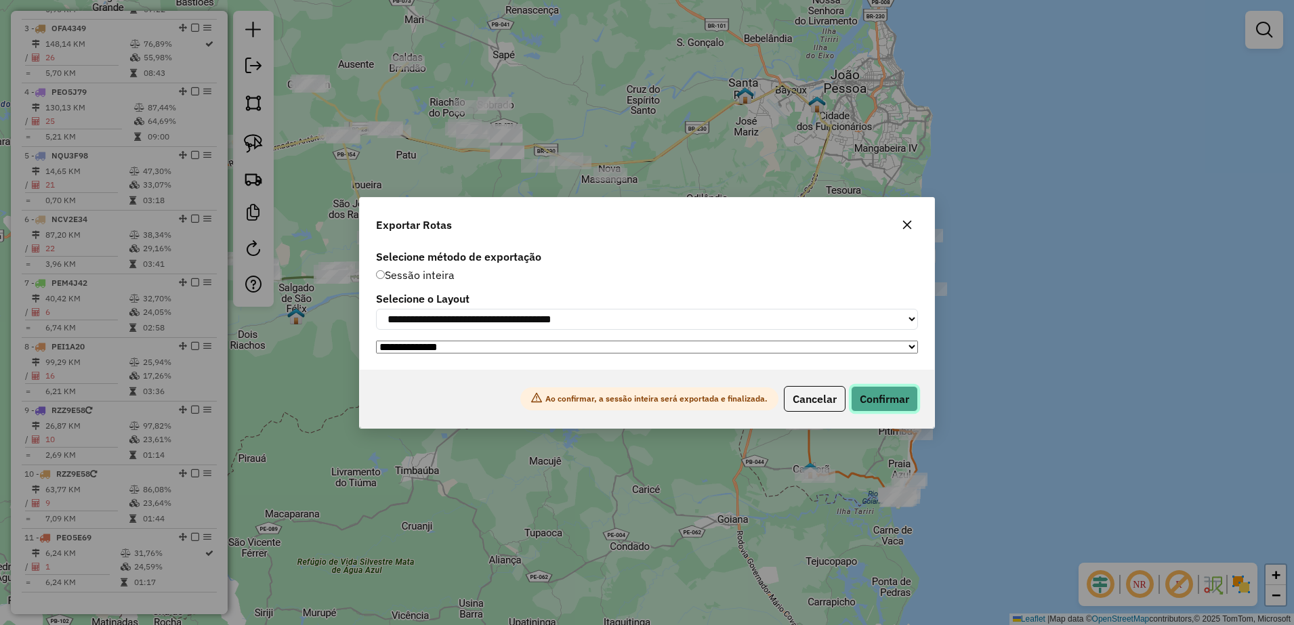
click at [885, 392] on button "Confirmar" at bounding box center [884, 399] width 67 height 26
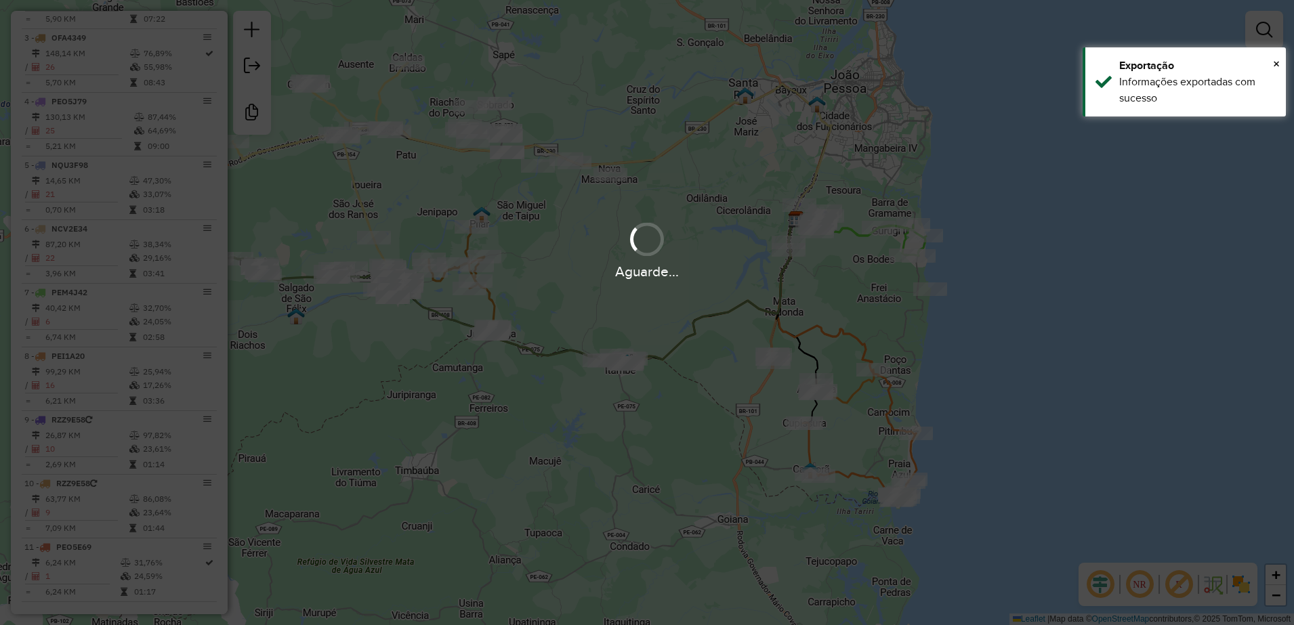
scroll to position [653, 0]
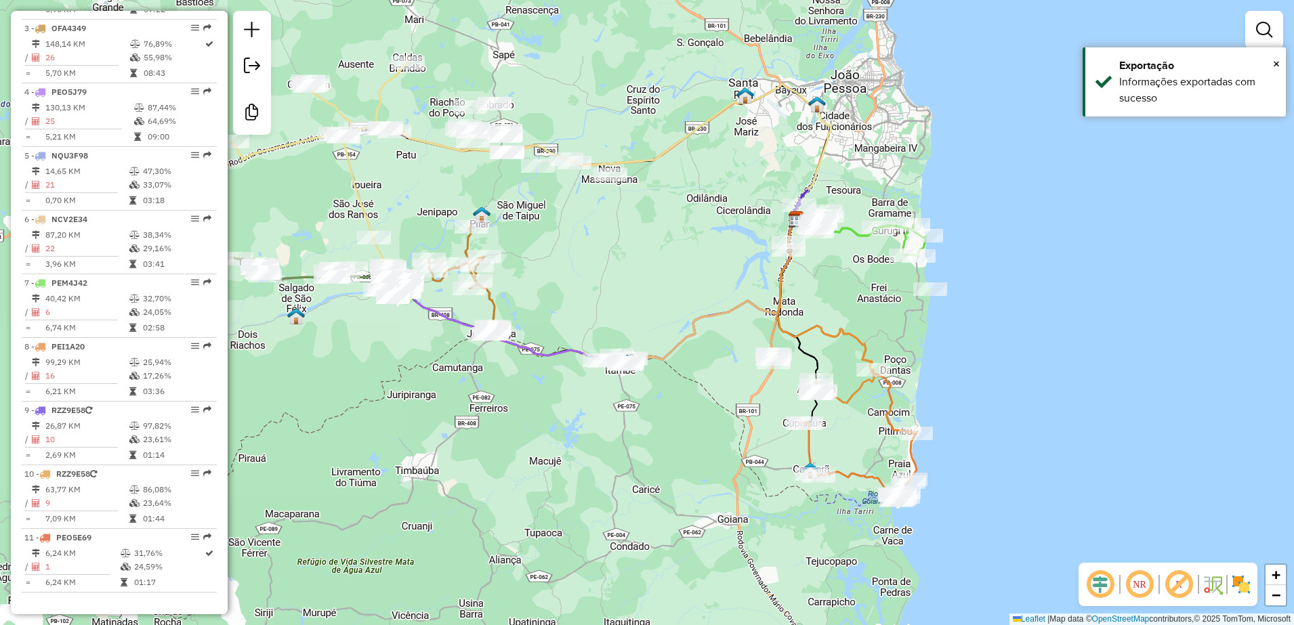
drag, startPoint x: 672, startPoint y: 127, endPoint x: 661, endPoint y: 125, distance: 11.2
click at [672, 127] on div "Janela de atendimento Grade de atendimento Capacidade Transportadoras Veículos …" at bounding box center [647, 312] width 1294 height 625
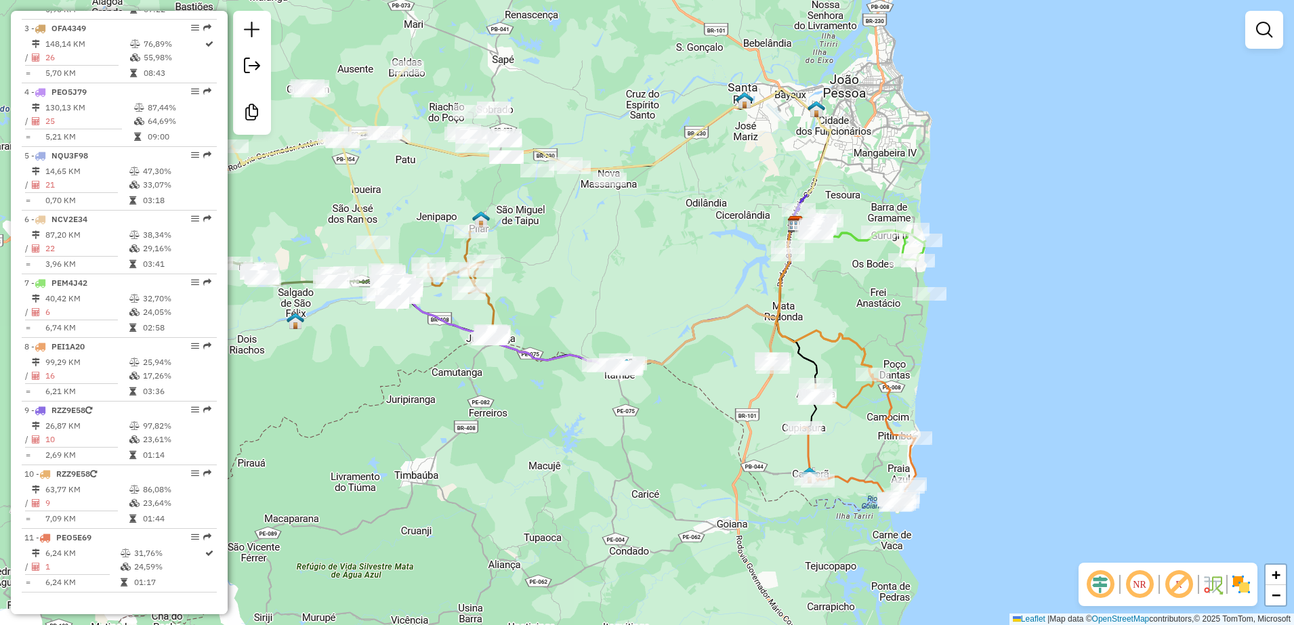
drag, startPoint x: 466, startPoint y: 397, endPoint x: 502, endPoint y: 457, distance: 70.5
click at [500, 459] on div "Janela de atendimento Grade de atendimento Capacidade Transportadoras Veículos …" at bounding box center [647, 312] width 1294 height 625
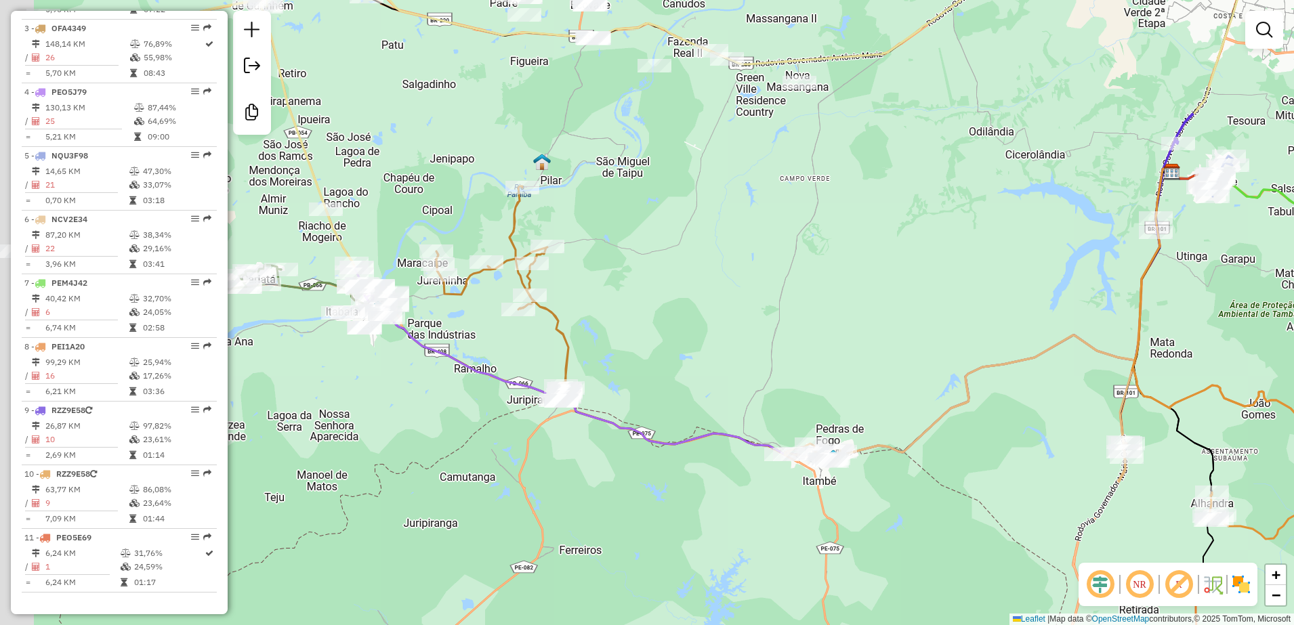
drag, startPoint x: 567, startPoint y: 294, endPoint x: 615, endPoint y: 302, distance: 49.5
click at [615, 302] on div "Janela de atendimento Grade de atendimento Capacidade Transportadoras Veículos …" at bounding box center [647, 312] width 1294 height 625
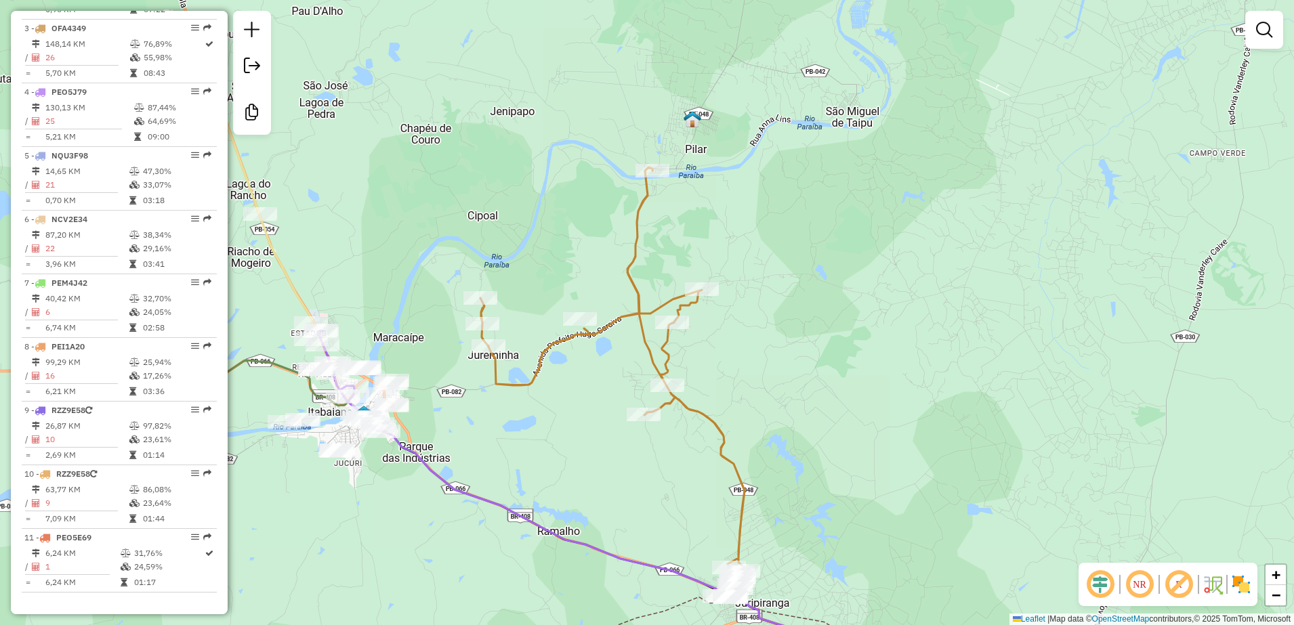
drag, startPoint x: 581, startPoint y: 293, endPoint x: 729, endPoint y: 394, distance: 178.9
click at [729, 394] on div "Janela de atendimento Grade de atendimento Capacidade Transportadoras Veículos …" at bounding box center [647, 312] width 1294 height 625
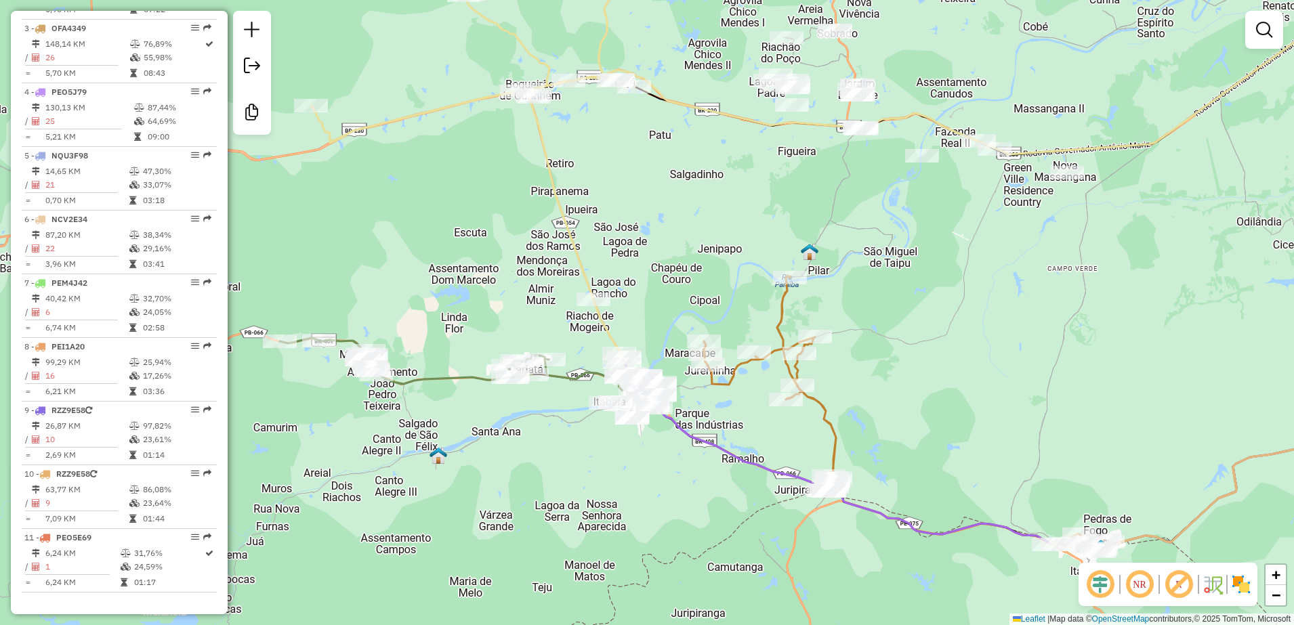
drag, startPoint x: 564, startPoint y: 300, endPoint x: 714, endPoint y: 300, distance: 149.8
click at [714, 300] on div "Janela de atendimento Grade de atendimento Capacidade Transportadoras Veículos …" at bounding box center [647, 312] width 1294 height 625
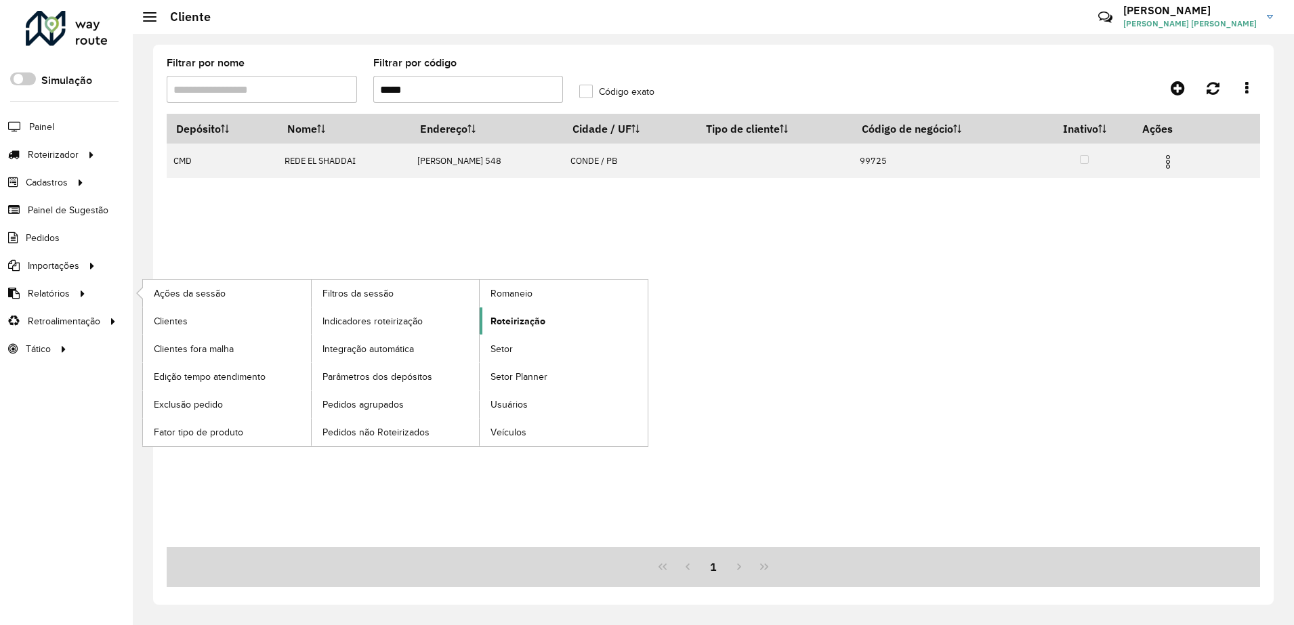
click at [506, 325] on span "Roteirização" at bounding box center [518, 321] width 55 height 14
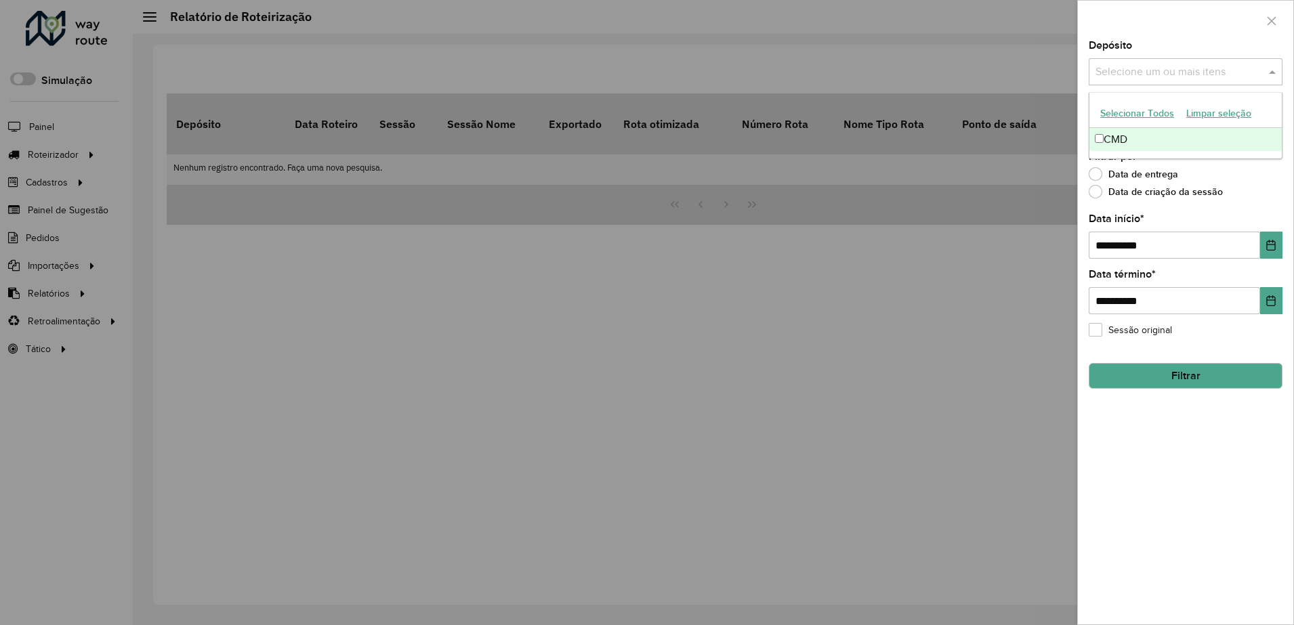
click at [1145, 70] on input "text" at bounding box center [1178, 72] width 173 height 16
click at [1131, 141] on div "CMD" at bounding box center [1186, 139] width 192 height 23
click at [1202, 385] on button "Filtrar" at bounding box center [1186, 376] width 194 height 26
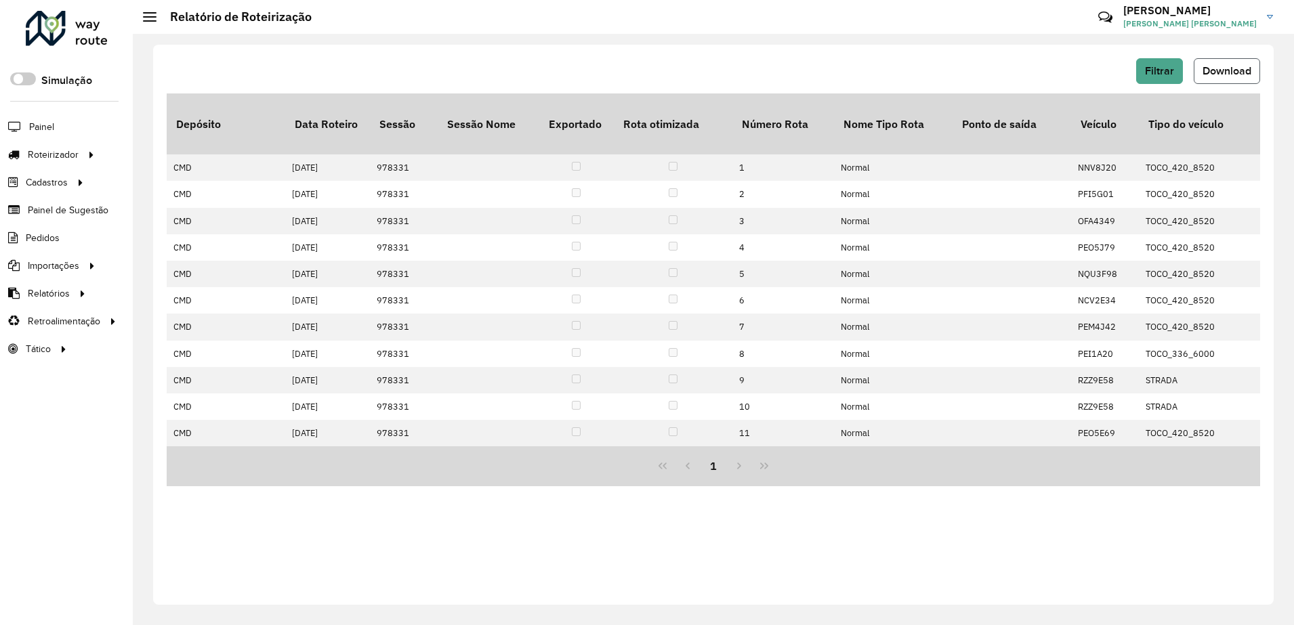
click at [1217, 71] on span "Download" at bounding box center [1227, 71] width 49 height 12
